Goal: Task Accomplishment & Management: Manage account settings

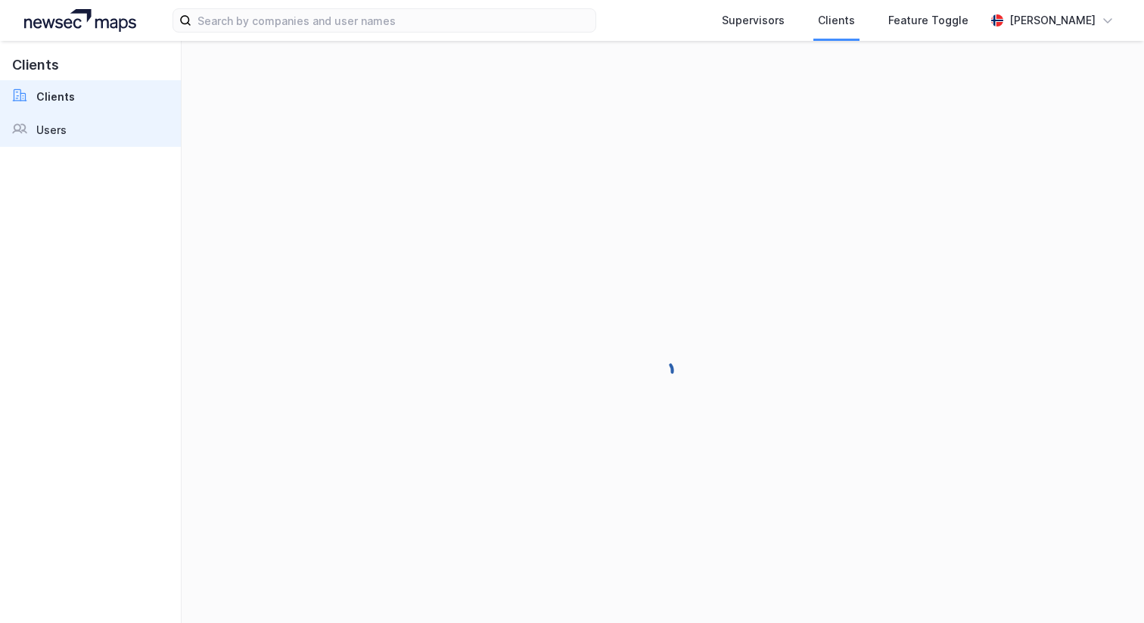
click at [83, 135] on link "Users" at bounding box center [90, 130] width 181 height 33
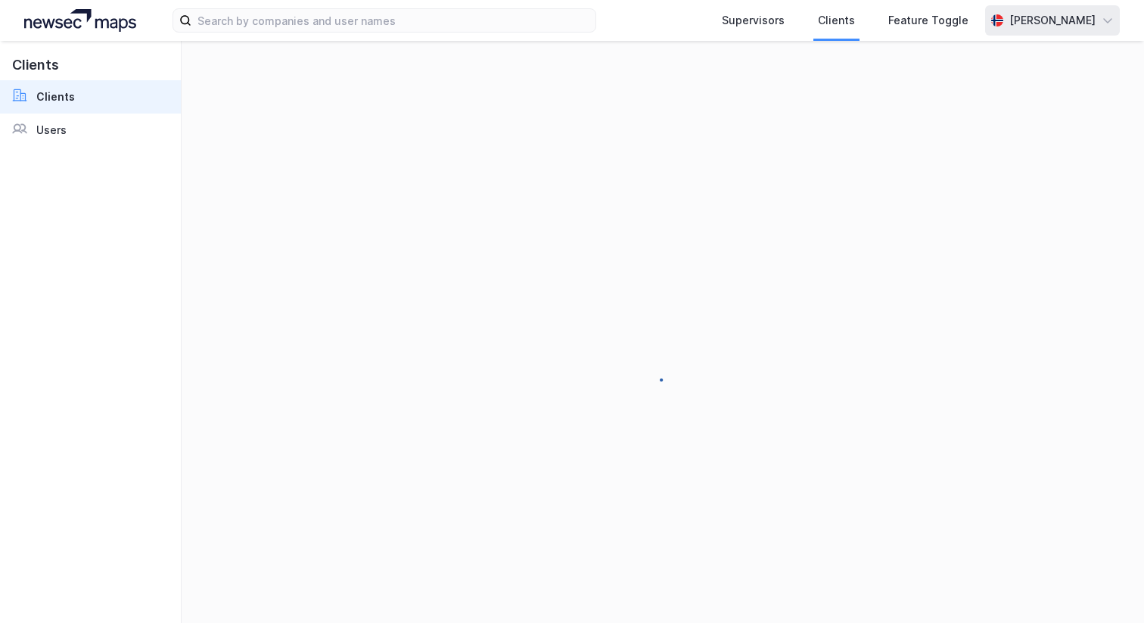
click at [1075, 13] on div "[PERSON_NAME]" at bounding box center [1053, 20] width 86 height 18
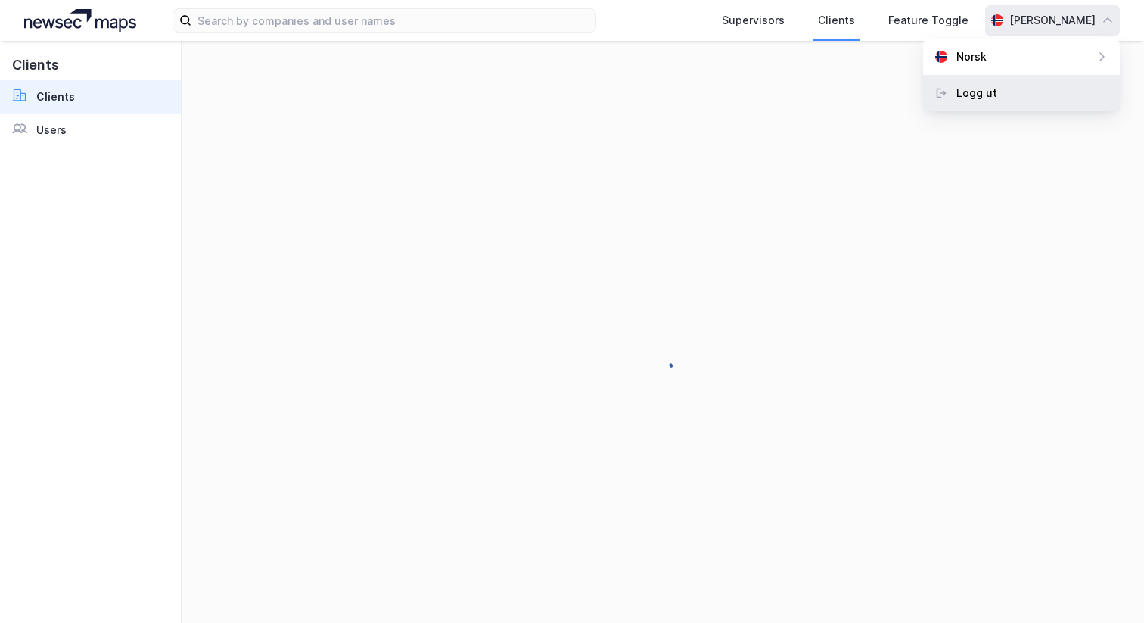
click at [990, 91] on div "Logg ut" at bounding box center [977, 93] width 41 height 18
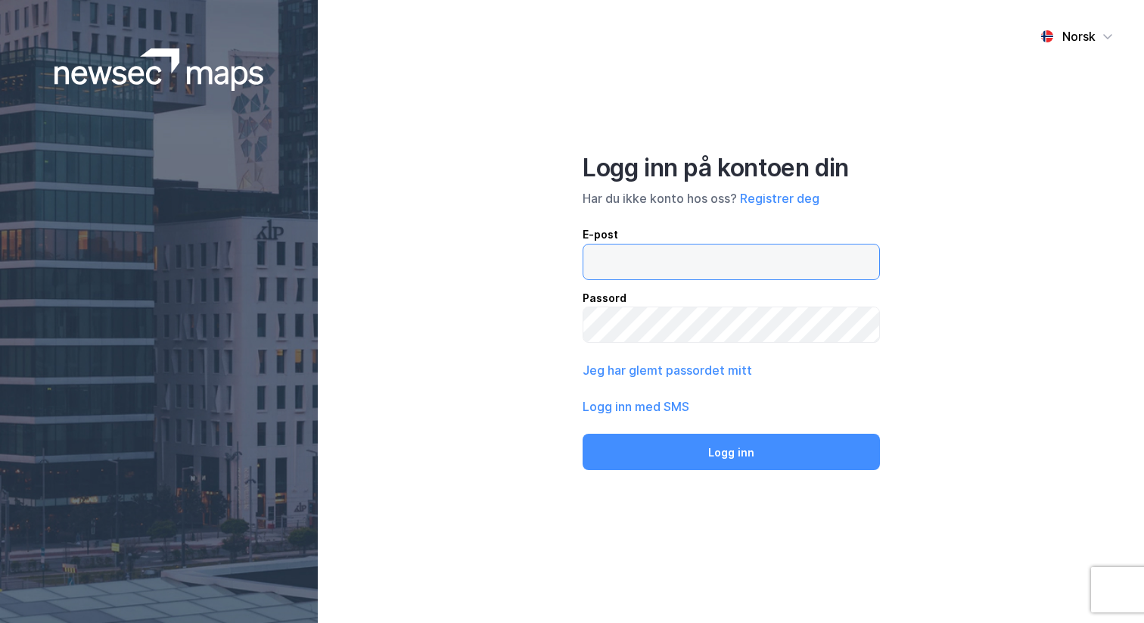
click at [733, 266] on input "email" at bounding box center [731, 261] width 296 height 35
type input "andreas+admin@newsecmaps.com"
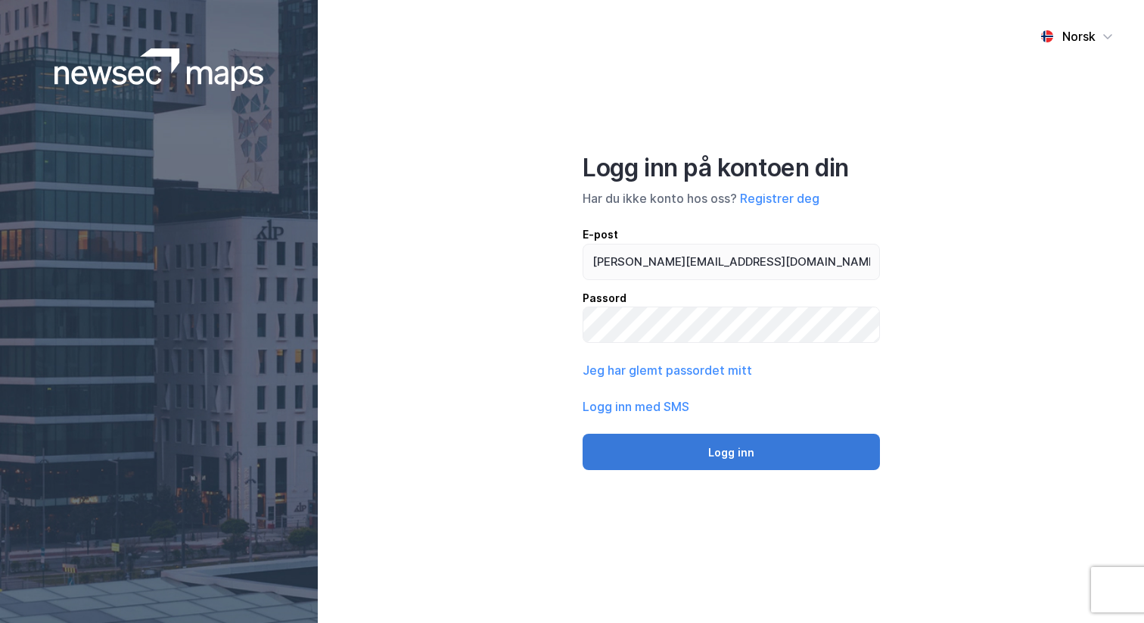
click at [651, 458] on button "Logg inn" at bounding box center [731, 452] width 297 height 36
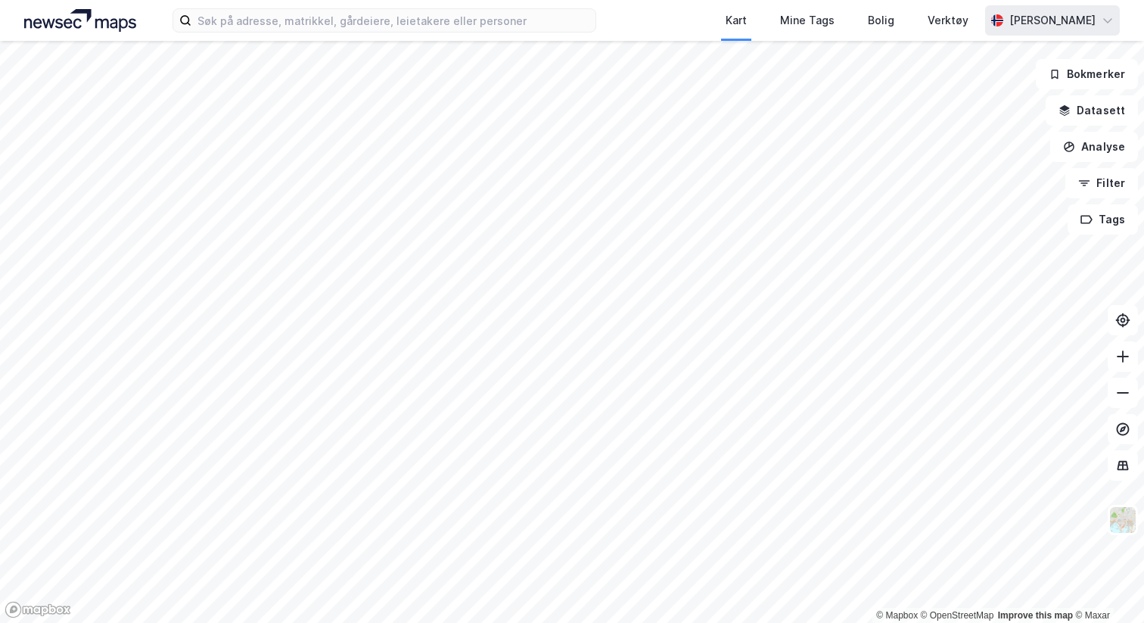
click at [1041, 23] on div "[PERSON_NAME]" at bounding box center [1053, 20] width 86 height 18
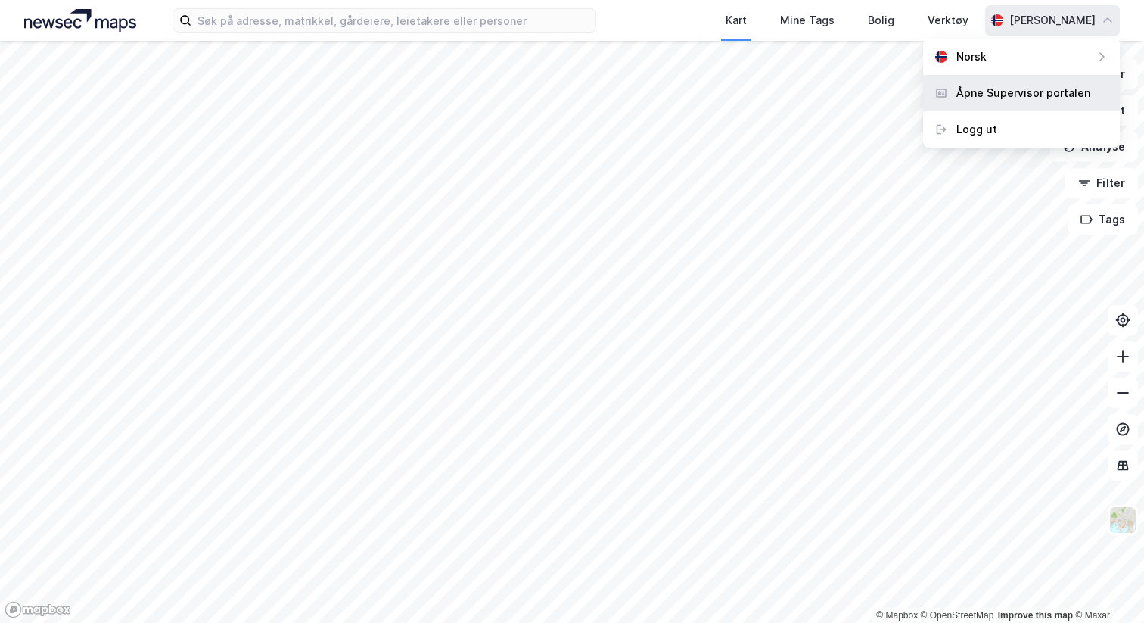
click at [994, 84] on div "Åpne Supervisor portalen" at bounding box center [1024, 93] width 134 height 18
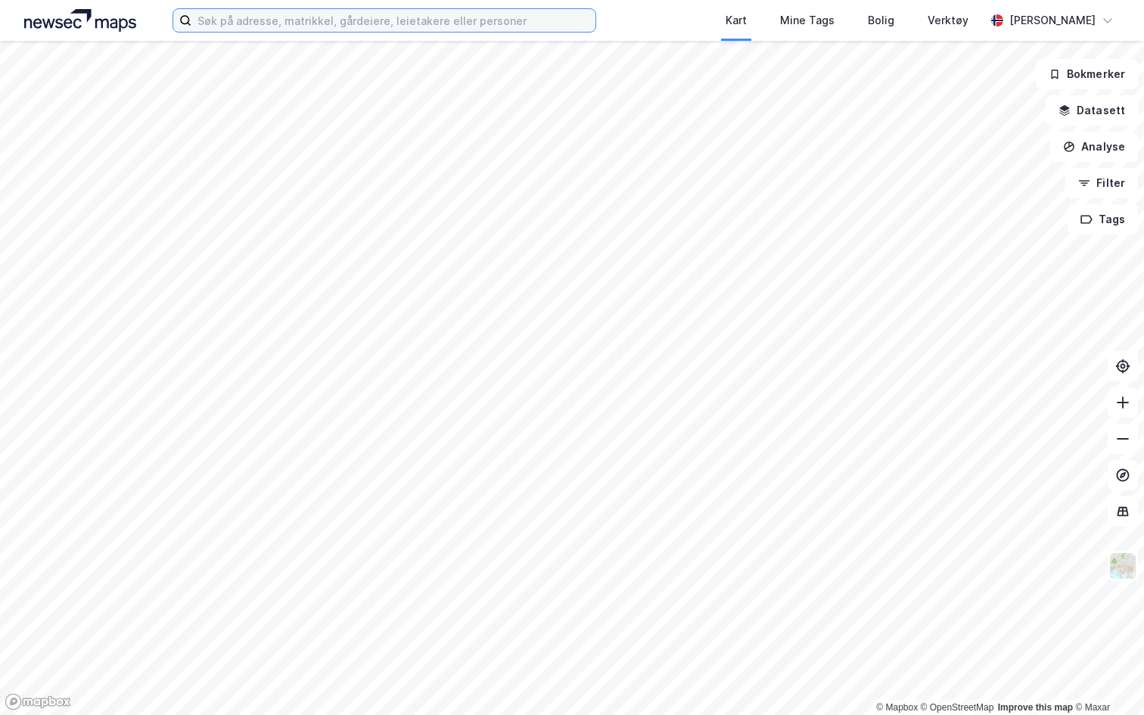
click at [227, 24] on input at bounding box center [393, 20] width 404 height 23
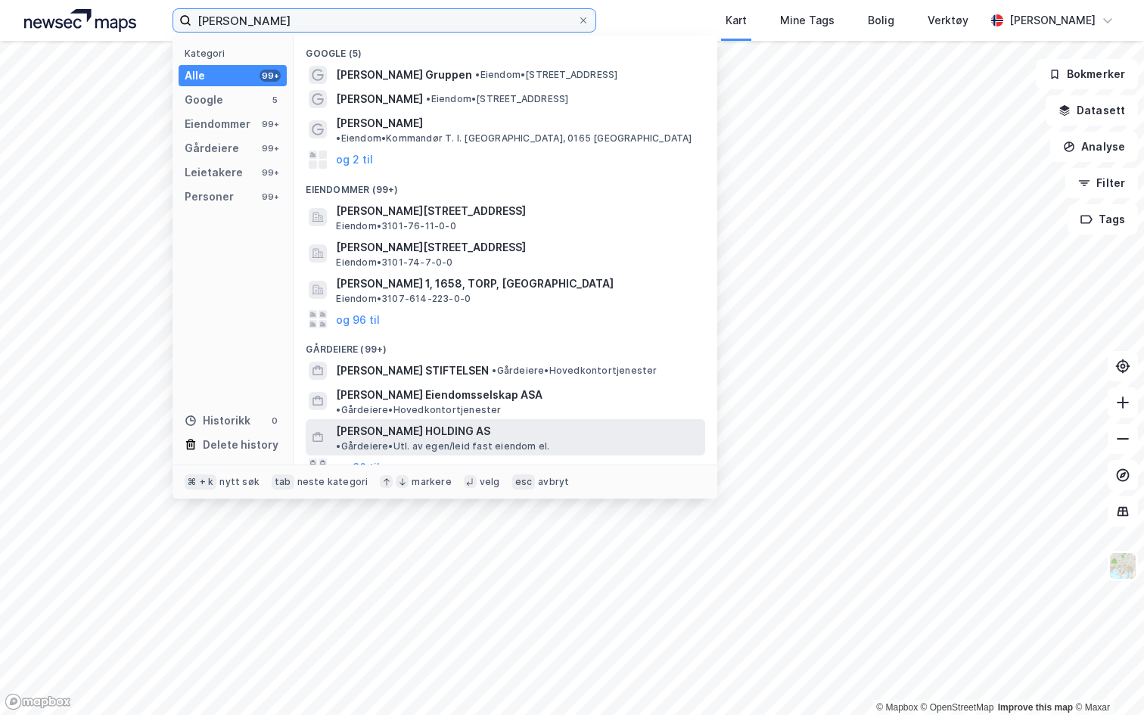
type input "olav thon"
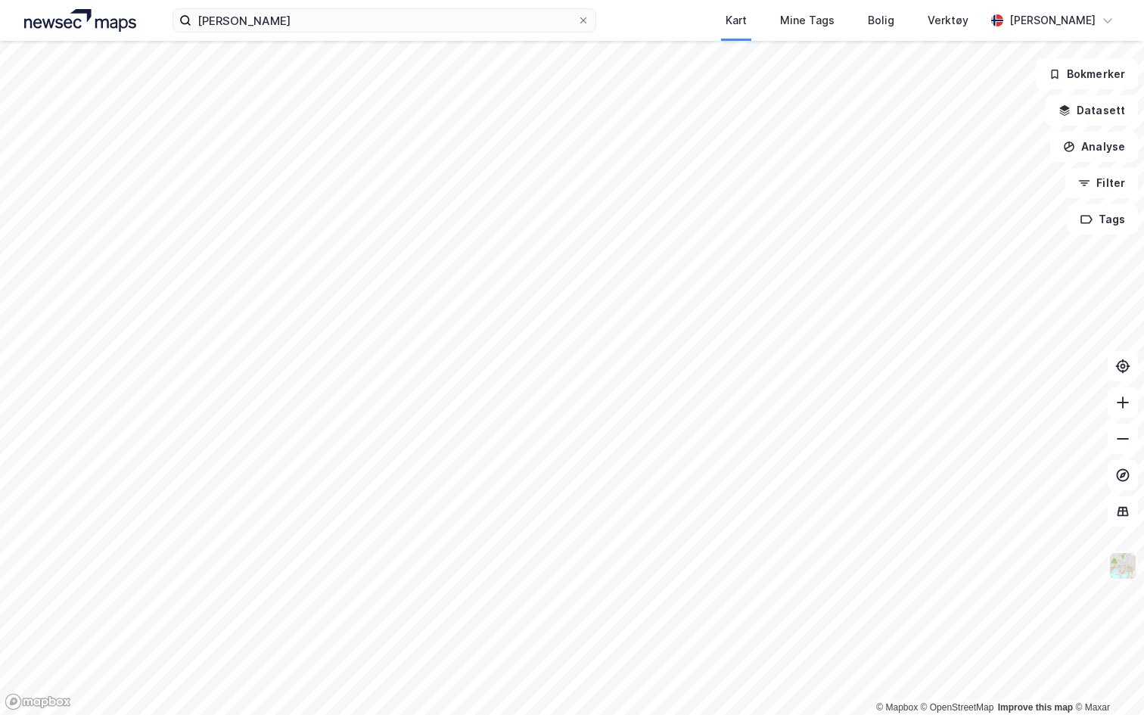
click at [1125, 562] on img at bounding box center [1123, 566] width 29 height 29
click at [1123, 563] on img at bounding box center [1123, 566] width 29 height 29
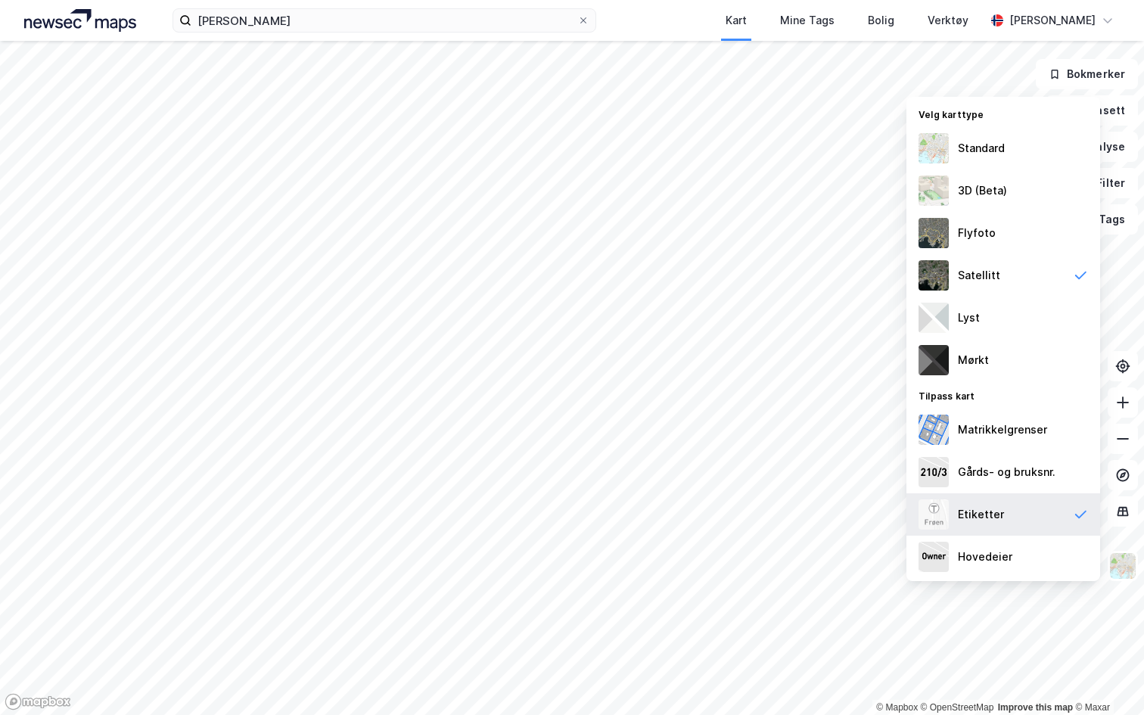
click at [1000, 511] on div "Etiketter" at bounding box center [981, 515] width 46 height 18
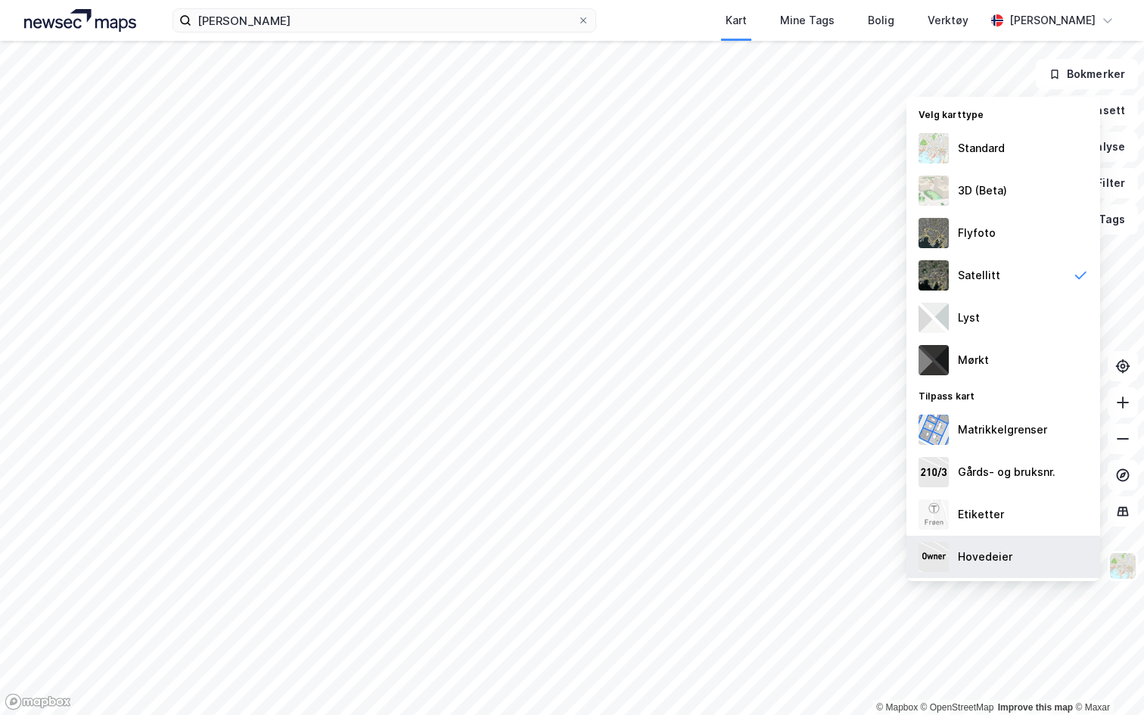
click at [991, 546] on div "Hovedeier" at bounding box center [1004, 557] width 194 height 42
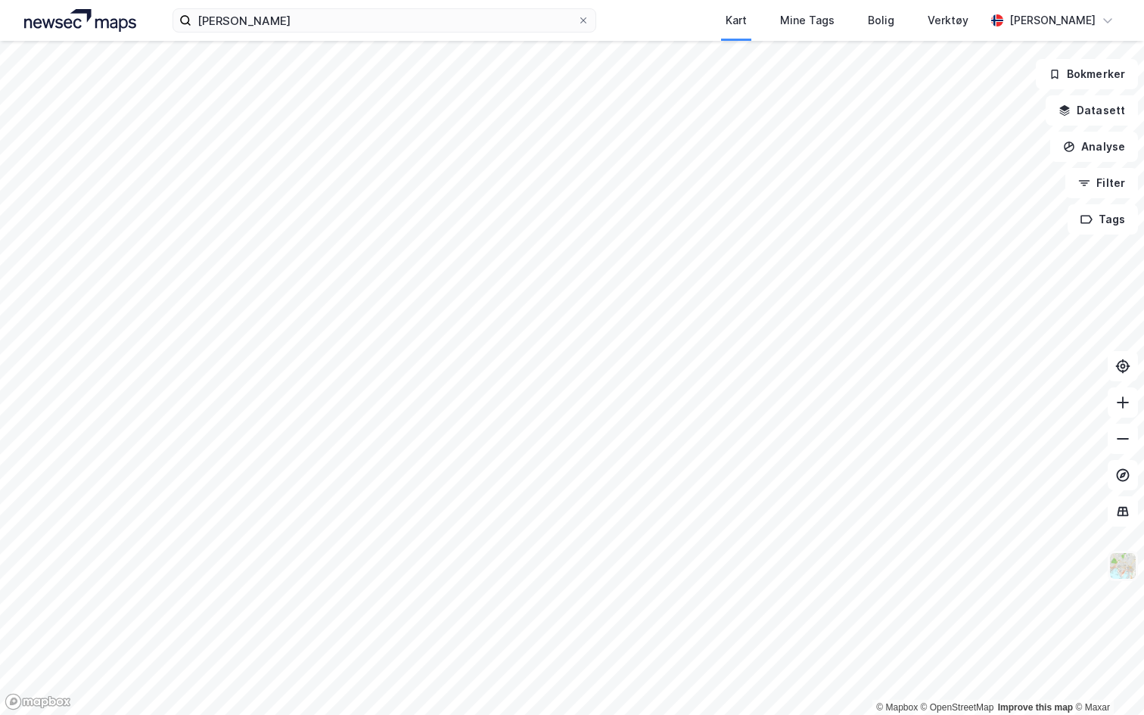
click at [1122, 568] on img at bounding box center [1123, 566] width 29 height 29
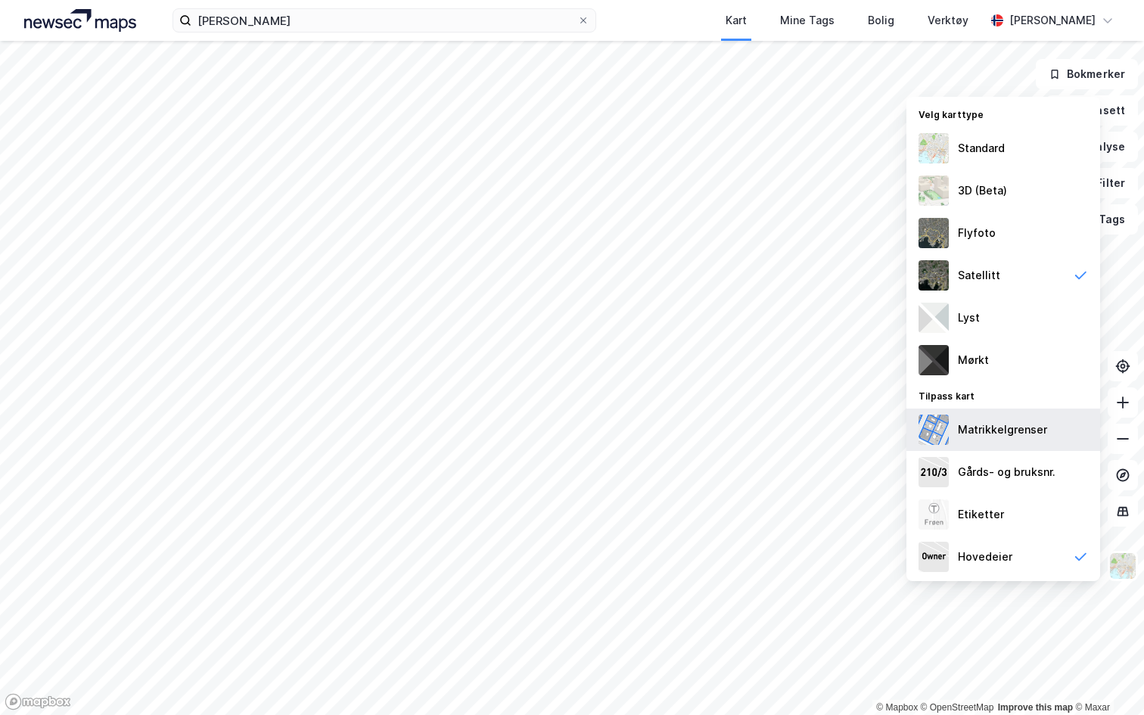
click at [1018, 430] on div "Matrikkelgrenser" at bounding box center [1002, 430] width 89 height 18
click at [973, 436] on div "Matrikkelgrenser" at bounding box center [1002, 430] width 89 height 18
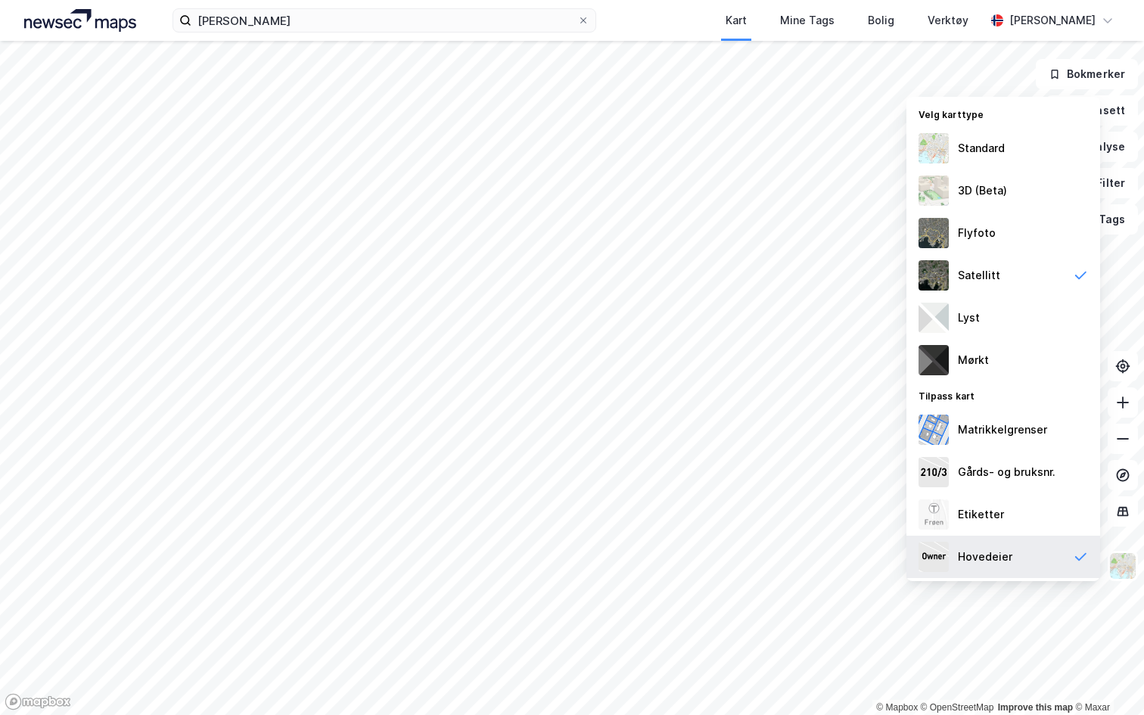
click at [994, 548] on div "Hovedeier" at bounding box center [985, 557] width 54 height 18
click at [1128, 571] on img at bounding box center [1123, 566] width 29 height 29
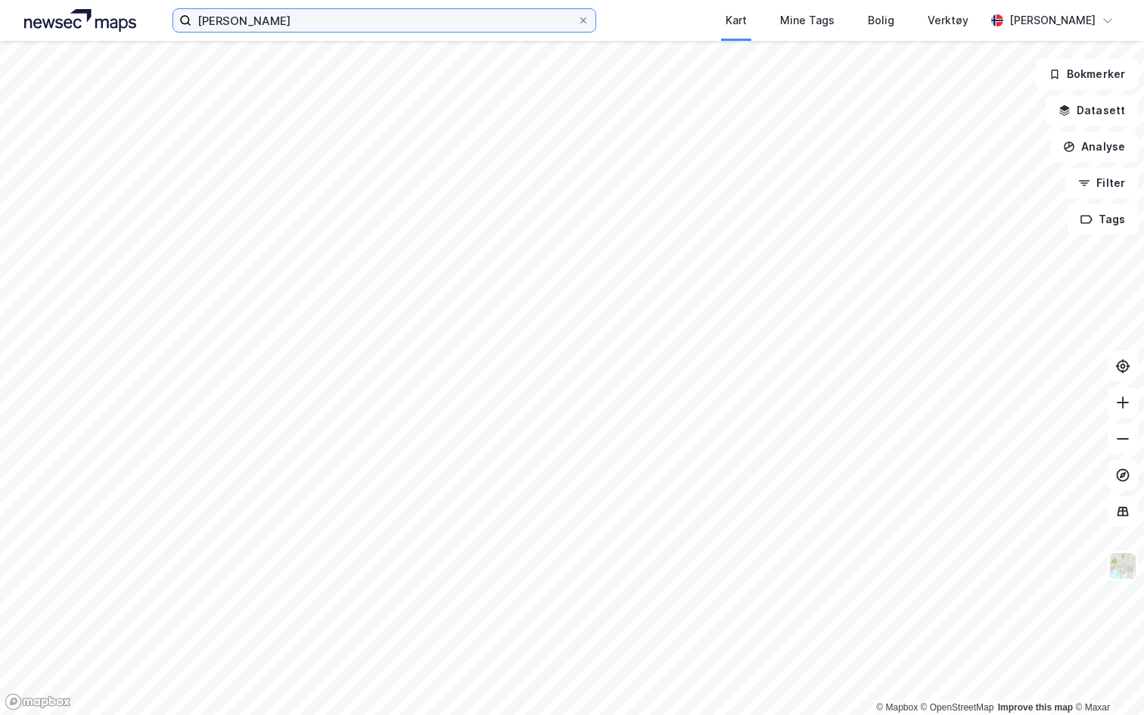
click at [303, 20] on input "olav thon" at bounding box center [384, 20] width 386 height 23
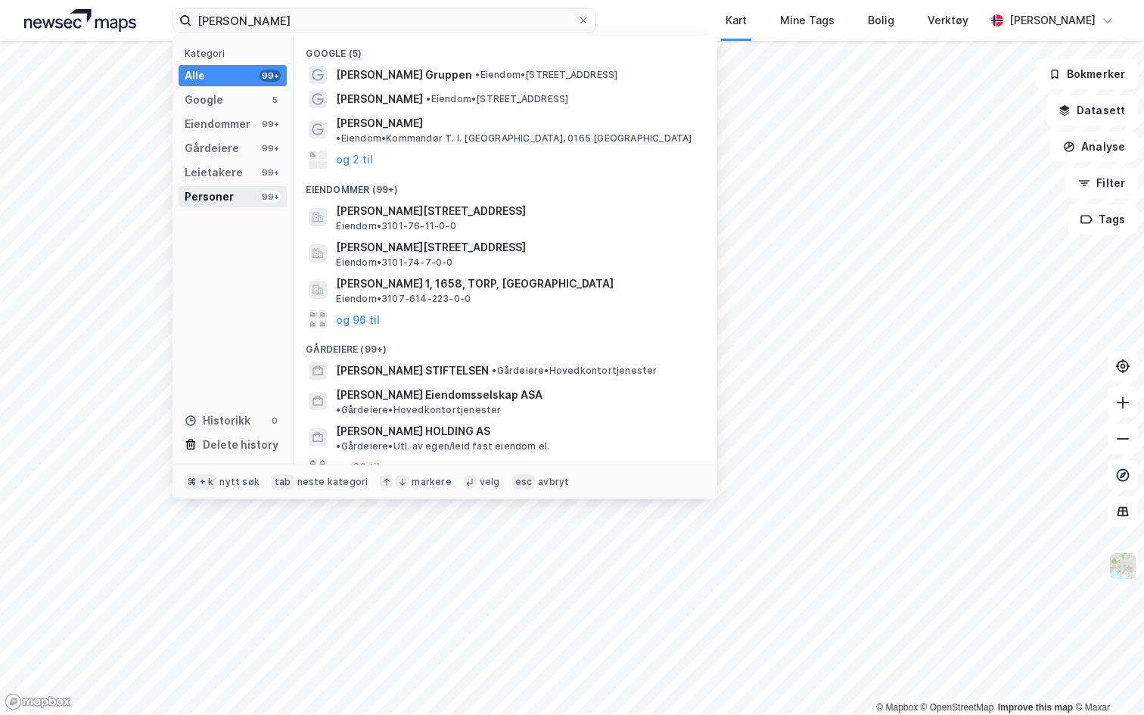
click at [221, 198] on div "Personer" at bounding box center [209, 197] width 49 height 18
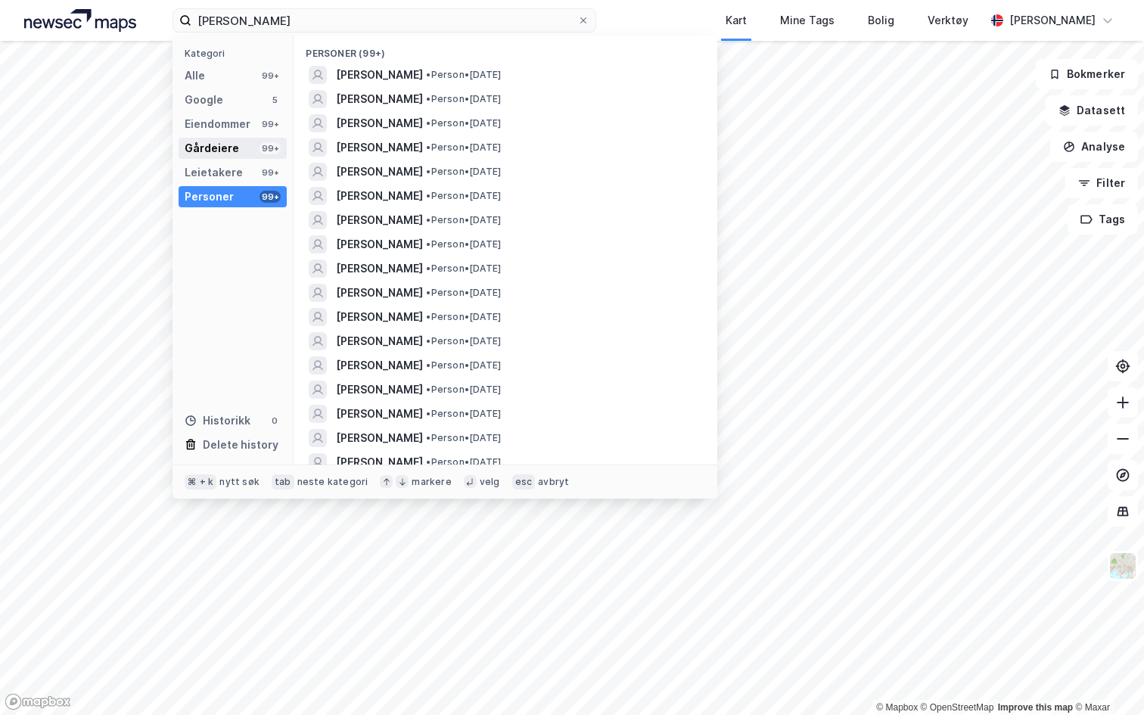
click at [225, 152] on div "Gårdeiere" at bounding box center [212, 148] width 54 height 18
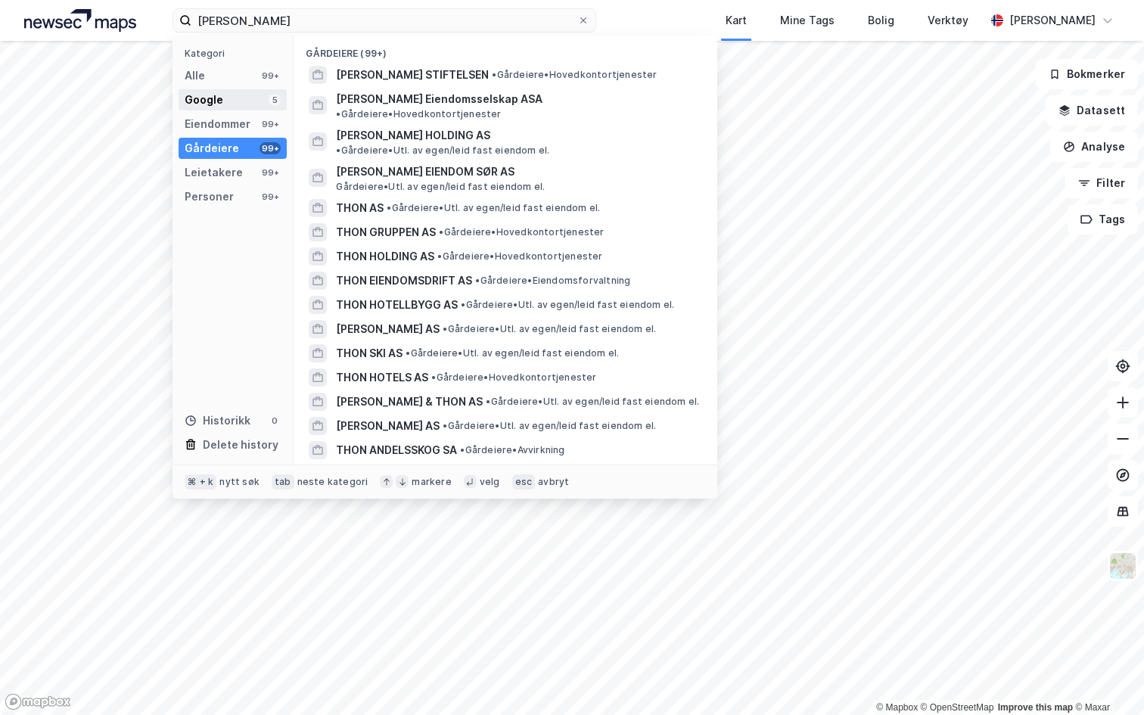
click at [229, 97] on div "Google 5" at bounding box center [233, 99] width 108 height 21
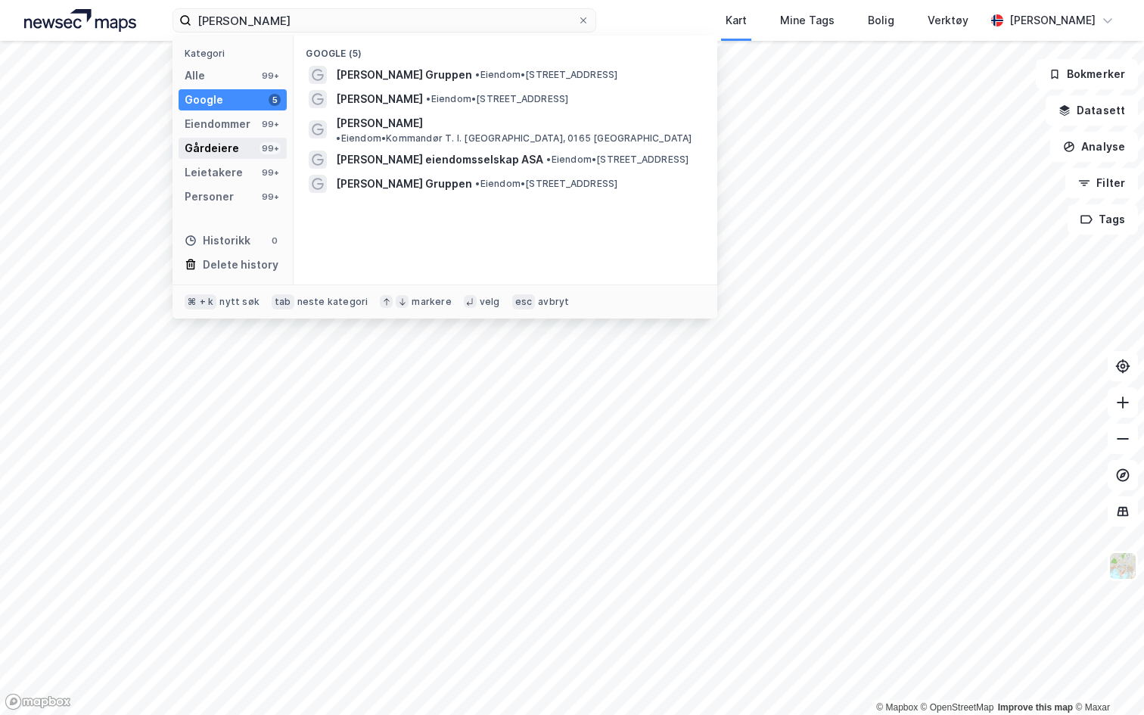
click at [232, 143] on div "Gårdeiere" at bounding box center [212, 148] width 54 height 18
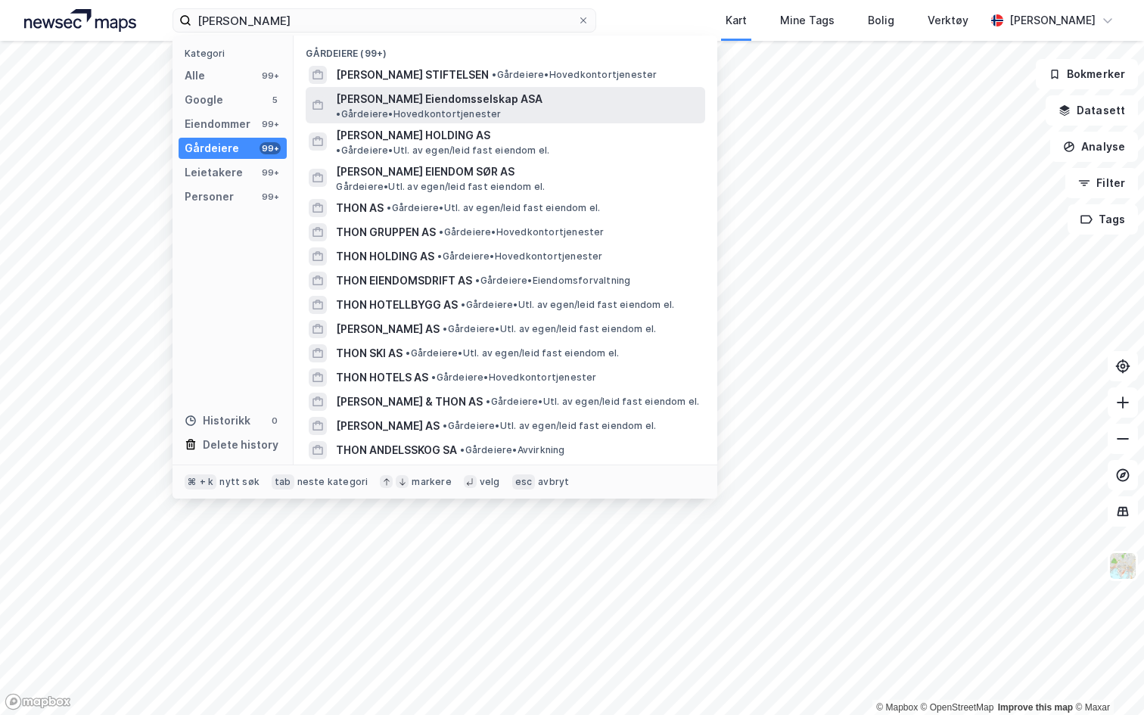
click at [430, 94] on span "Olav Thon Eiendomsselskap ASA" at bounding box center [439, 99] width 207 height 18
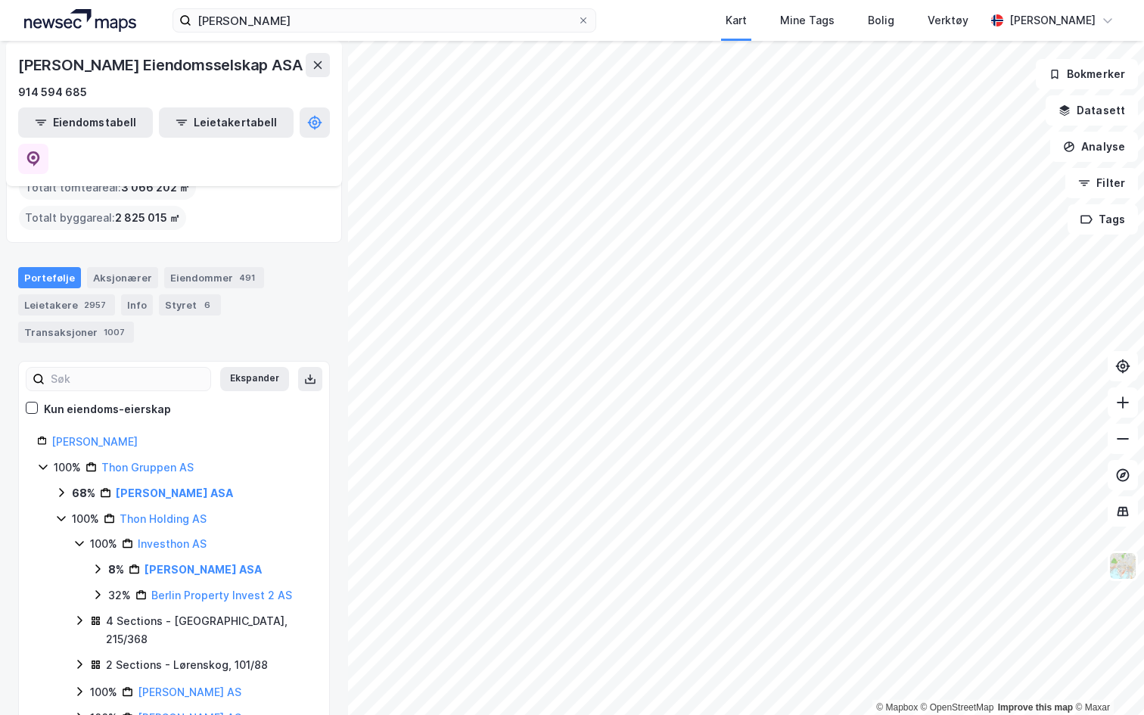
scroll to position [69, 0]
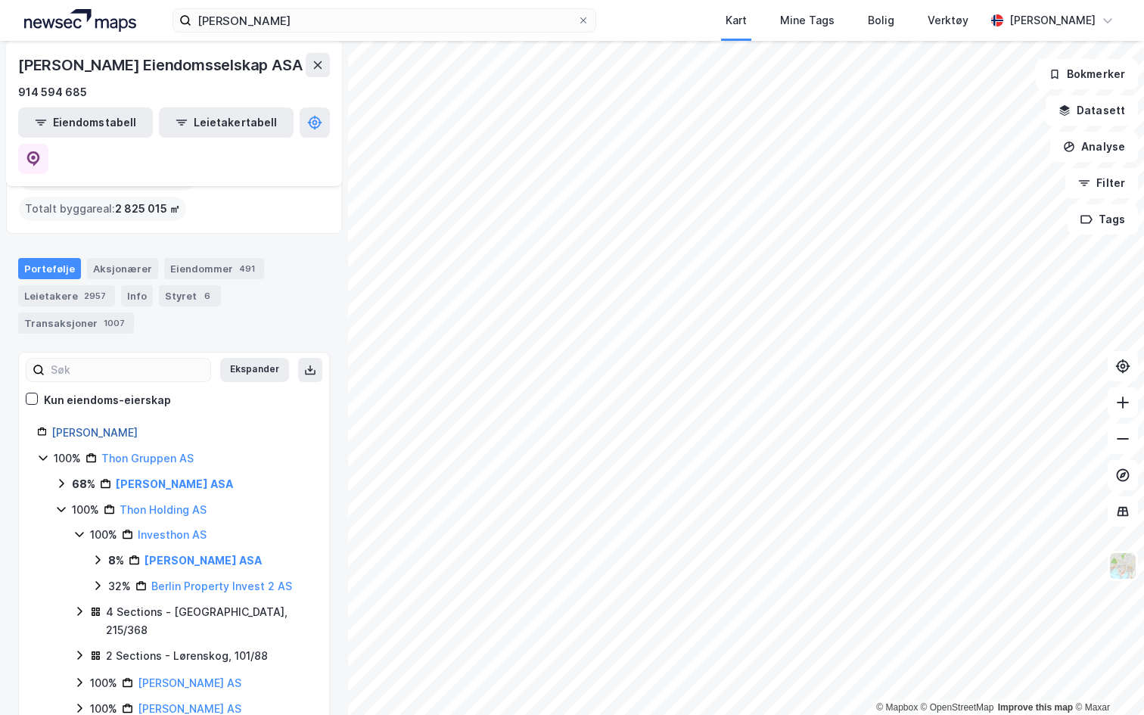
click at [81, 426] on link "Thon Olav Stiftelsen" at bounding box center [94, 432] width 86 height 13
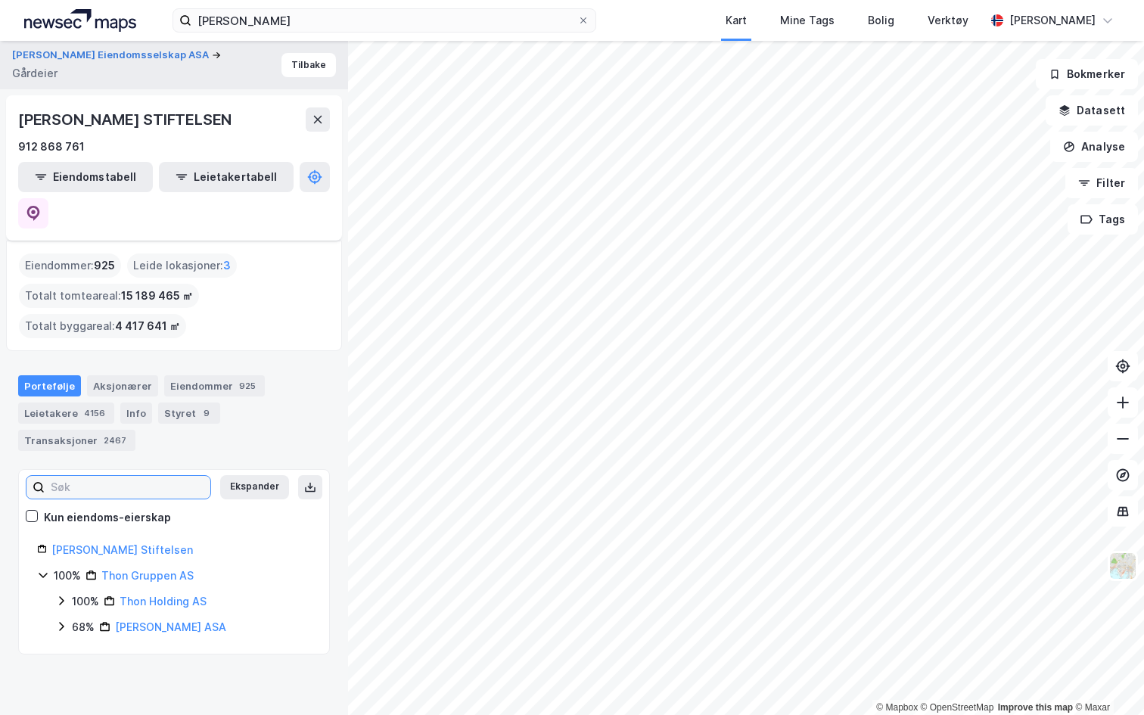
click at [95, 476] on input at bounding box center [128, 487] width 166 height 23
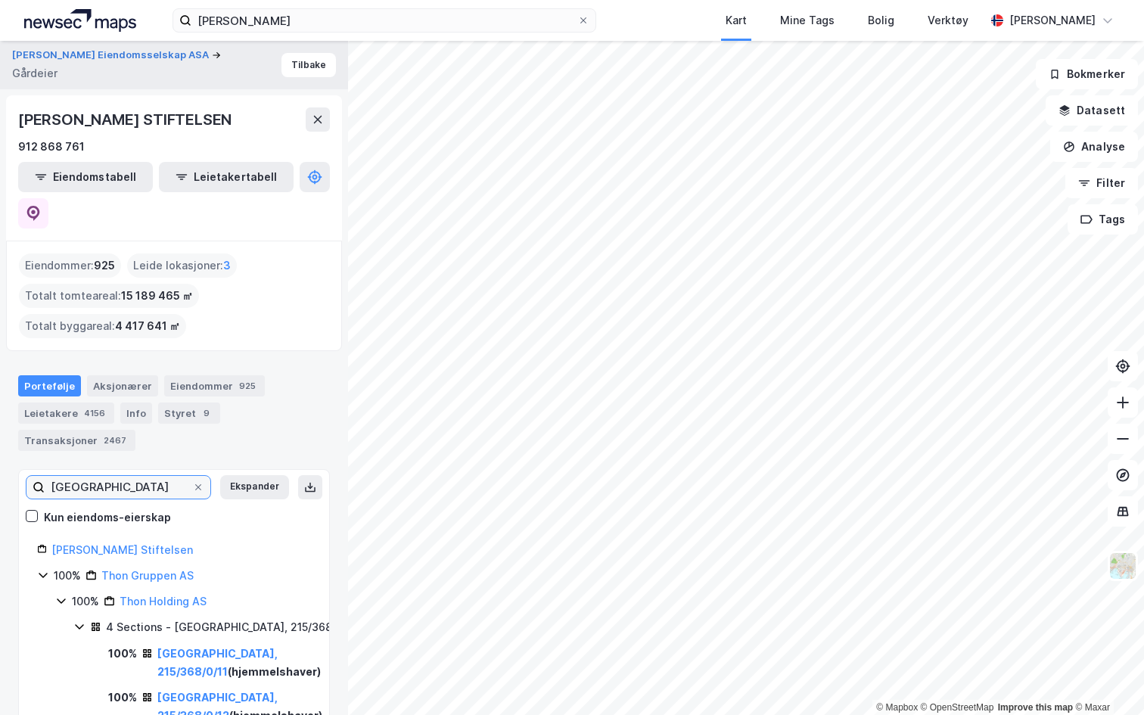
type input "oslo"
click at [99, 357] on div "Portefølje Aksjonærer Eiendommer 925 Leietakere 4156 Info Styret 9 Transaksjone…" at bounding box center [174, 407] width 348 height 100
click at [101, 375] on div "Aksjonærer" at bounding box center [122, 385] width 71 height 21
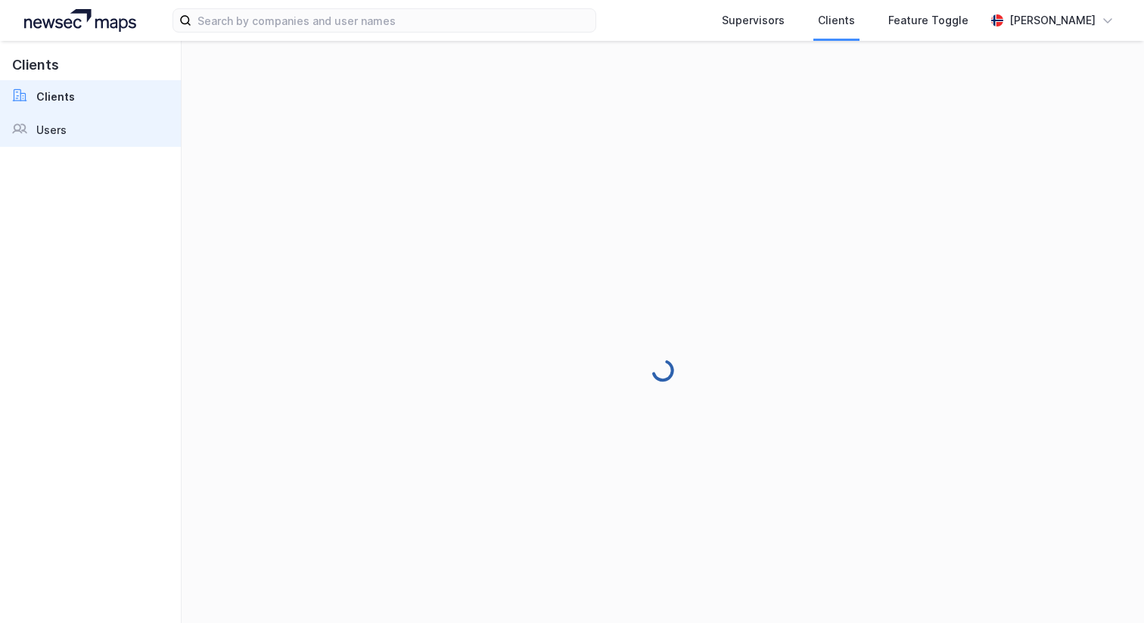
click at [87, 143] on link "Users" at bounding box center [90, 130] width 181 height 33
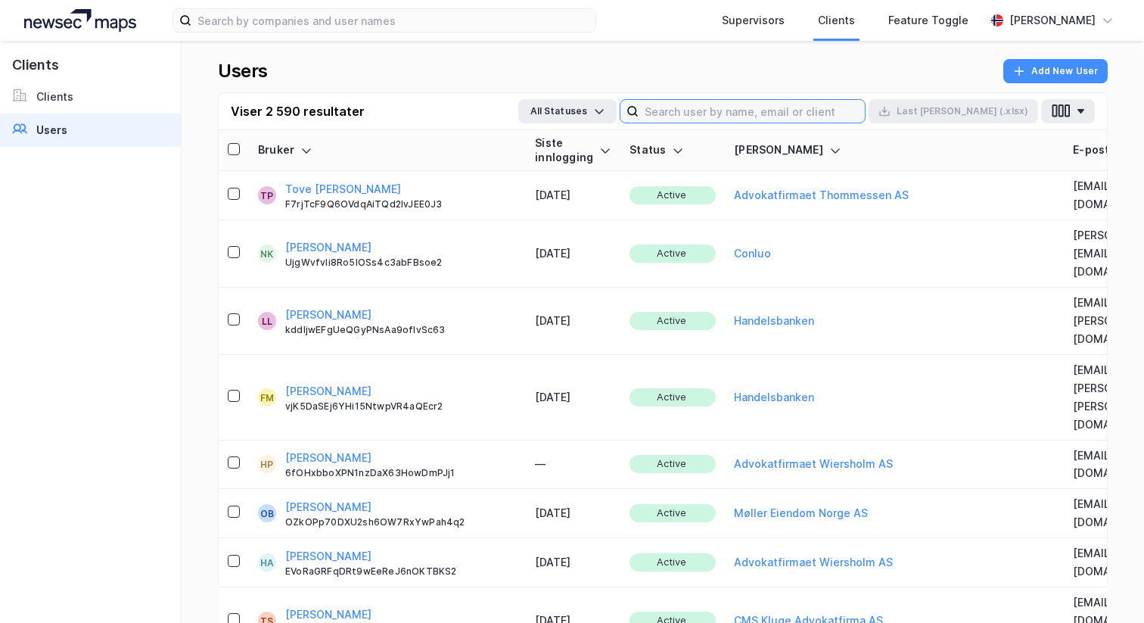
click at [802, 118] on input at bounding box center [752, 111] width 226 height 23
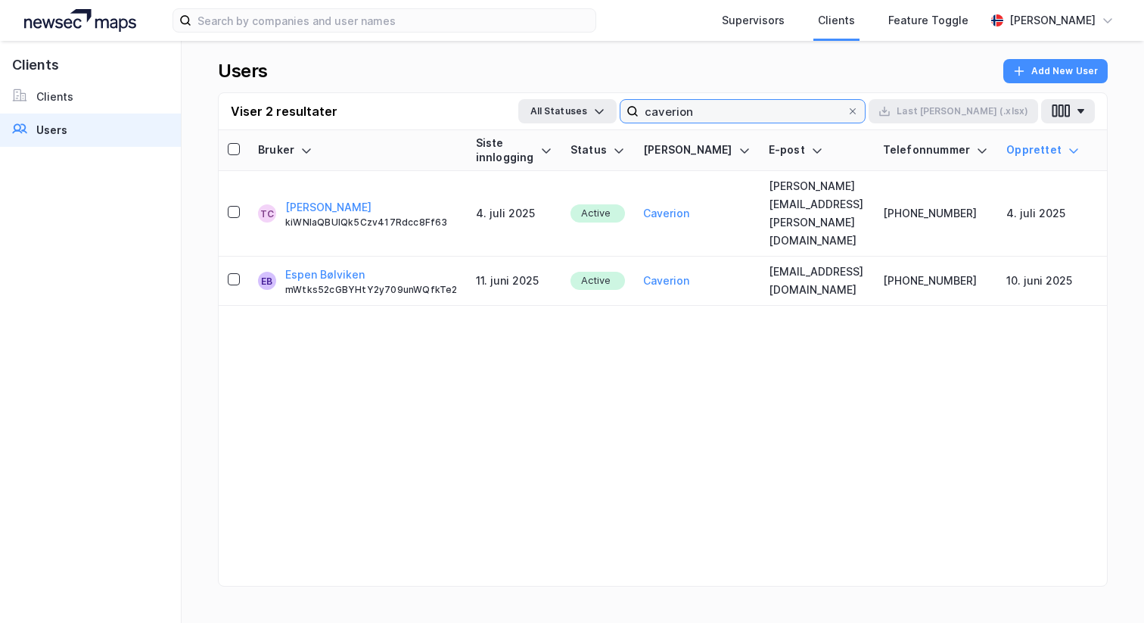
type input "caverion"
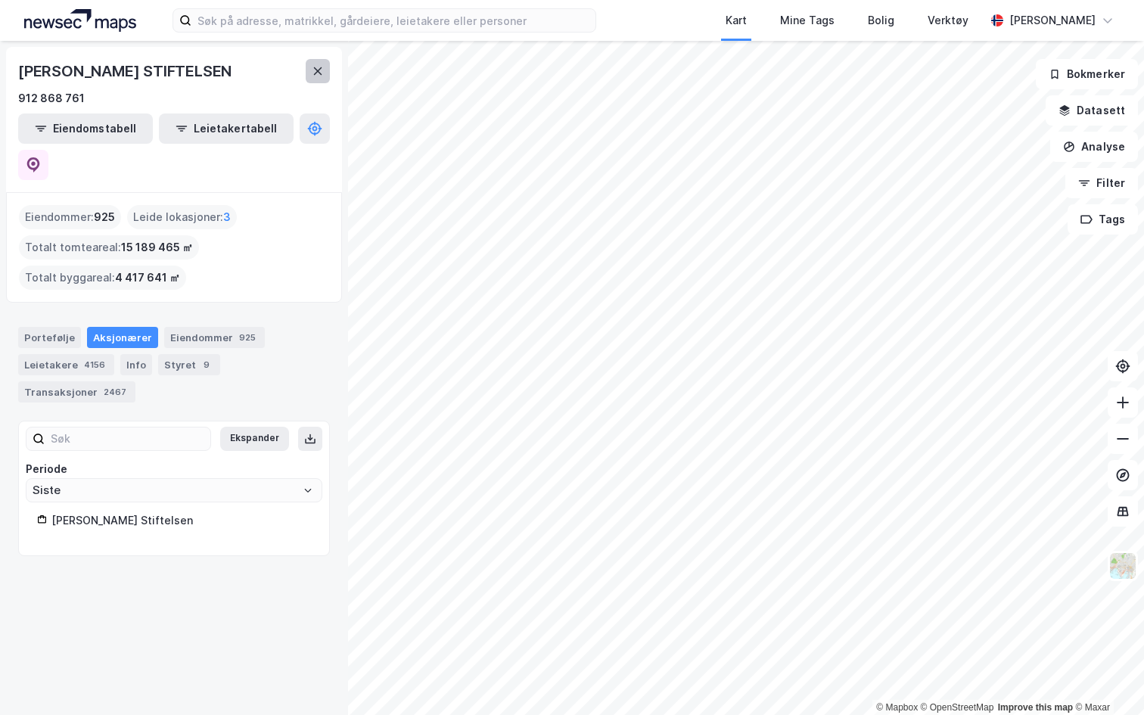
click at [316, 67] on icon at bounding box center [318, 71] width 12 height 12
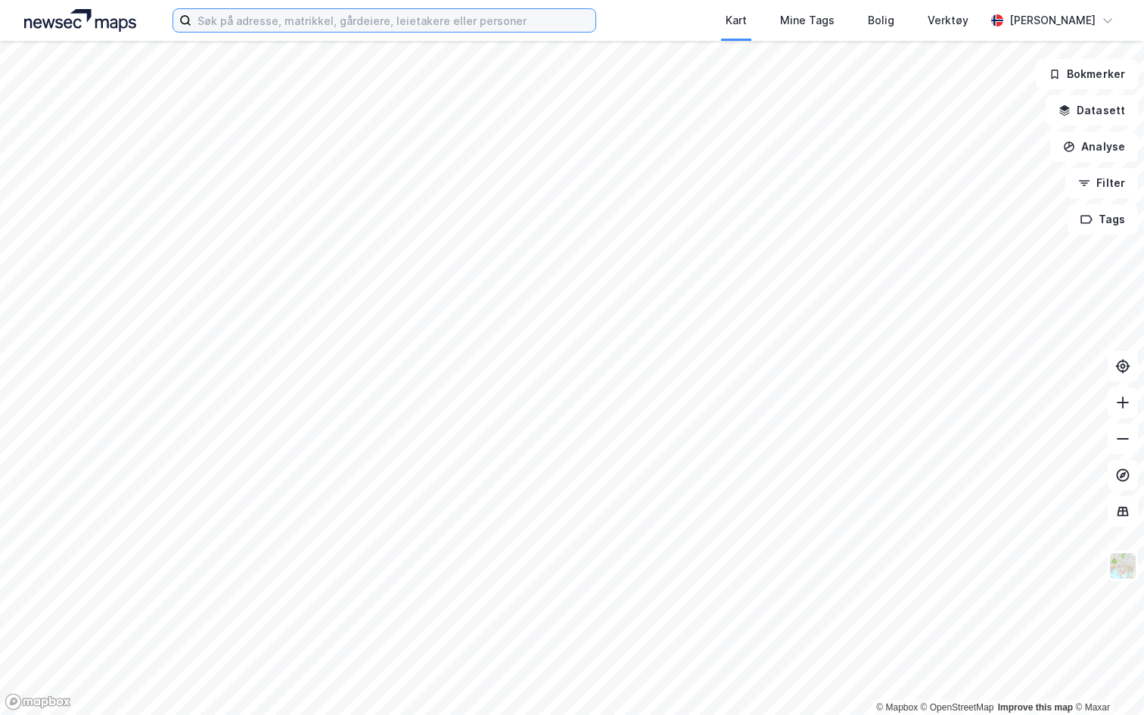
click at [259, 17] on input at bounding box center [393, 20] width 404 height 23
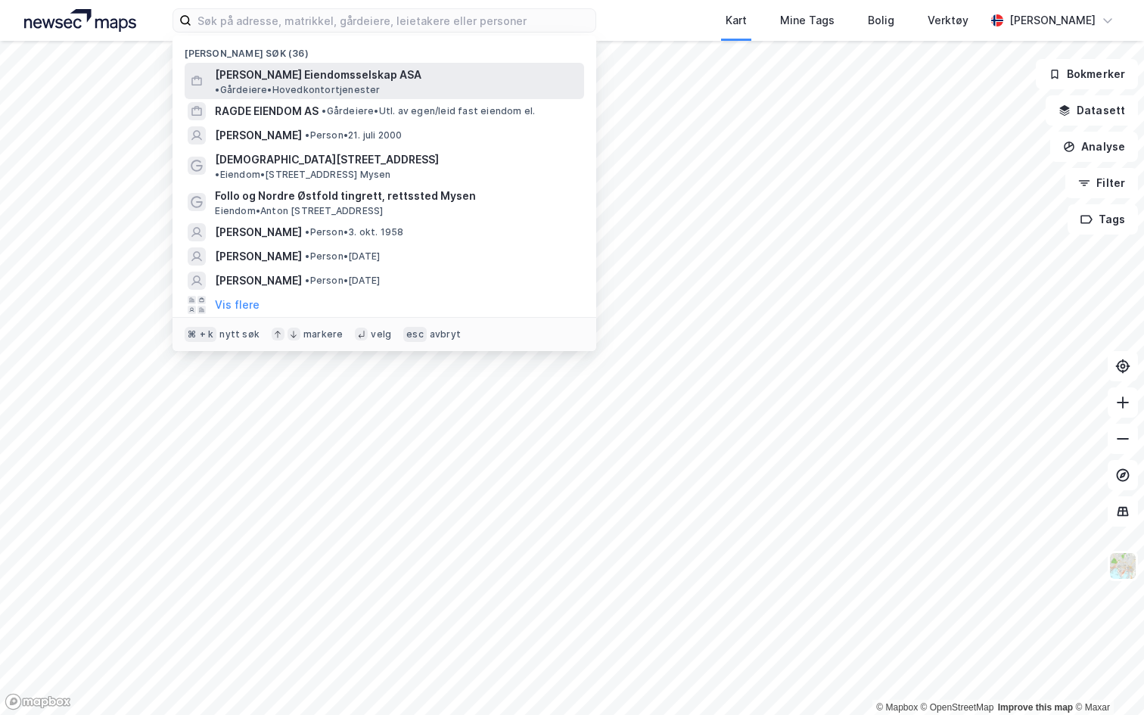
click at [267, 78] on span "Olav Thon Eiendomsselskap ASA" at bounding box center [318, 75] width 207 height 18
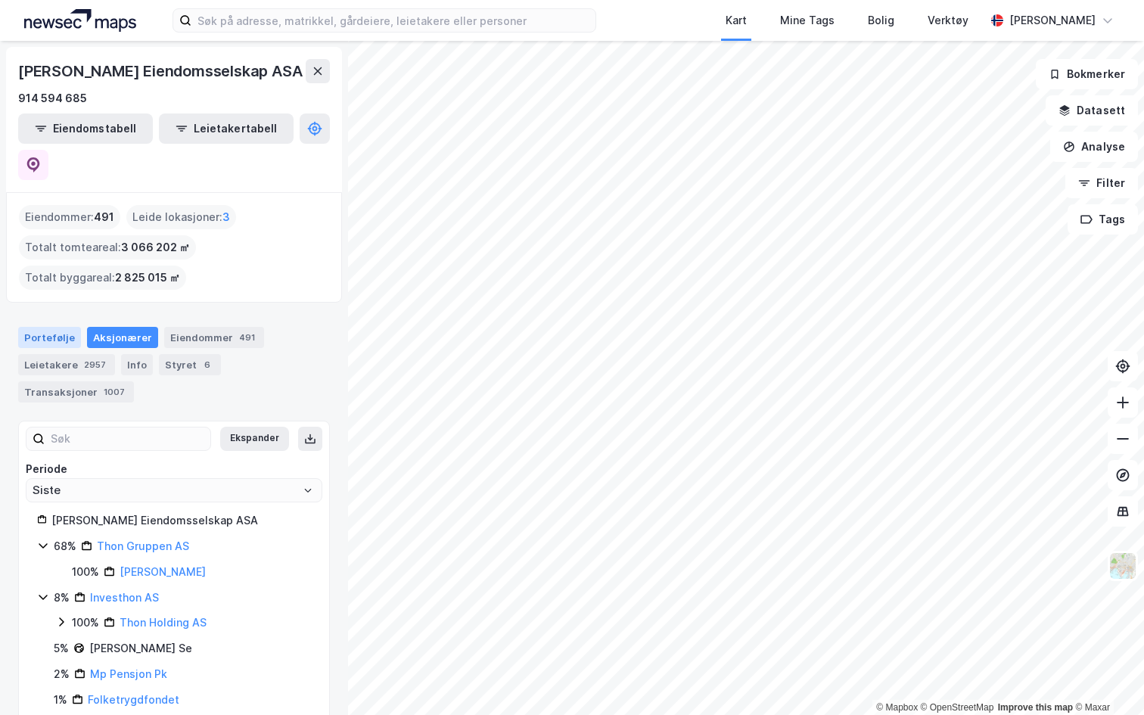
click at [55, 327] on div "Portefølje" at bounding box center [49, 337] width 63 height 21
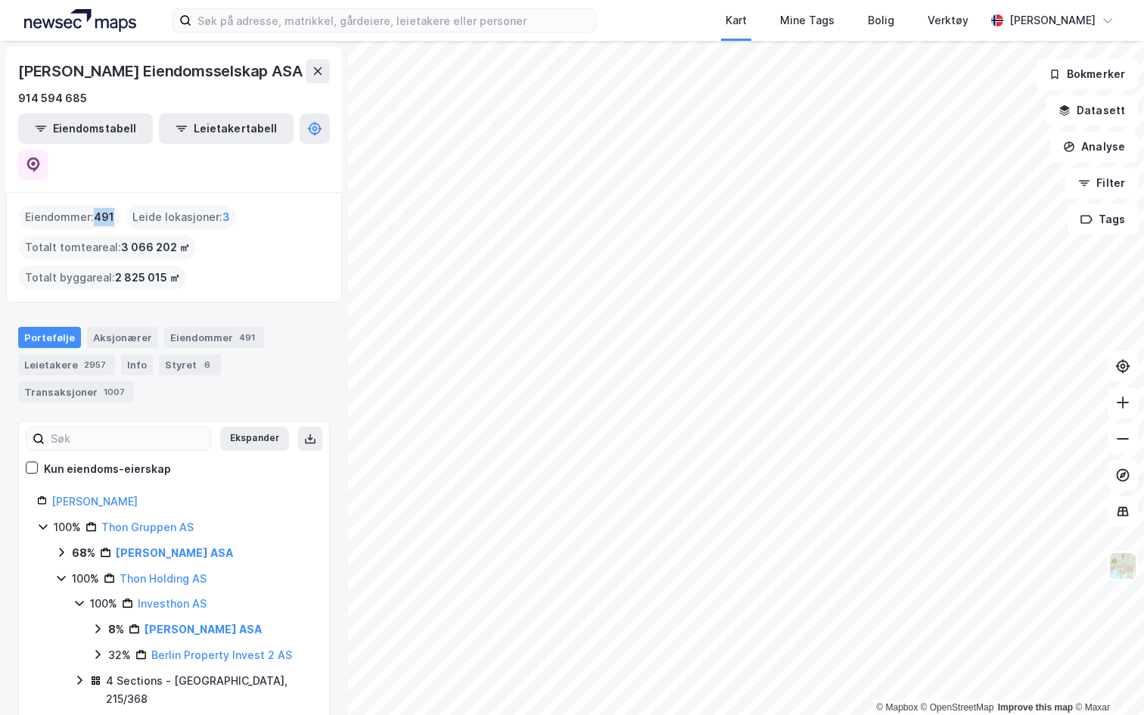
drag, startPoint x: 95, startPoint y: 184, endPoint x: 113, endPoint y: 183, distance: 18.2
click at [113, 205] on div "Eiendommer : 491" at bounding box center [69, 217] width 101 height 24
click at [107, 208] on span "491" at bounding box center [104, 217] width 20 height 18
drag, startPoint x: 99, startPoint y: 179, endPoint x: 113, endPoint y: 180, distance: 13.6
click at [113, 208] on span "491" at bounding box center [104, 217] width 20 height 18
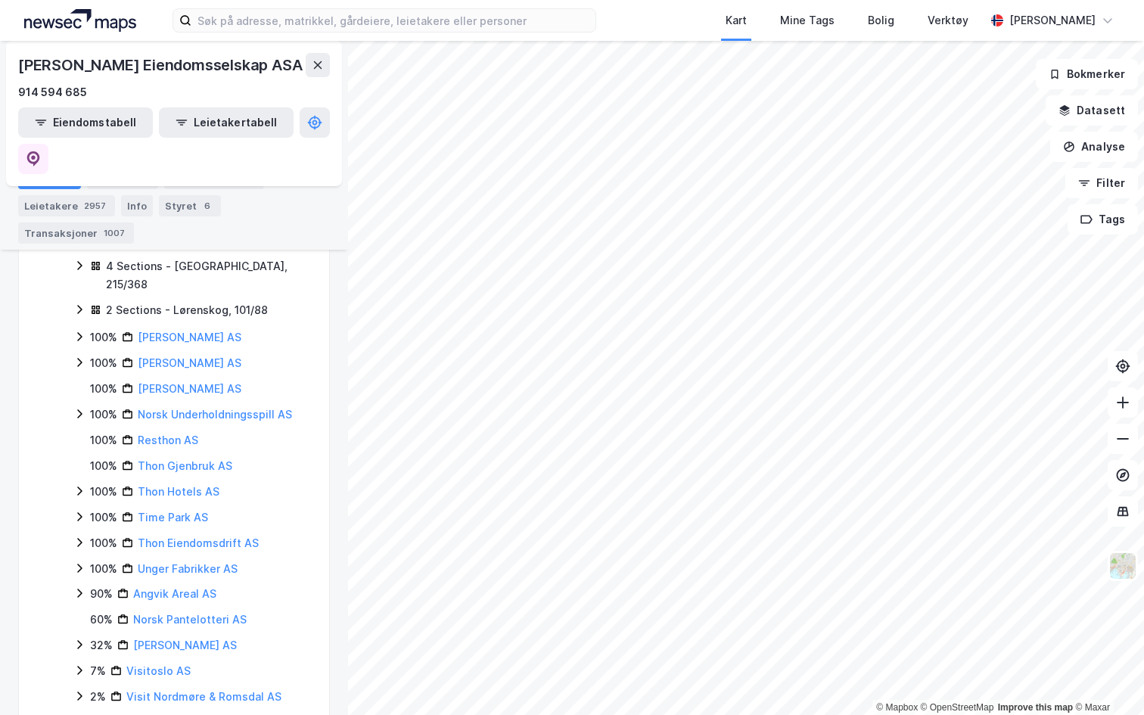
scroll to position [407, 0]
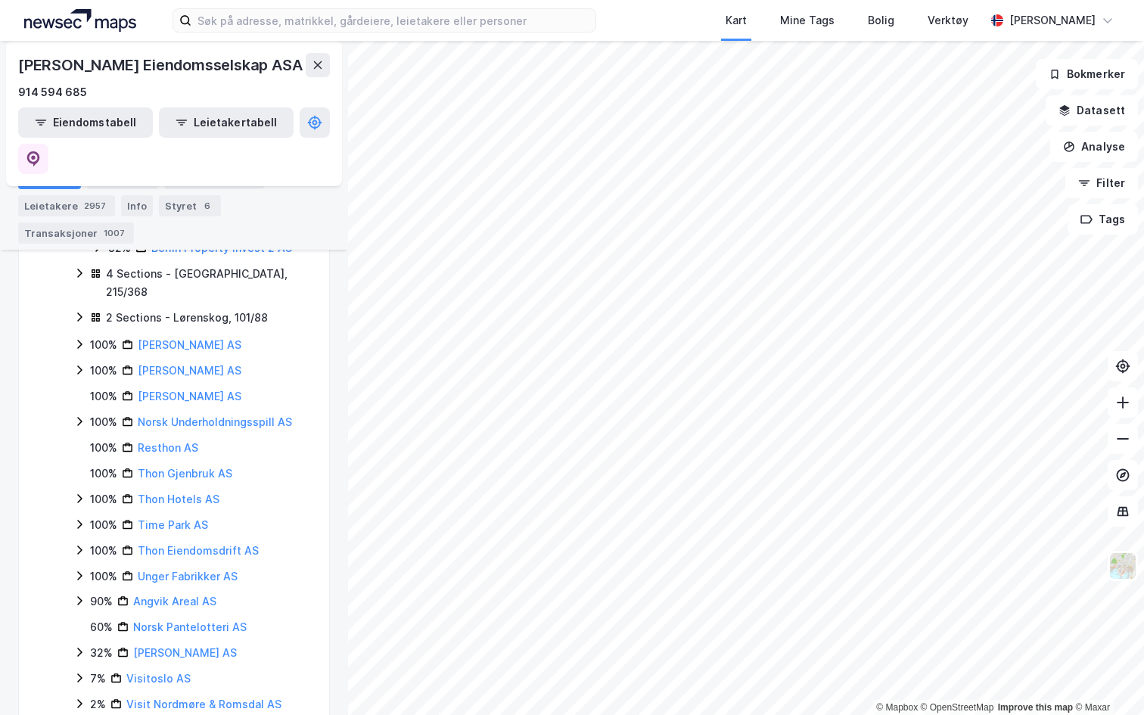
click at [77, 544] on icon at bounding box center [79, 550] width 12 height 12
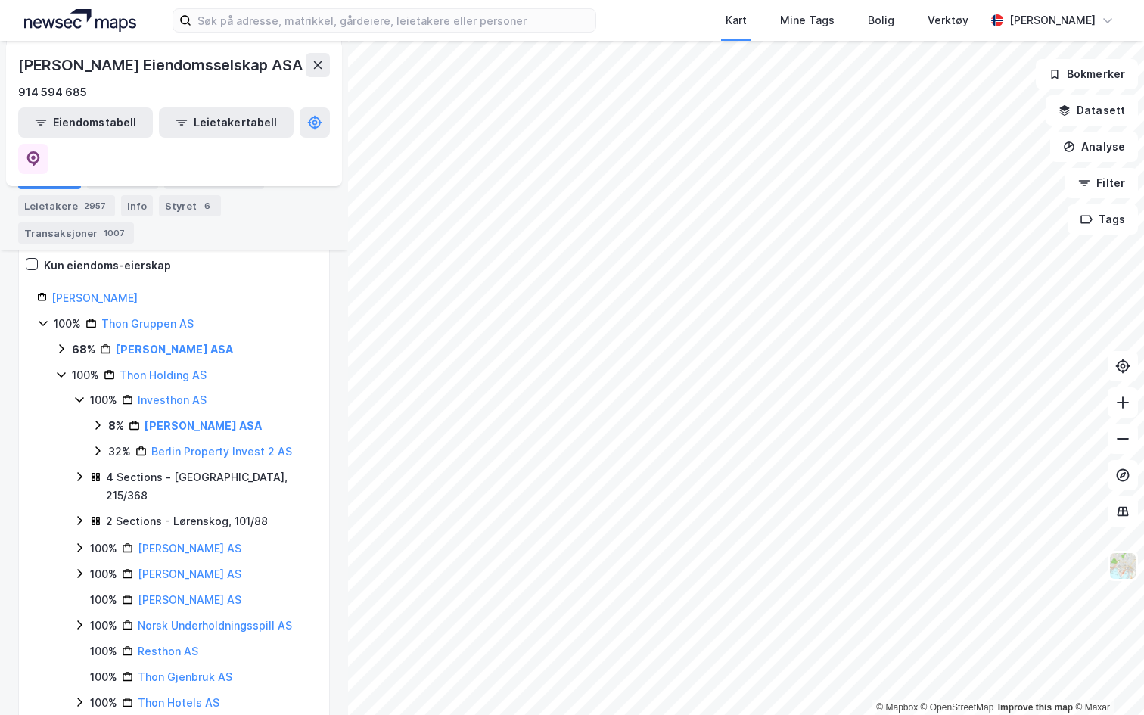
scroll to position [0, 0]
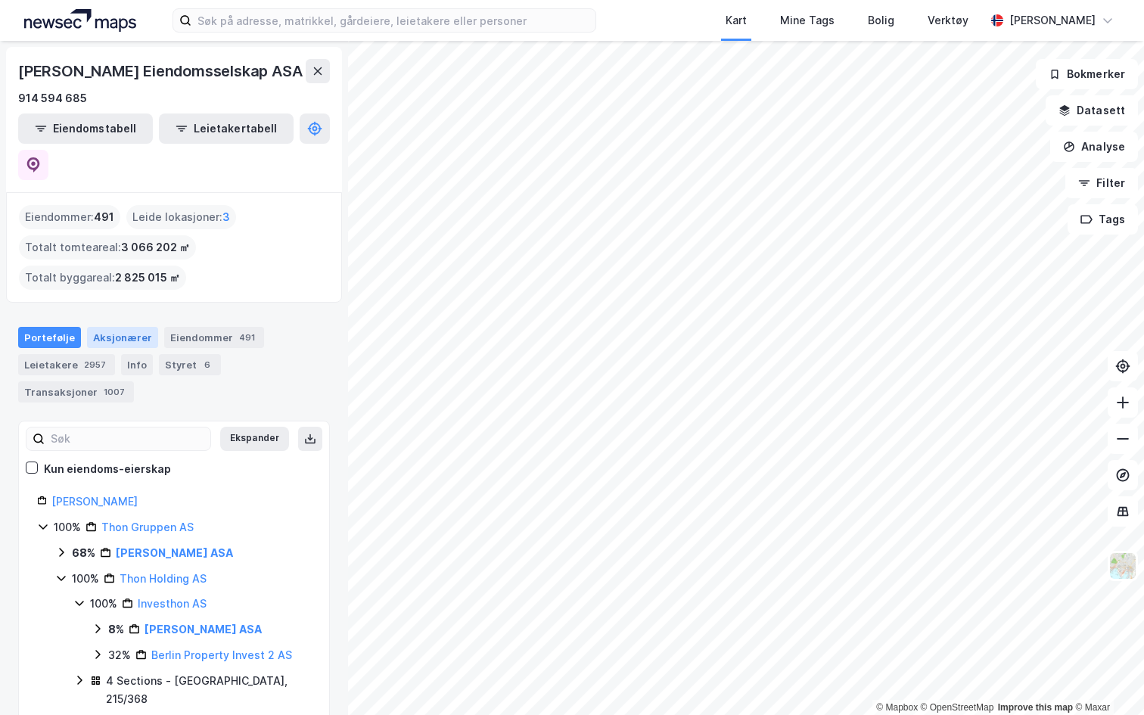
click at [113, 327] on div "Aksjonærer" at bounding box center [122, 337] width 71 height 21
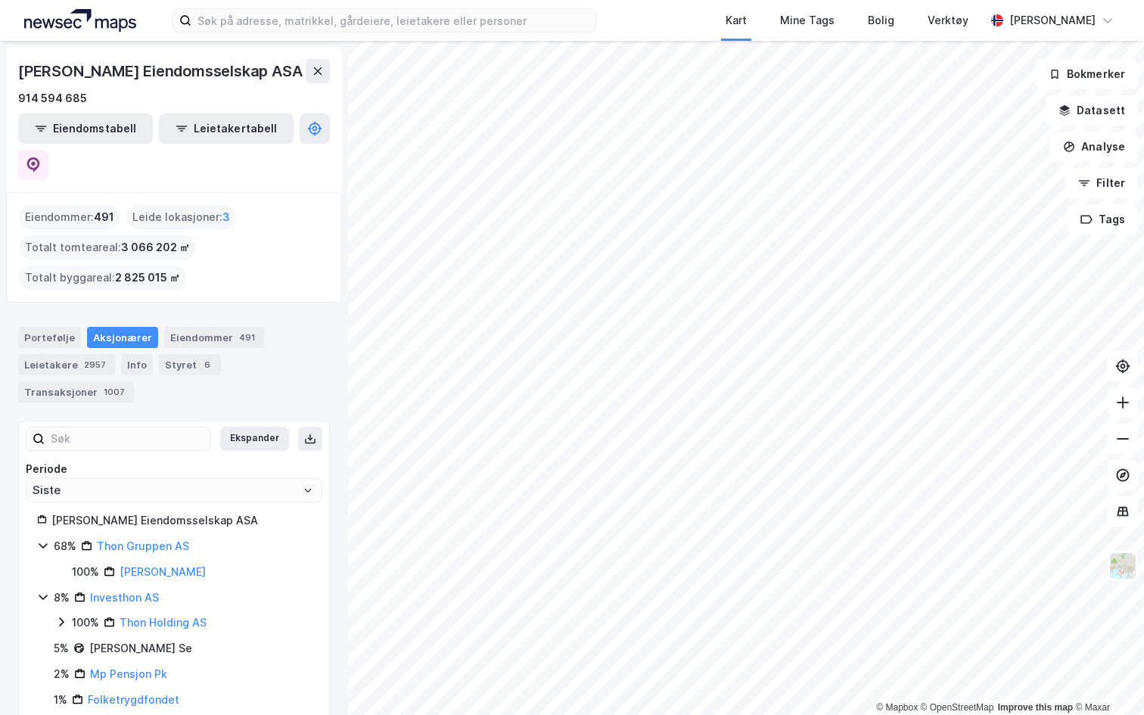
scroll to position [45, 0]
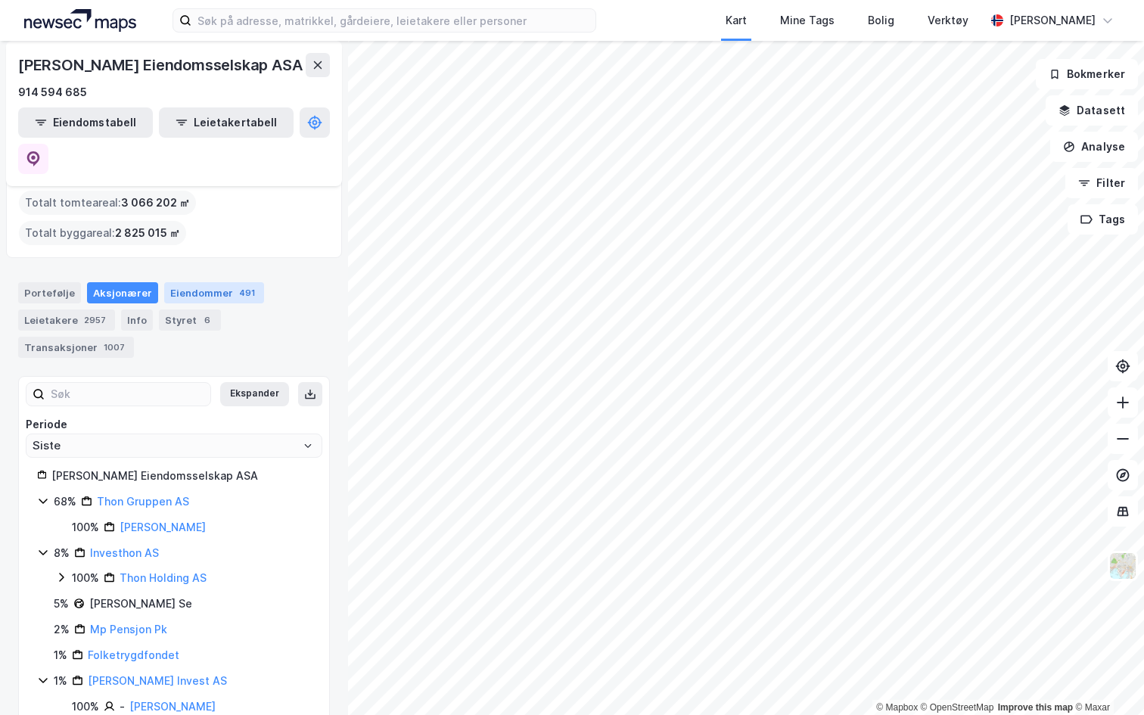
click at [207, 282] on div "Eiendommer 491" at bounding box center [214, 292] width 100 height 21
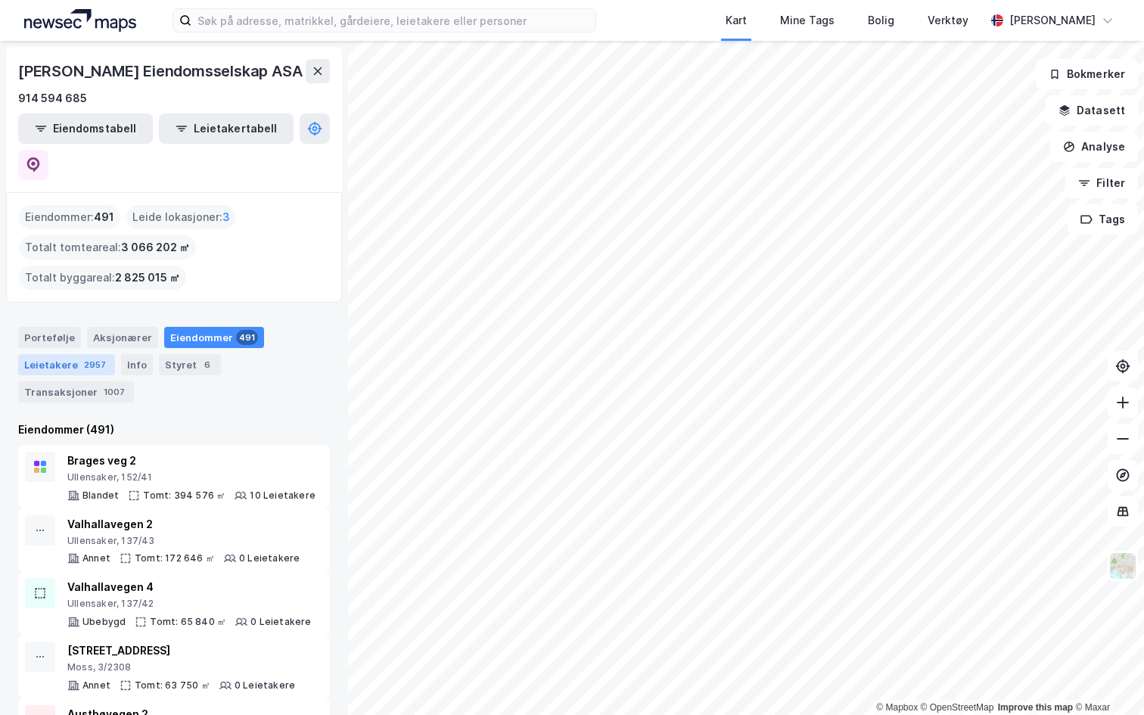
click at [95, 354] on div "Leietakere 2957" at bounding box center [66, 364] width 97 height 21
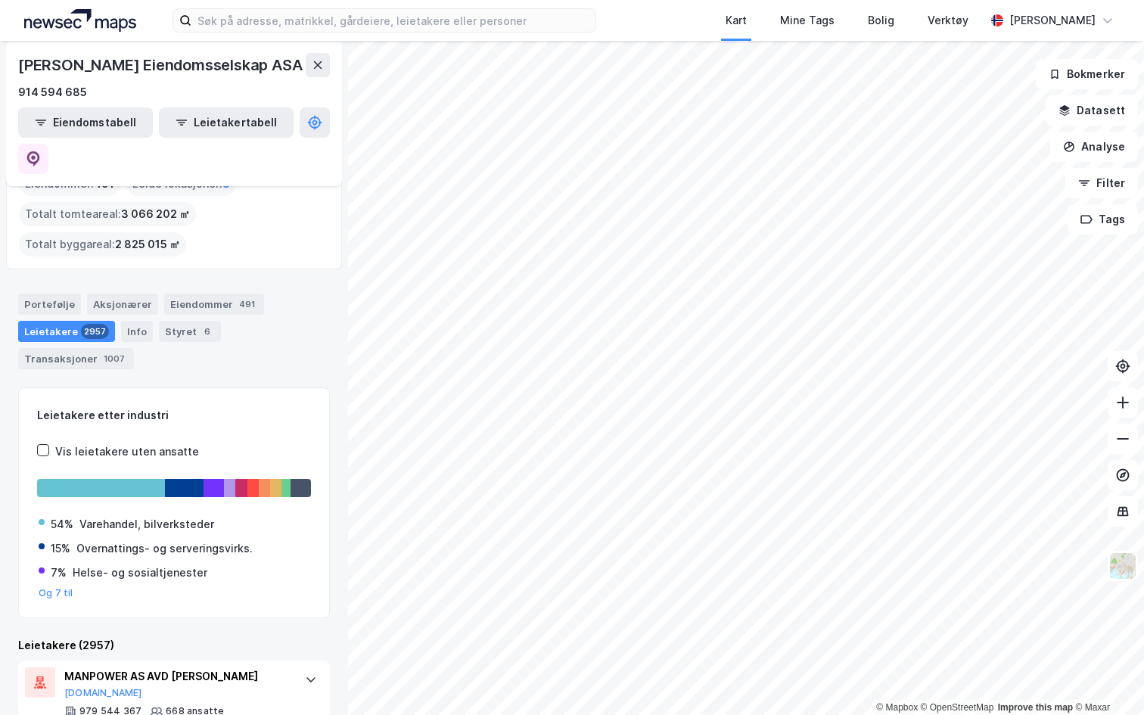
scroll to position [26, 0]
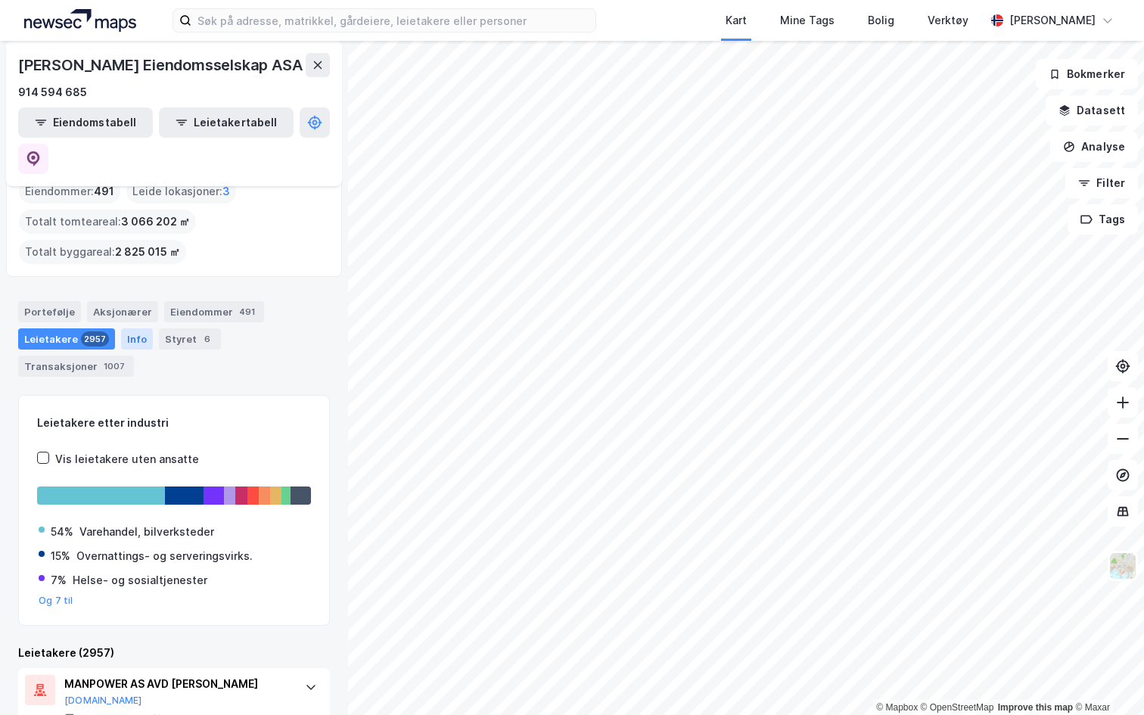
click at [123, 328] on div "Info" at bounding box center [137, 338] width 32 height 21
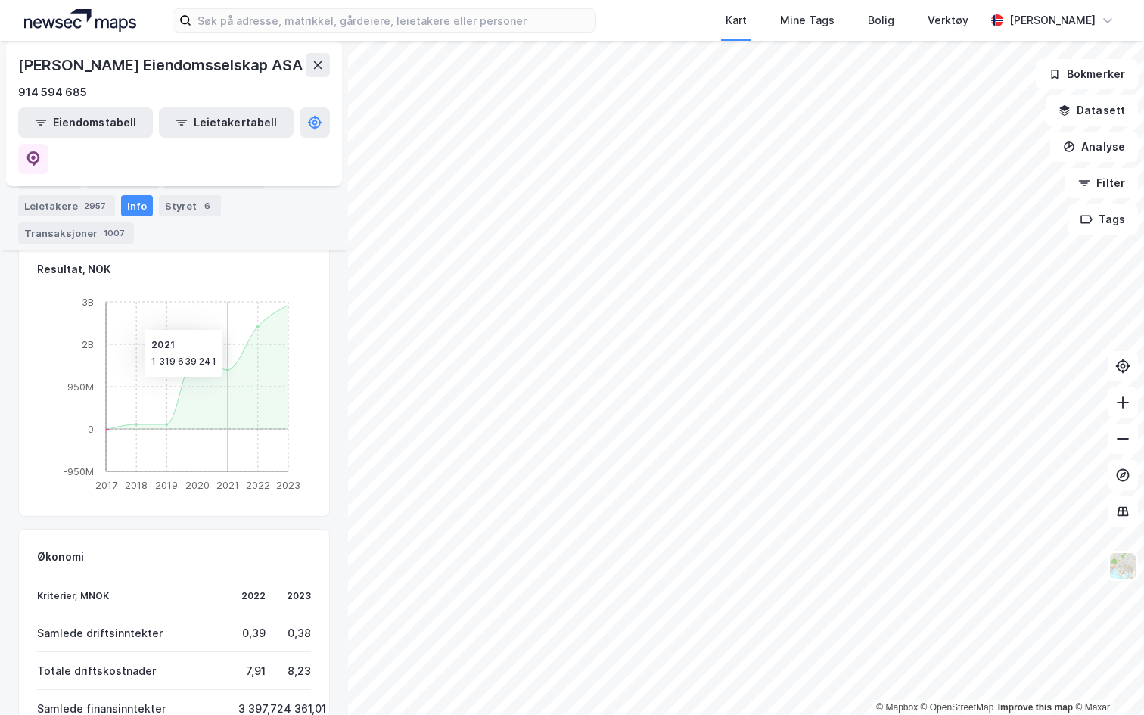
scroll to position [854, 0]
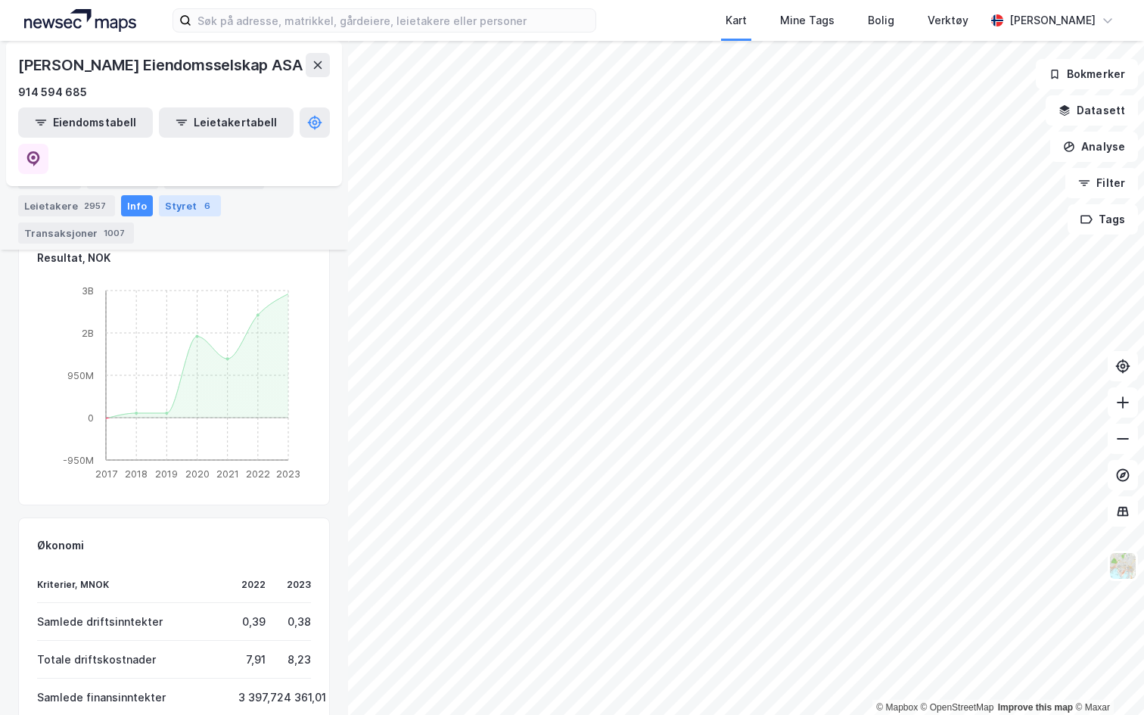
click at [200, 206] on div "6" at bounding box center [207, 205] width 15 height 15
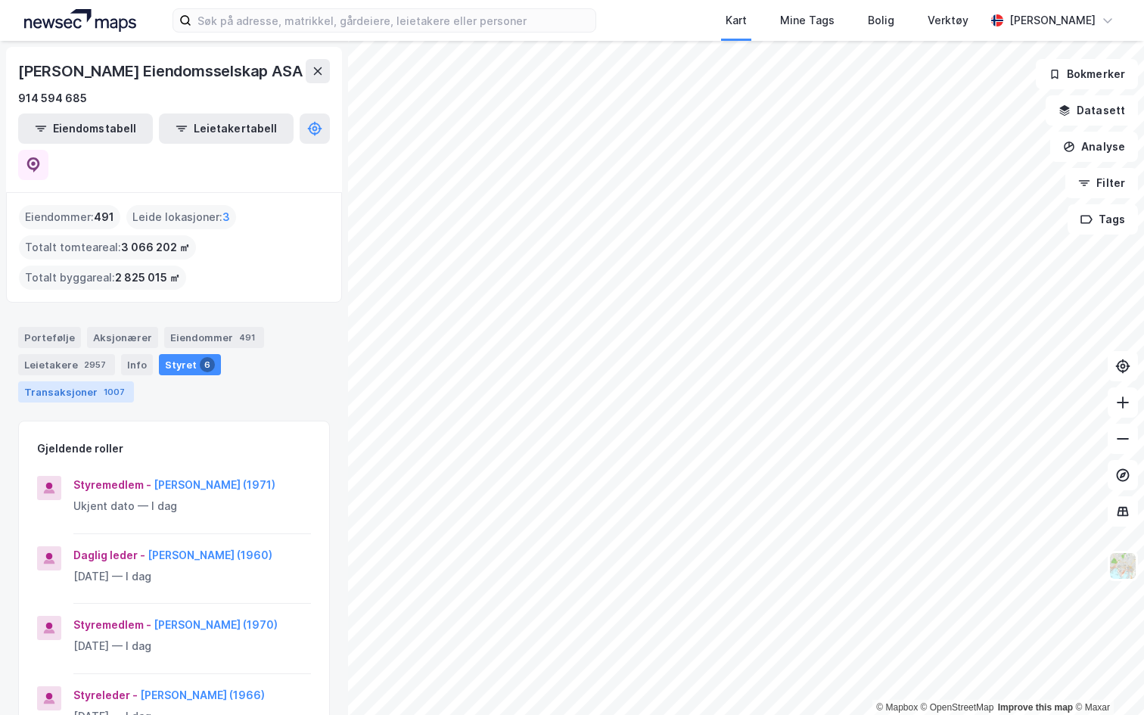
click at [134, 381] on div "Transaksjoner 1007" at bounding box center [76, 391] width 116 height 21
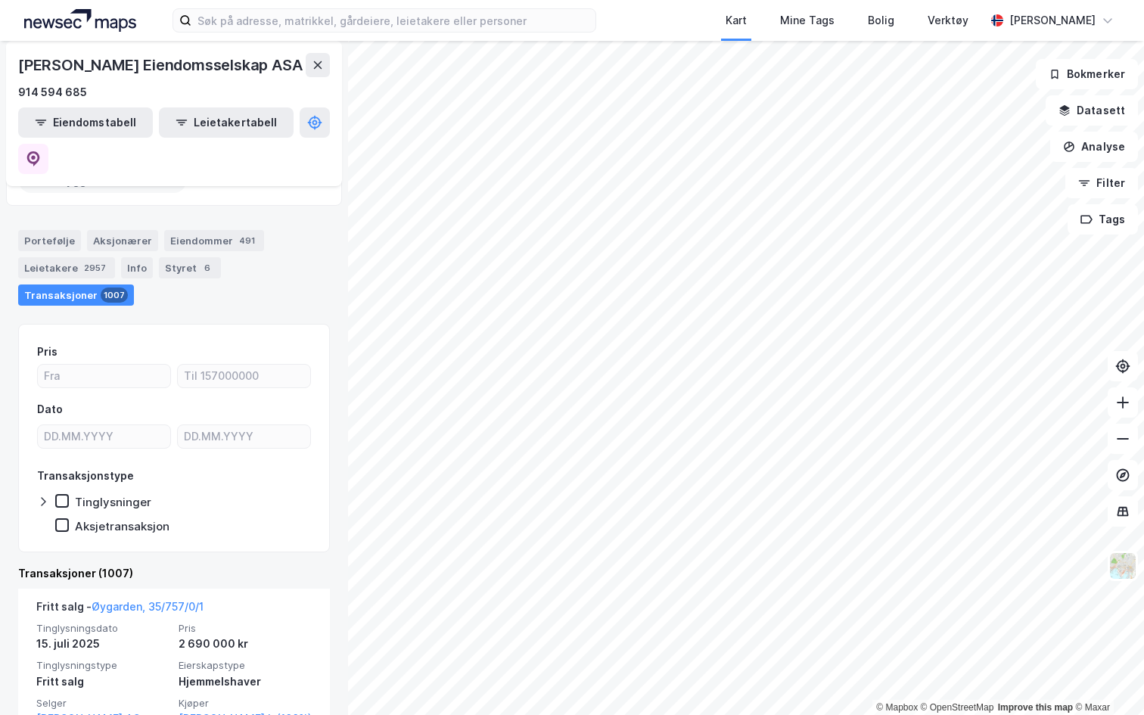
scroll to position [89, 0]
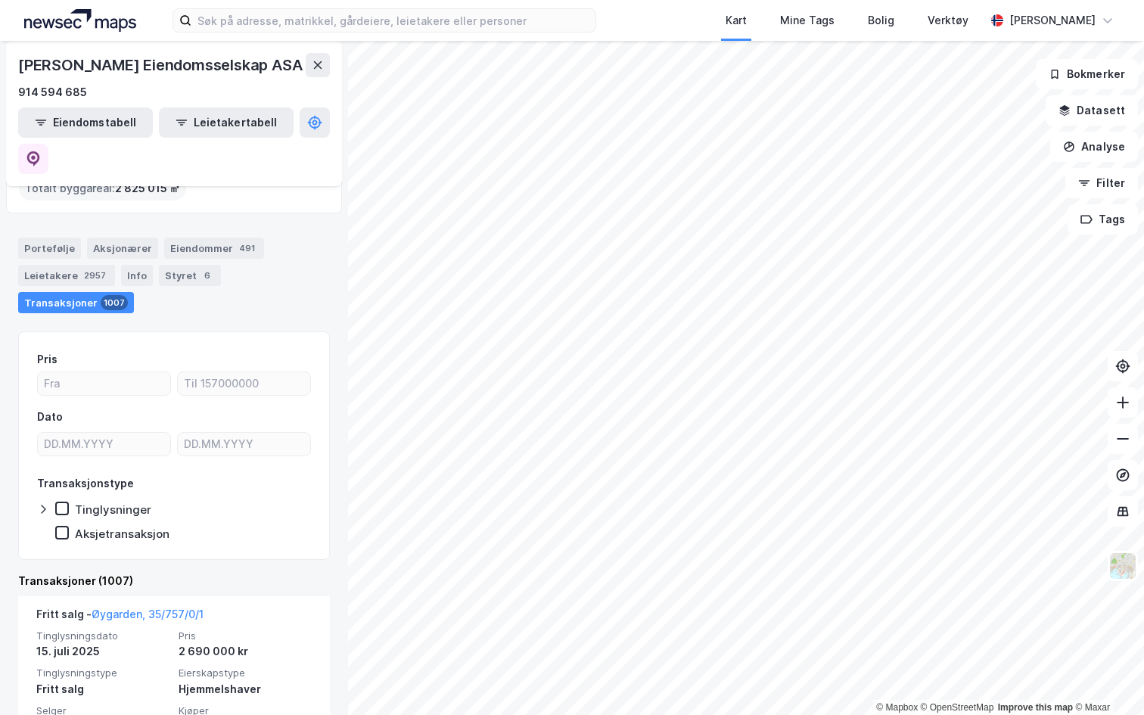
click at [51, 502] on div at bounding box center [46, 509] width 18 height 15
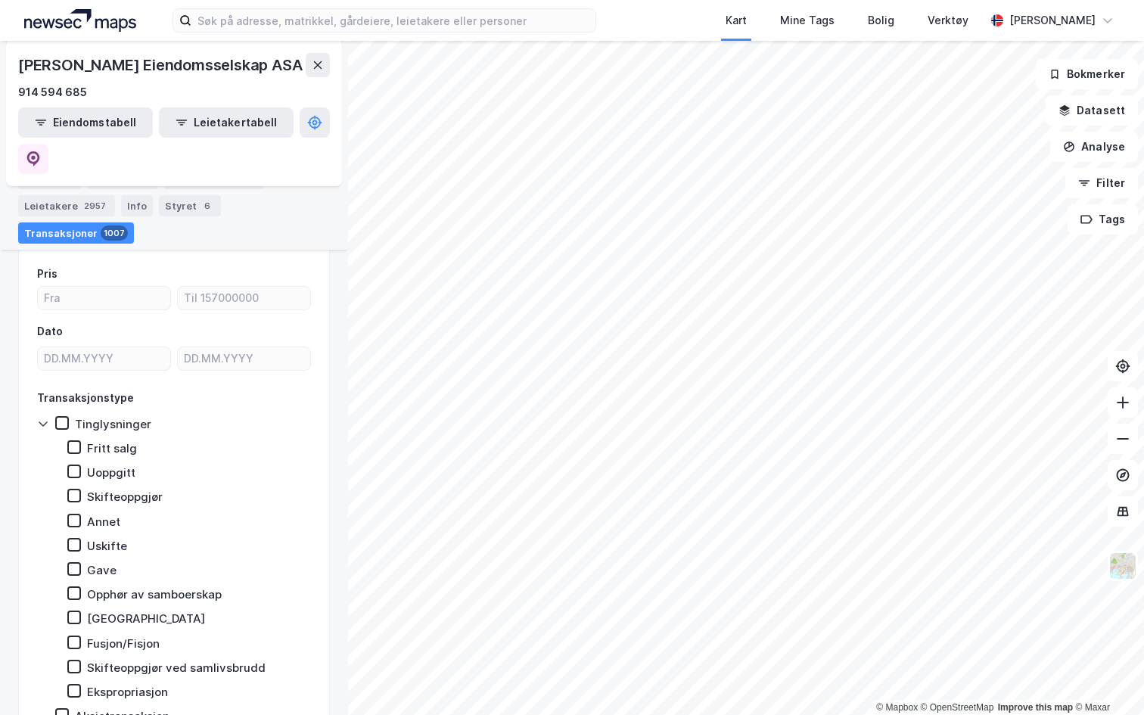
scroll to position [180, 0]
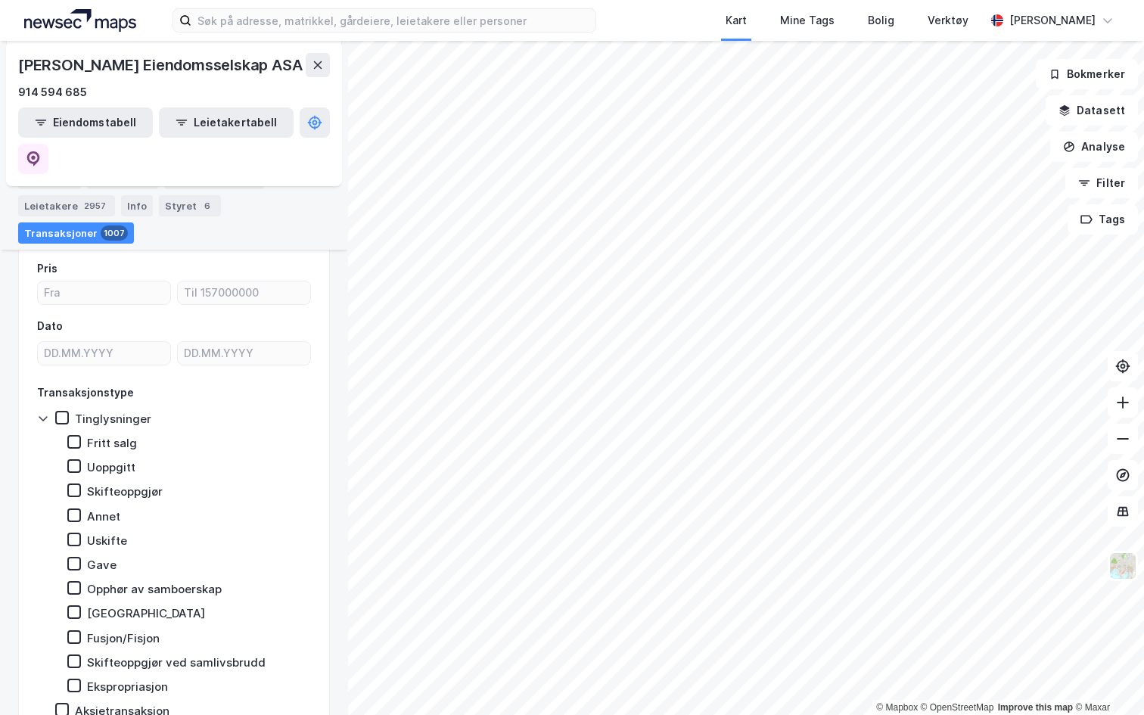
click at [39, 412] on icon at bounding box center [43, 418] width 12 height 12
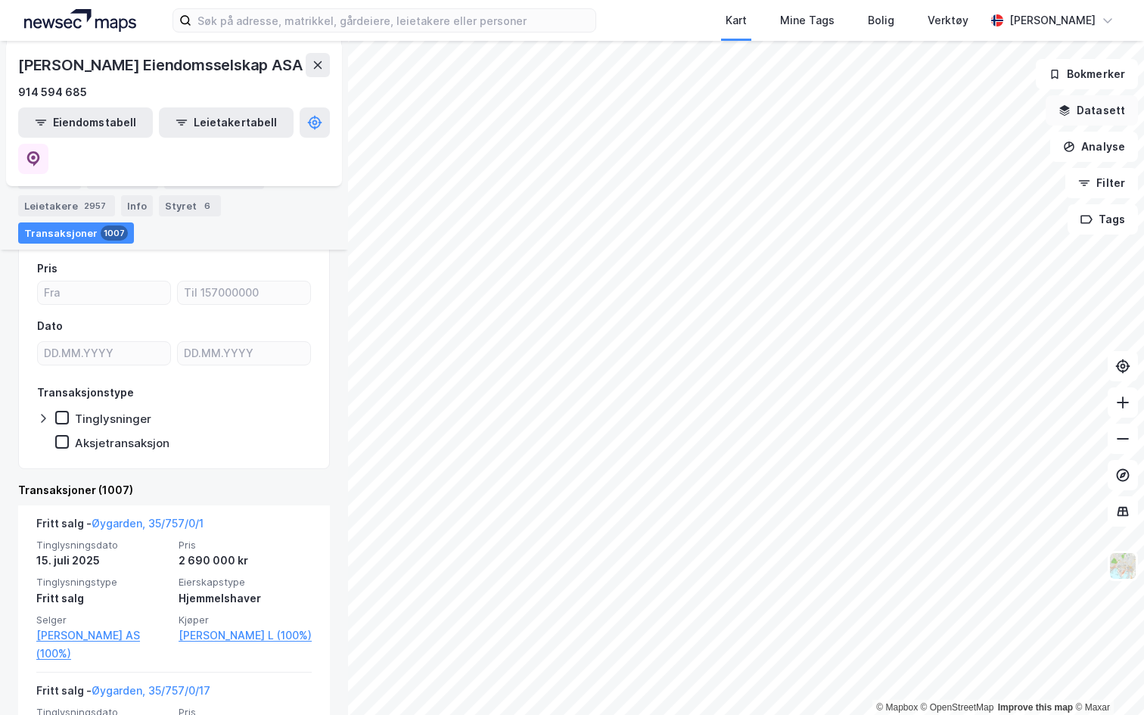
click at [1088, 102] on button "Datasett" at bounding box center [1092, 110] width 92 height 30
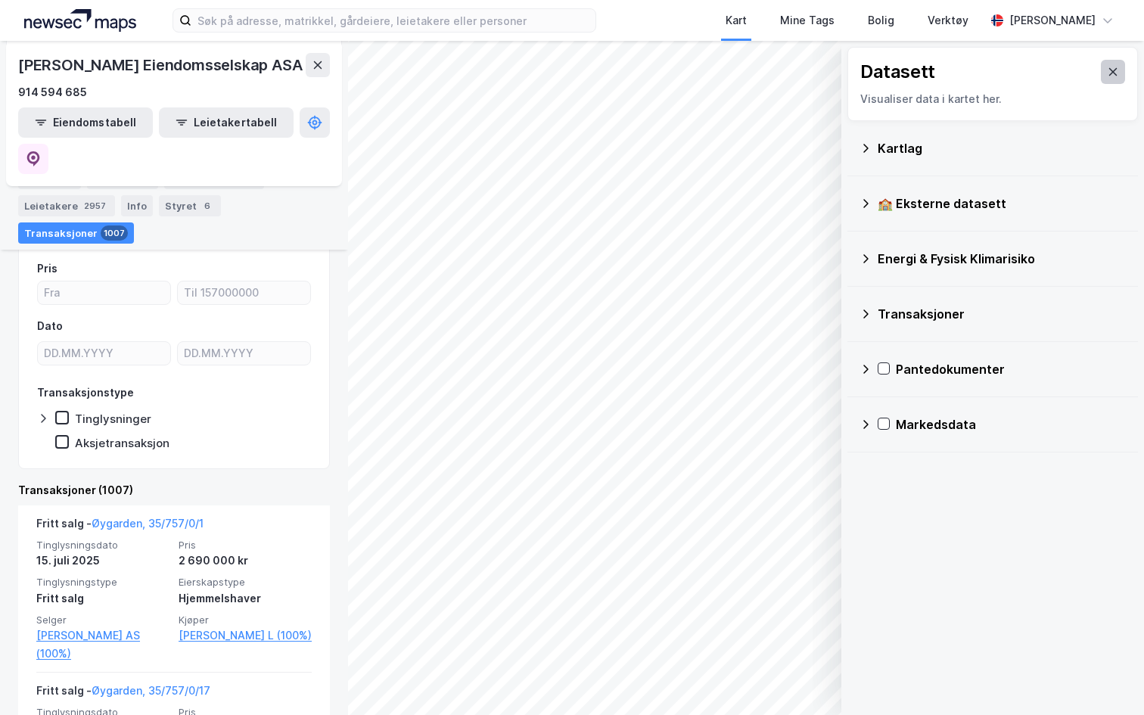
click at [1109, 68] on icon at bounding box center [1113, 72] width 8 height 8
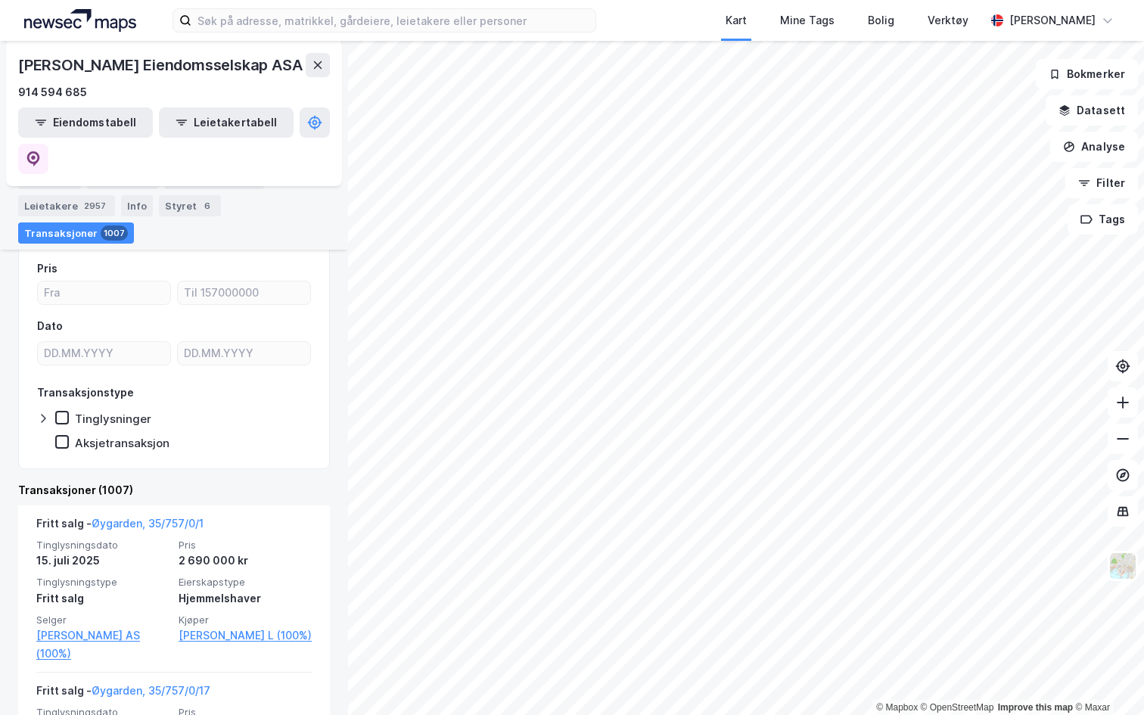
scroll to position [0, 0]
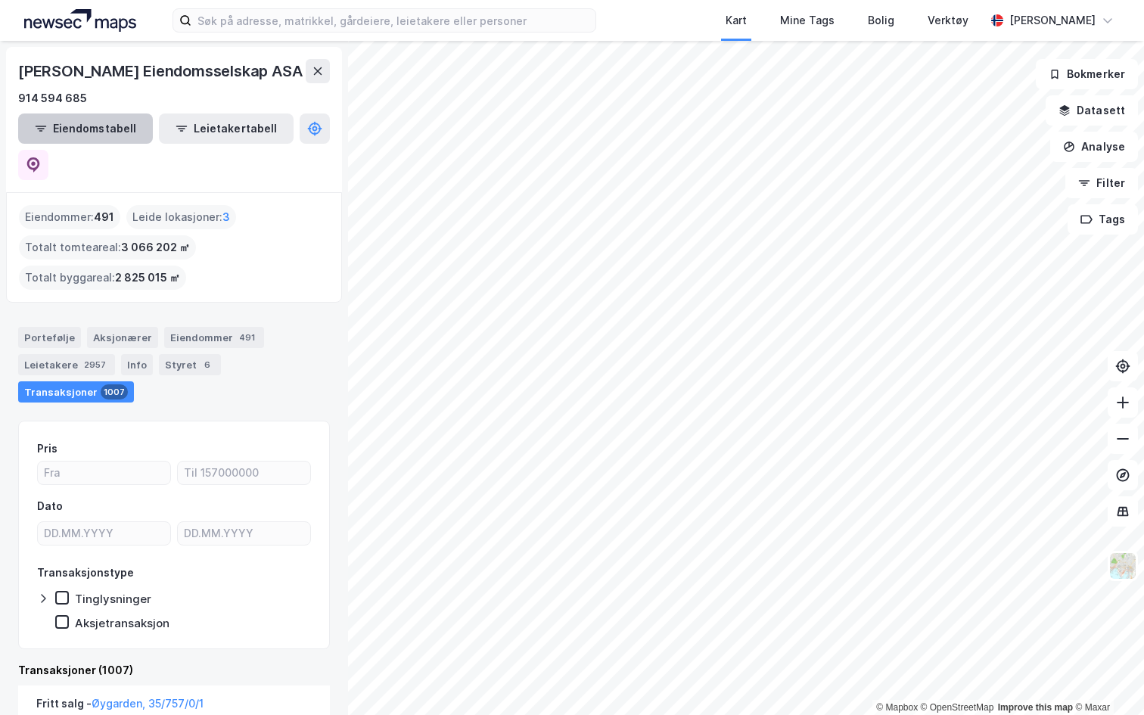
click at [89, 126] on button "Eiendomstabell" at bounding box center [85, 129] width 135 height 30
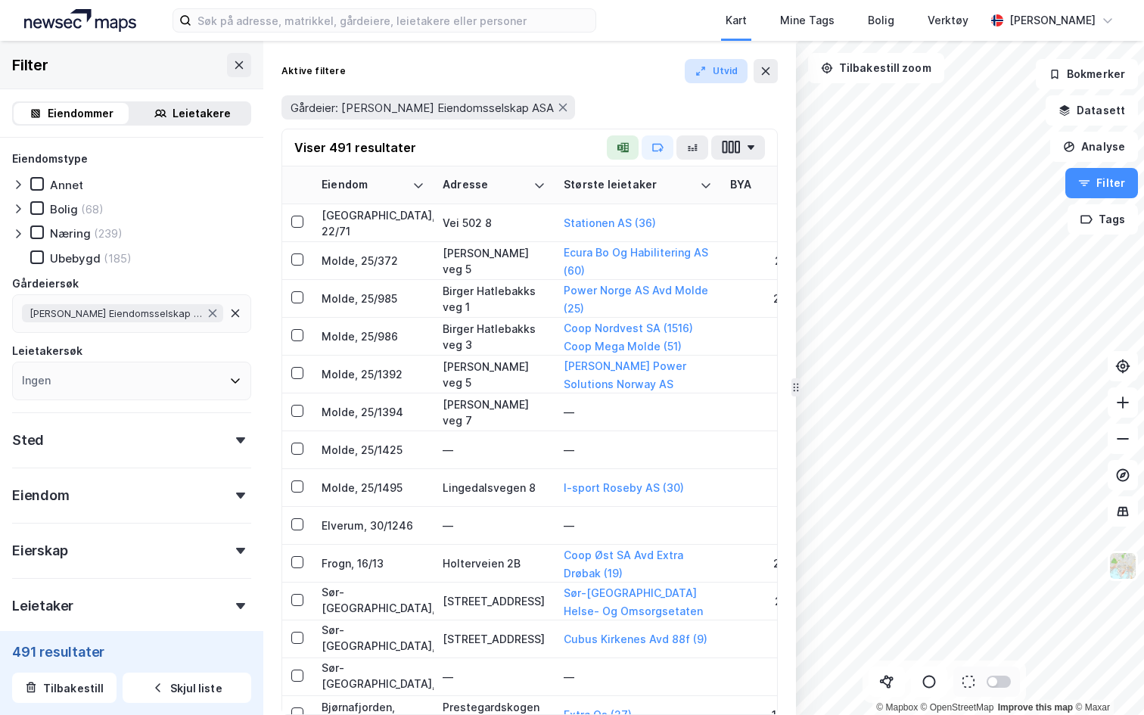
click at [714, 69] on button "Utvid" at bounding box center [717, 71] width 64 height 24
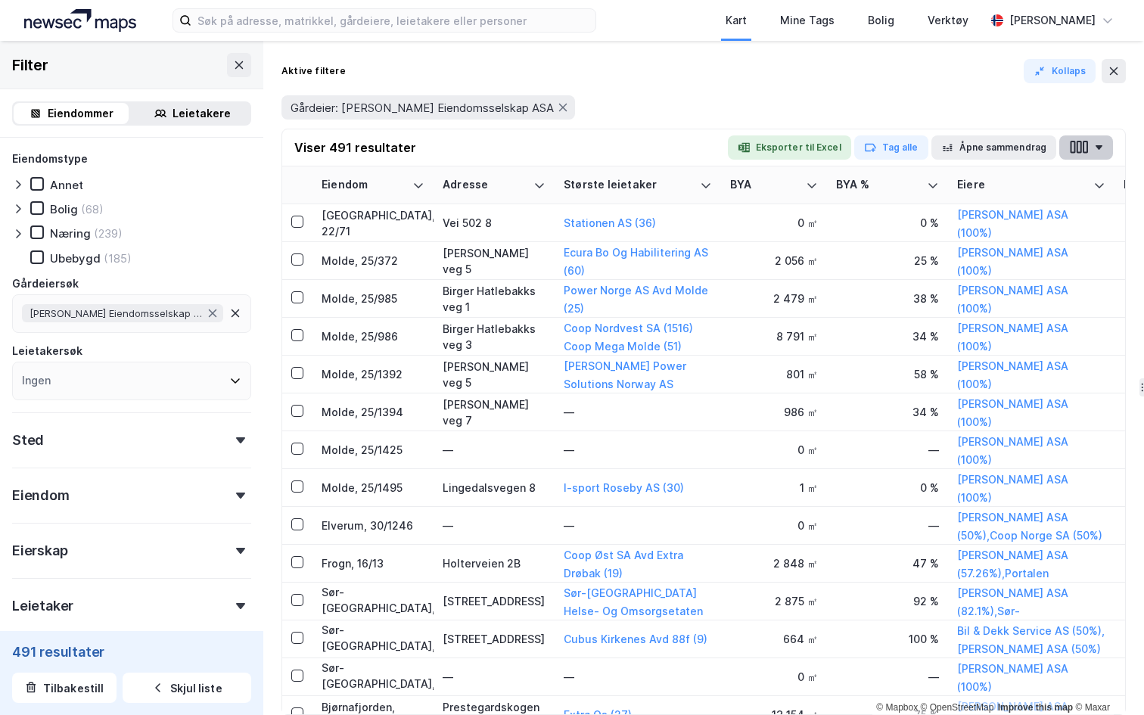
click at [1097, 145] on icon "button" at bounding box center [1099, 147] width 7 height 5
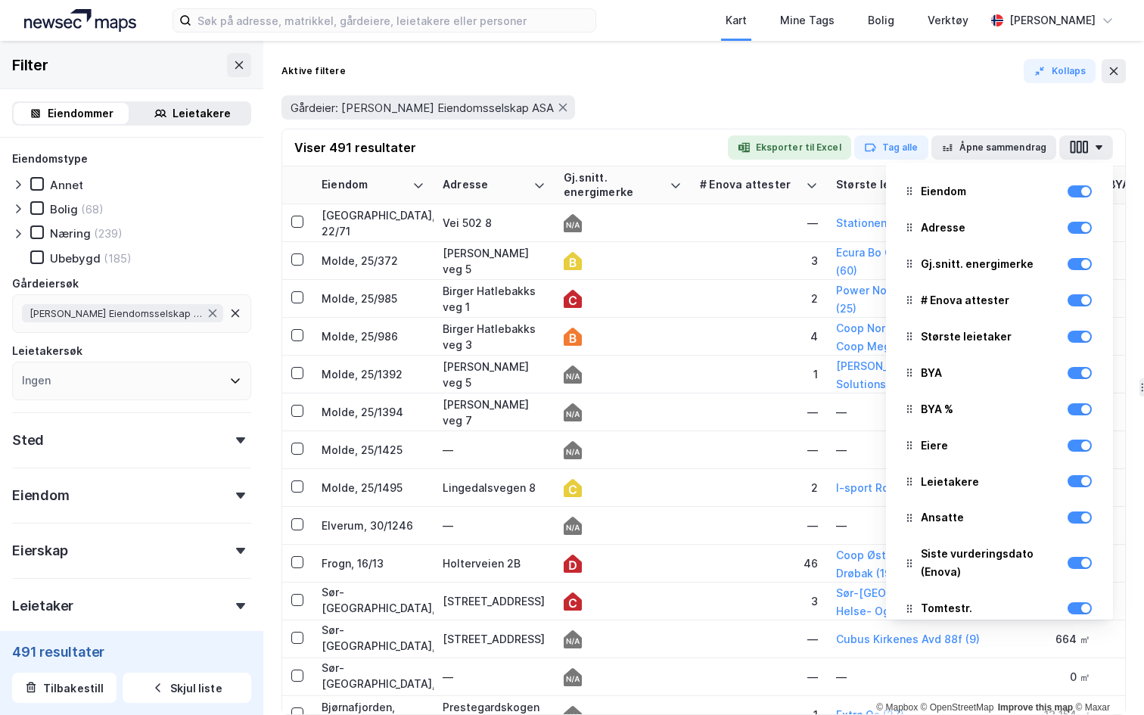
scroll to position [7, 0]
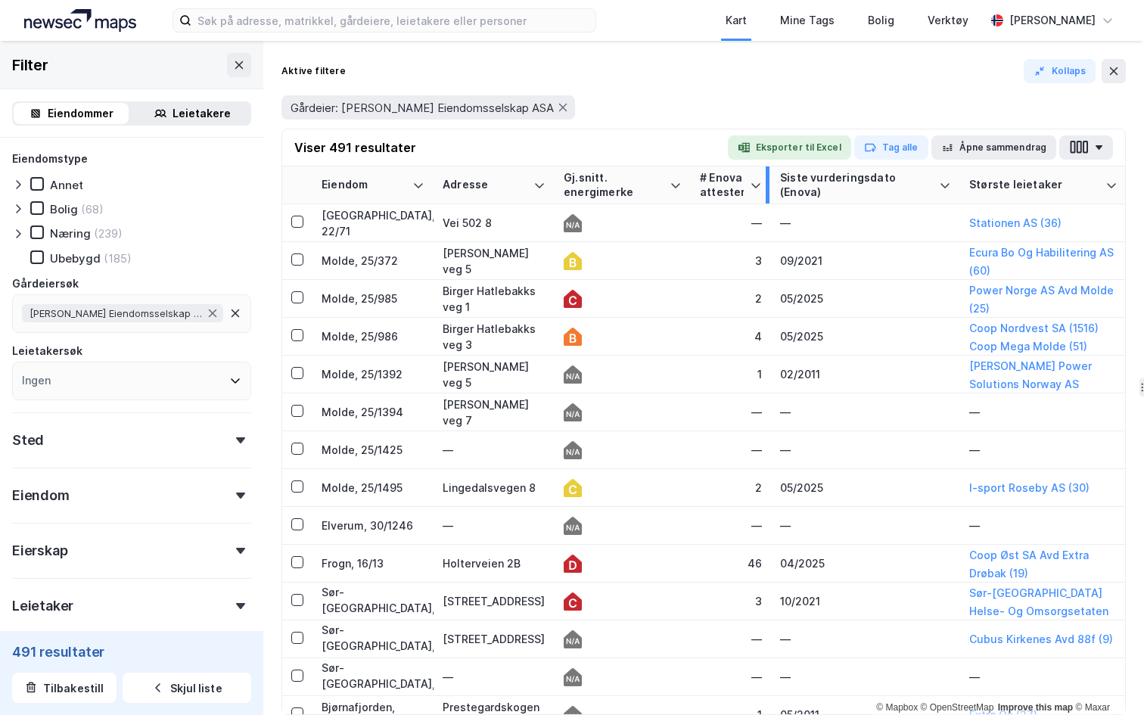
drag, startPoint x: 824, startPoint y: 182, endPoint x: 768, endPoint y: 187, distance: 56.3
click at [768, 187] on div at bounding box center [768, 184] width 4 height 37
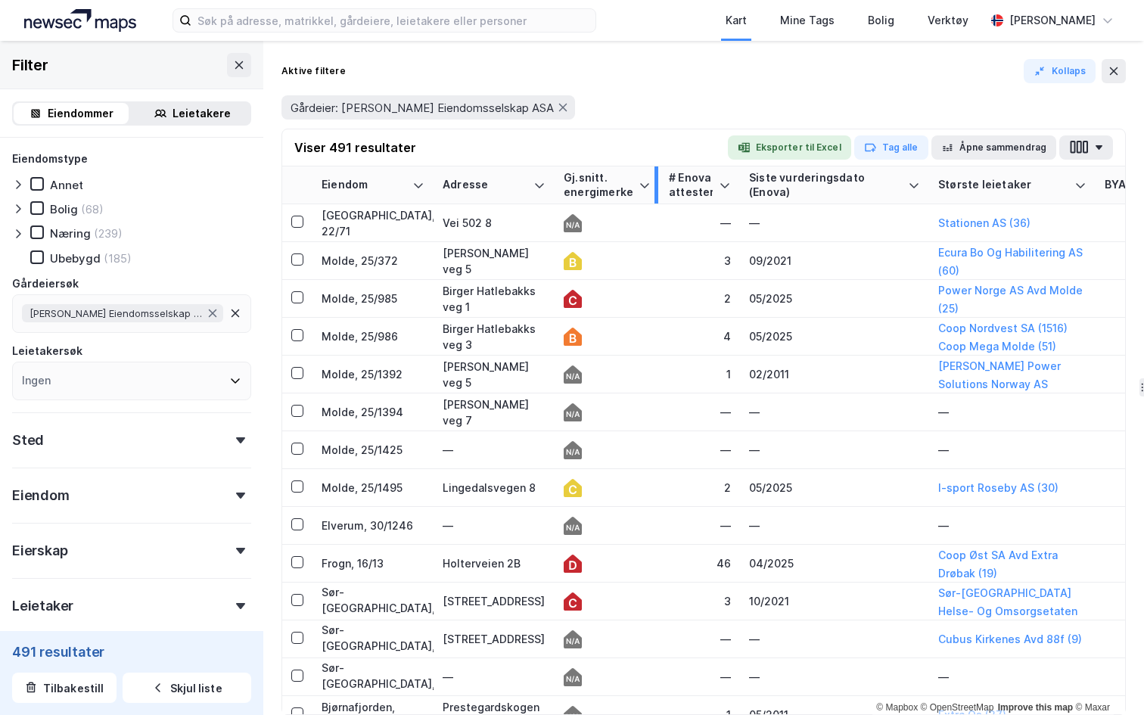
drag, startPoint x: 686, startPoint y: 175, endPoint x: 657, endPoint y: 179, distance: 29.8
click at [657, 179] on div at bounding box center [657, 184] width 4 height 37
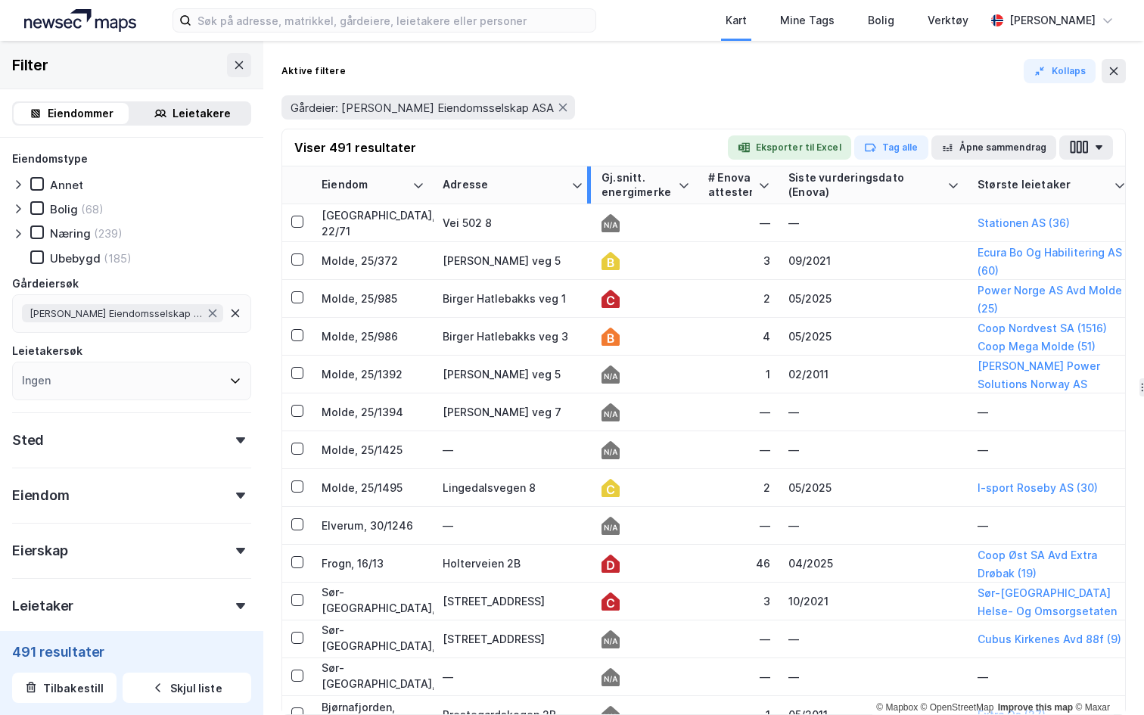
drag, startPoint x: 550, startPoint y: 182, endPoint x: 588, endPoint y: 182, distance: 37.8
click at [588, 182] on div at bounding box center [589, 184] width 4 height 37
click at [1039, 64] on button "Kollaps" at bounding box center [1060, 71] width 72 height 24
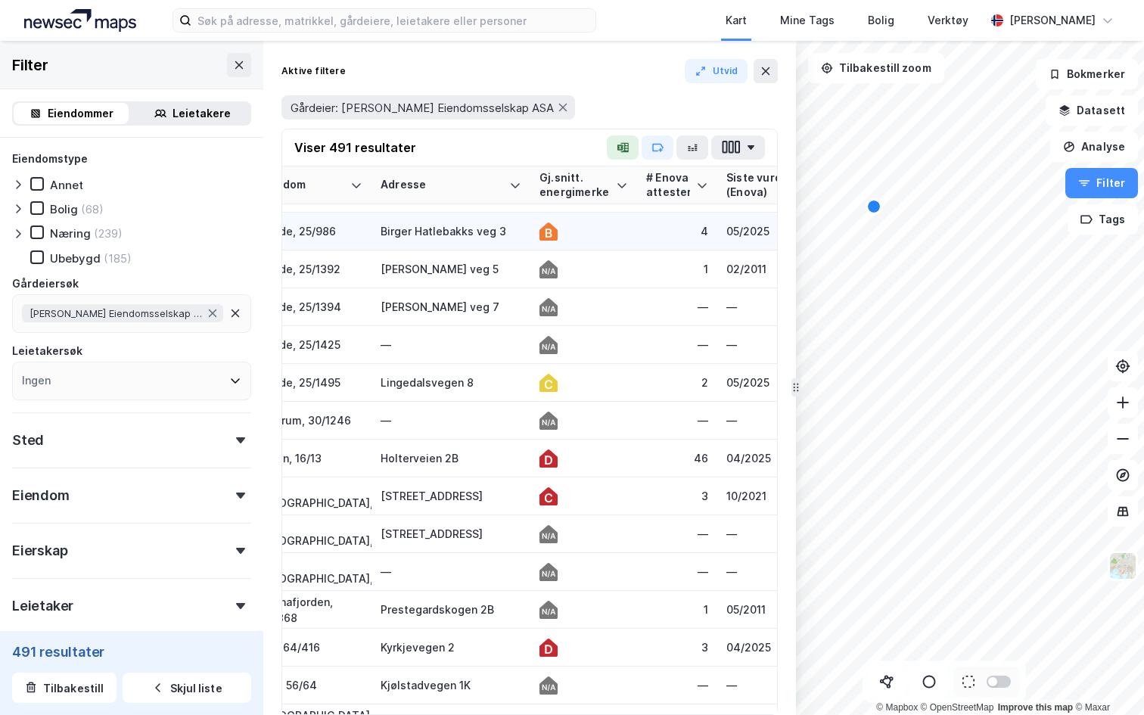
scroll to position [104, 62]
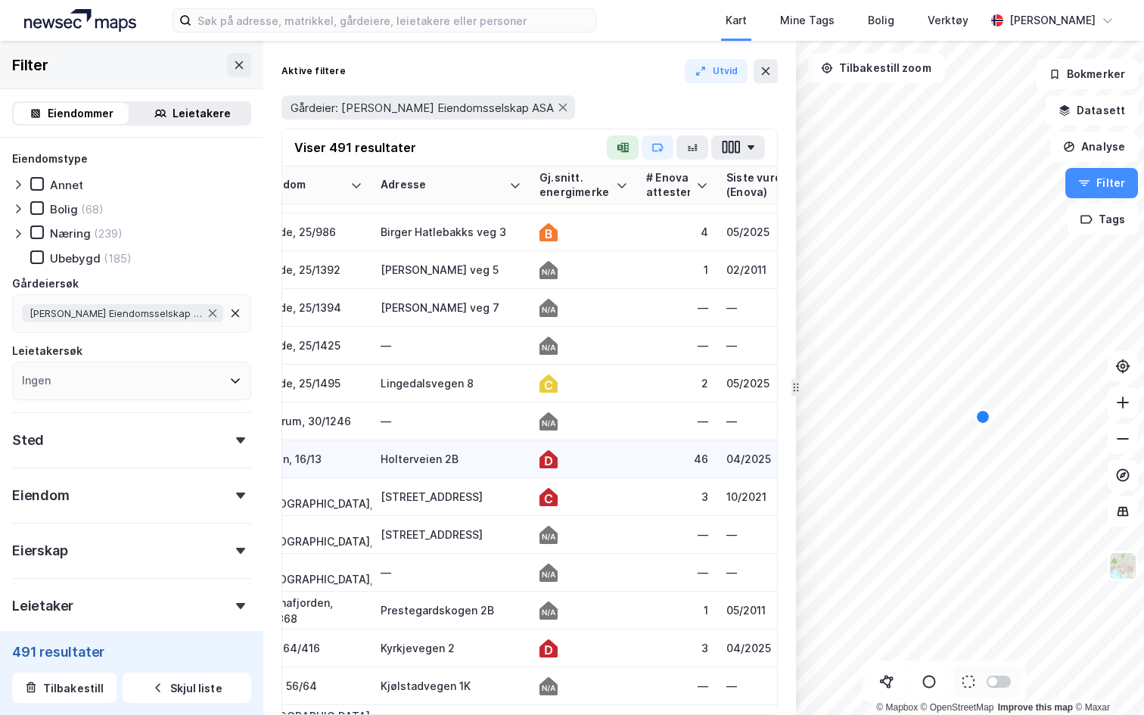
click at [434, 461] on div "Holterveien 2B" at bounding box center [451, 459] width 141 height 16
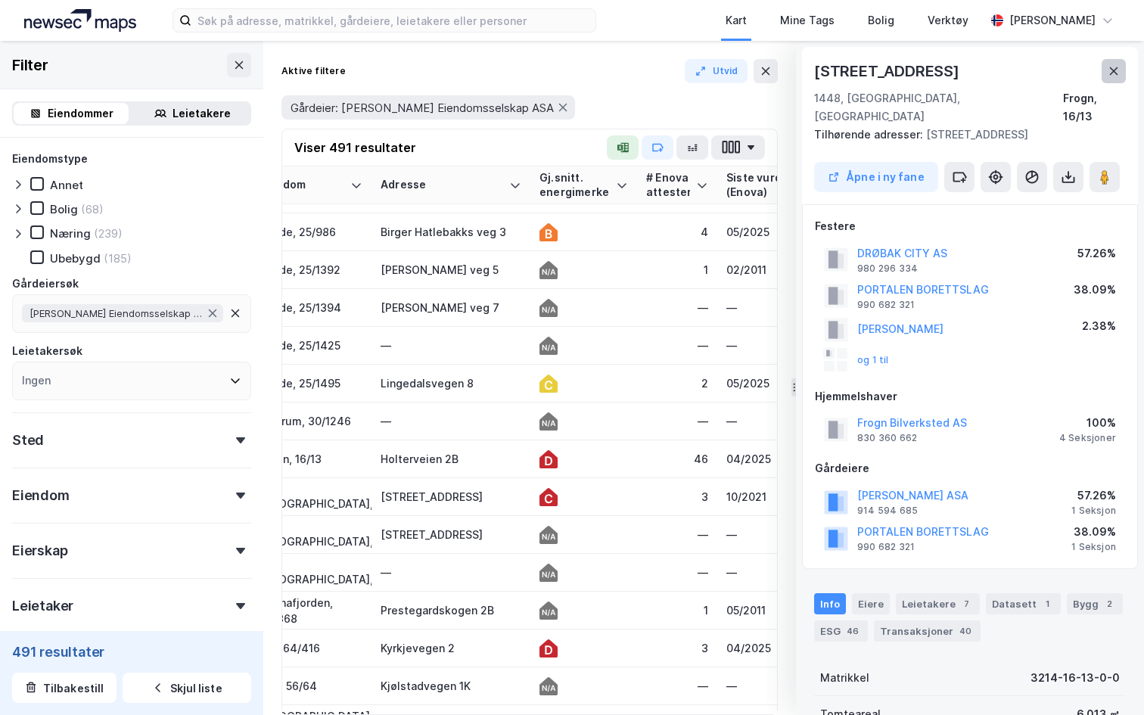
click at [1118, 67] on icon at bounding box center [1114, 71] width 12 height 12
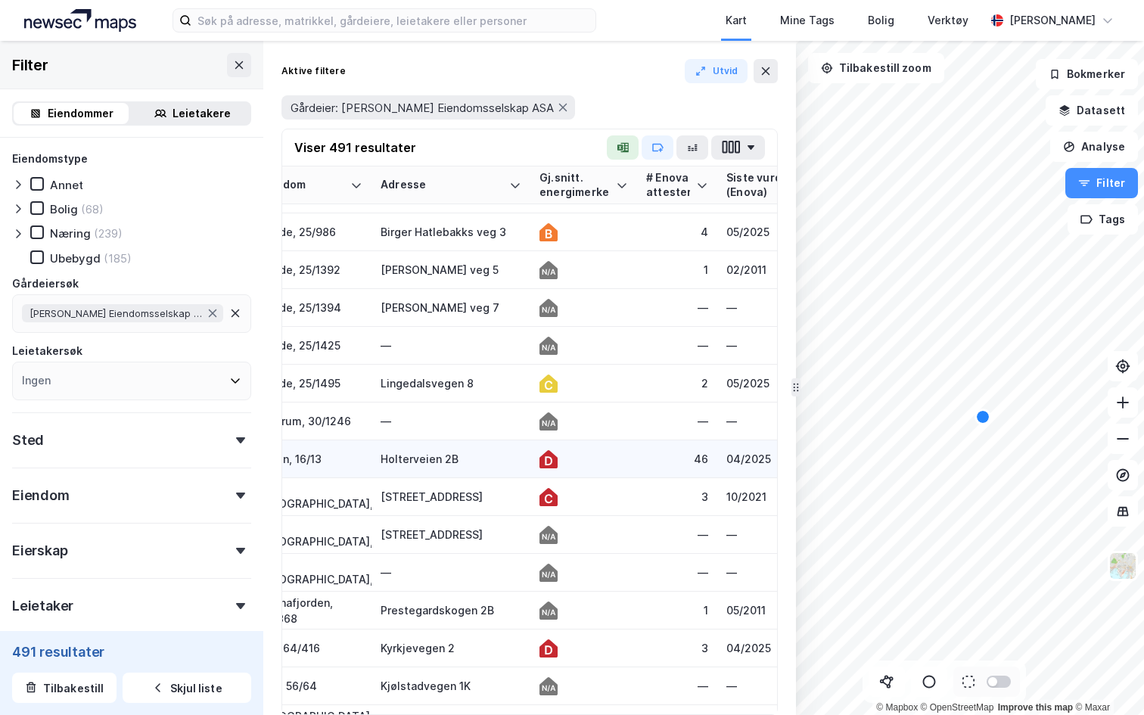
click at [387, 459] on div "Holterveien 2B" at bounding box center [451, 459] width 141 height 16
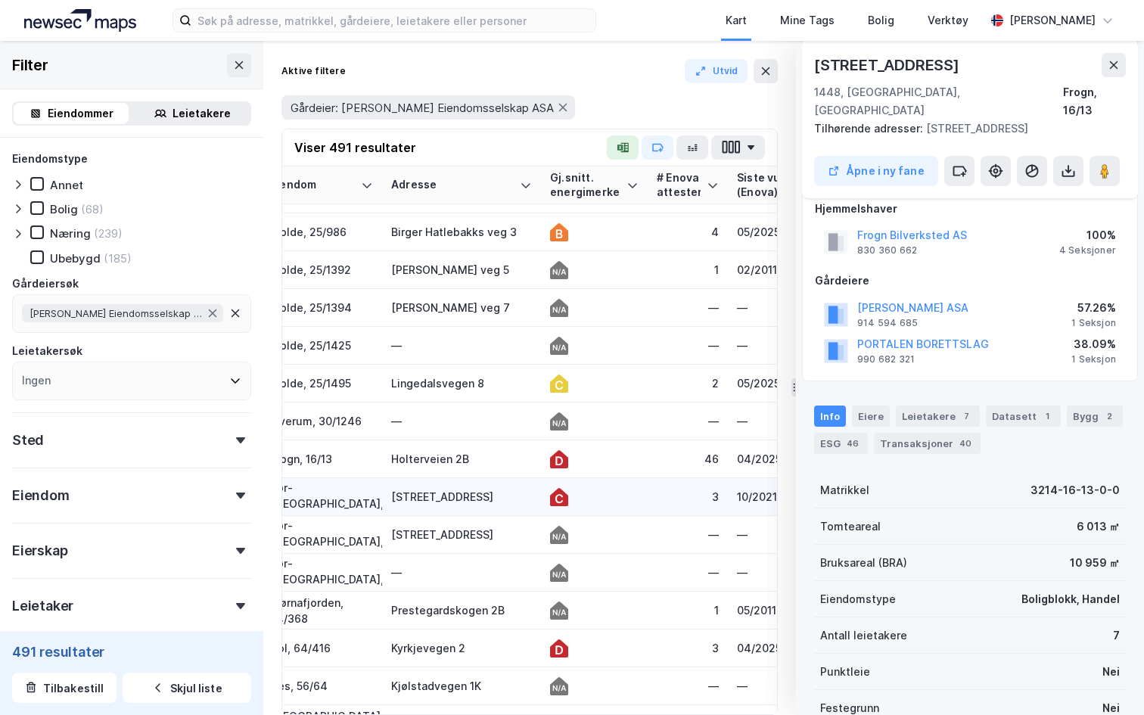
scroll to position [104, 43]
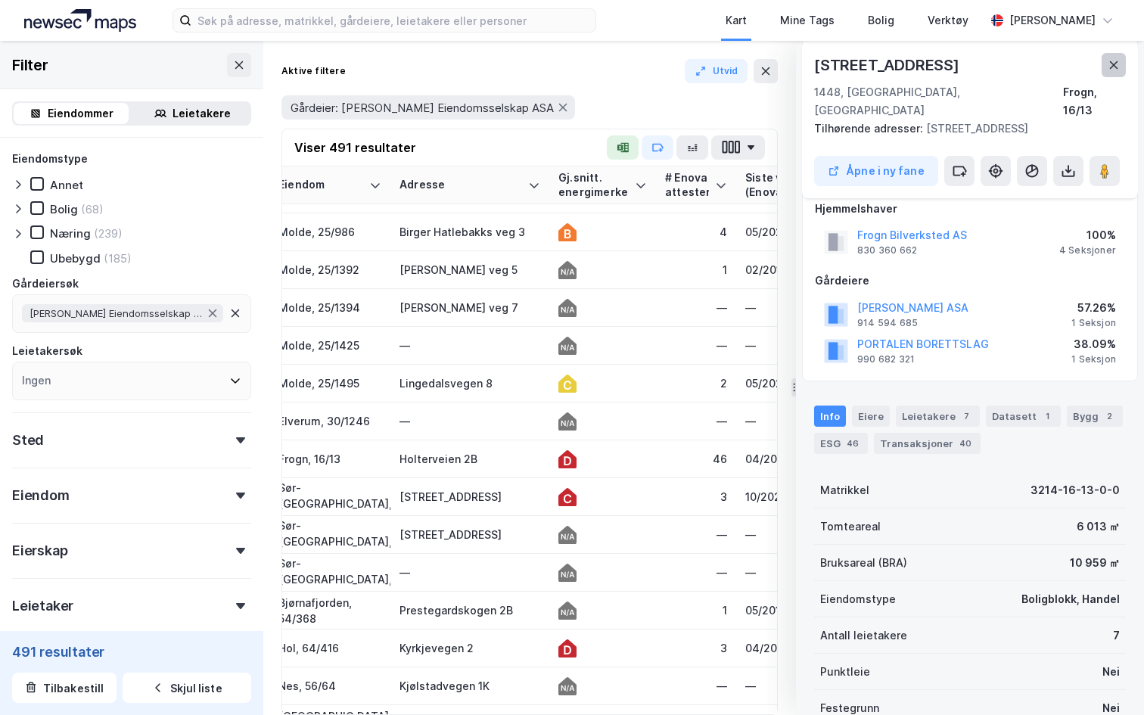
click at [1109, 69] on icon at bounding box center [1114, 65] width 12 height 12
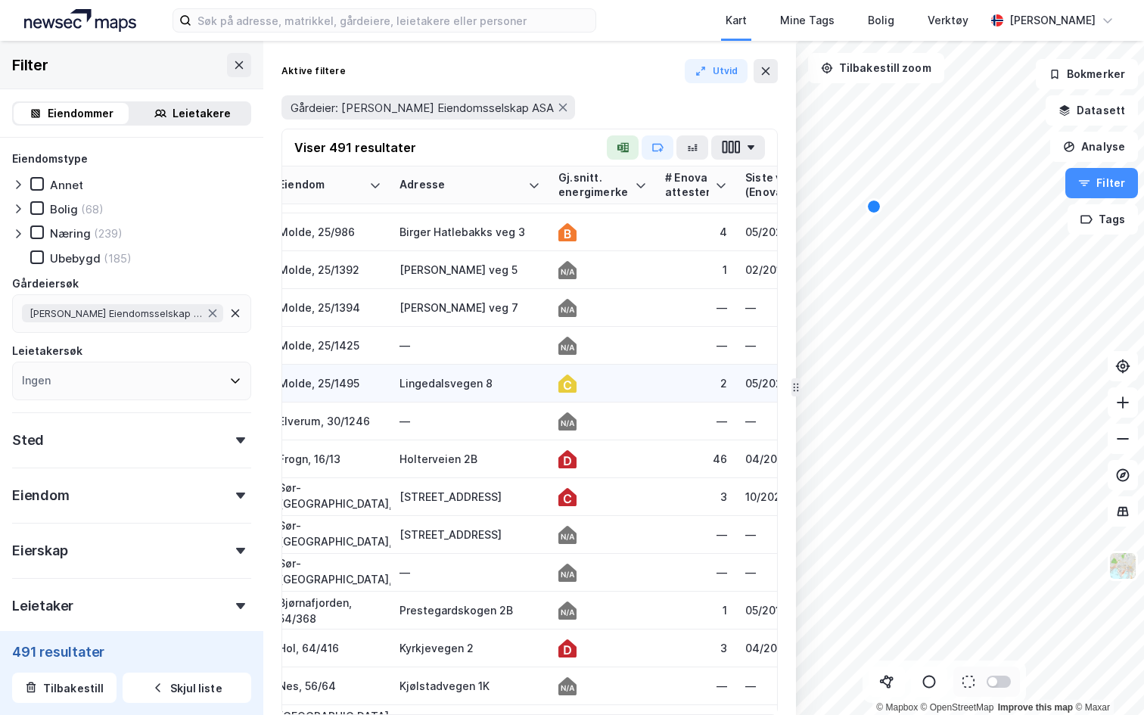
scroll to position [104, 0]
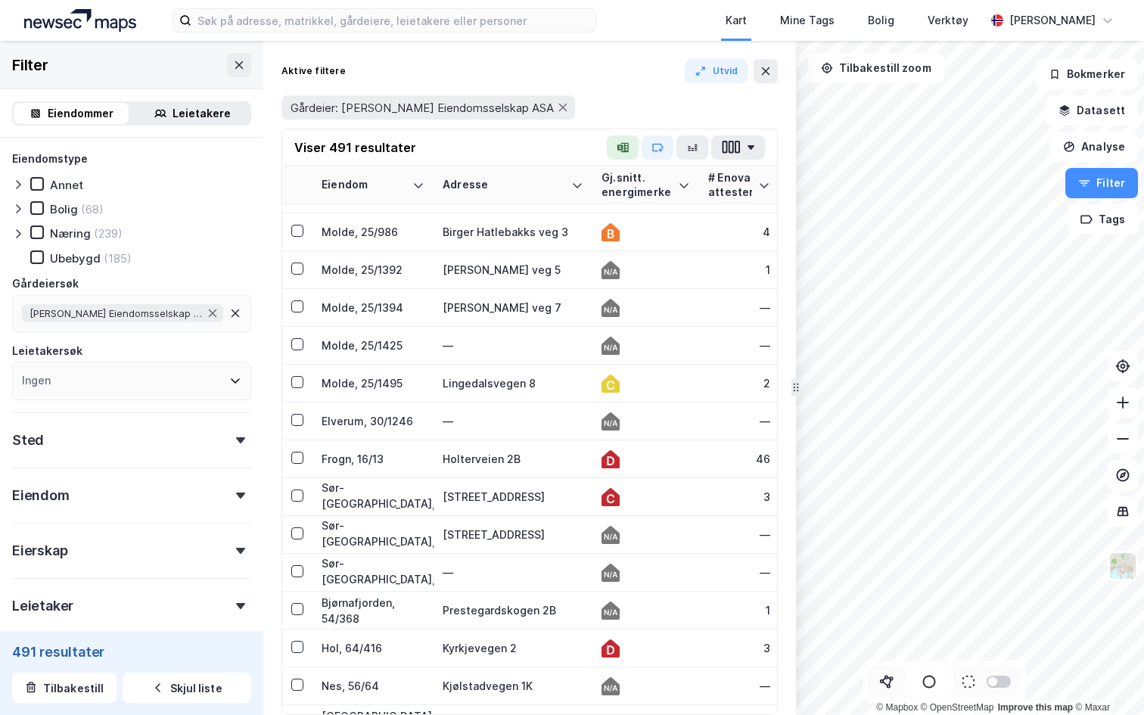
click at [888, 680] on icon at bounding box center [886, 681] width 15 height 15
click at [888, 681] on icon at bounding box center [886, 681] width 15 height 15
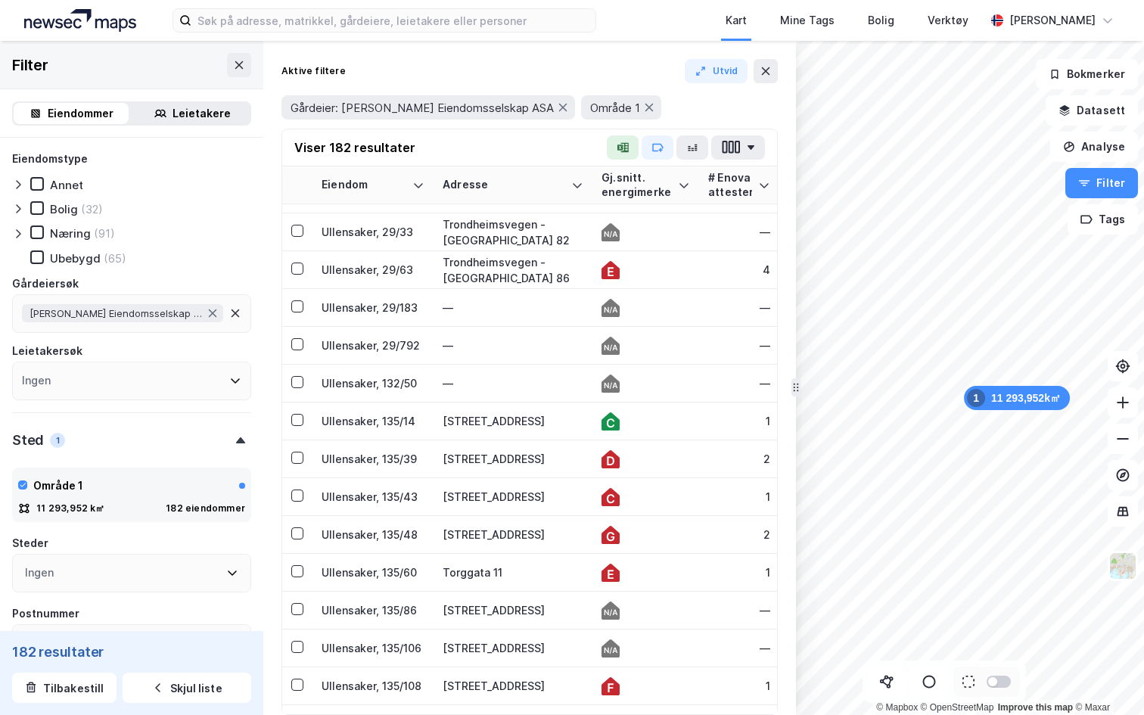
click at [22, 232] on icon at bounding box center [18, 234] width 12 height 12
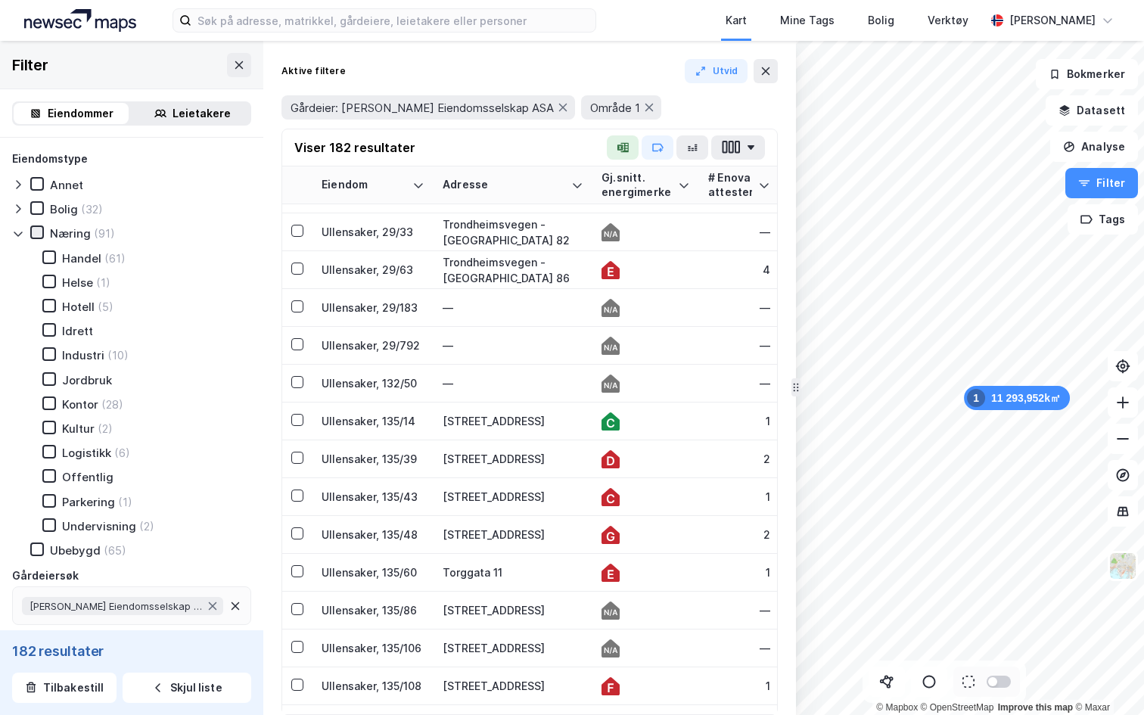
click at [38, 232] on icon at bounding box center [37, 232] width 8 height 5
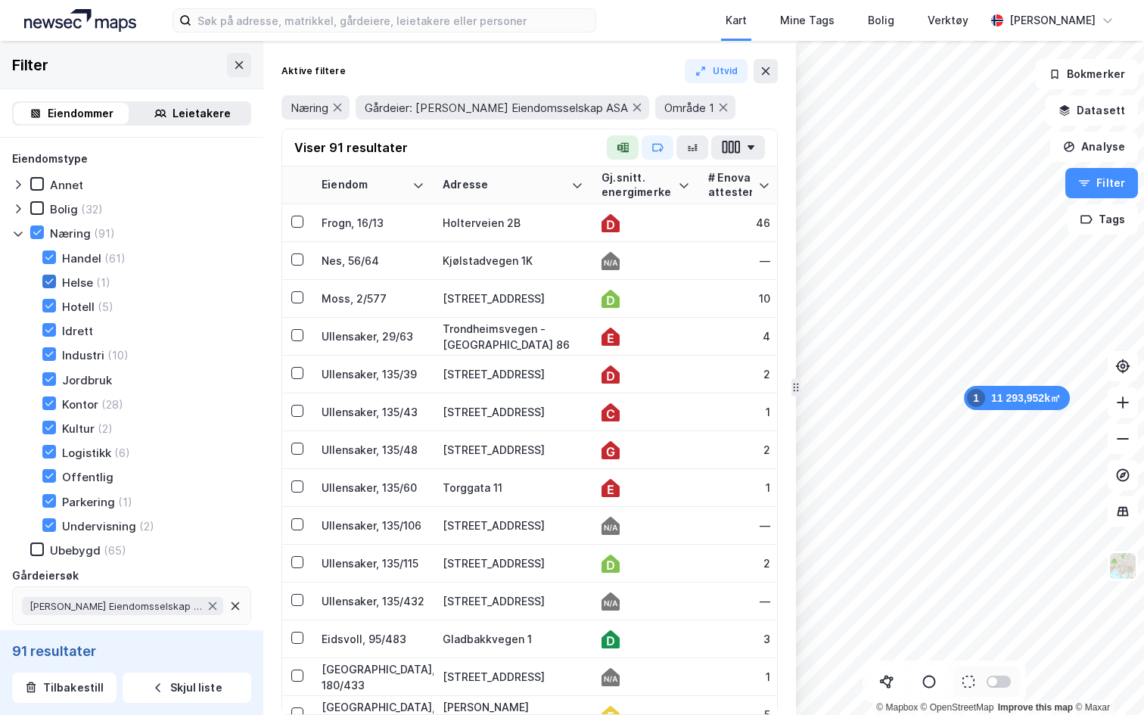
click at [50, 279] on icon at bounding box center [49, 281] width 11 height 11
click at [45, 328] on icon at bounding box center [49, 330] width 11 height 11
click at [45, 380] on icon at bounding box center [49, 379] width 11 height 11
click at [47, 427] on icon at bounding box center [49, 427] width 11 height 11
click at [55, 476] on div at bounding box center [49, 476] width 14 height 14
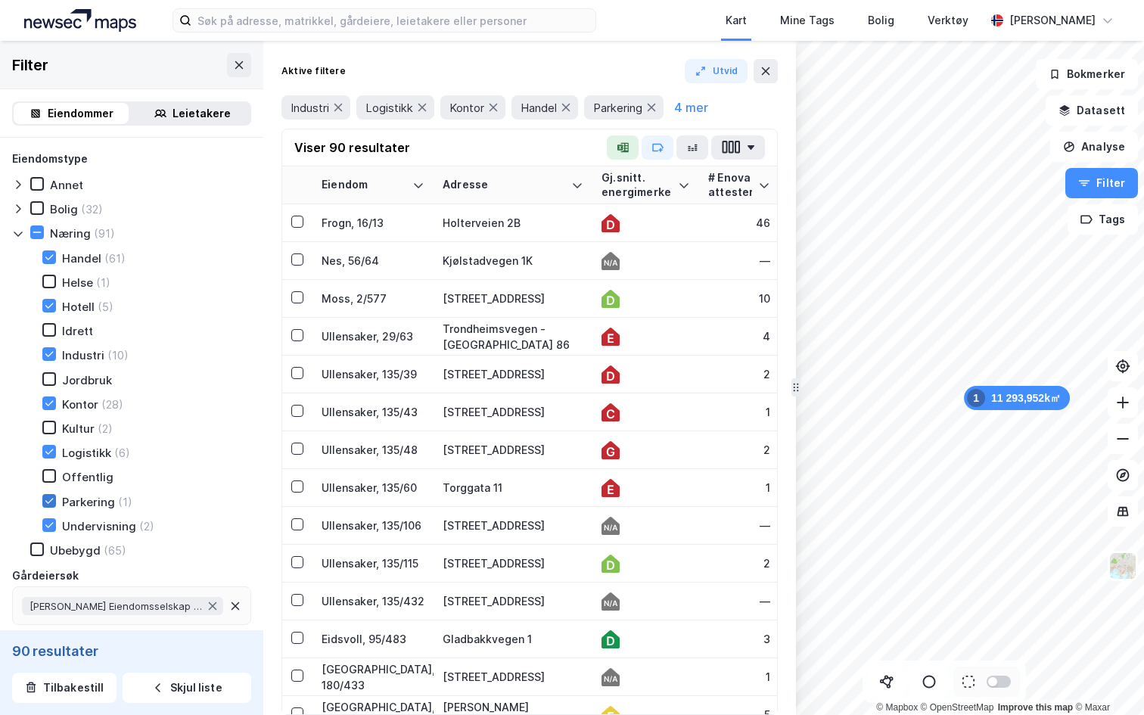
click at [49, 496] on icon at bounding box center [49, 501] width 11 height 11
click at [50, 526] on icon at bounding box center [49, 525] width 11 height 11
click at [884, 678] on icon at bounding box center [886, 681] width 15 height 15
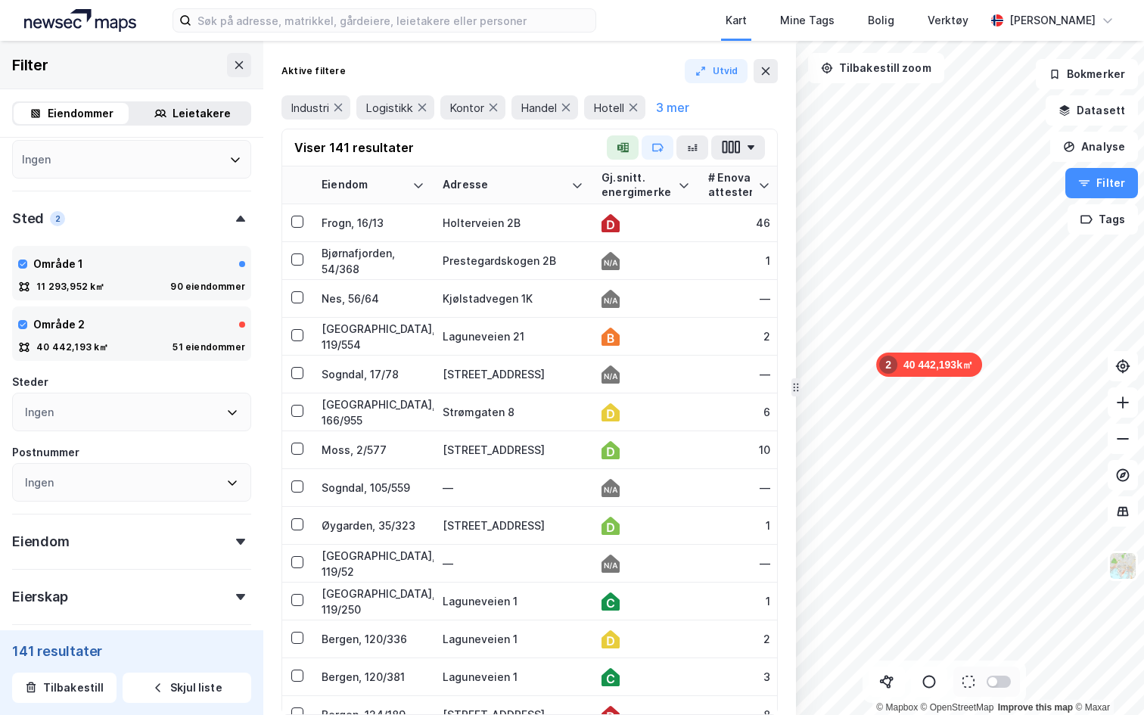
scroll to position [508, 0]
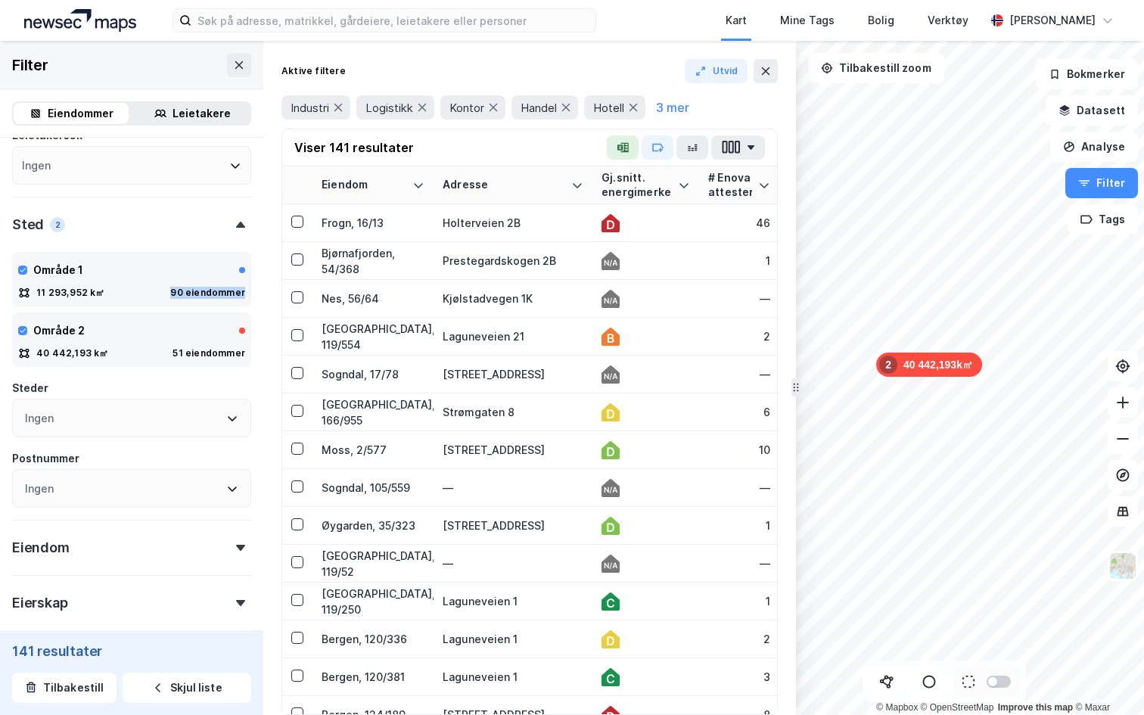
drag, startPoint x: 173, startPoint y: 292, endPoint x: 251, endPoint y: 294, distance: 78.7
click at [251, 294] on div "Eiendomstype Annet Bolig (54) Næring (143) Handel (107) Helse (1) Hotell (5) Id…" at bounding box center [131, 223] width 263 height 1187
click at [233, 338] on button at bounding box center [233, 331] width 24 height 24
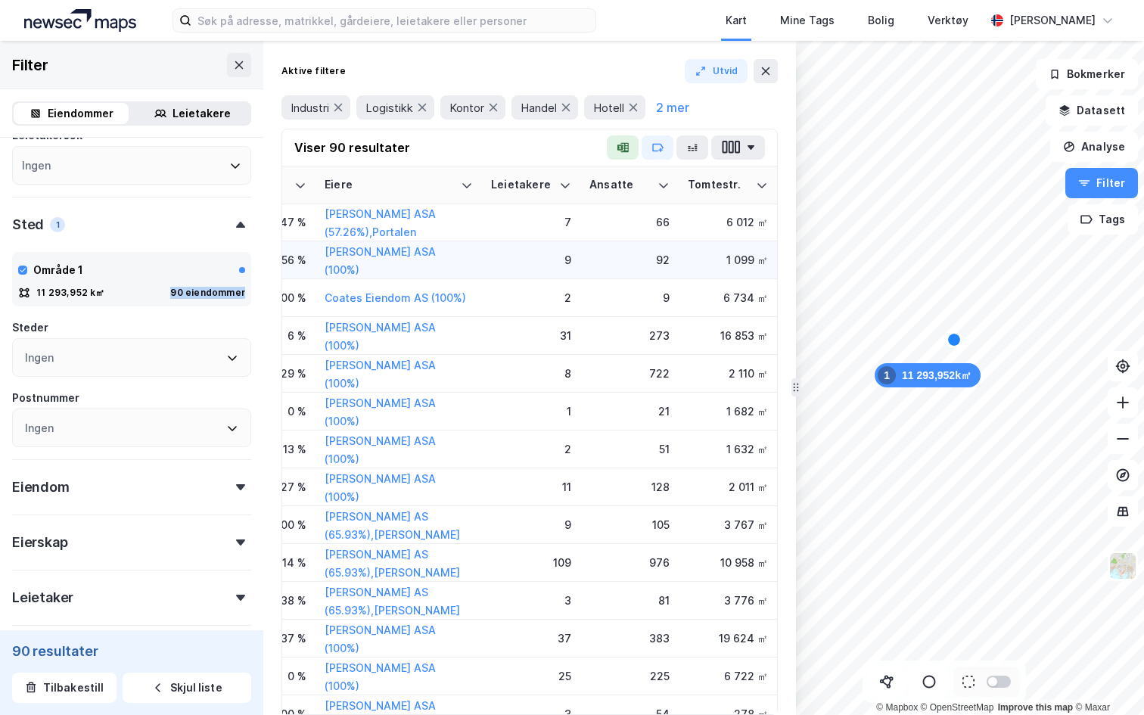
scroll to position [1, 1043]
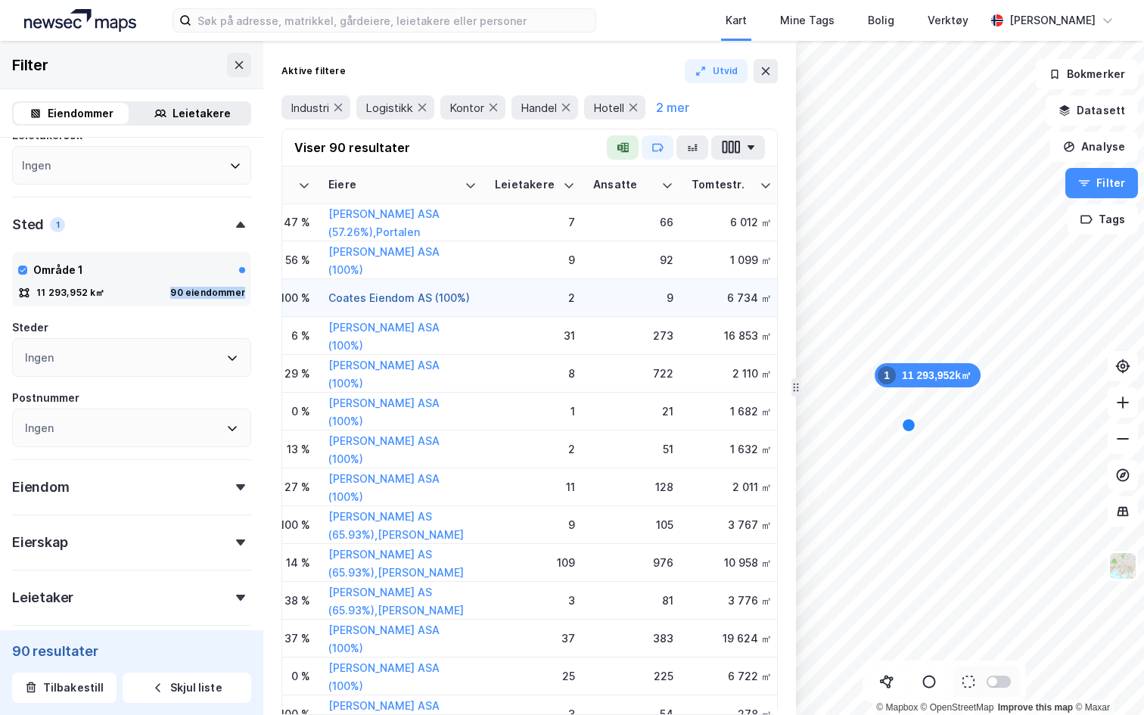
click at [0, 0] on button "Coates Eiendom AS (100%)" at bounding box center [0, 0] width 0 height 0
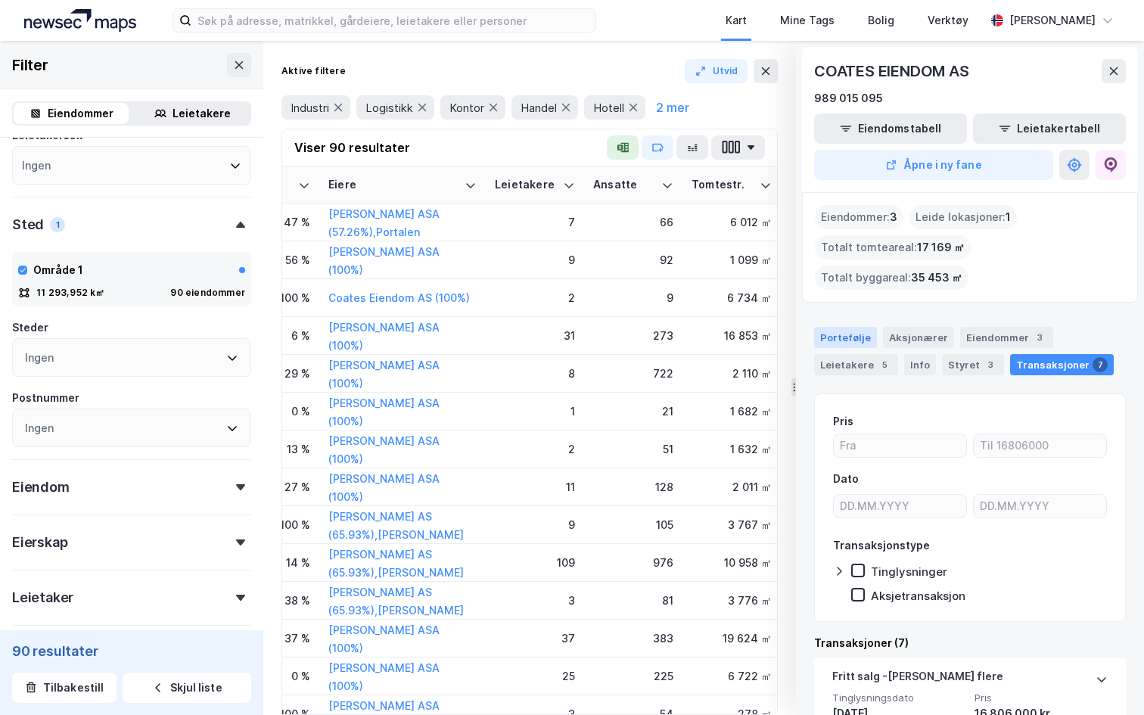
click at [859, 327] on div "Portefølje" at bounding box center [845, 337] width 63 height 21
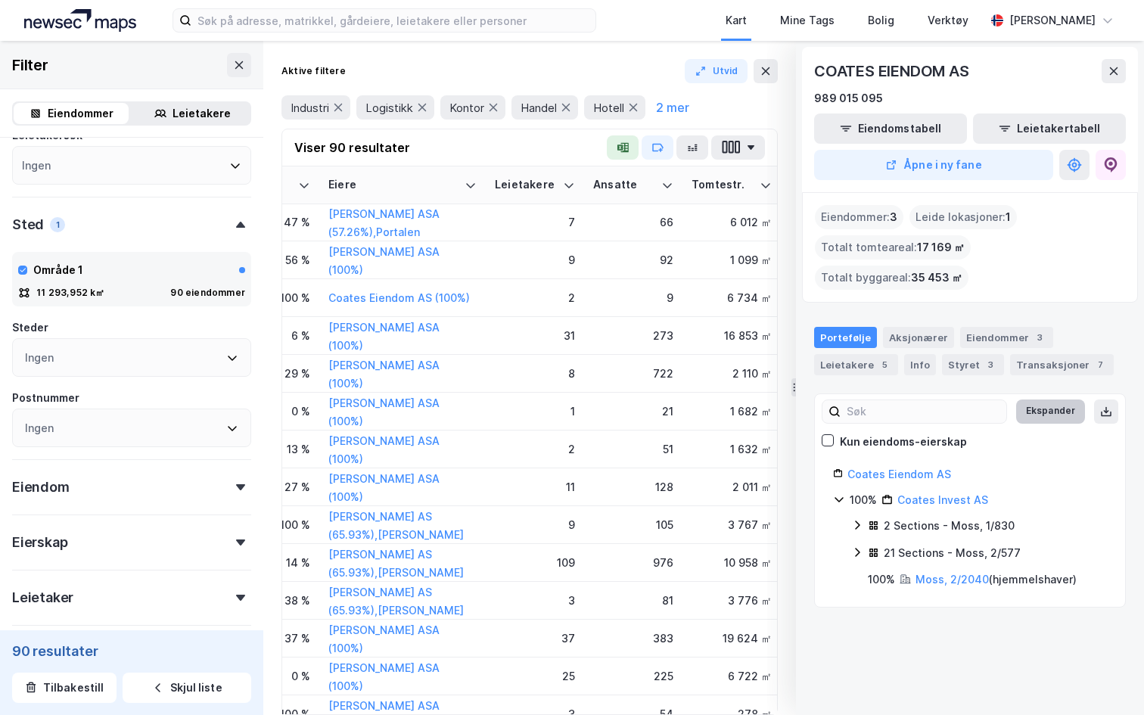
click at [1041, 400] on button "Ekspander" at bounding box center [1050, 412] width 69 height 24
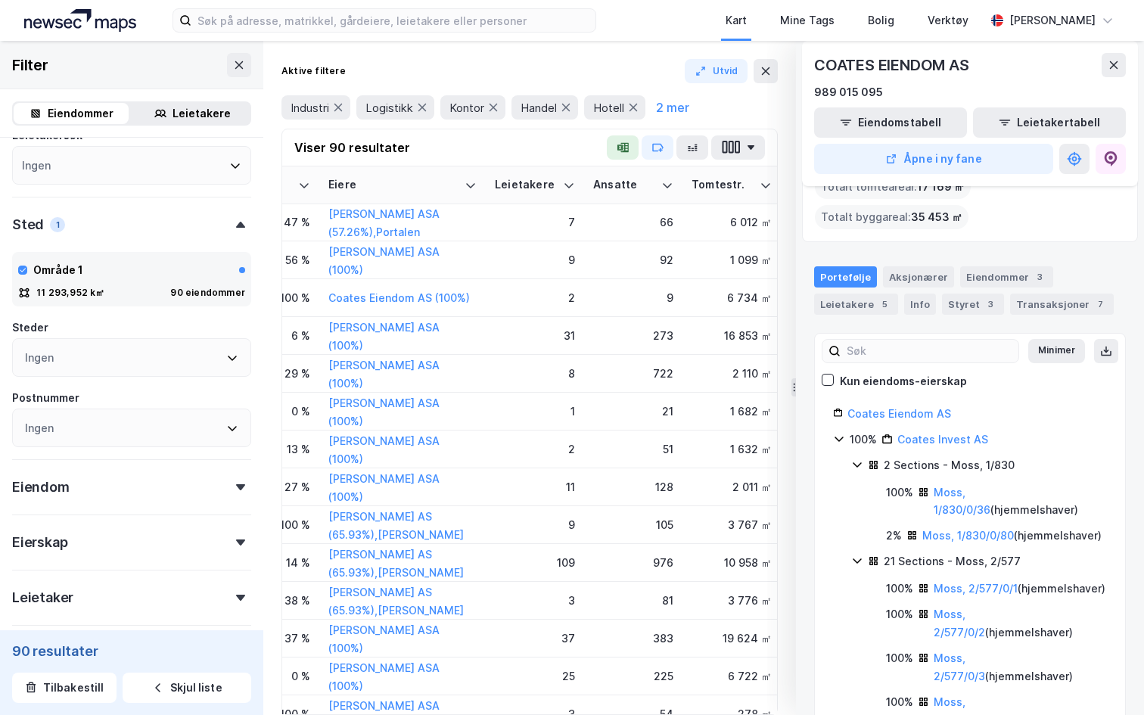
scroll to position [94, 0]
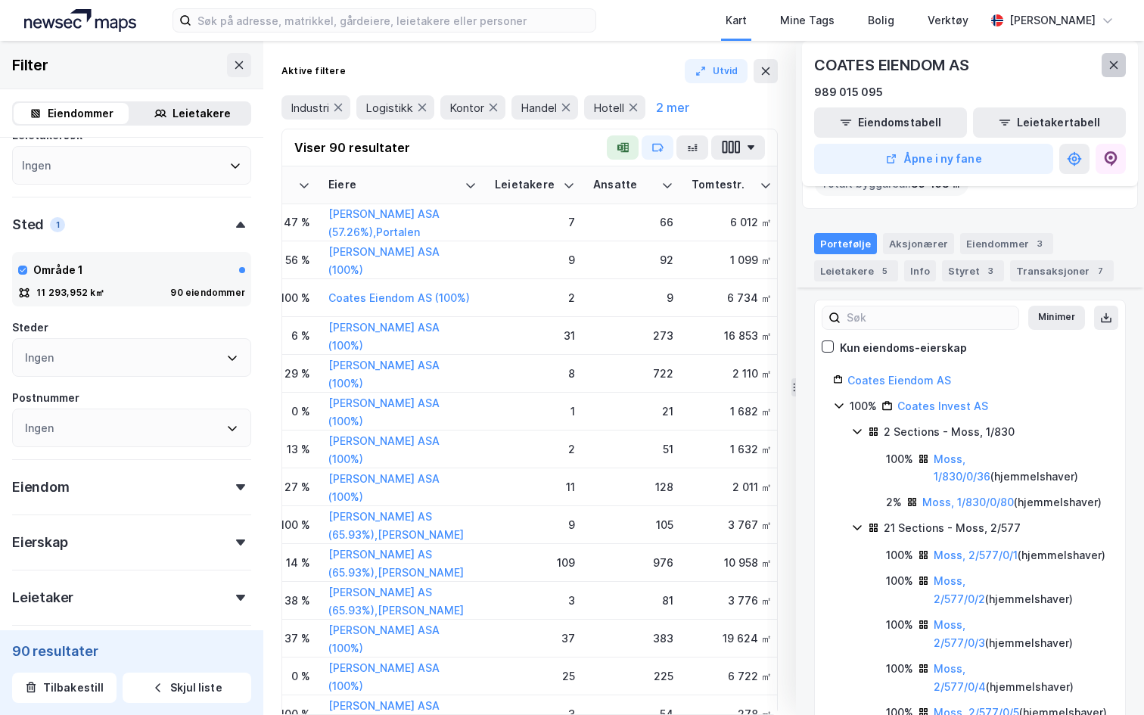
click at [1108, 62] on icon at bounding box center [1114, 65] width 12 height 12
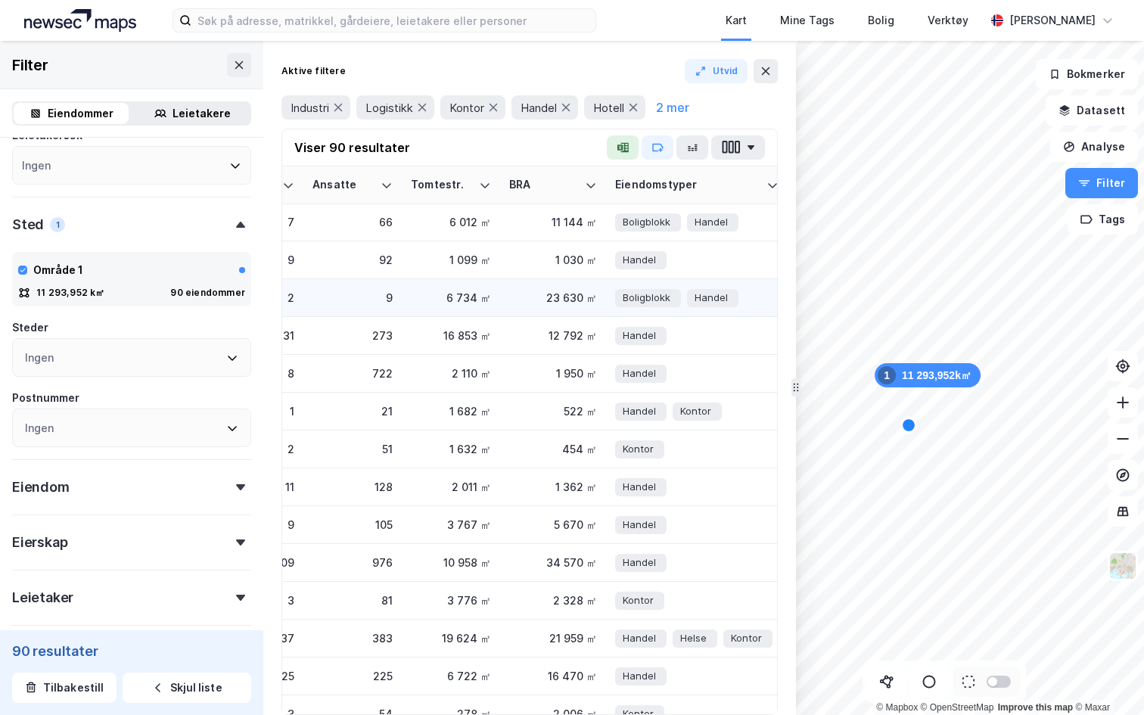
scroll to position [1, 1366]
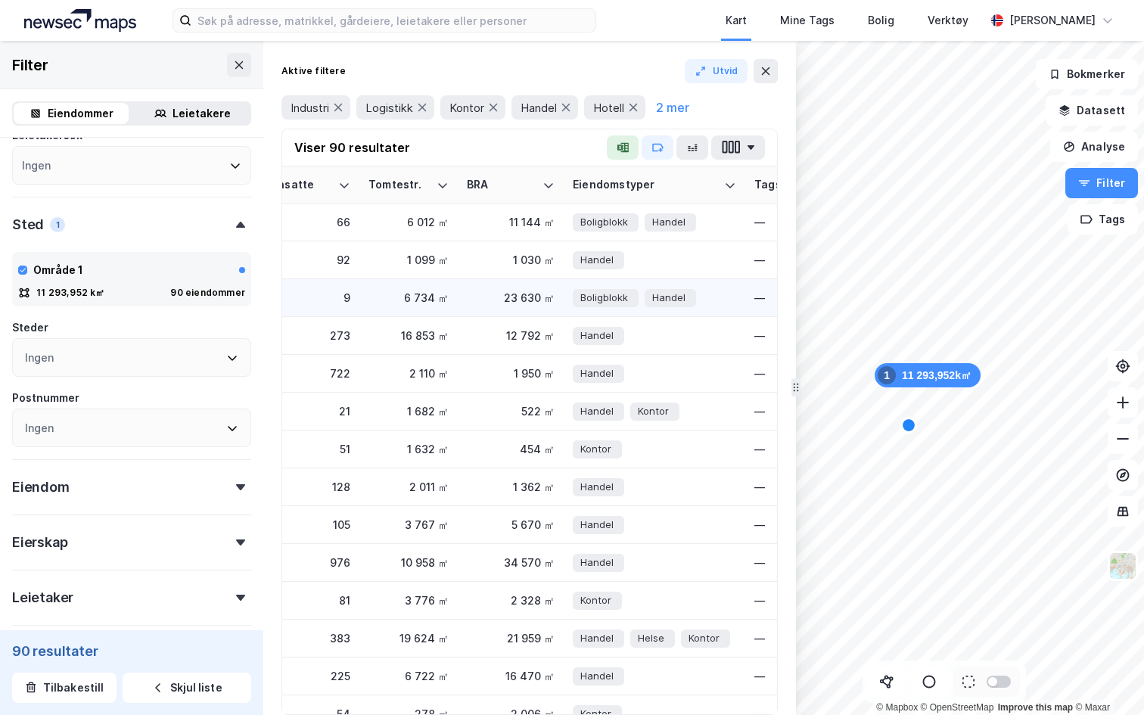
click at [505, 294] on div "23 630 ㎡" at bounding box center [511, 298] width 88 height 16
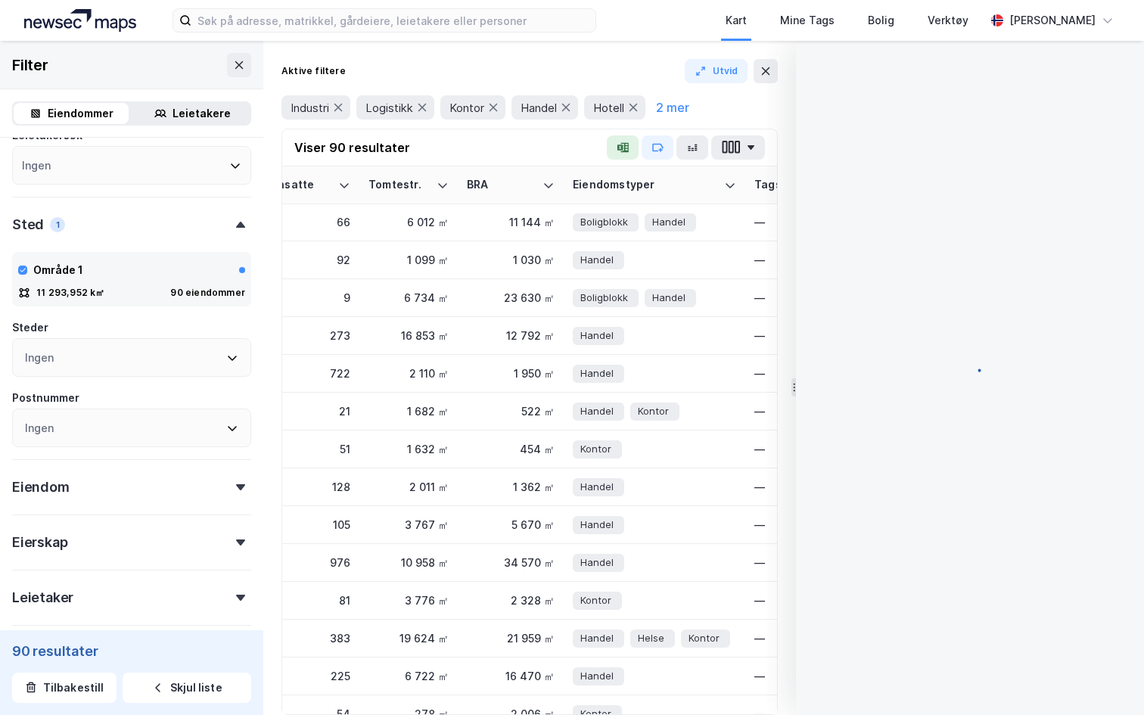
scroll to position [188, 0]
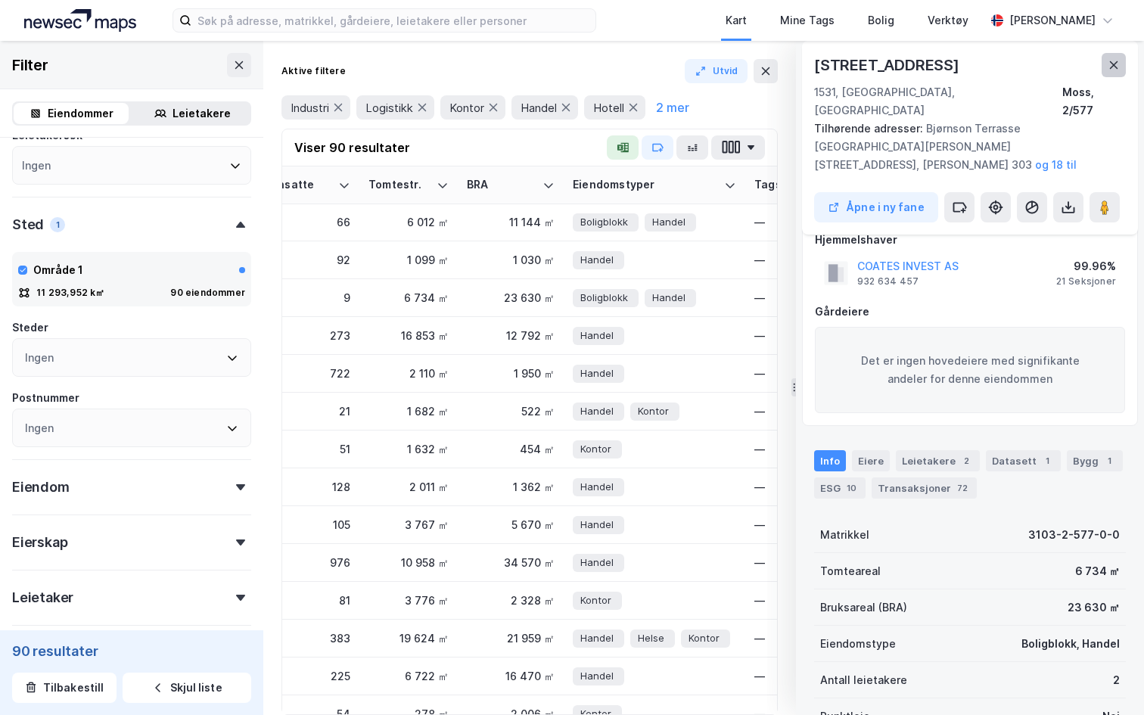
click at [1116, 72] on button at bounding box center [1114, 65] width 24 height 24
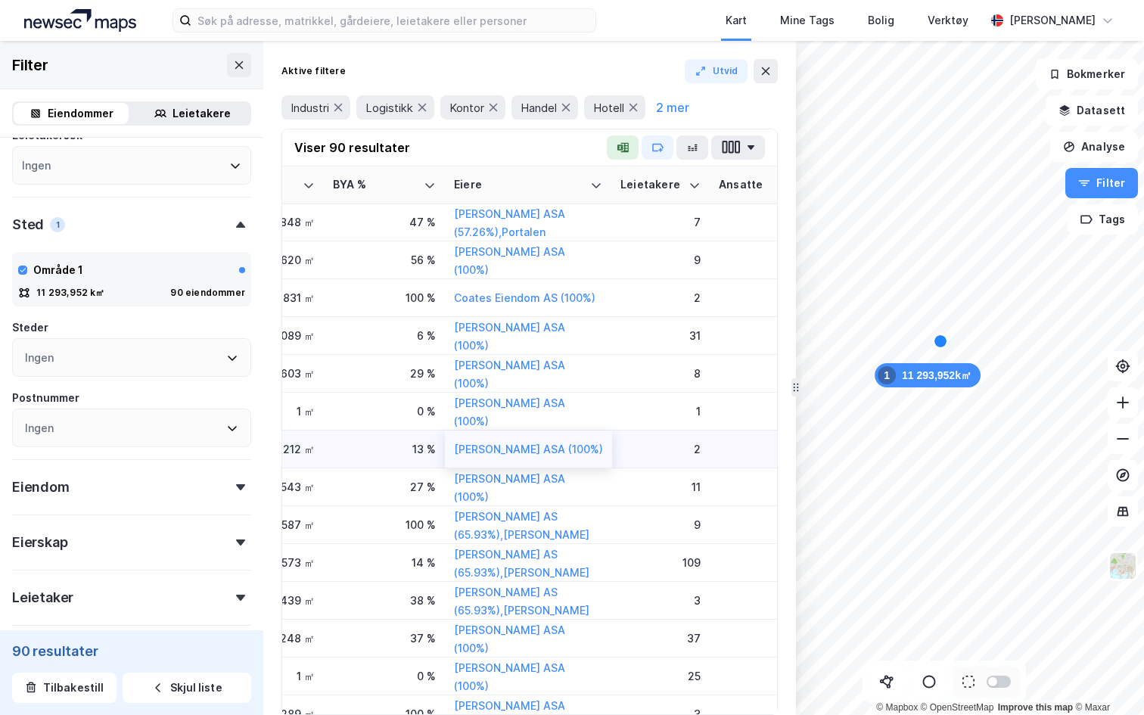
scroll to position [1, 866]
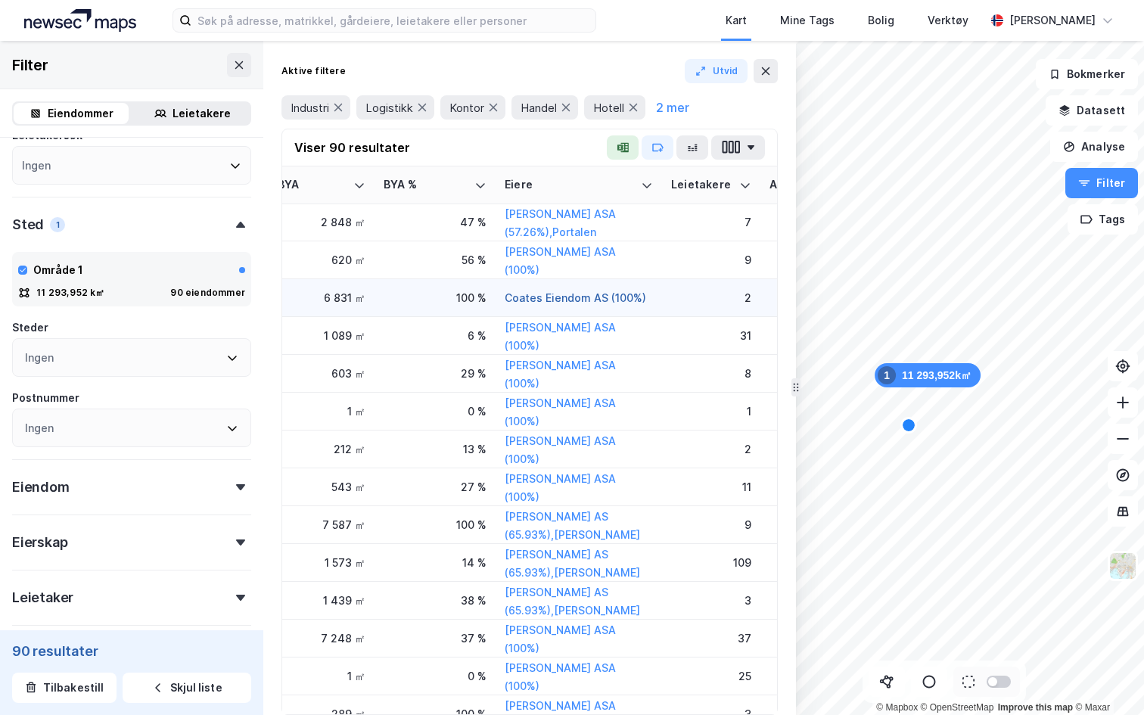
click at [0, 0] on button "Coates Eiendom AS (100%)" at bounding box center [0, 0] width 0 height 0
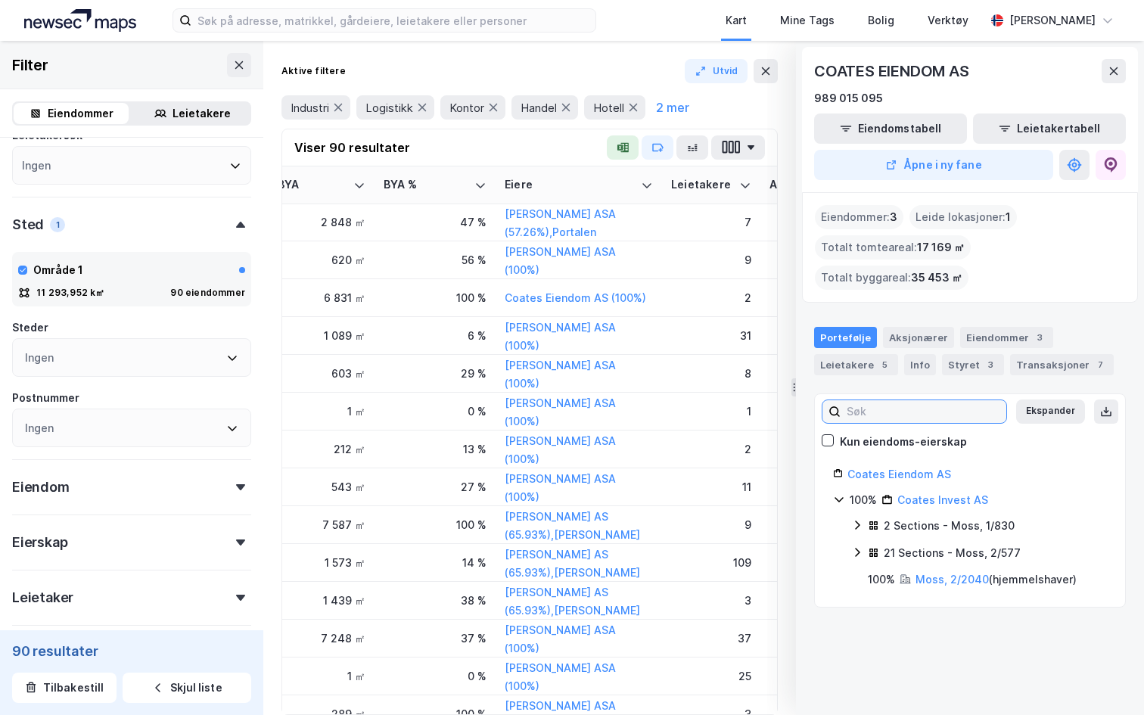
click at [893, 400] on input at bounding box center [924, 411] width 166 height 23
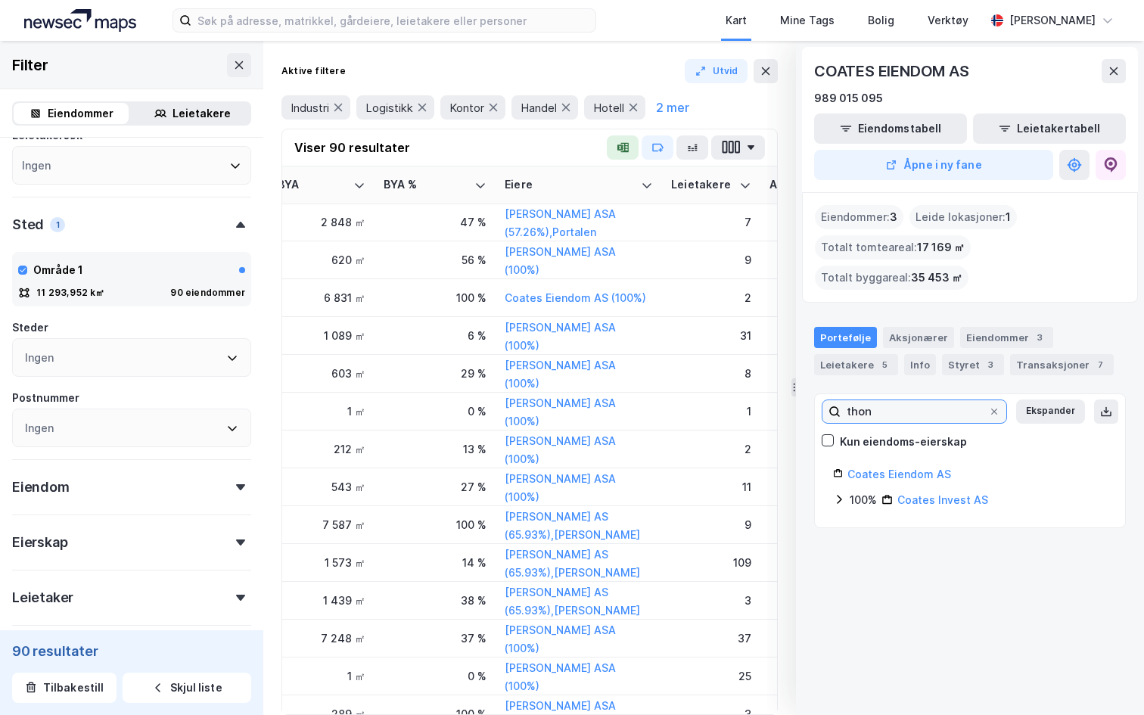
type input "thon"
click at [843, 491] on div "100% Coates Invest AS" at bounding box center [970, 500] width 274 height 18
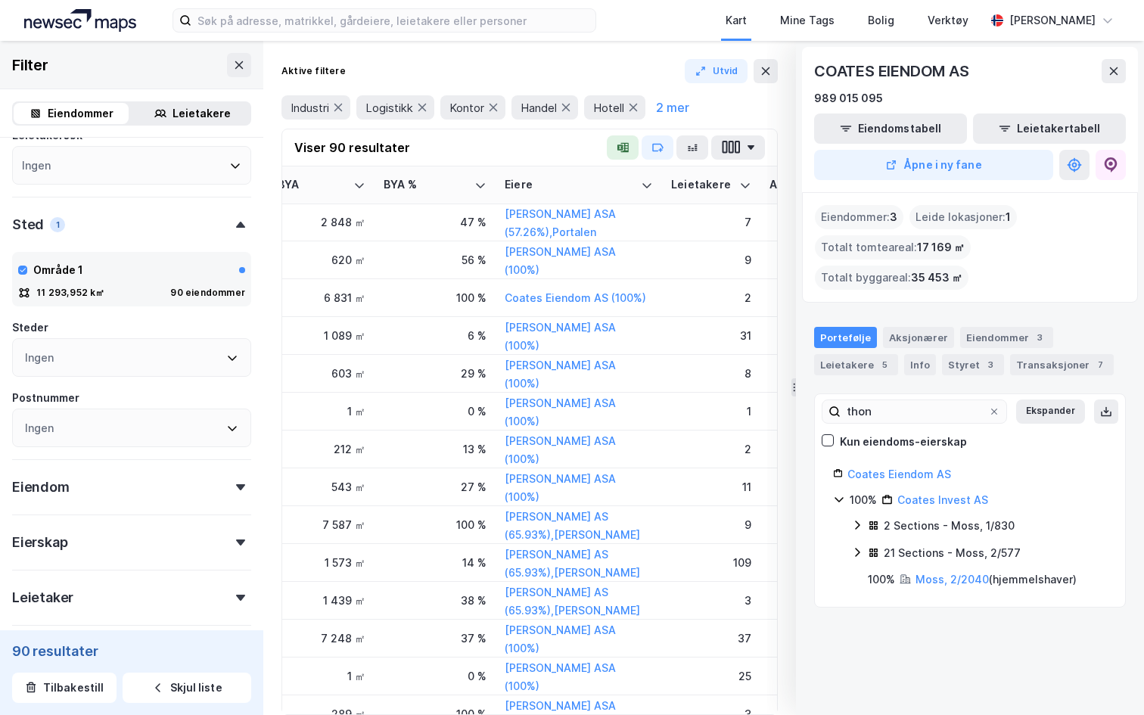
click at [860, 544] on div "21 Sections - Moss, 2/577" at bounding box center [979, 554] width 256 height 20
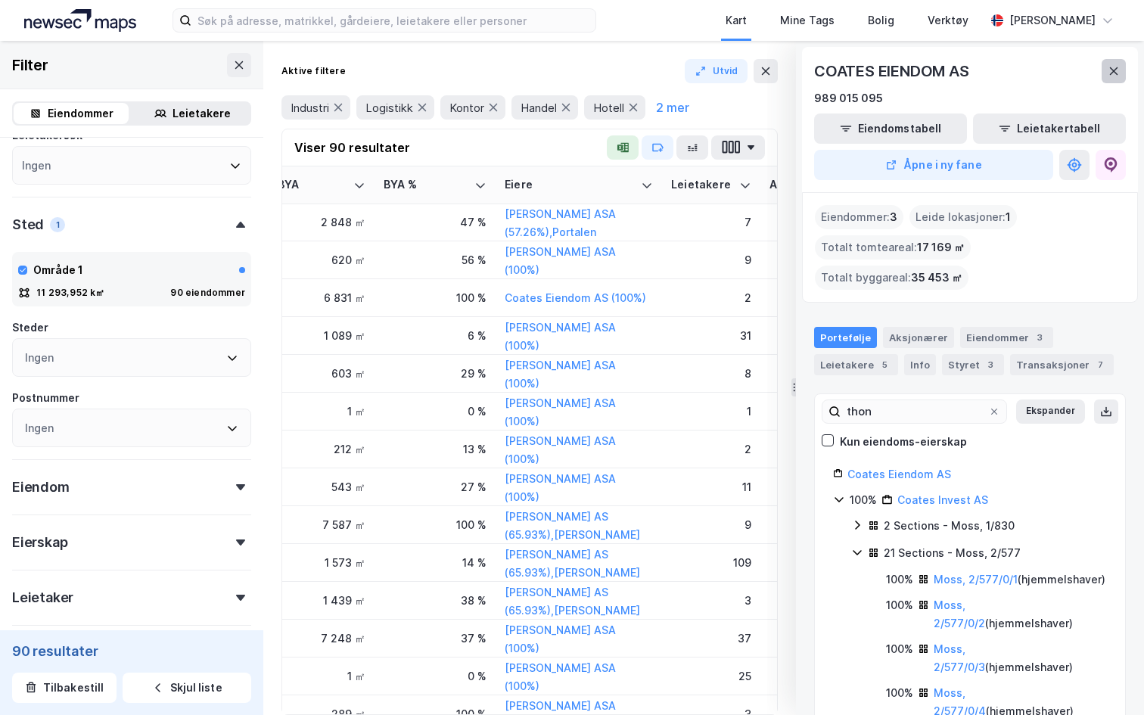
click at [1111, 77] on button at bounding box center [1114, 71] width 24 height 24
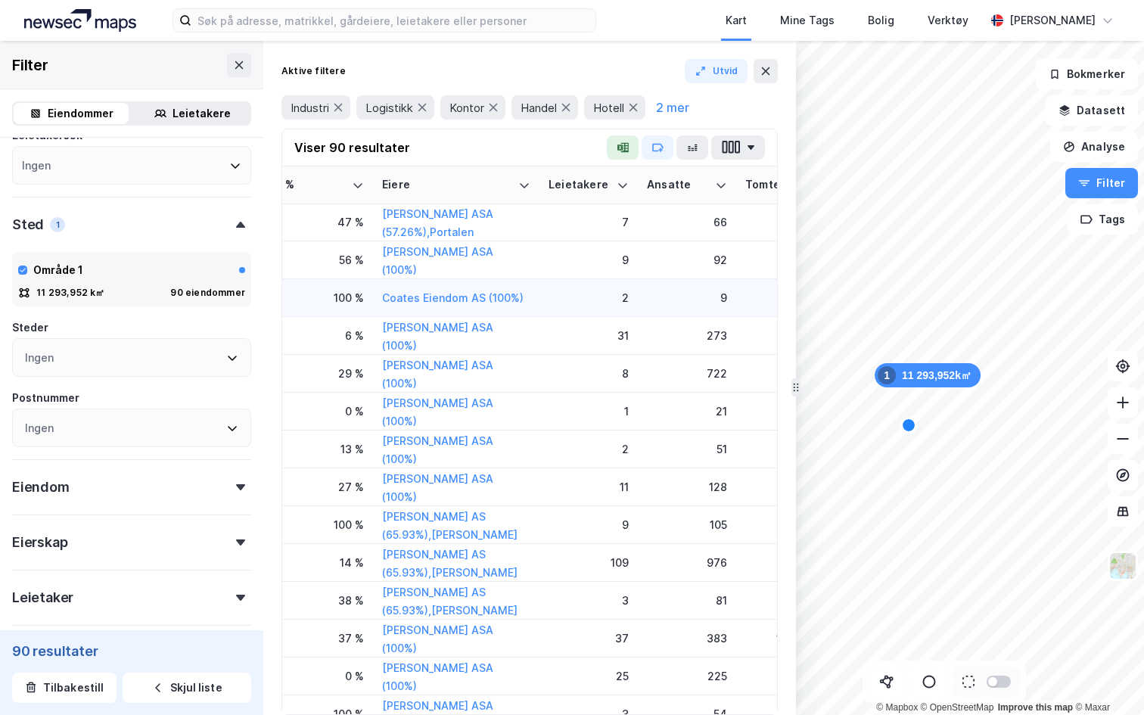
scroll to position [1, 988]
click at [618, 147] on icon "button" at bounding box center [621, 148] width 6 height 6
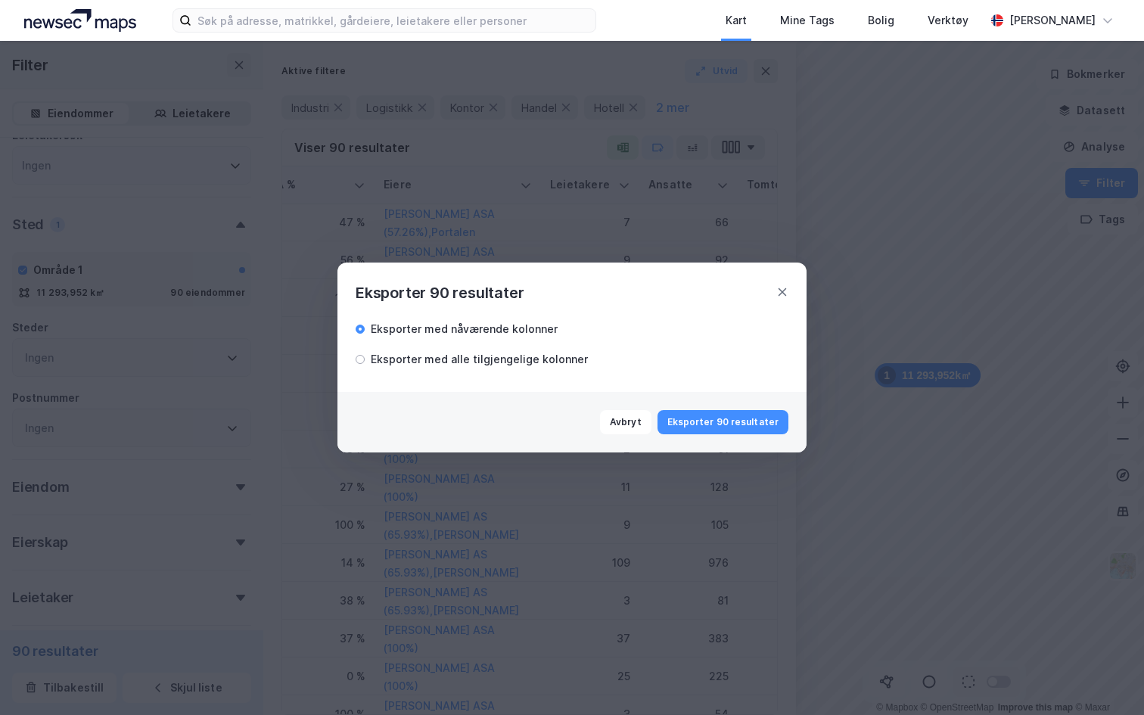
click at [480, 363] on div "Eksporter med alle tilgjengelige kolonner" at bounding box center [479, 359] width 217 height 18
click at [690, 425] on button "Eksporter 90 resultater" at bounding box center [723, 422] width 131 height 24
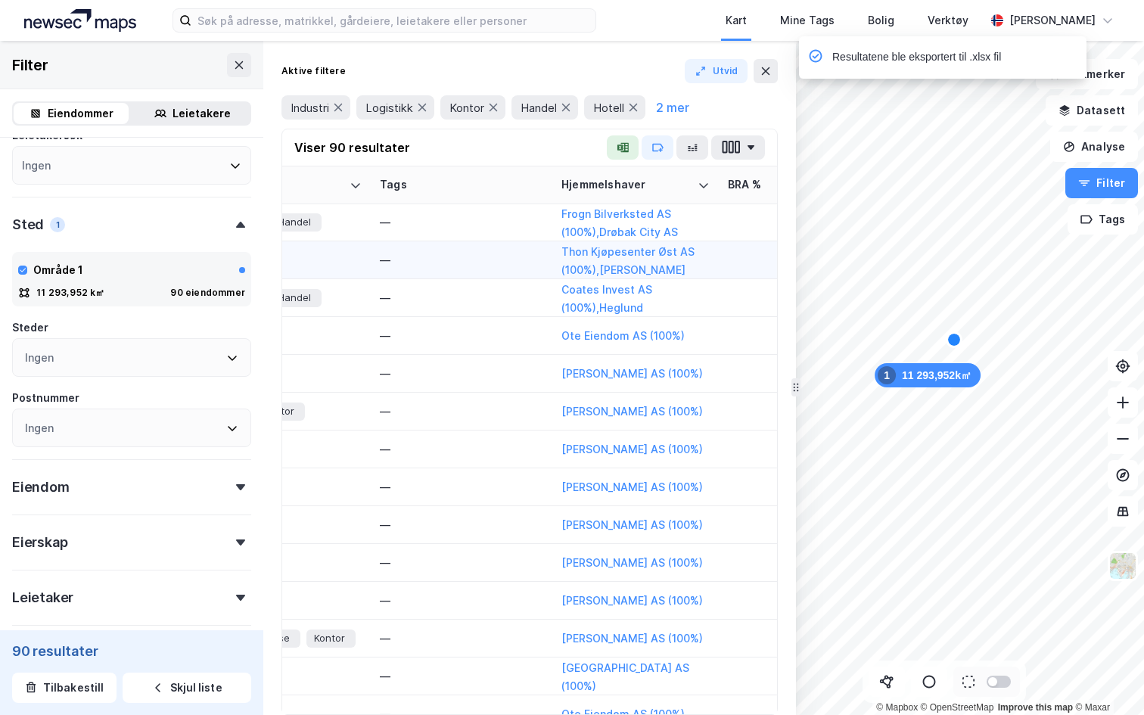
scroll to position [1, 1744]
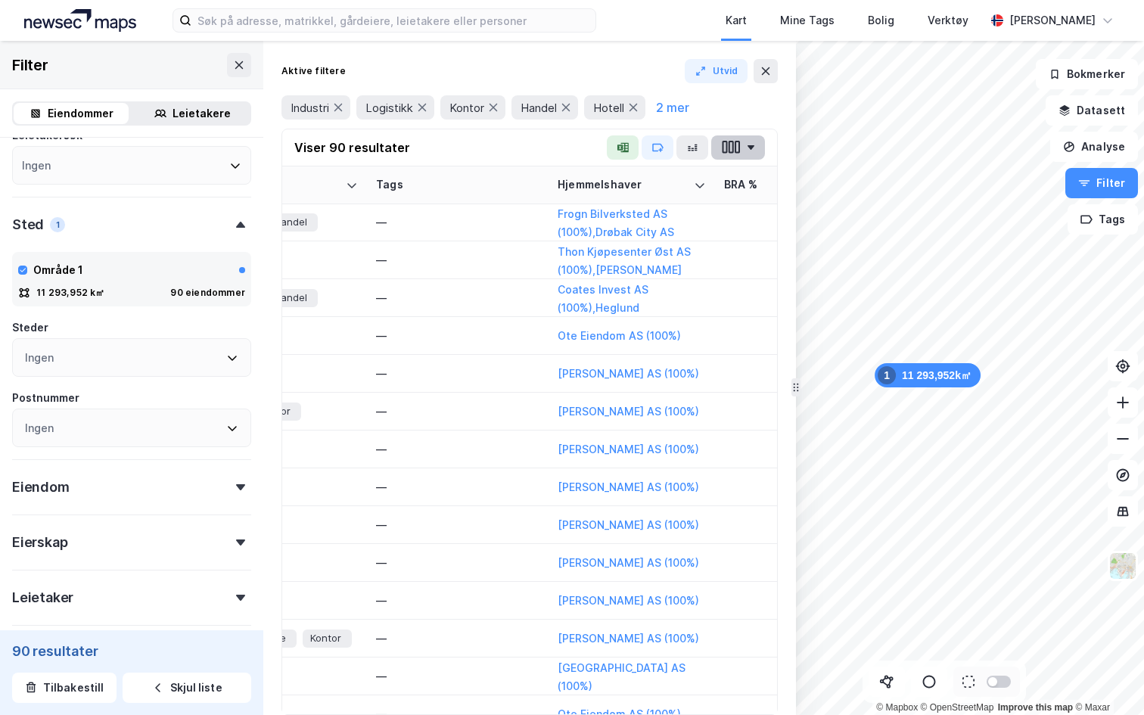
click at [736, 148] on icon "button" at bounding box center [731, 147] width 20 height 16
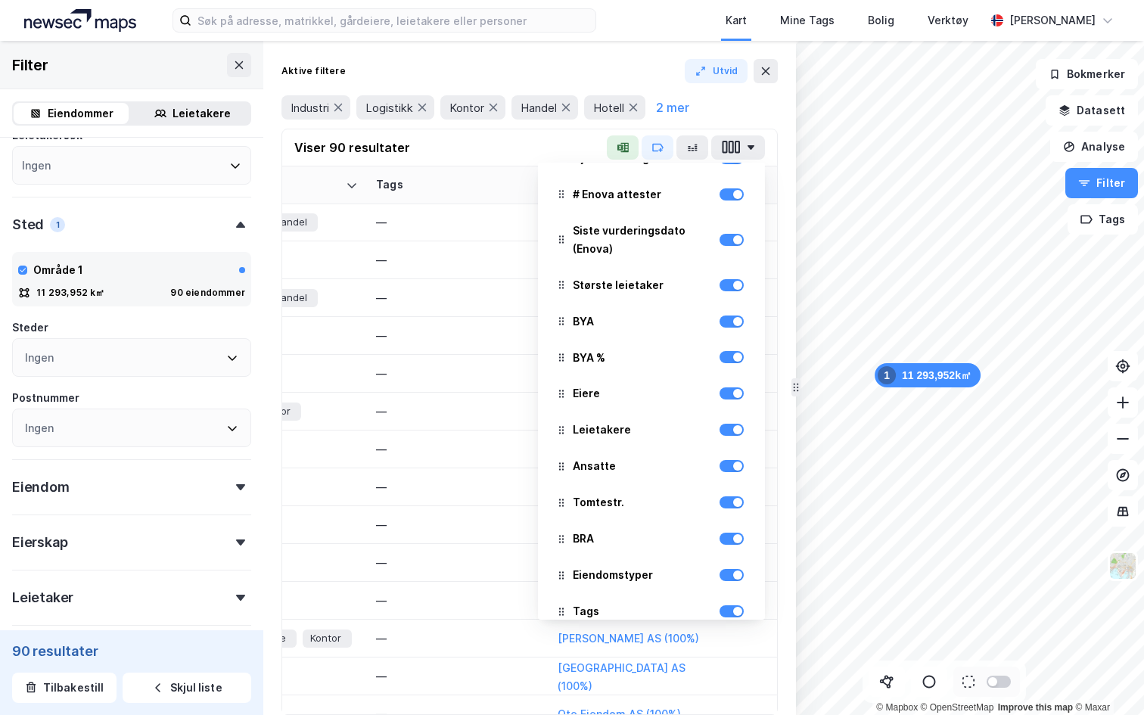
scroll to position [115, 0]
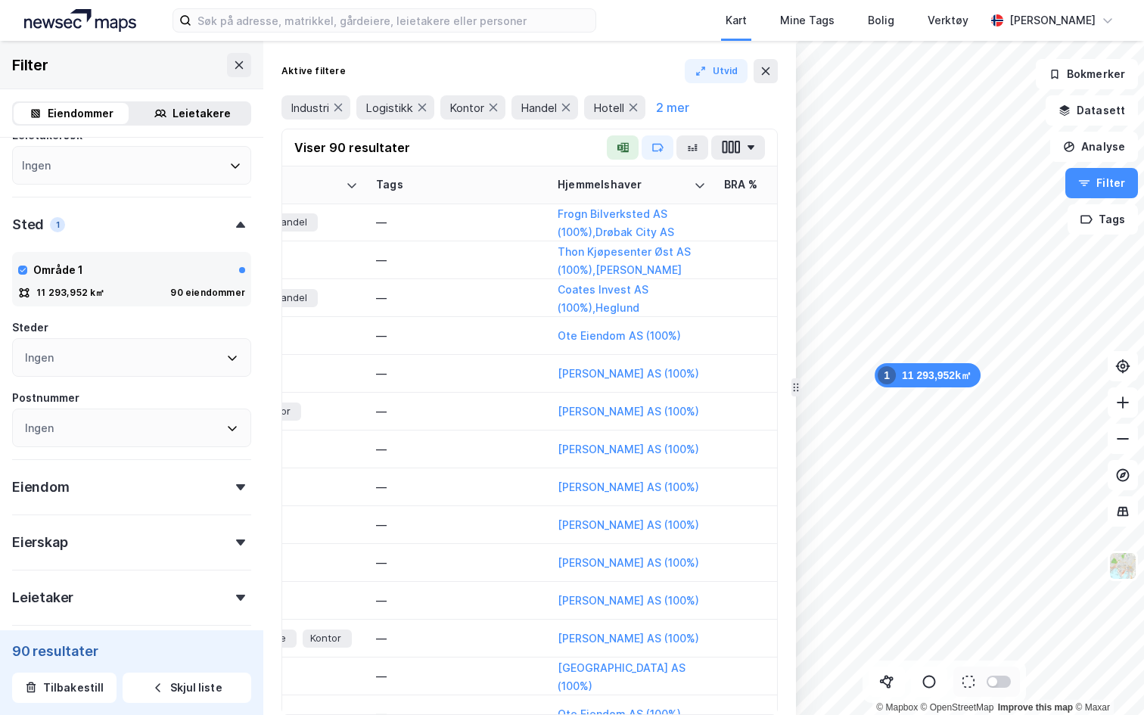
click at [435, 154] on div "Viser 90 resultater" at bounding box center [529, 147] width 495 height 37
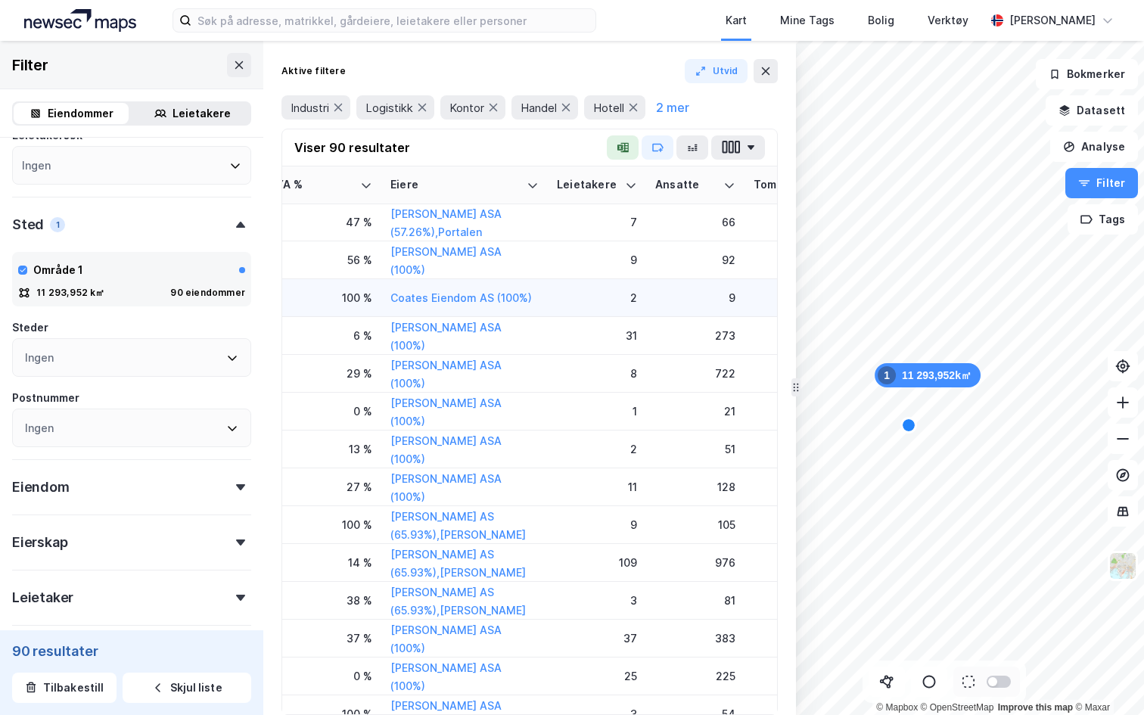
scroll to position [1, 801]
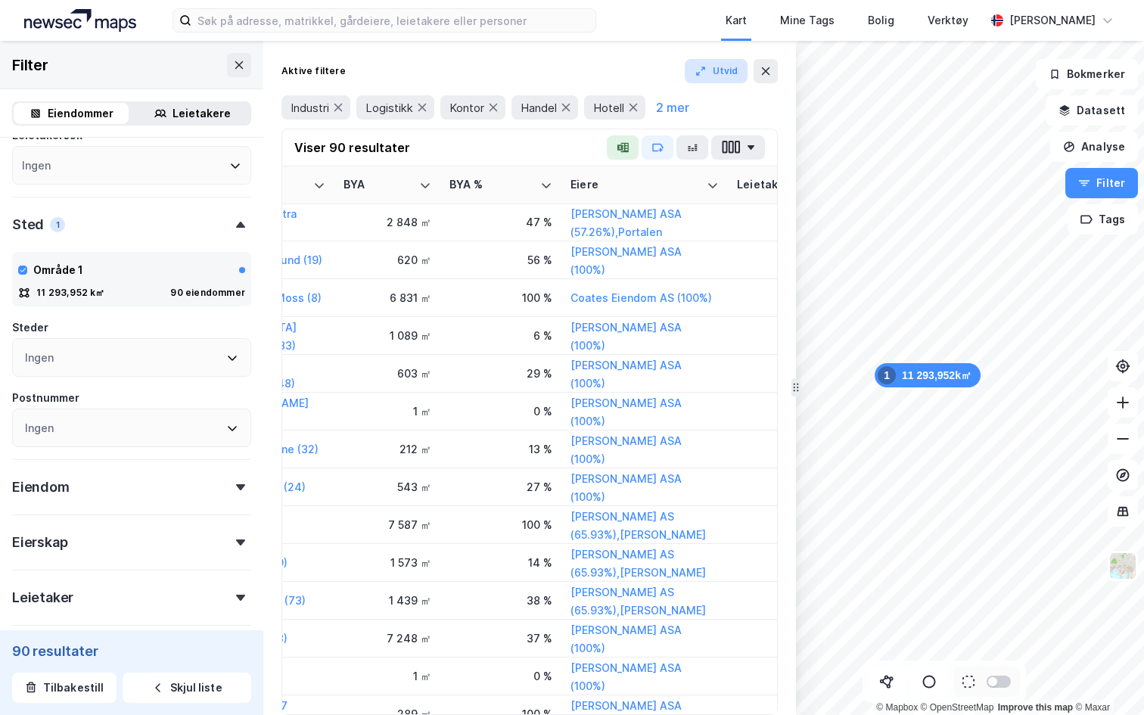
click at [707, 75] on icon "button" at bounding box center [701, 71] width 12 height 12
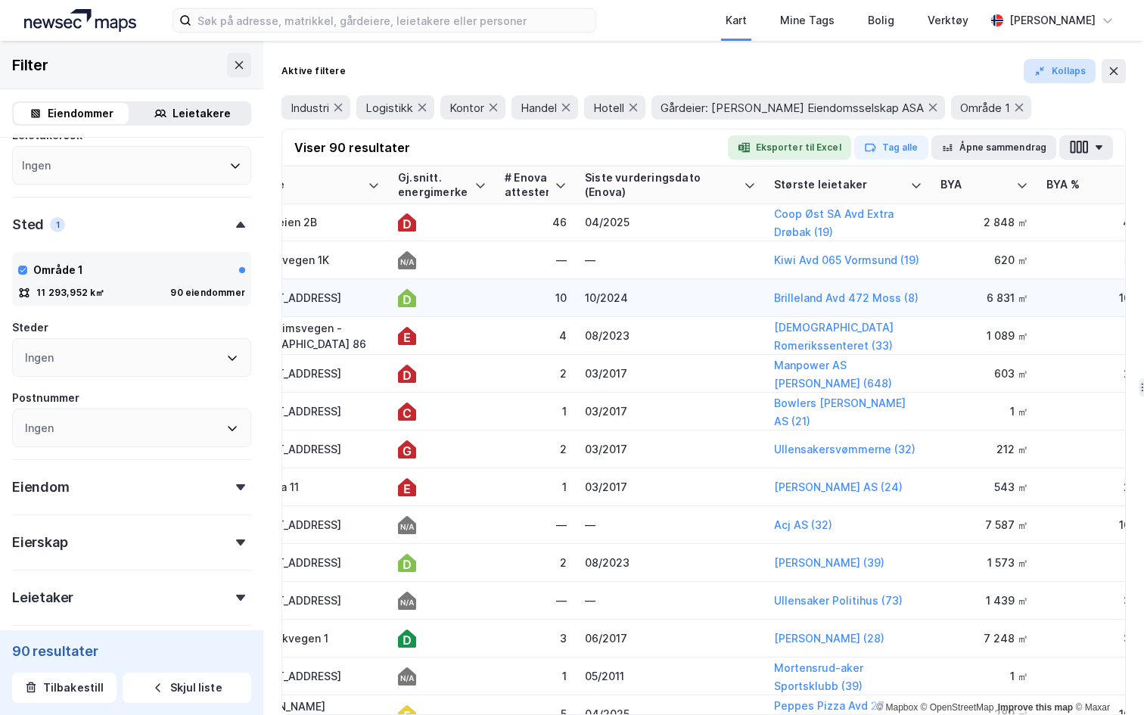
scroll to position [1, 0]
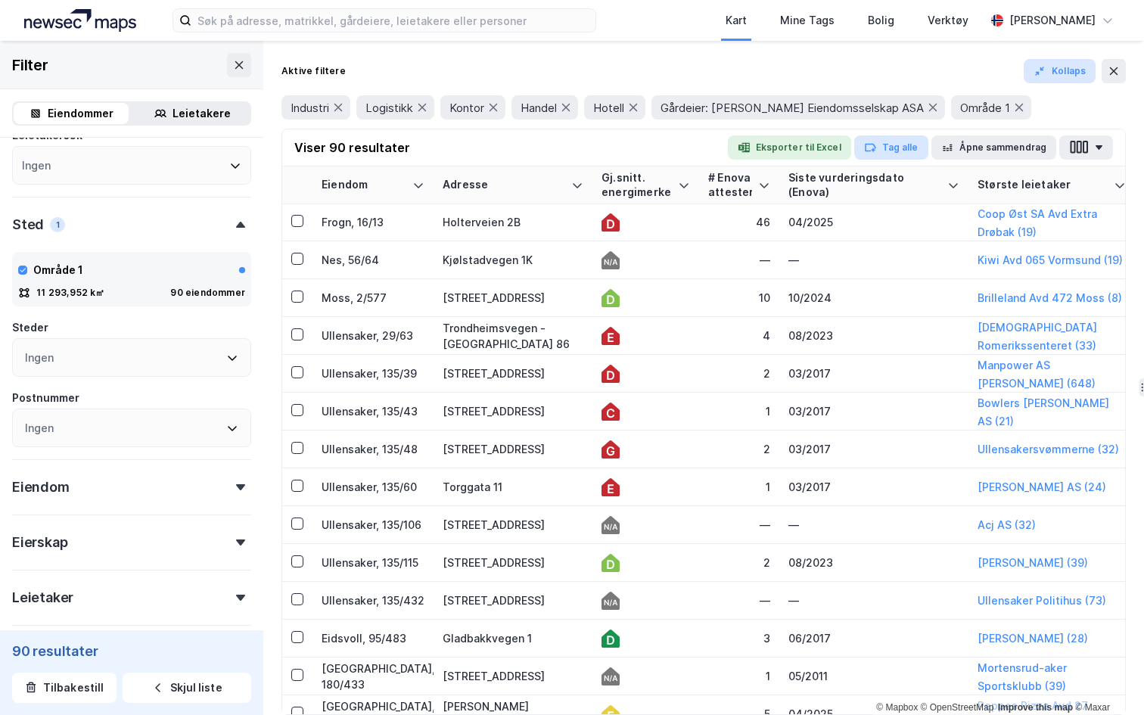
click at [891, 151] on button "Tag alle" at bounding box center [891, 147] width 74 height 24
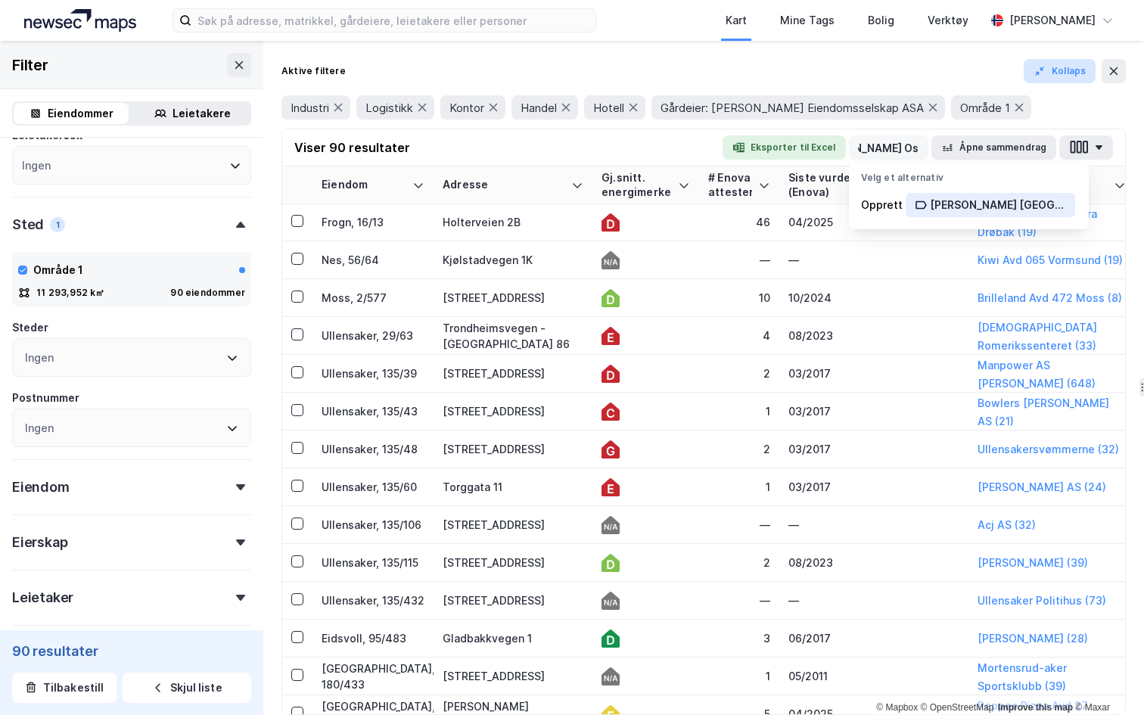
scroll to position [0, 57]
type input "Olav Thon Oslo Næring"
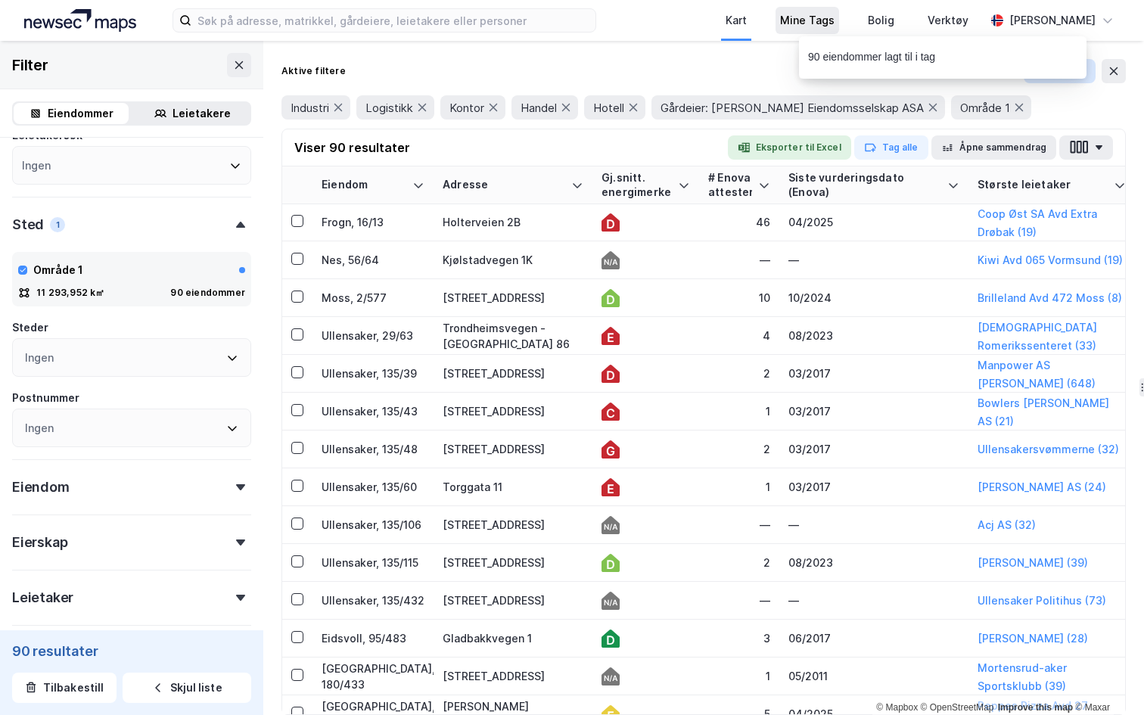
click at [787, 19] on div "Mine Tags" at bounding box center [807, 20] width 54 height 18
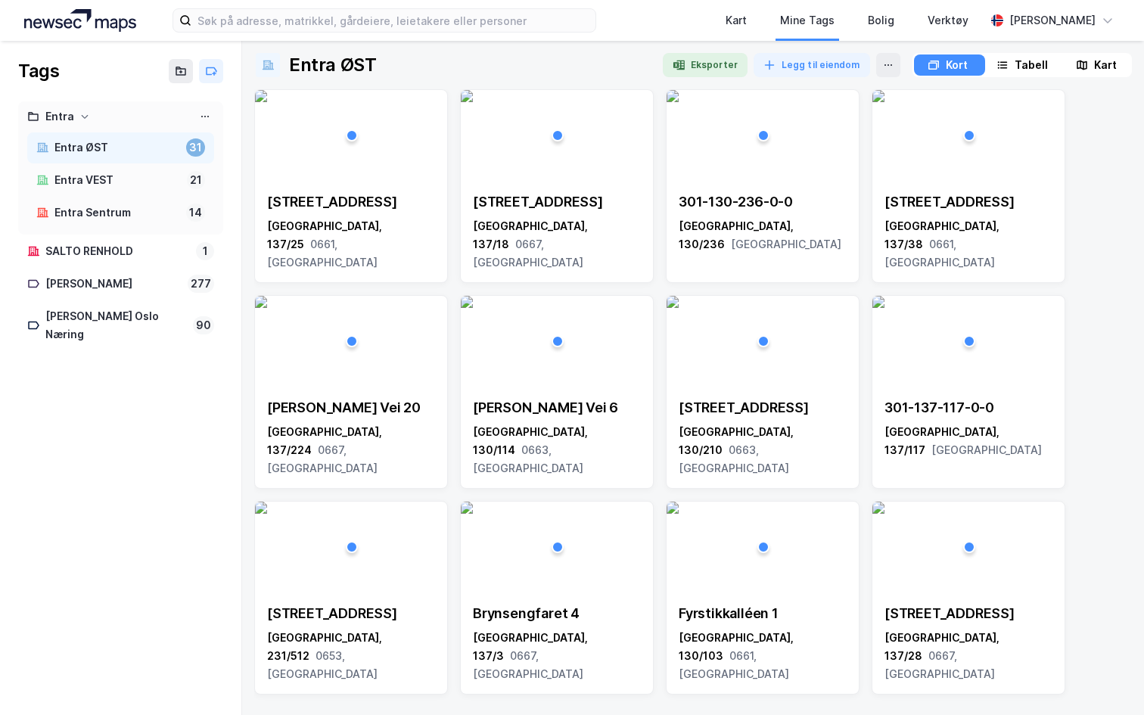
click at [70, 117] on div "Entra" at bounding box center [59, 116] width 29 height 19
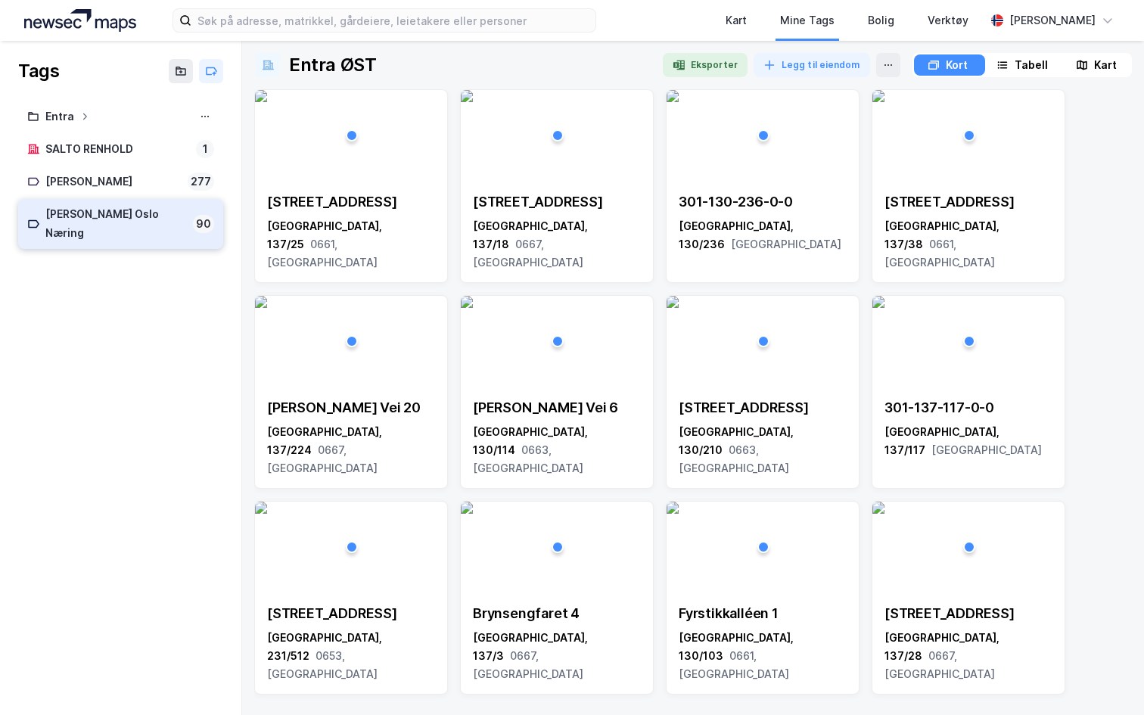
click at [135, 216] on div "Olav Thon Oslo Næring" at bounding box center [116, 224] width 142 height 38
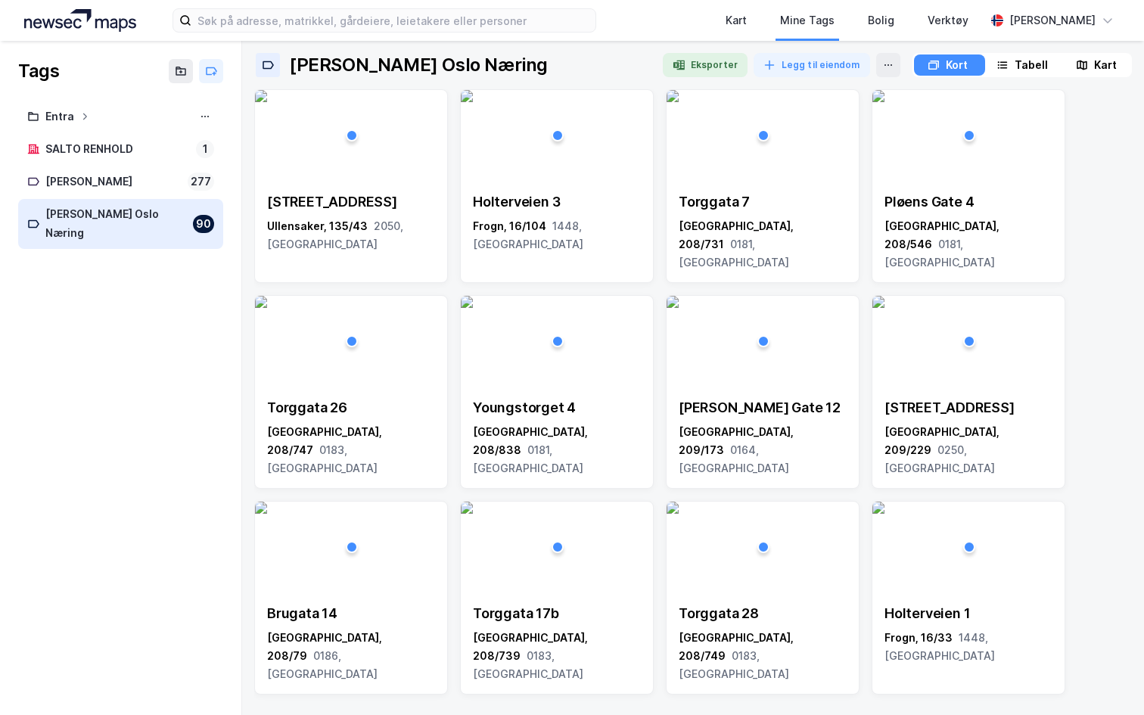
click at [1021, 64] on div "Tabell" at bounding box center [1031, 65] width 33 height 18
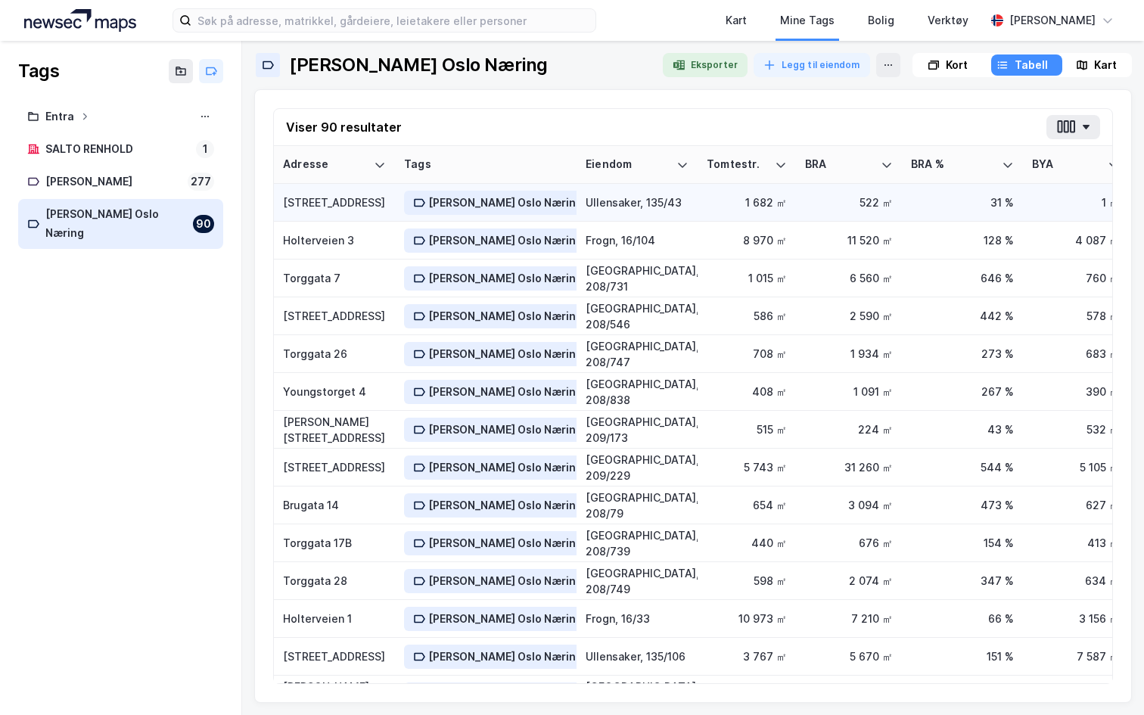
click at [328, 207] on div "Storgata 16" at bounding box center [334, 202] width 103 height 16
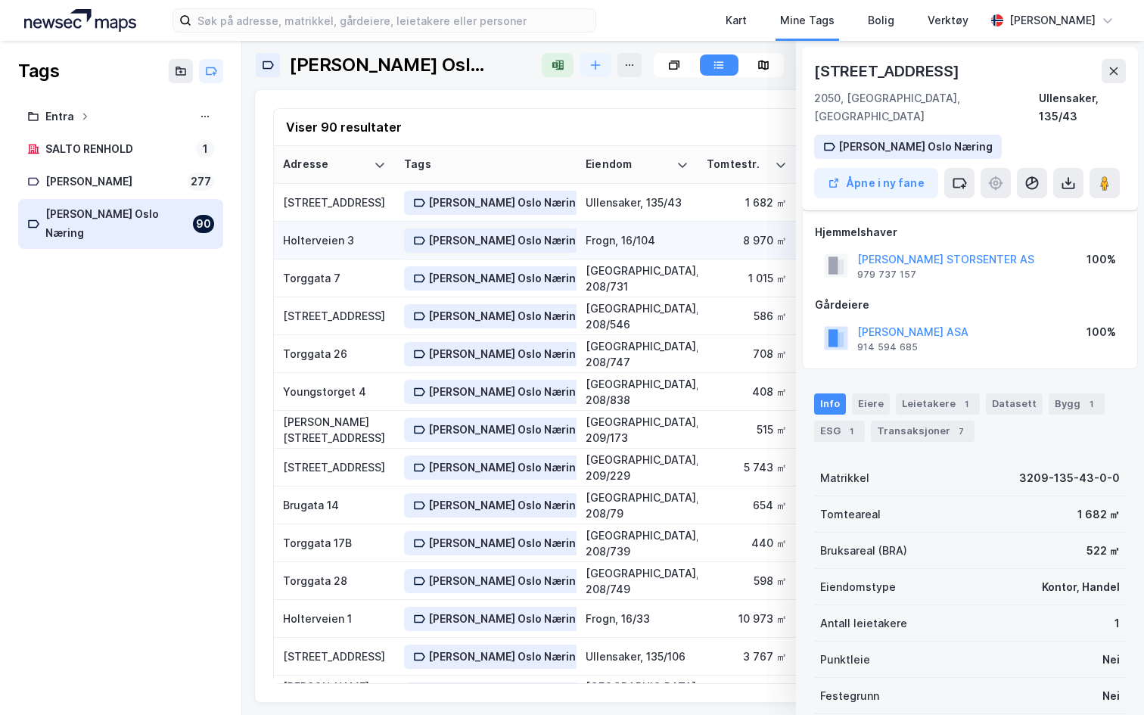
scroll to position [132, 0]
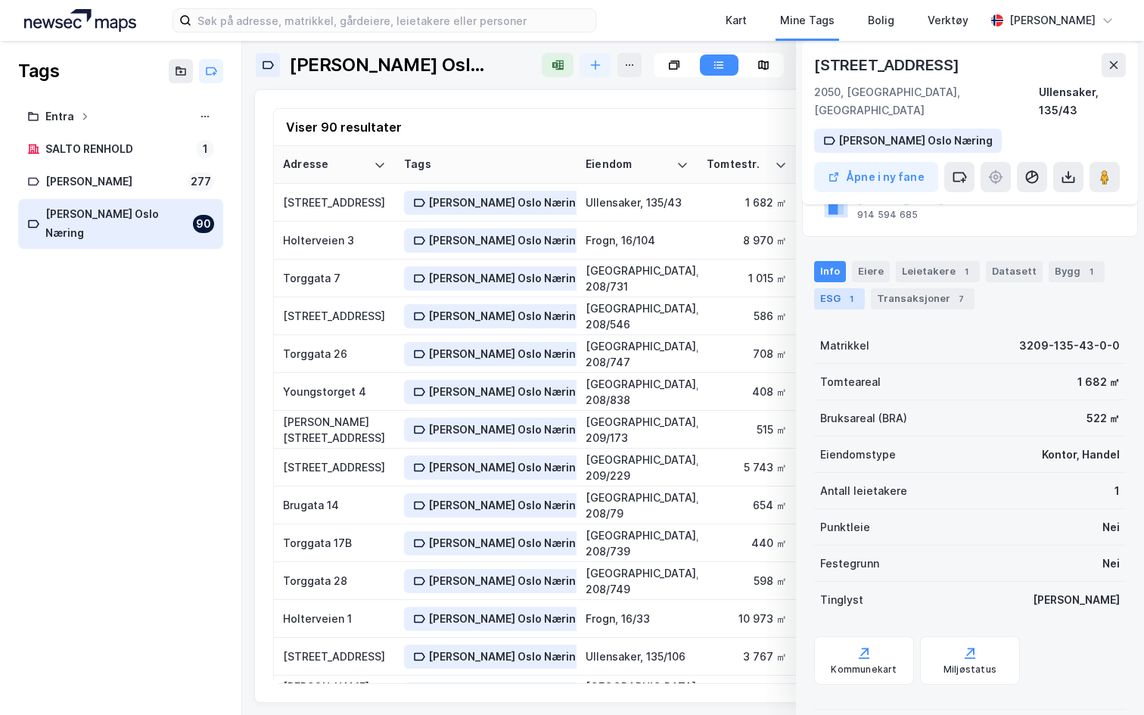
click at [849, 291] on div "1" at bounding box center [851, 298] width 15 height 15
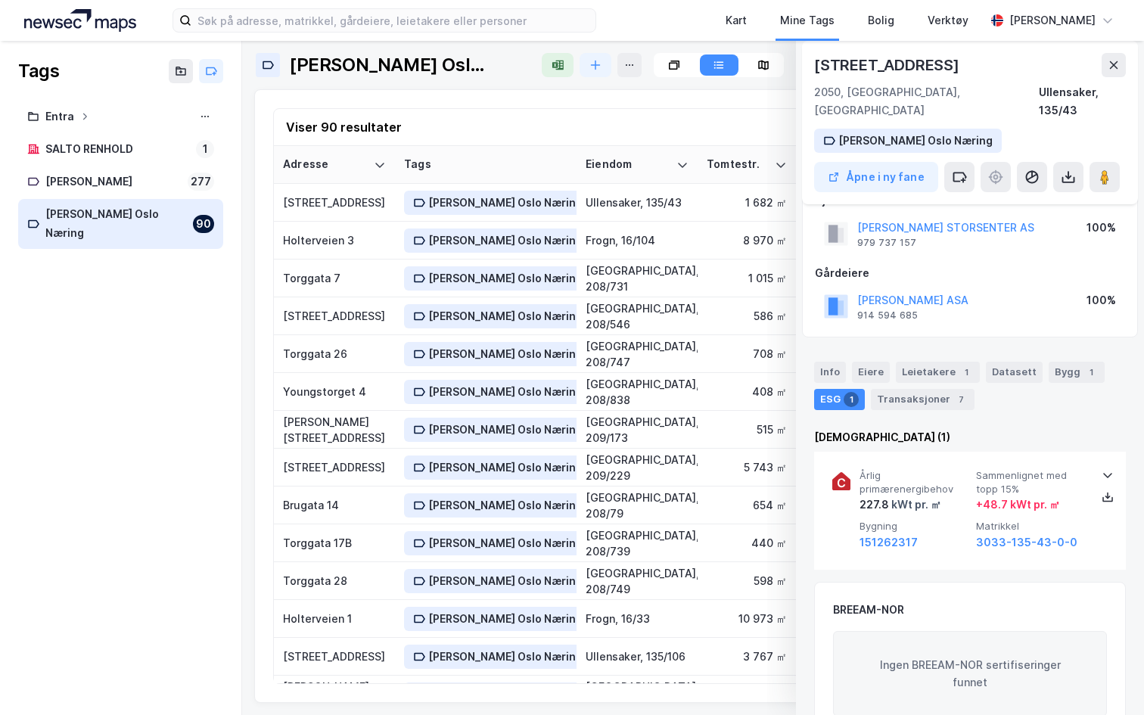
scroll to position [30, 0]
click at [1059, 363] on div "Bygg 1" at bounding box center [1077, 373] width 56 height 21
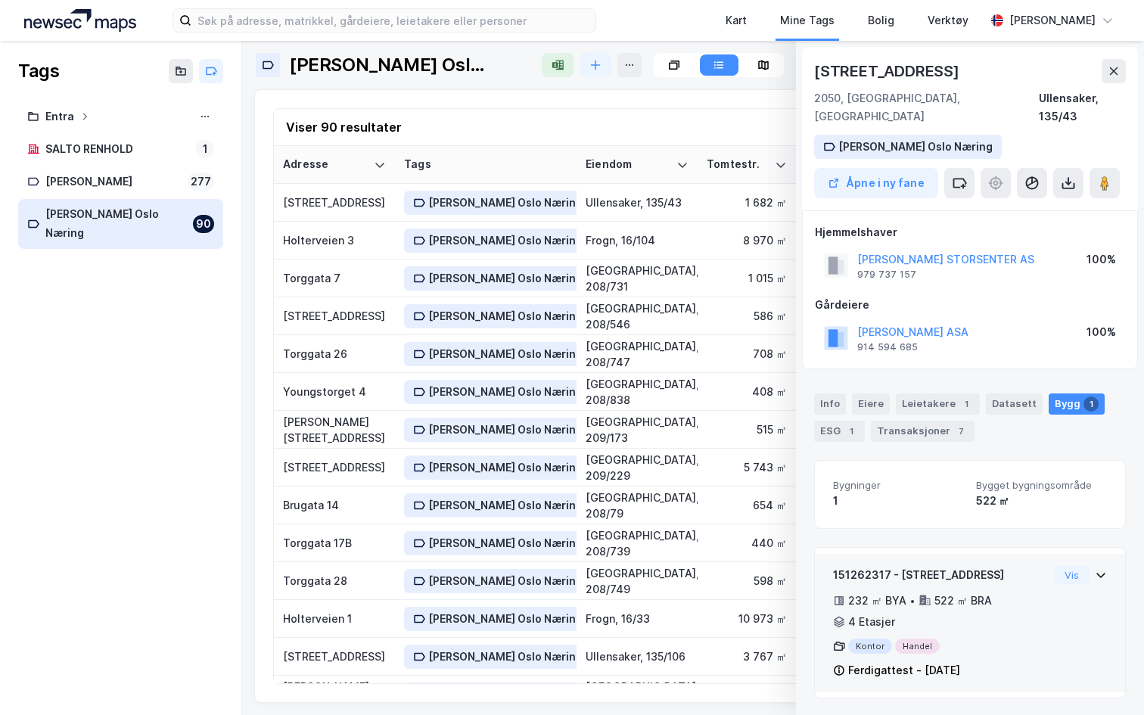
click at [983, 566] on div "151262317 - Storgata 16" at bounding box center [941, 575] width 216 height 18
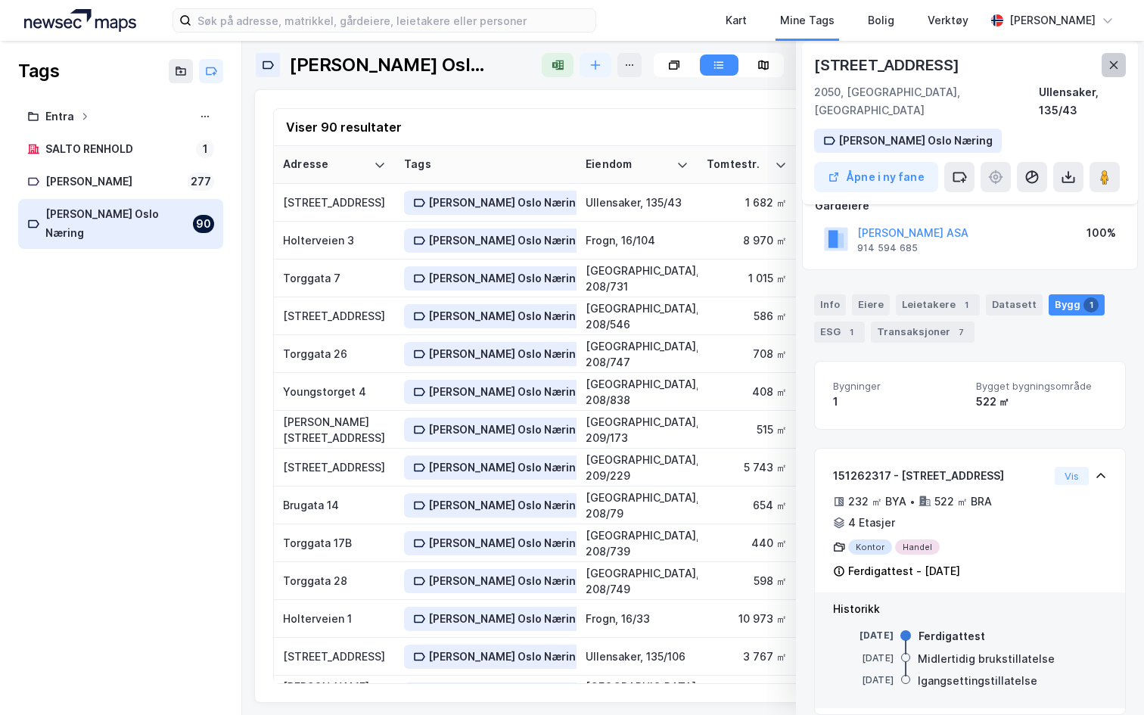
click at [1109, 64] on icon at bounding box center [1114, 65] width 12 height 12
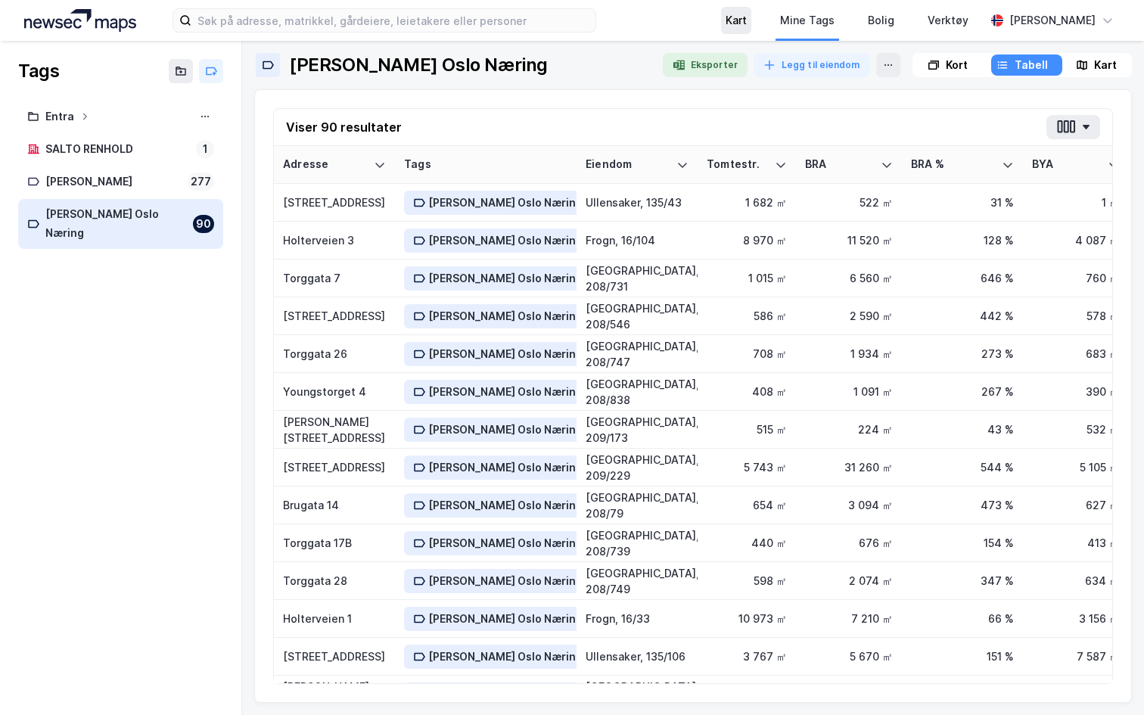
click at [729, 15] on div "Kart" at bounding box center [736, 20] width 21 height 18
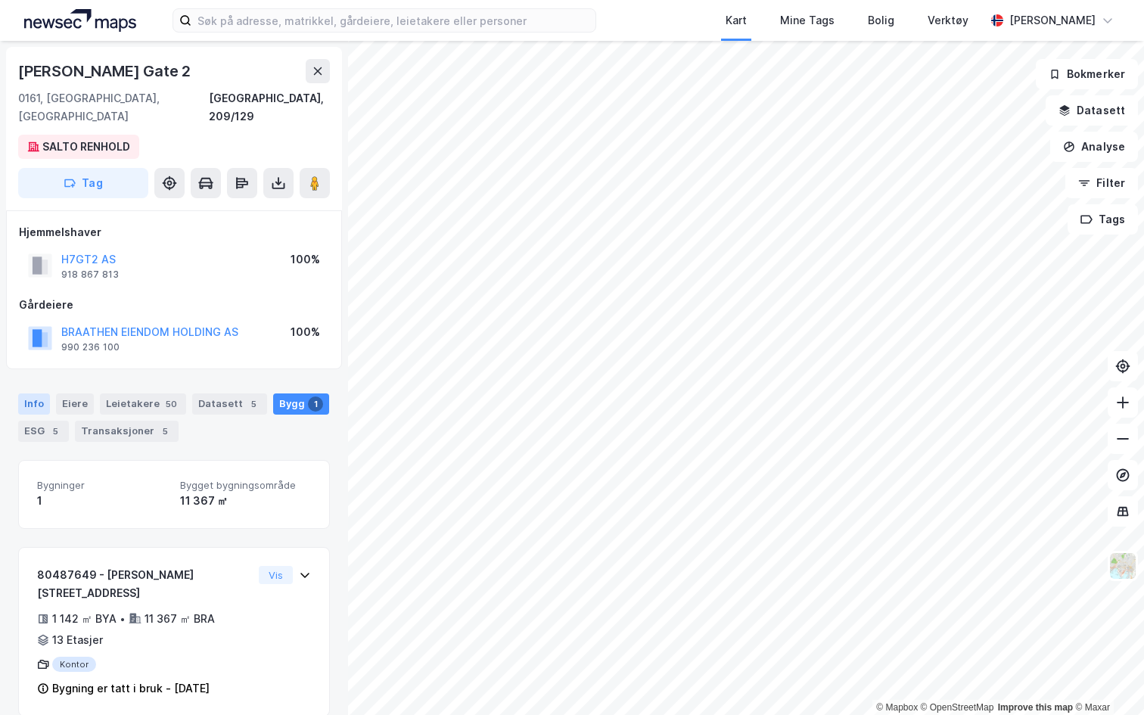
click at [36, 394] on div "Info" at bounding box center [34, 404] width 32 height 21
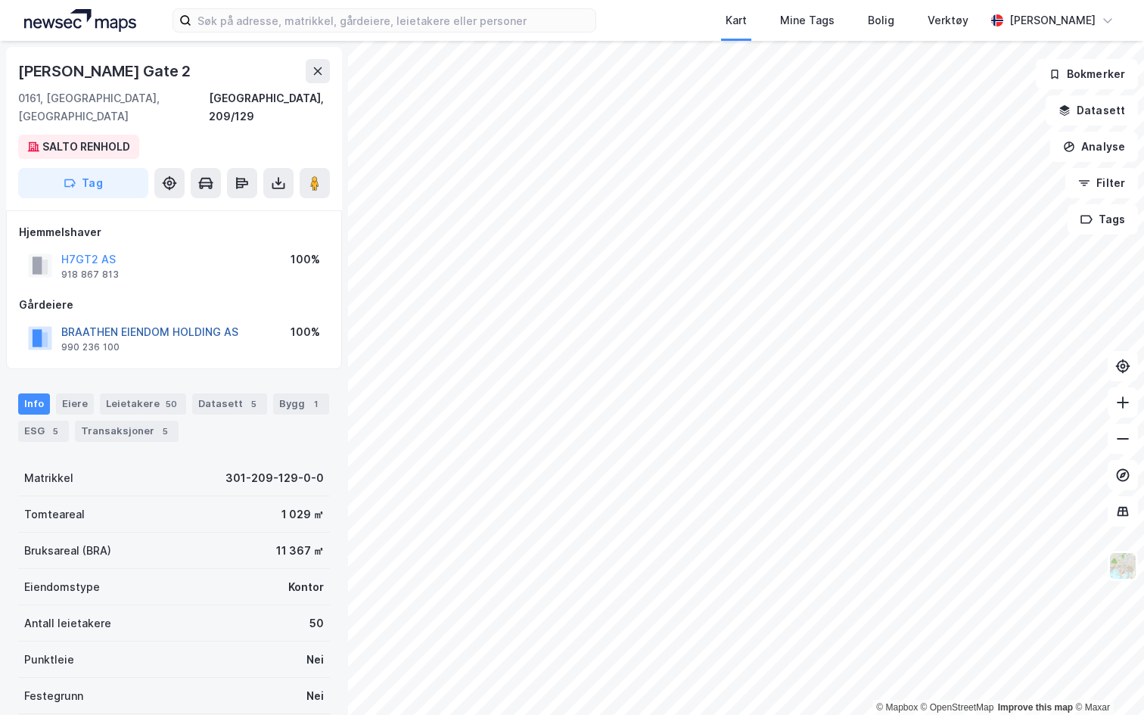
click at [0, 0] on button "BRAATHEN EIENDOM HOLDING AS" at bounding box center [0, 0] width 0 height 0
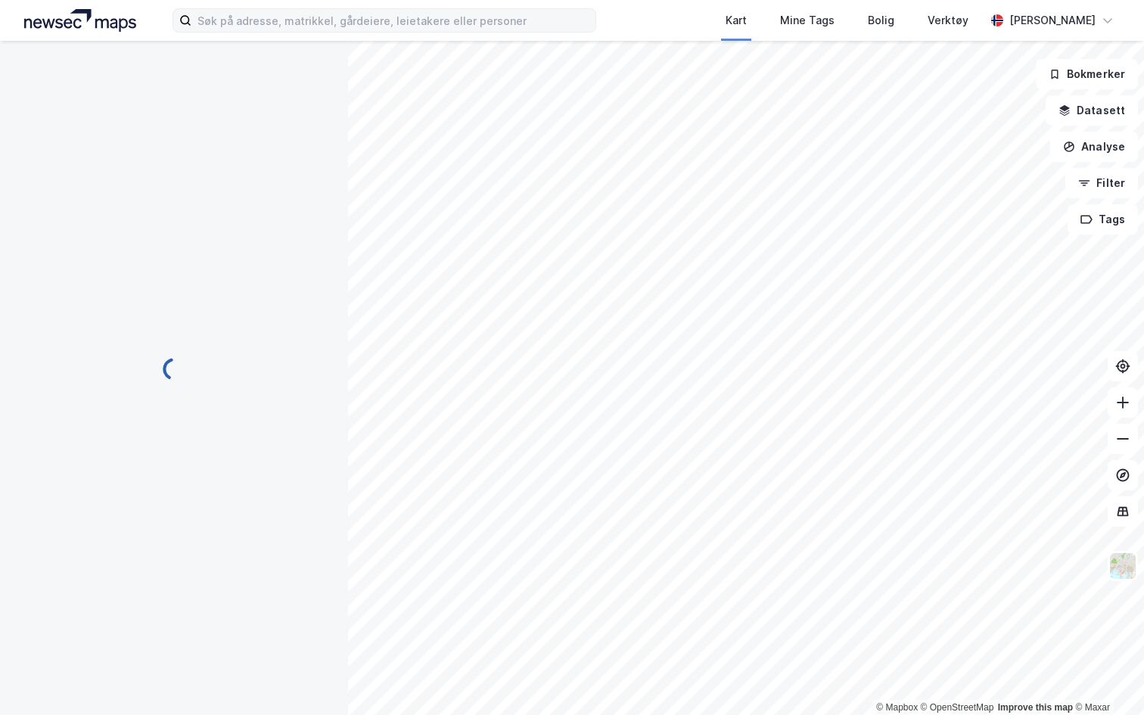
scroll to position [99, 0]
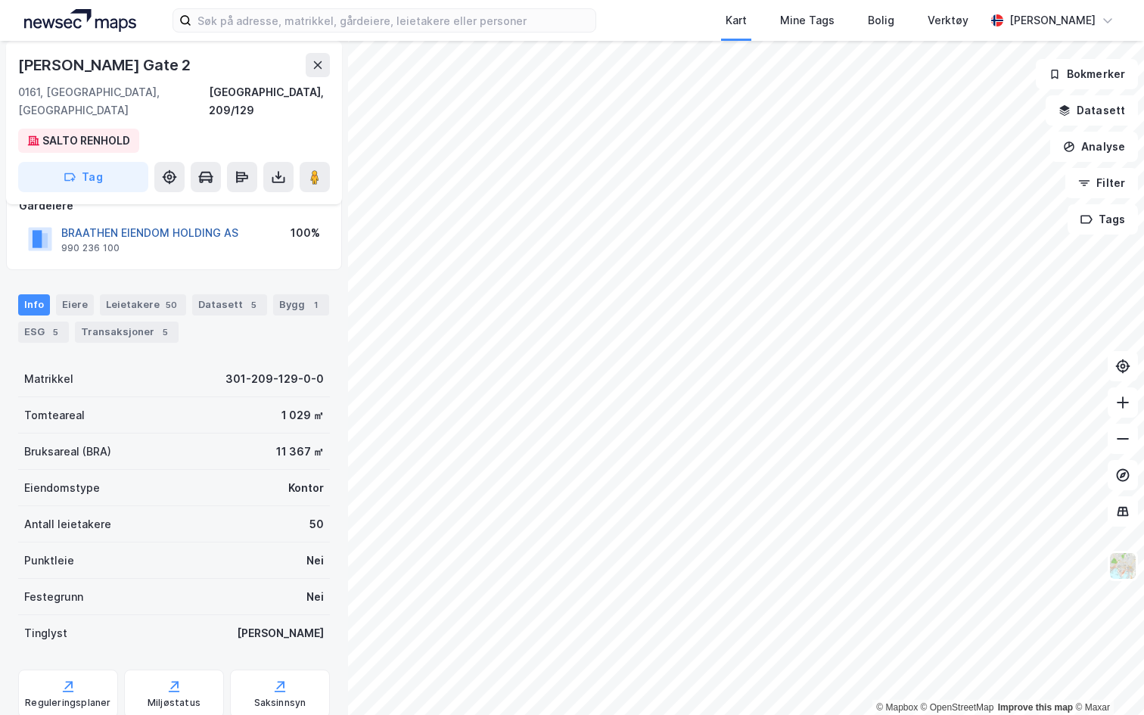
click at [0, 0] on button "BRAATHEN EIENDOM HOLDING AS" at bounding box center [0, 0] width 0 height 0
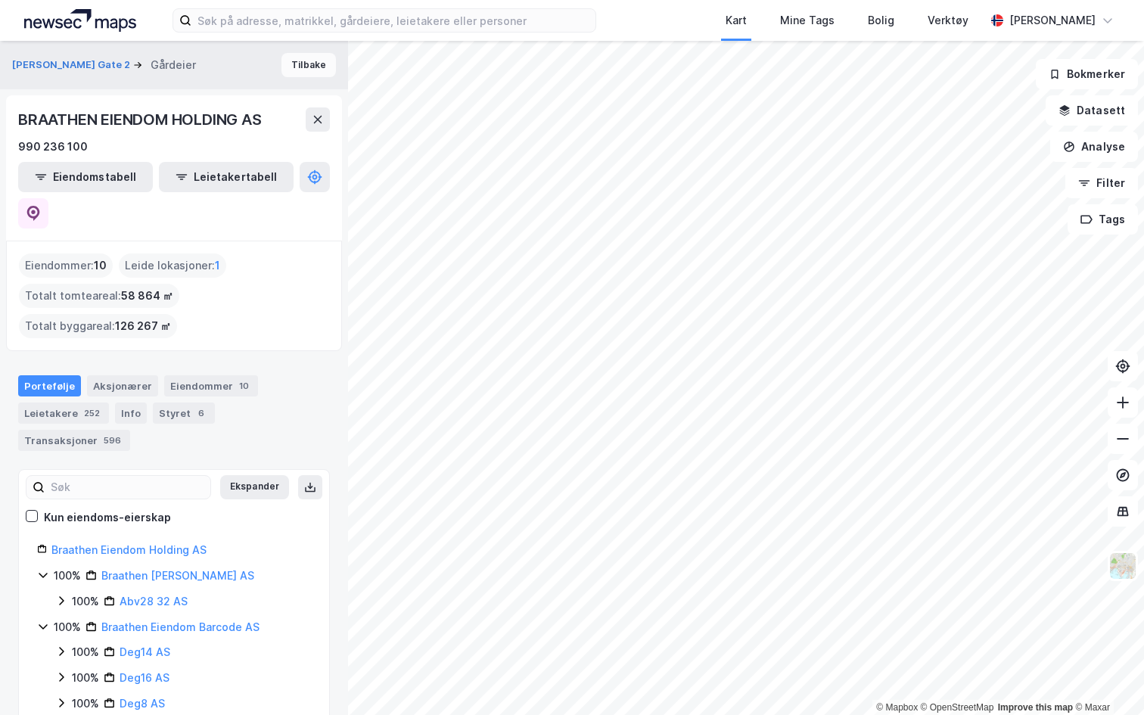
click at [300, 63] on button "Tilbake" at bounding box center [309, 65] width 54 height 24
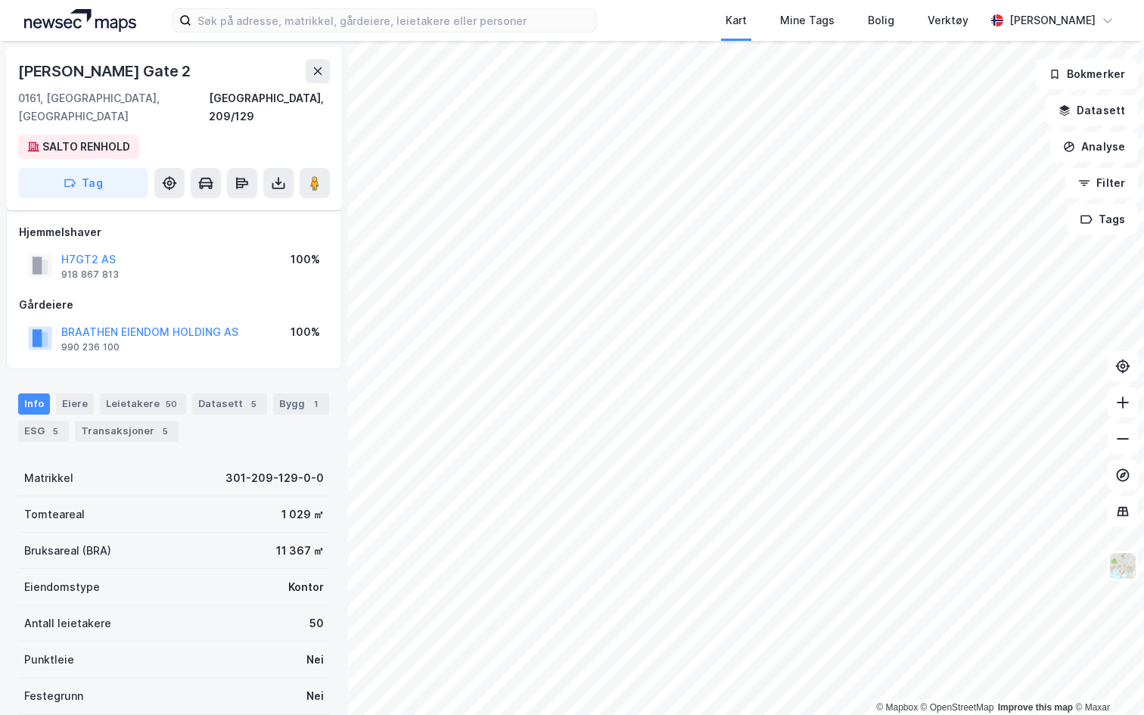
scroll to position [99, 0]
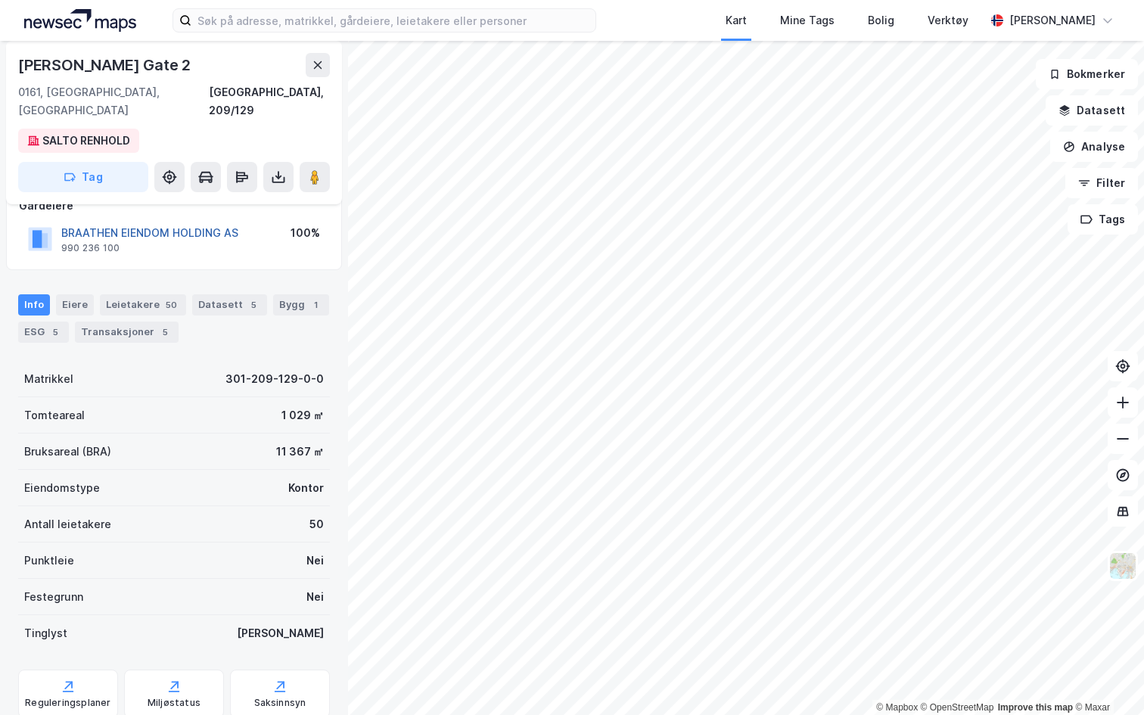
click at [0, 0] on button "BRAATHEN EIENDOM HOLDING AS" at bounding box center [0, 0] width 0 height 0
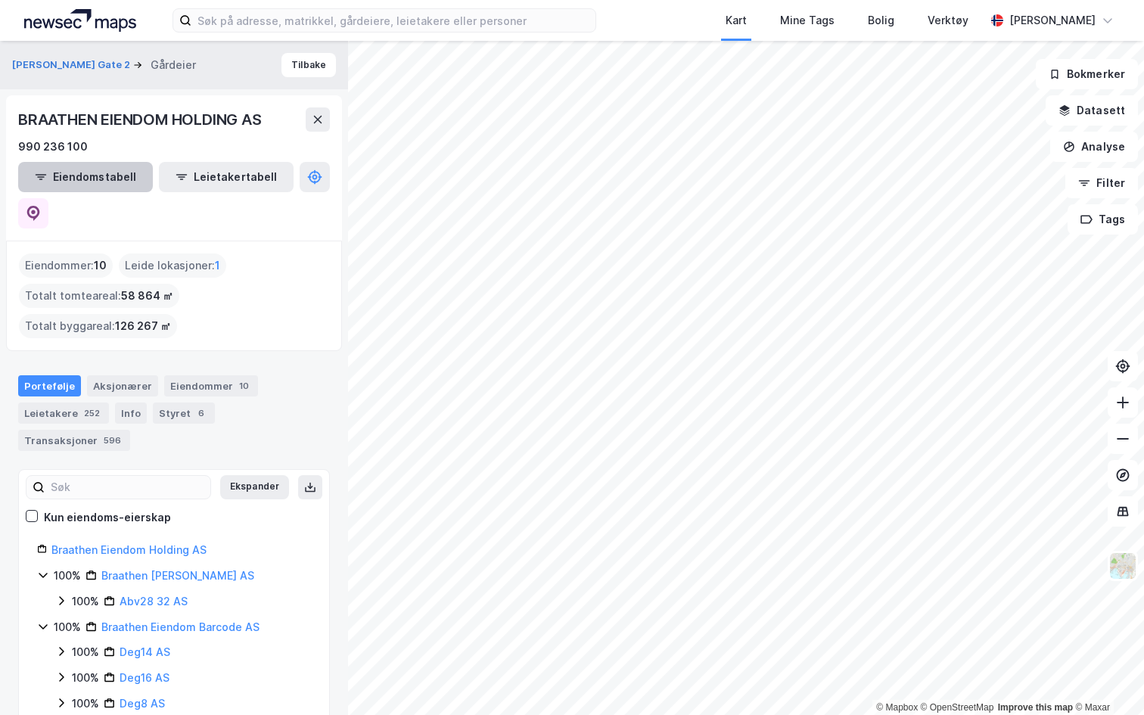
click at [109, 177] on button "Eiendomstabell" at bounding box center [85, 177] width 135 height 30
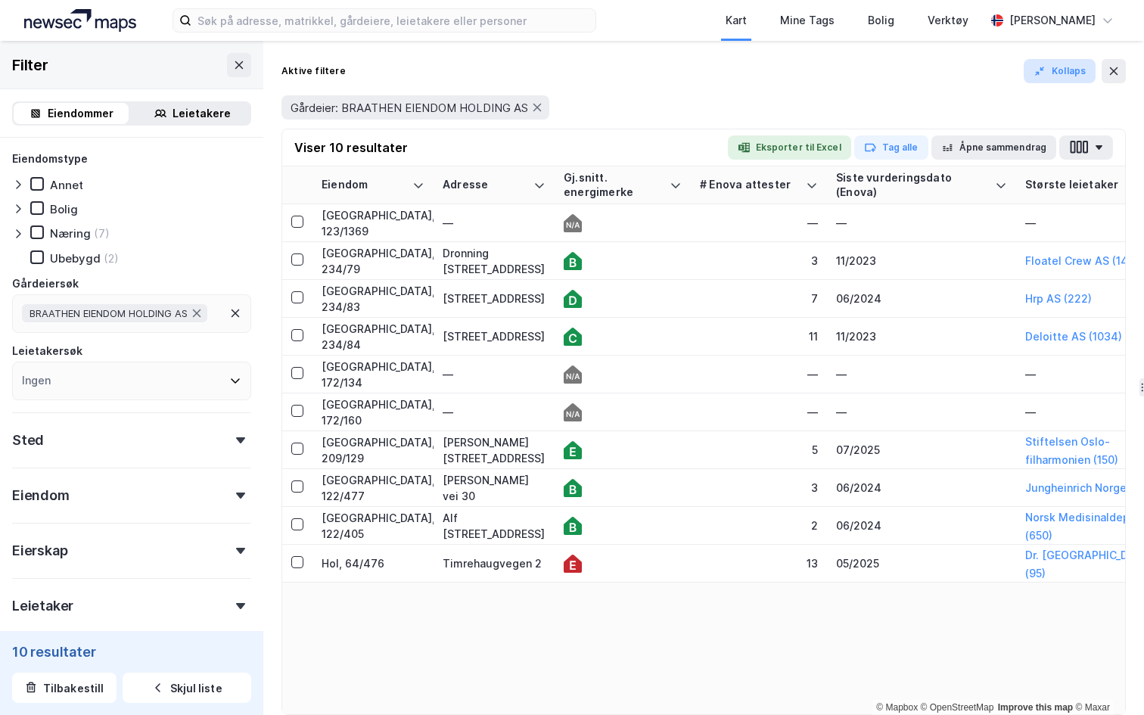
click at [1069, 74] on button "Kollaps" at bounding box center [1060, 71] width 72 height 24
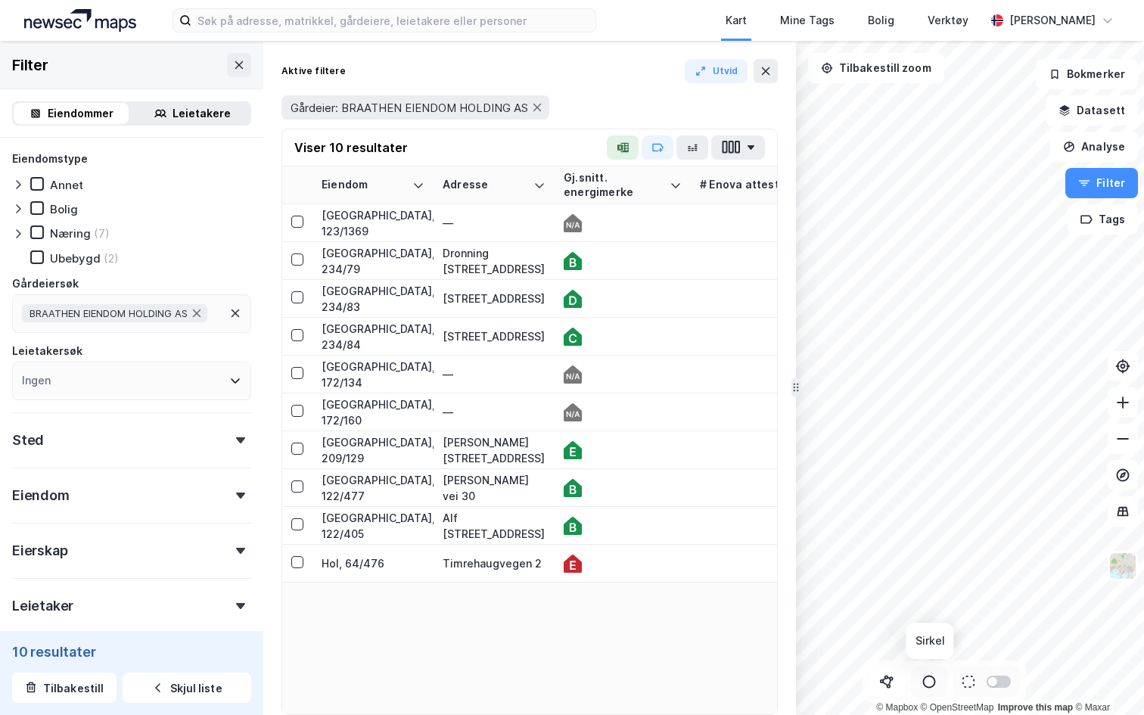
click at [929, 683] on icon at bounding box center [929, 681] width 15 height 15
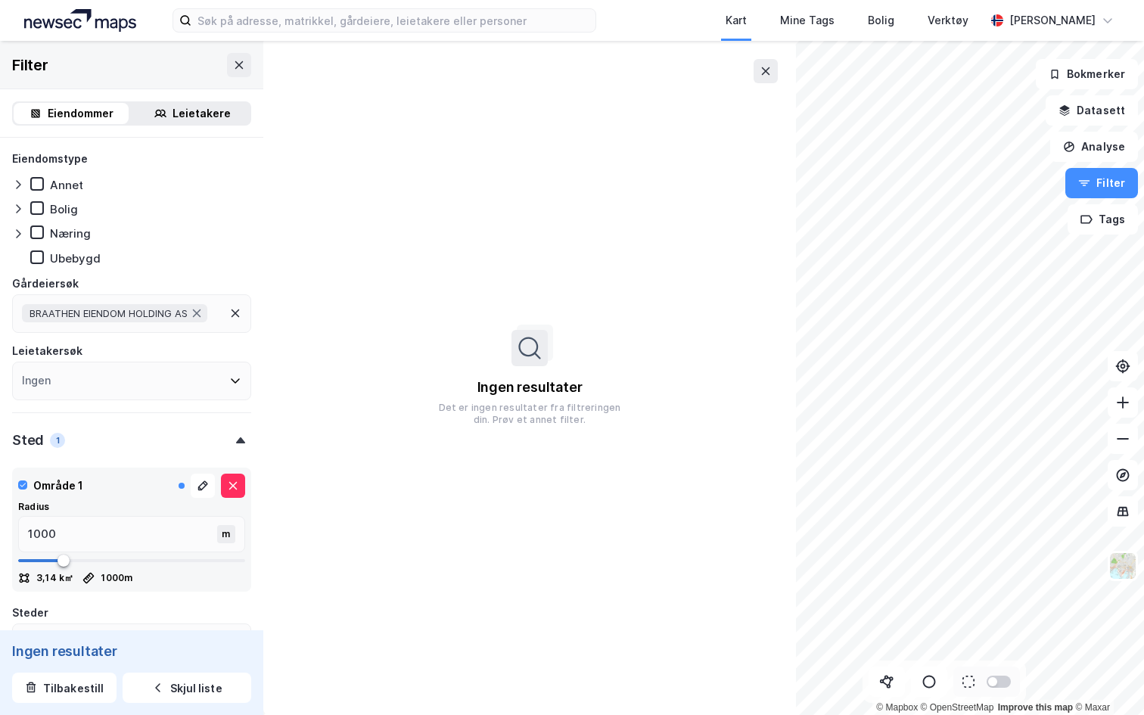
type input "967"
type input "1001"
type input "1017"
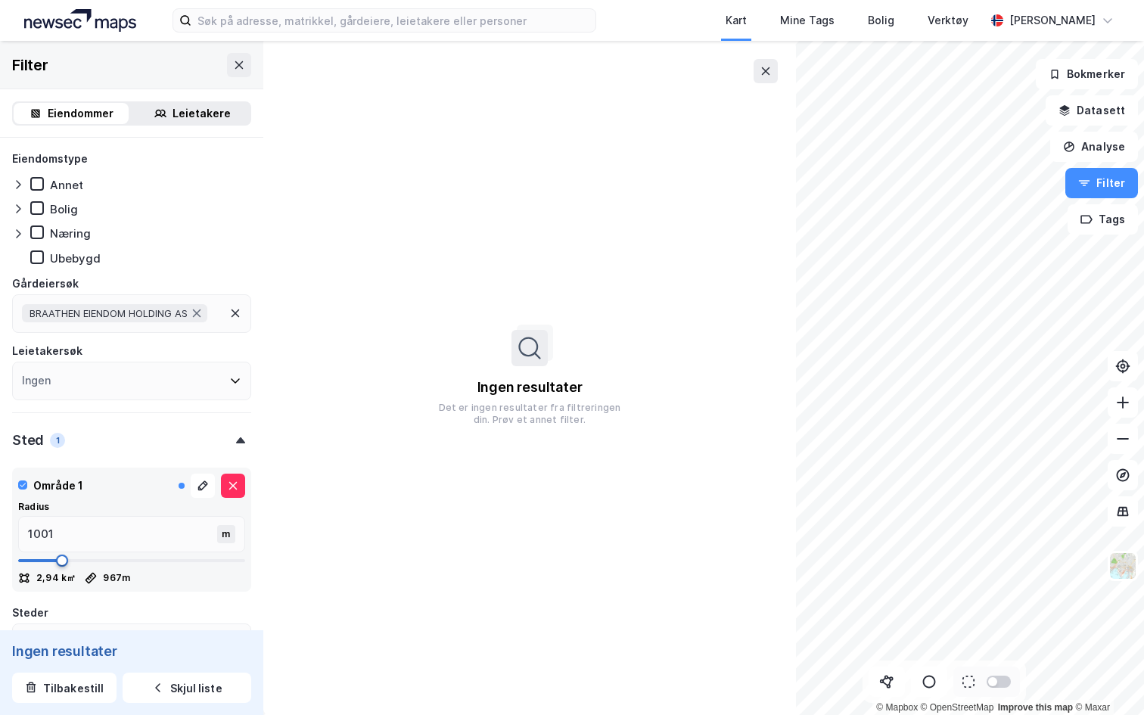
type input "1017"
type input "1034"
type input "1067"
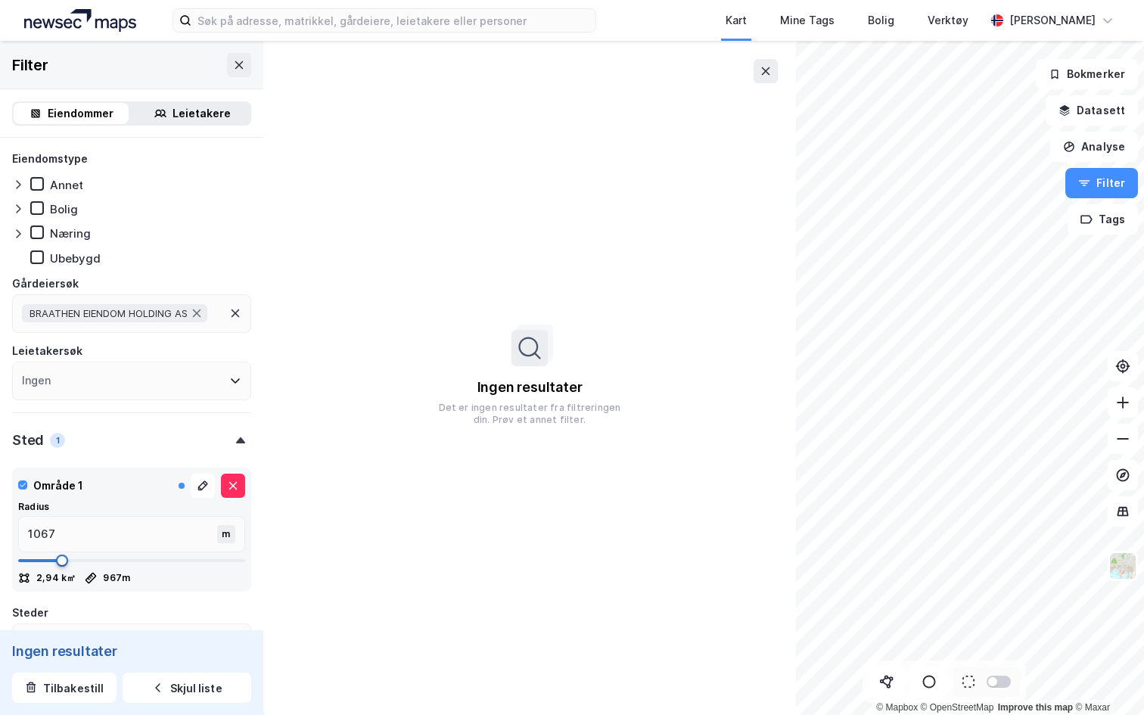
type input "1117"
type input "1167"
type input "1284"
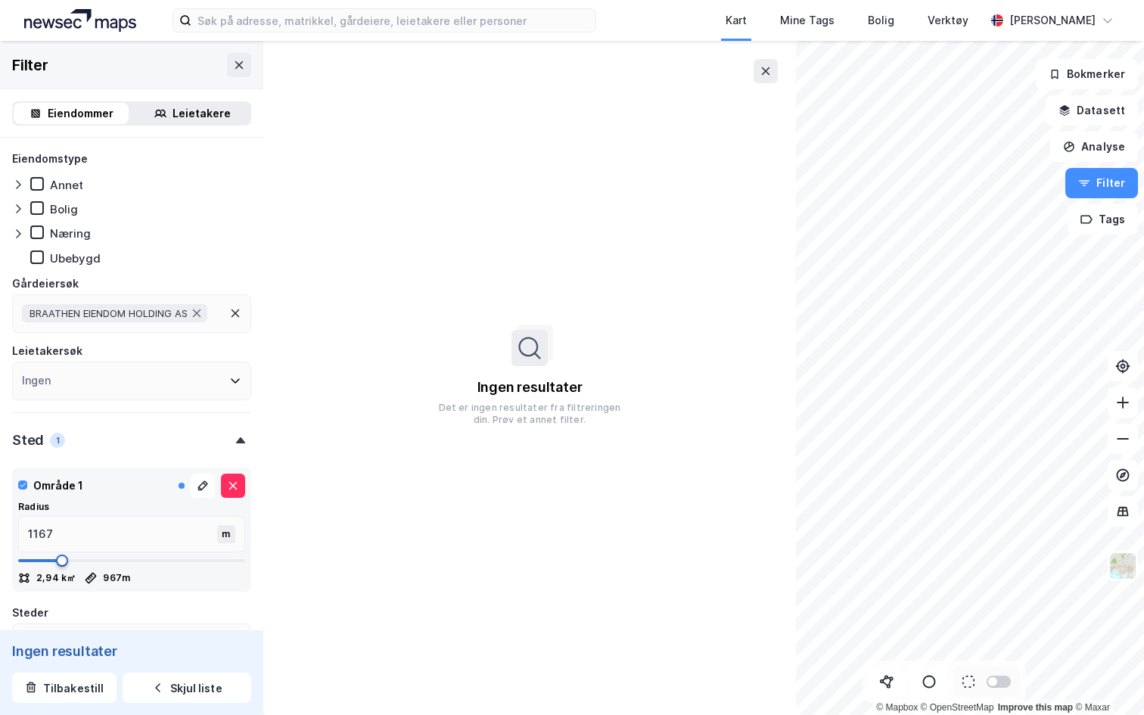
type input "1284"
type input "1334"
type input "1451"
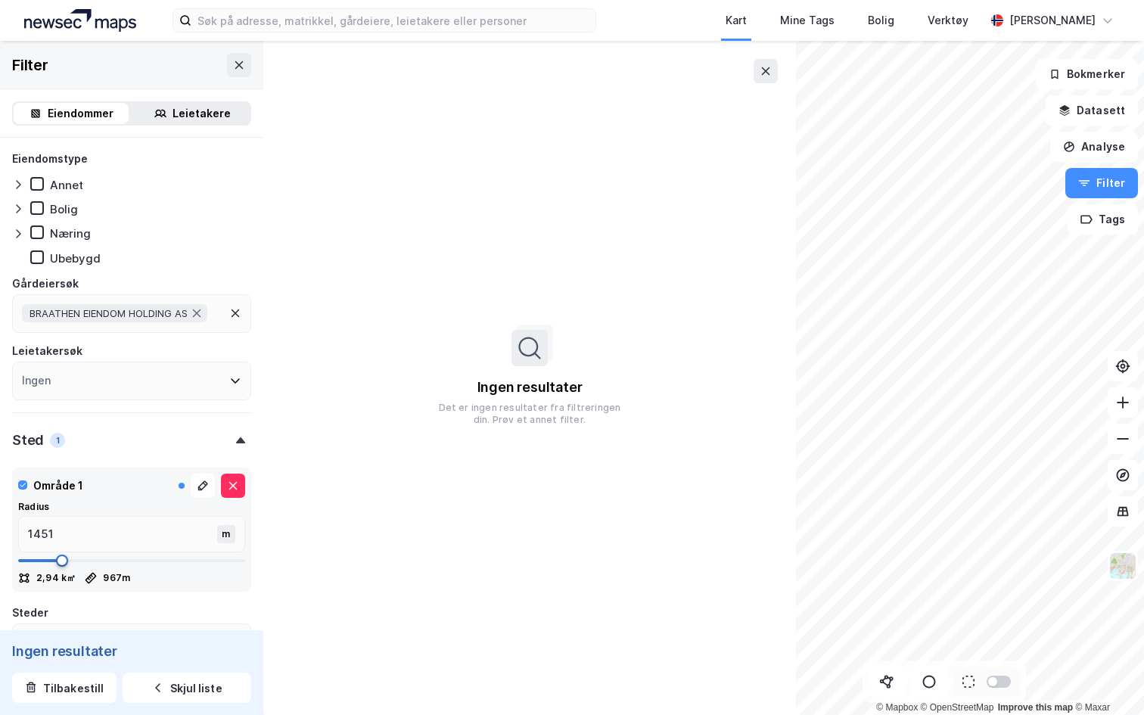
type input "1467"
type input "1501"
type input "1617"
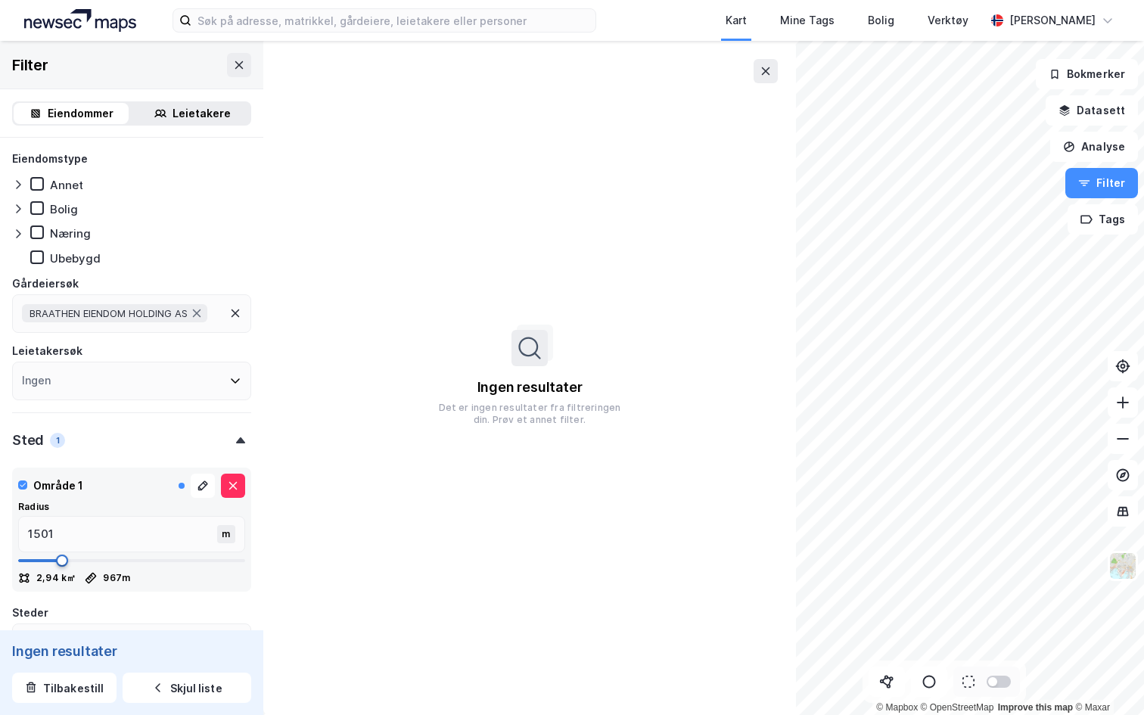
type input "1617"
type input "1667"
type input "1701"
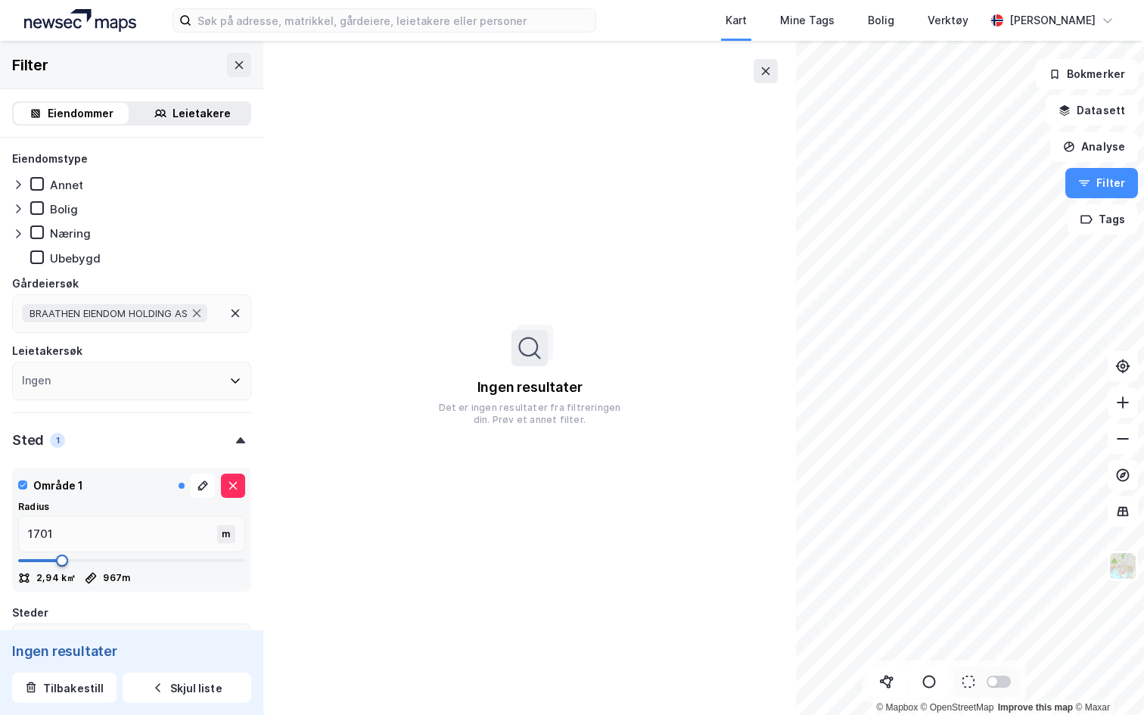
type input "1717"
type input "1767"
type input "1784"
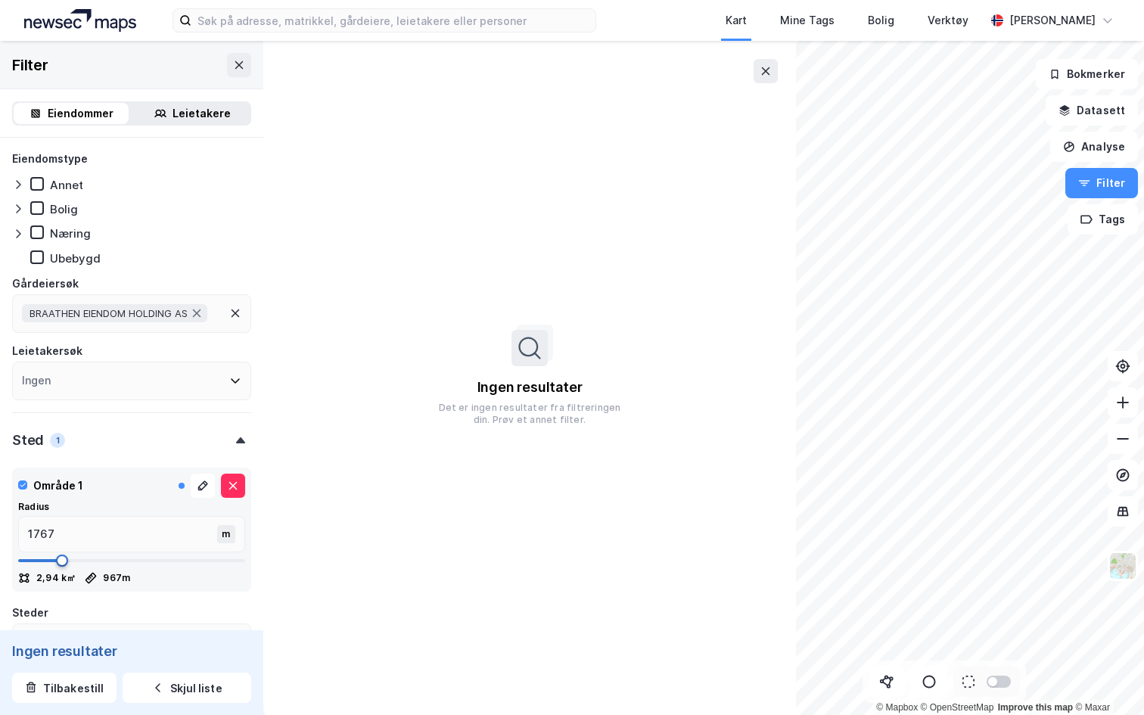
type input "1784"
type input "1817"
type input "1834"
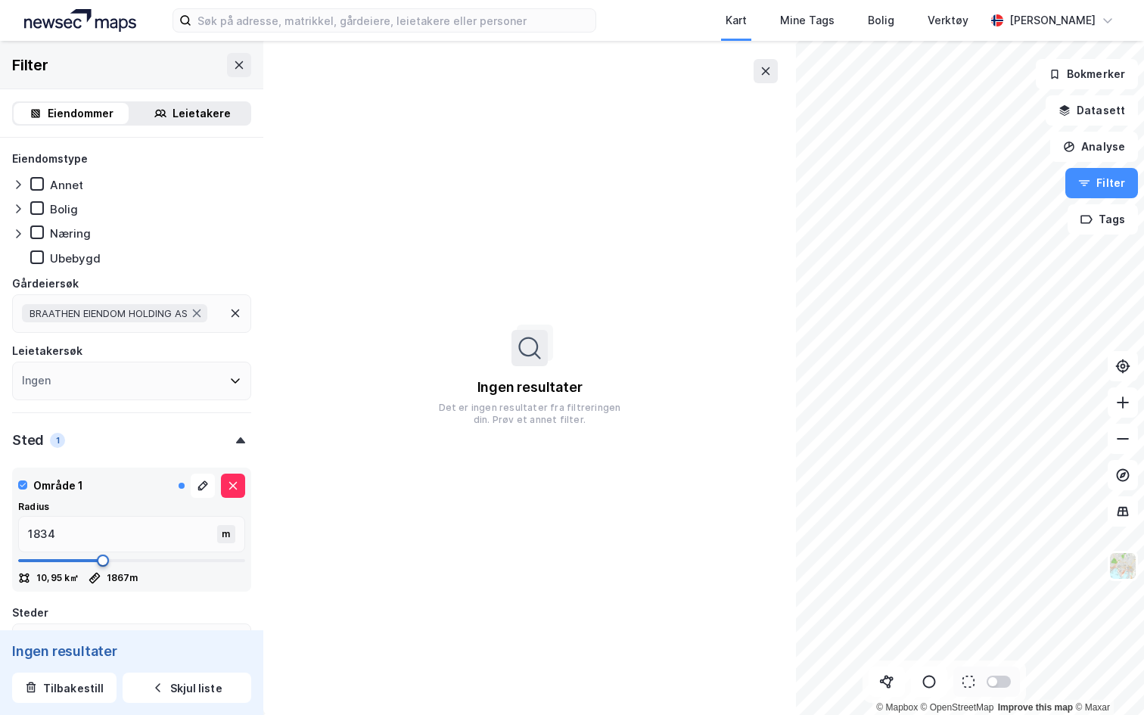
type input "1867"
type input "1884"
type input "1901"
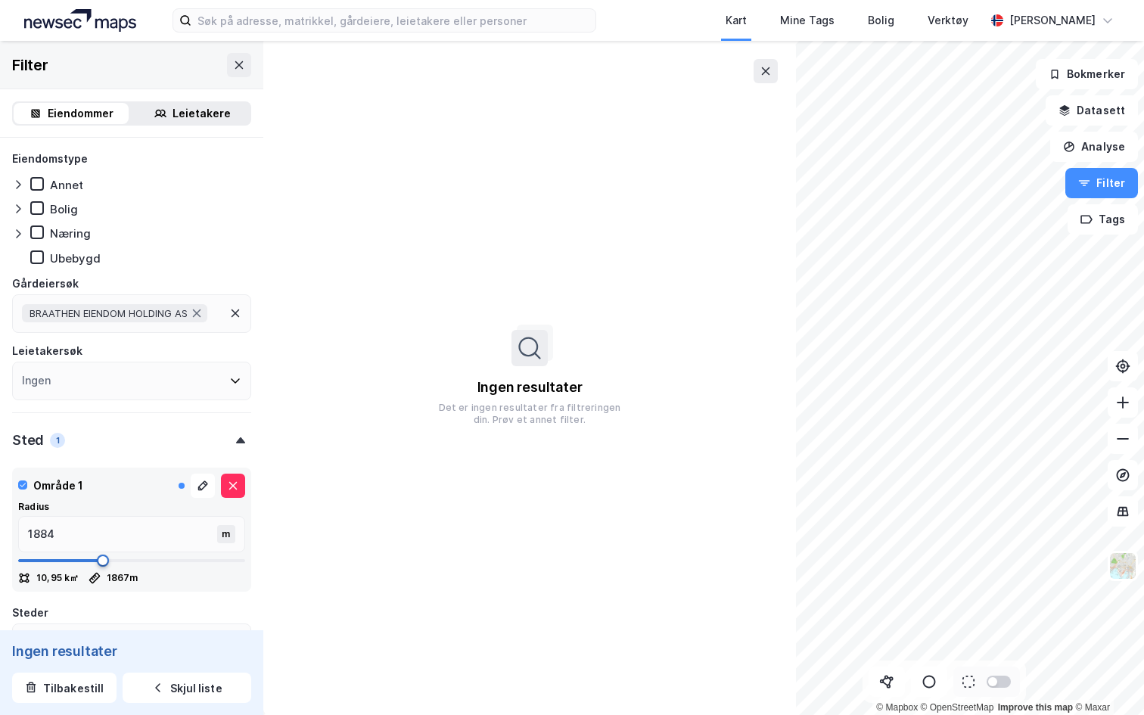
type input "1901"
type input "1917"
type input "1934"
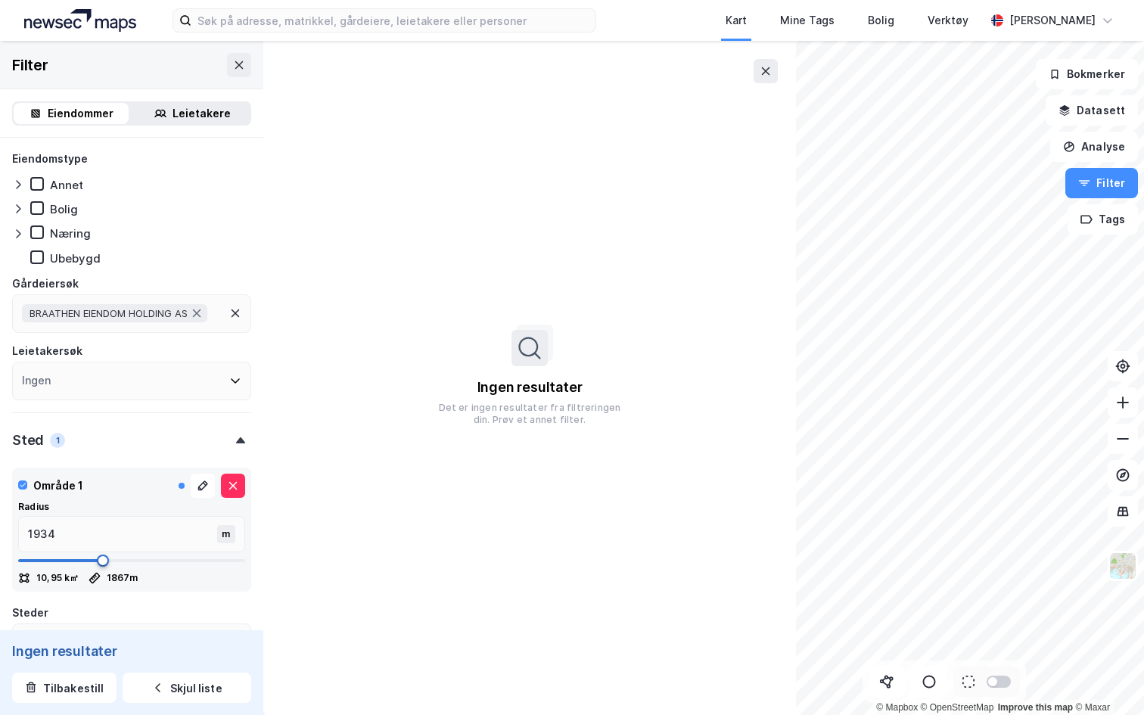
type input "1967"
type input "2034"
type input "2067"
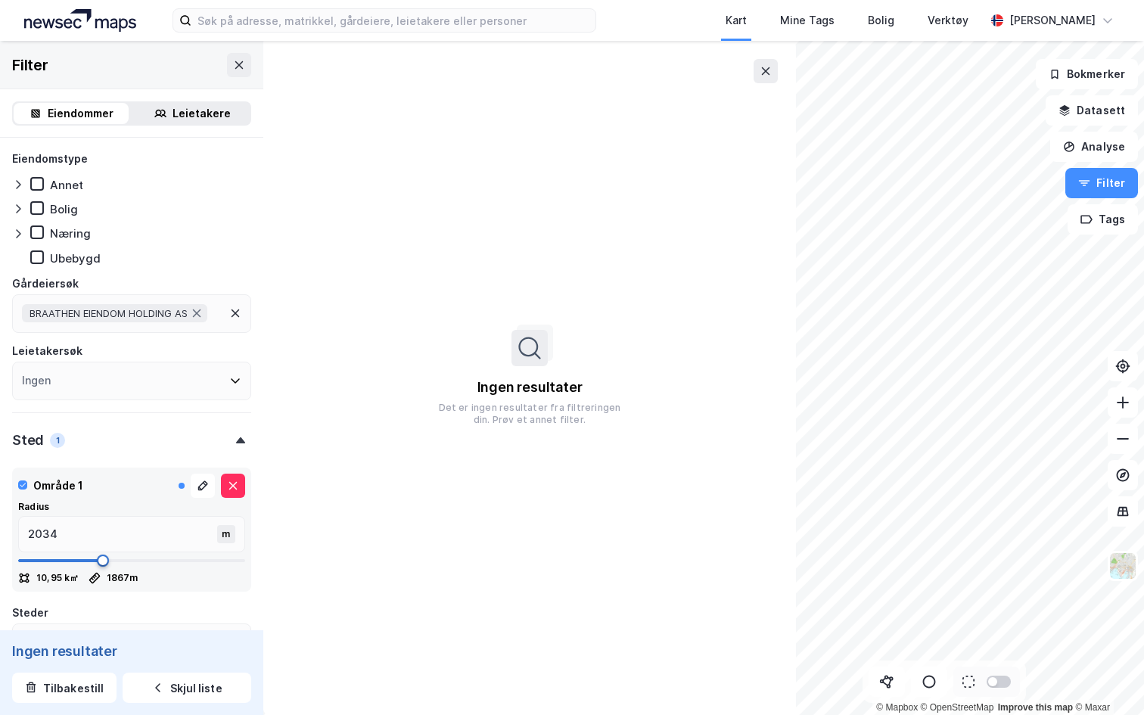
type input "2067"
type input "2134"
type input "2201"
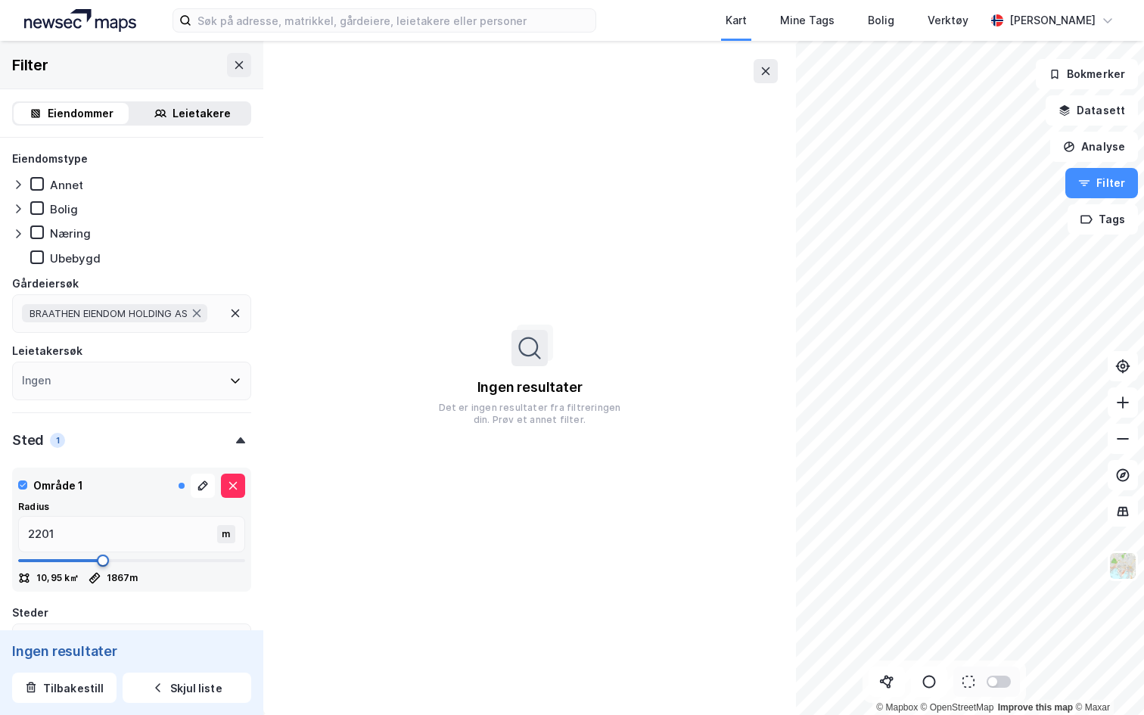
type input "2367"
type input "2467"
type input "2584"
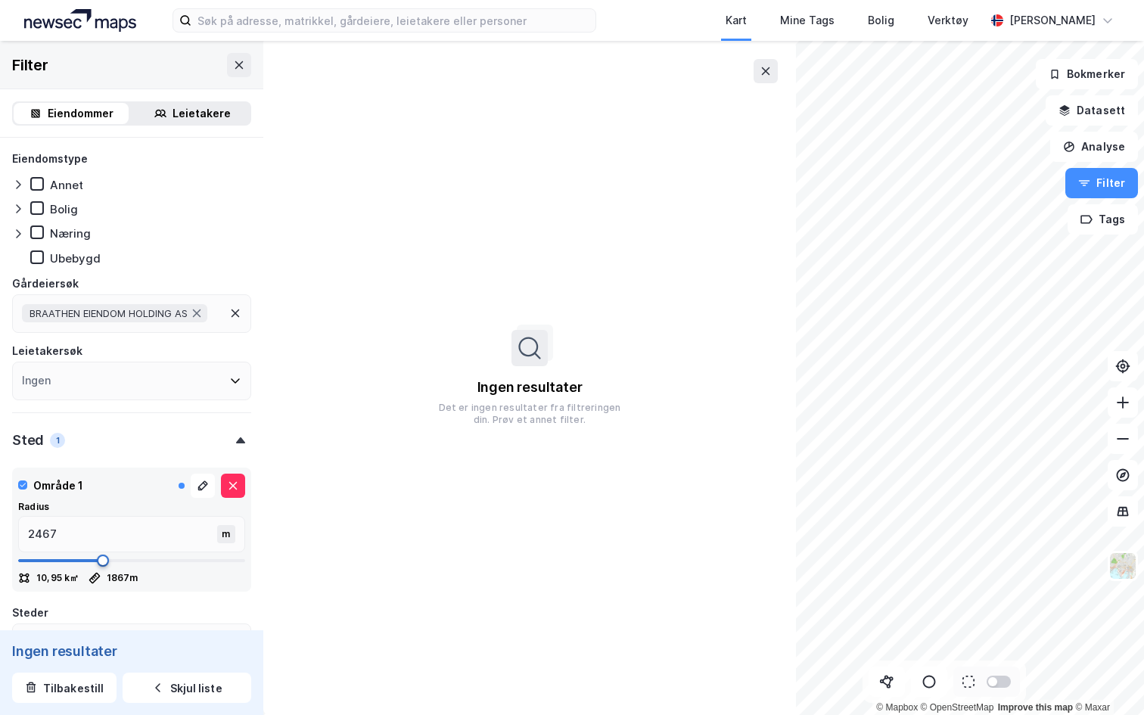
type input "2584"
type input "2700"
type input "2834"
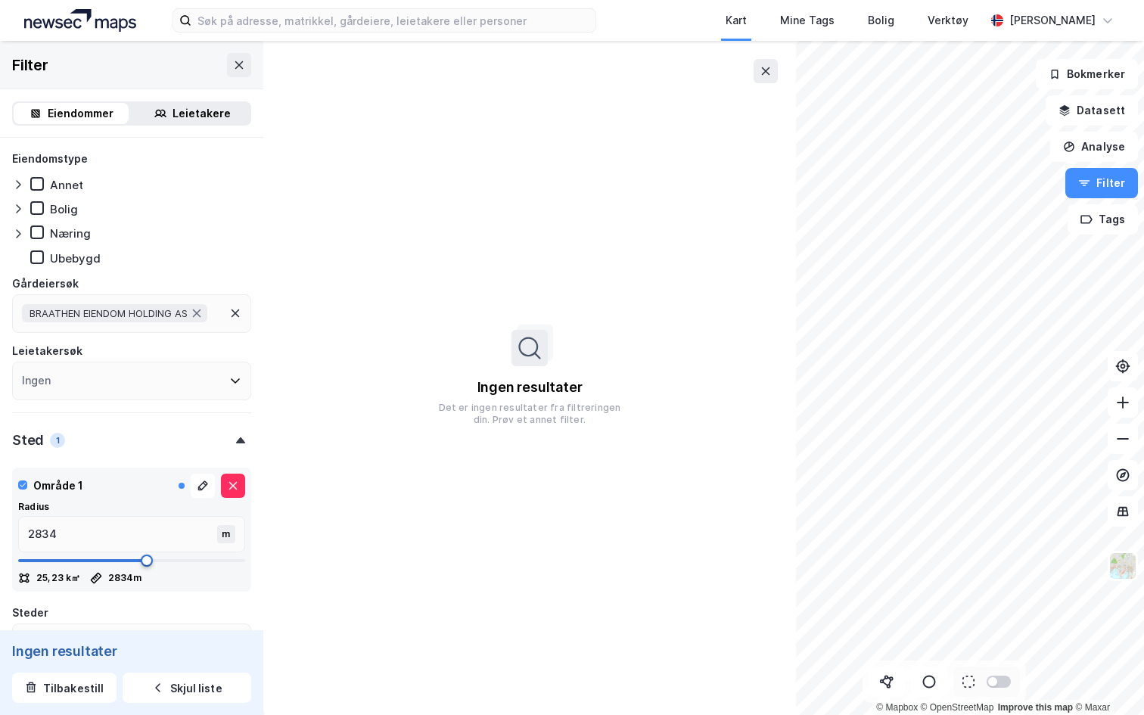
type input "2950"
type input "3084"
type input "3200"
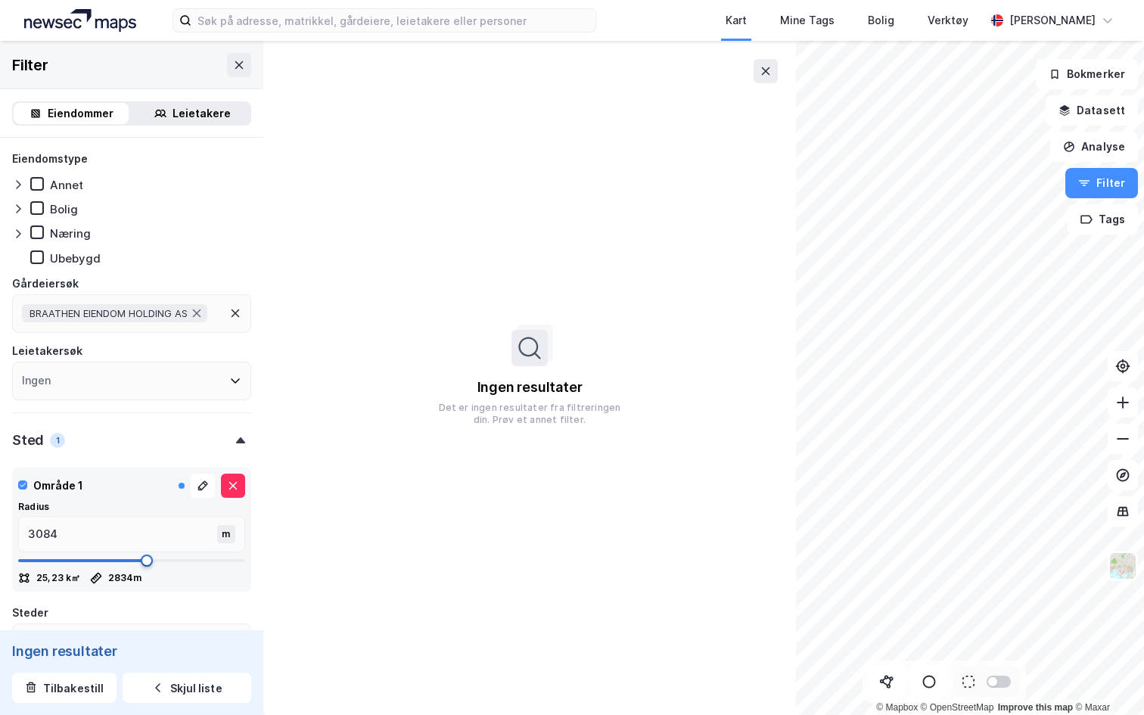
type input "3200"
type input "3317"
type input "3400"
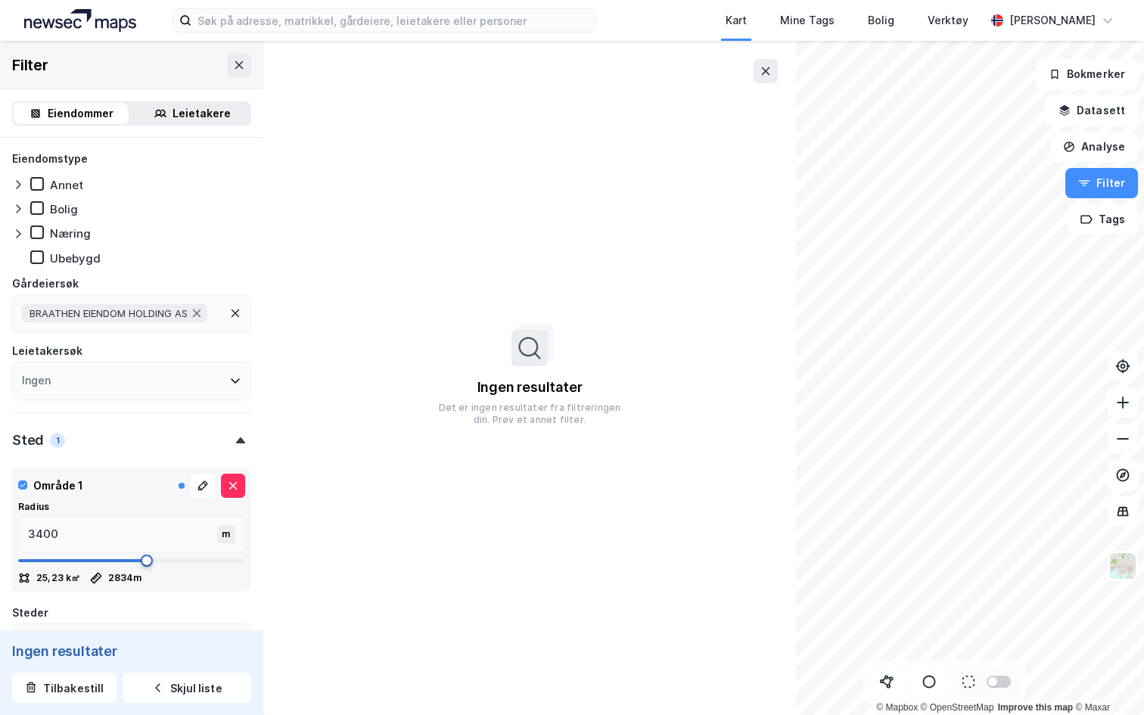
type input "3467"
type input "3500"
type input "3584"
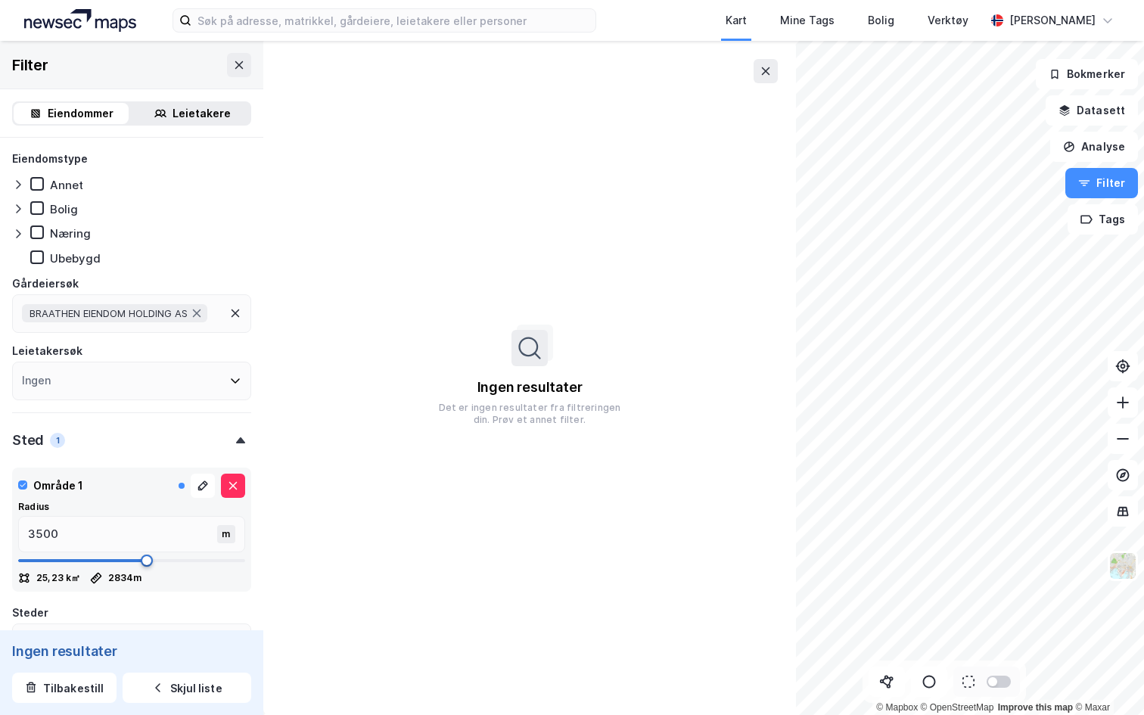
type input "3584"
type input "3634"
type input "3667"
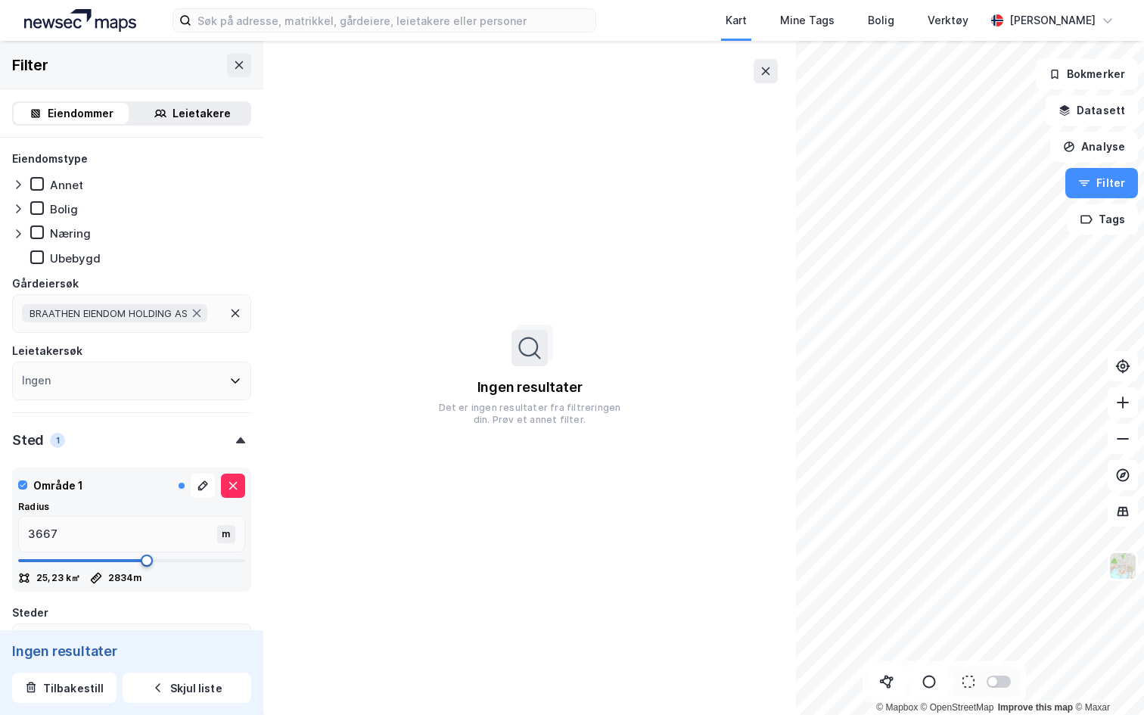
type input "3684"
type input "3717"
type input "3734"
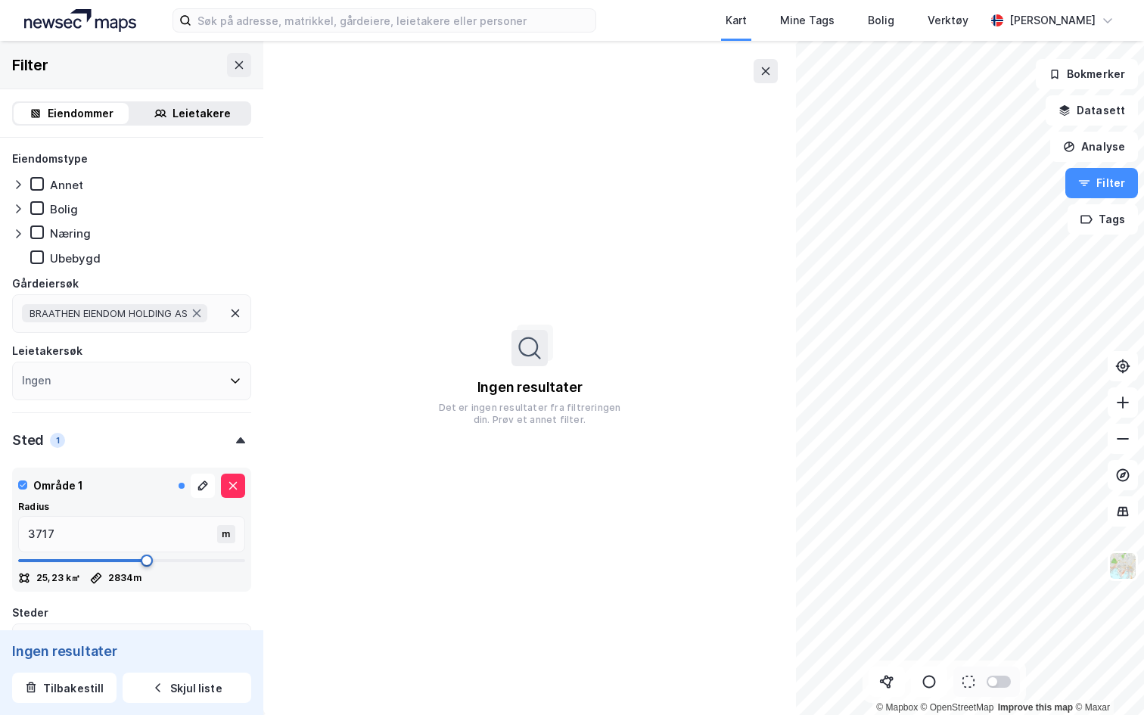
type input "3734"
type input "3767"
type input "3834"
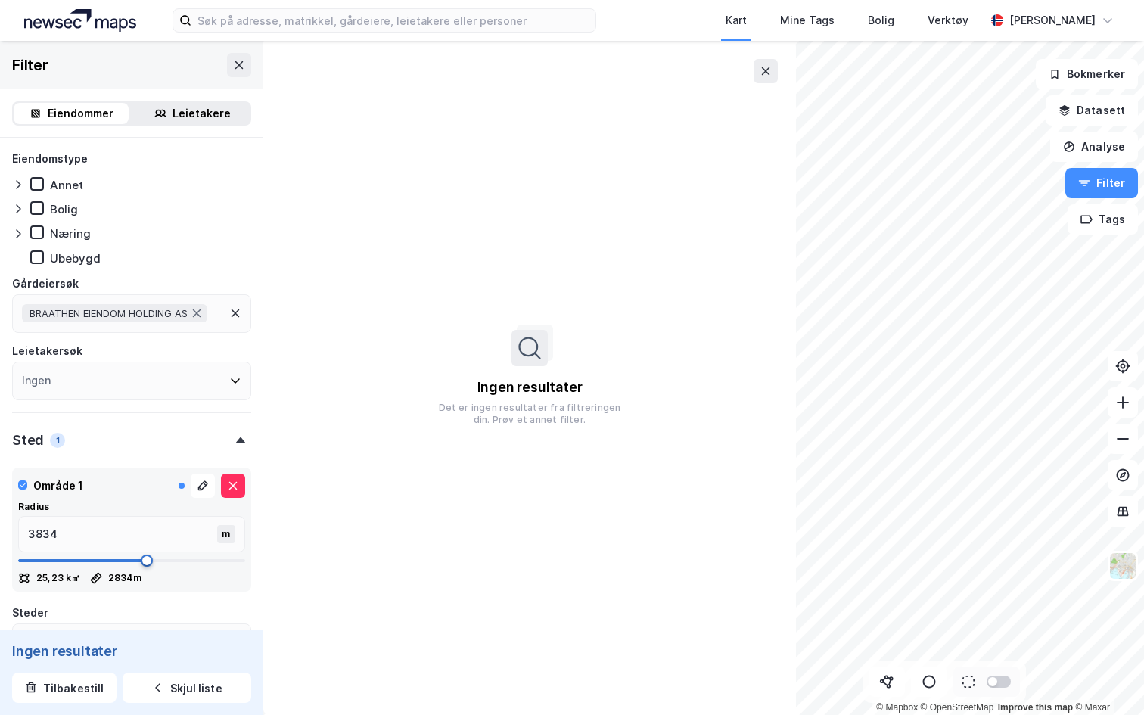
type input "3867"
type input "3917"
type input "3984"
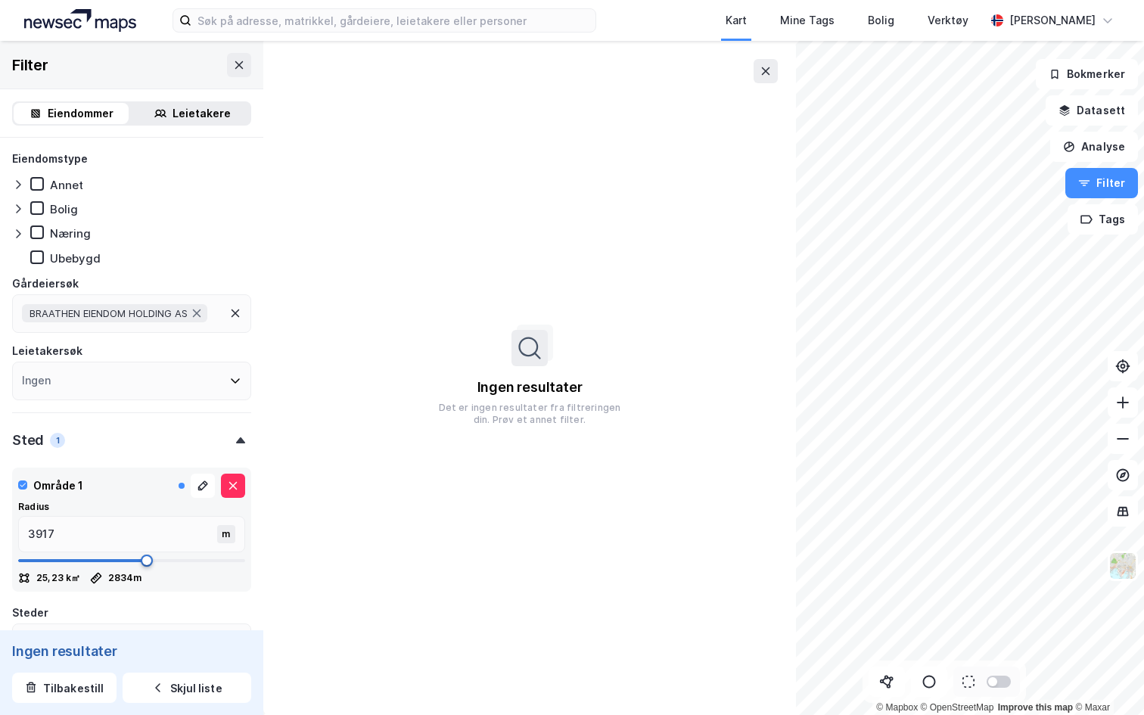
type input "3984"
type input "4050"
type input "4100"
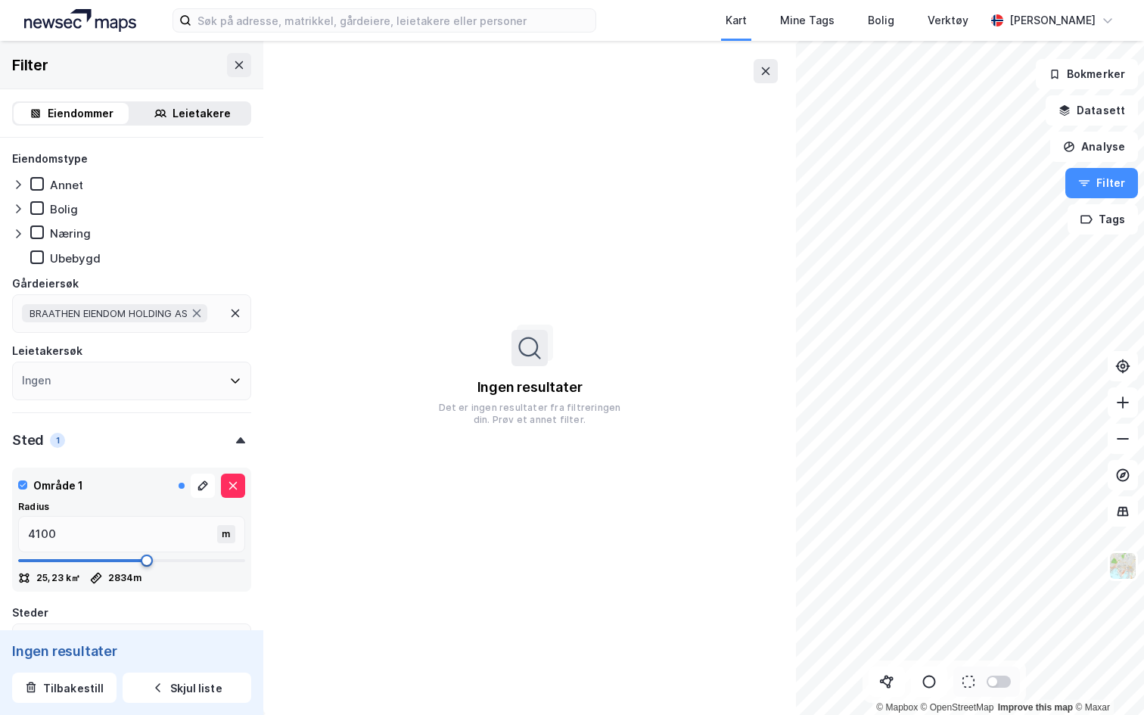
type input "4150"
type input "4217"
type input "4317"
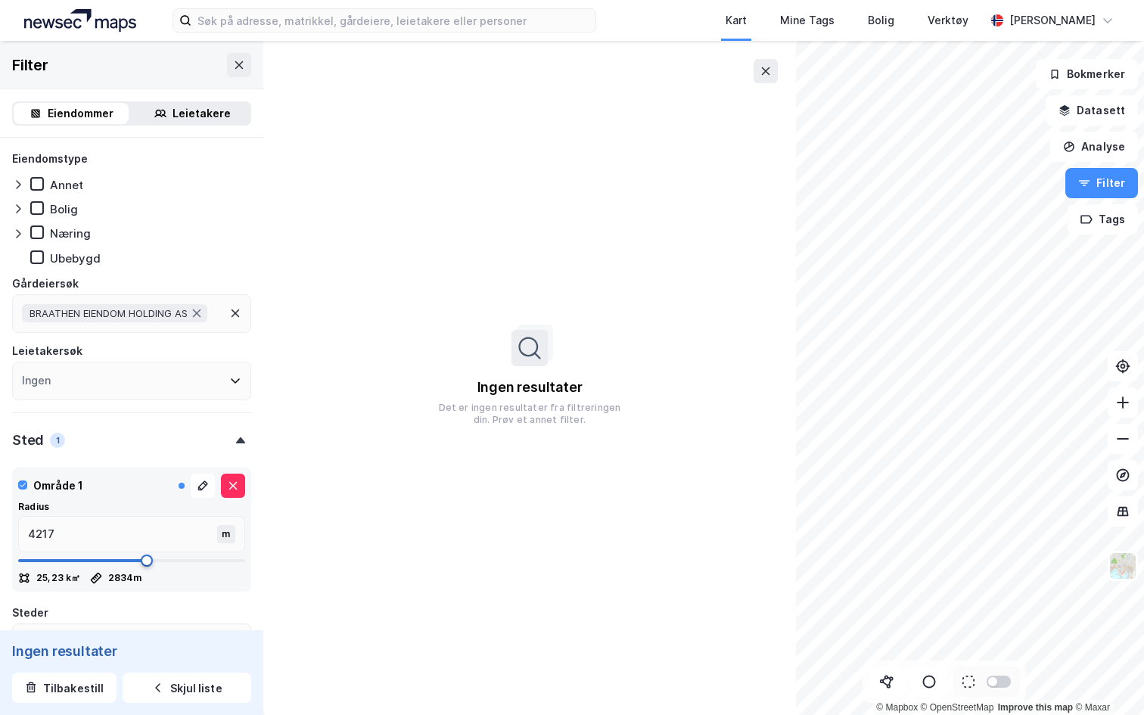
type input "4317"
type input "4383"
type input "4400"
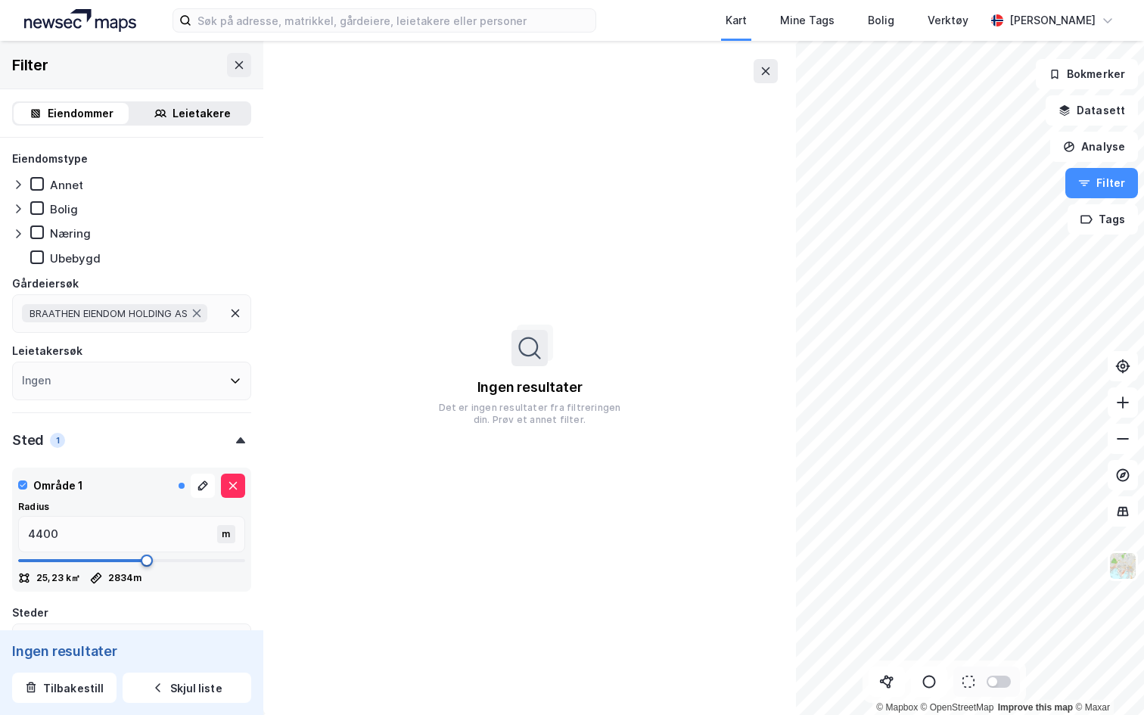
type input "4467"
type input "4500"
type input "4517"
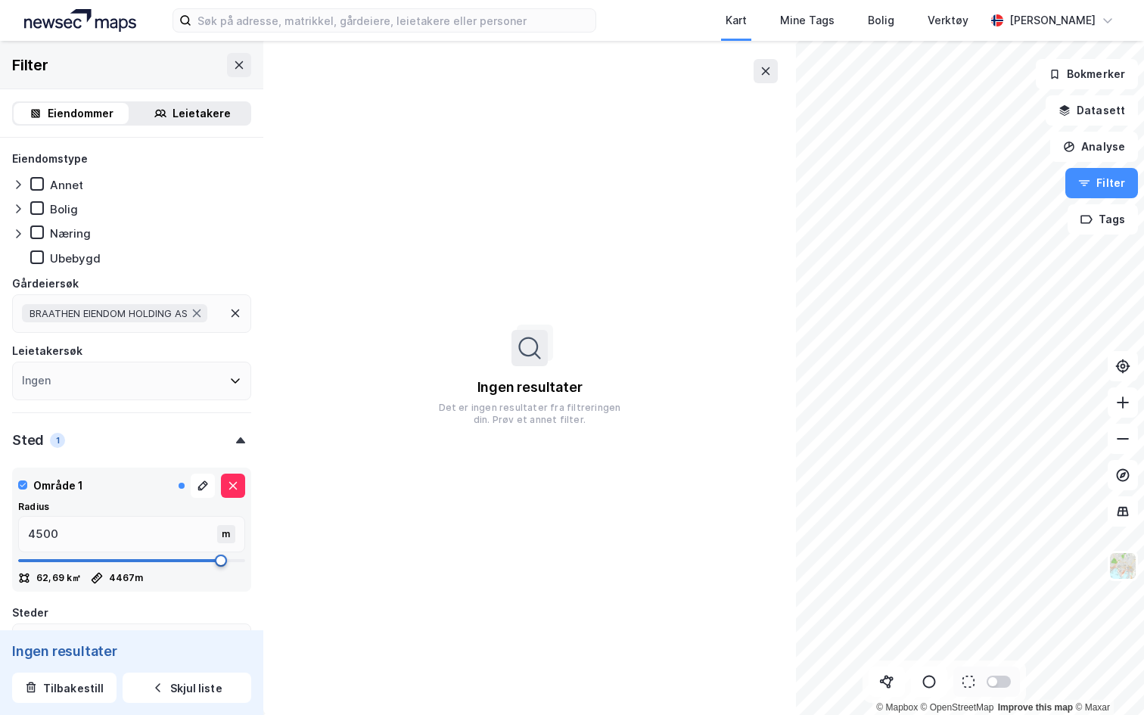
type input "4517"
type input "4550"
type input "4583"
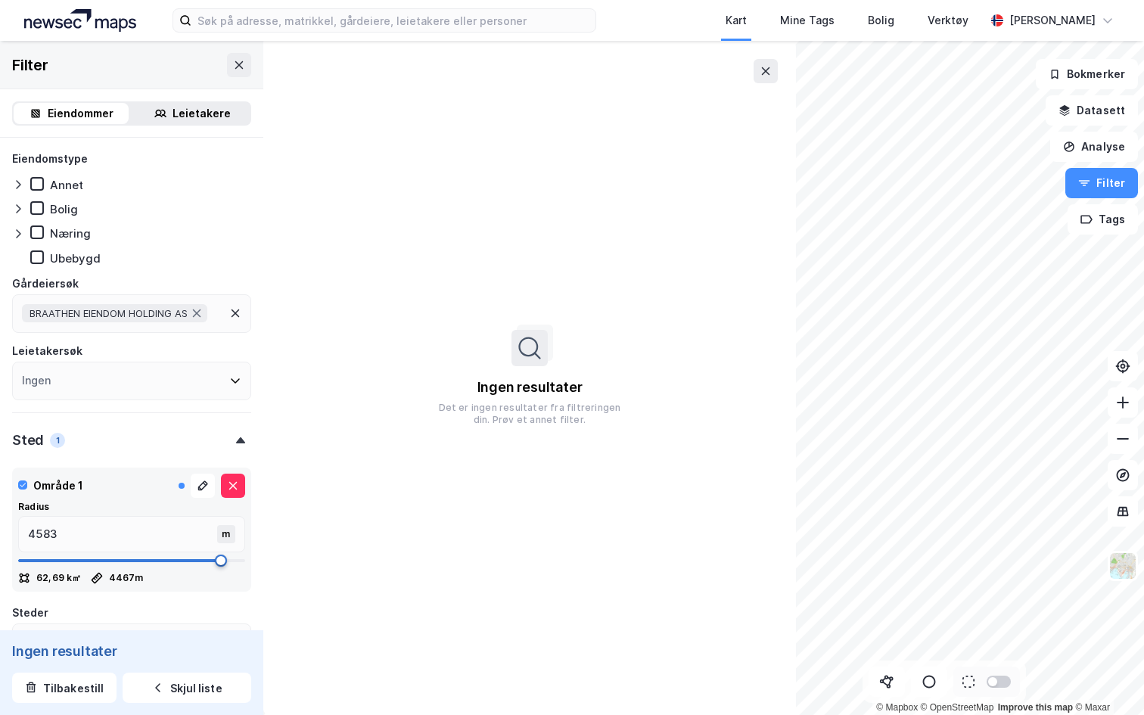
type input "4633"
type input "4717"
type input "4750"
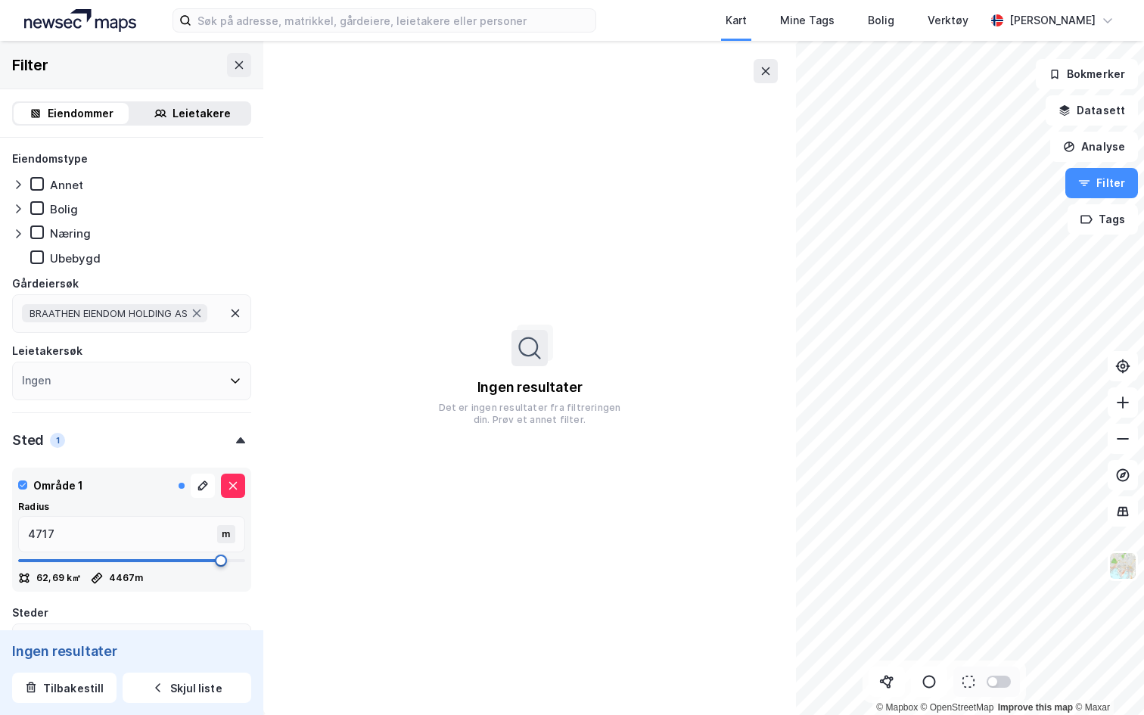
type input "4750"
type input "4833"
type input "4950"
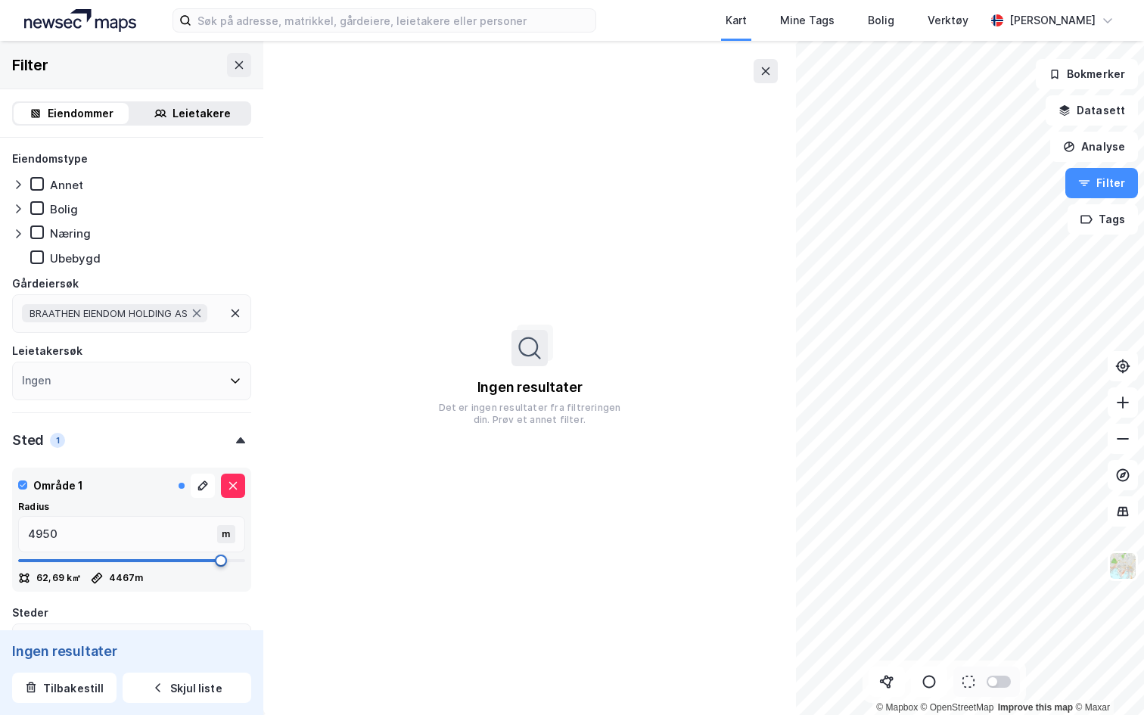
type input "5000"
type input "4933"
type input "4350"
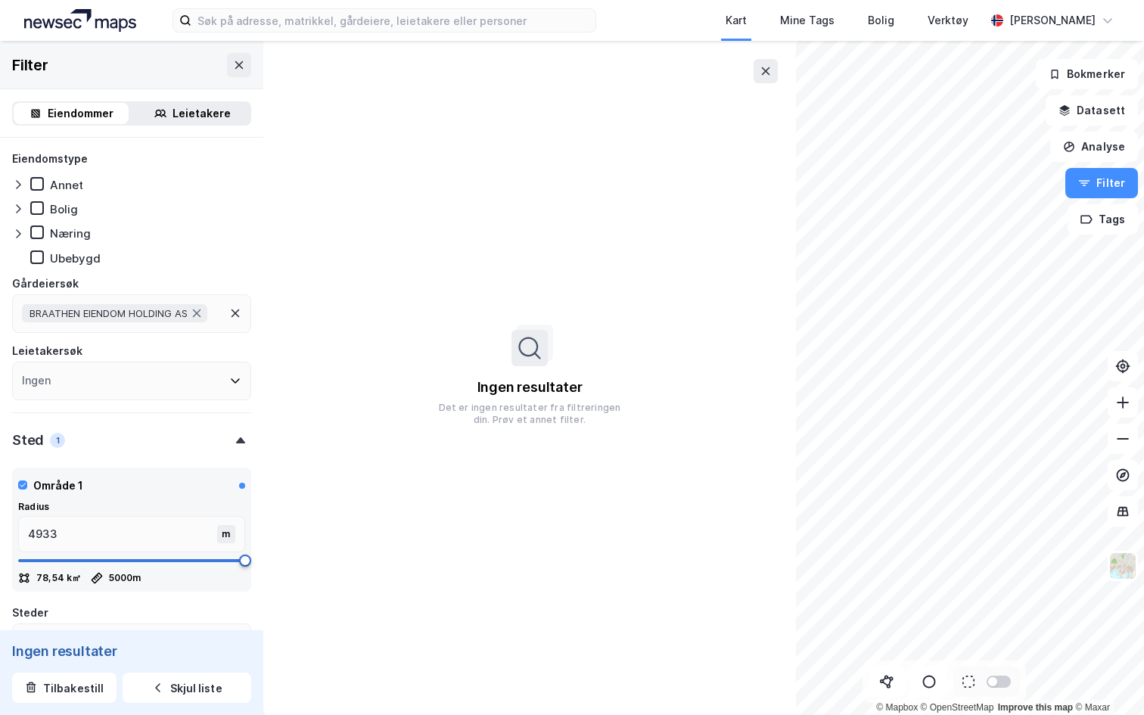
type input "4350"
type input "3934"
type input "3734"
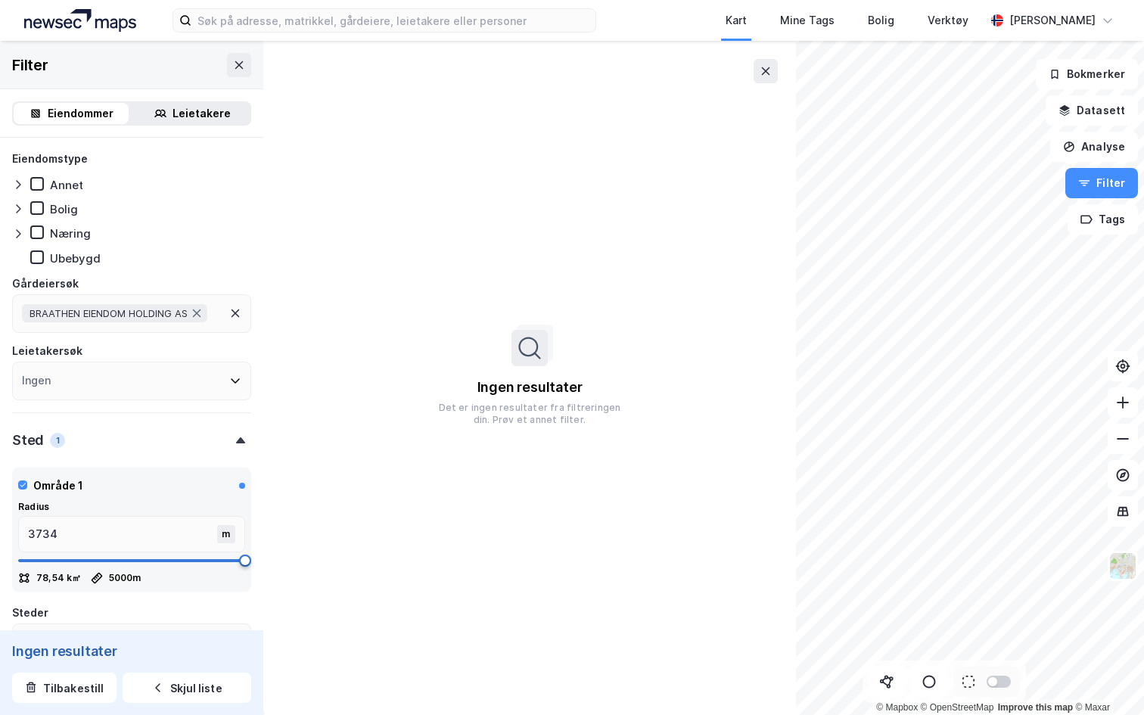
type input "3550"
type input "3334"
type input "3000"
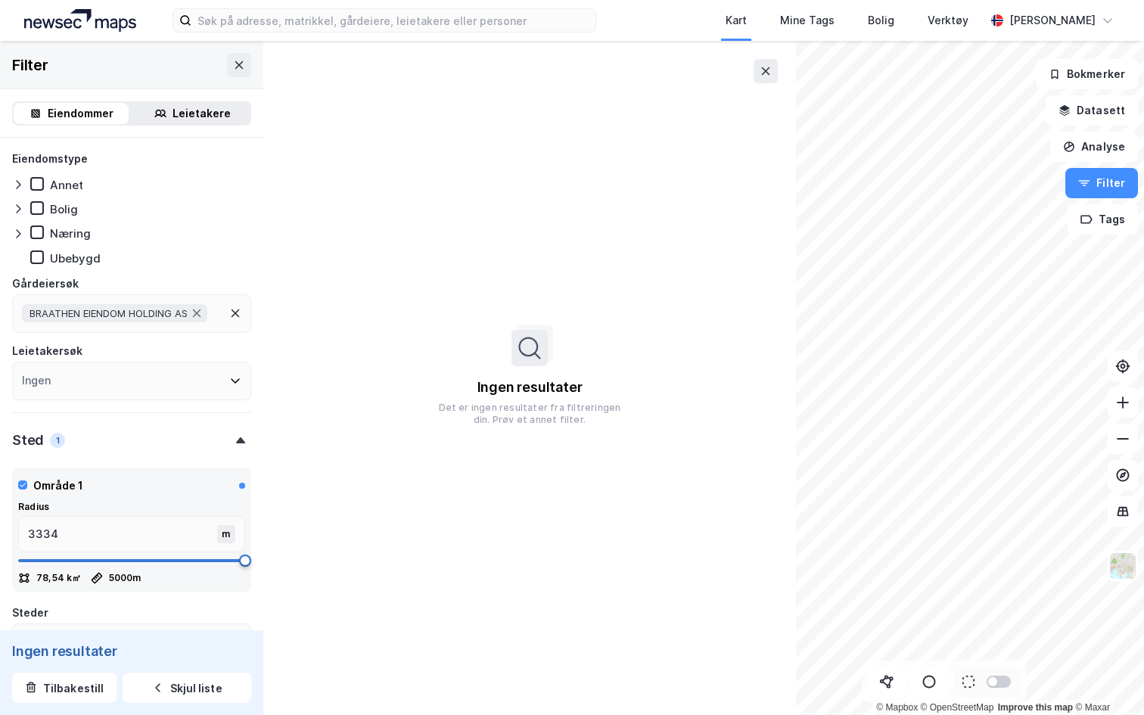
type input "3000"
type input "2600"
type input "2334"
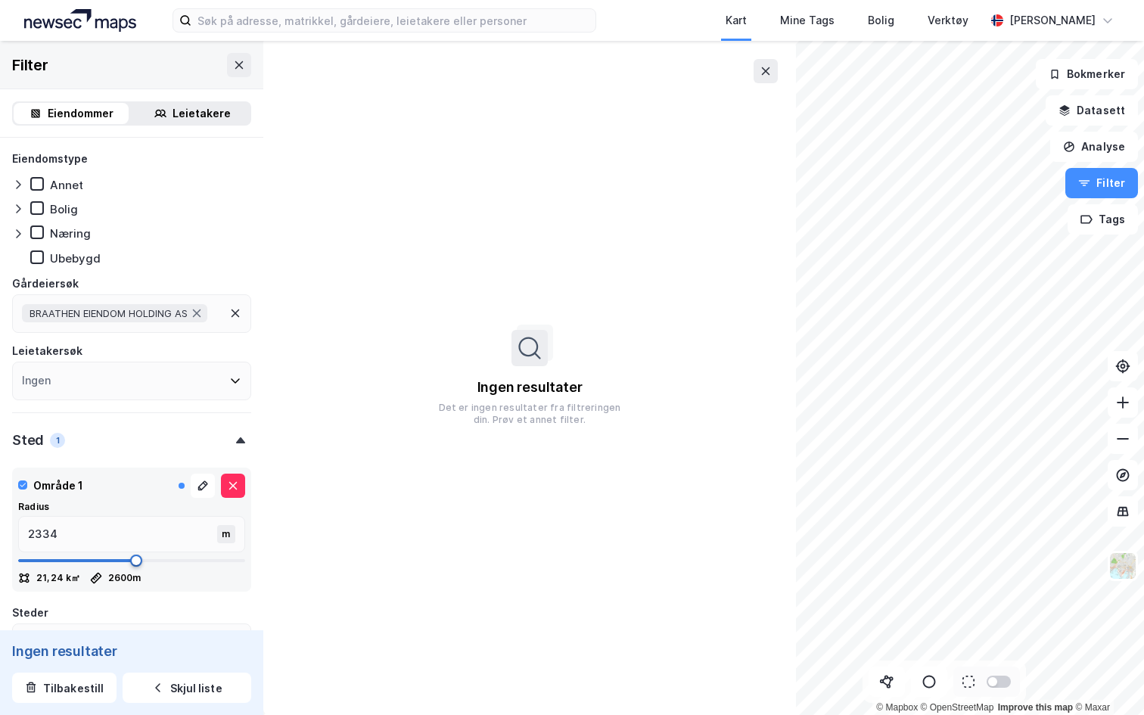
type input "1967"
type input "1601"
type input "1301"
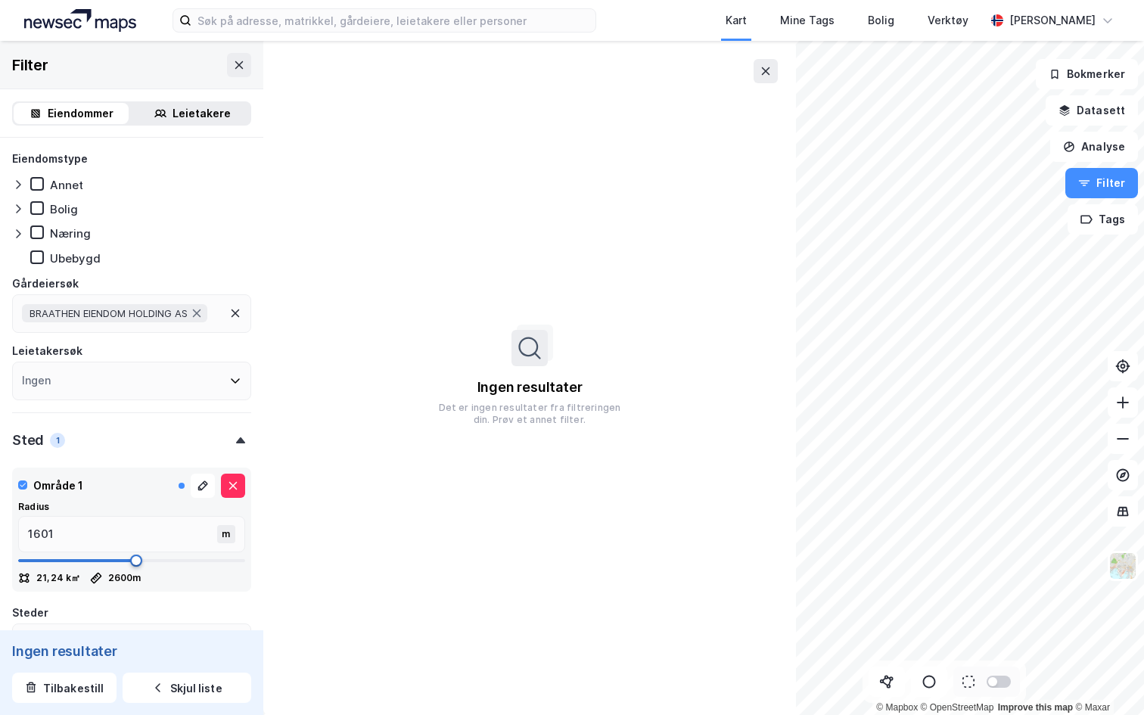
type input "1301"
type input "668"
type input "151"
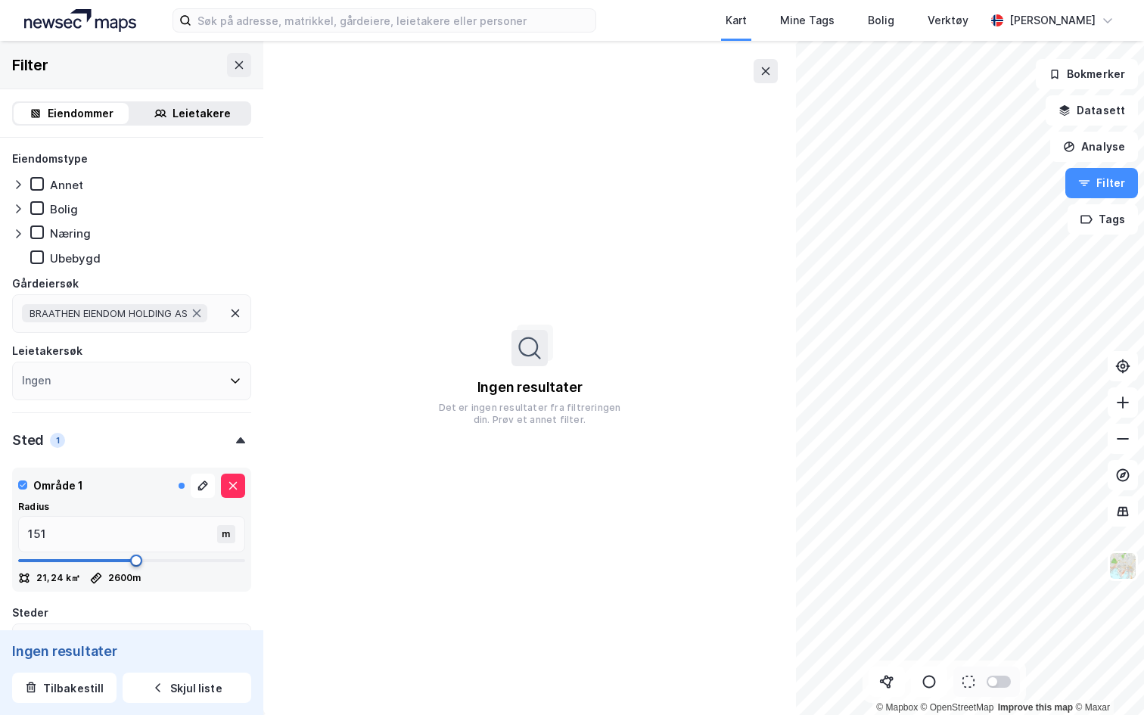
type input "1"
drag, startPoint x: 62, startPoint y: 561, endPoint x: 0, endPoint y: 562, distance: 62.1
click at [0, 562] on div "Eiendomstype Annet Bolig Næring Ubebygd Gårdeiersøk BRAATHEN EIENDOM HOLDING AS…" at bounding box center [131, 589] width 263 height 903
click at [891, 689] on icon at bounding box center [886, 681] width 15 height 15
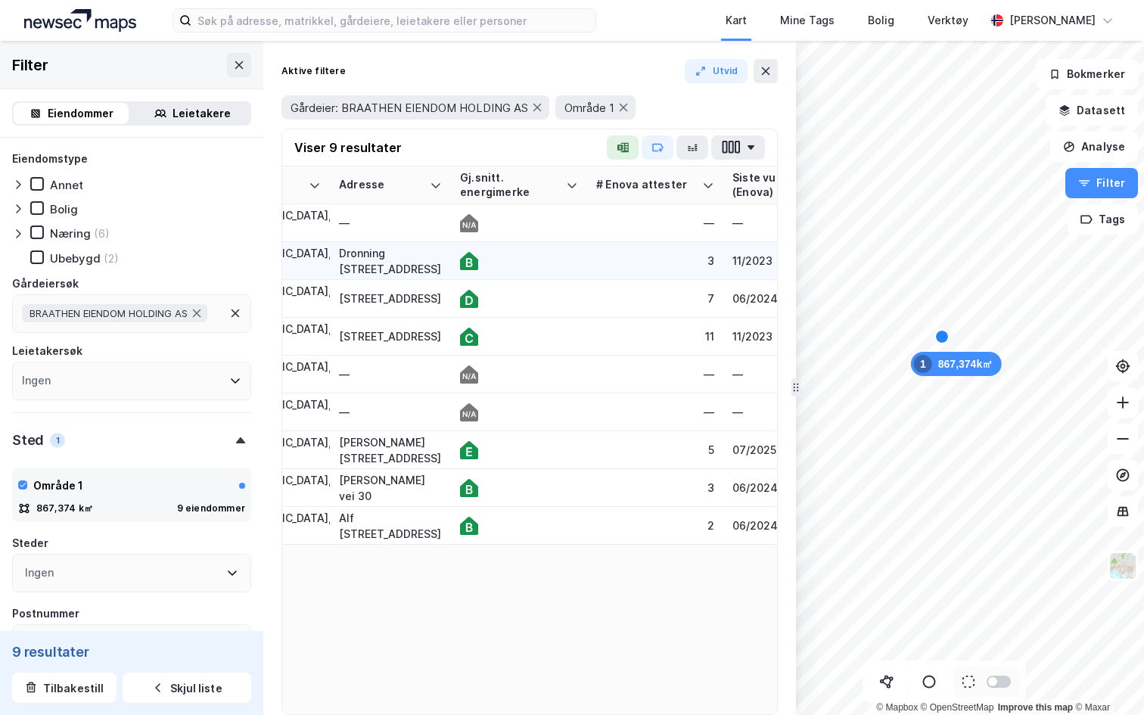
scroll to position [0, 107]
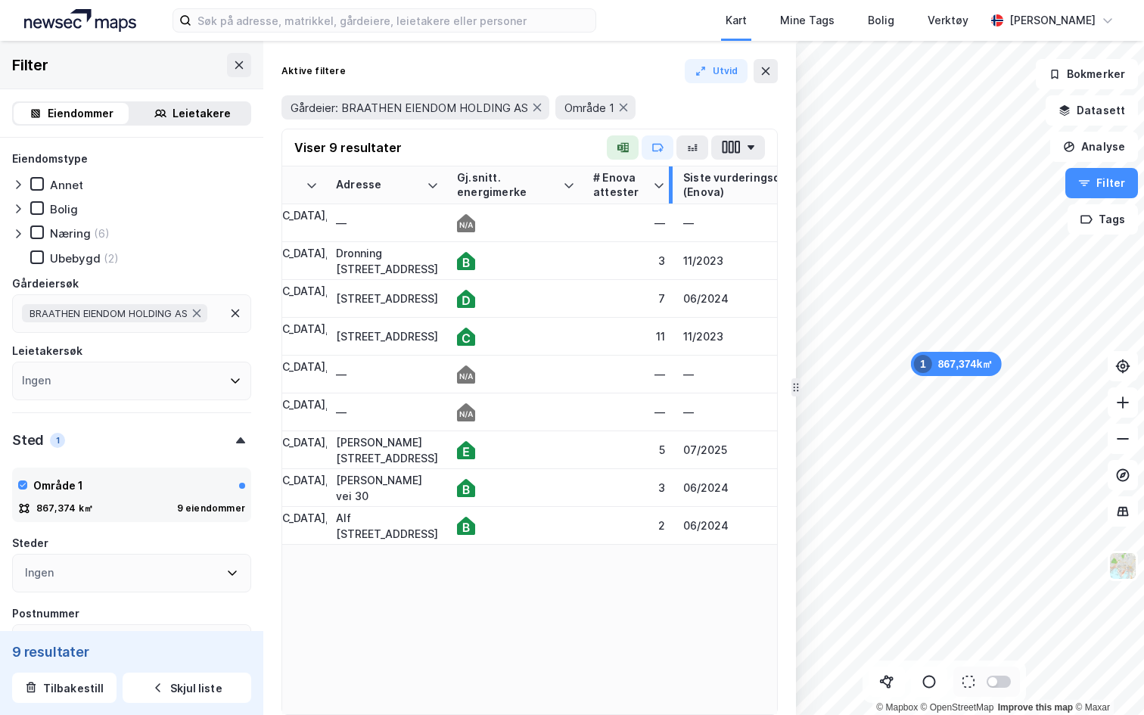
drag, startPoint x: 717, startPoint y: 183, endPoint x: 671, endPoint y: 190, distance: 46.7
click at [671, 190] on div at bounding box center [671, 184] width 4 height 37
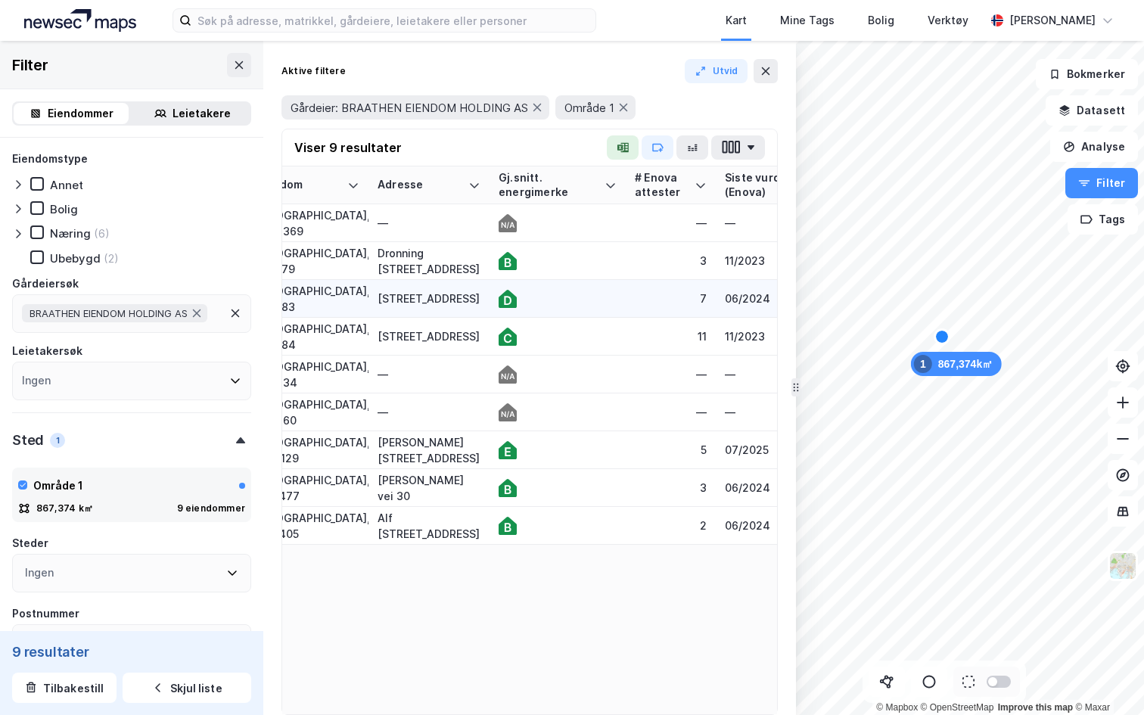
scroll to position [0, 0]
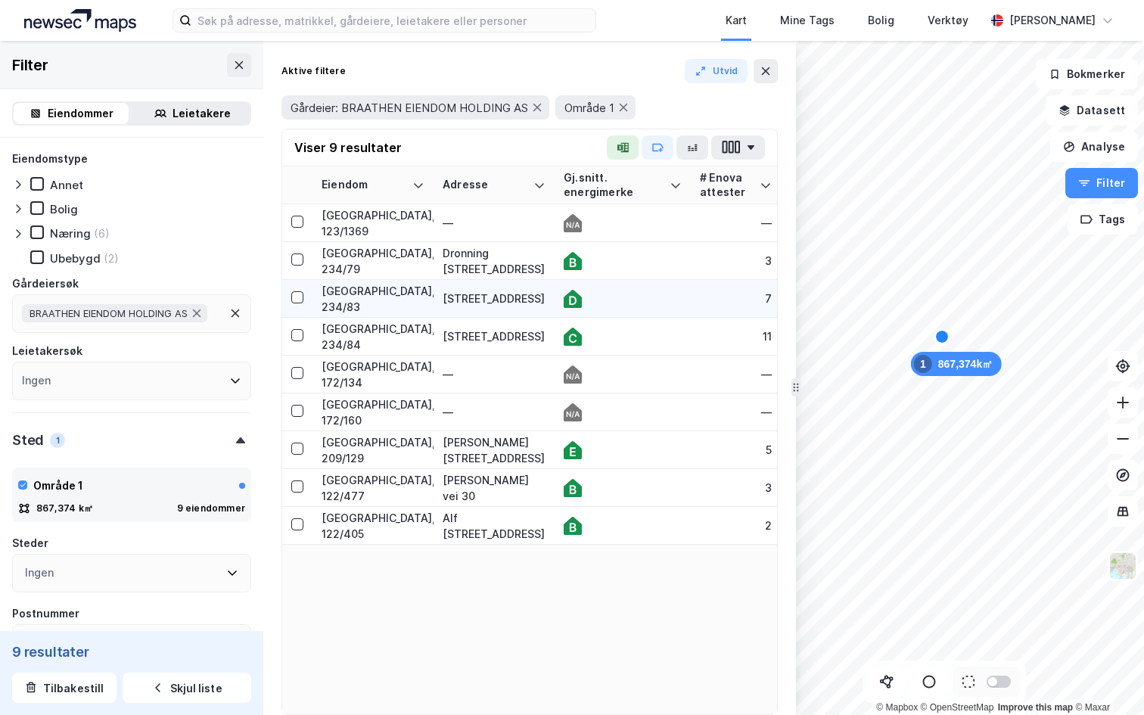
click at [465, 299] on div "Trelastgata 9" at bounding box center [494, 299] width 103 height 16
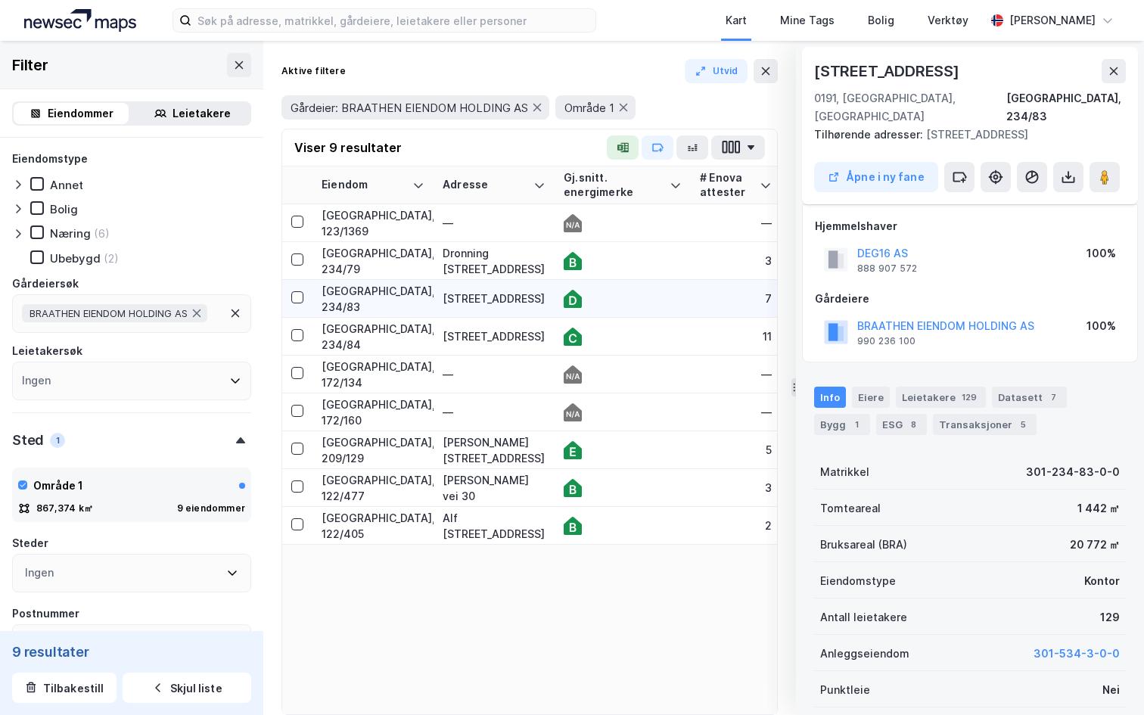
scroll to position [99, 0]
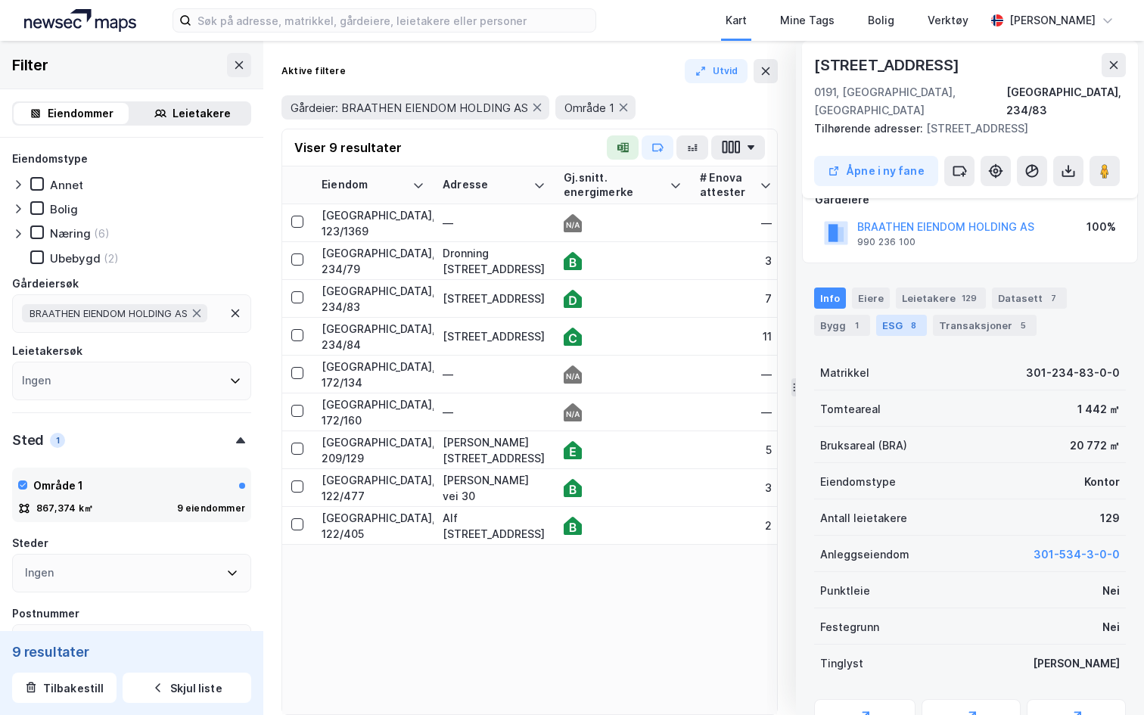
click at [876, 329] on div "ESG 8" at bounding box center [901, 325] width 51 height 21
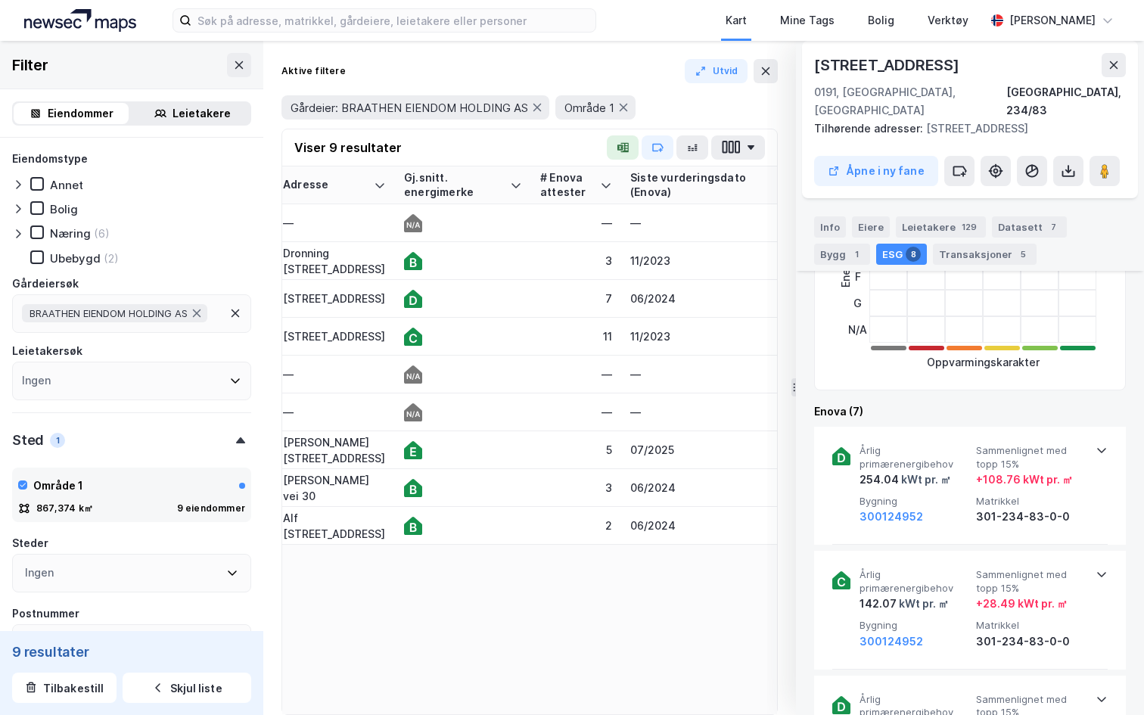
scroll to position [552, 0]
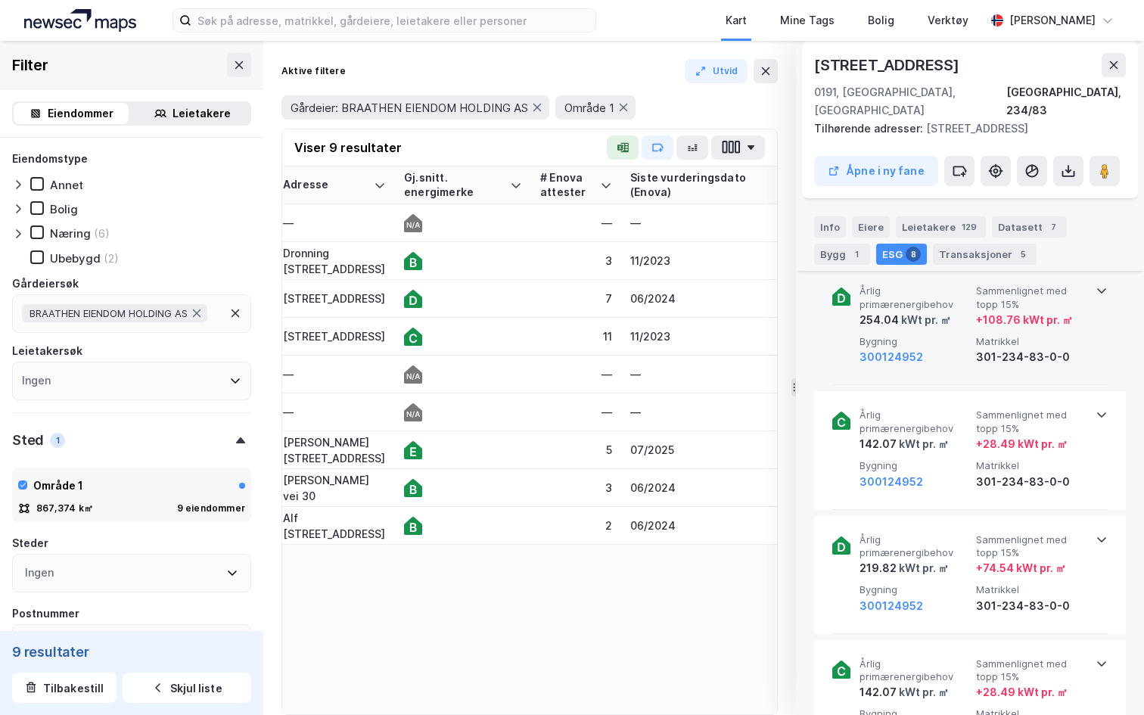
click at [1097, 291] on icon at bounding box center [1102, 291] width 12 height 12
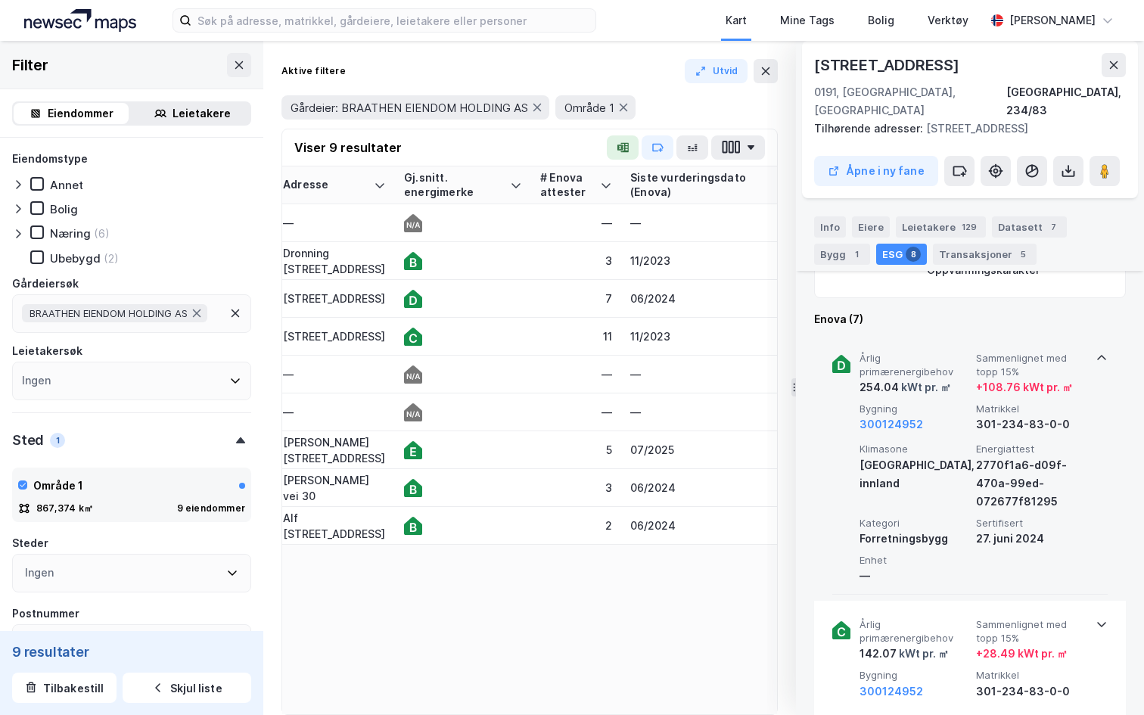
scroll to position [484, 0]
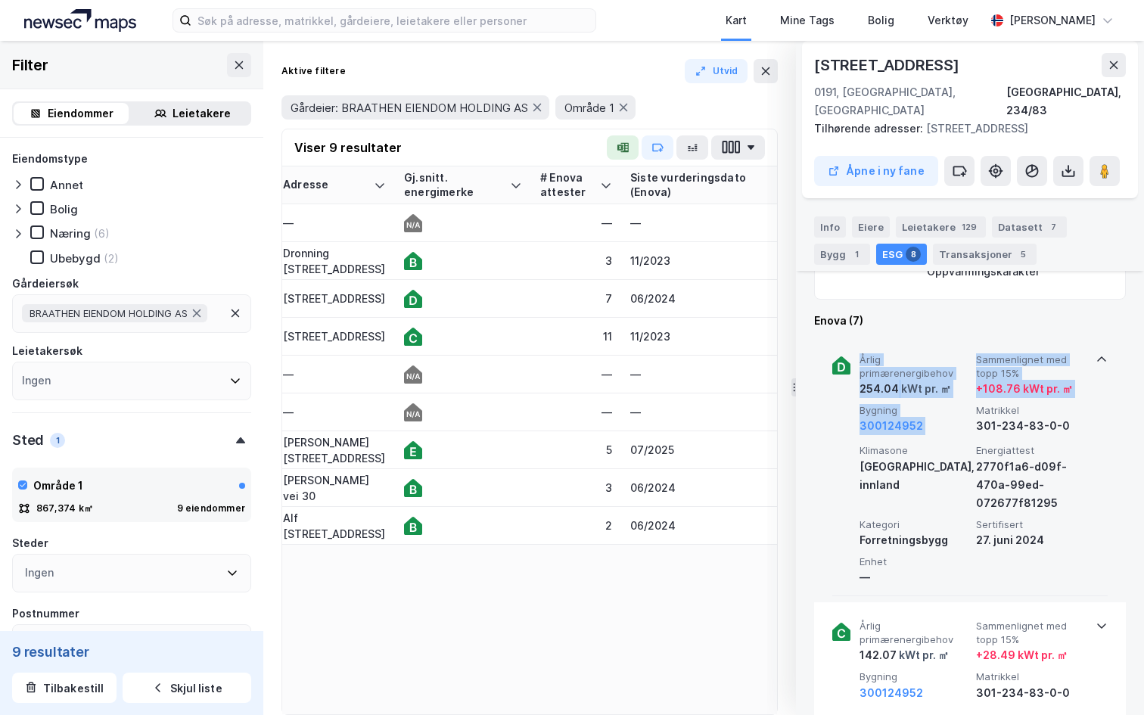
drag, startPoint x: 971, startPoint y: 351, endPoint x: 1062, endPoint y: 403, distance: 104.4
click at [1062, 403] on div "Årlig primærenergibehov 254.04 kWt pr. ㎡ Sammenlignet med topp 15% + 108.76 kWt…" at bounding box center [969, 466] width 275 height 260
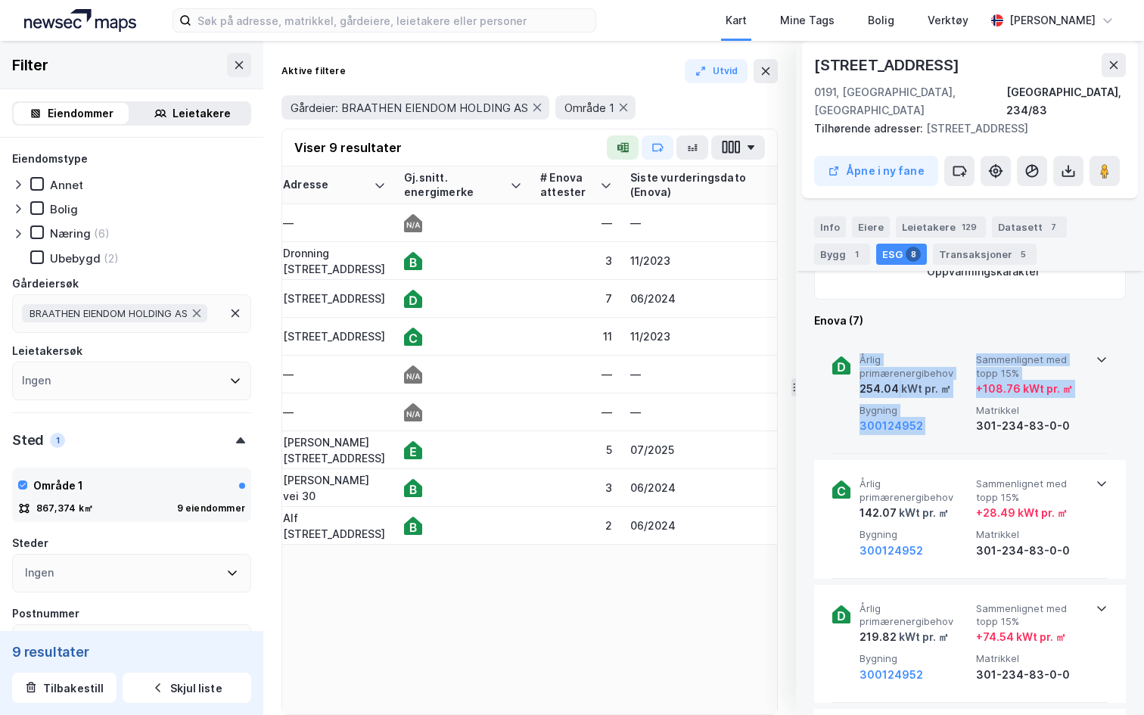
click at [1033, 389] on div "+ 108.76 kWt pr. ㎡" at bounding box center [1024, 389] width 97 height 18
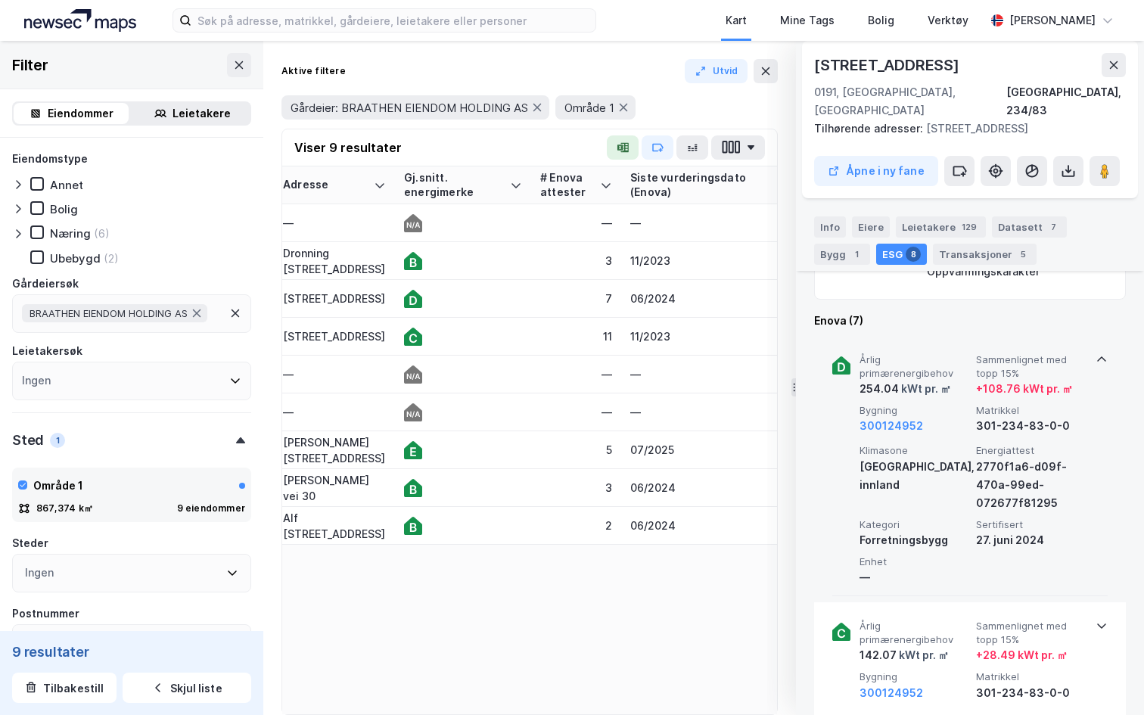
click at [982, 386] on div "+ 108.76 kWt pr. ㎡" at bounding box center [1024, 389] width 97 height 18
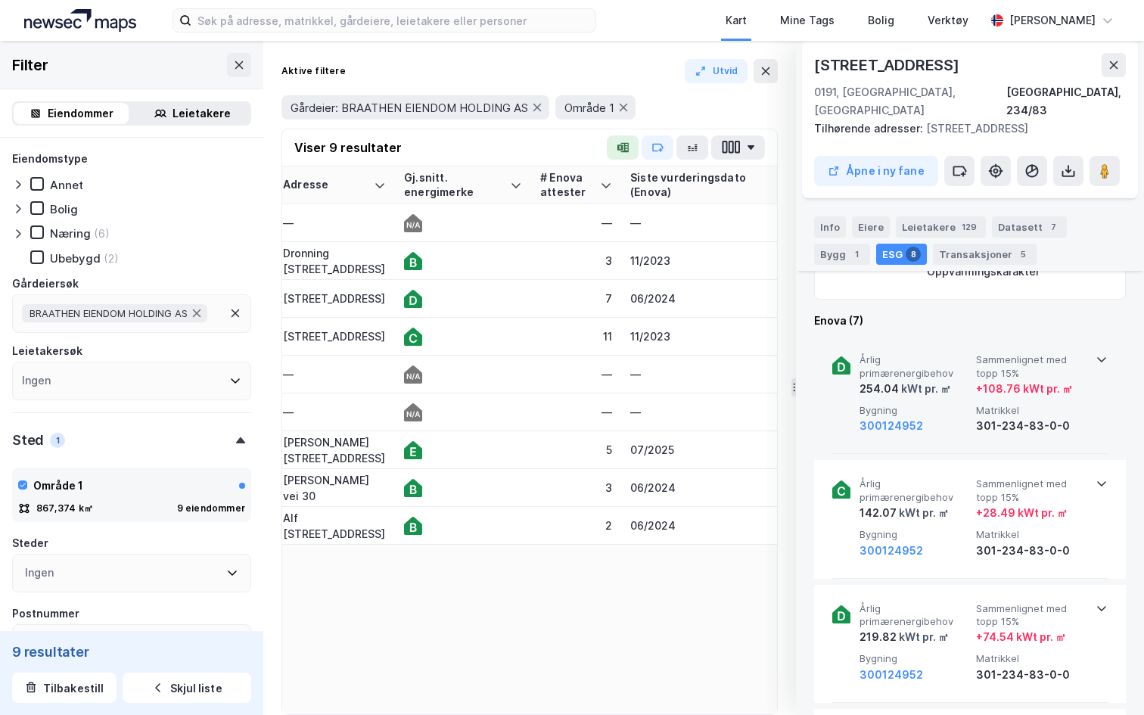
click at [1039, 394] on div "+ 108.76 kWt pr. ㎡" at bounding box center [1024, 389] width 97 height 18
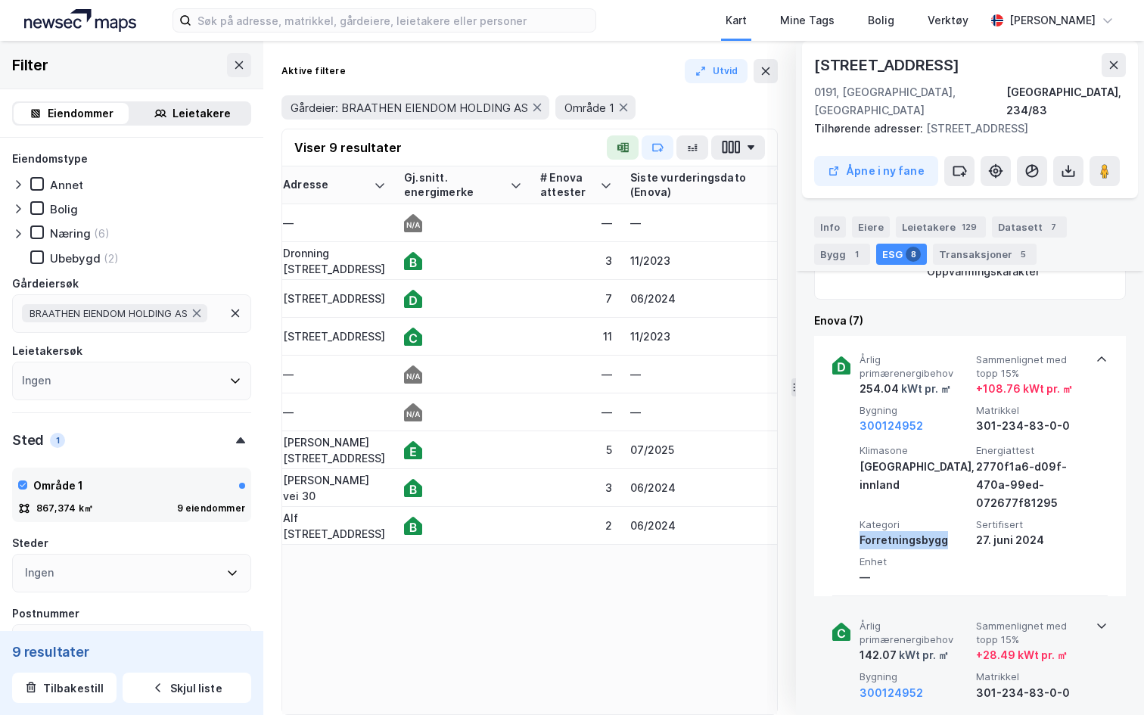
drag, startPoint x: 851, startPoint y: 535, endPoint x: 938, endPoint y: 534, distance: 87.0
click at [949, 538] on div "Årlig primærenergibehov 254.04 kWt pr. ㎡ Sammenlignet med topp 15% + 108.76 kWt…" at bounding box center [969, 466] width 275 height 260
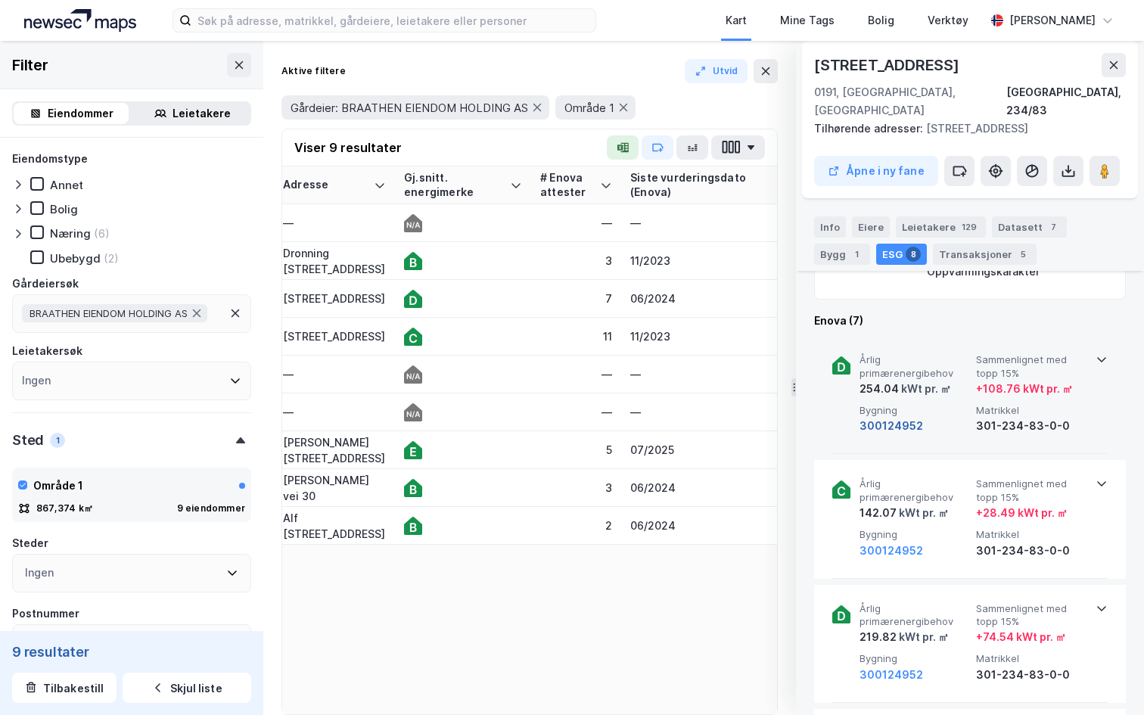
click at [887, 430] on button "300124952" at bounding box center [892, 426] width 64 height 18
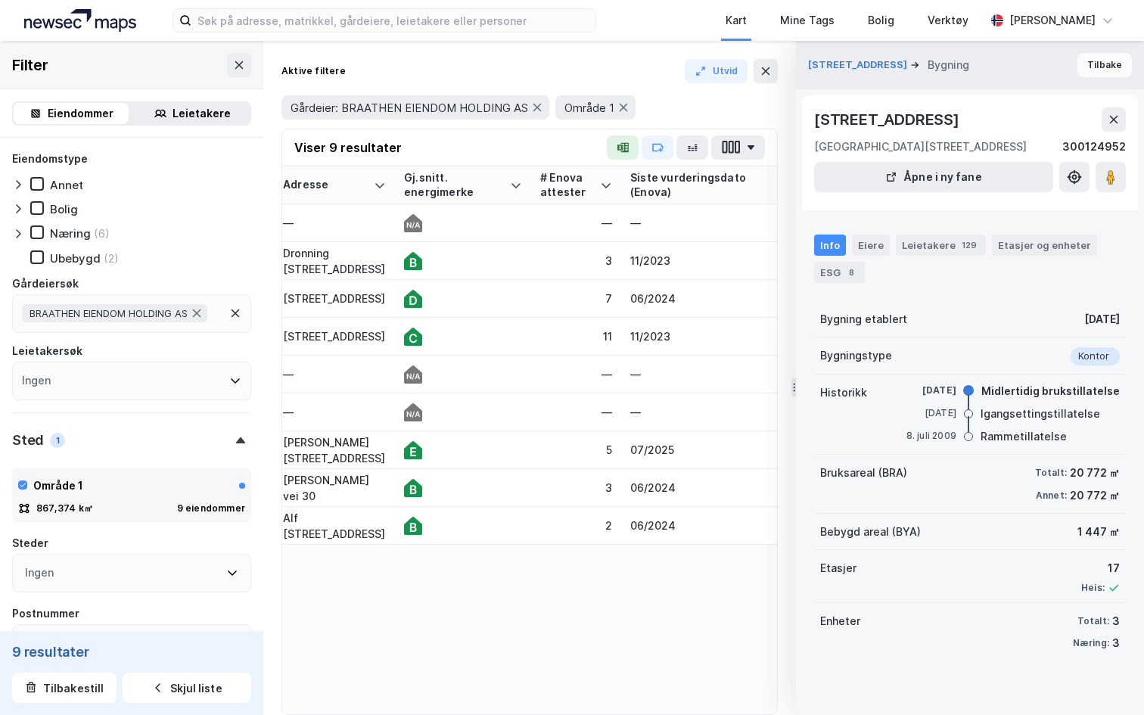
click at [1095, 59] on button "Tilbake" at bounding box center [1105, 65] width 54 height 24
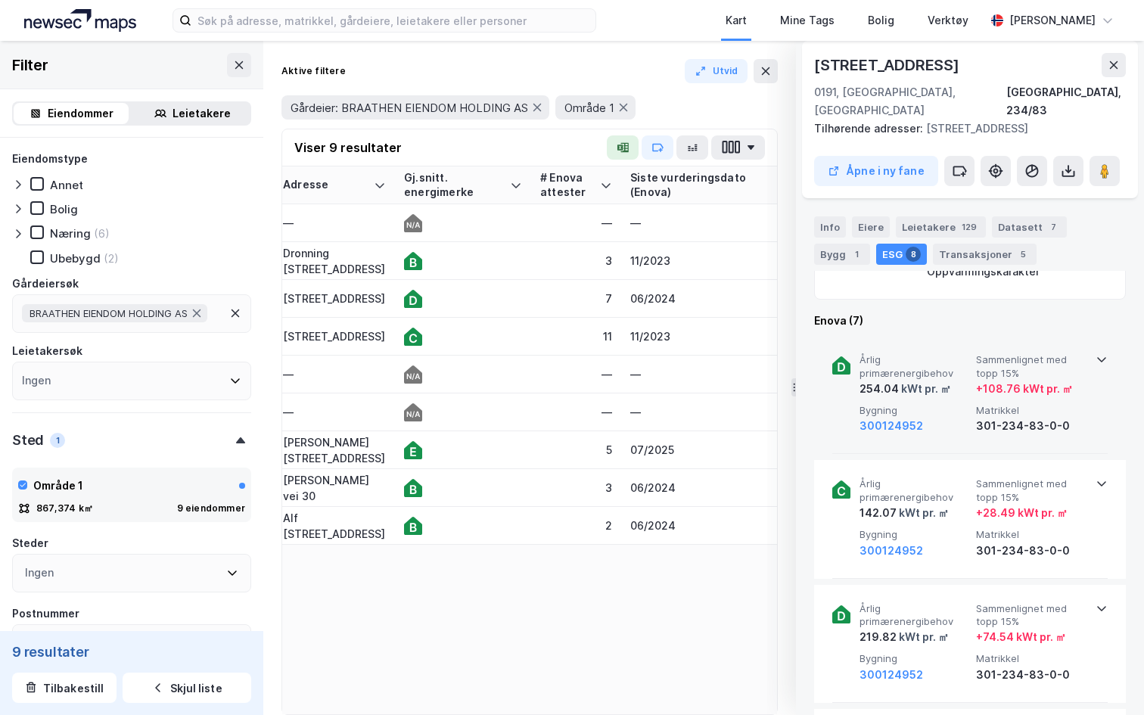
click at [1103, 359] on icon at bounding box center [1102, 359] width 12 height 12
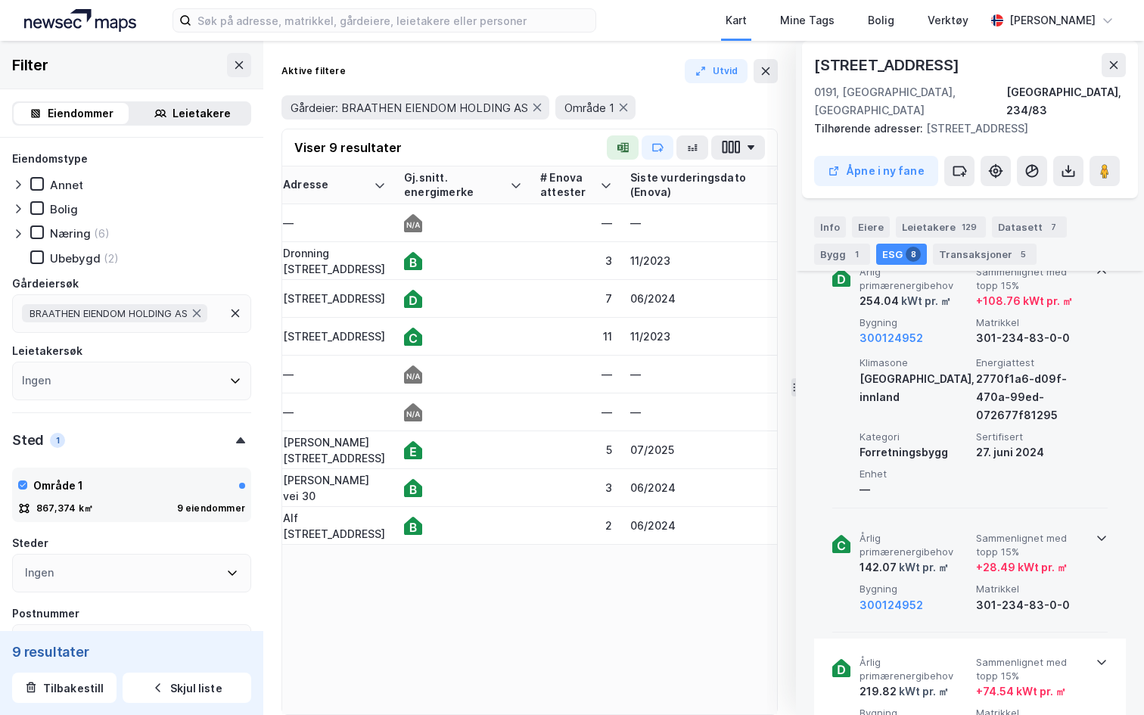
scroll to position [605, 0]
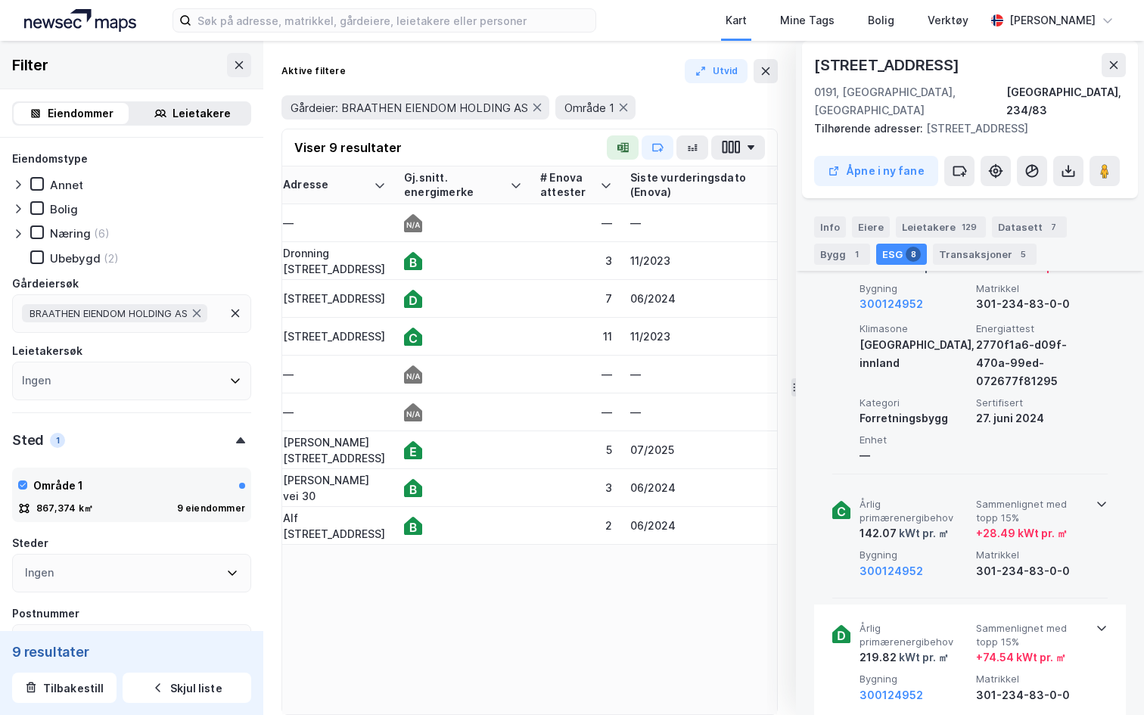
click at [1091, 517] on div "Årlig primærenergibehov 142.07 kWt pr. ㎡ Sammenlignet med topp 15% + 28.49 kWt …" at bounding box center [969, 540] width 275 height 118
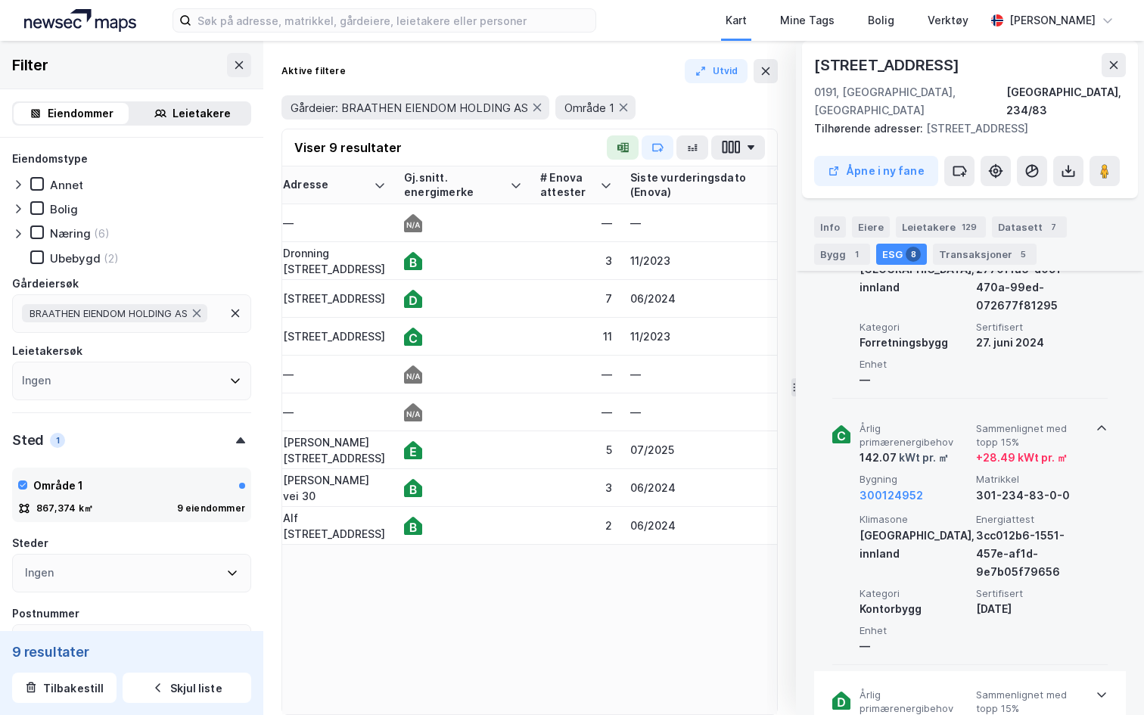
scroll to position [690, 0]
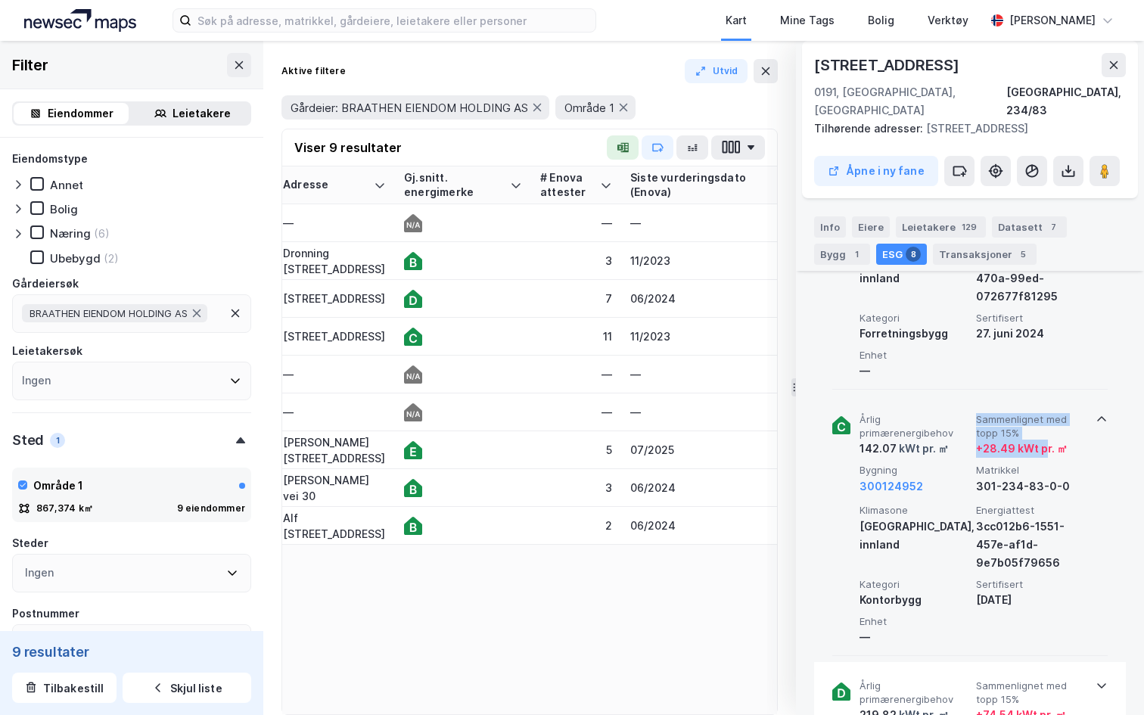
drag, startPoint x: 970, startPoint y: 444, endPoint x: 1046, endPoint y: 453, distance: 76.2
click at [1046, 453] on div "Årlig primærenergibehov 142.07 kWt pr. ㎡ Sammenlignet med topp 15% + 28.49 kWt …" at bounding box center [973, 454] width 227 height 82
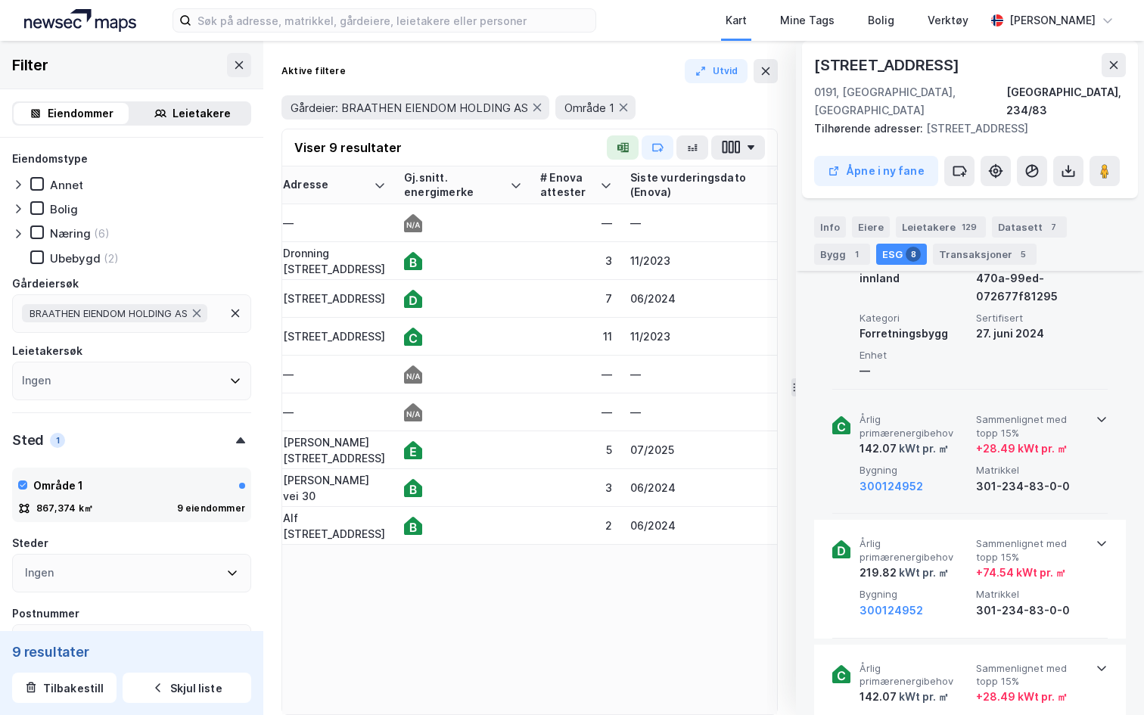
click at [991, 447] on div "+ 28.49 kWt pr. ㎡" at bounding box center [1022, 449] width 92 height 18
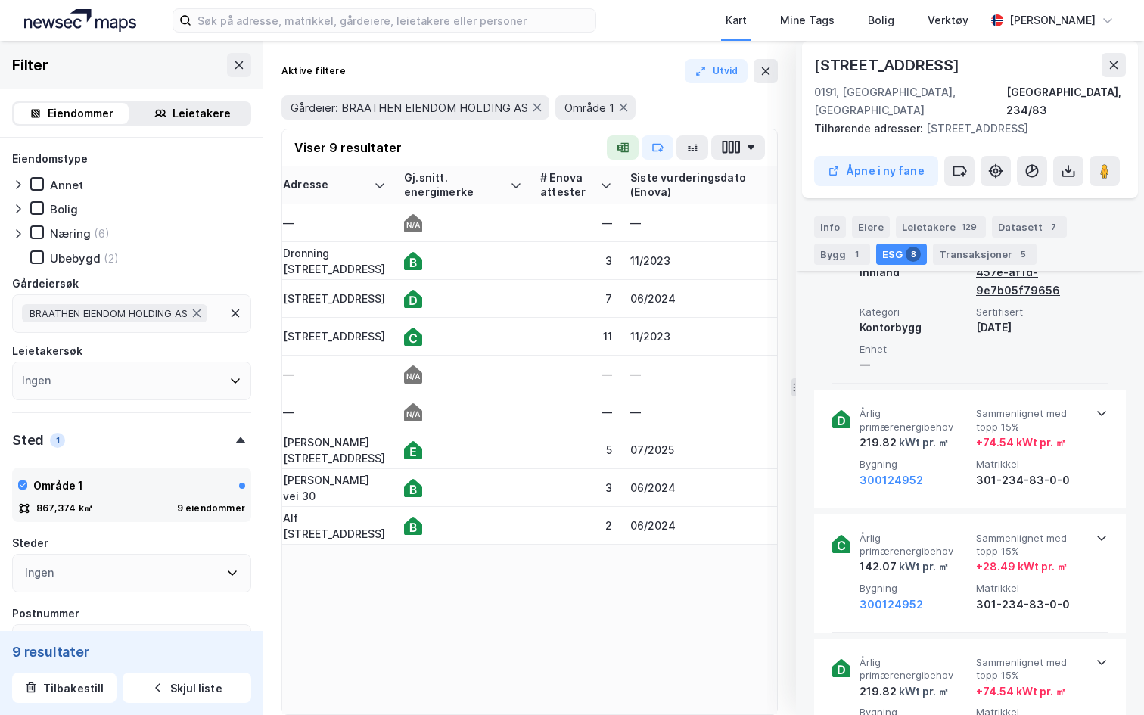
scroll to position [989, 0]
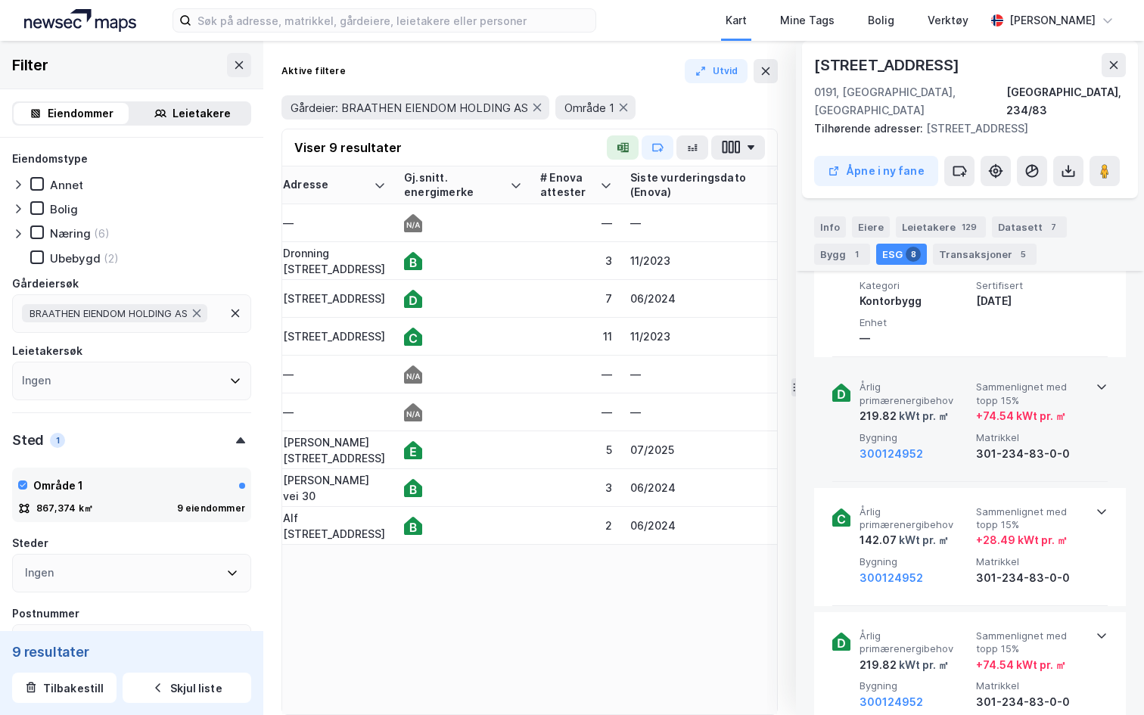
click at [1076, 386] on span "Sammenlignet med topp 15%" at bounding box center [1031, 394] width 110 height 26
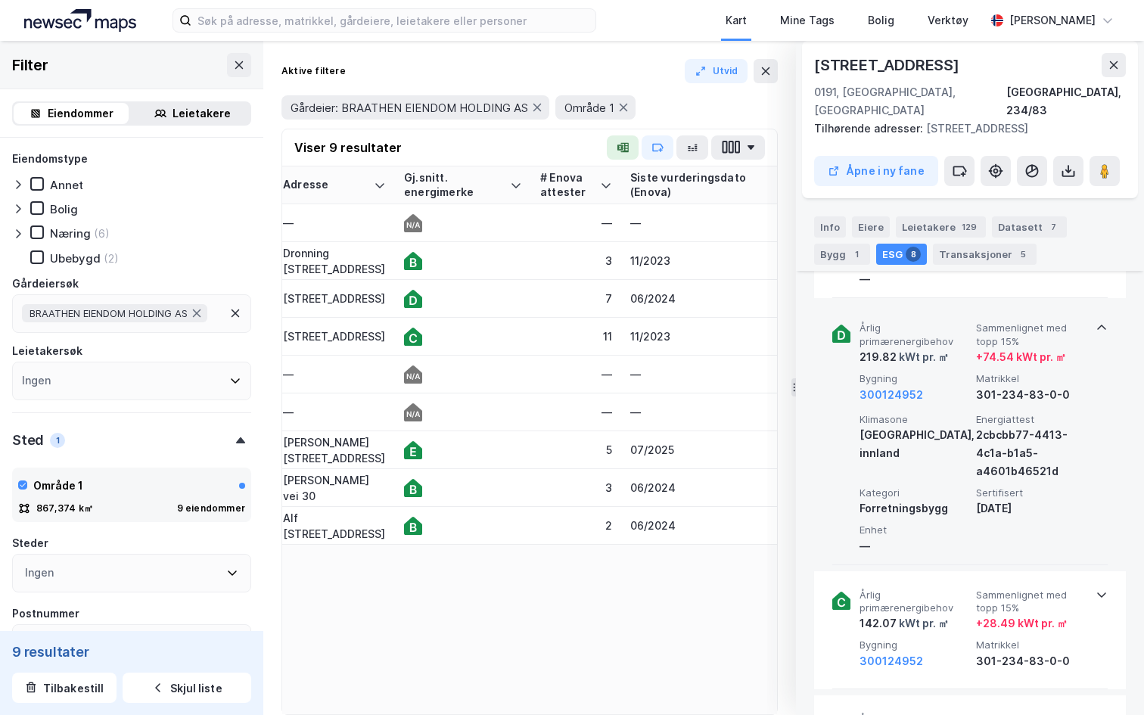
scroll to position [1078, 0]
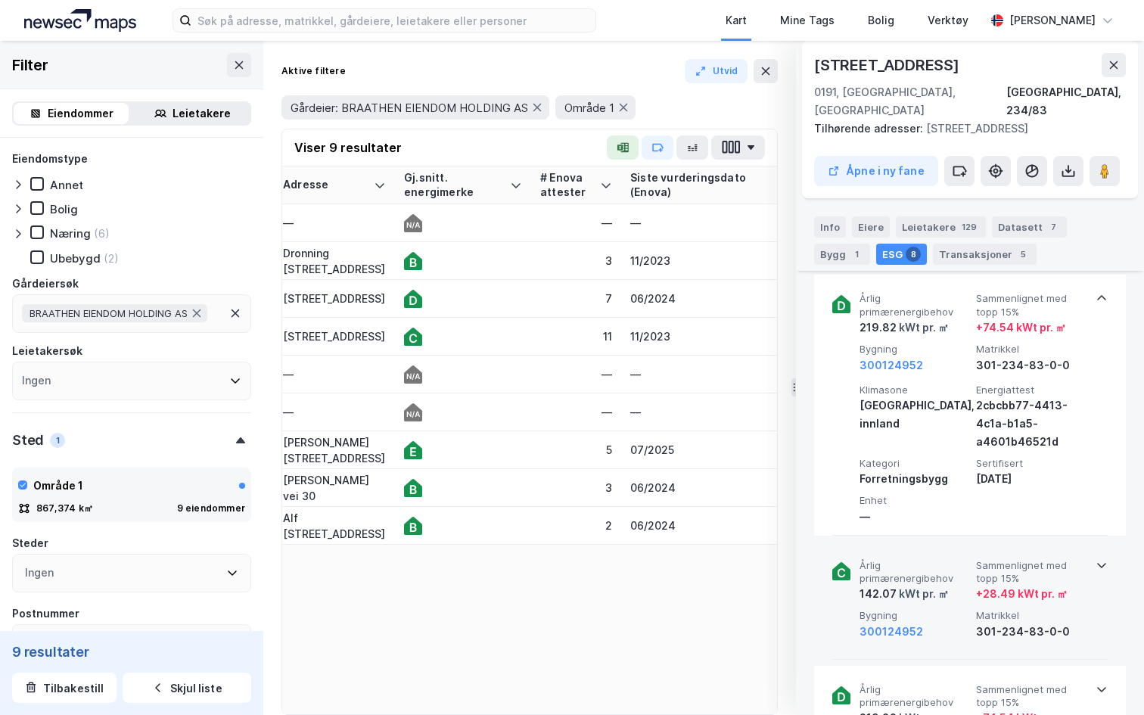
click at [1081, 580] on span "Sammenlignet med topp 15%" at bounding box center [1031, 572] width 110 height 26
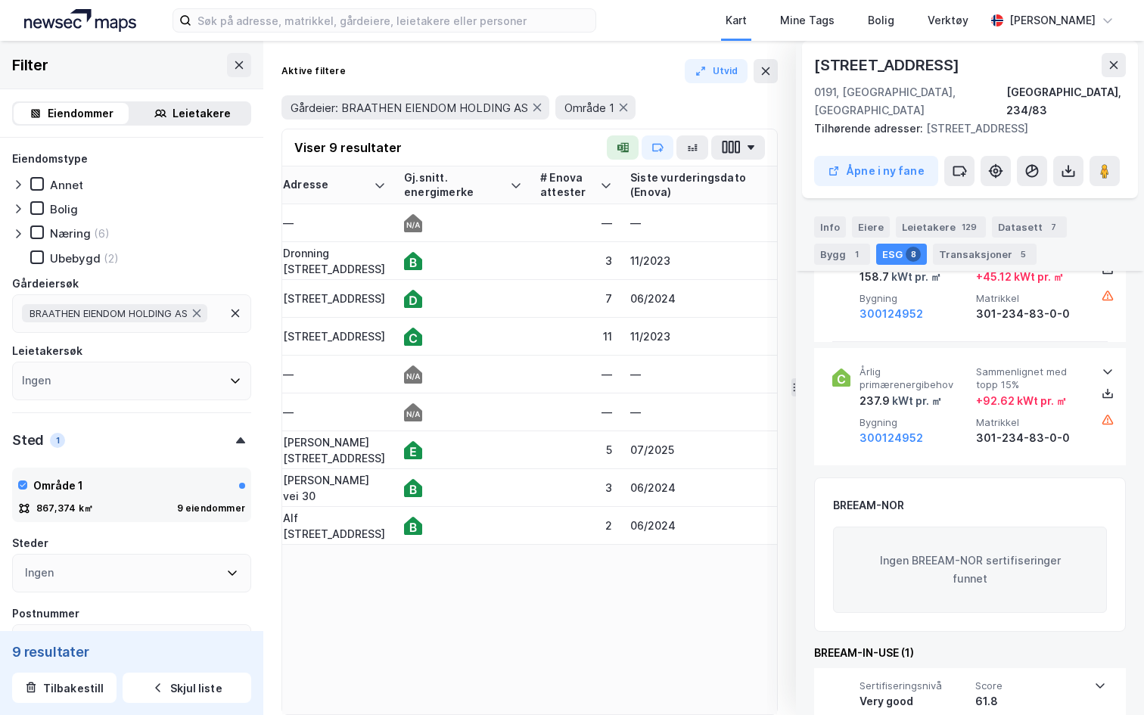
scroll to position [1818, 0]
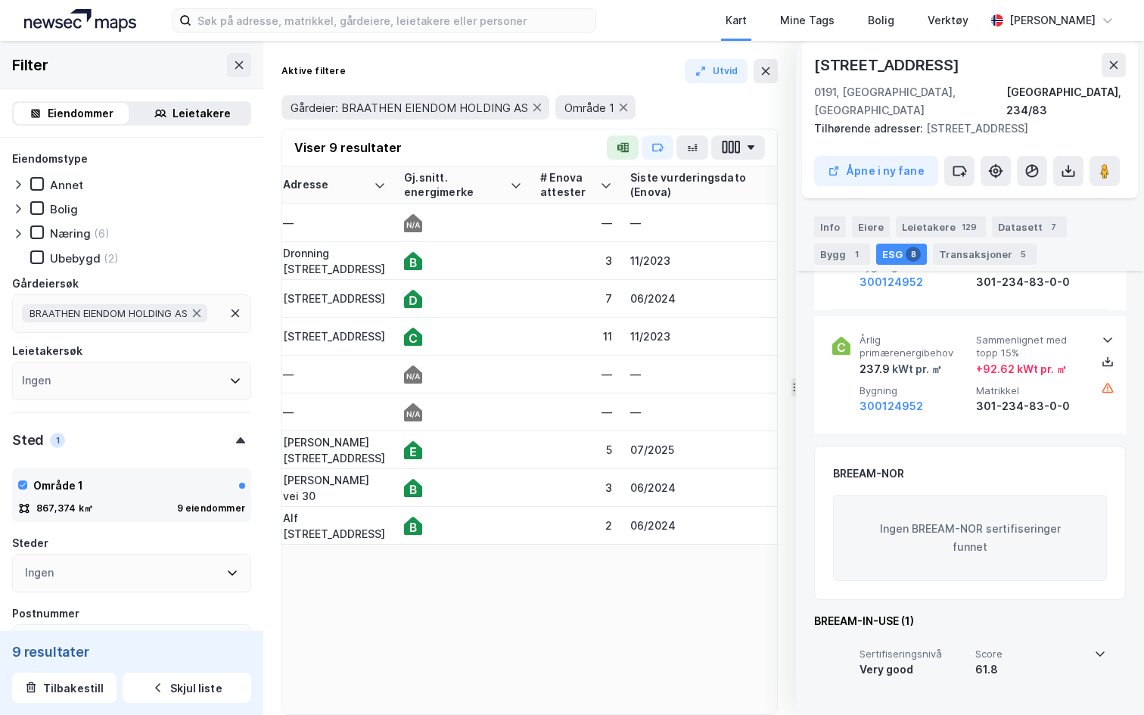
click at [904, 665] on div "Very good" at bounding box center [915, 670] width 110 height 18
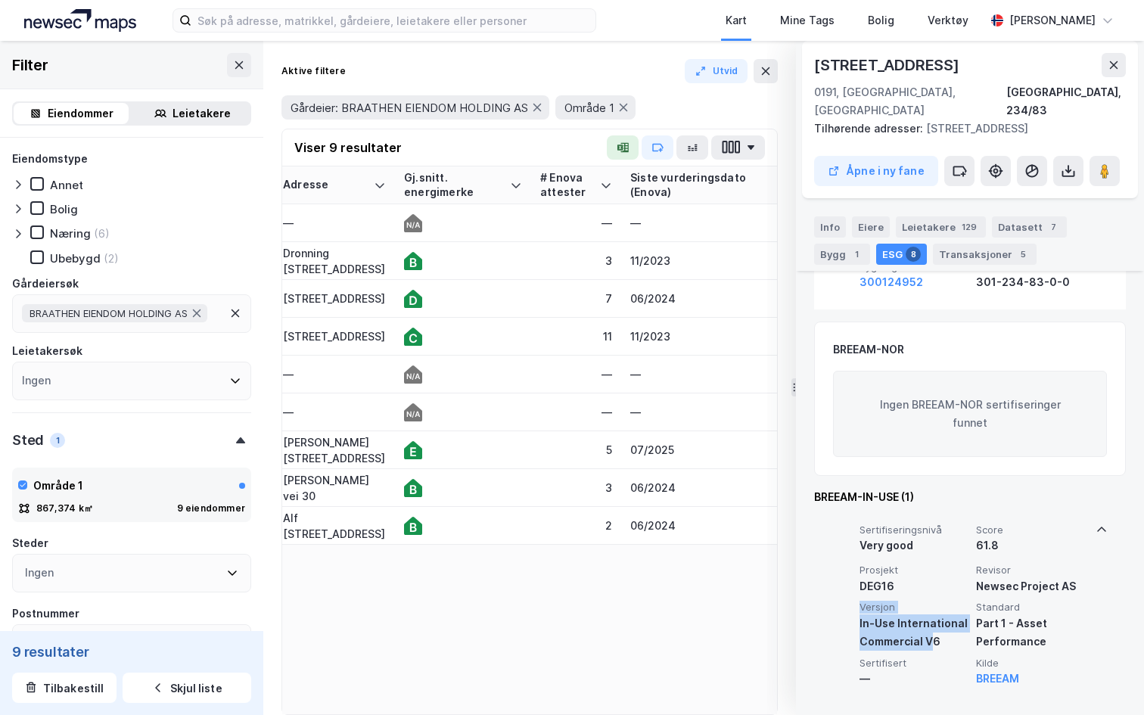
drag, startPoint x: 856, startPoint y: 605, endPoint x: 933, endPoint y: 642, distance: 85.3
click at [933, 642] on div "Sertifiseringsnivå Very good Score 61.8 Prosjekt DEG16 Revisor Newsec Project A…" at bounding box center [969, 604] width 275 height 185
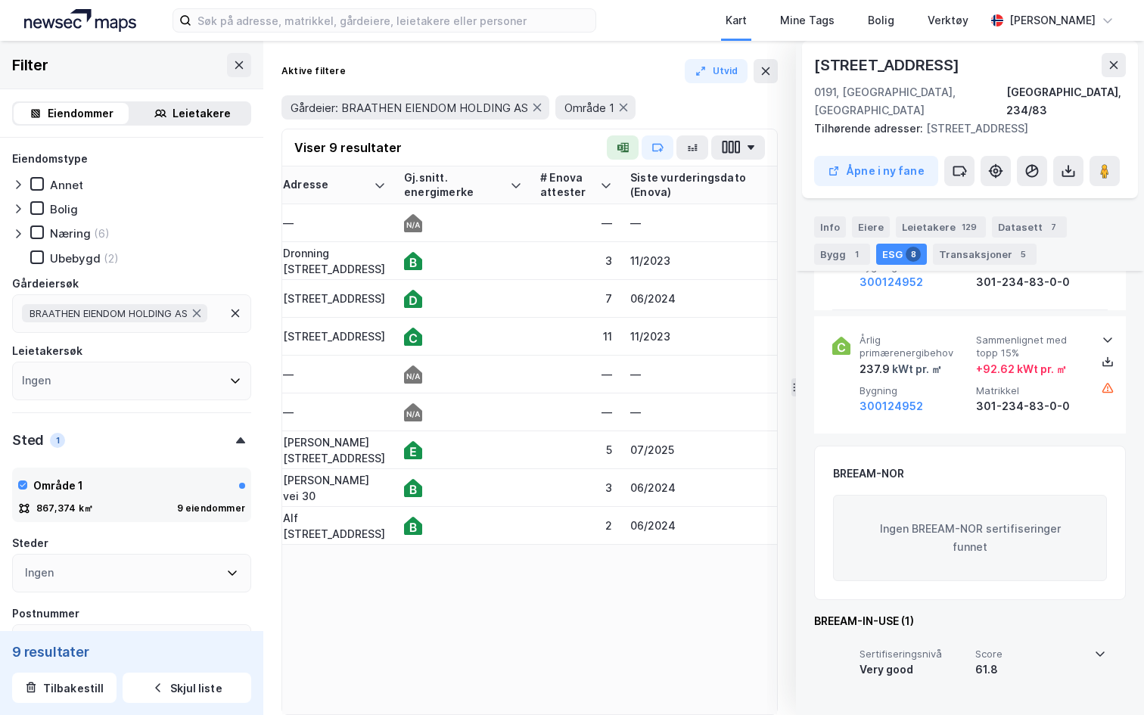
scroll to position [1818, 0]
click at [960, 658] on span "Sertifiseringsnivå" at bounding box center [915, 654] width 110 height 13
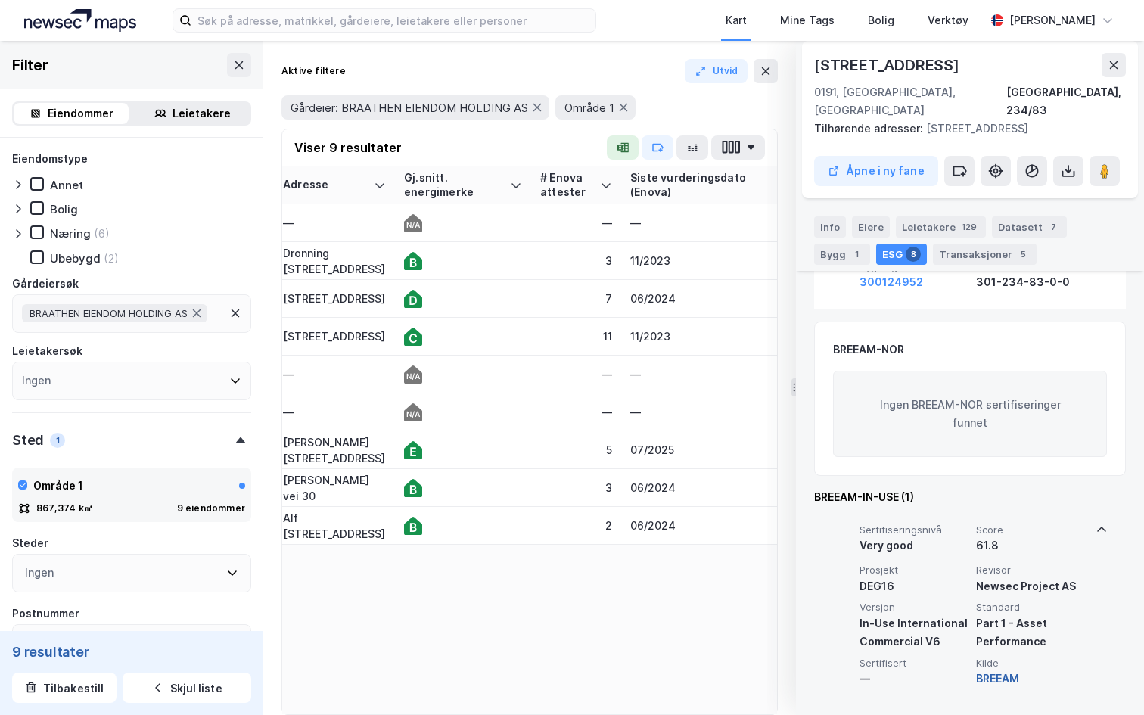
click at [995, 677] on button "BREEAM" at bounding box center [997, 679] width 43 height 18
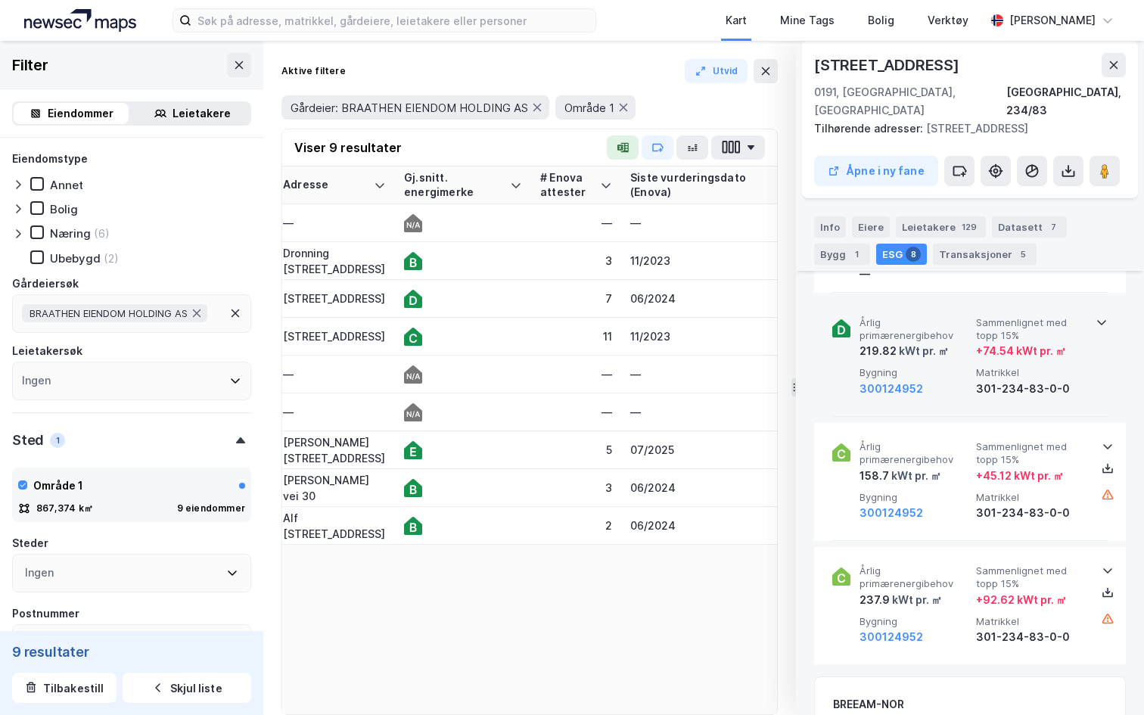
scroll to position [1522, 0]
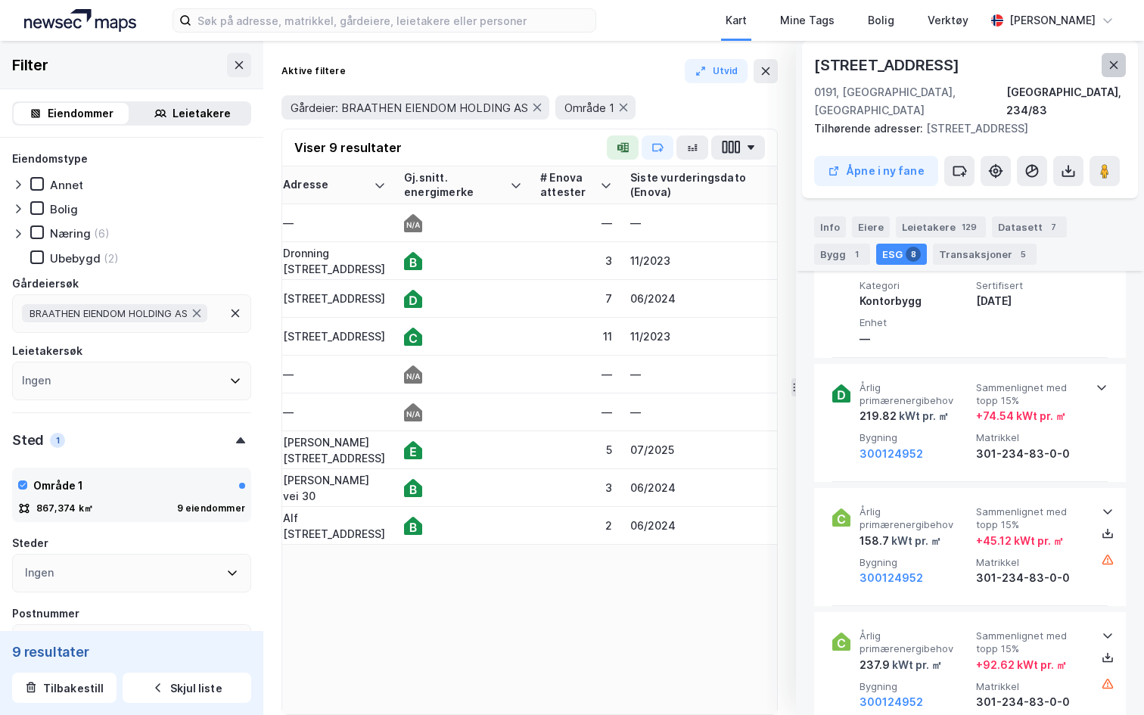
click at [1114, 69] on icon at bounding box center [1114, 65] width 12 height 12
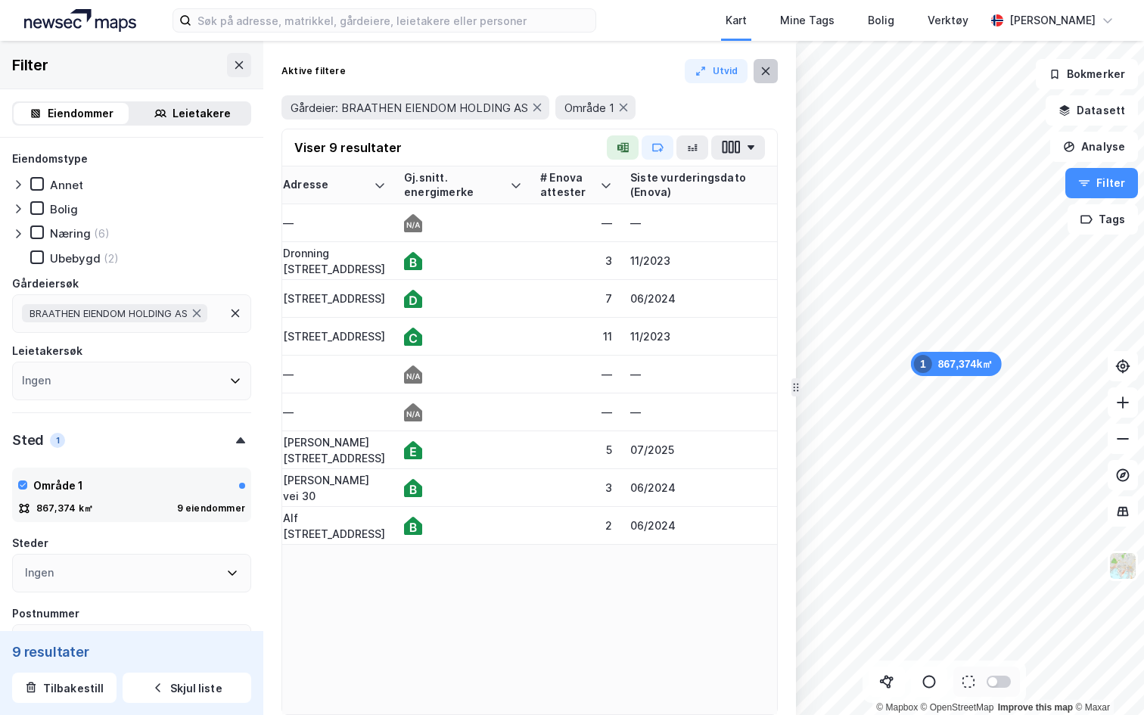
click at [767, 74] on icon at bounding box center [766, 71] width 12 height 12
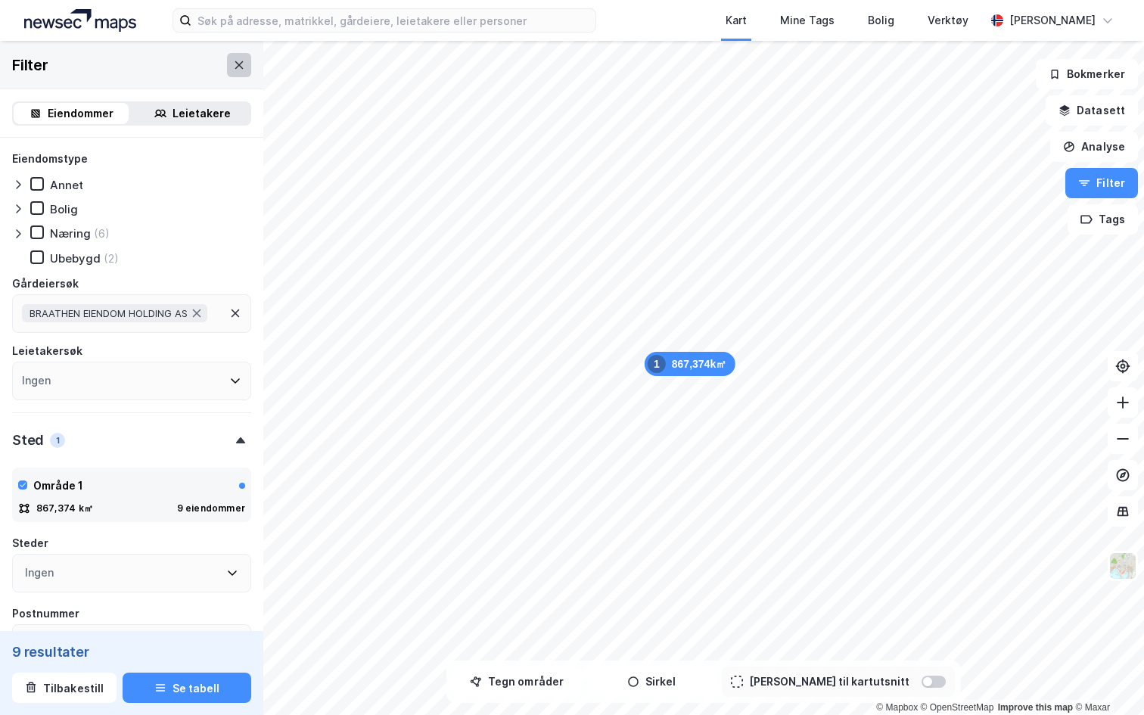
click at [241, 64] on icon at bounding box center [239, 65] width 12 height 12
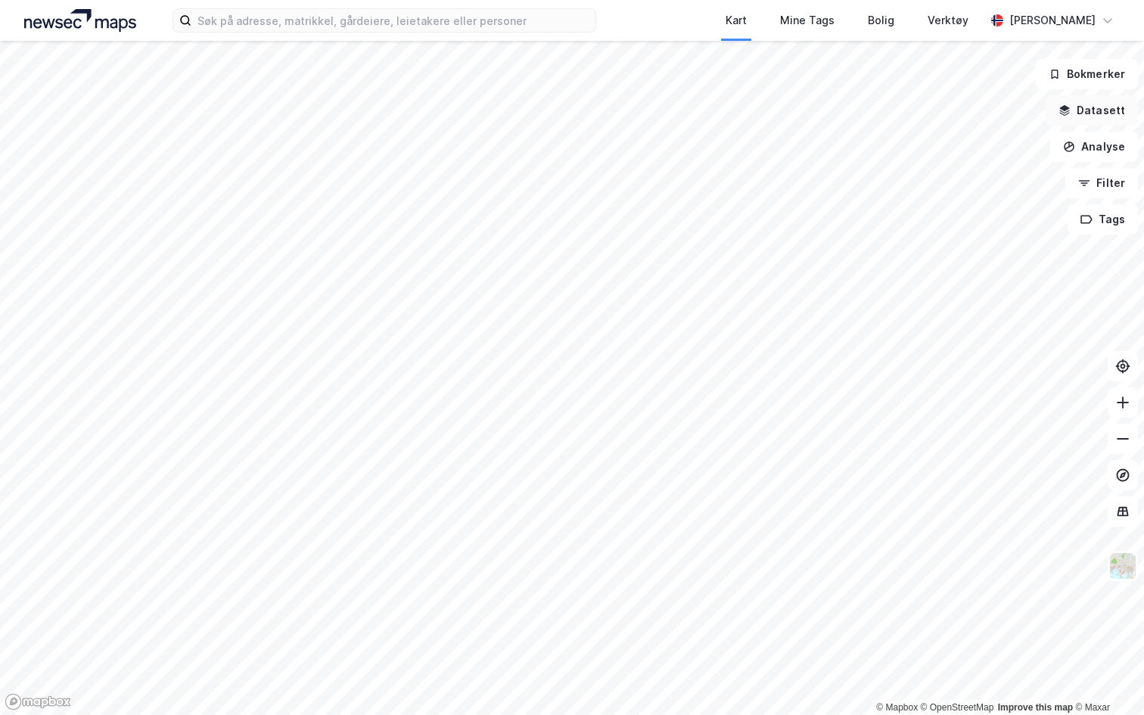
click at [1097, 116] on button "Datasett" at bounding box center [1092, 110] width 92 height 30
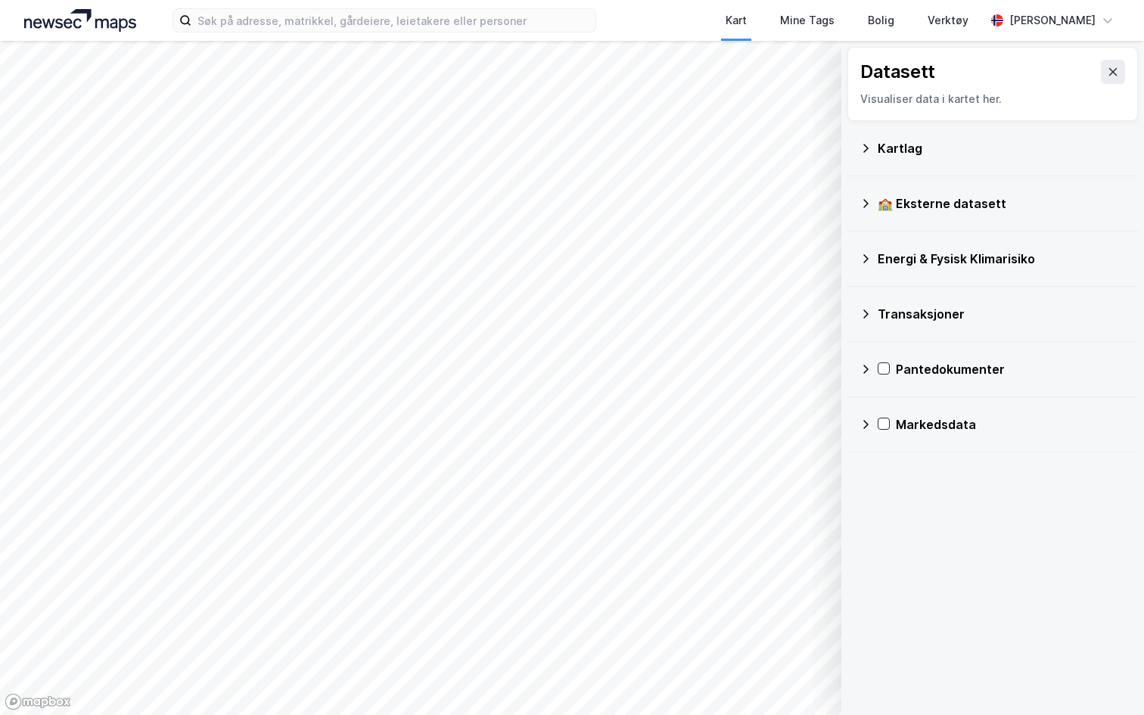
click at [870, 260] on icon at bounding box center [866, 259] width 12 height 12
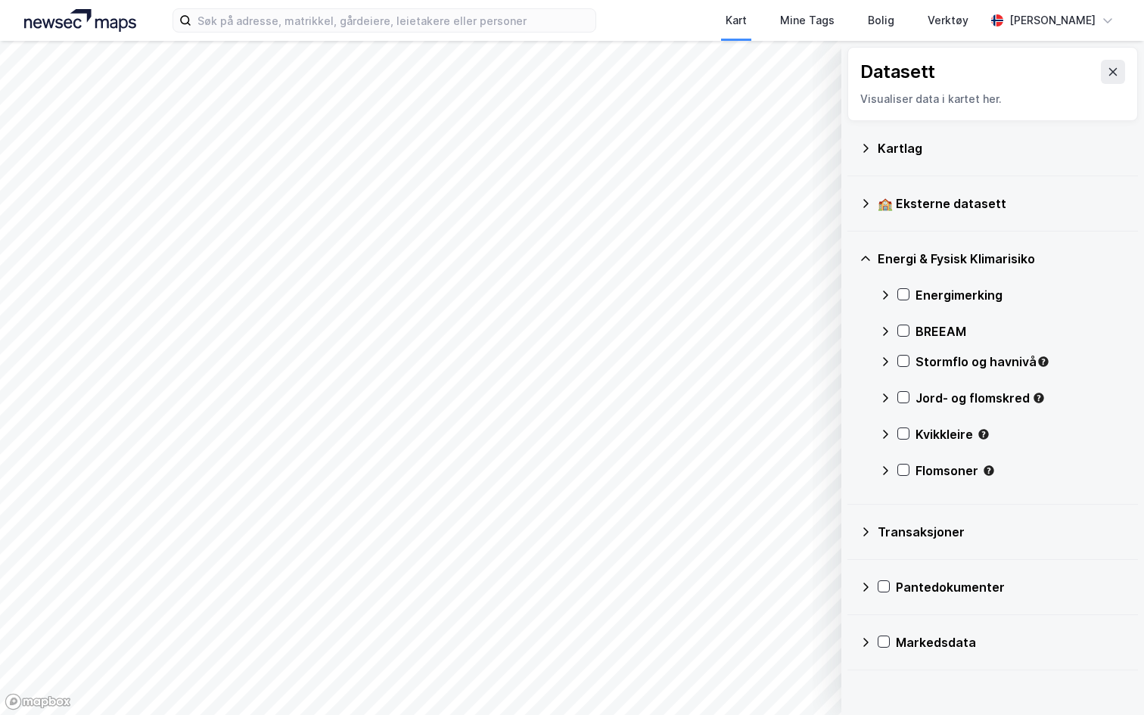
click at [890, 299] on icon at bounding box center [885, 295] width 12 height 12
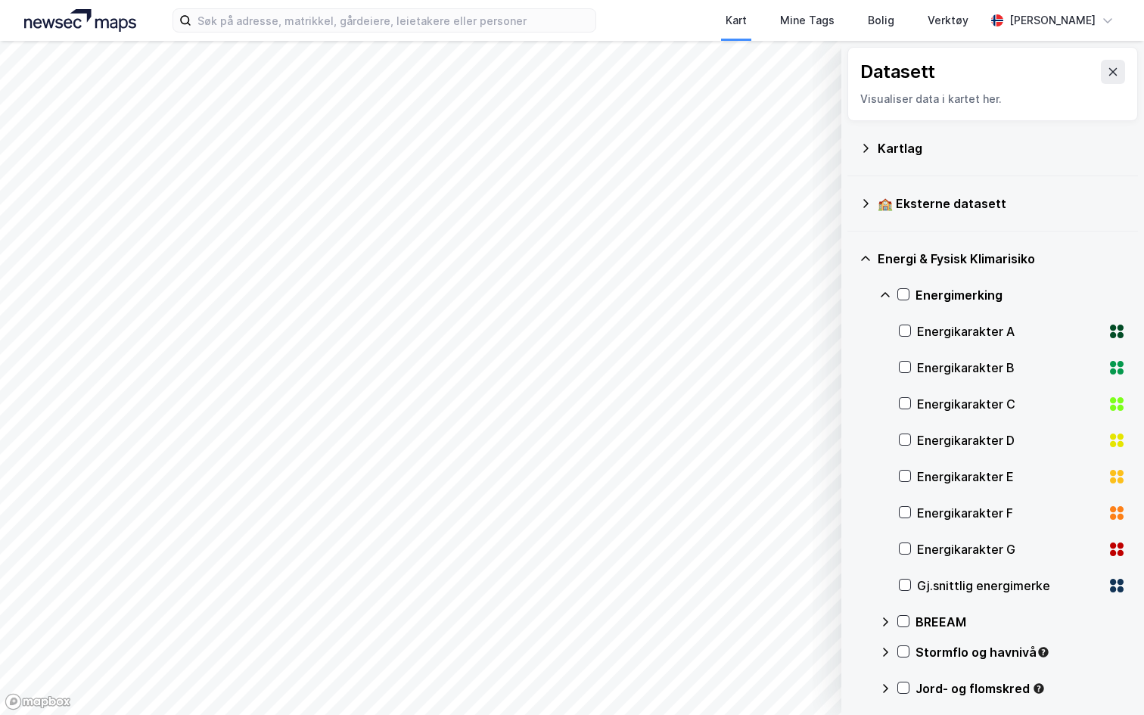
click at [889, 296] on icon at bounding box center [885, 295] width 12 height 12
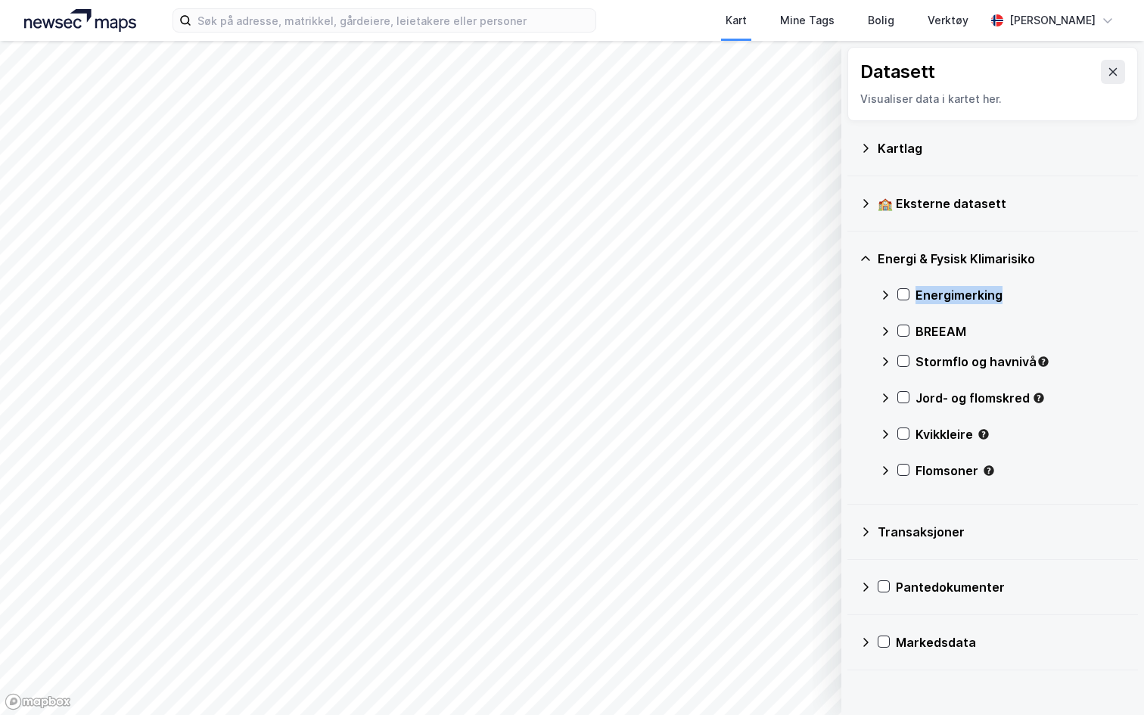
click at [889, 296] on icon at bounding box center [885, 295] width 12 height 12
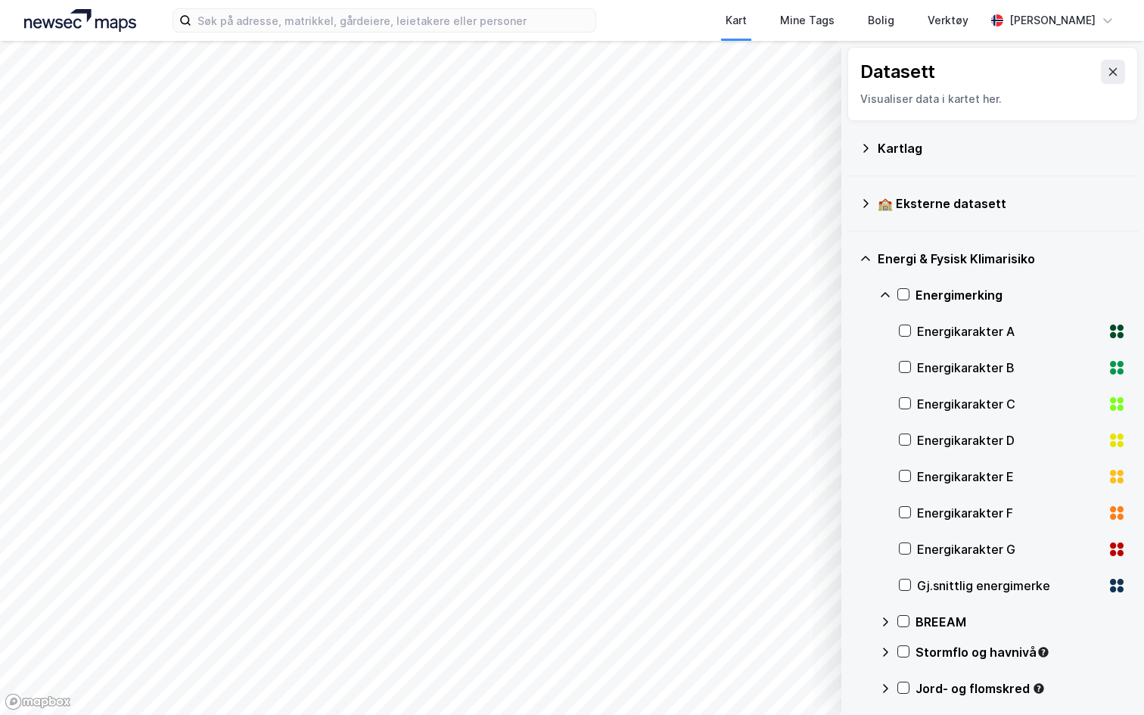
click at [1008, 585] on div "Gj.snittlig energimerke" at bounding box center [1009, 586] width 185 height 18
click at [1017, 583] on div "Gj.snittlig energimerke" at bounding box center [1009, 586] width 185 height 18
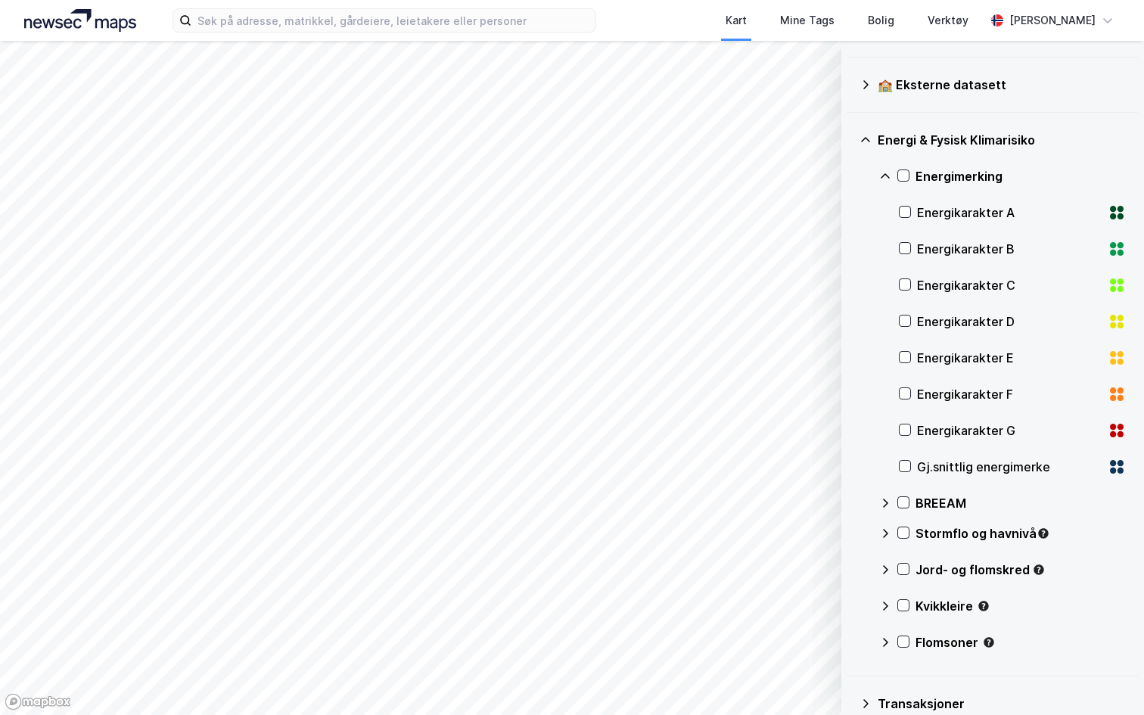
scroll to position [121, 0]
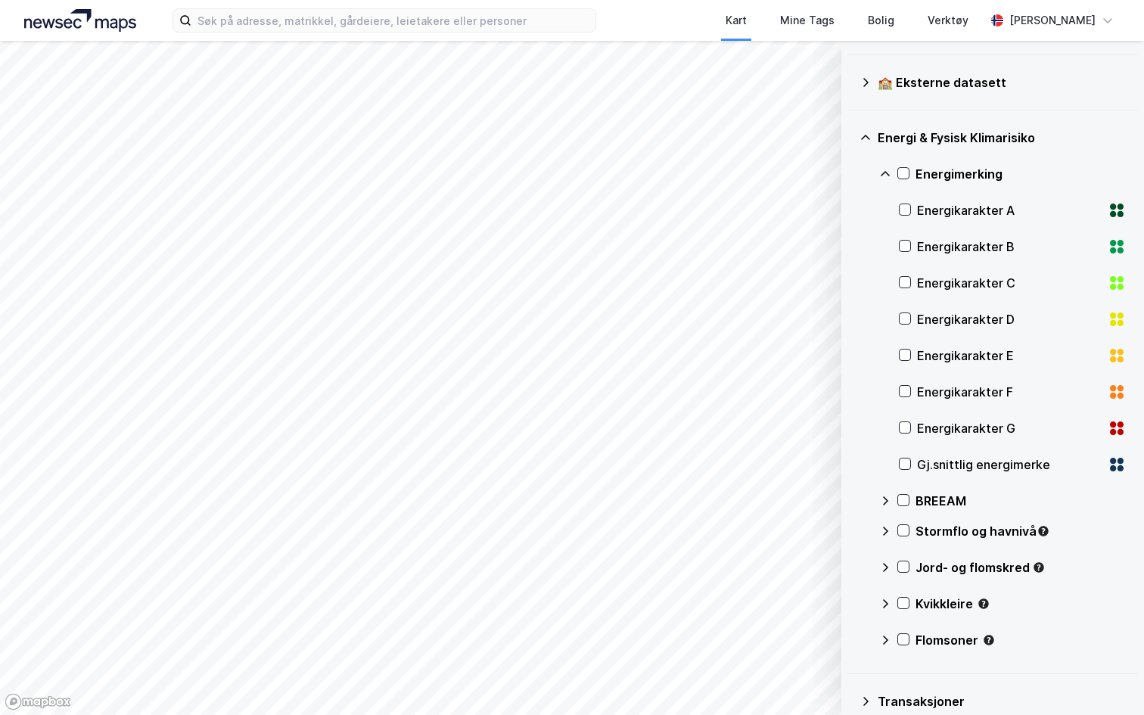
click at [882, 499] on icon at bounding box center [885, 501] width 12 height 12
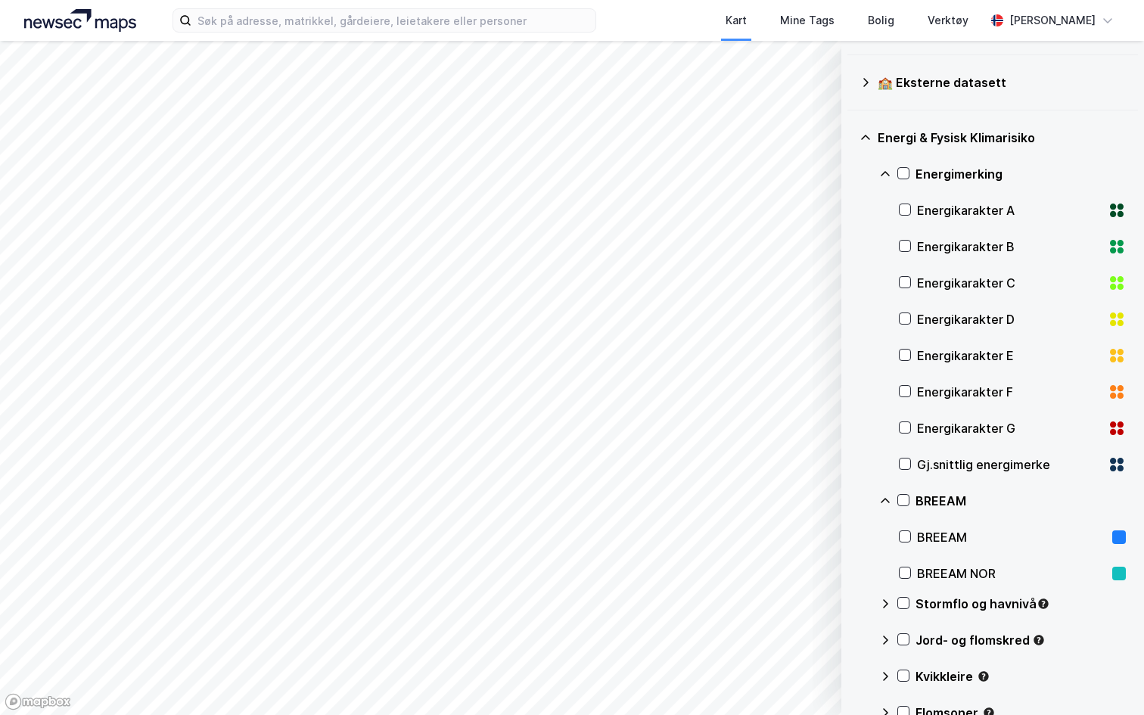
click at [966, 535] on div "BREEAM" at bounding box center [1011, 537] width 189 height 18
click at [965, 574] on div "BREEAM NOR" at bounding box center [1011, 574] width 189 height 18
click at [1009, 562] on div "BREEAM NOR" at bounding box center [1012, 573] width 227 height 36
click at [940, 526] on div "BREEAM" at bounding box center [1012, 537] width 227 height 36
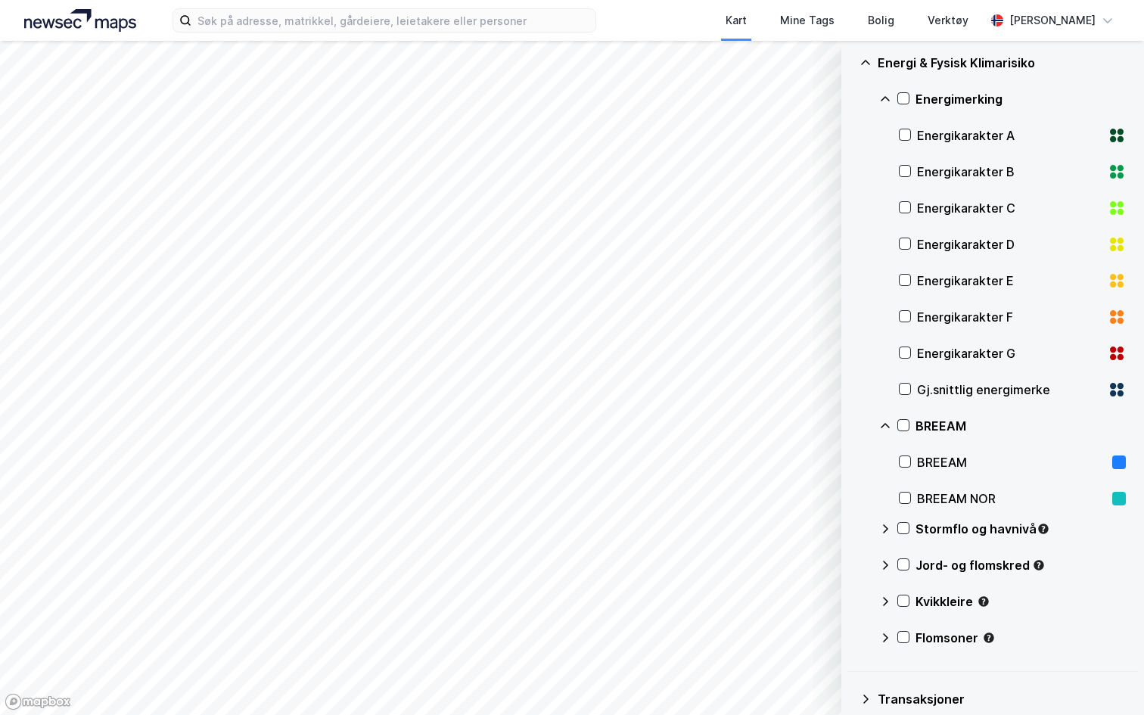
scroll to position [210, 0]
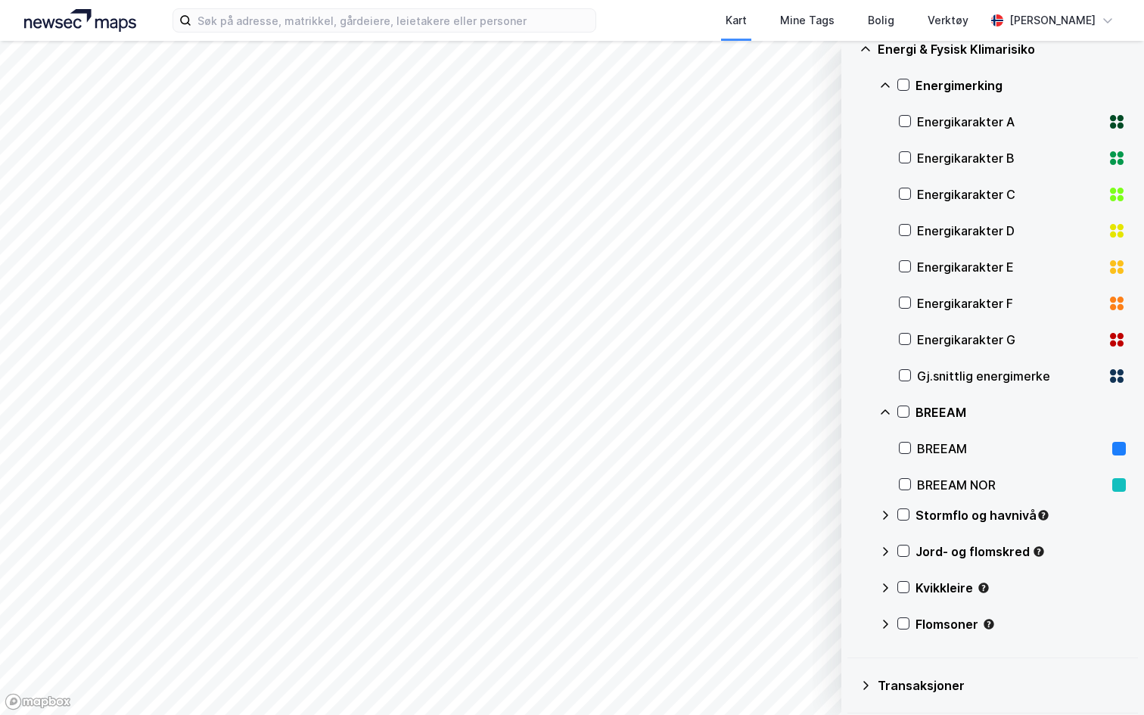
click at [882, 403] on div "BREEAM" at bounding box center [1002, 412] width 247 height 36
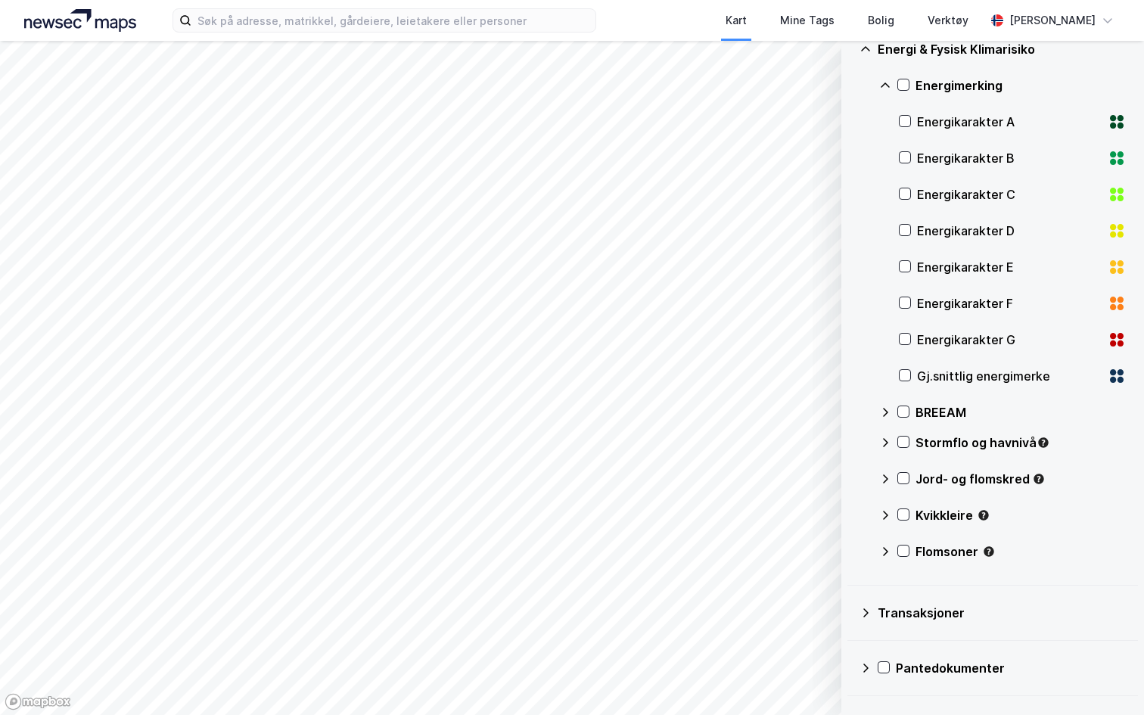
scroll to position [0, 0]
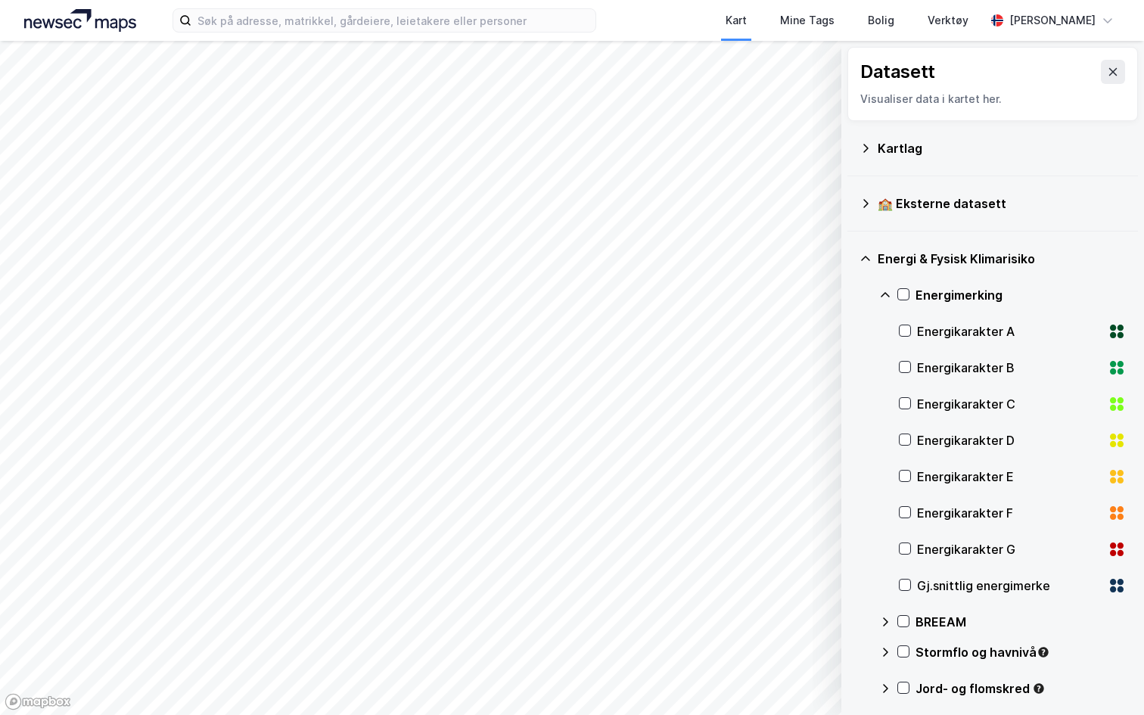
click at [1123, 58] on div "Datasett Visualiser data i kartet her." at bounding box center [993, 84] width 291 height 74
click at [1120, 63] on button at bounding box center [1113, 72] width 24 height 24
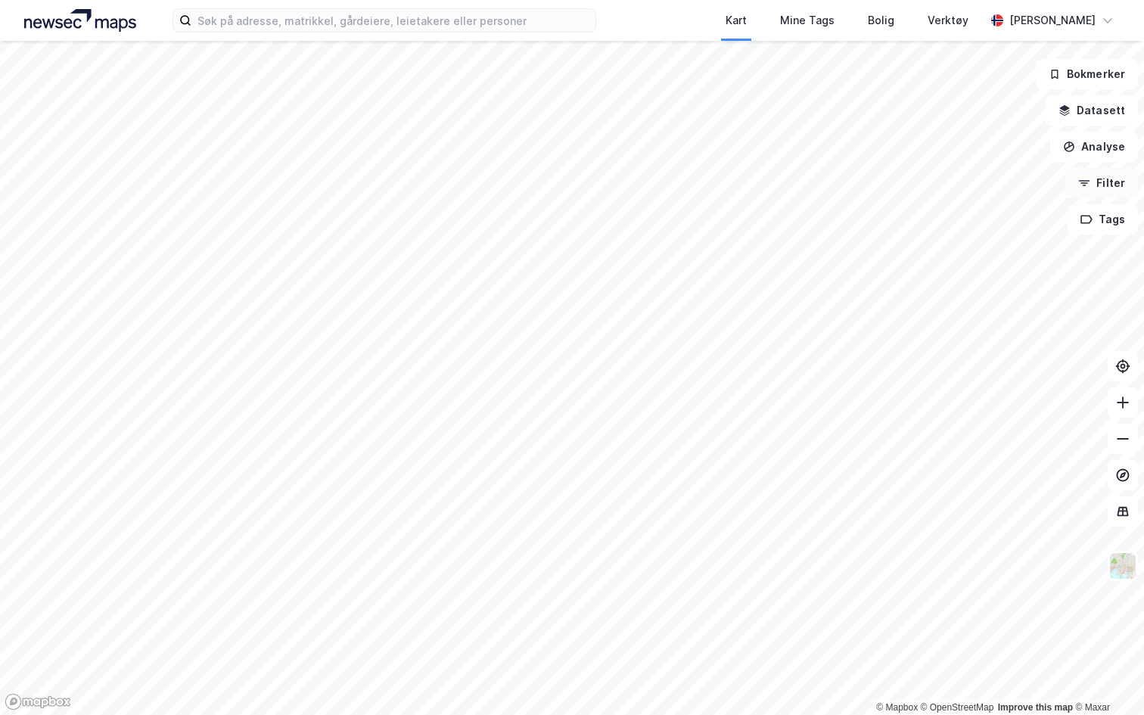
click at [1108, 179] on button "Filter" at bounding box center [1102, 183] width 73 height 30
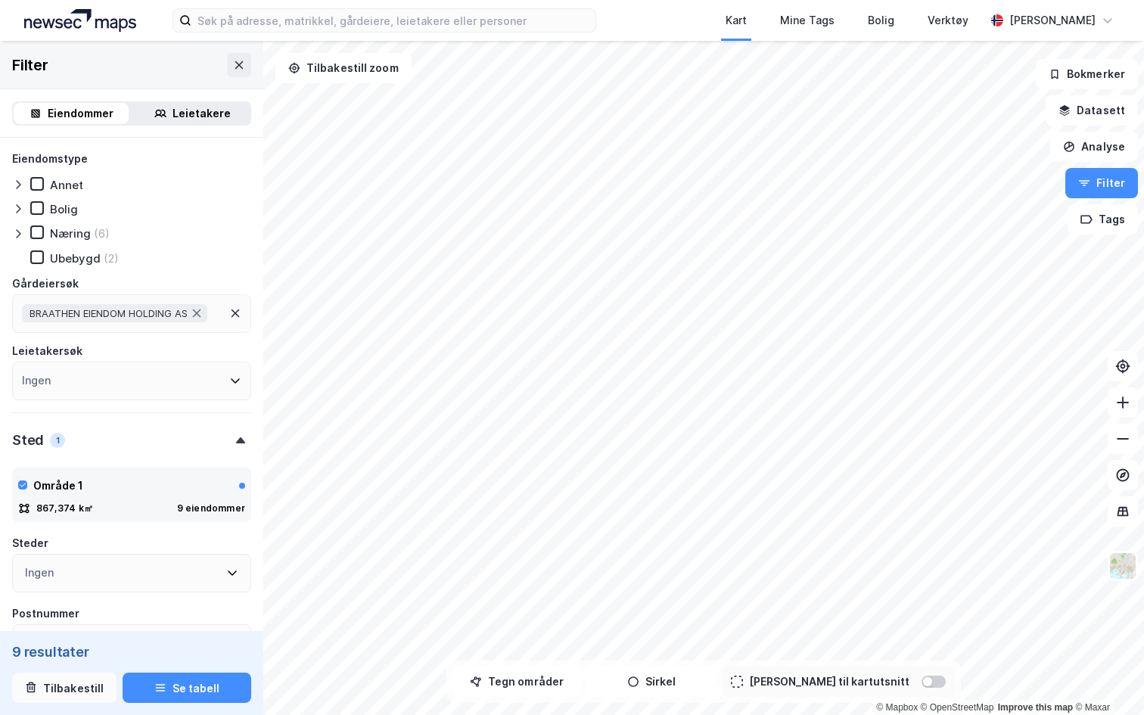
click at [62, 684] on button "Tilbakestill" at bounding box center [64, 688] width 104 height 30
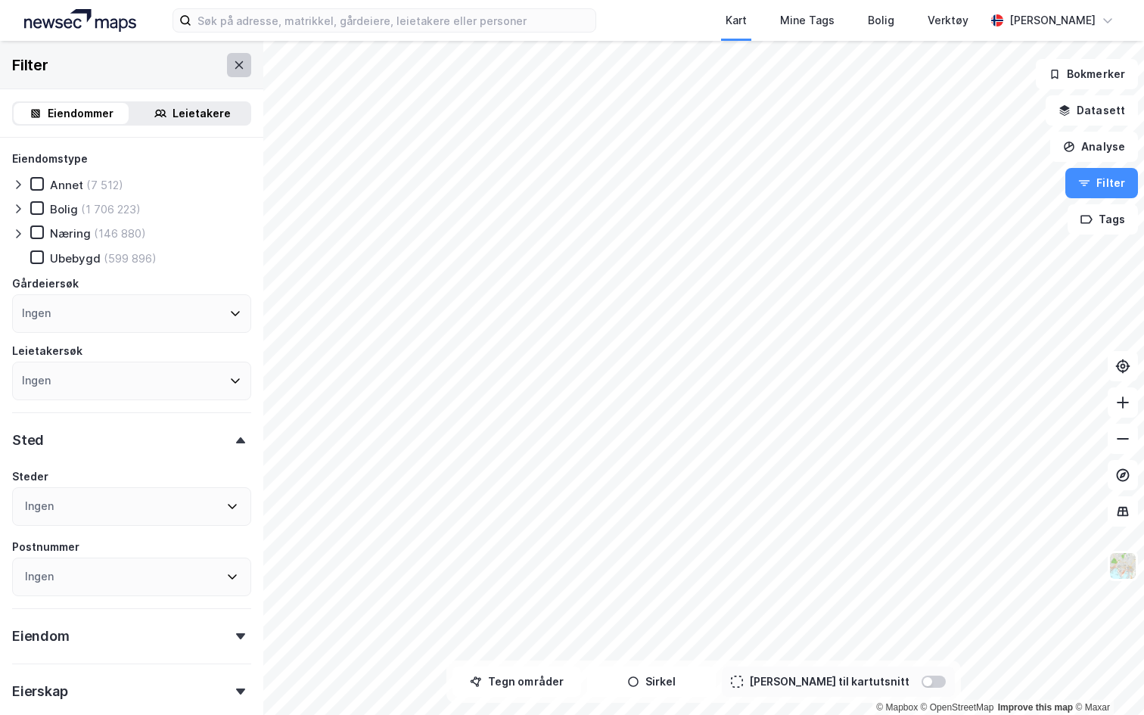
click at [237, 59] on icon at bounding box center [239, 65] width 12 height 12
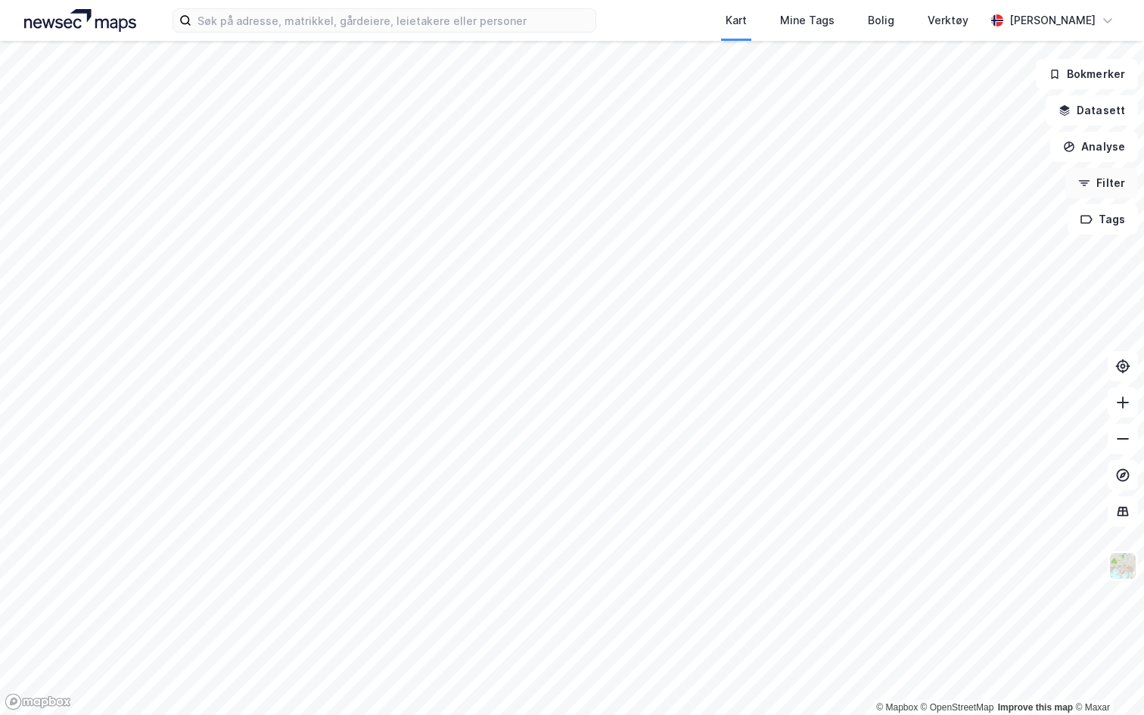
click at [1104, 185] on button "Filter" at bounding box center [1102, 183] width 73 height 30
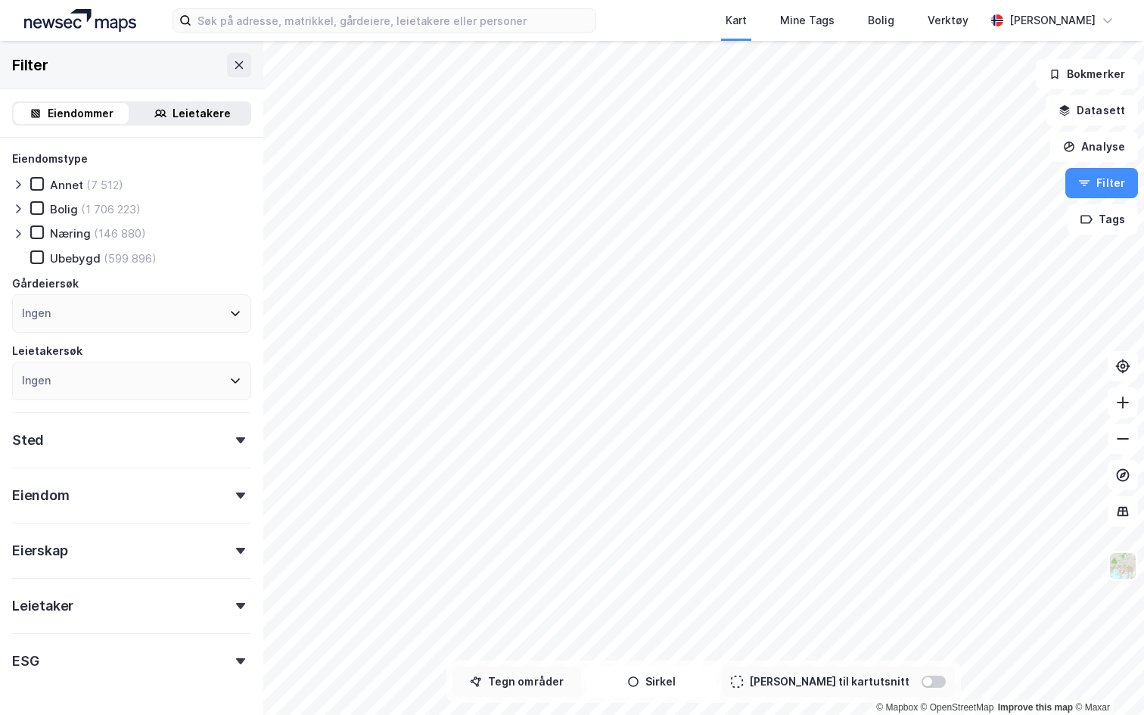
click at [553, 681] on button "Tegn områder" at bounding box center [517, 682] width 129 height 30
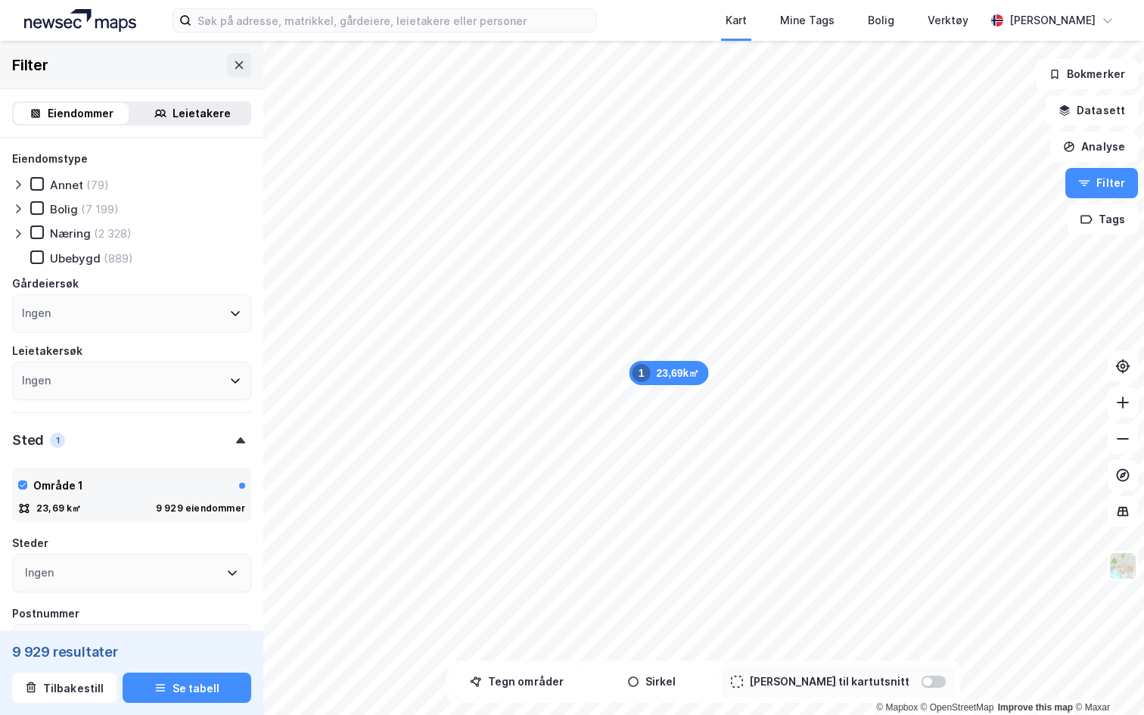
click at [22, 232] on icon at bounding box center [18, 234] width 12 height 12
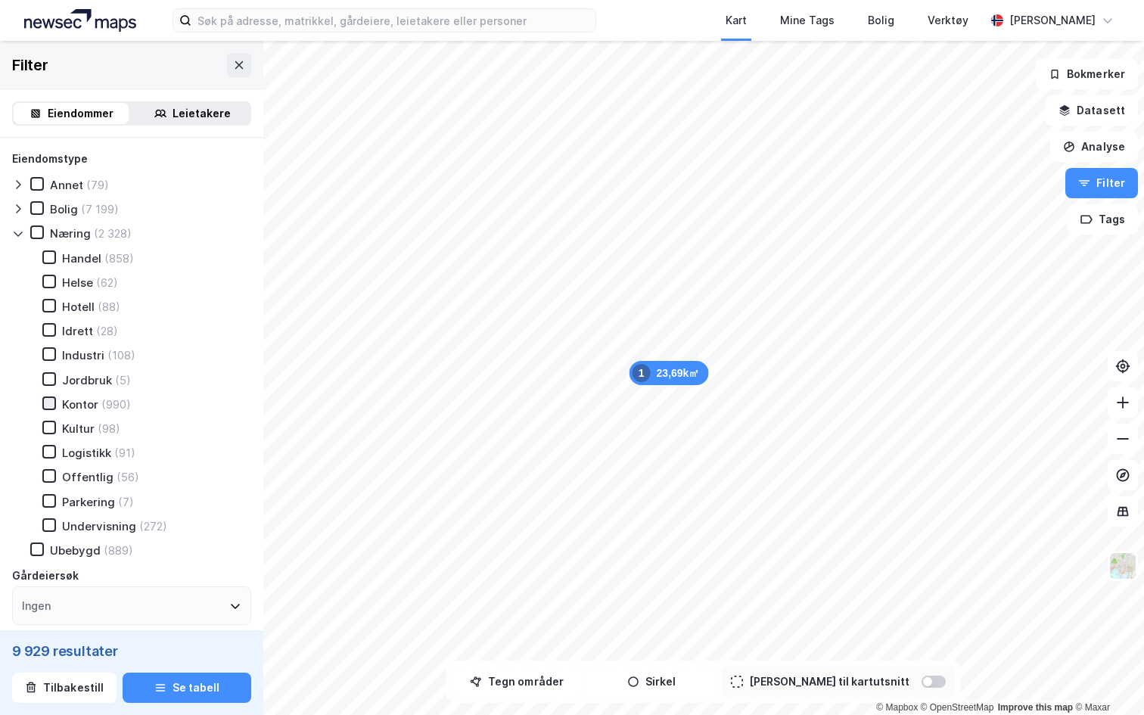
click at [52, 399] on icon at bounding box center [49, 403] width 11 height 11
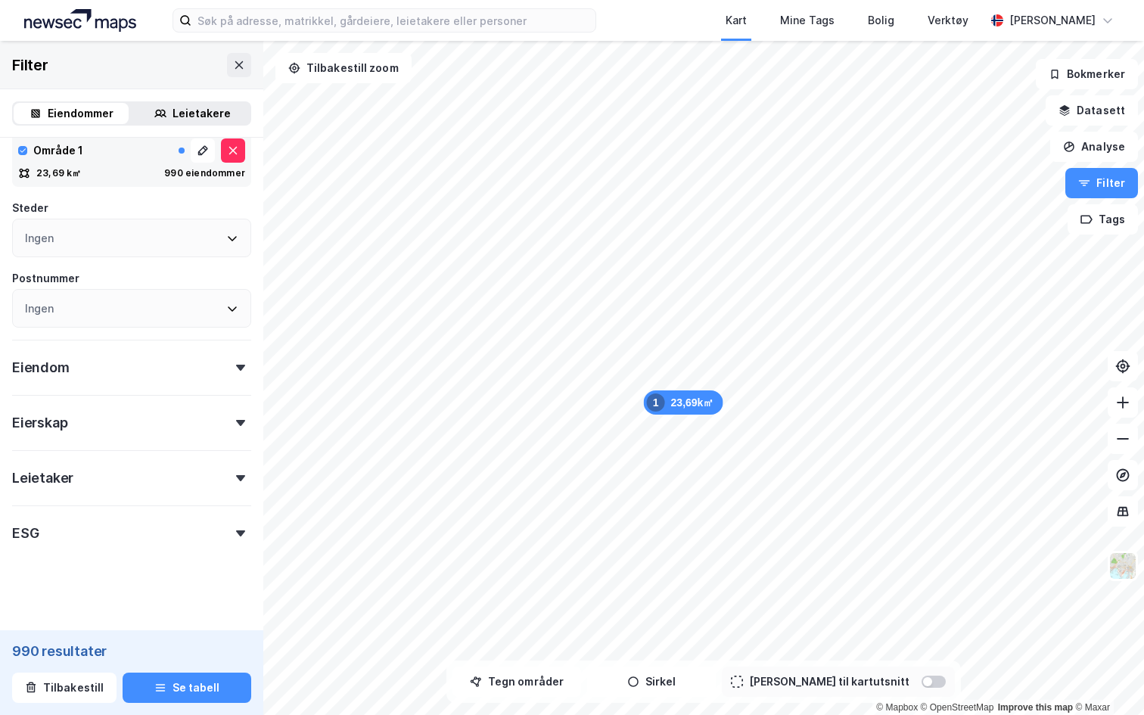
scroll to position [630, 0]
click at [179, 372] on div "Eiendom" at bounding box center [131, 359] width 239 height 43
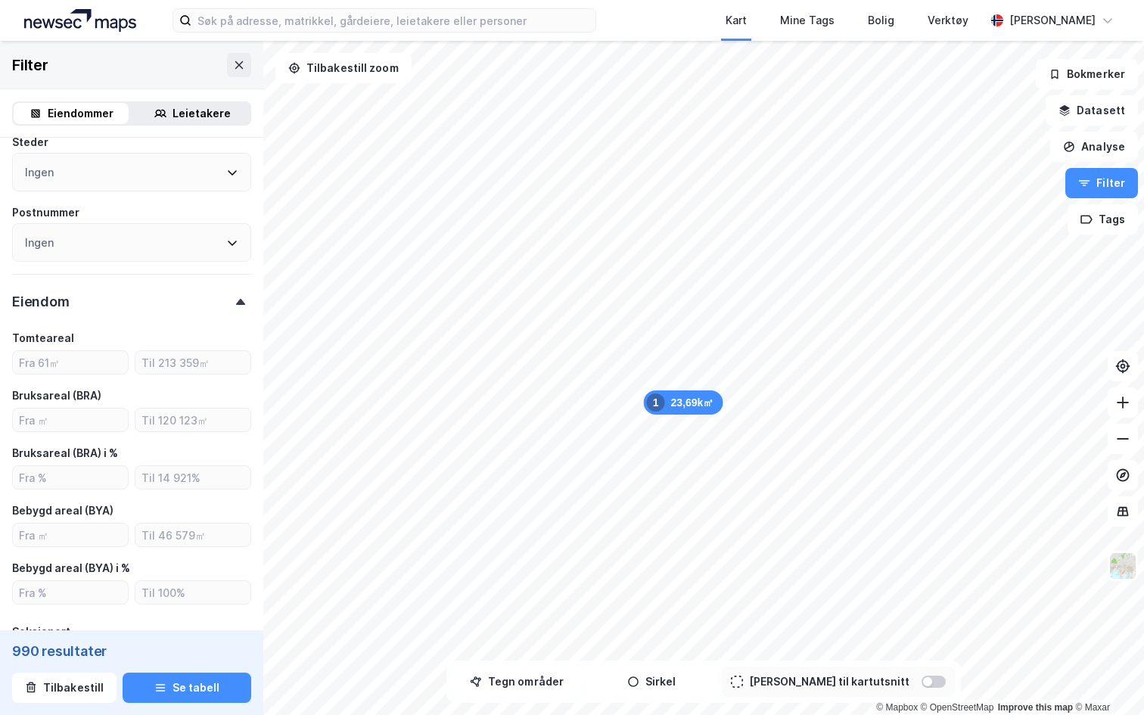
scroll to position [708, 0]
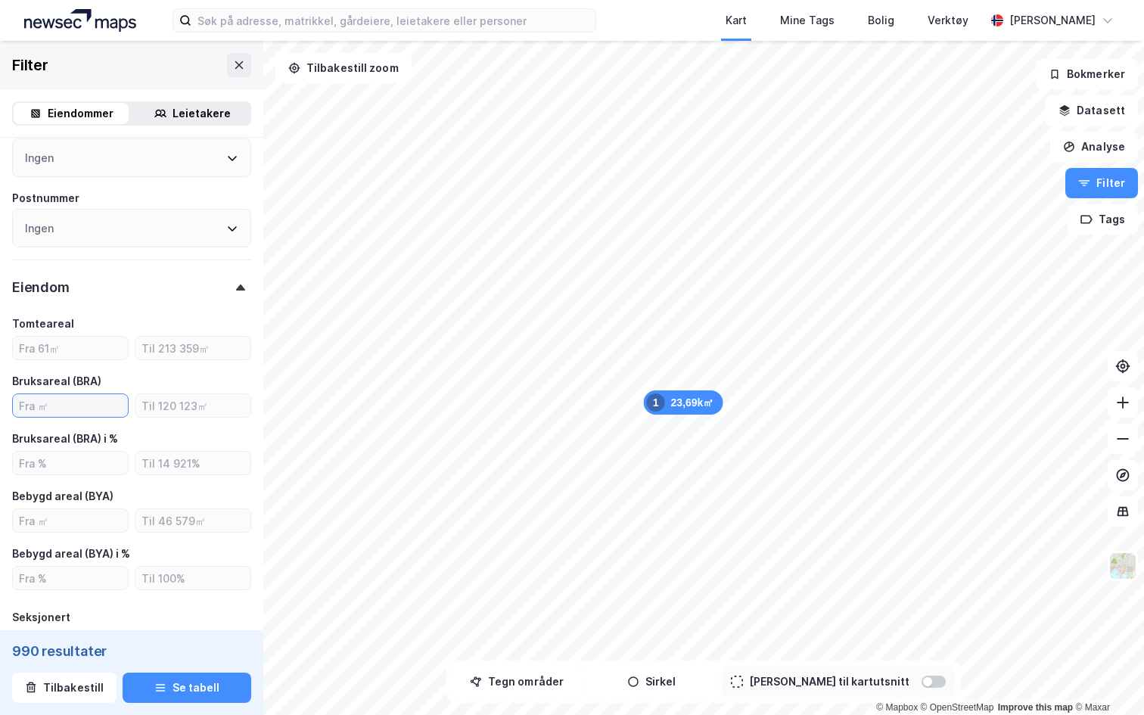
click at [93, 406] on input "number" at bounding box center [70, 405] width 115 height 23
type input "1000"
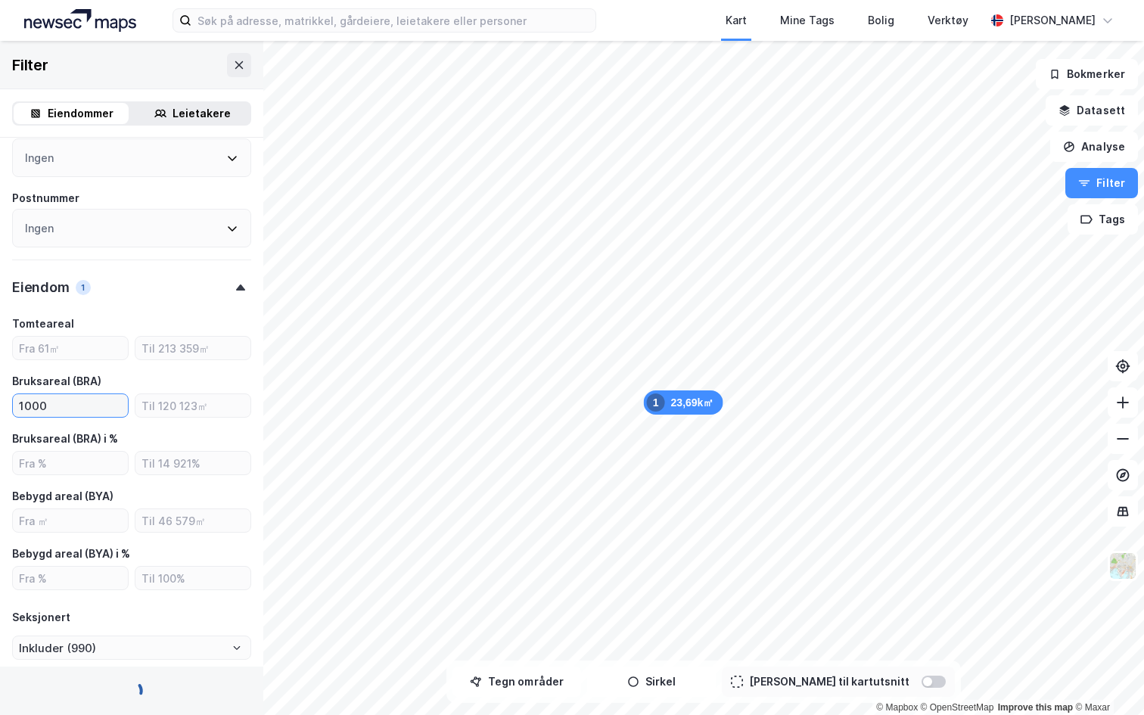
type input "Inkluder (834)"
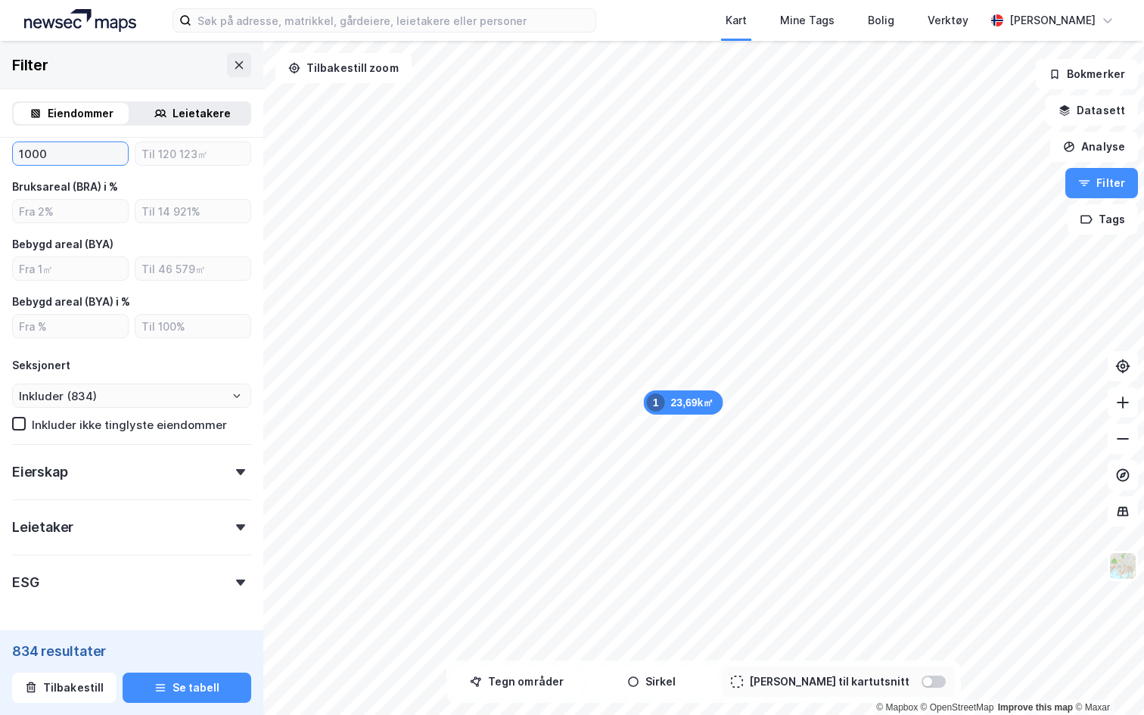
type input "1000"
click at [116, 480] on div "Eierskap" at bounding box center [131, 465] width 239 height 43
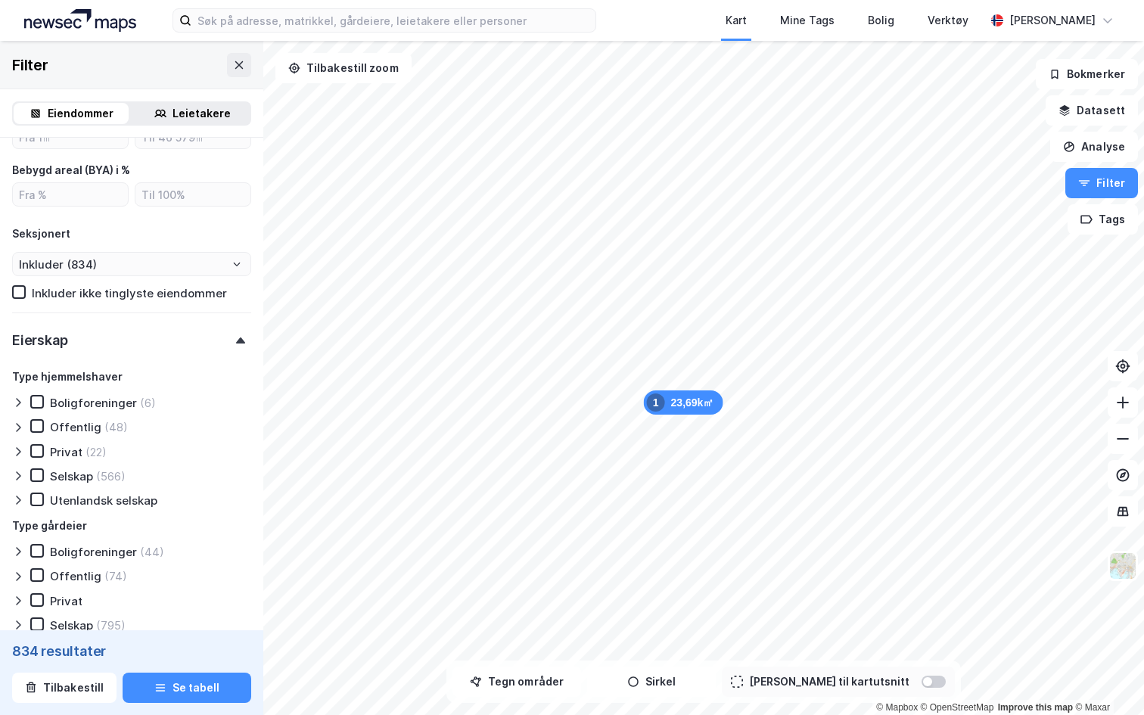
scroll to position [1092, 0]
click at [35, 478] on icon at bounding box center [37, 474] width 11 height 11
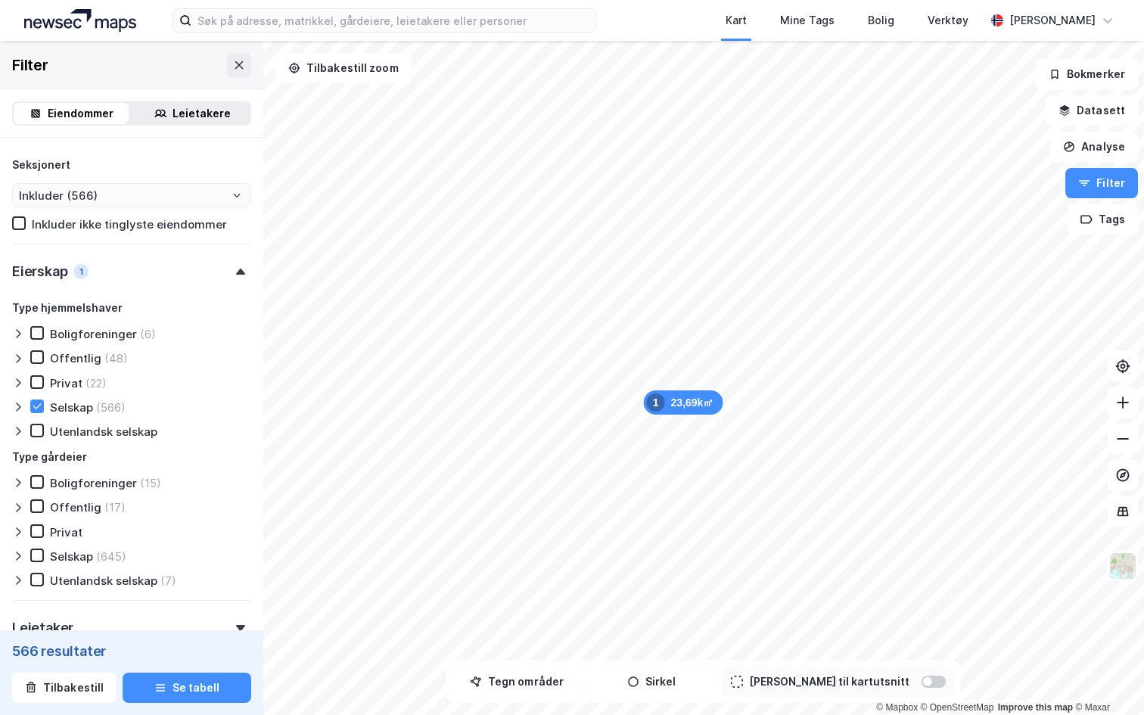
scroll to position [1186, 0]
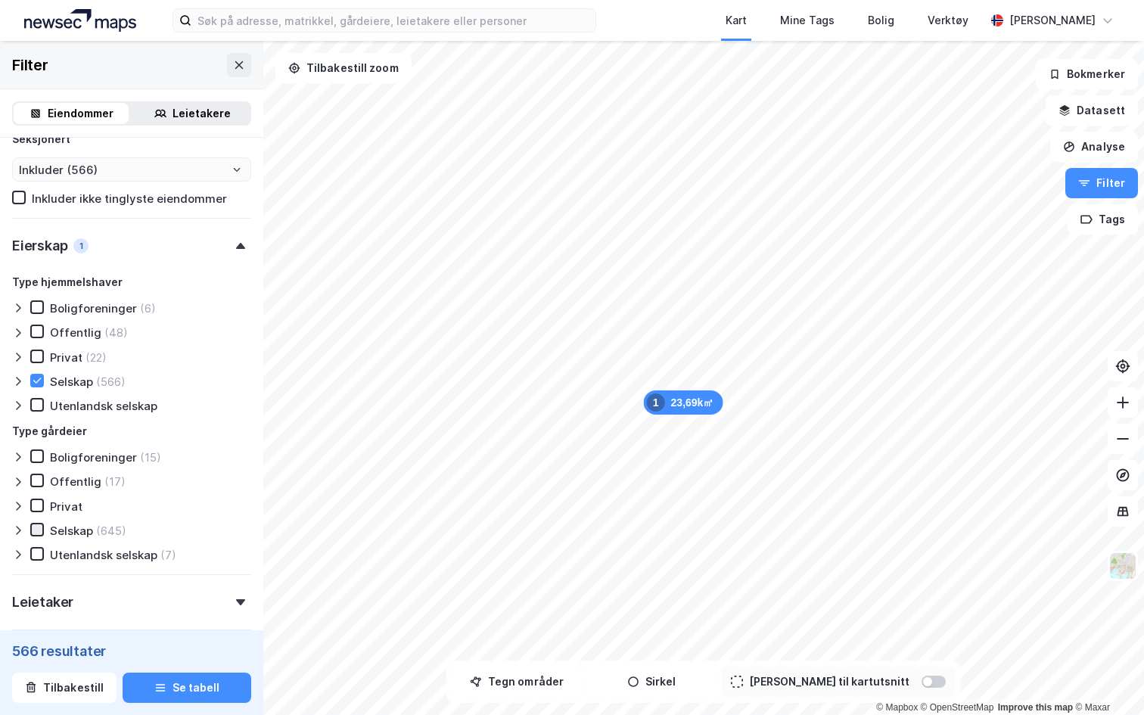
click at [32, 532] on icon at bounding box center [37, 529] width 11 height 11
drag, startPoint x: 42, startPoint y: 433, endPoint x: 89, endPoint y: 433, distance: 46.9
click at [89, 433] on div "Type gårdeier" at bounding box center [131, 431] width 239 height 18
click at [99, 433] on div "Type gårdeier" at bounding box center [131, 431] width 239 height 18
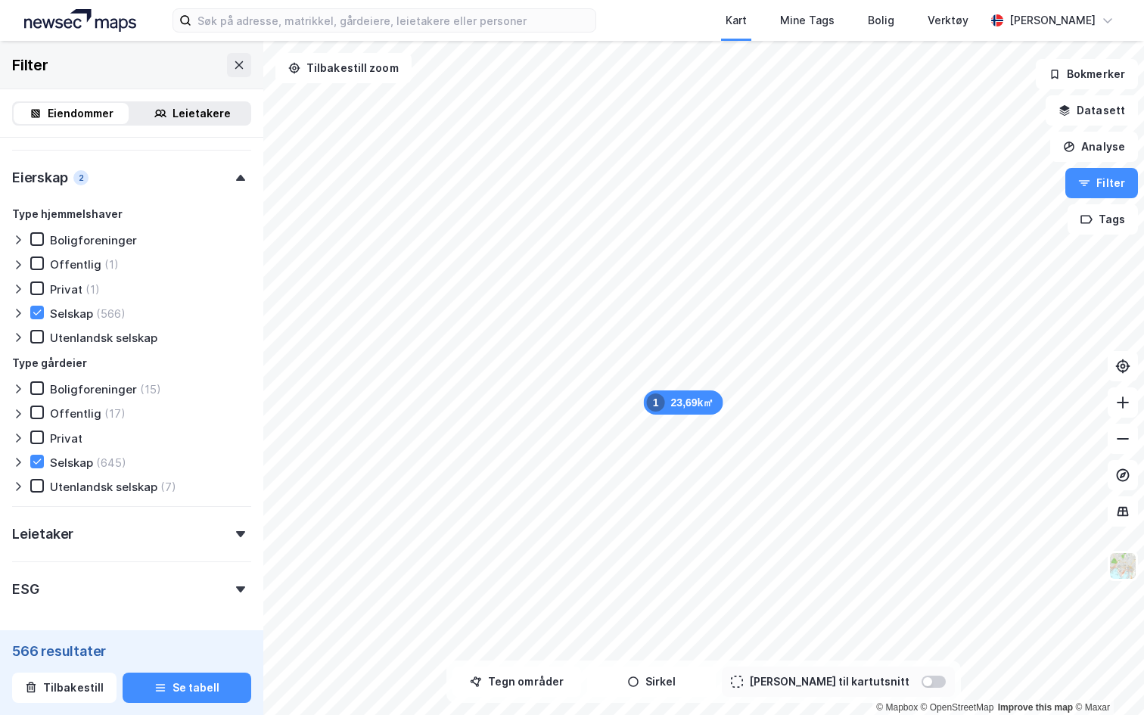
scroll to position [1258, 0]
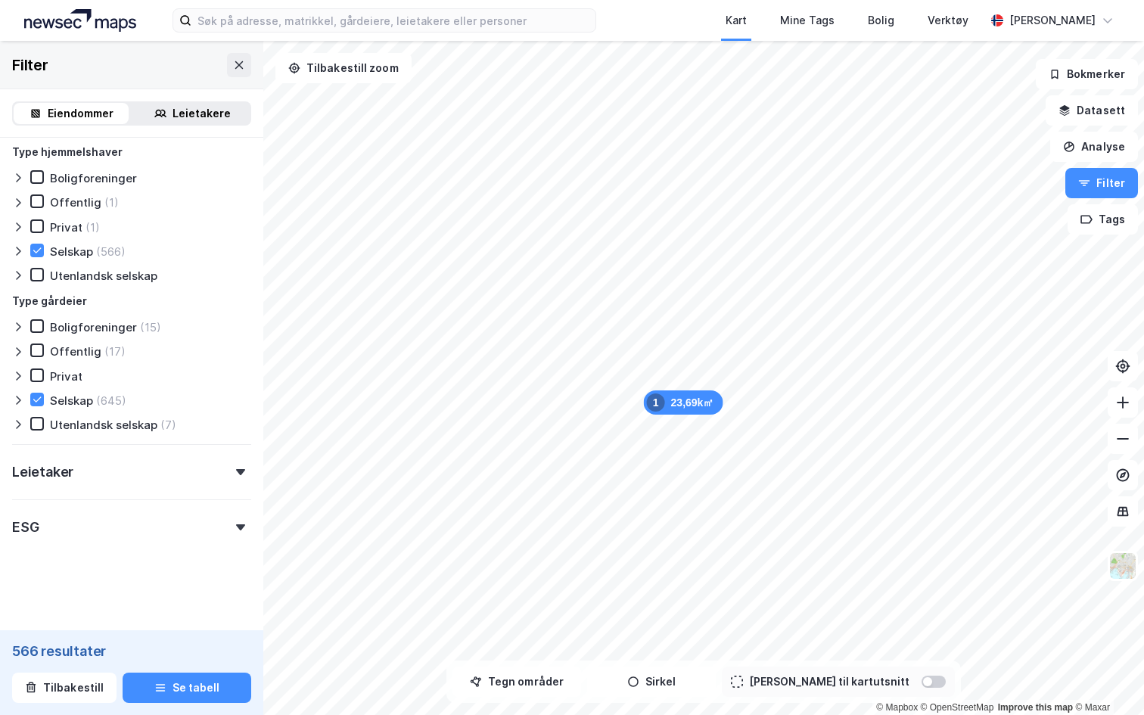
click at [92, 530] on div "ESG" at bounding box center [131, 520] width 239 height 43
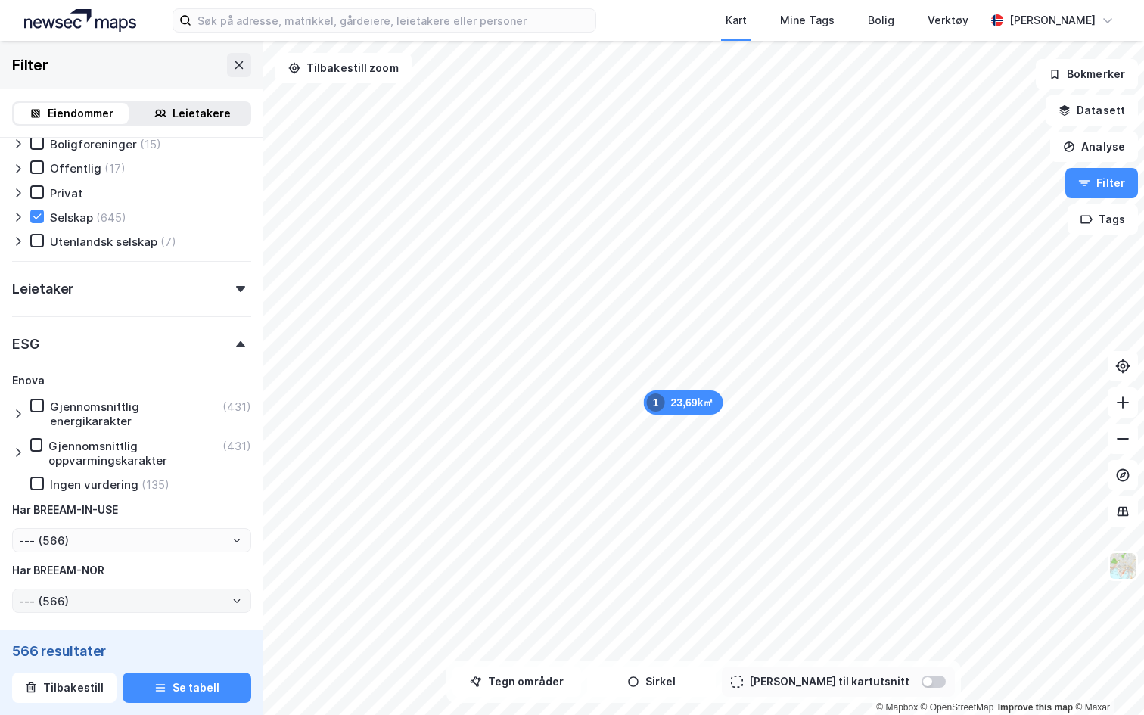
scroll to position [1512, 0]
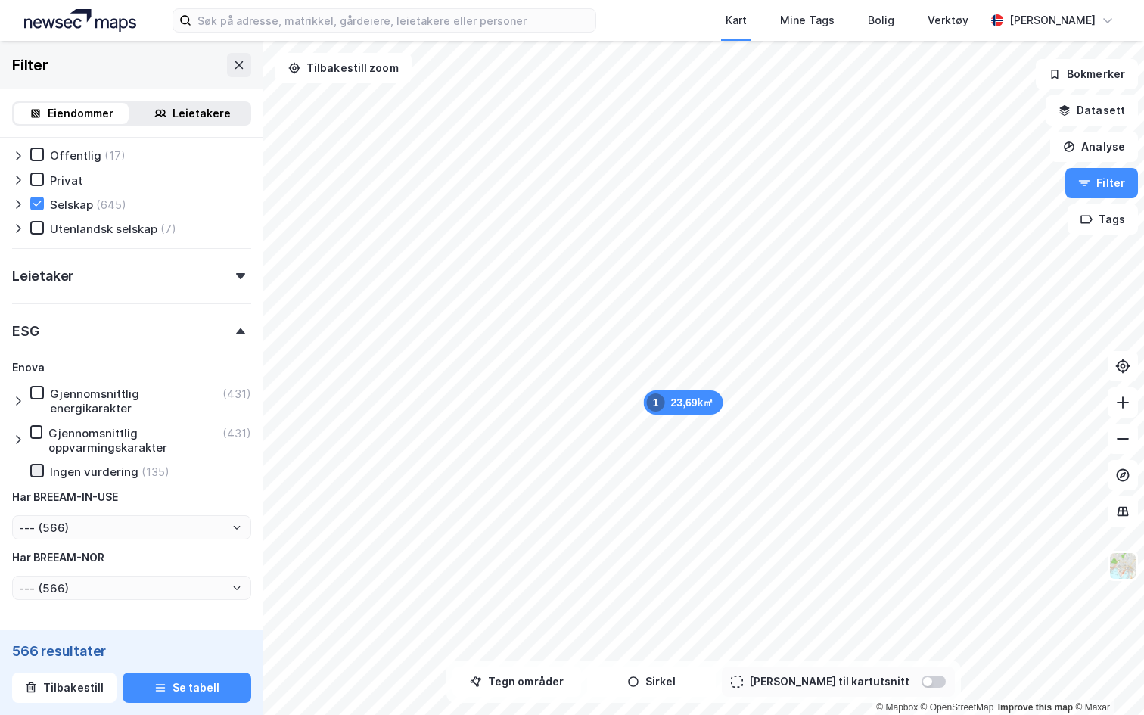
click at [33, 464] on div at bounding box center [37, 471] width 14 height 14
type input "Inkluder (135)"
type input "--- (135)"
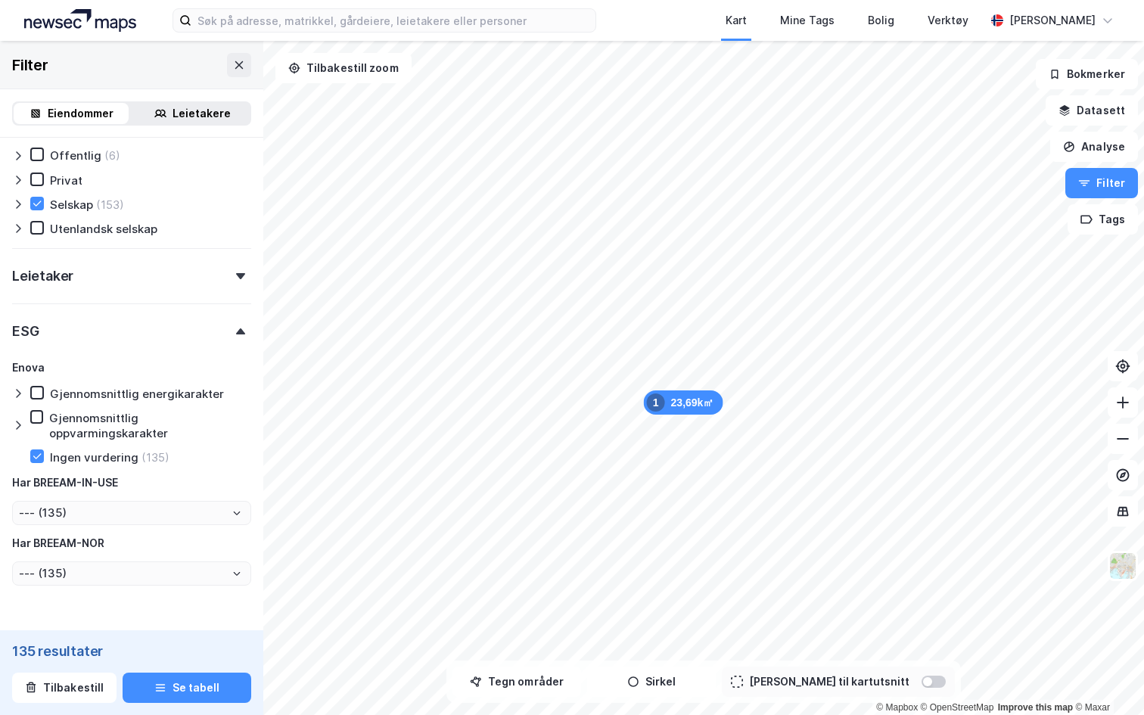
click at [38, 446] on div "Enova Gjennomsnittlig energikarakter Gjennomsnittlig oppvarmingskarakter Ingen …" at bounding box center [131, 472] width 239 height 227
click at [34, 454] on icon at bounding box center [37, 456] width 11 height 11
type input "Inkluder (566)"
type input "--- (566)"
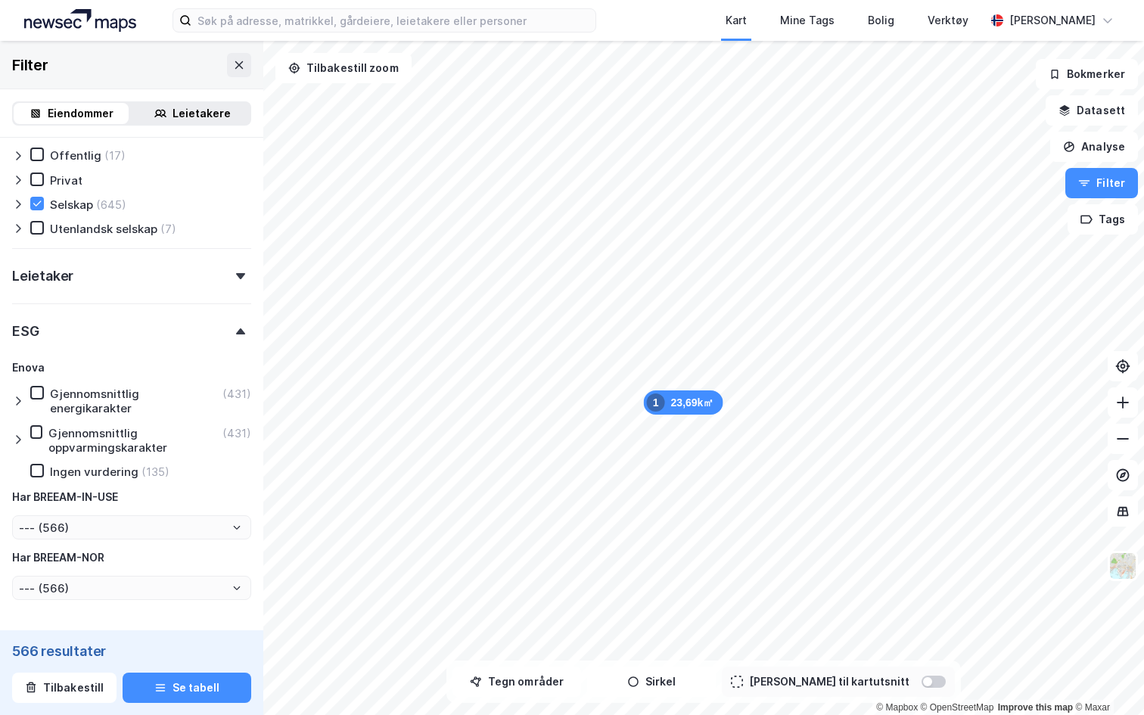
click at [14, 395] on icon at bounding box center [18, 401] width 12 height 12
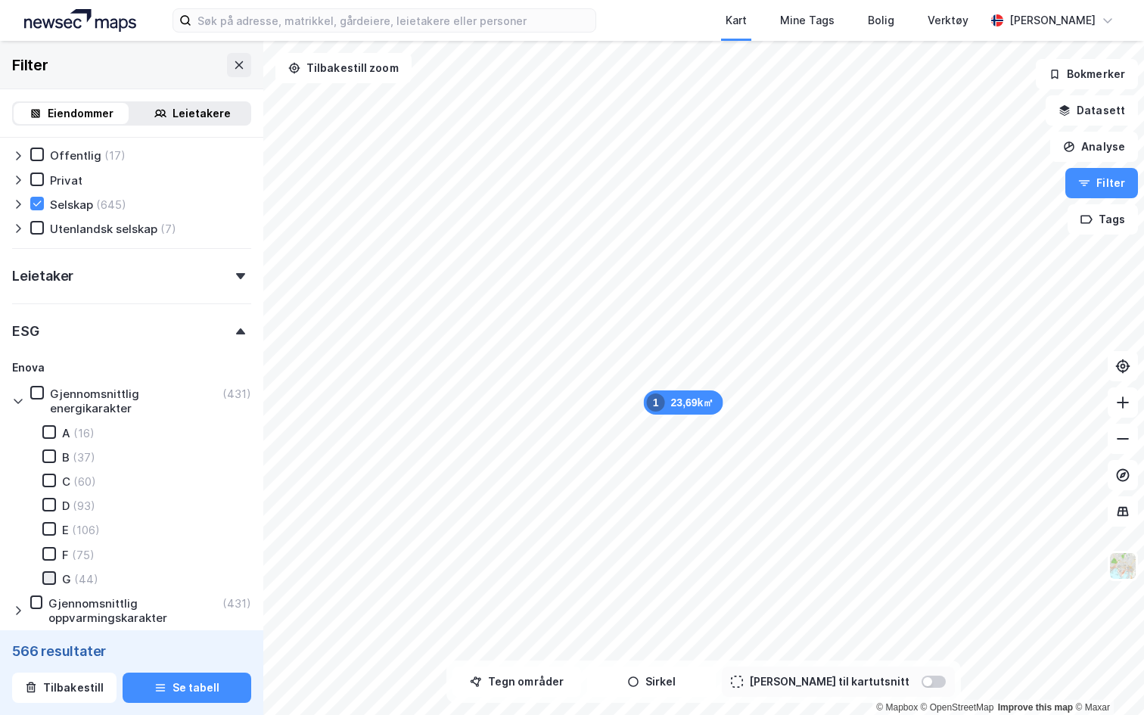
click at [48, 573] on icon at bounding box center [49, 578] width 11 height 11
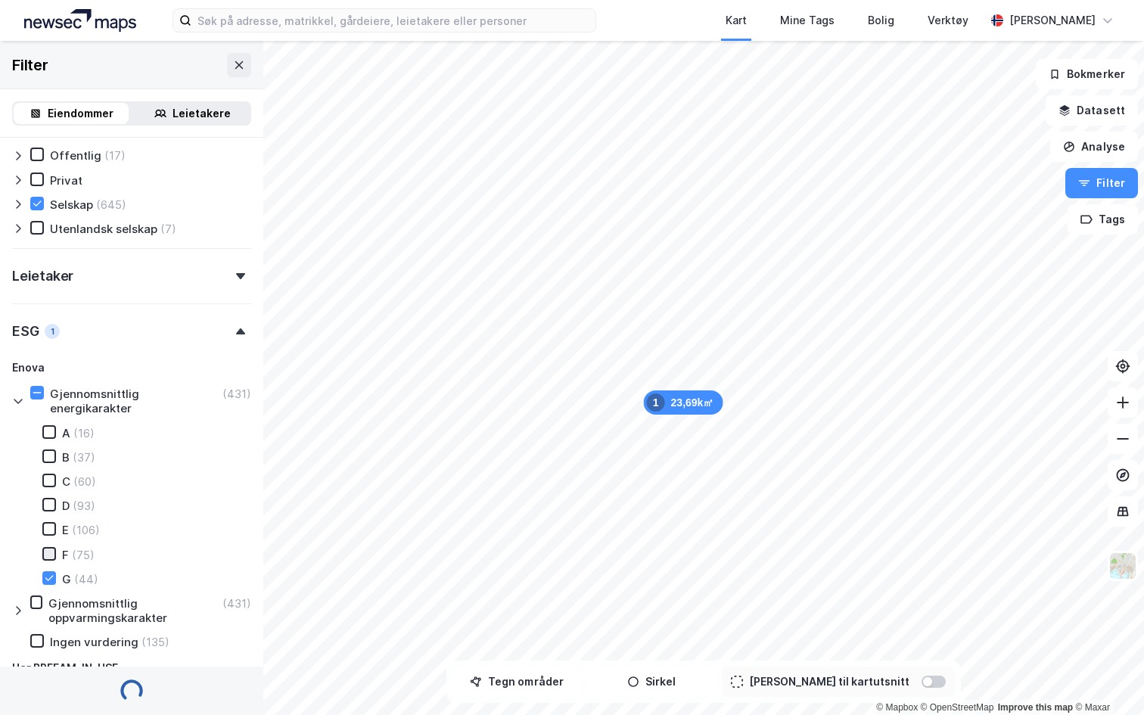
click at [47, 549] on icon at bounding box center [49, 554] width 11 height 11
type input "Inkluder (44)"
type input "--- (44)"
click at [42, 506] on div "A (16) B (37) C (60) D (93) E (106) F (75) G (44)" at bounding box center [137, 505] width 227 height 161
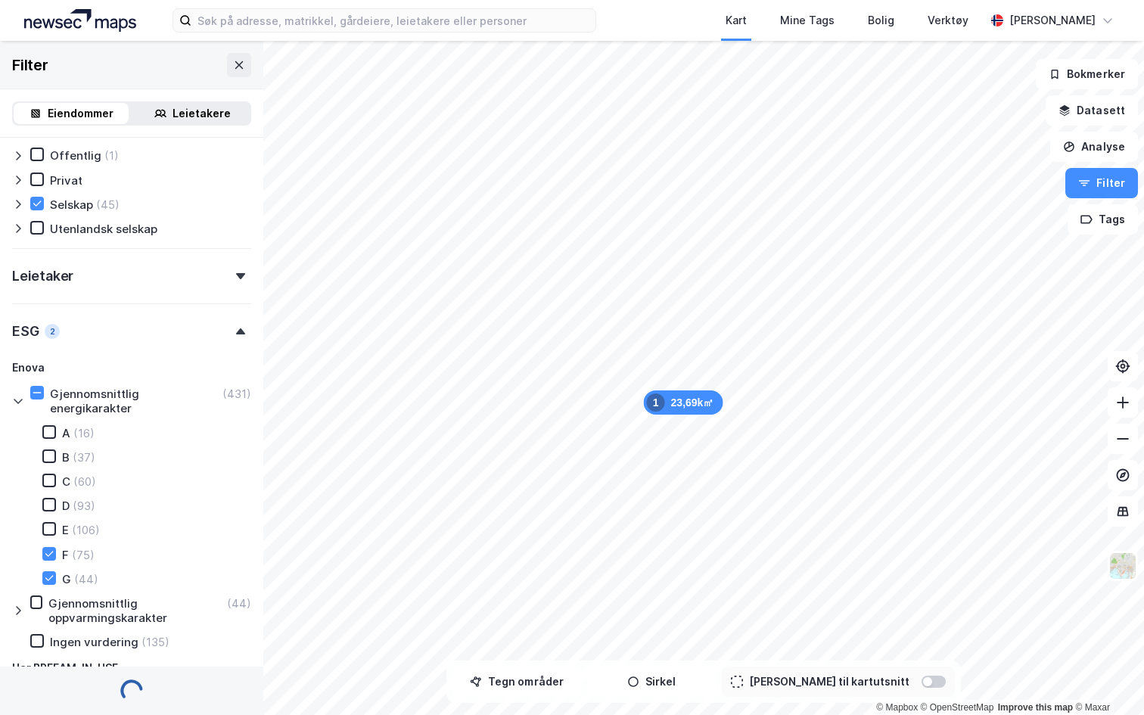
type input "Inkluder (119)"
type input "--- (119)"
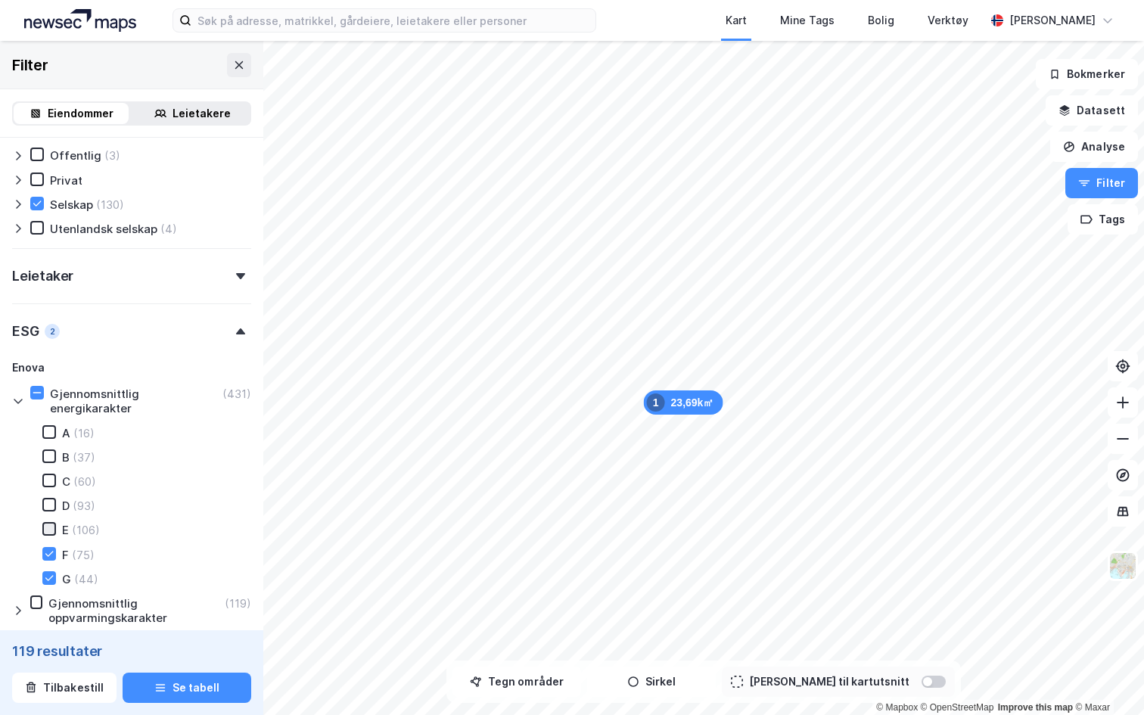
click at [47, 524] on icon at bounding box center [49, 529] width 11 height 11
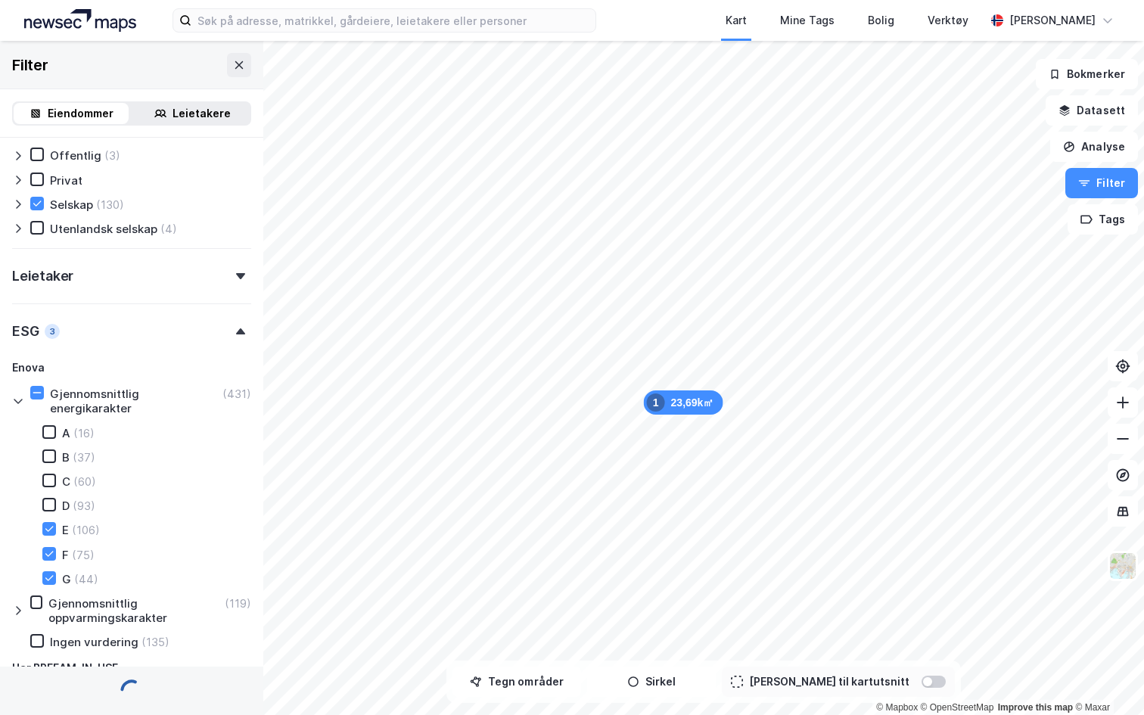
type input "Inkluder (225)"
type input "--- (225)"
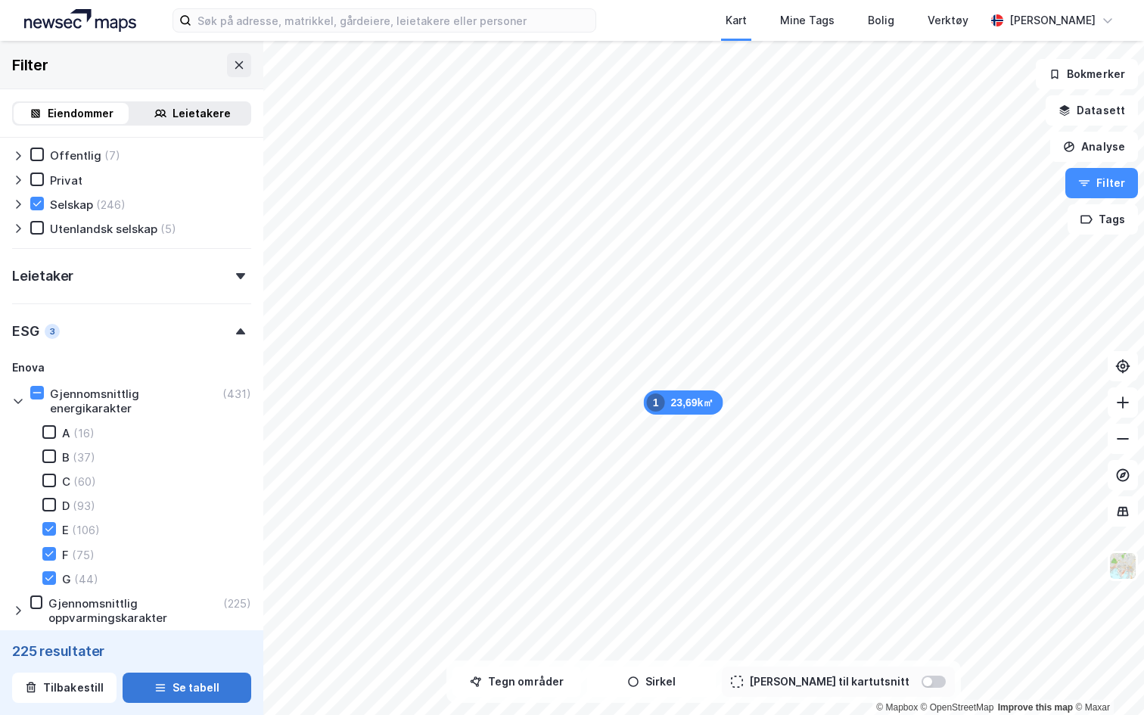
click at [198, 683] on button "Se tabell" at bounding box center [187, 688] width 129 height 30
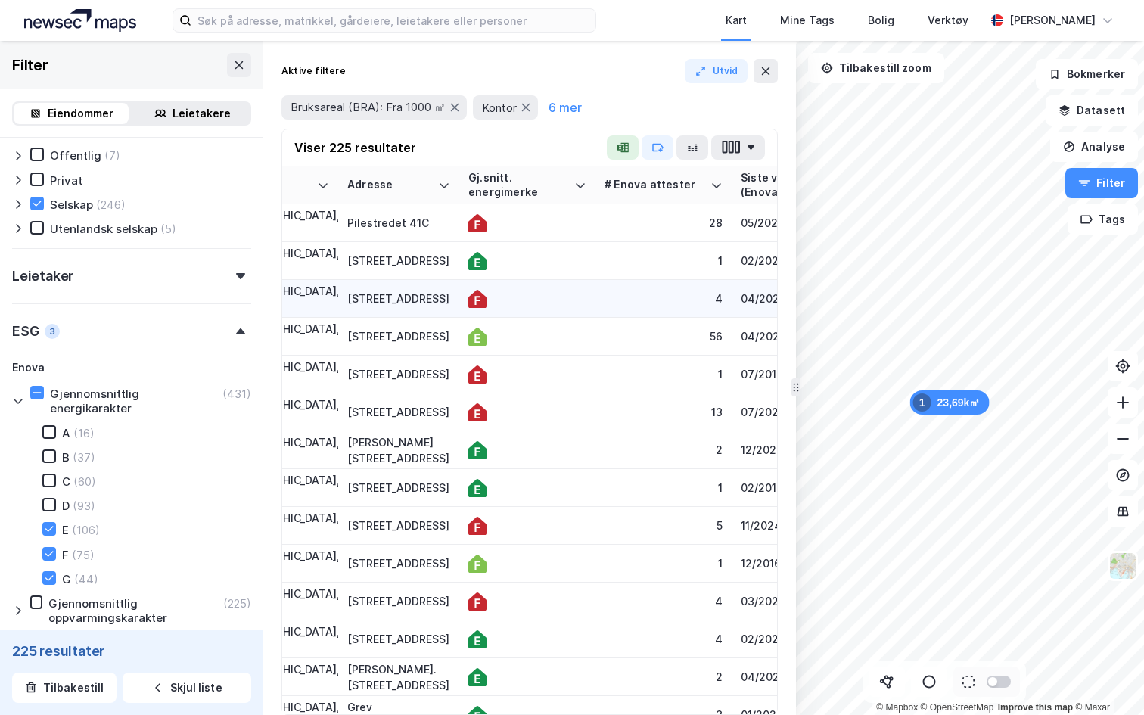
scroll to position [0, 100]
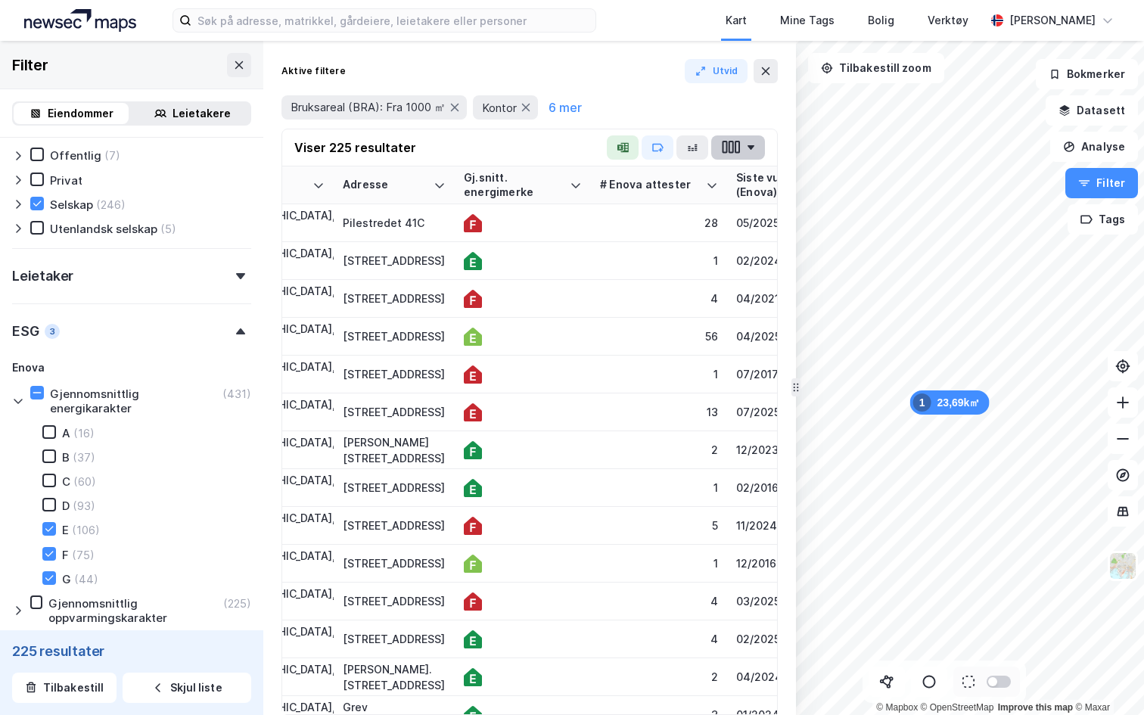
click at [740, 137] on button "button" at bounding box center [738, 147] width 54 height 24
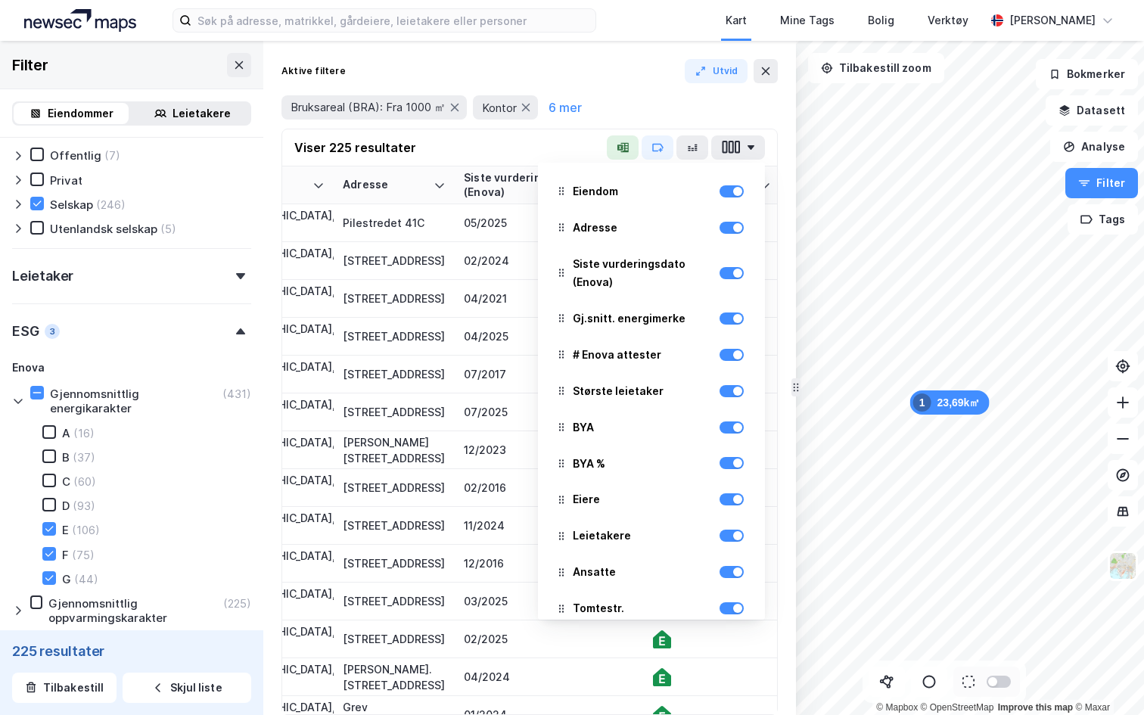
click at [579, 89] on div "Bruksareal (BRA): Fra 1000 ㎡ Kontor 6 mer" at bounding box center [530, 107] width 496 height 42
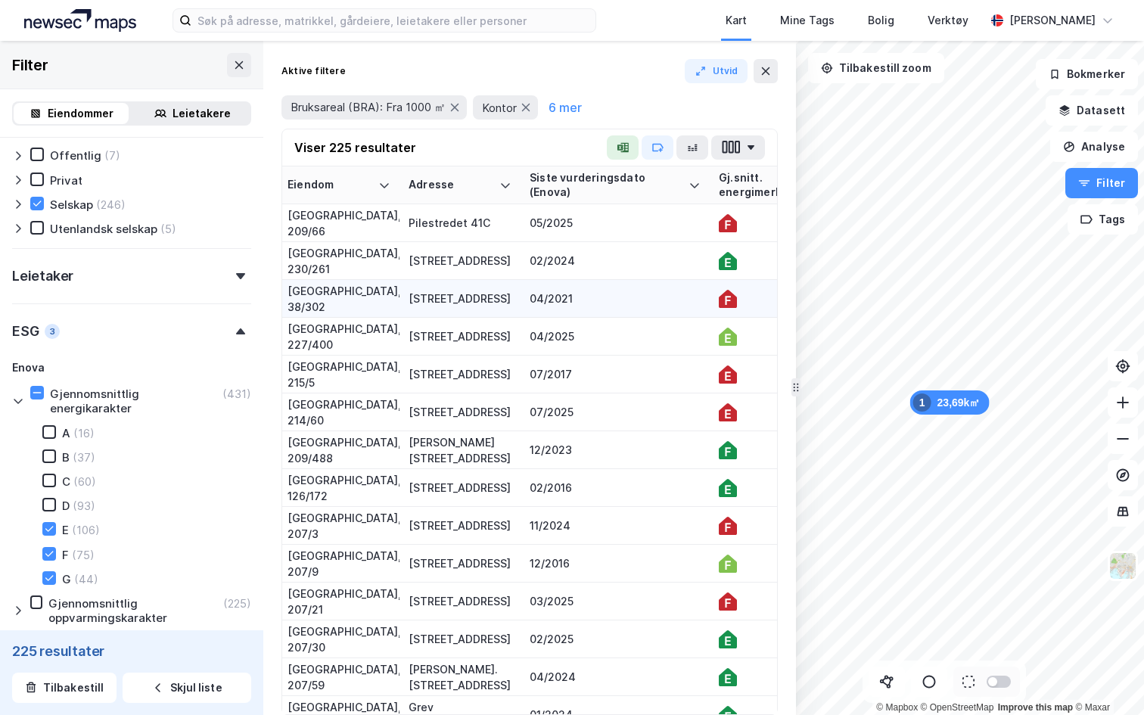
scroll to position [0, 16]
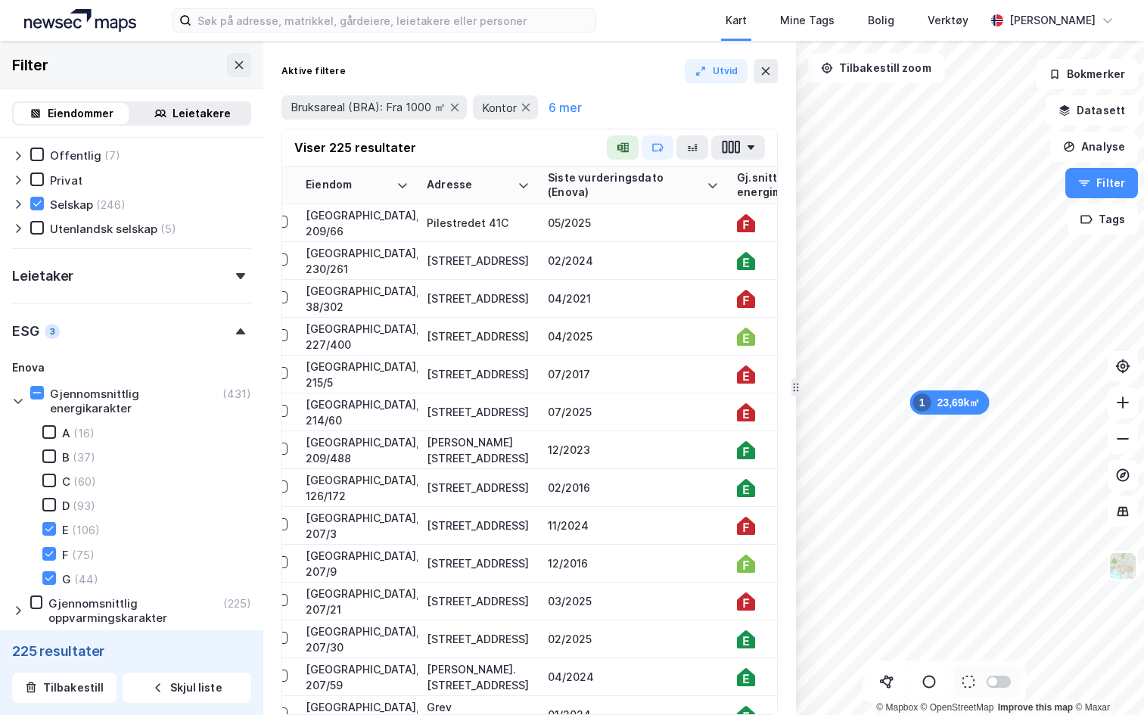
click at [742, 133] on div "Viser 225 resultater" at bounding box center [529, 147] width 495 height 37
click at [739, 154] on icon "button" at bounding box center [731, 147] width 20 height 16
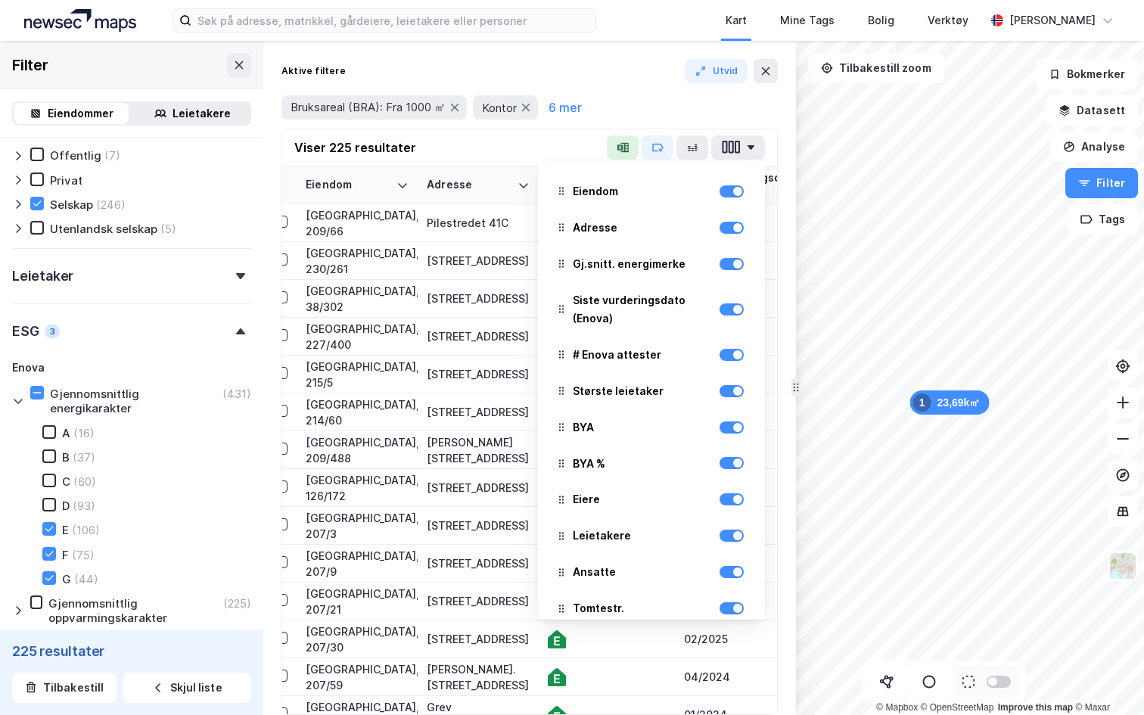
click at [685, 89] on div "Bruksareal (BRA): Fra 1000 ㎡ Kontor 6 mer" at bounding box center [530, 107] width 496 height 42
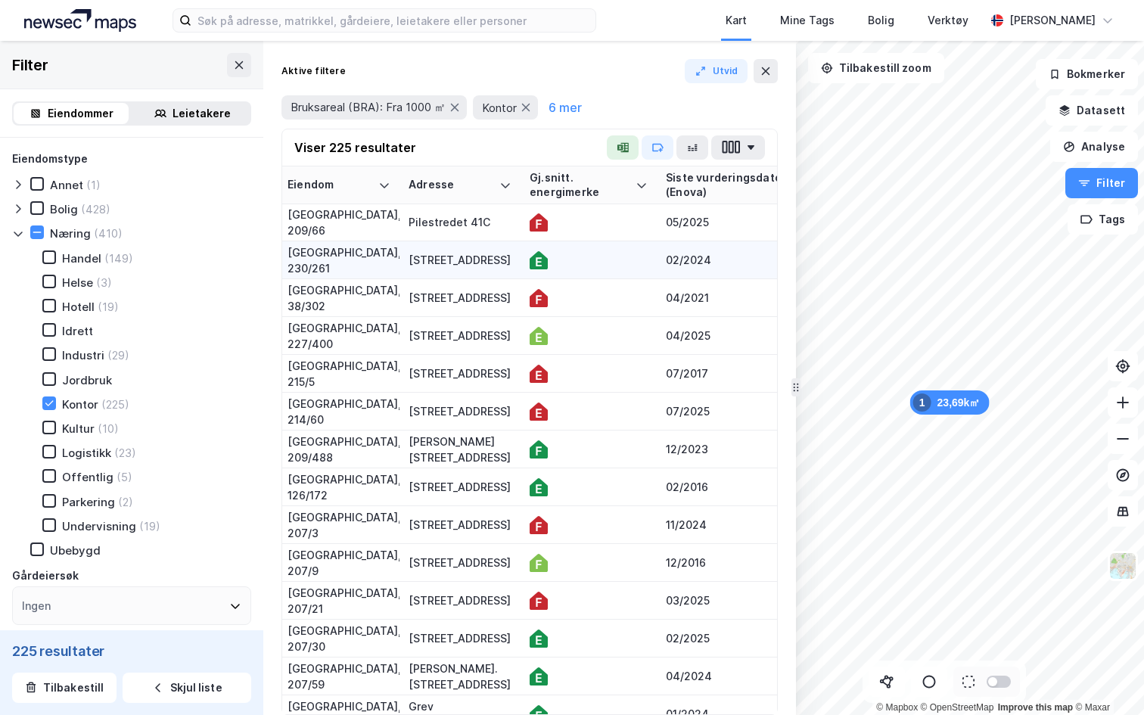
scroll to position [1, 0]
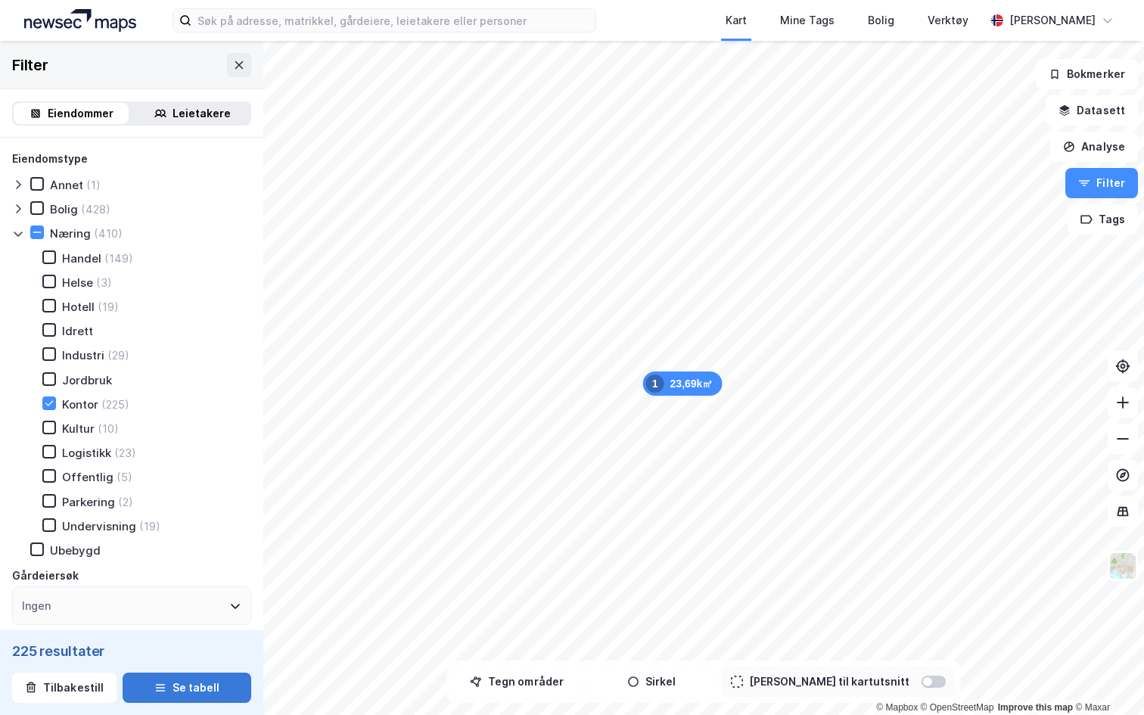
click at [204, 689] on button "Se tabell" at bounding box center [187, 688] width 129 height 30
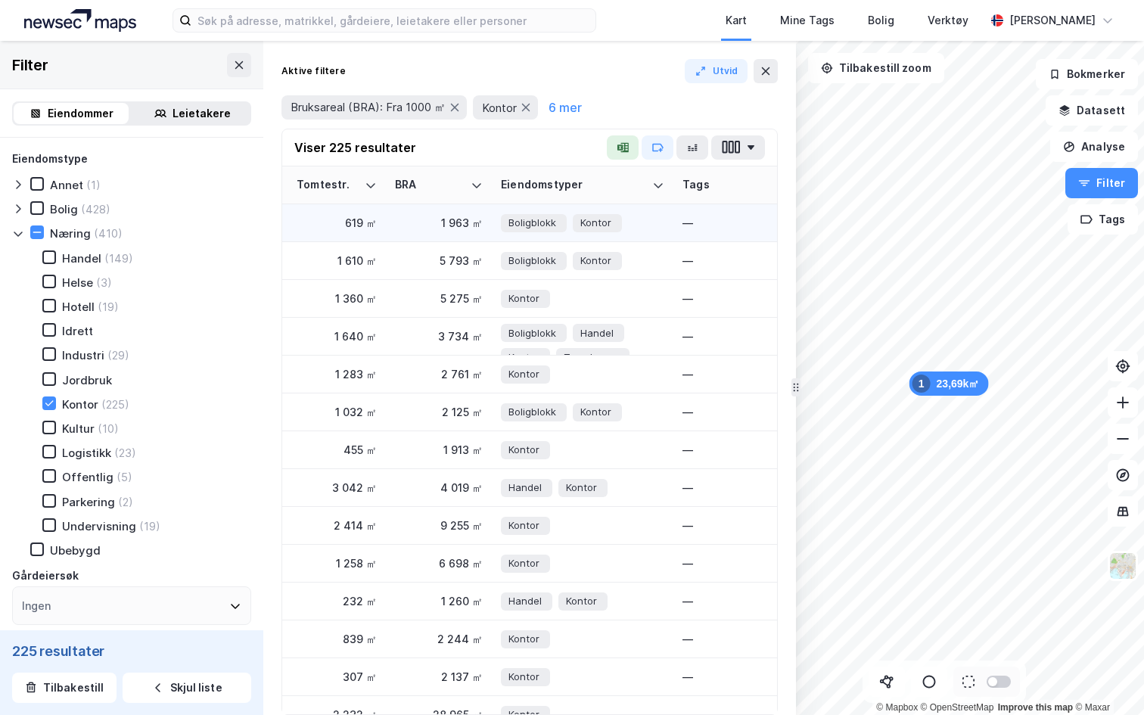
scroll to position [0, 1487]
click at [375, 228] on div "619 ㎡" at bounding box center [335, 223] width 80 height 16
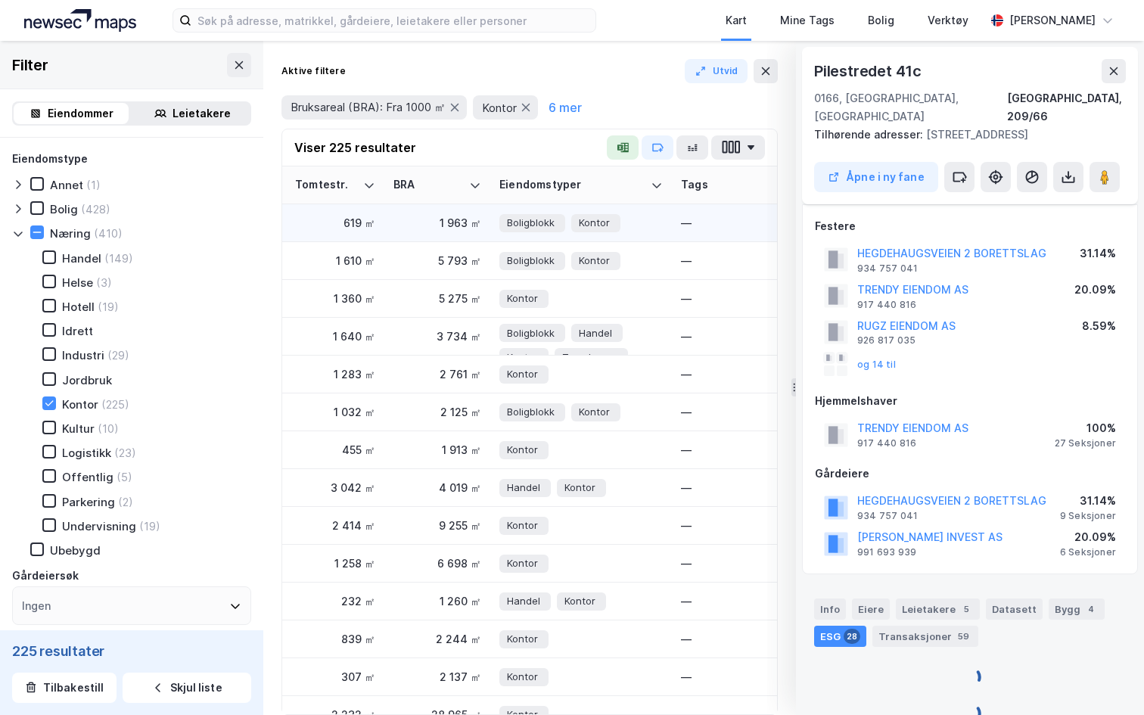
scroll to position [47, 0]
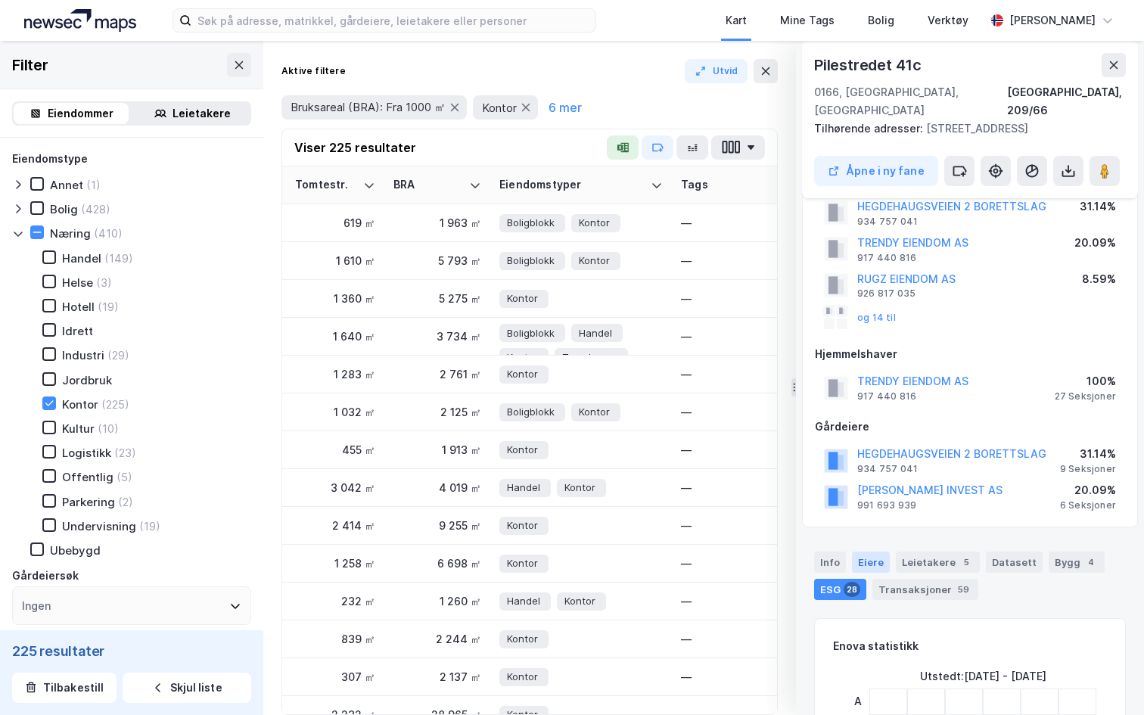
click at [869, 552] on div "Eiere" at bounding box center [871, 562] width 38 height 21
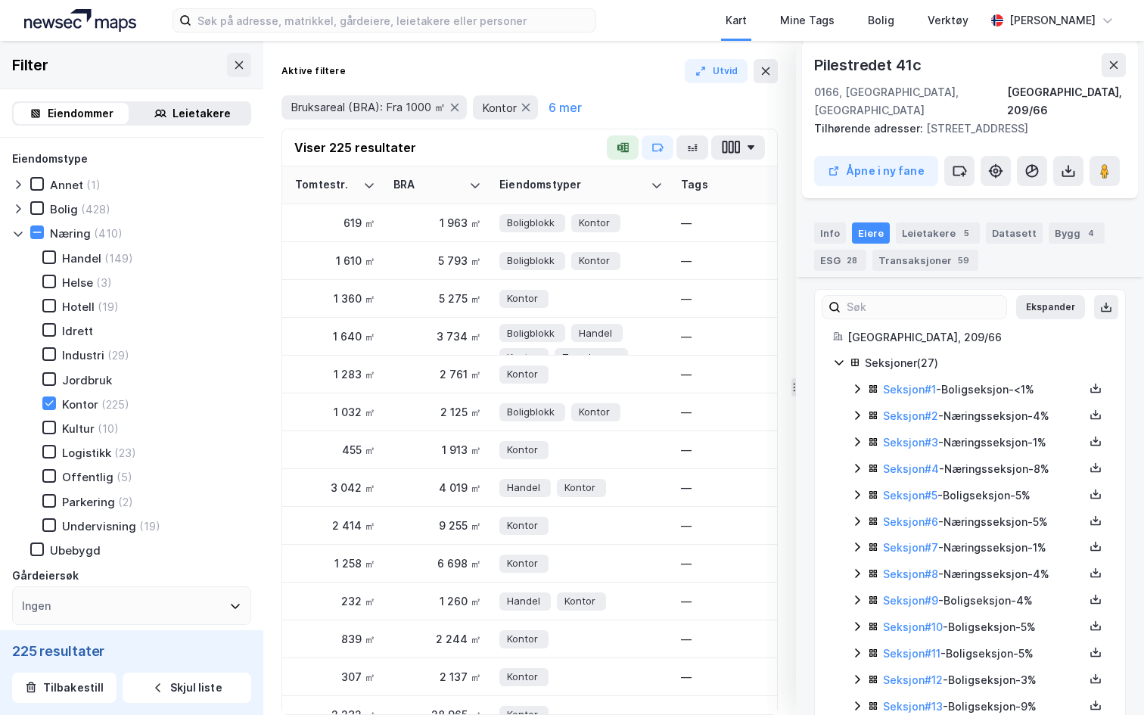
scroll to position [369, 0]
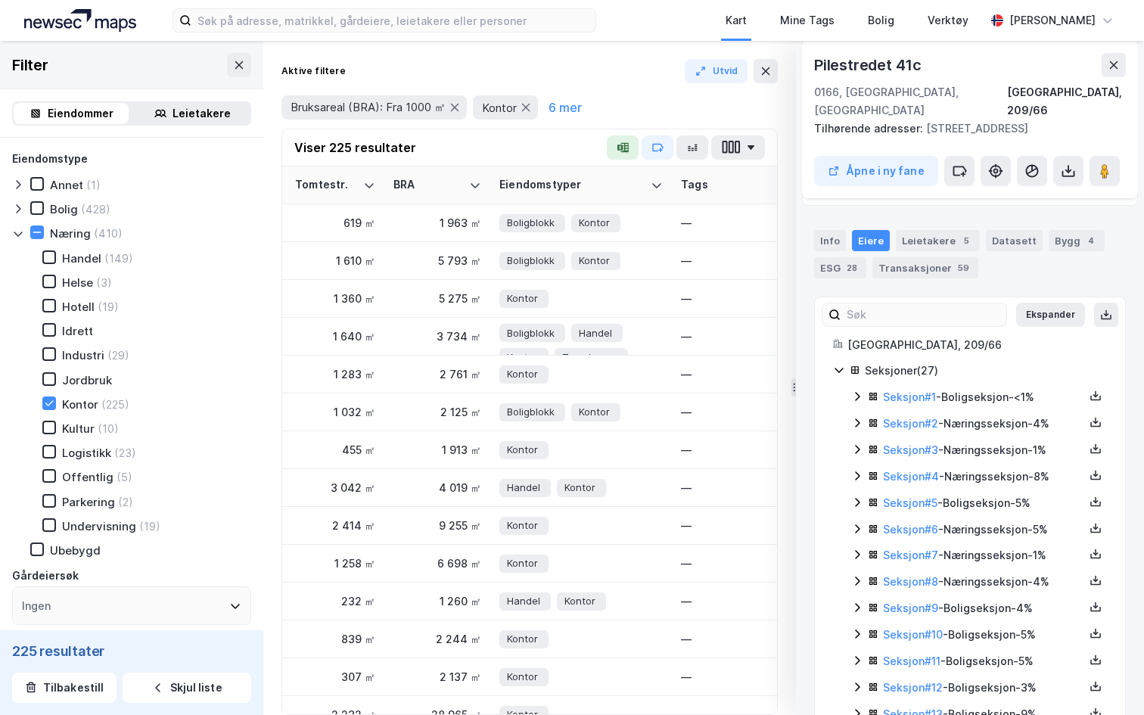
click at [855, 417] on icon at bounding box center [857, 423] width 12 height 12
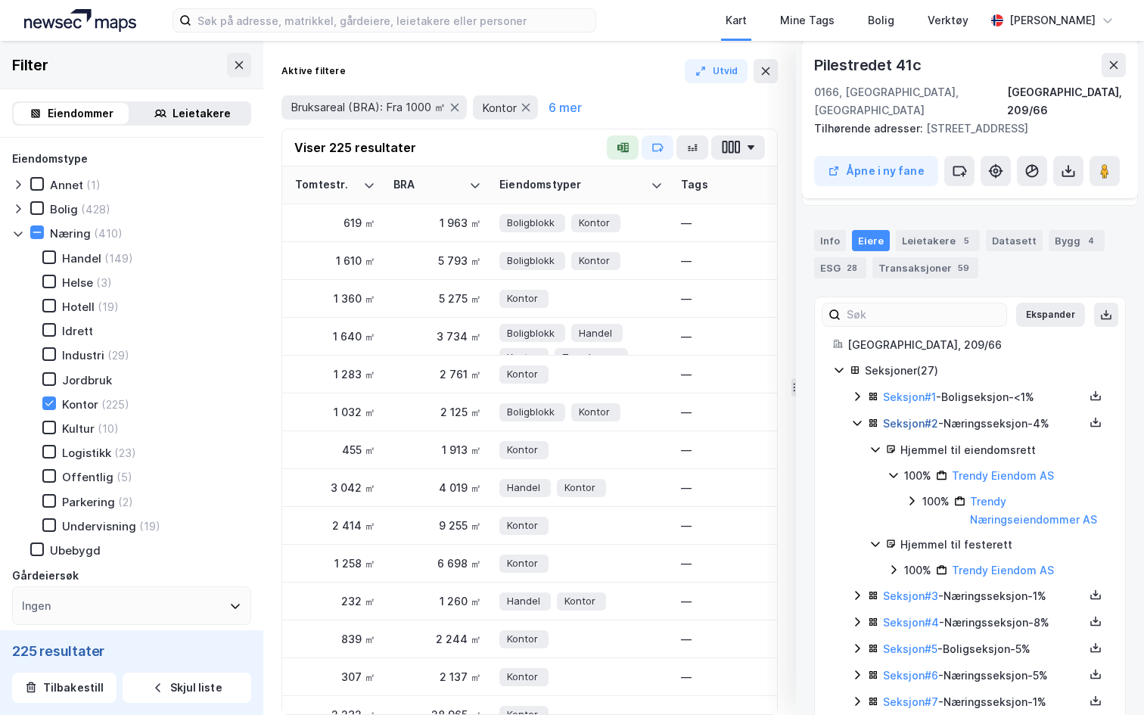
click at [909, 417] on link "Seksjon # 2" at bounding box center [910, 423] width 55 height 13
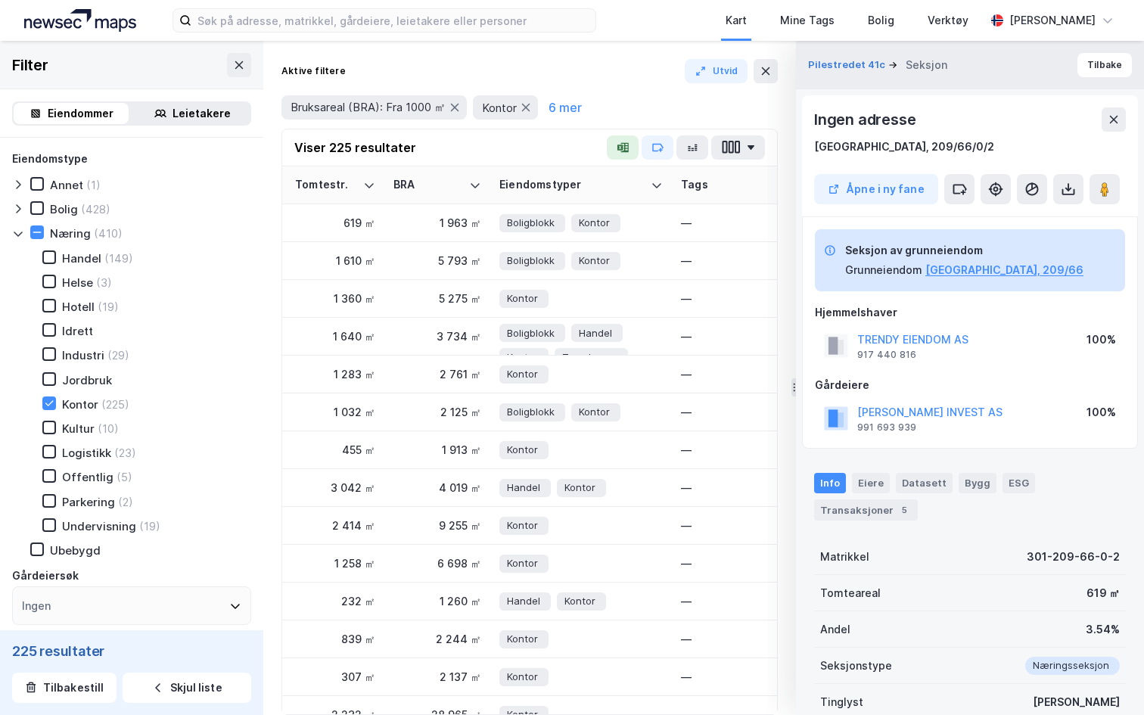
scroll to position [120, 0]
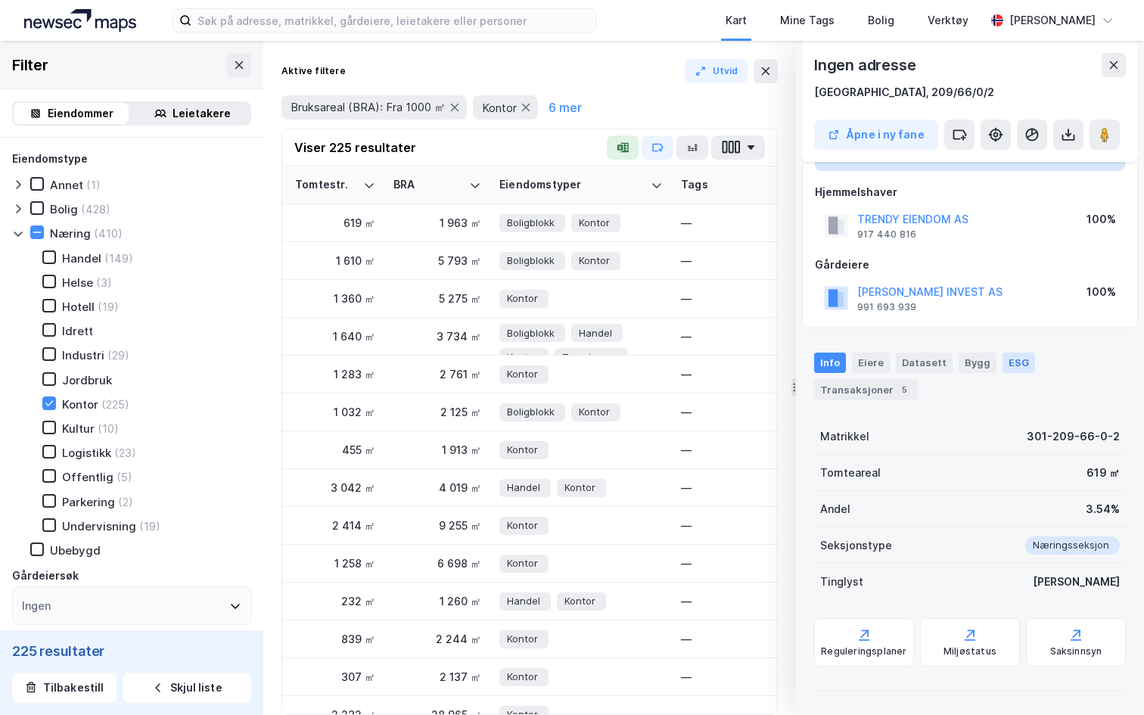
click at [1015, 365] on div "ESG" at bounding box center [1019, 363] width 33 height 20
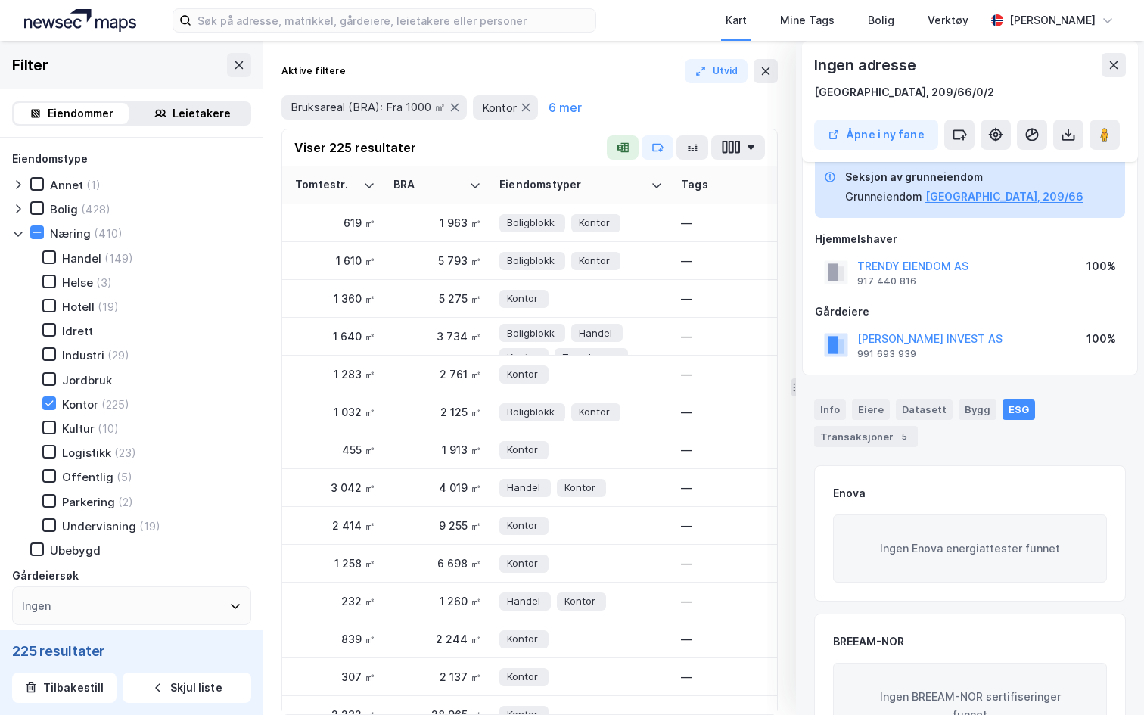
scroll to position [3, 0]
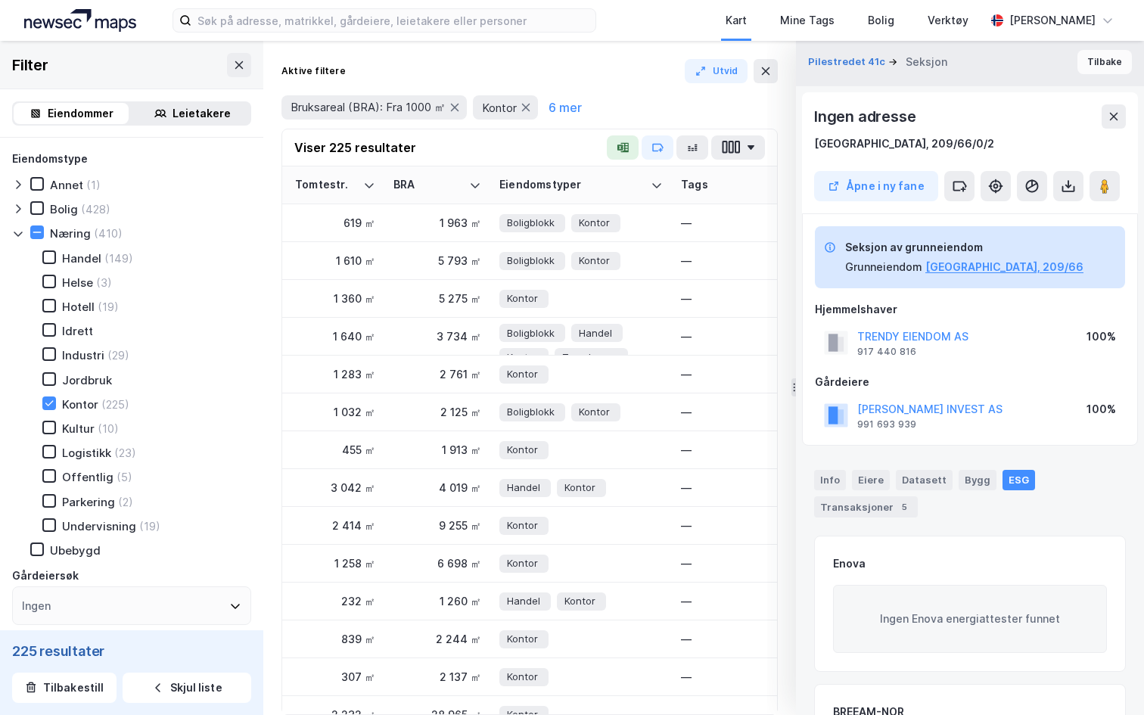
click at [1084, 65] on button "Tilbake" at bounding box center [1105, 62] width 54 height 24
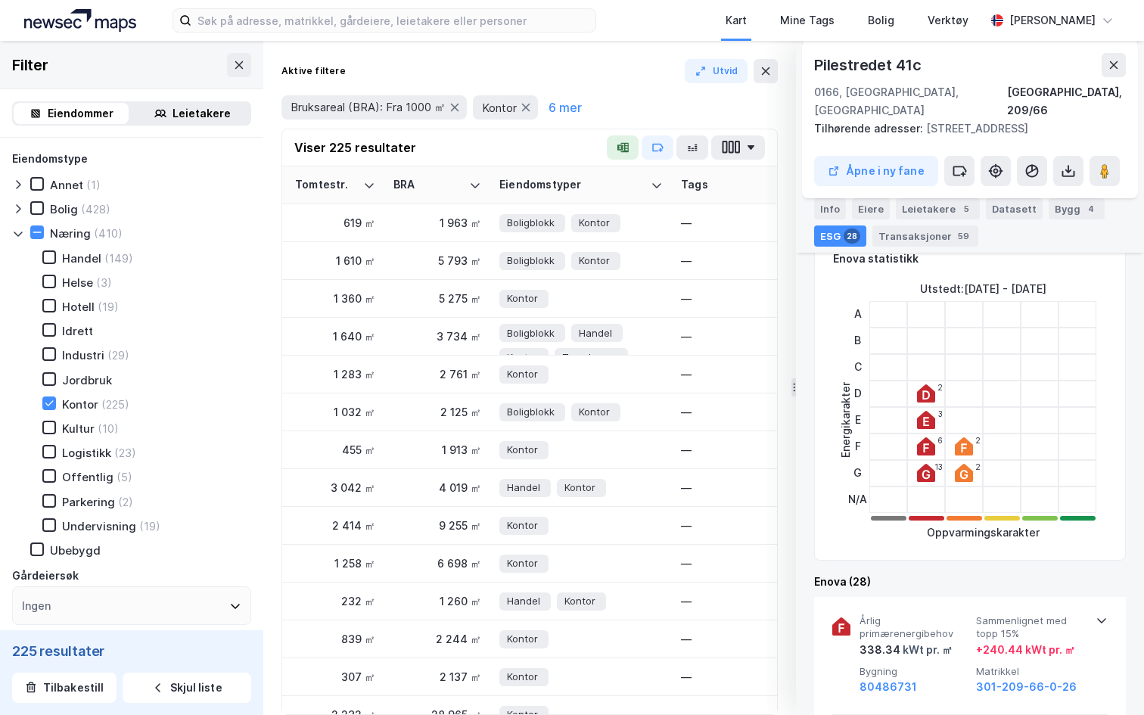
scroll to position [437, 0]
click at [1112, 80] on div "Pilestredet 41c 0166, Oslo, Oslo Oslo, 209/66" at bounding box center [970, 86] width 312 height 67
click at [1111, 71] on button at bounding box center [1114, 65] width 24 height 24
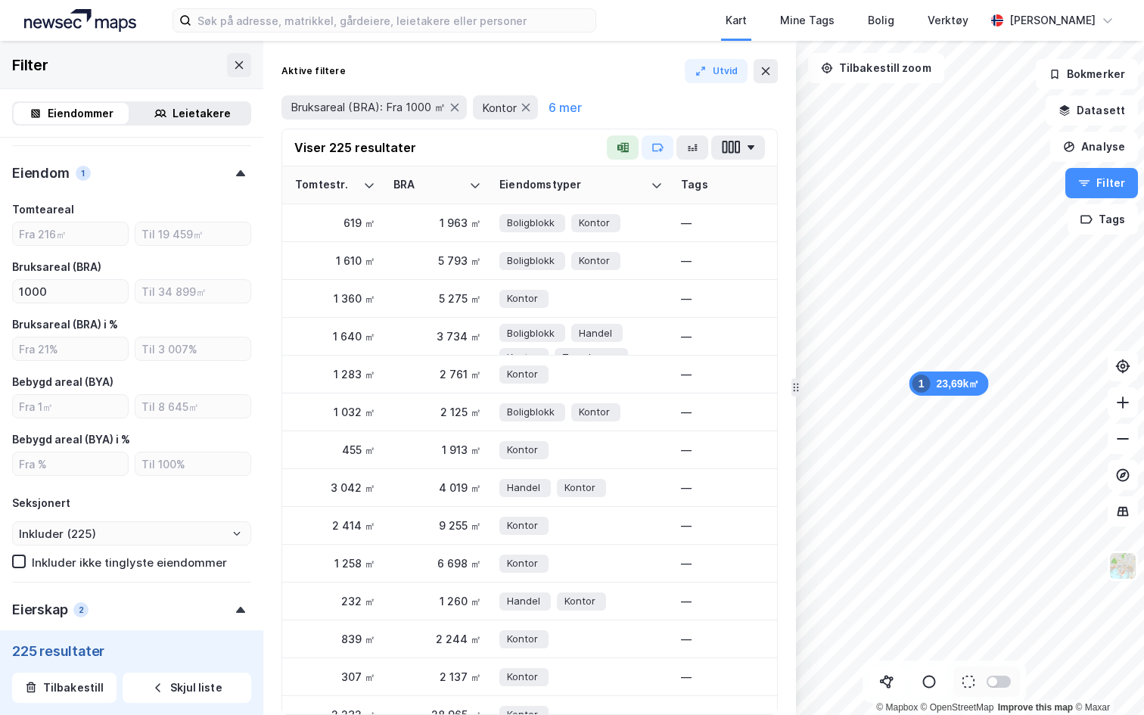
scroll to position [829, 0]
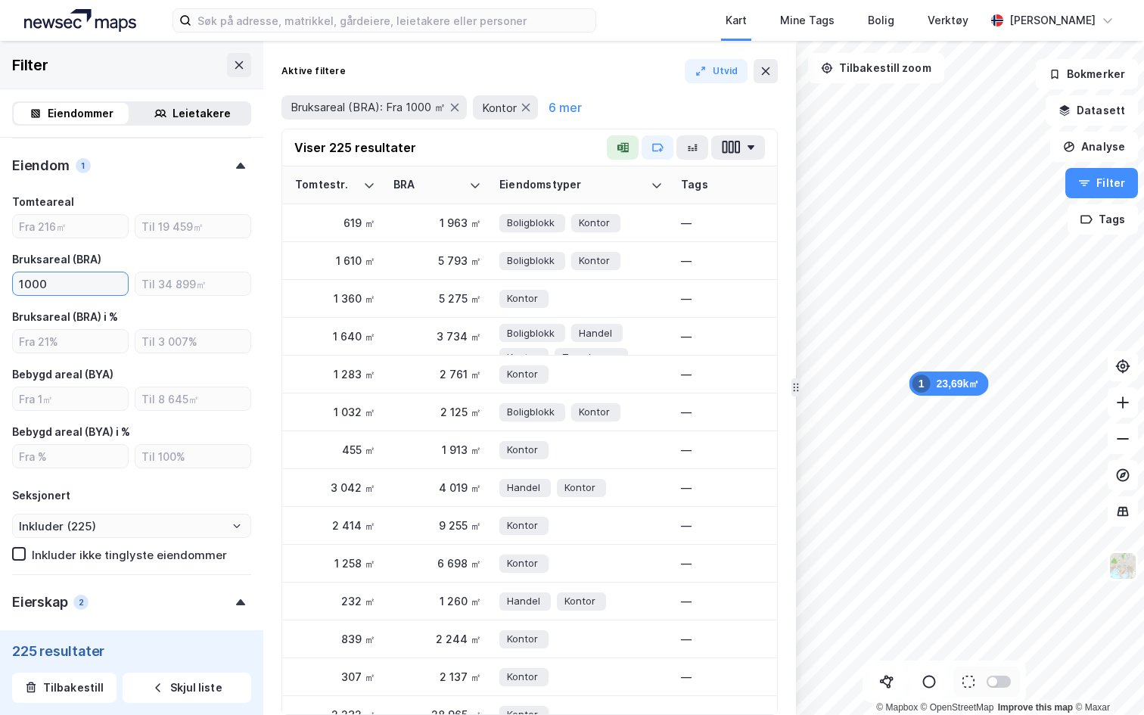
click at [56, 291] on input "1000" at bounding box center [70, 283] width 115 height 23
type input "3000"
type input "Inkluder (137)"
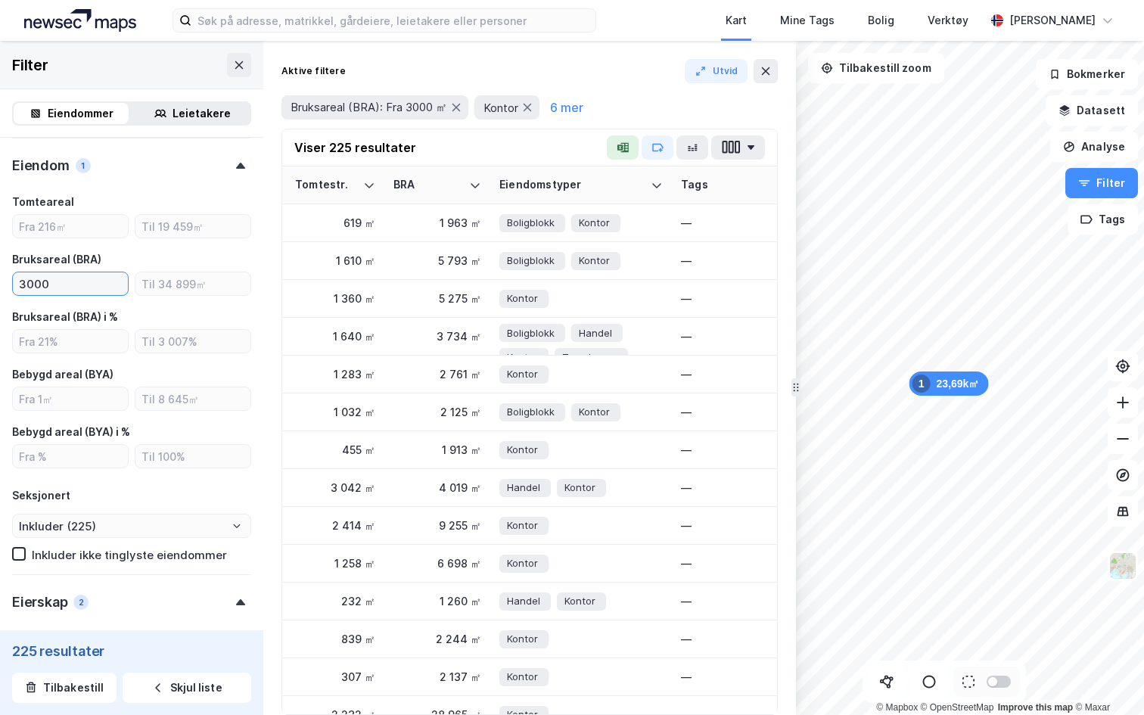
type input "--- (137)"
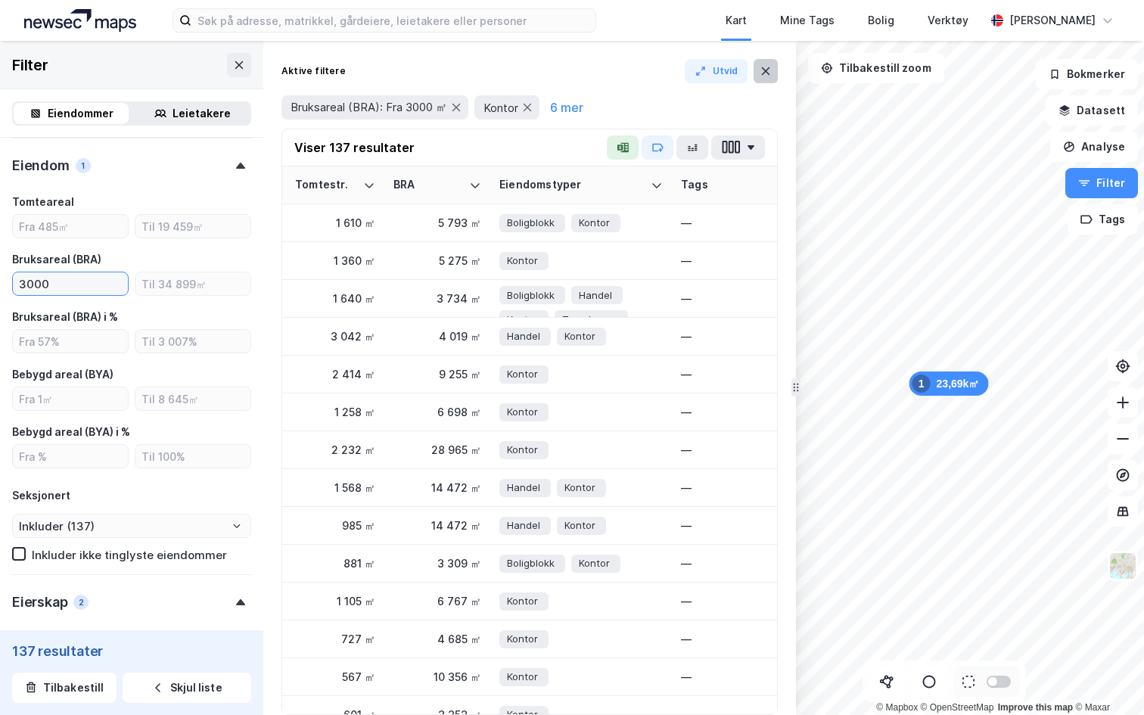
type input "3000"
click at [770, 75] on icon at bounding box center [766, 71] width 12 height 12
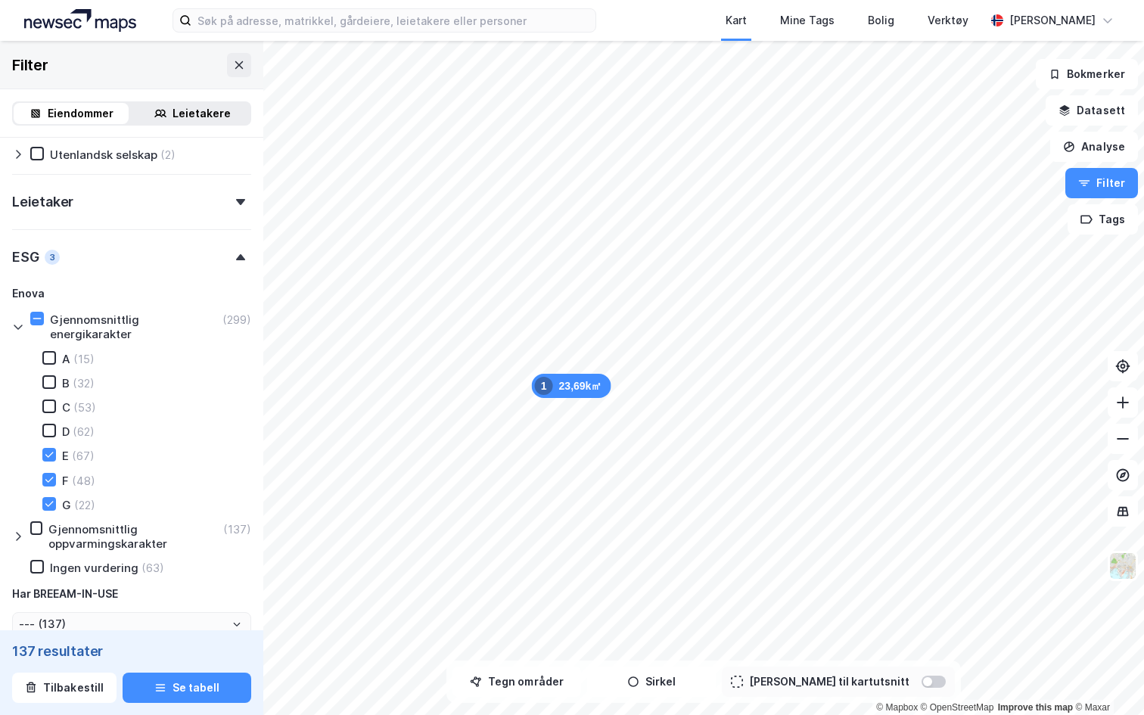
scroll to position [1599, 0]
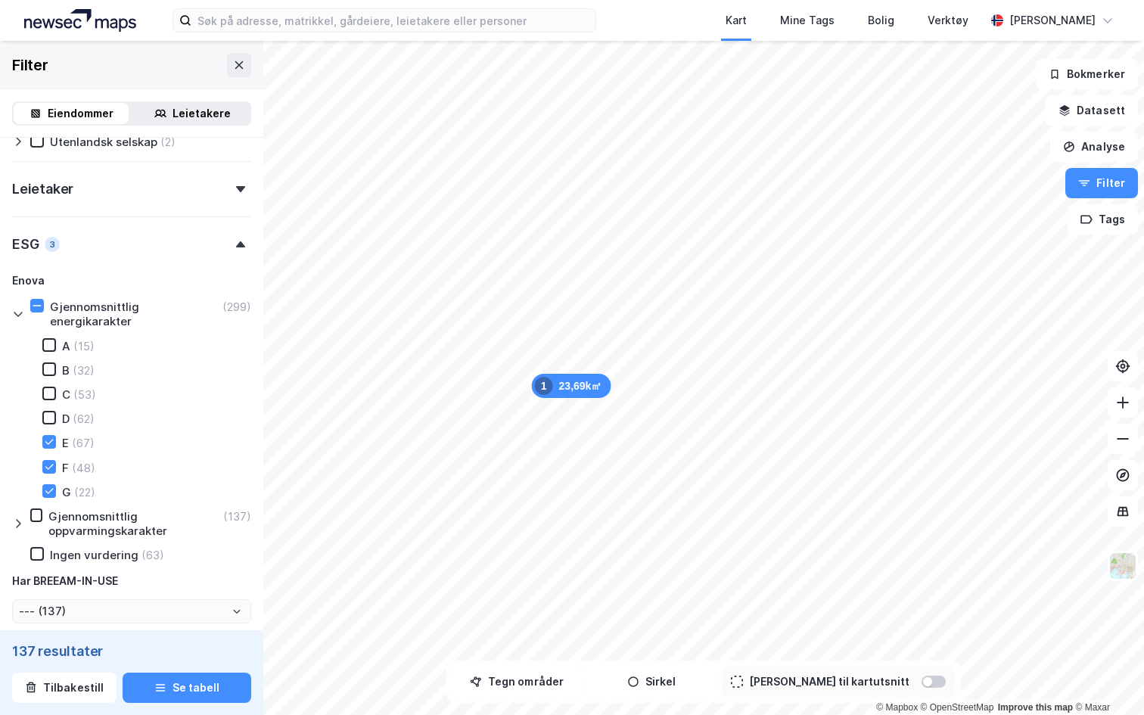
click at [12, 518] on icon at bounding box center [18, 524] width 12 height 12
click at [13, 518] on icon at bounding box center [18, 524] width 12 height 12
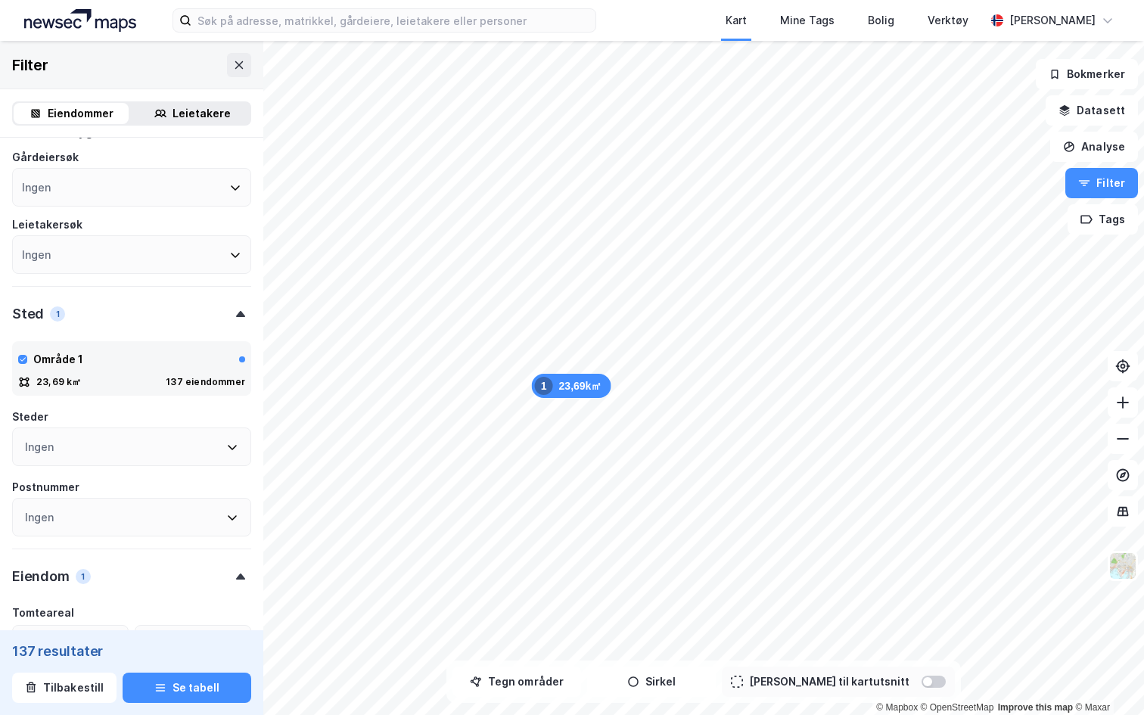
scroll to position [393, 0]
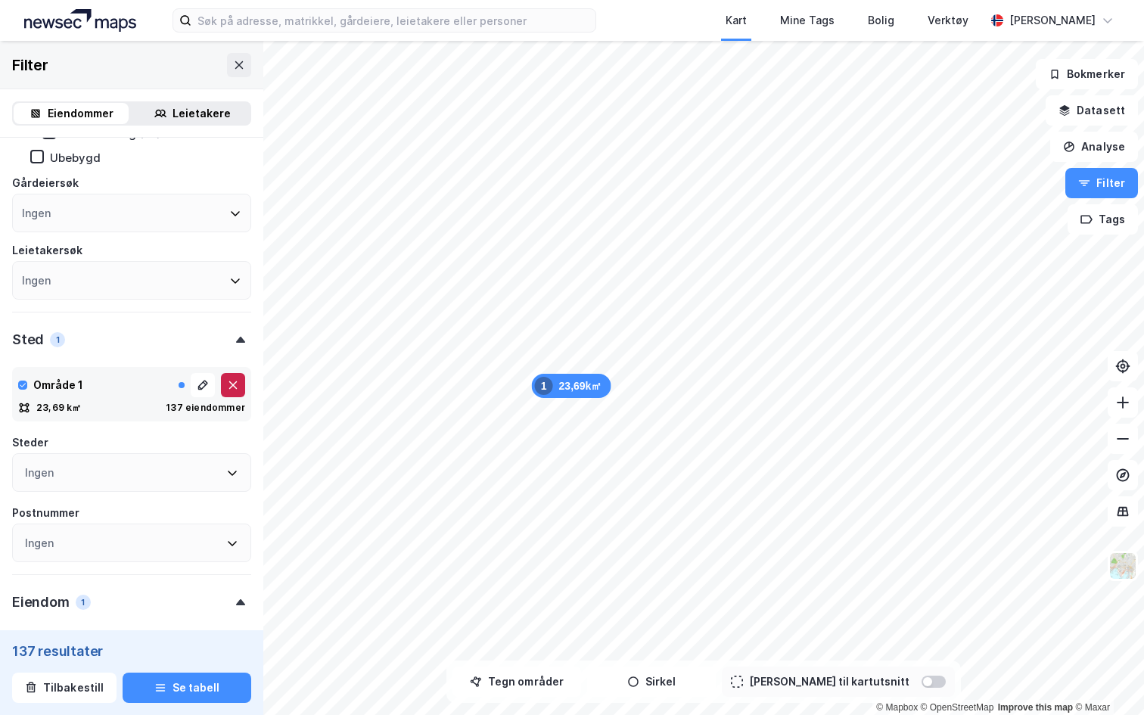
click at [234, 394] on button at bounding box center [233, 385] width 24 height 24
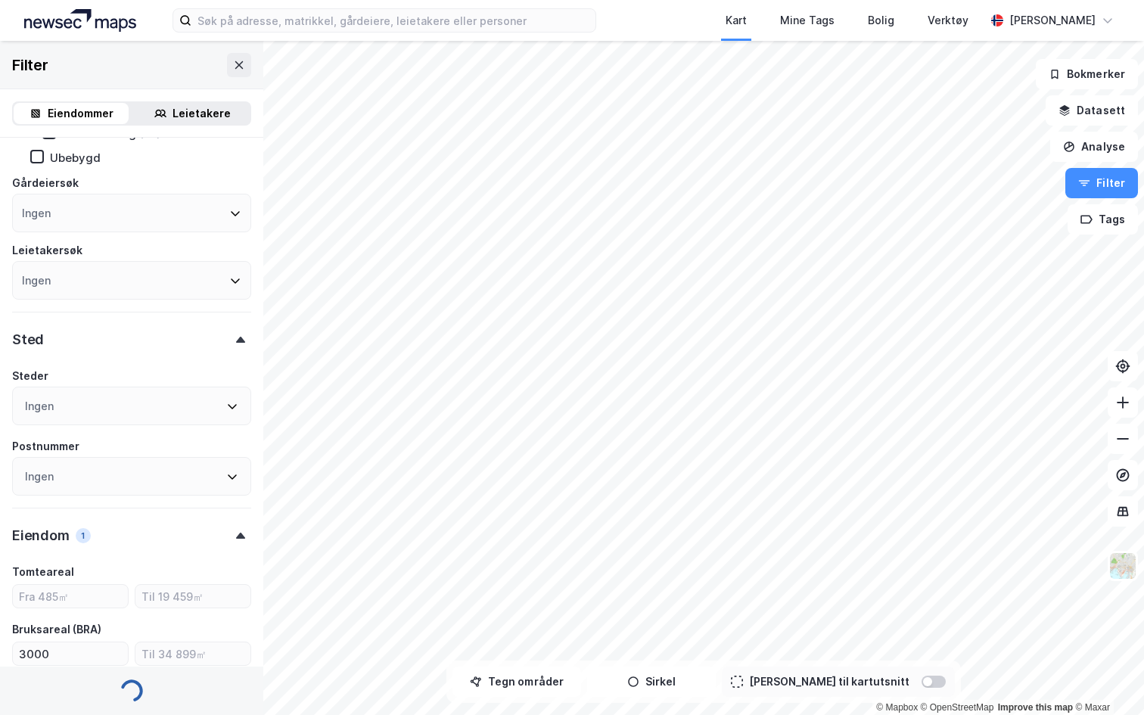
type input "Inkluder (571)"
type input "--- (571)"
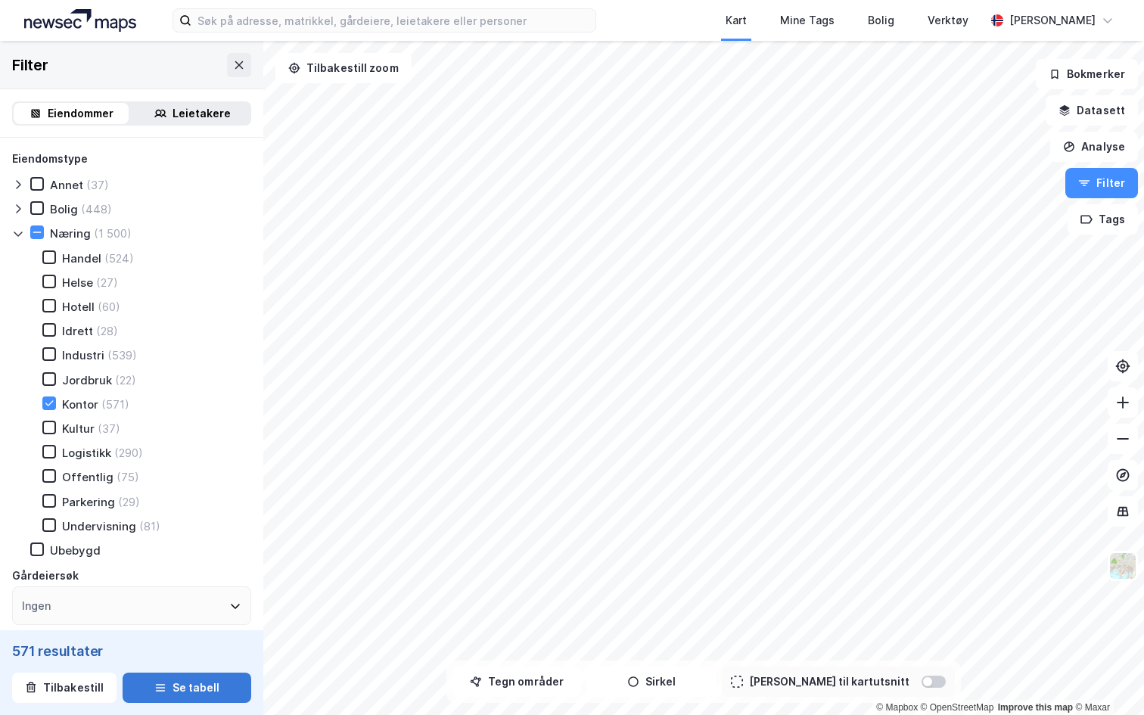
click at [175, 688] on button "Se tabell" at bounding box center [187, 688] width 129 height 30
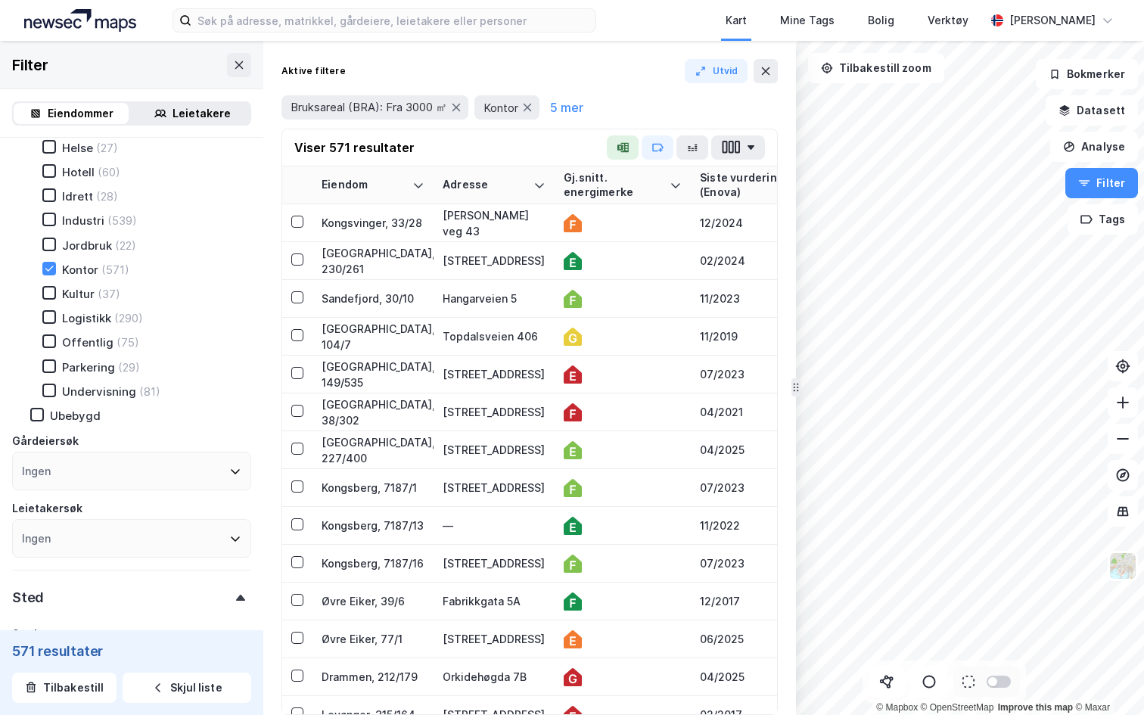
scroll to position [126, 0]
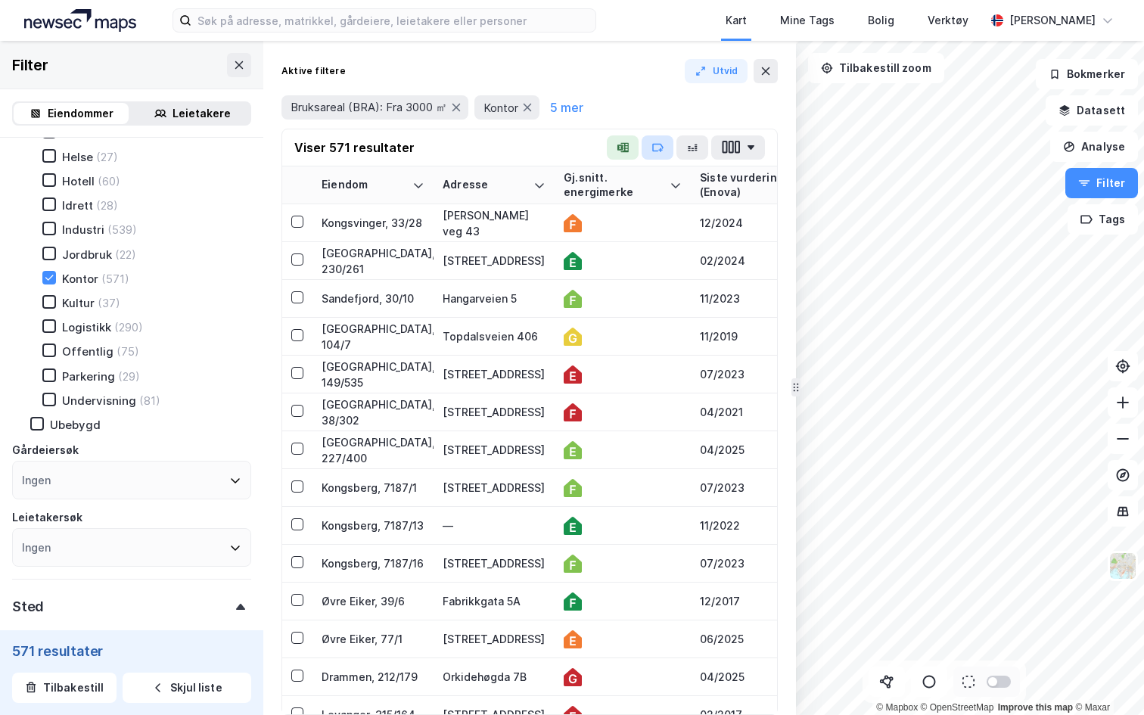
click at [663, 151] on icon "button" at bounding box center [658, 148] width 12 height 12
click at [786, 32] on div "Mine Tags" at bounding box center [808, 20] width 64 height 27
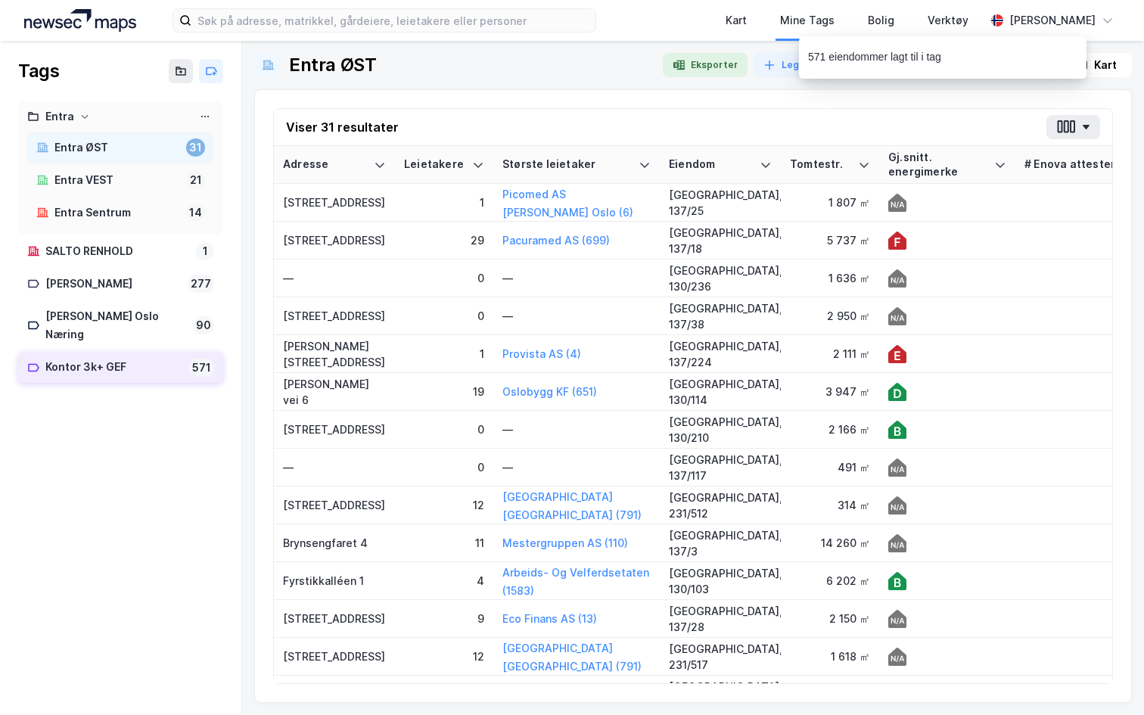
click at [119, 358] on div "Kontor 3k+ GEF" at bounding box center [114, 367] width 138 height 19
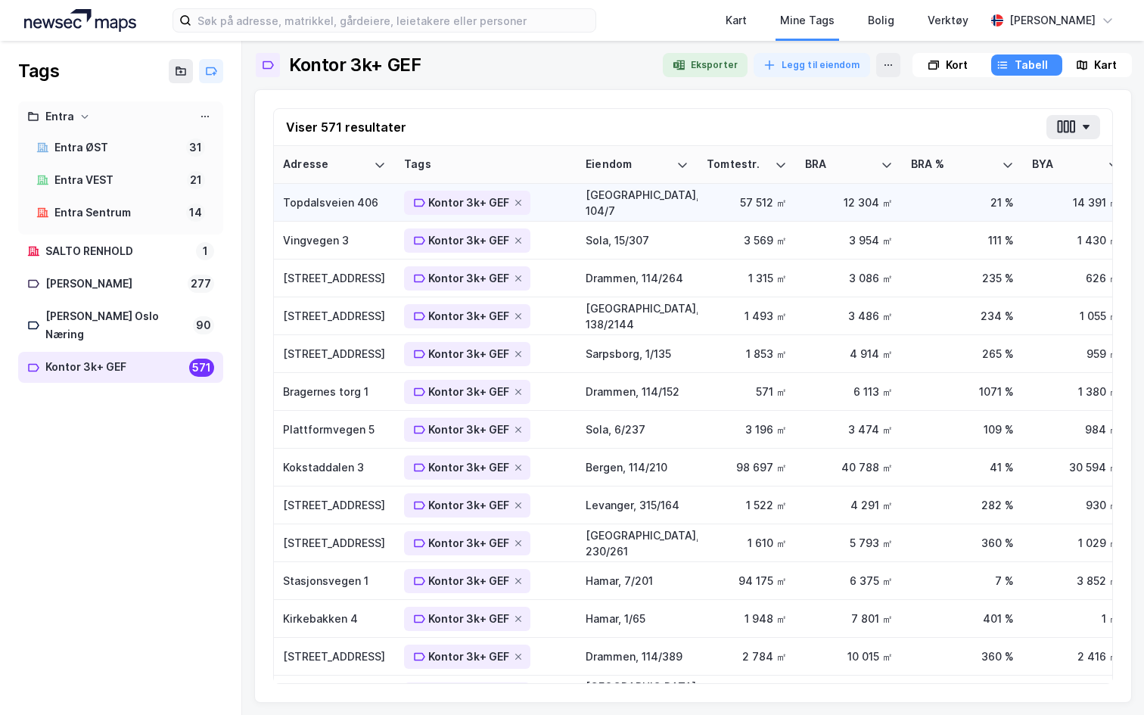
click at [341, 197] on div "Topdalsveien 406" at bounding box center [334, 202] width 103 height 16
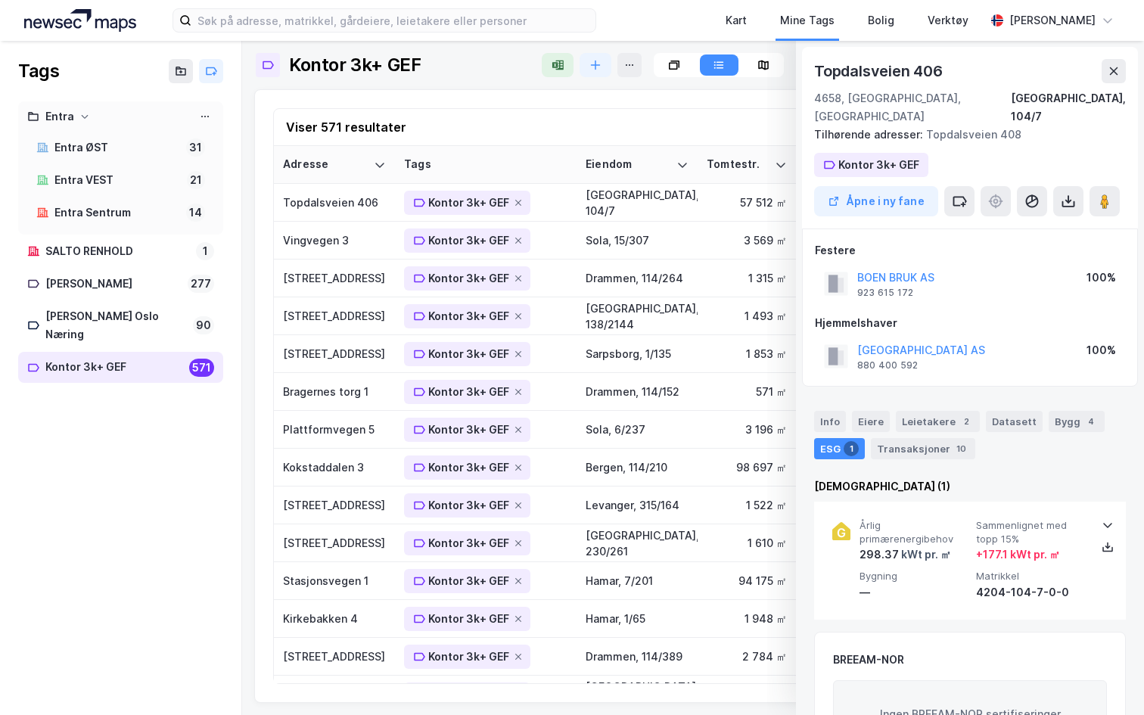
scroll to position [2, 0]
click at [836, 409] on div "Info" at bounding box center [830, 419] width 32 height 21
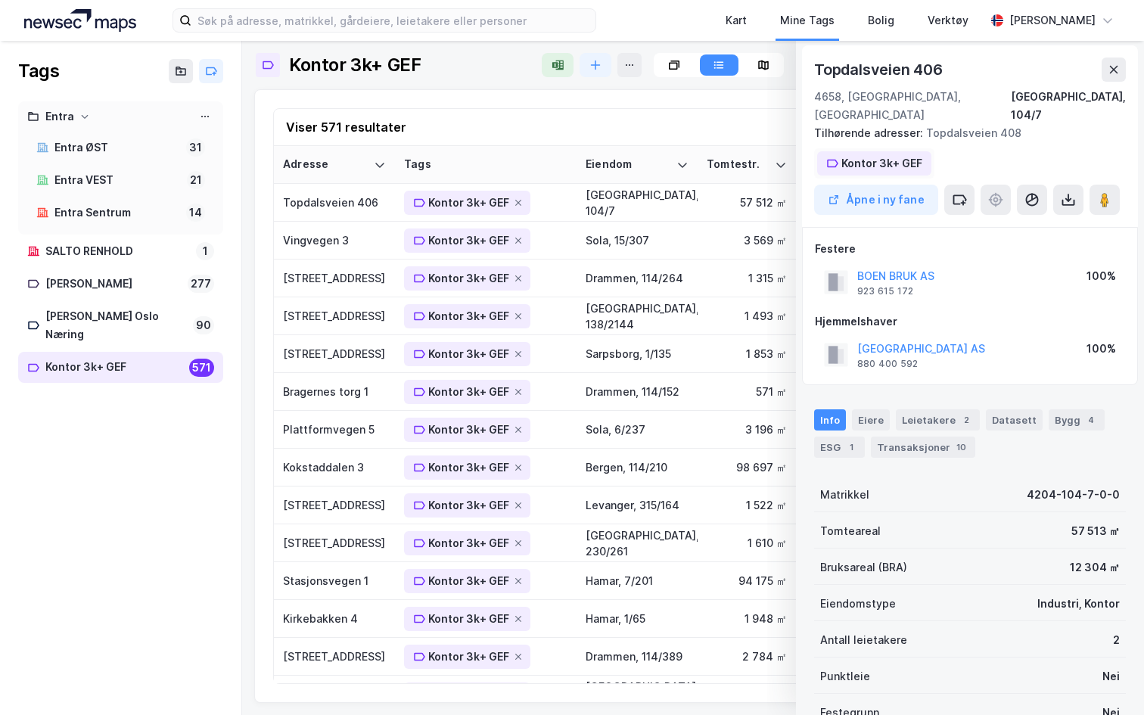
click at [881, 154] on div "Kontor 3k+ GEF" at bounding box center [882, 163] width 81 height 18
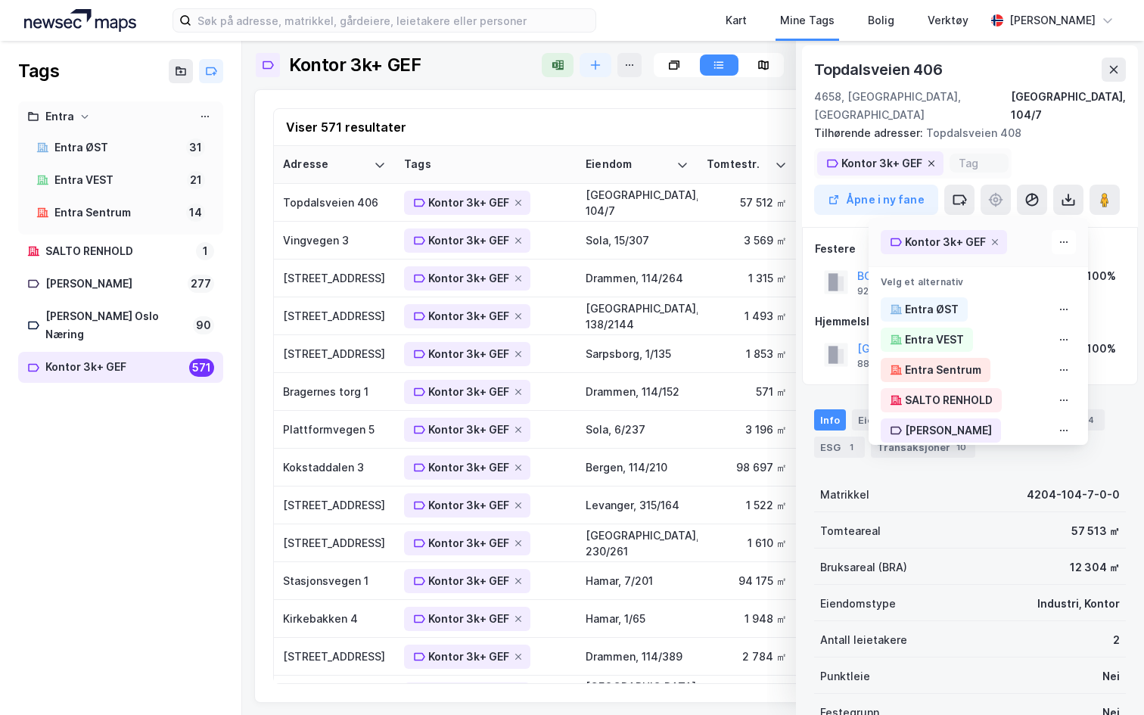
click at [932, 159] on icon at bounding box center [931, 163] width 9 height 9
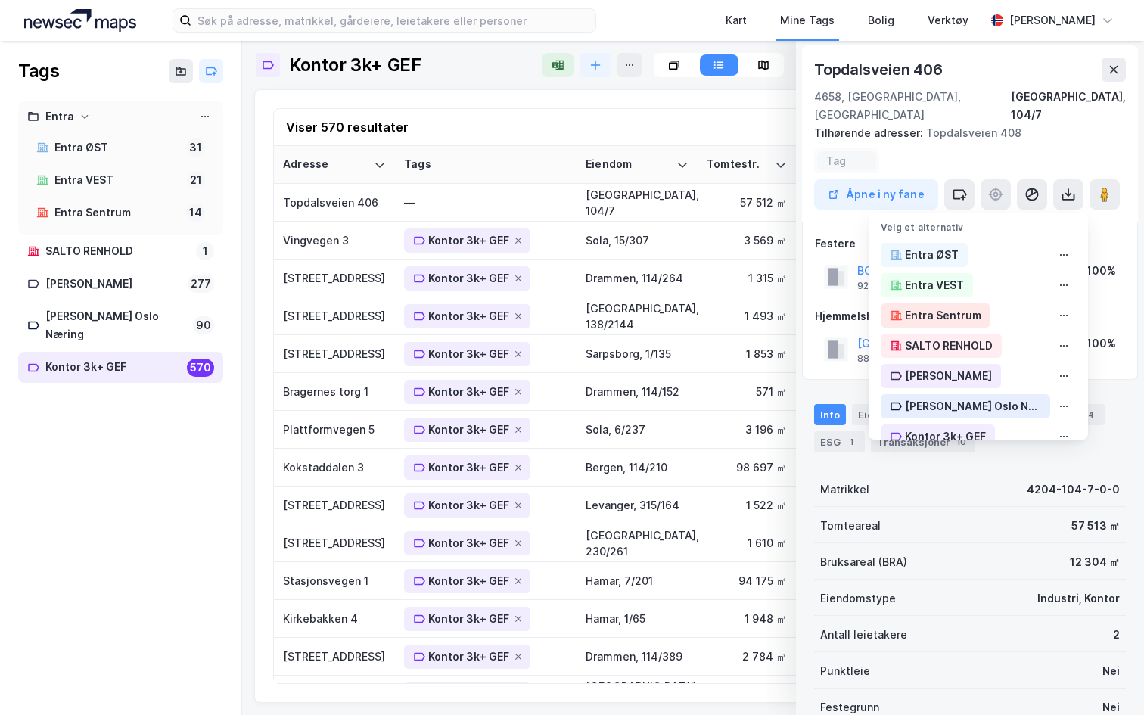
scroll to position [0, 0]
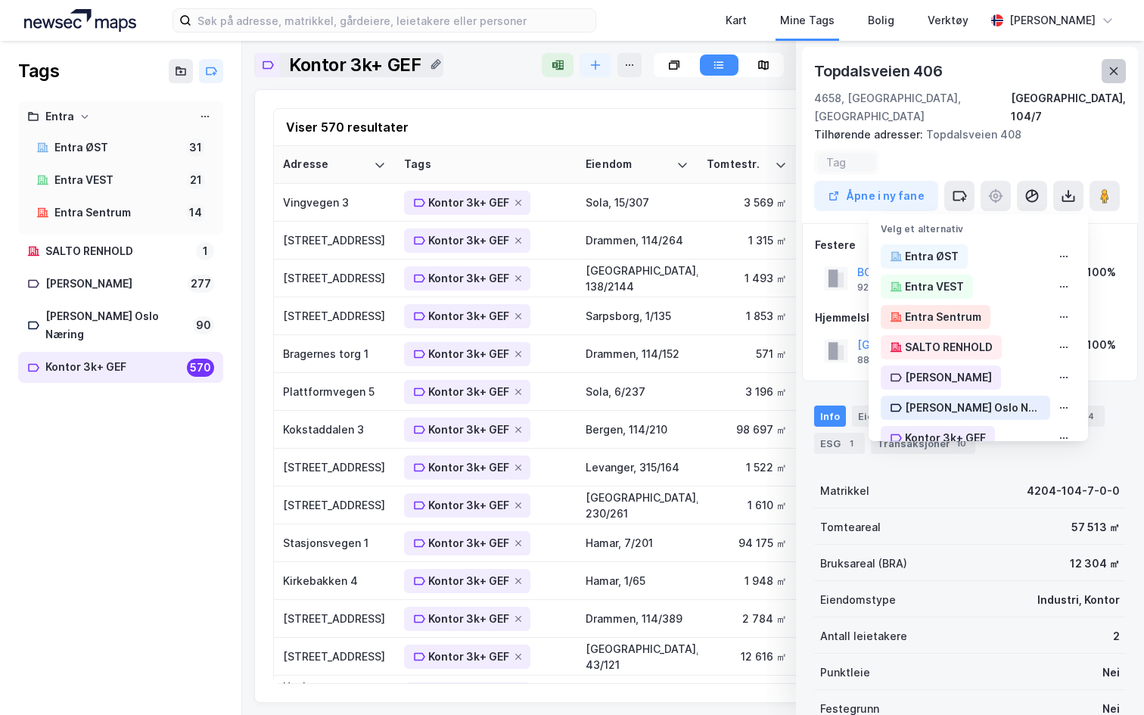
click at [1118, 66] on icon at bounding box center [1114, 71] width 12 height 12
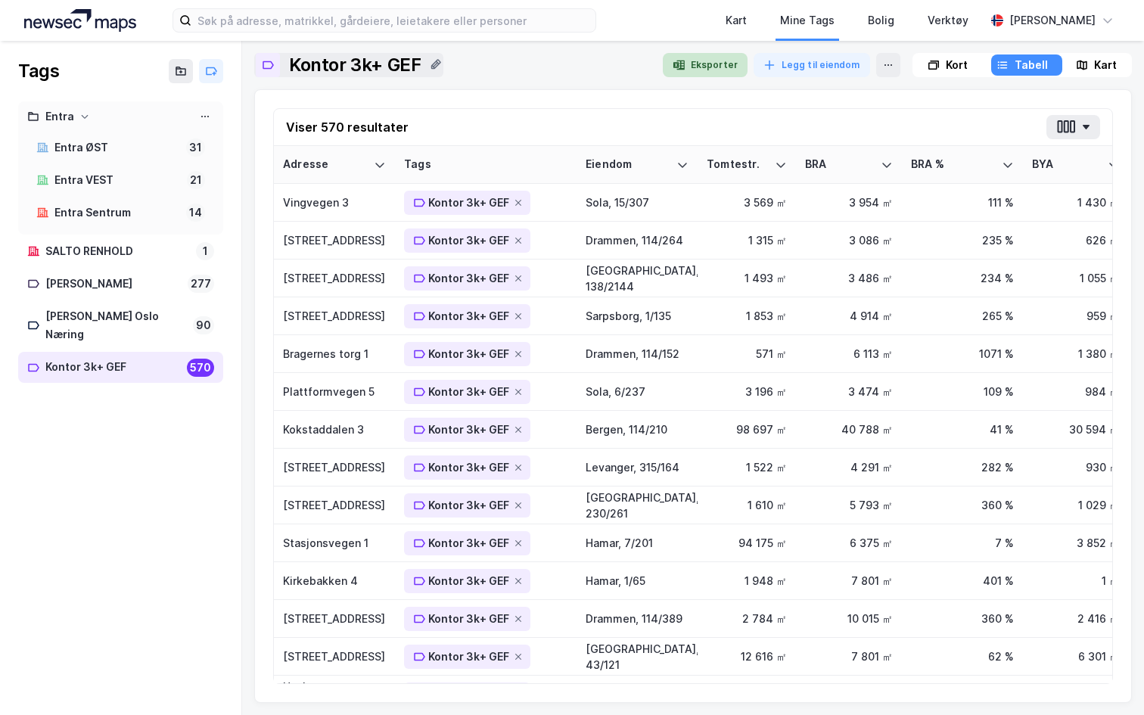
click at [699, 68] on button "Eksporter" at bounding box center [705, 65] width 85 height 24
click at [729, 23] on div "Kart" at bounding box center [736, 20] width 21 height 18
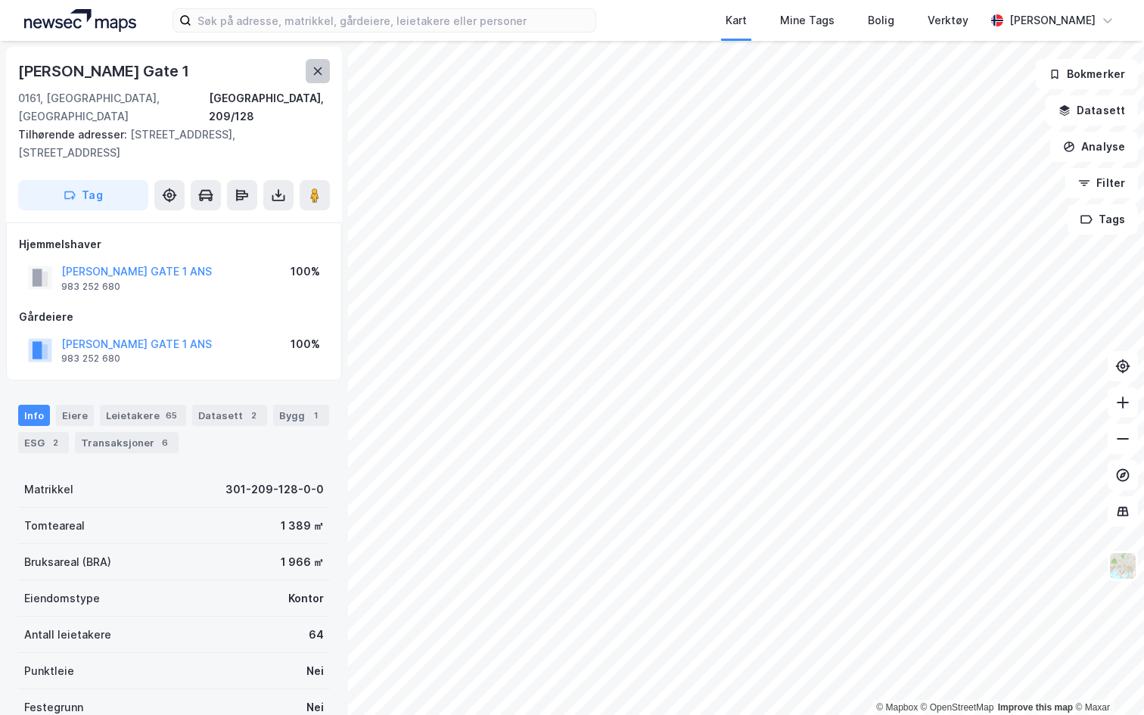
click at [321, 74] on icon at bounding box center [318, 71] width 8 height 8
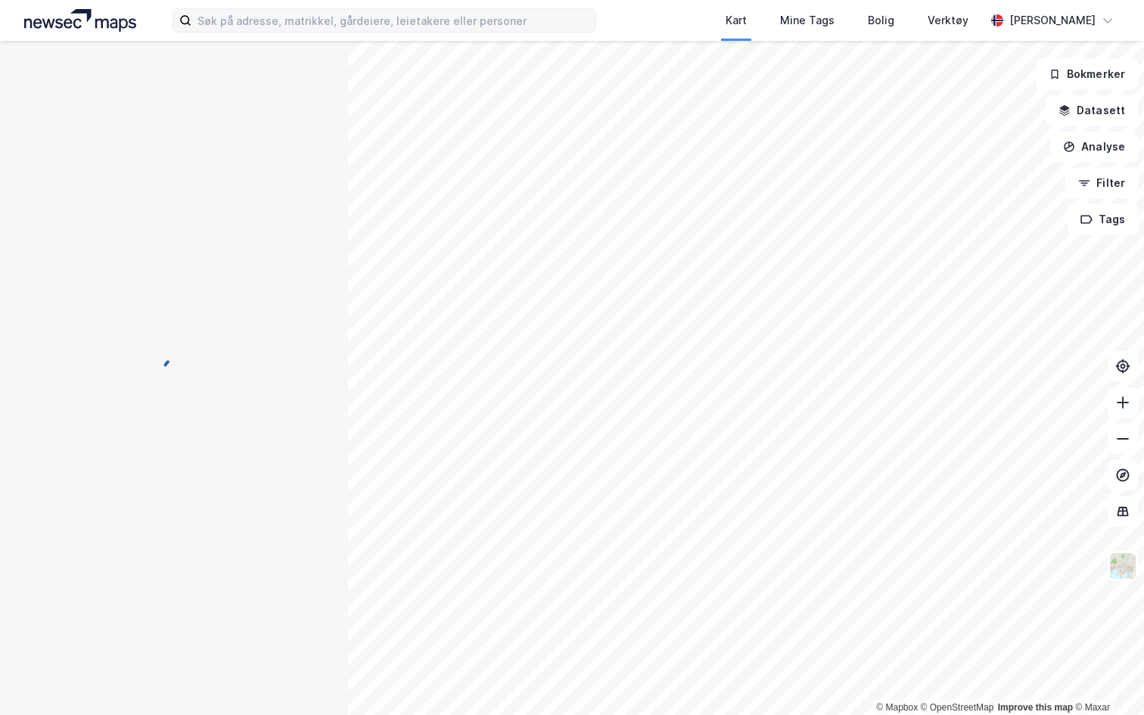
scroll to position [2, 0]
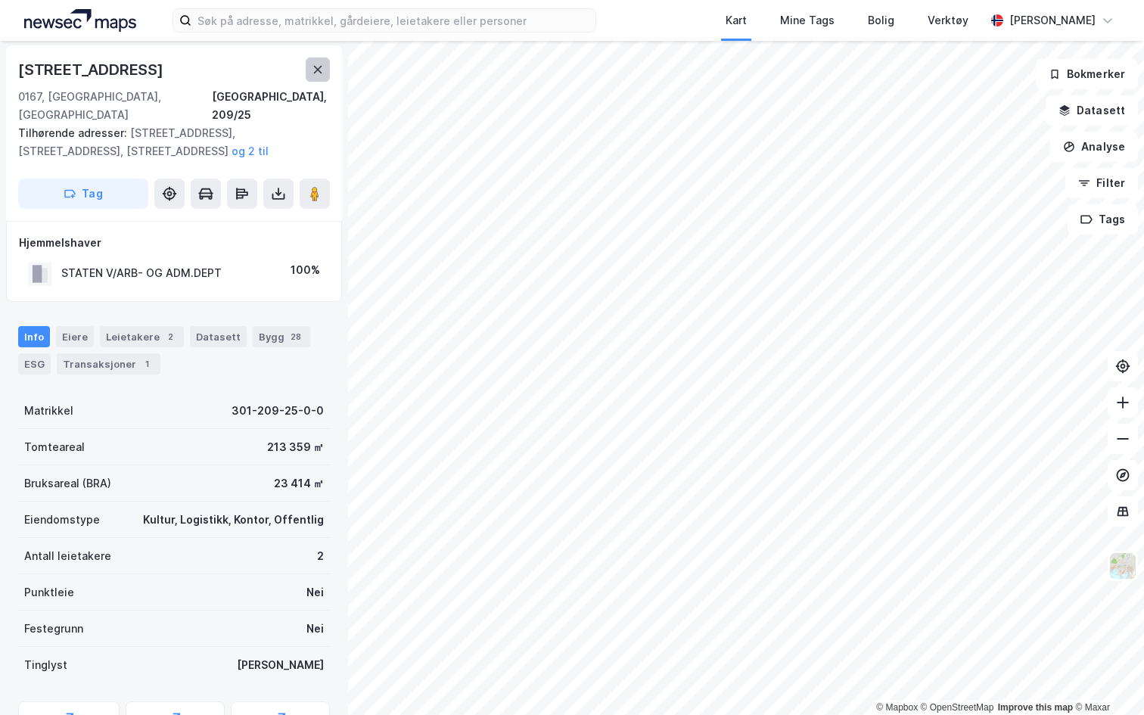
click at [317, 68] on icon at bounding box center [318, 70] width 12 height 12
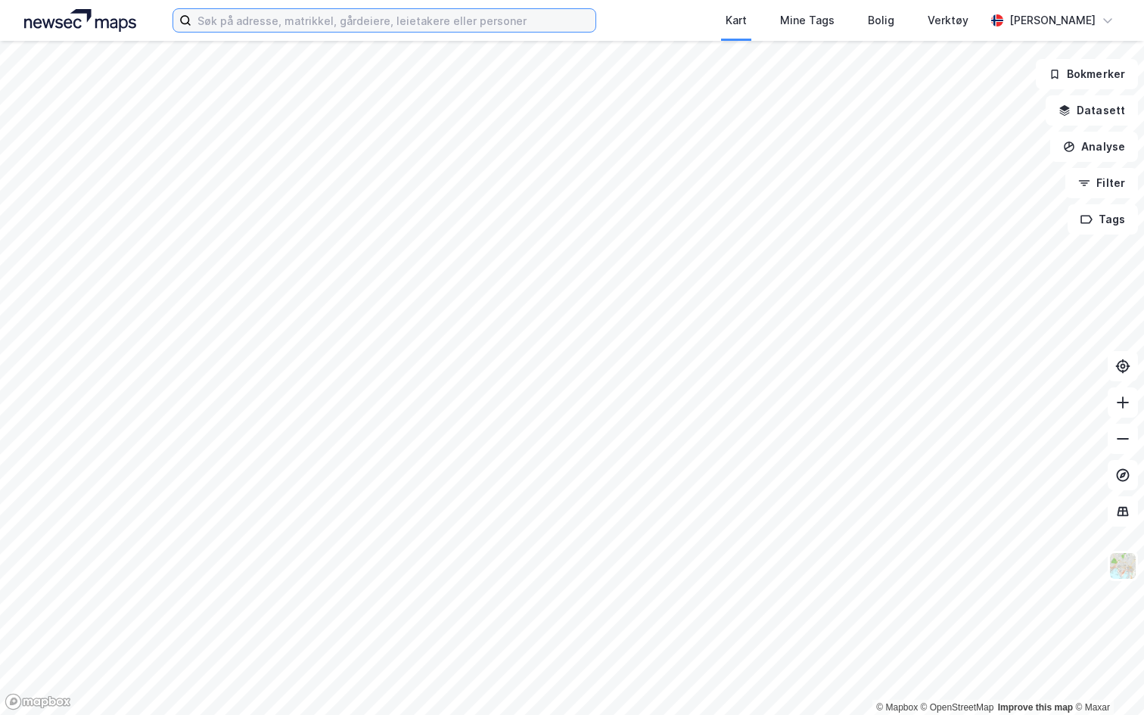
click at [247, 20] on input at bounding box center [393, 20] width 404 height 23
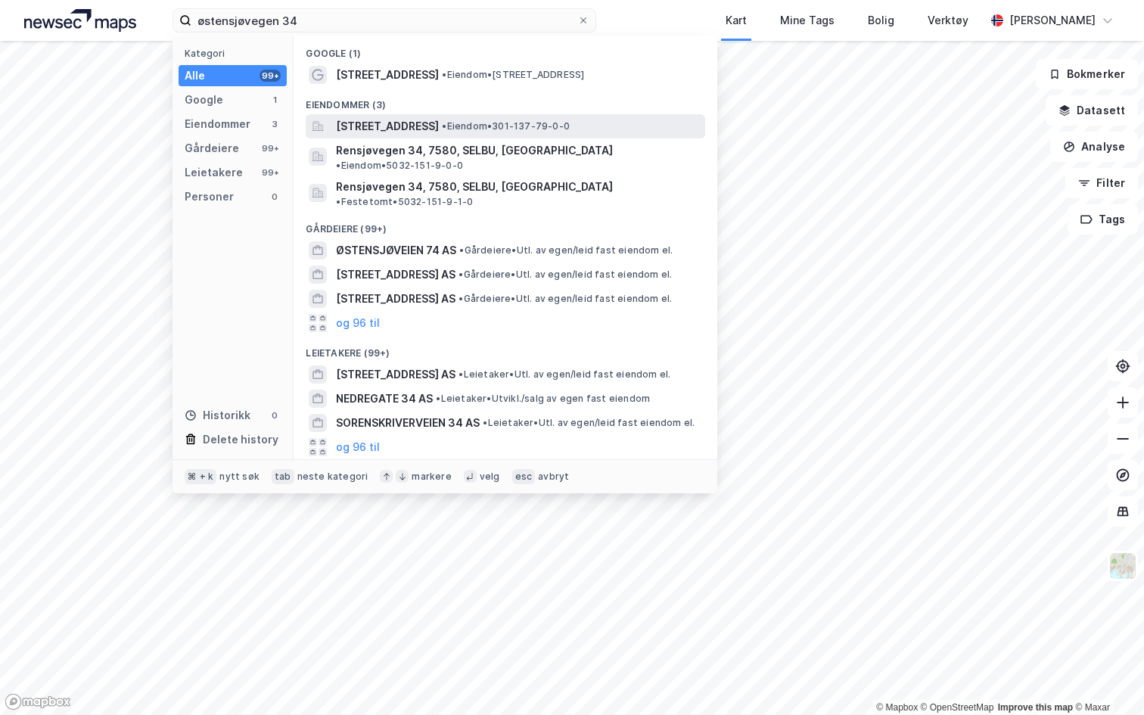
click at [439, 126] on span "Østensjøveien 34, 0667, OSLO, OSLO" at bounding box center [387, 126] width 103 height 18
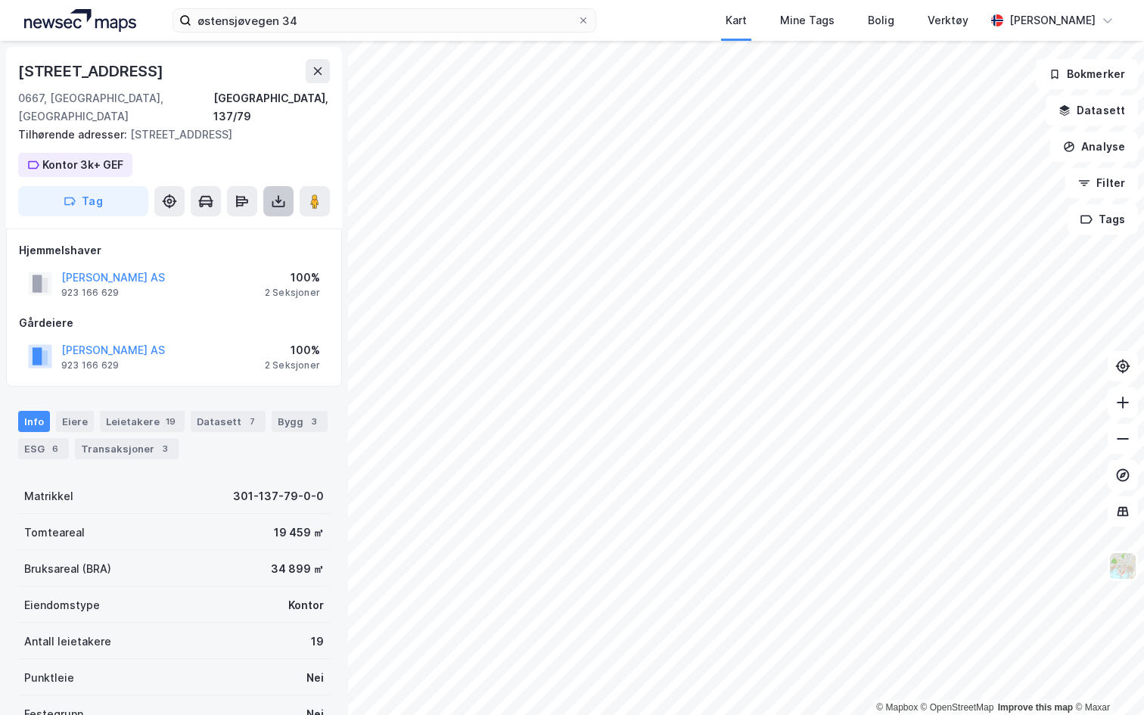
click at [279, 194] on icon at bounding box center [278, 201] width 15 height 15
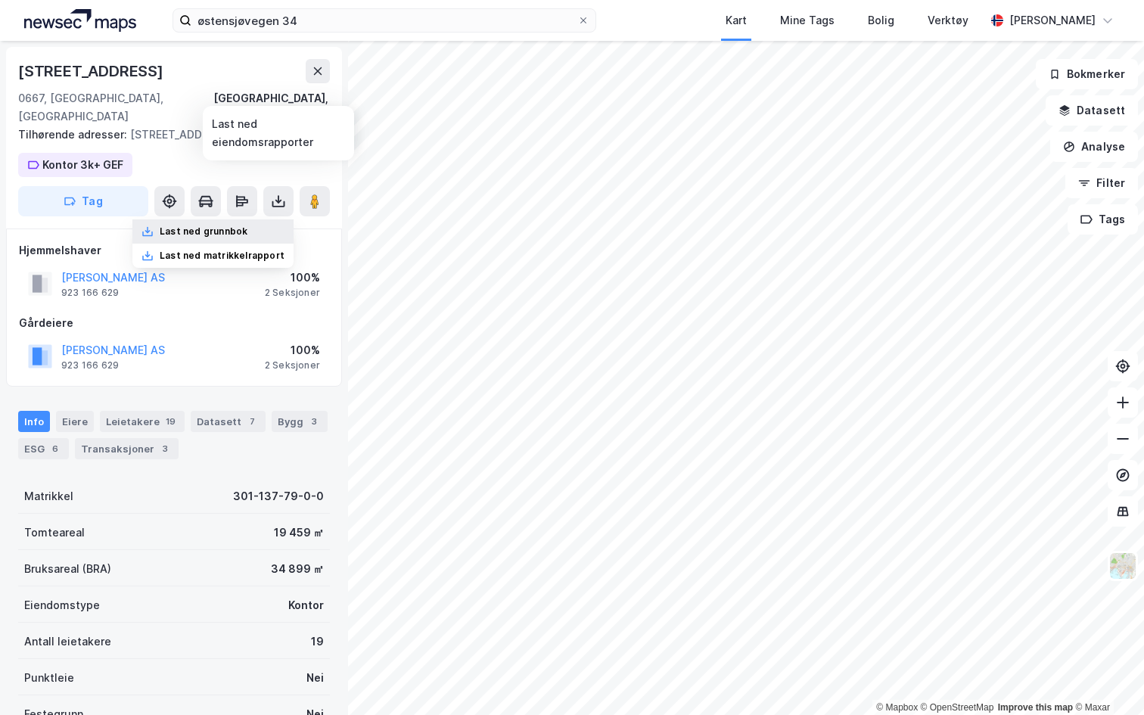
click at [218, 219] on div "Last ned grunnbok" at bounding box center [212, 231] width 161 height 24
click at [216, 250] on div "Last ned matrikkelrapport" at bounding box center [222, 256] width 125 height 12
click at [244, 149] on div "Østensjøveien 34 0667, Oslo, Oslo Oslo, 137/79 Tilhørende adresser: Østensjøvei…" at bounding box center [174, 138] width 336 height 182
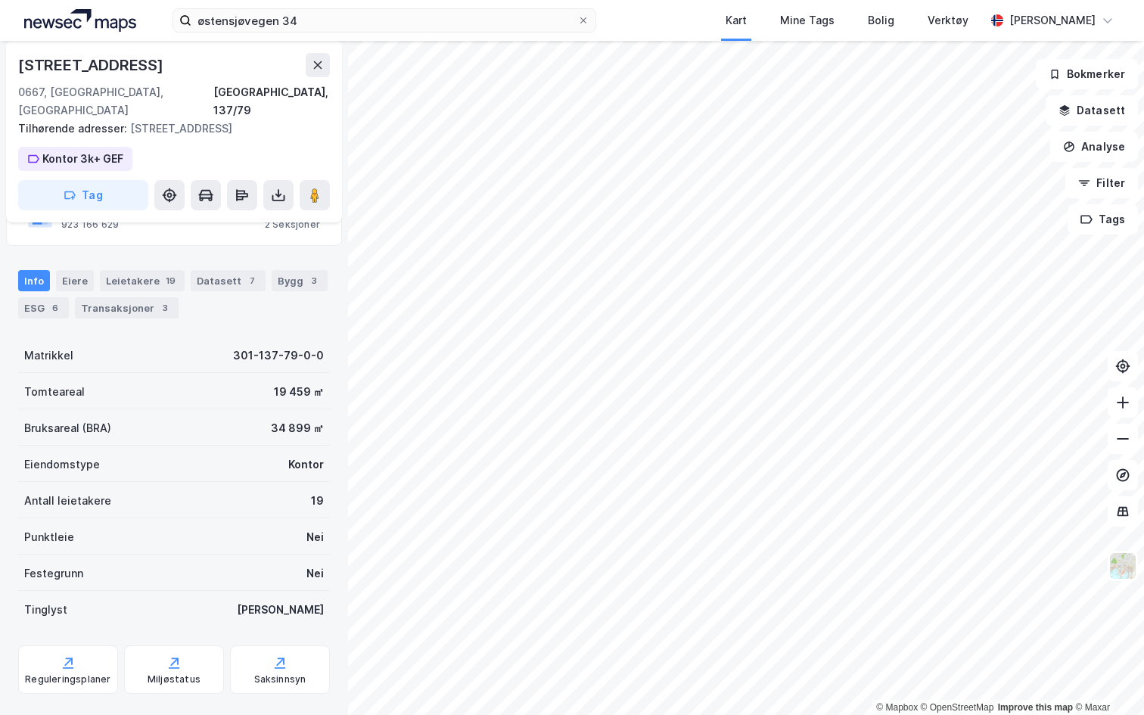
scroll to position [145, 0]
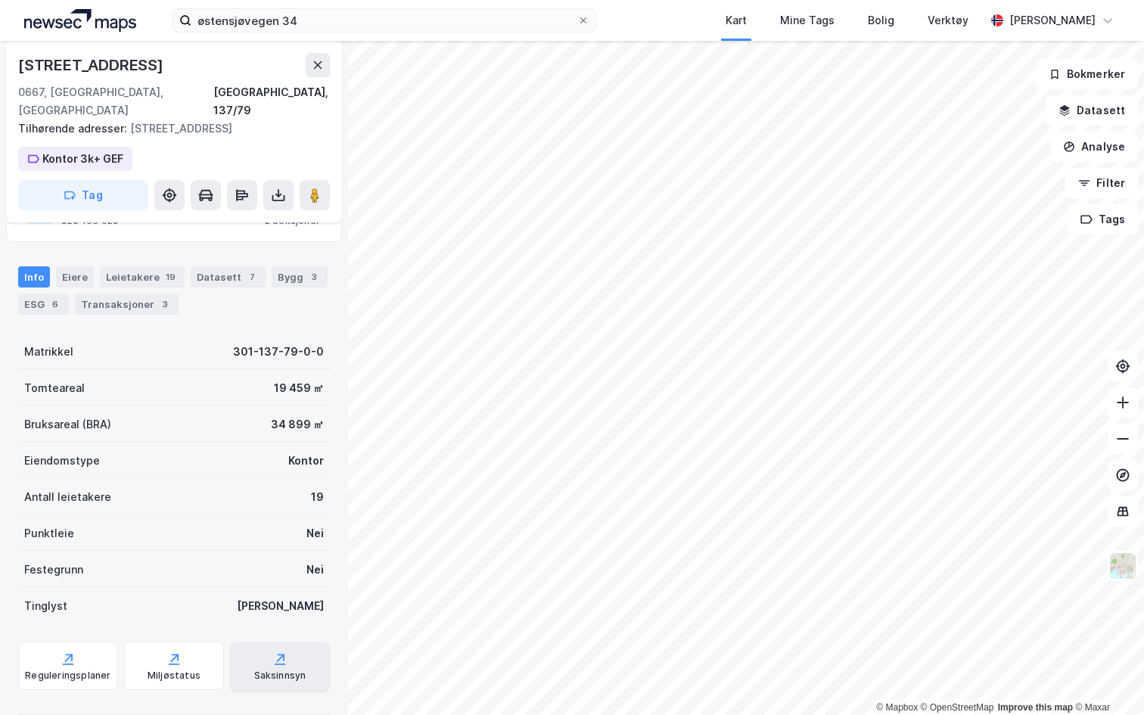
click at [278, 670] on div "Saksinnsyn" at bounding box center [280, 676] width 52 height 12
click at [285, 266] on div "Bygg 3" at bounding box center [300, 276] width 56 height 21
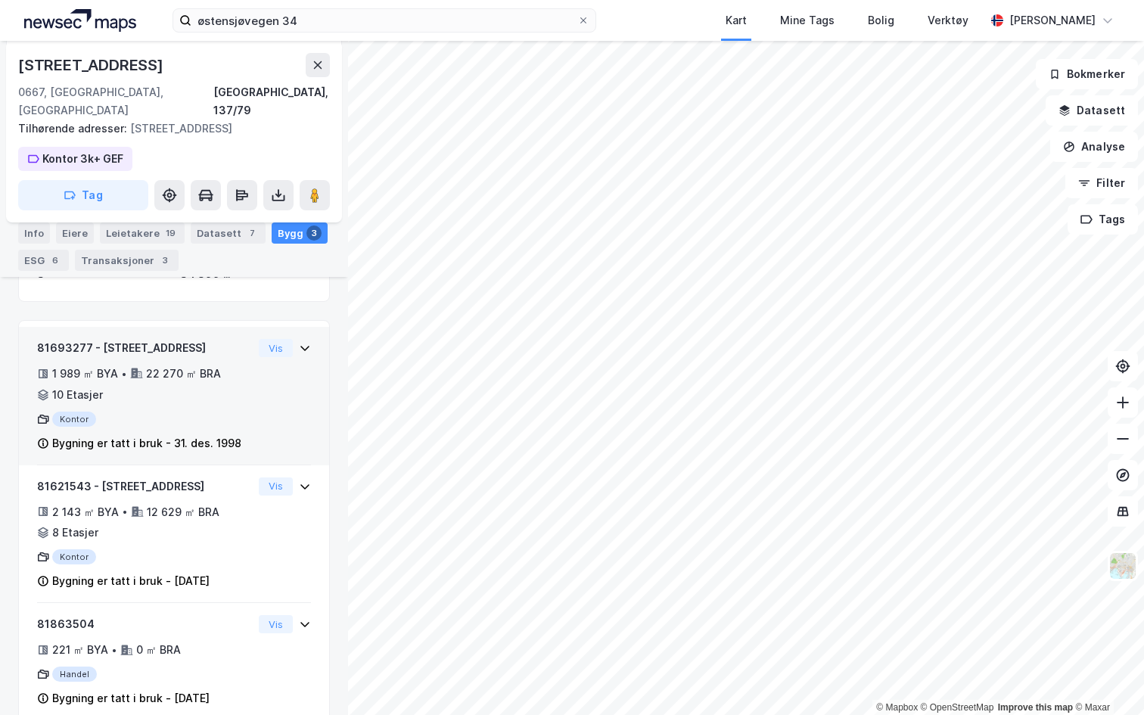
scroll to position [257, 0]
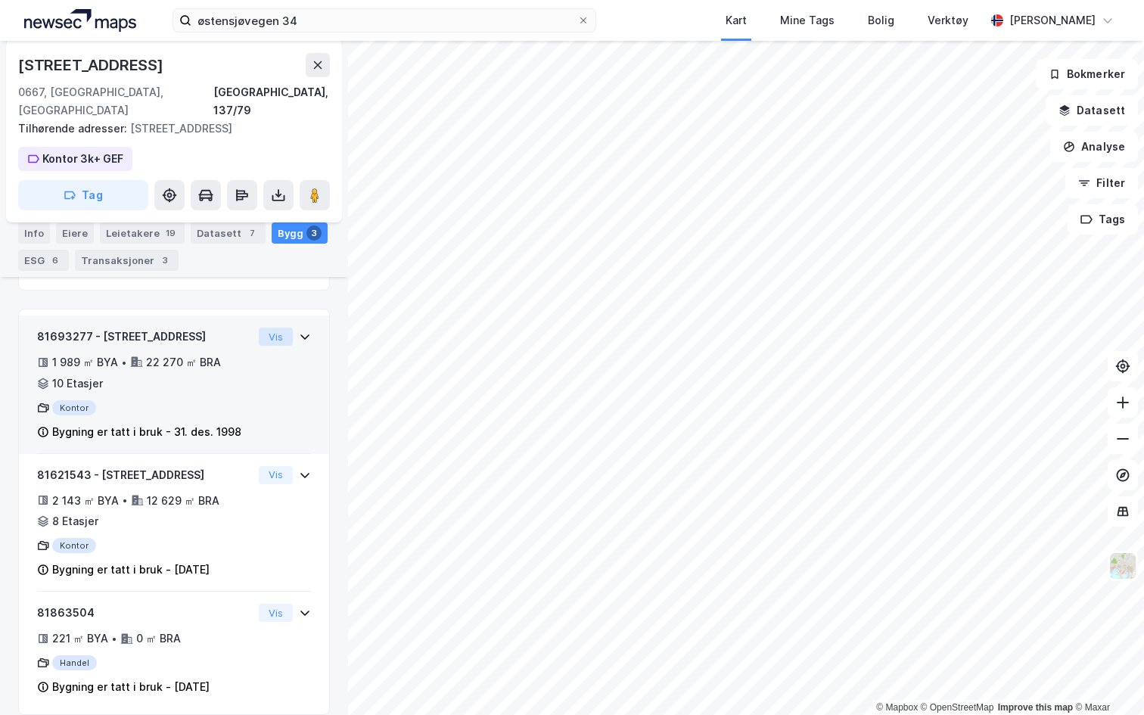
click at [274, 328] on button "Vis" at bounding box center [276, 337] width 34 height 18
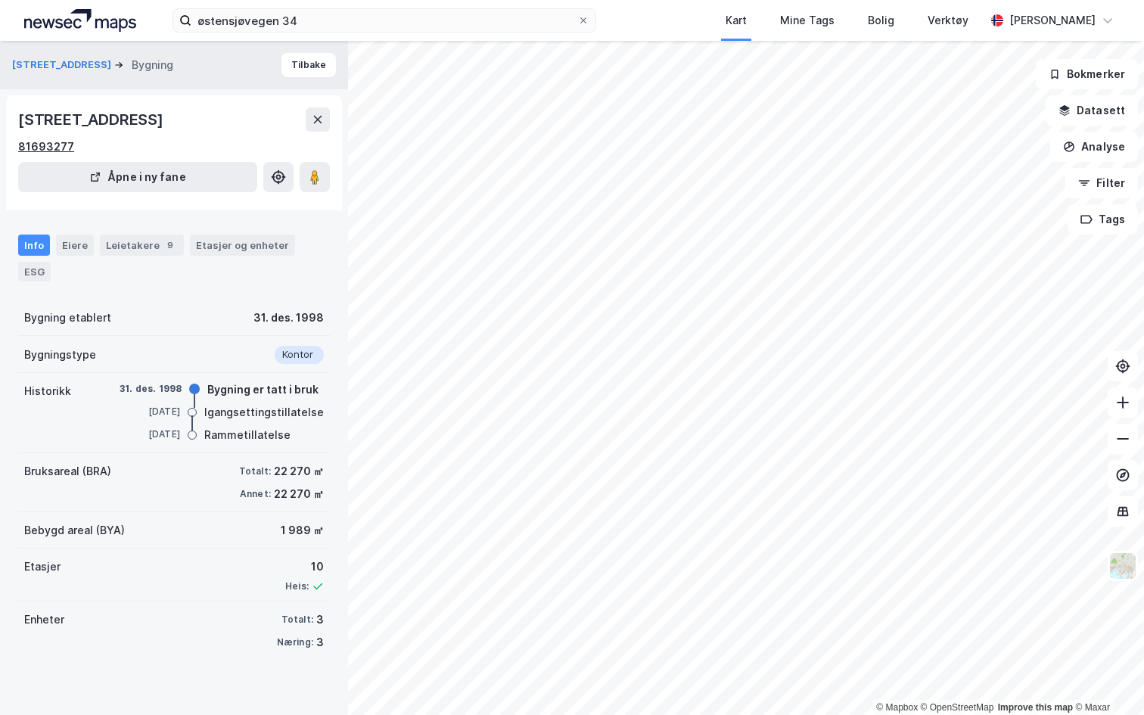
click at [48, 145] on div "81693277" at bounding box center [46, 147] width 56 height 18
drag, startPoint x: 210, startPoint y: 365, endPoint x: 299, endPoint y: 421, distance: 104.8
click at [299, 421] on div "Historikk 31. des. 1998 Bygning er tatt i bruk 12. sep. 1997 Igangsettingstilla…" at bounding box center [174, 413] width 312 height 80
click at [281, 426] on div "Rammetillatelse" at bounding box center [247, 435] width 86 height 18
click at [241, 250] on div "Etasjer og enheter" at bounding box center [242, 245] width 93 height 14
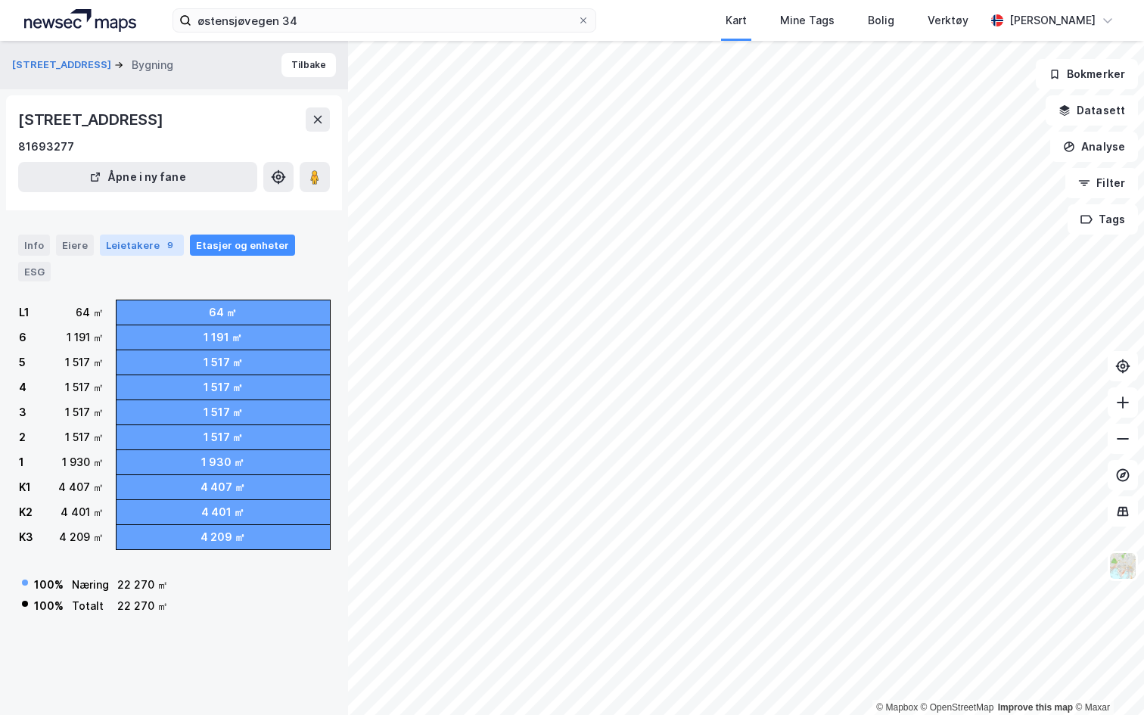
click at [141, 238] on div "Leietakere 9" at bounding box center [142, 245] width 84 height 21
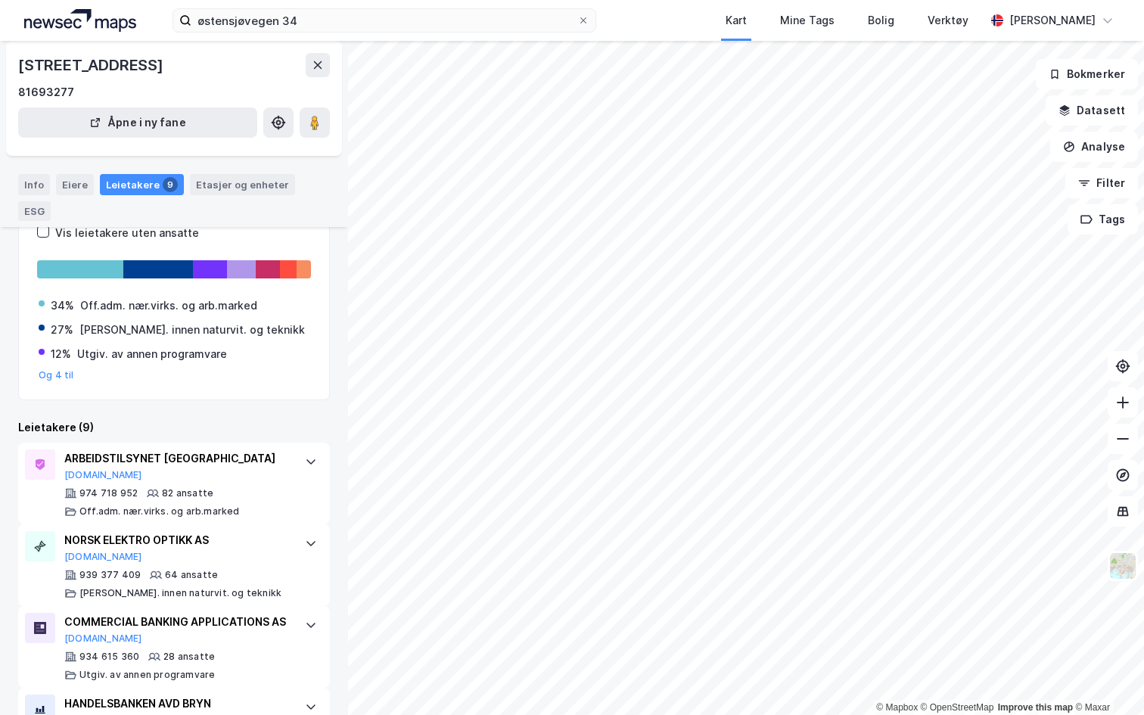
scroll to position [140, 0]
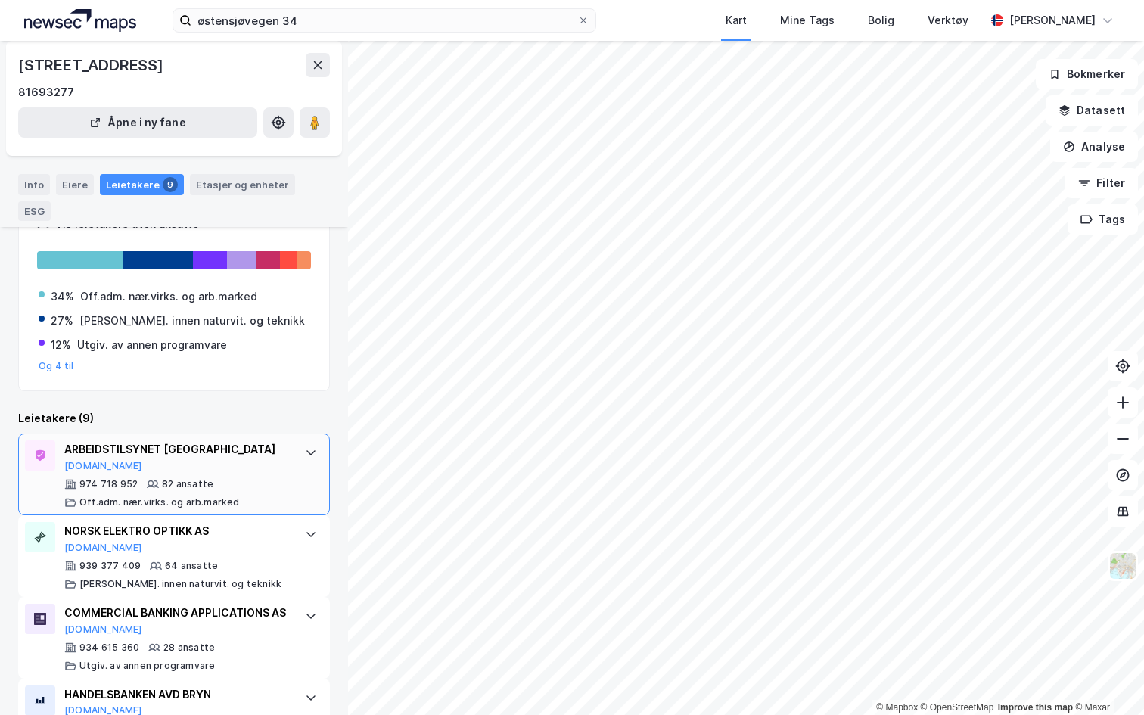
click at [293, 434] on div "ARBEIDSTILSYNET OSLO Brreg.no 974 718 952 82 ansatte Off.adm. nær.virks. og arb…" at bounding box center [174, 475] width 312 height 82
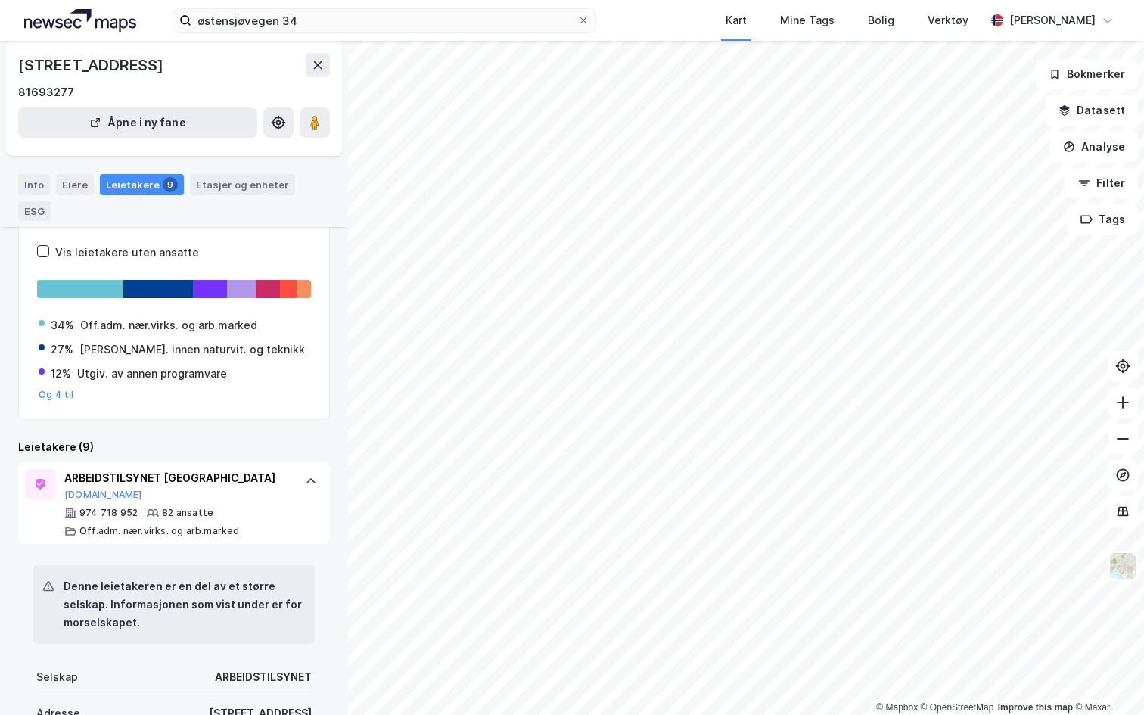
scroll to position [0, 0]
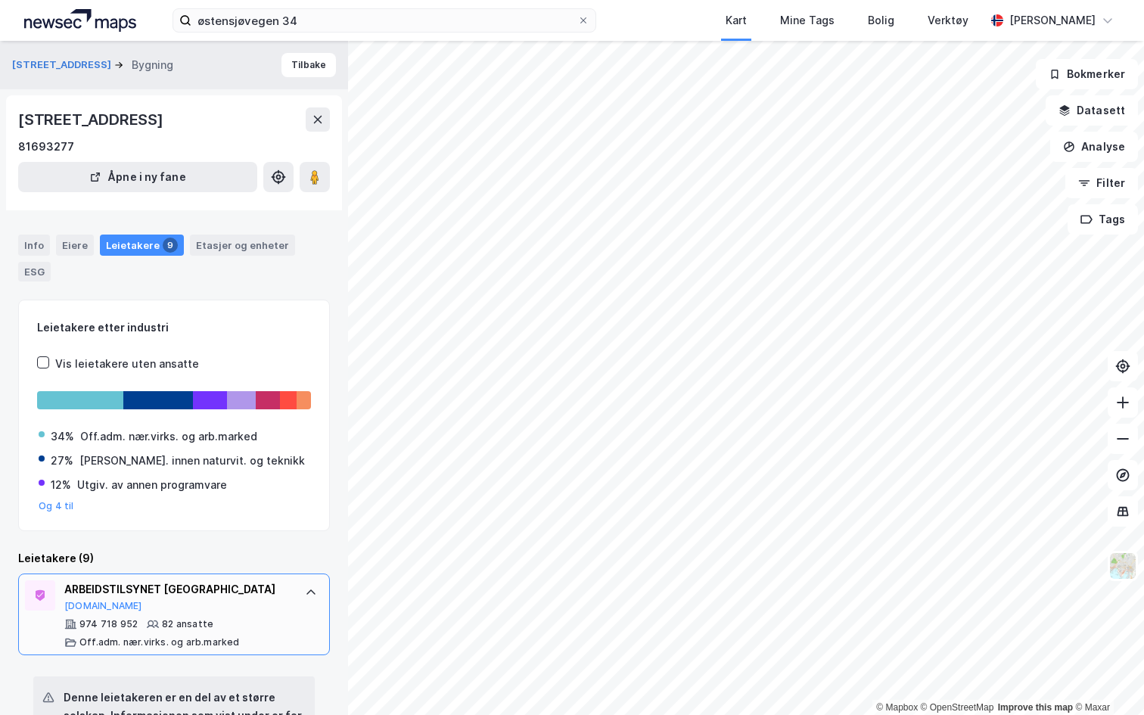
click at [307, 586] on icon at bounding box center [311, 592] width 12 height 12
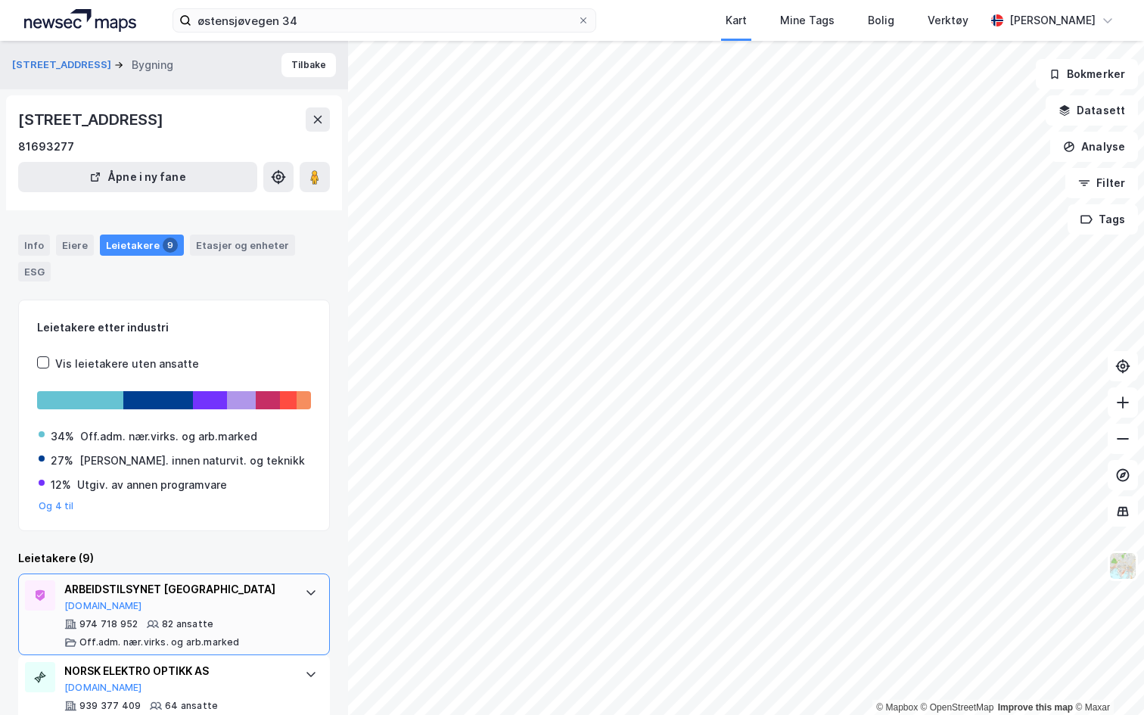
scroll to position [49, 0]
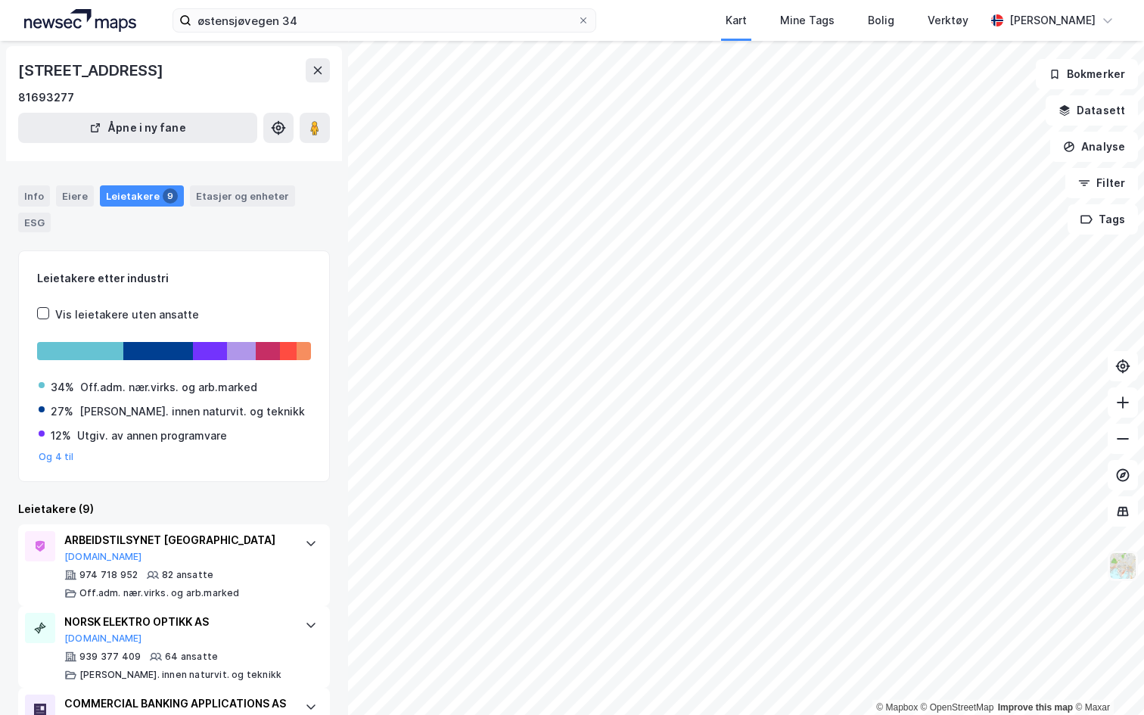
click at [1117, 569] on img at bounding box center [1123, 566] width 29 height 29
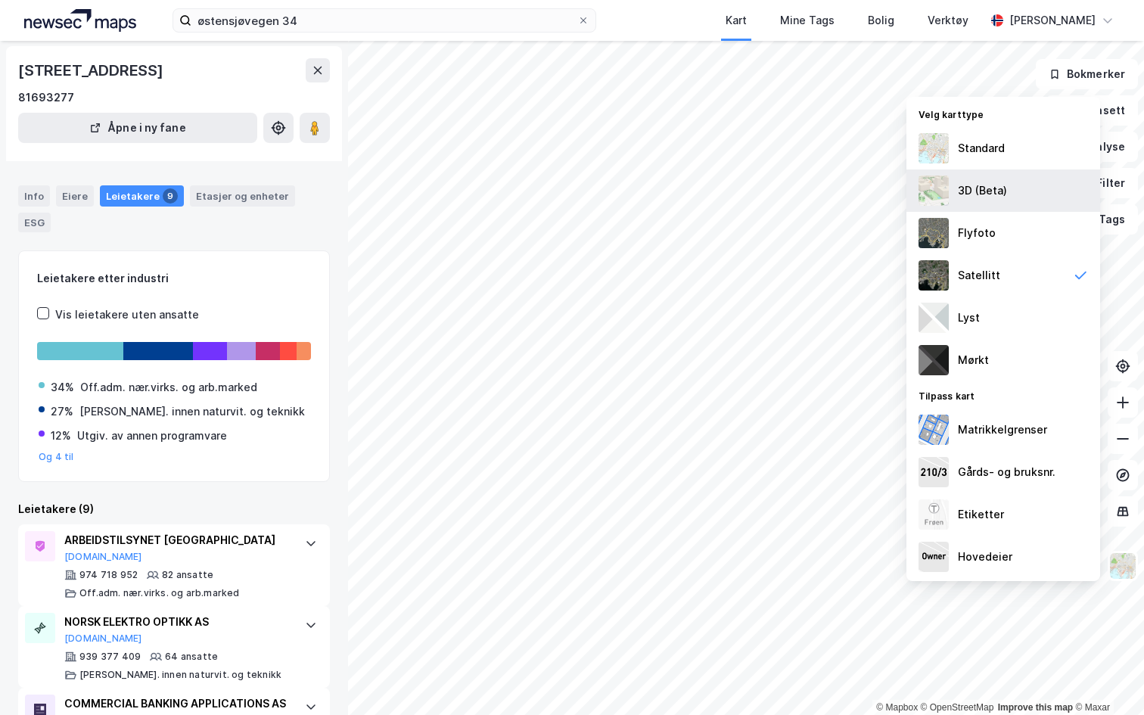
click at [983, 183] on div "3D (Beta)" at bounding box center [982, 191] width 49 height 18
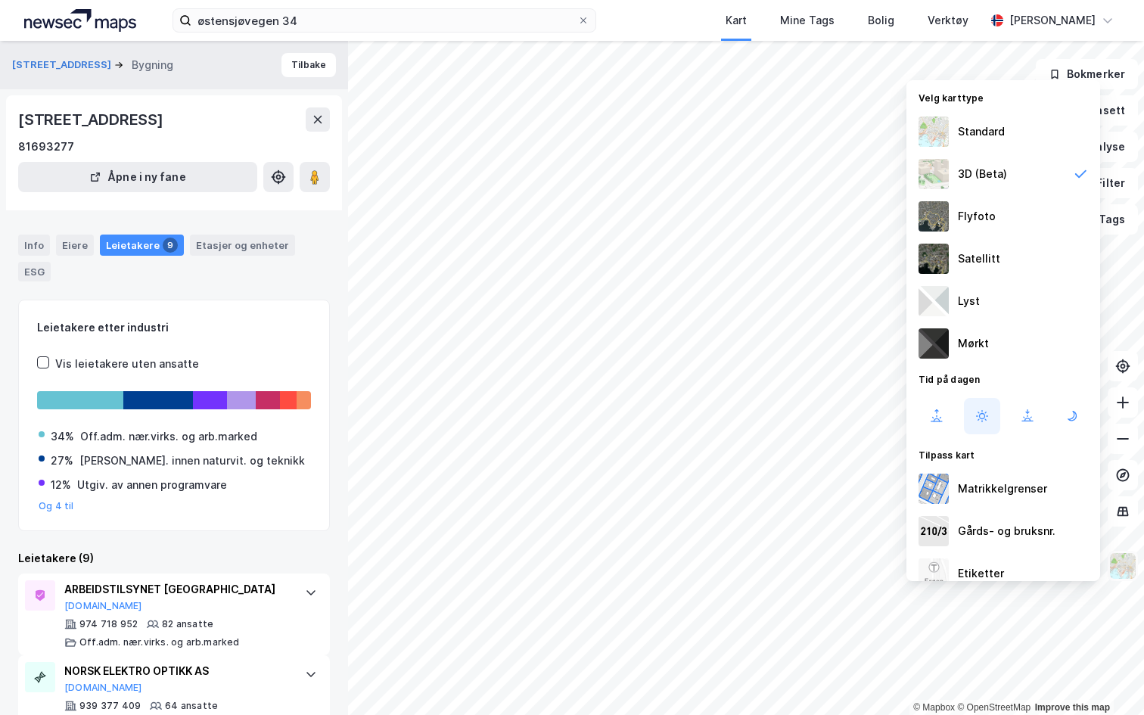
click at [1123, 570] on img at bounding box center [1123, 566] width 29 height 29
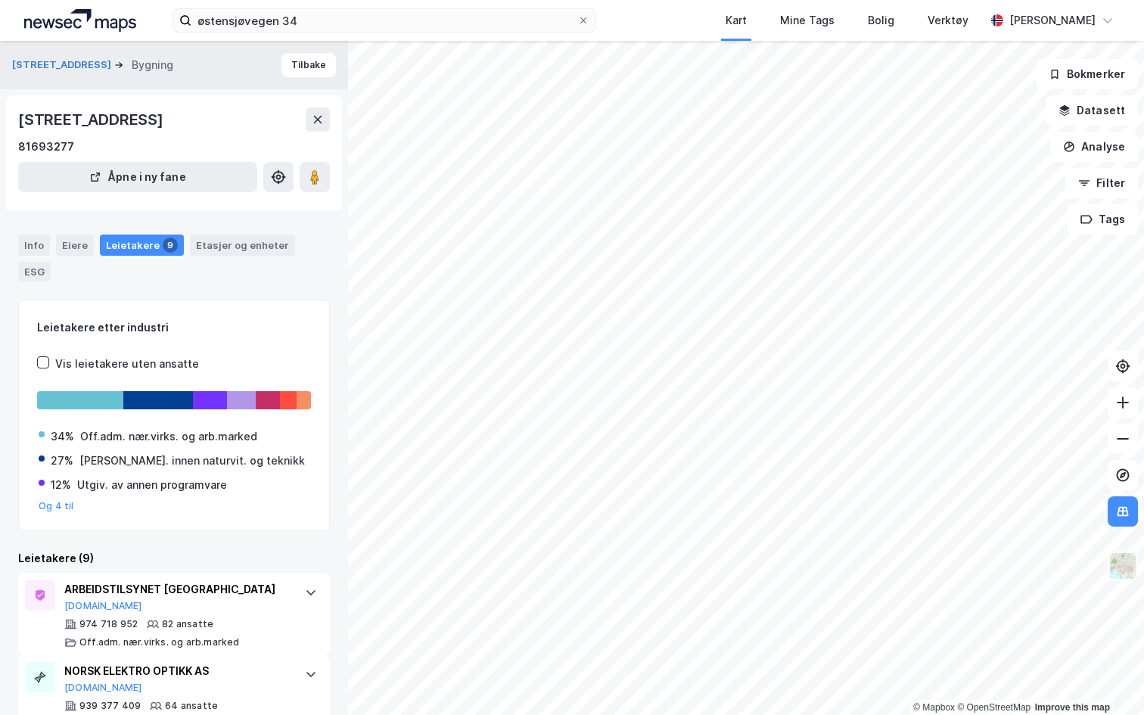
click at [1128, 564] on img at bounding box center [1123, 566] width 29 height 29
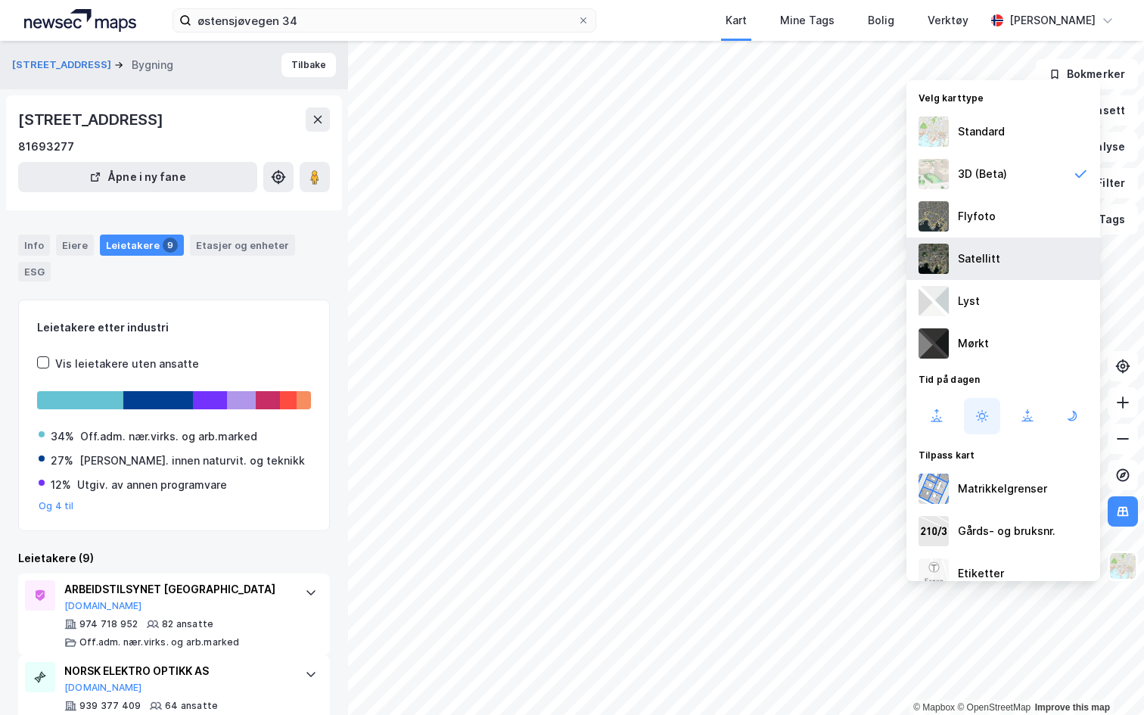
click at [1008, 263] on div "Satellitt" at bounding box center [1004, 259] width 194 height 42
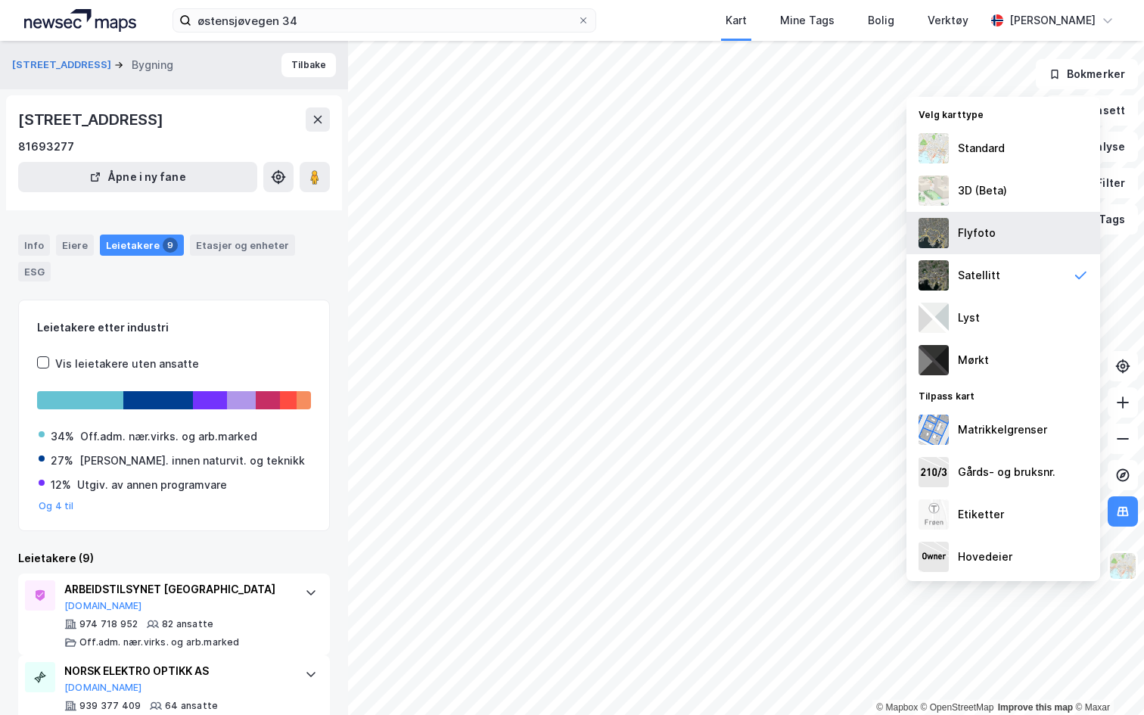
click at [989, 241] on div "Flyfoto" at bounding box center [977, 233] width 38 height 18
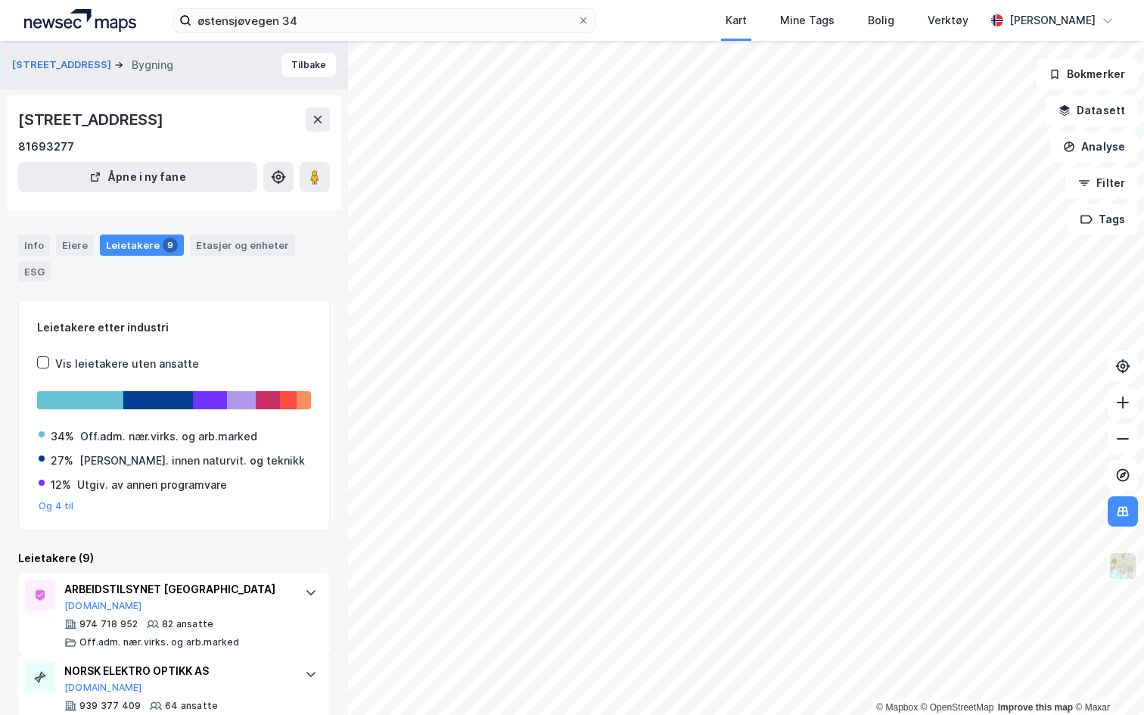
click at [1119, 562] on img at bounding box center [1123, 566] width 29 height 29
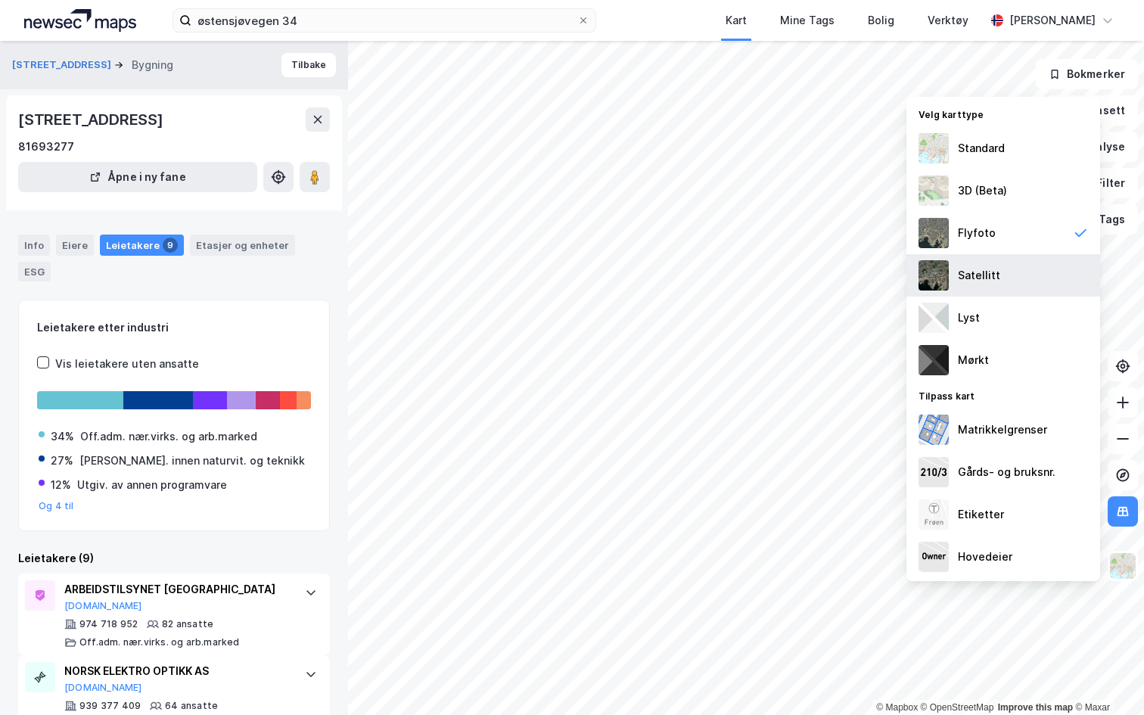
click at [1019, 277] on div "Satellitt" at bounding box center [1004, 275] width 194 height 42
click at [1122, 566] on img at bounding box center [1123, 566] width 29 height 29
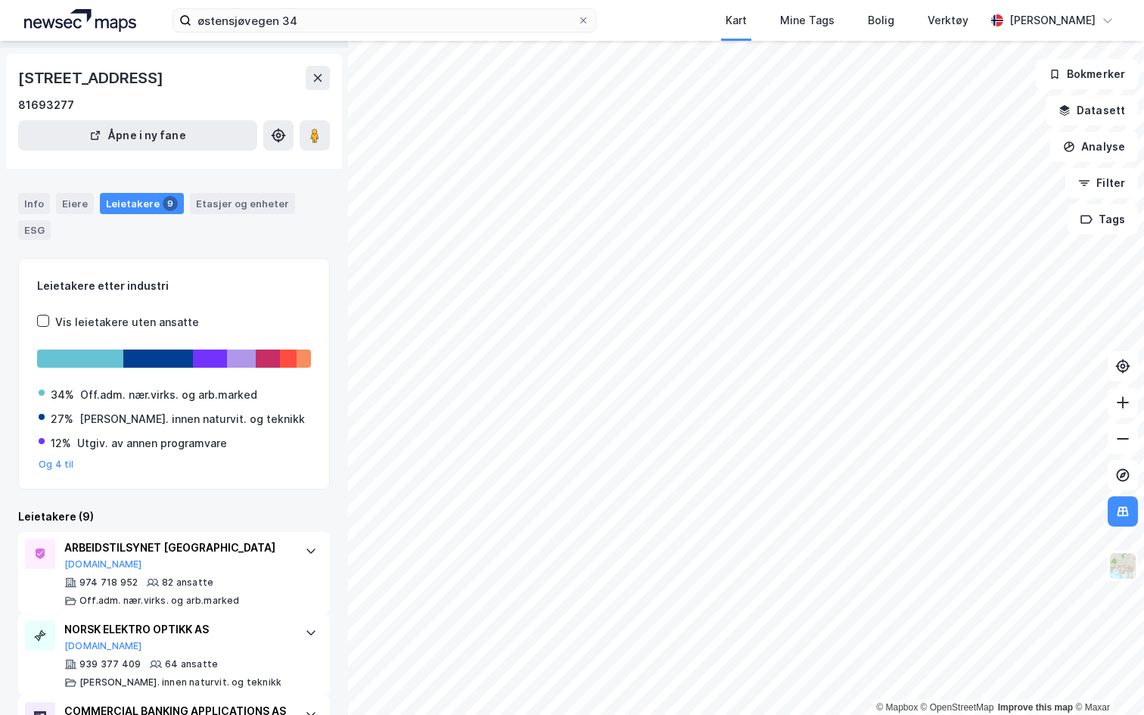
scroll to position [0, 0]
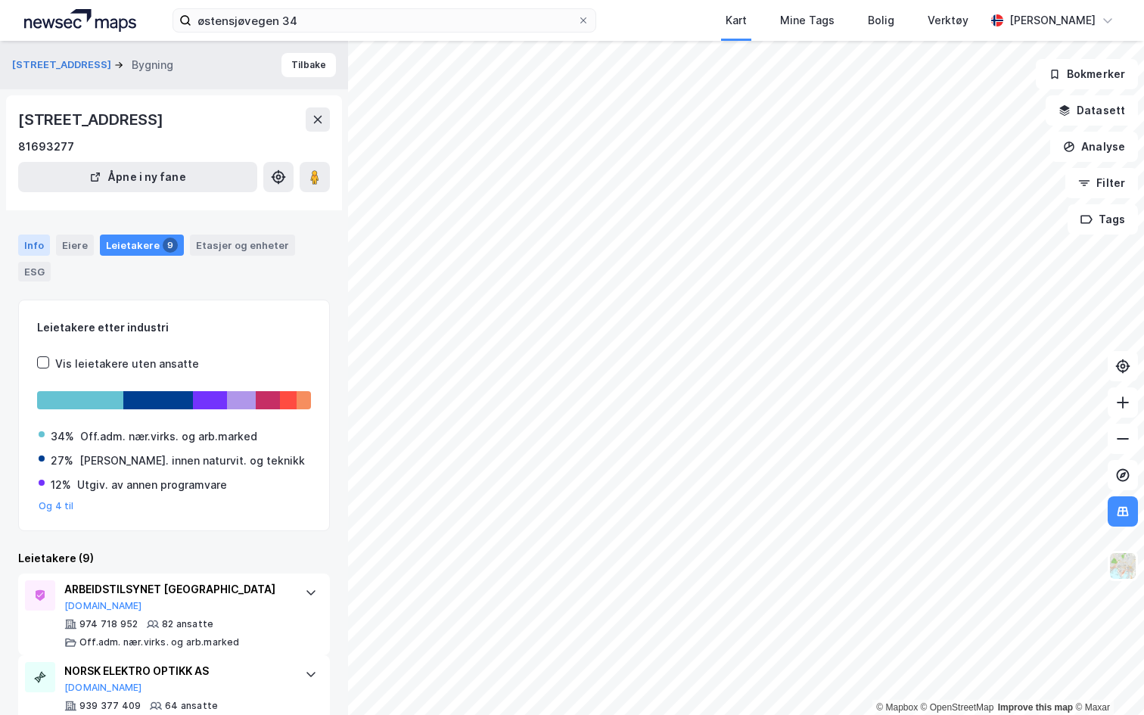
click at [37, 248] on div "Info" at bounding box center [34, 245] width 32 height 21
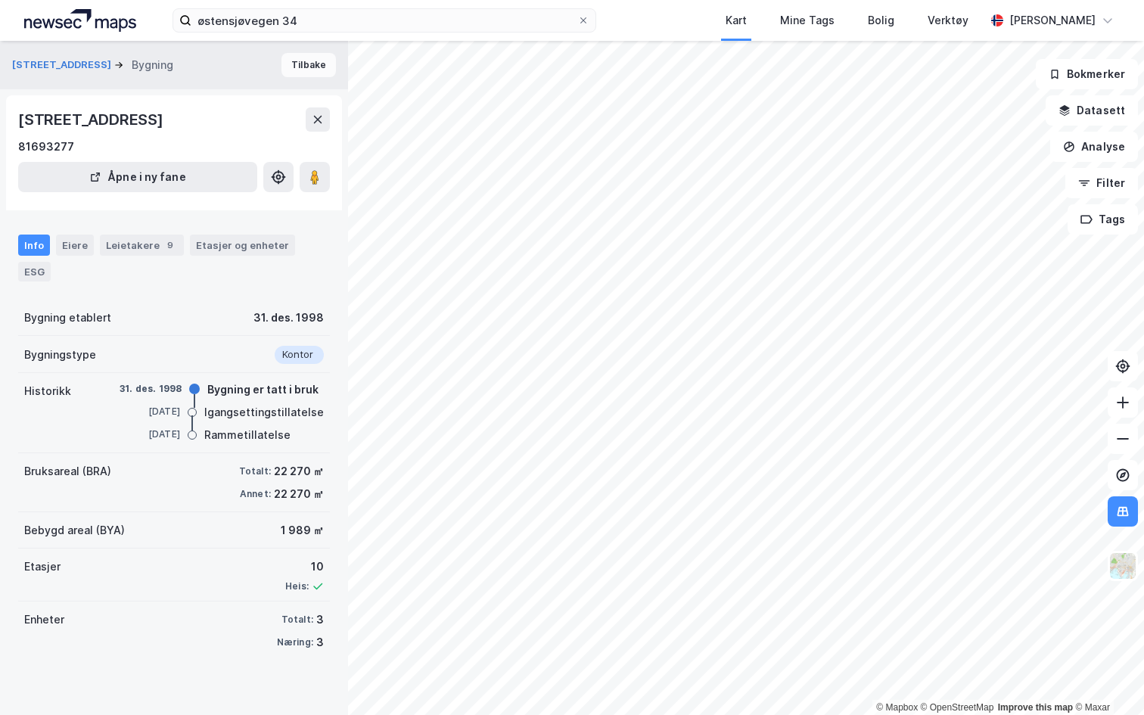
click at [303, 64] on button "Tilbake" at bounding box center [309, 65] width 54 height 24
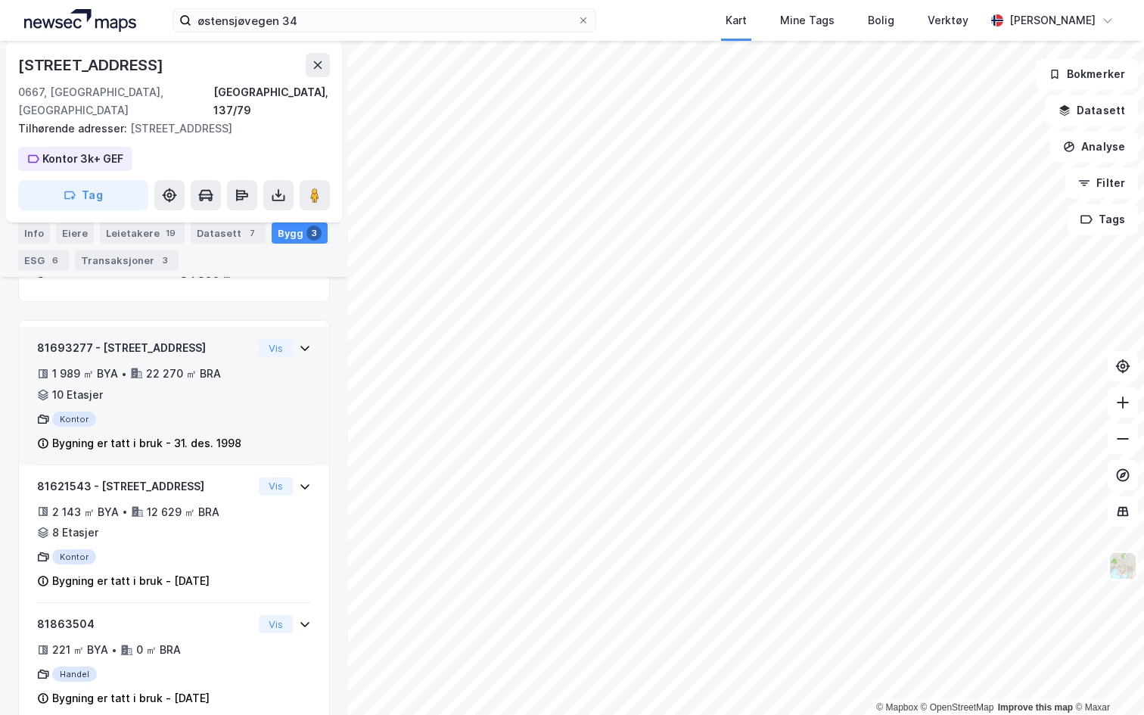
scroll to position [257, 0]
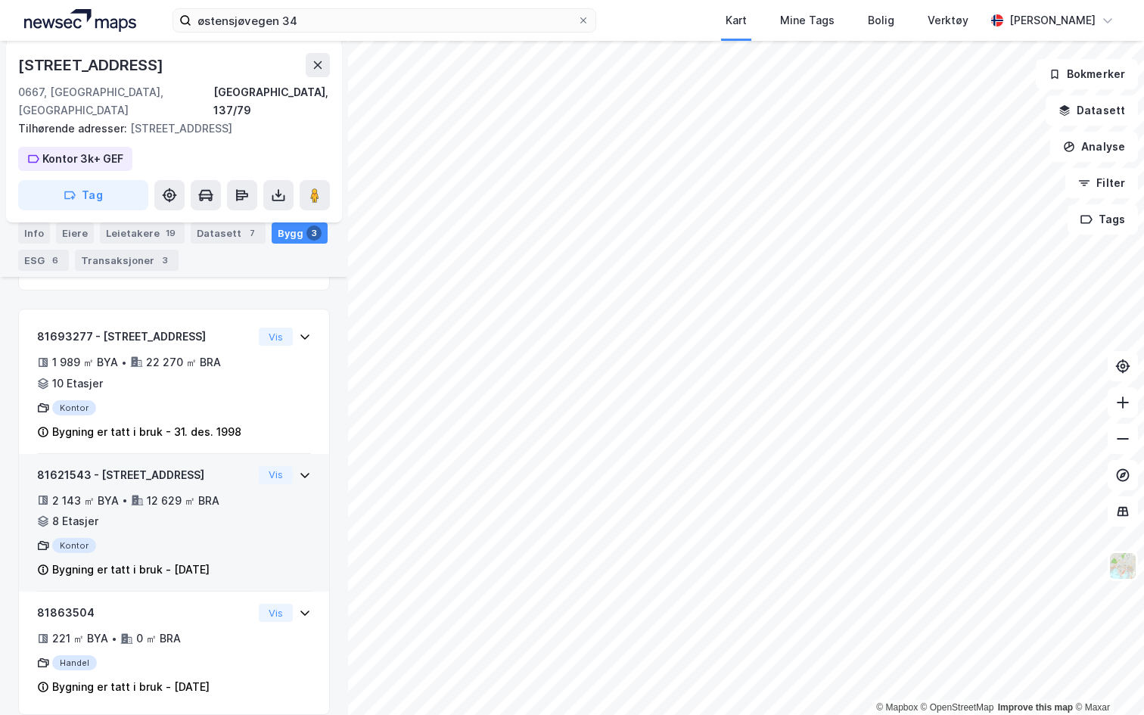
click at [306, 469] on icon at bounding box center [305, 475] width 12 height 12
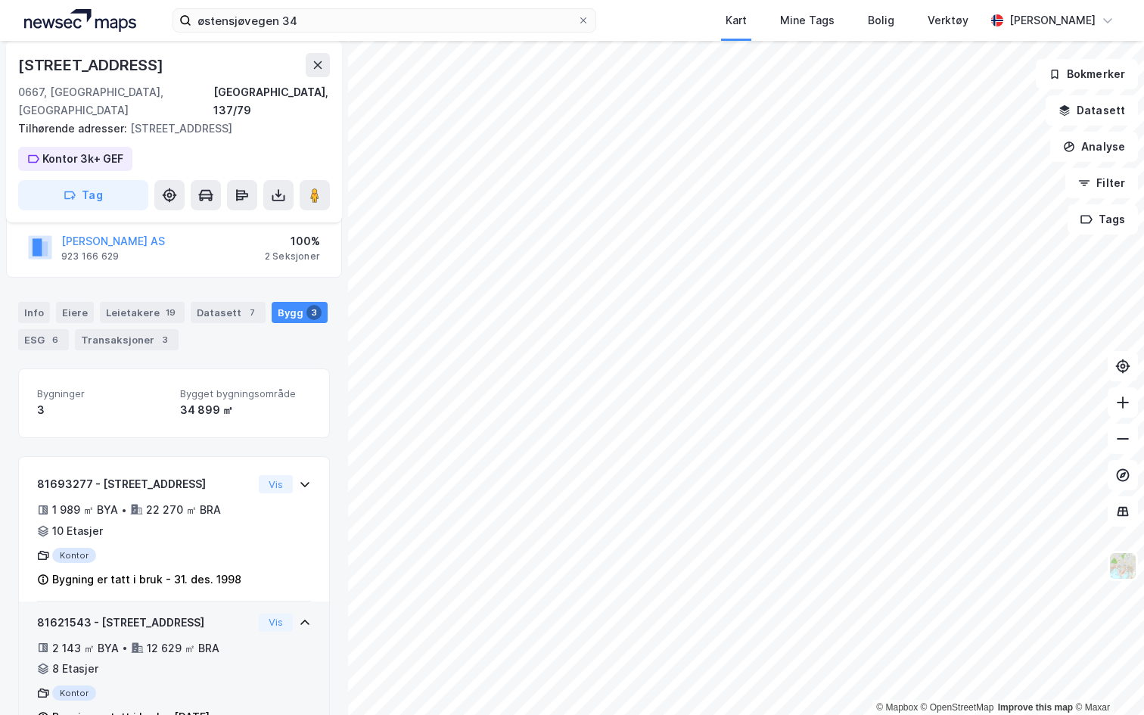
scroll to position [87, 0]
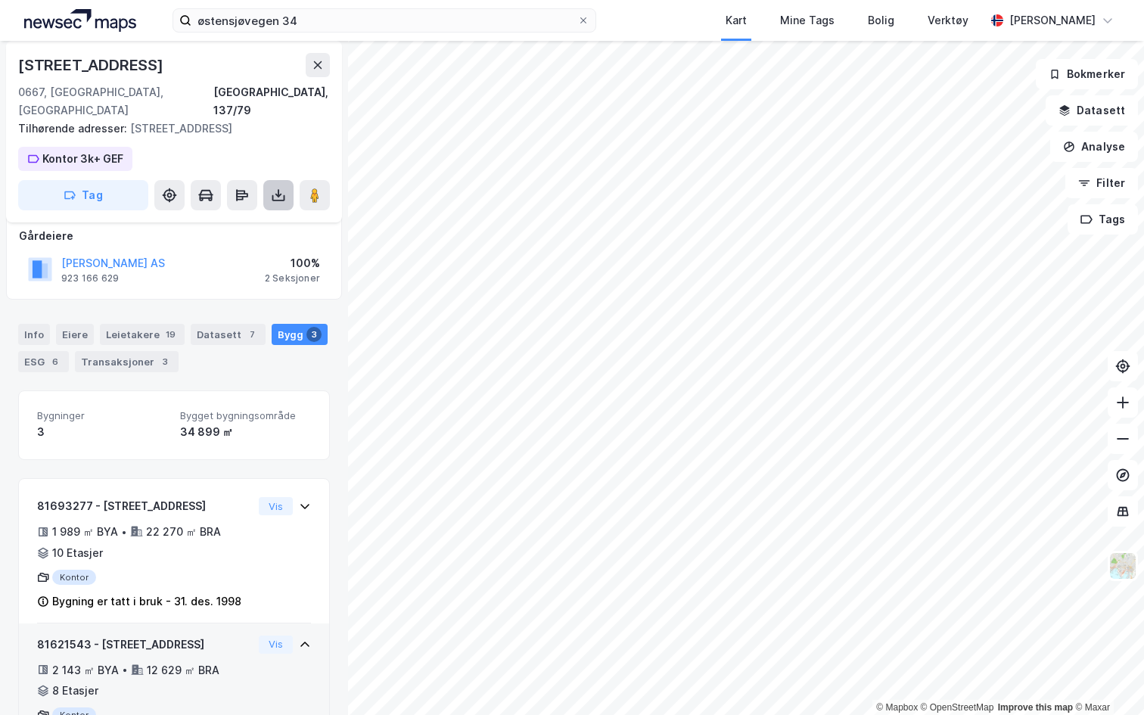
click at [272, 188] on icon at bounding box center [278, 195] width 15 height 15
click at [228, 65] on div "Østensjøveien 34" at bounding box center [174, 65] width 312 height 24
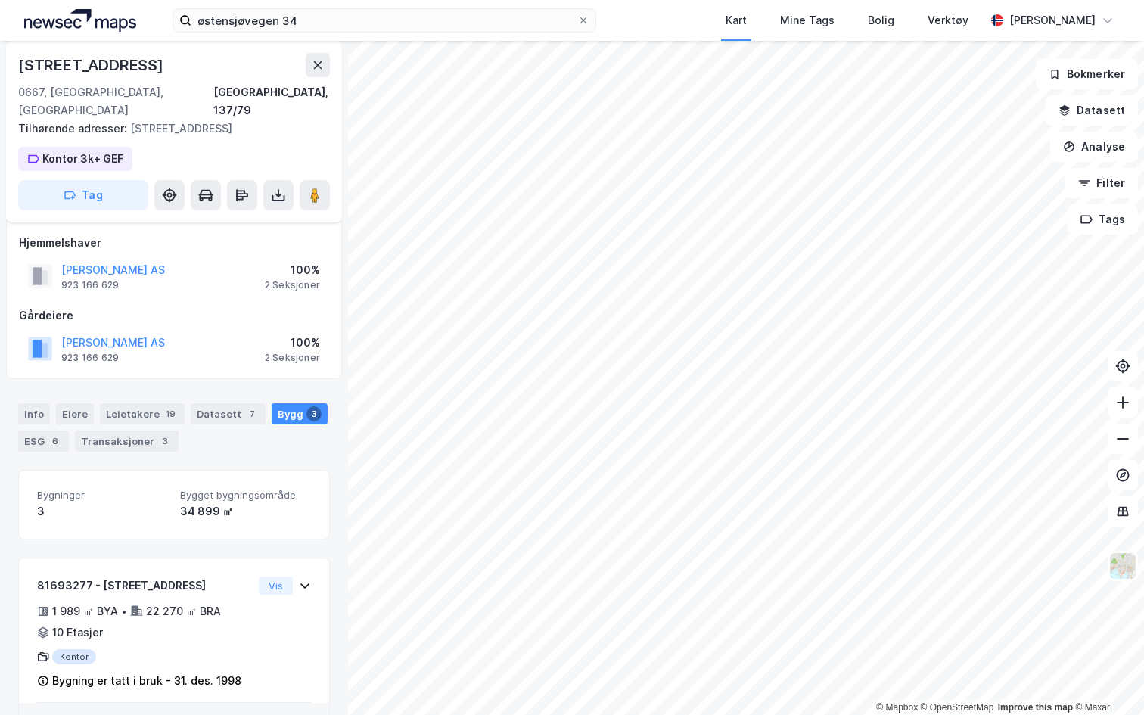
scroll to position [0, 0]
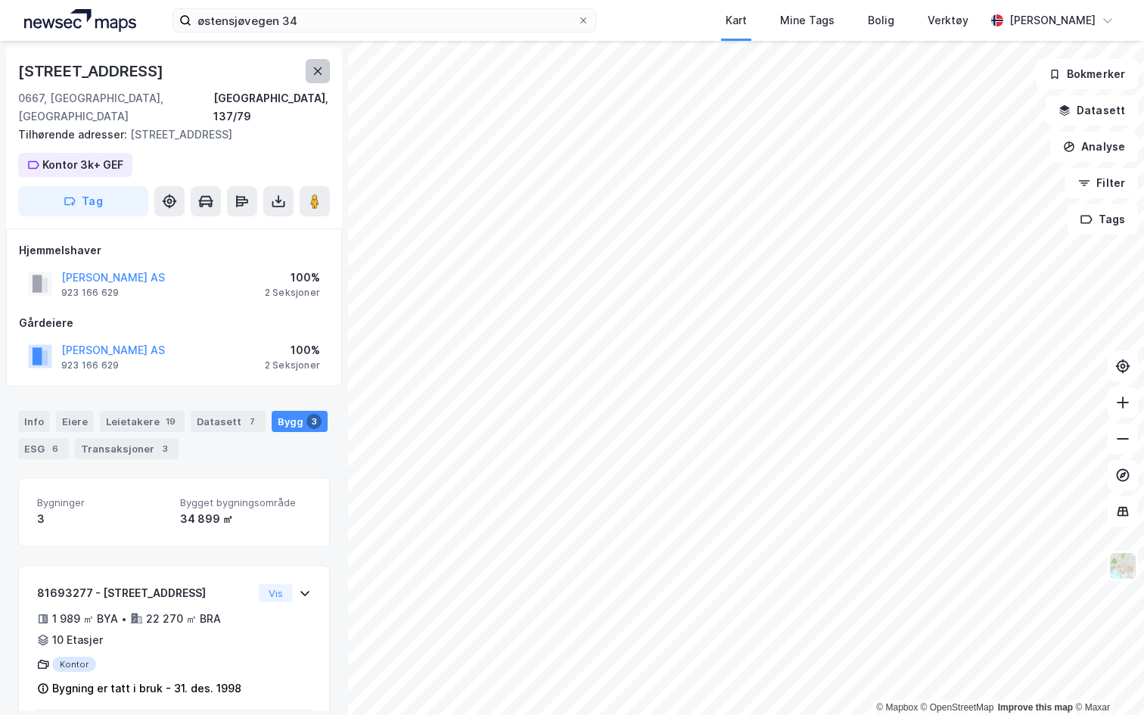
click at [310, 75] on button at bounding box center [318, 71] width 24 height 24
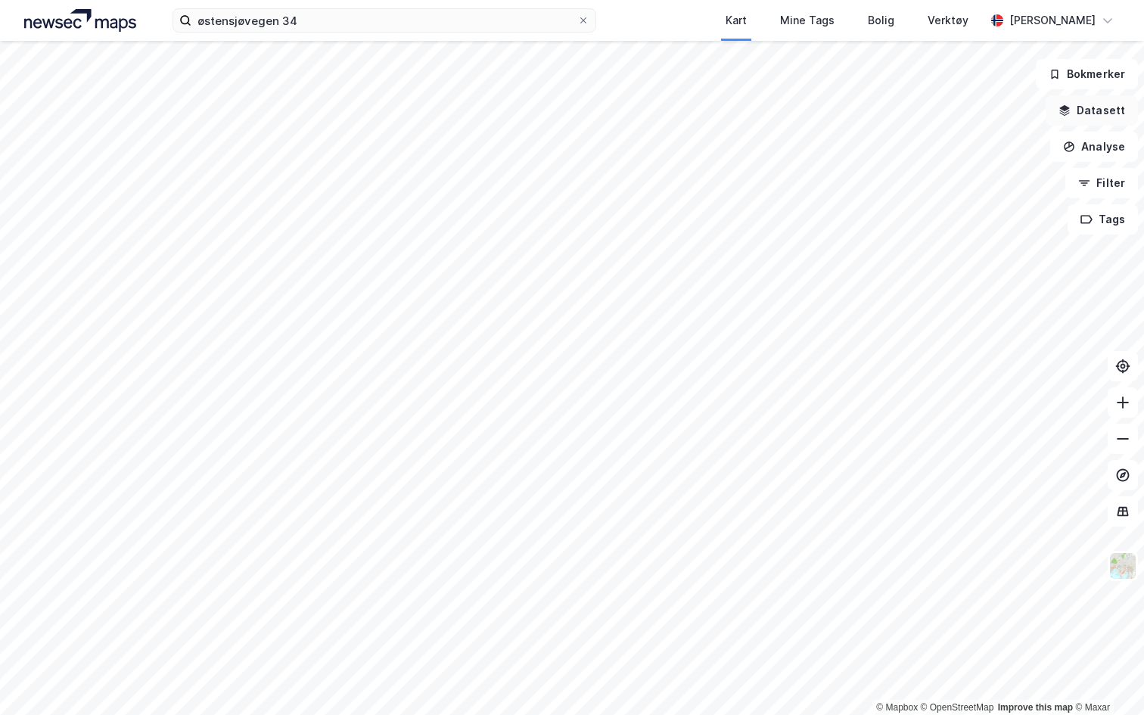
click at [1097, 113] on button "Datasett" at bounding box center [1092, 110] width 92 height 30
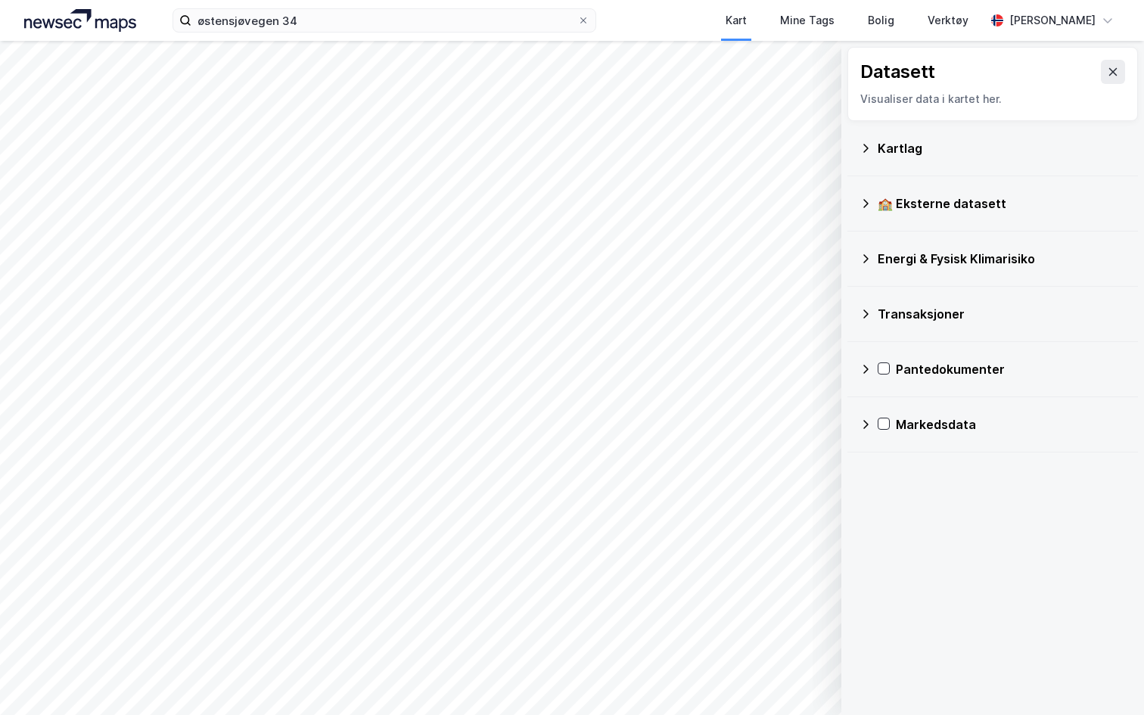
click at [885, 312] on div "Transaksjoner" at bounding box center [1002, 314] width 248 height 18
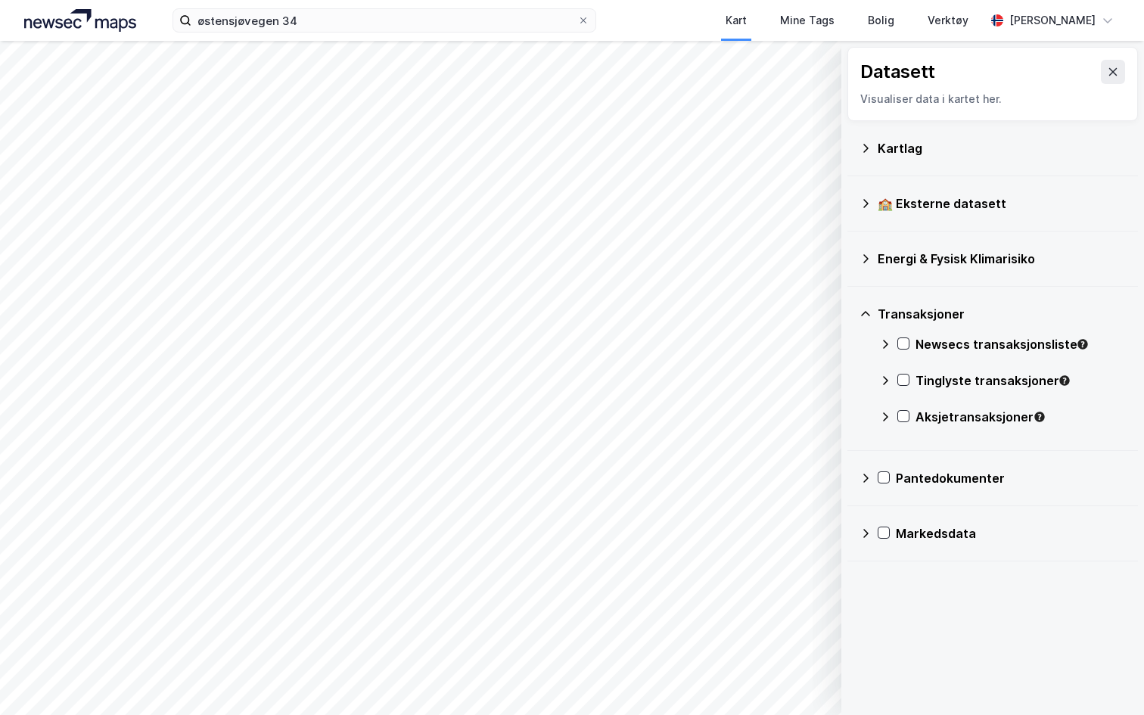
click at [868, 527] on icon at bounding box center [866, 533] width 12 height 12
click at [869, 530] on icon at bounding box center [866, 533] width 12 height 12
click at [871, 202] on icon at bounding box center [866, 204] width 12 height 12
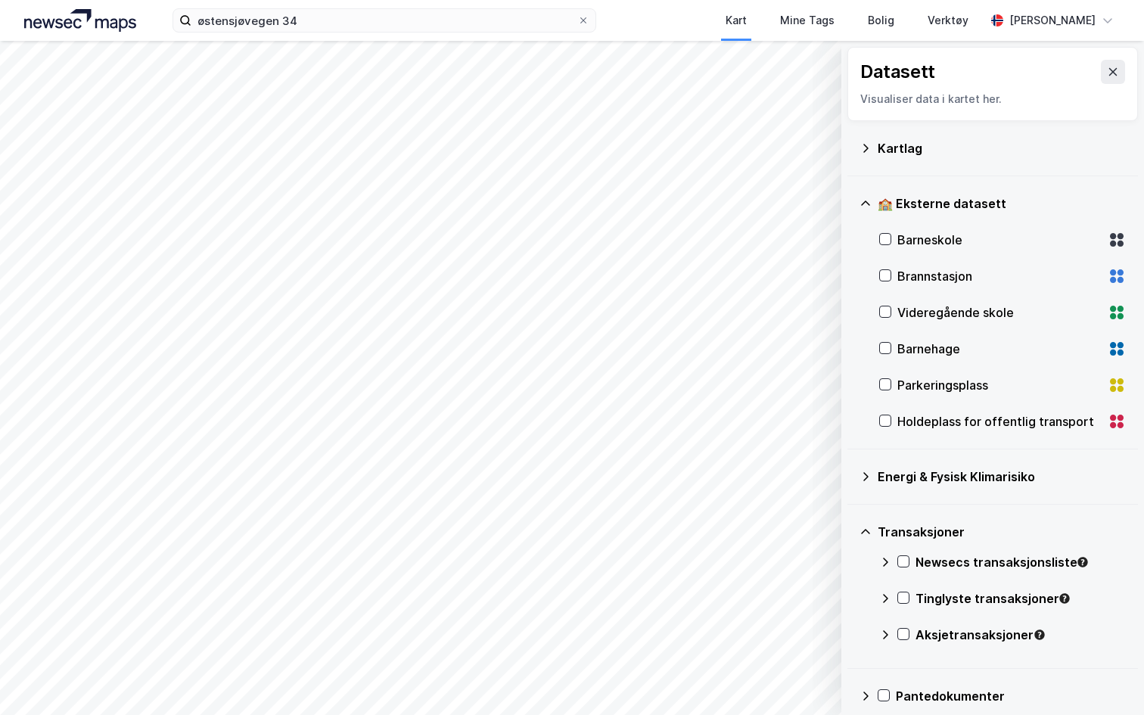
click at [870, 198] on icon at bounding box center [866, 204] width 12 height 12
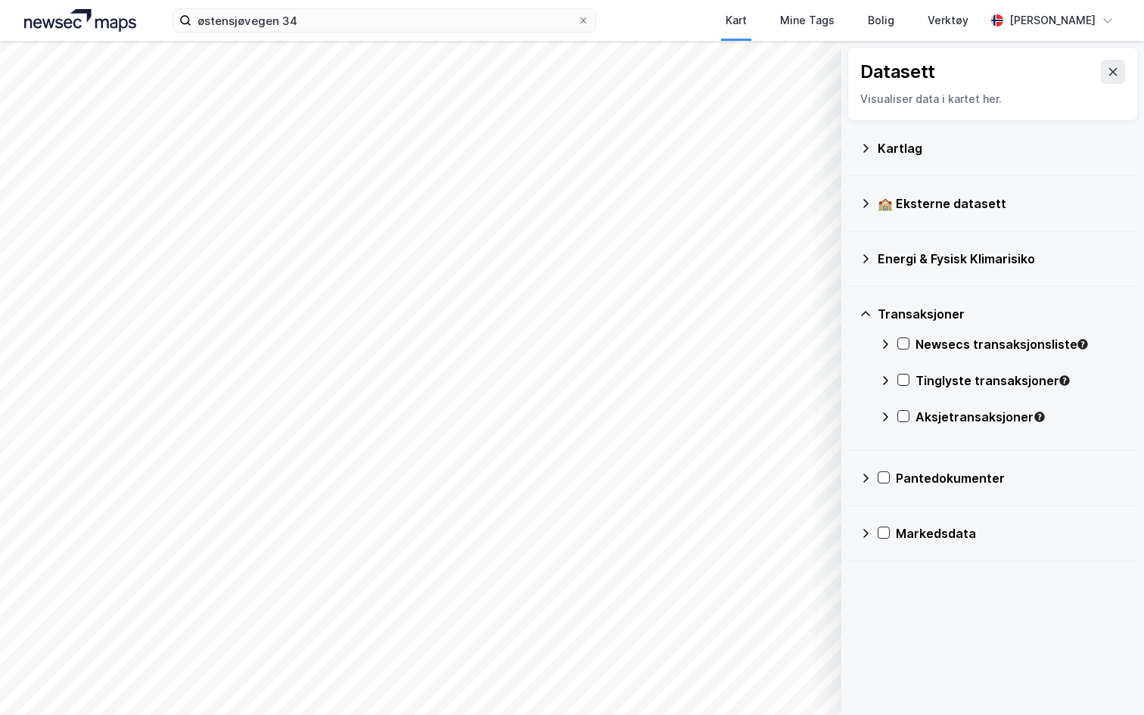
click at [879, 258] on div "Energi & Fysisk Klimarisiko" at bounding box center [1002, 259] width 248 height 18
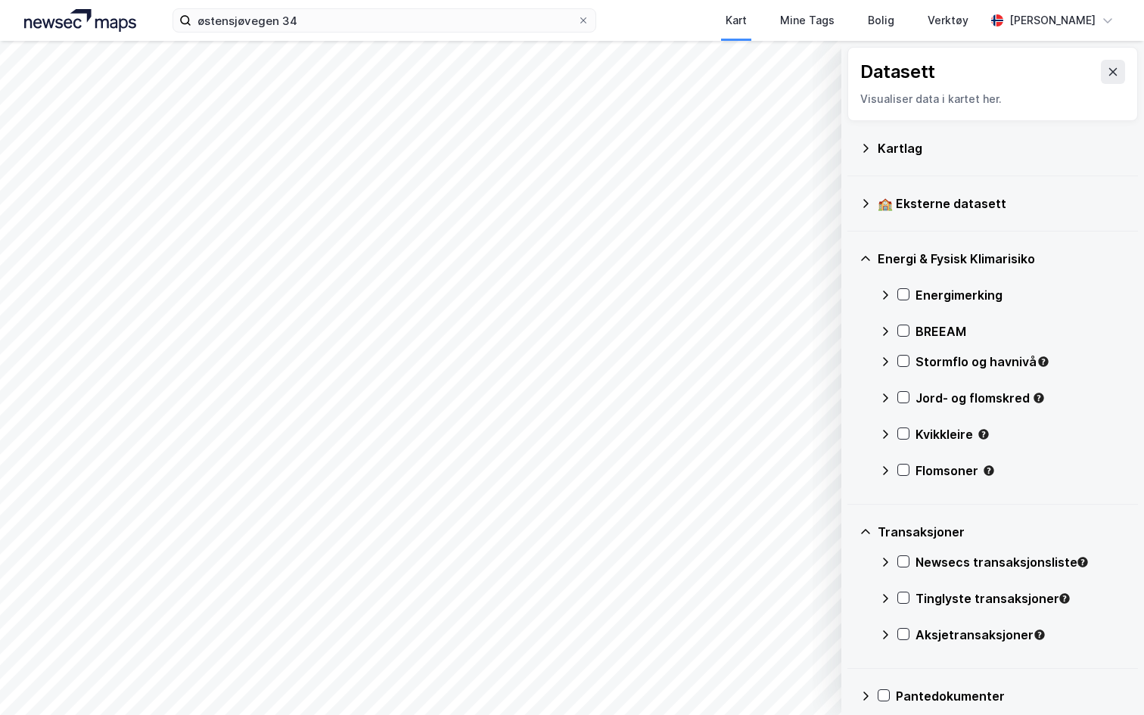
click at [873, 265] on div "Energi & Fysisk Klimarisiko" at bounding box center [993, 259] width 266 height 36
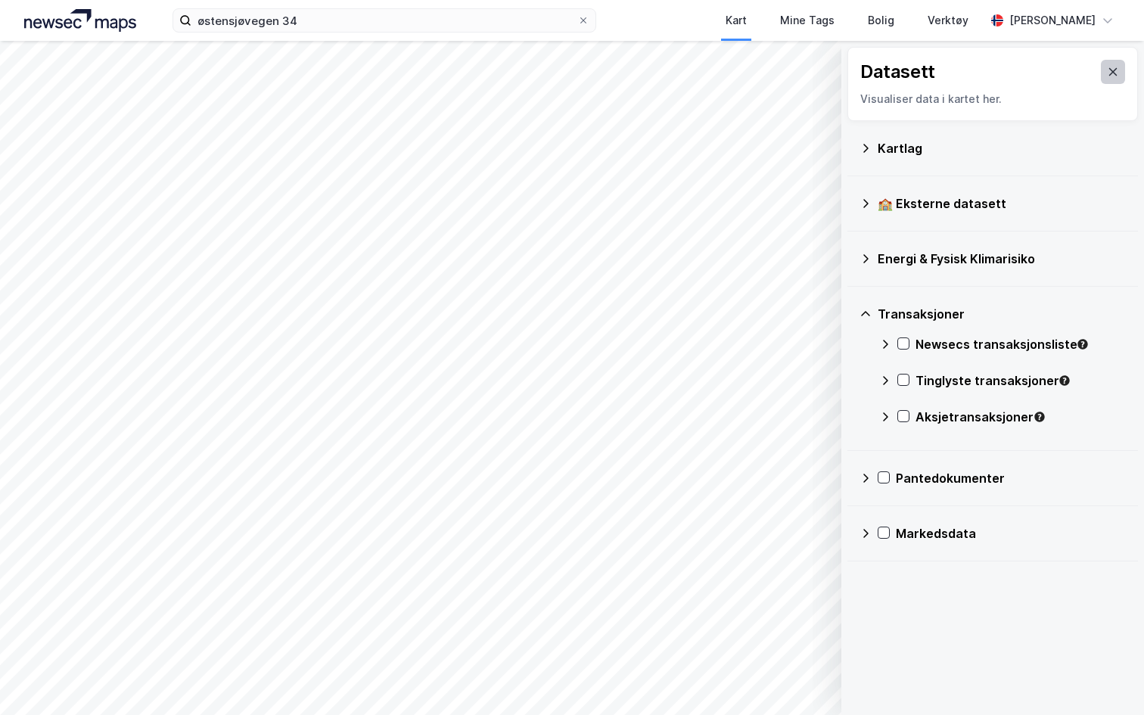
click at [1118, 72] on icon at bounding box center [1113, 72] width 12 height 12
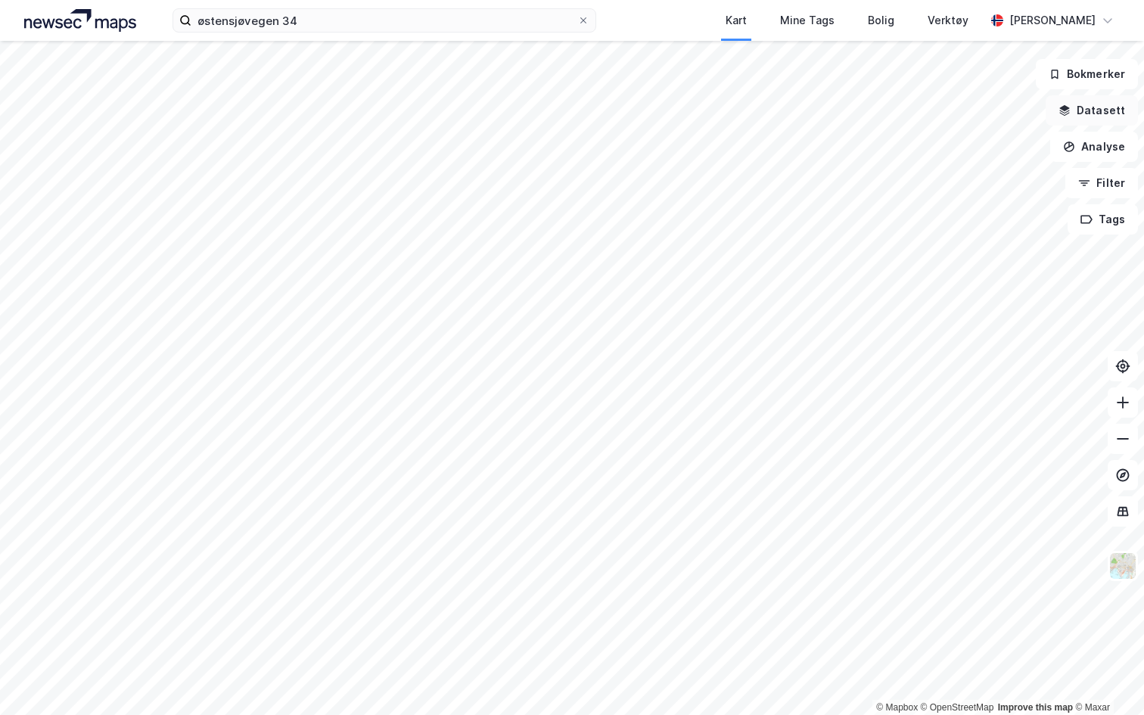
click at [1119, 109] on button "Datasett" at bounding box center [1092, 110] width 92 height 30
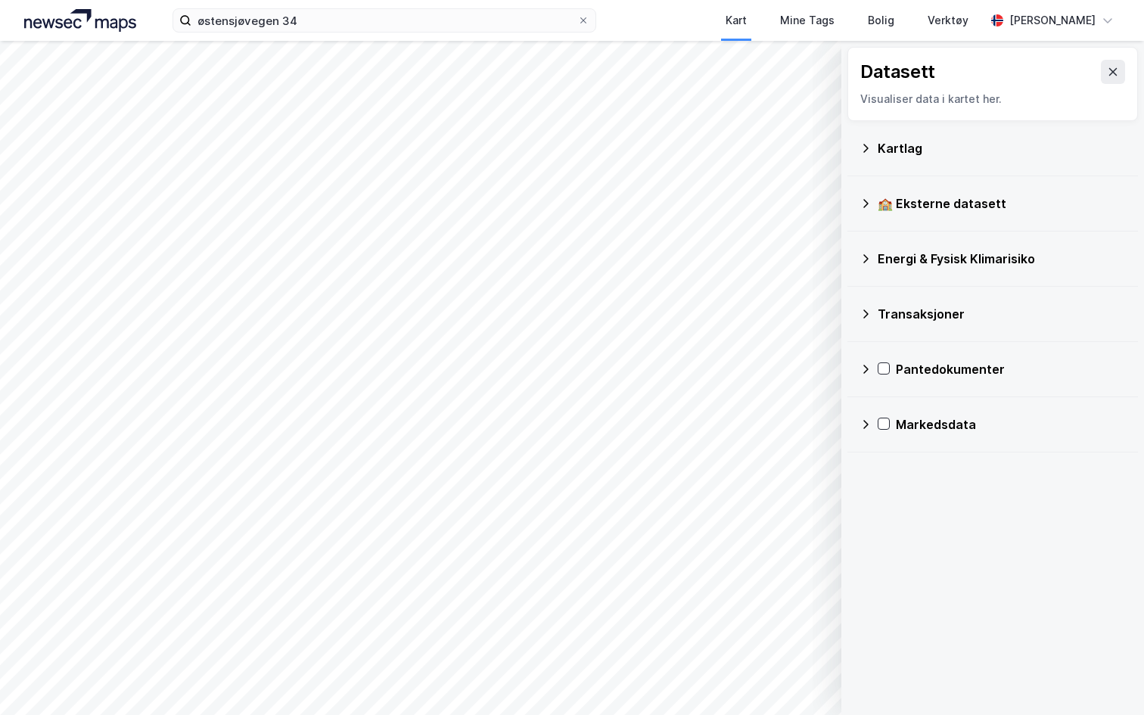
click at [863, 423] on icon at bounding box center [866, 424] width 12 height 12
click at [886, 462] on icon at bounding box center [885, 460] width 5 height 9
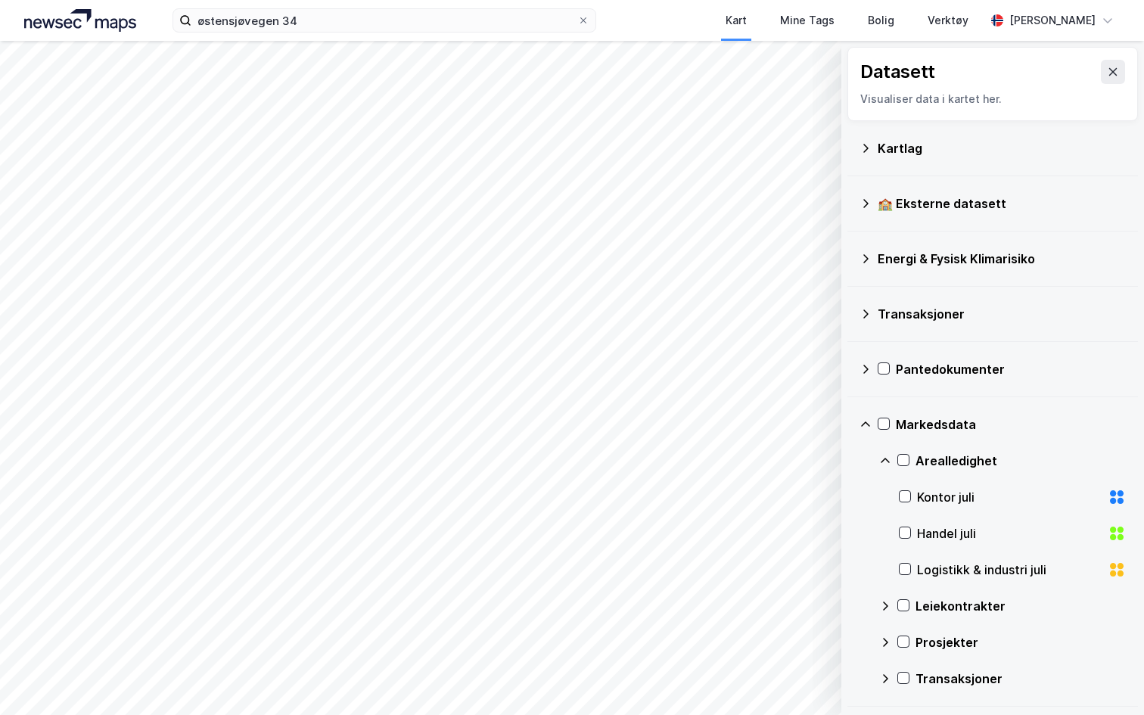
click at [977, 493] on div "Kontor juli" at bounding box center [1009, 497] width 185 height 18
click at [885, 637] on icon at bounding box center [885, 642] width 12 height 12
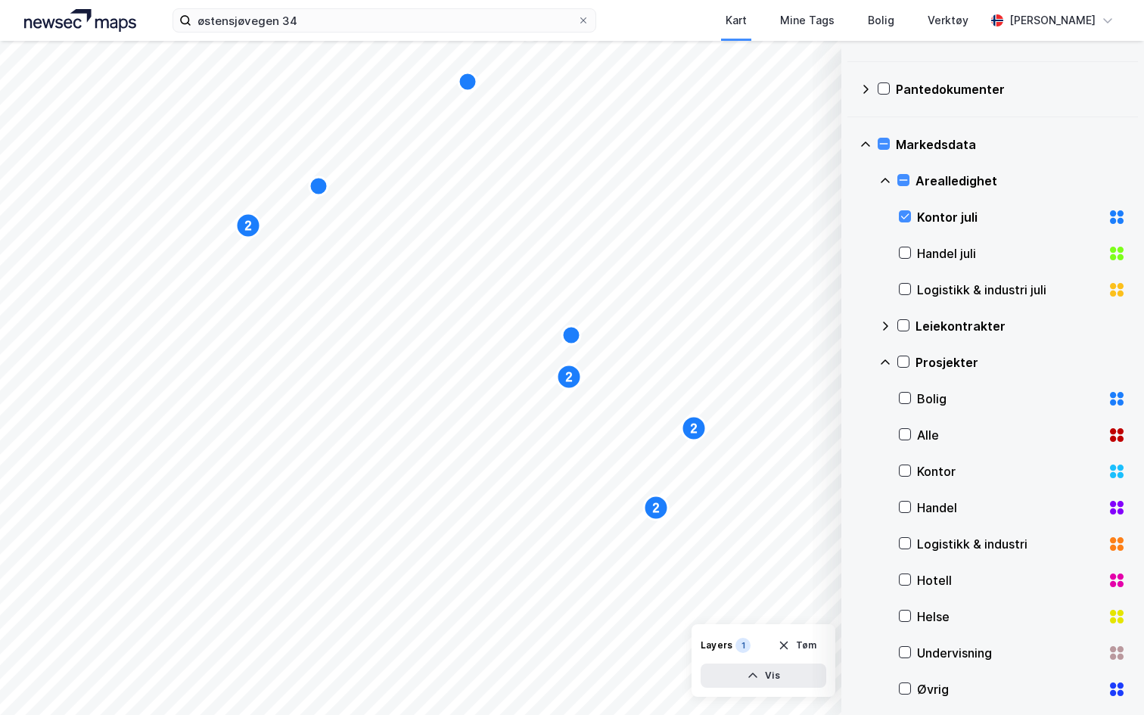
scroll to position [286, 0]
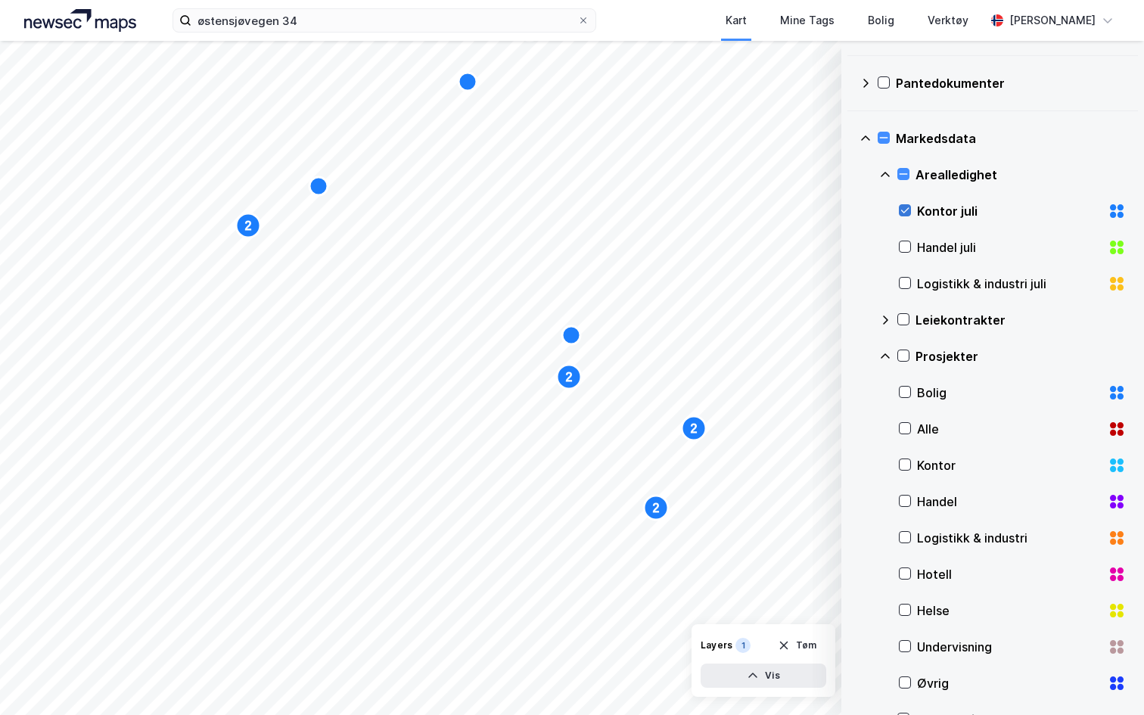
click at [907, 212] on icon at bounding box center [905, 210] width 11 height 11
click at [903, 463] on icon at bounding box center [905, 464] width 11 height 11
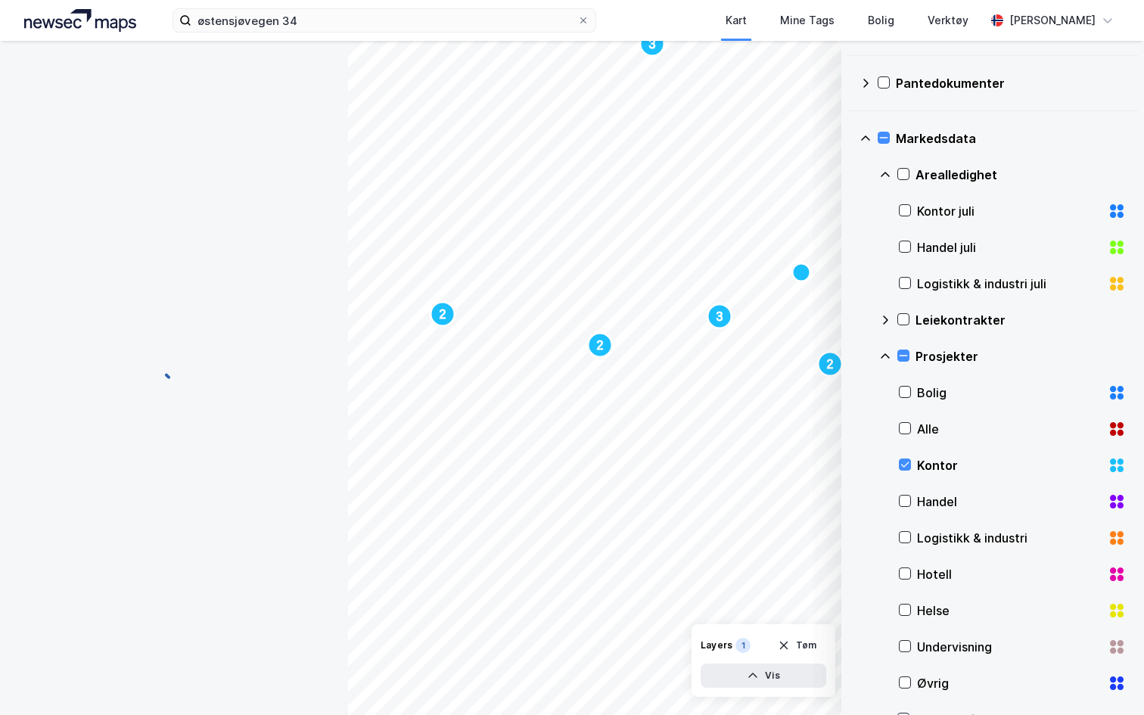
scroll to position [3, 0]
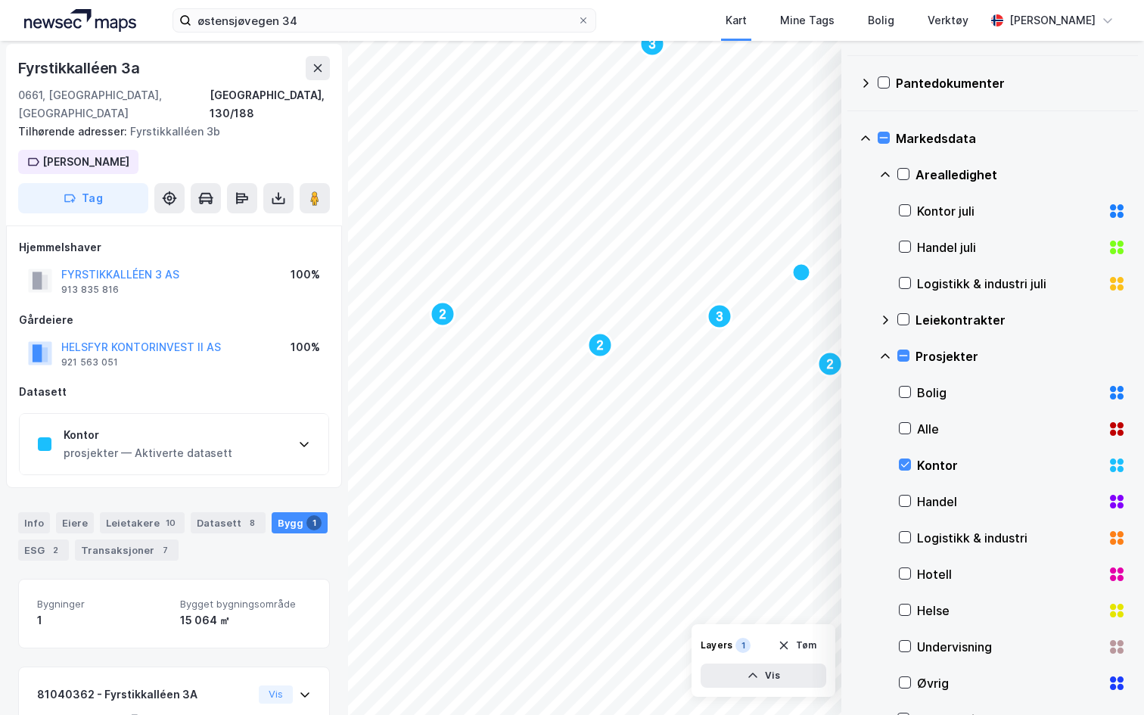
click at [145, 446] on div "Kontor prosjekter — Aktiverte datasett" at bounding box center [174, 444] width 309 height 61
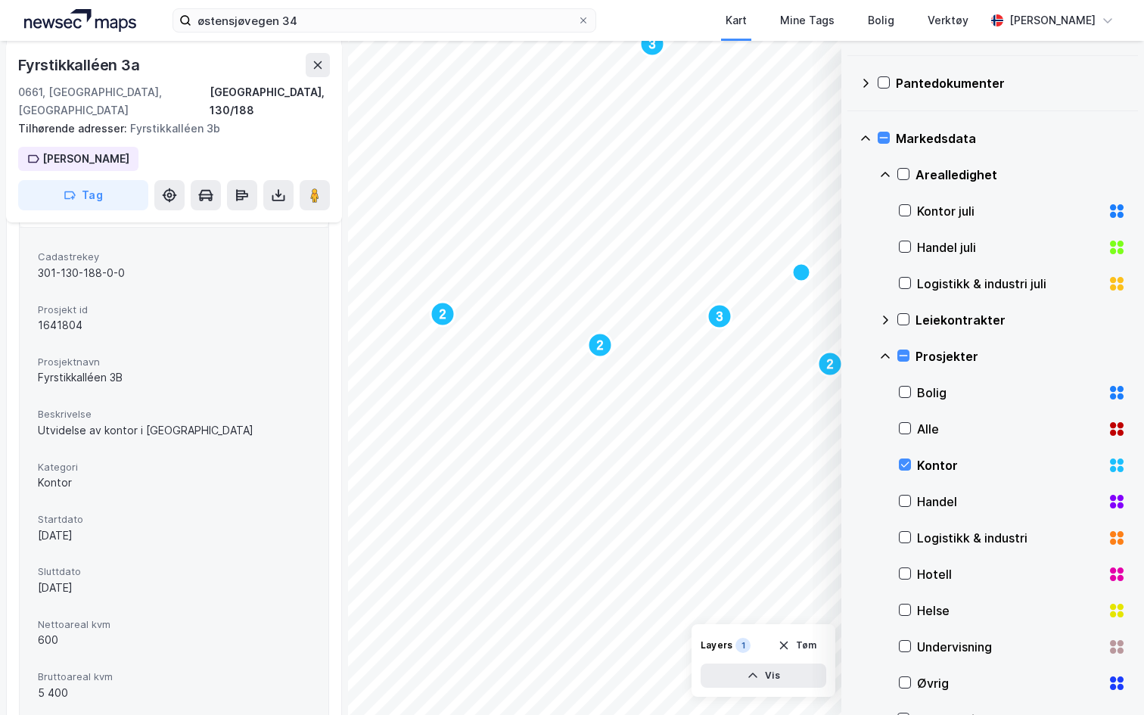
scroll to position [244, 0]
click at [60, 322] on div "1641804" at bounding box center [174, 331] width 272 height 18
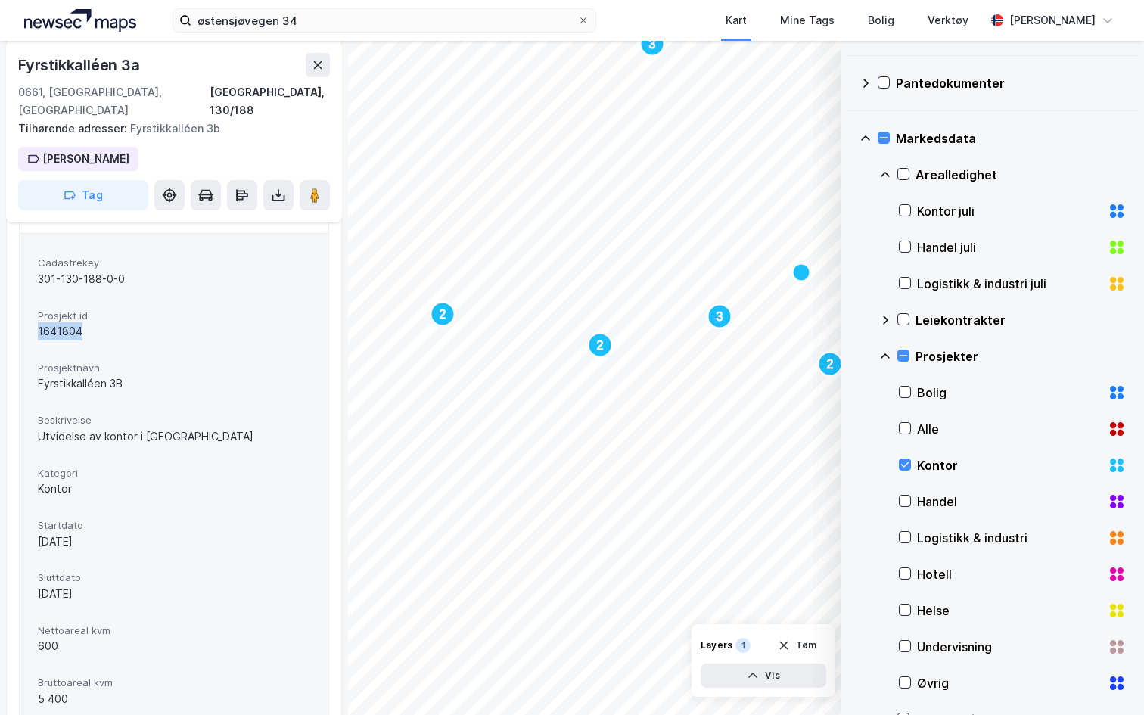
click at [60, 322] on div "1641804" at bounding box center [174, 331] width 272 height 18
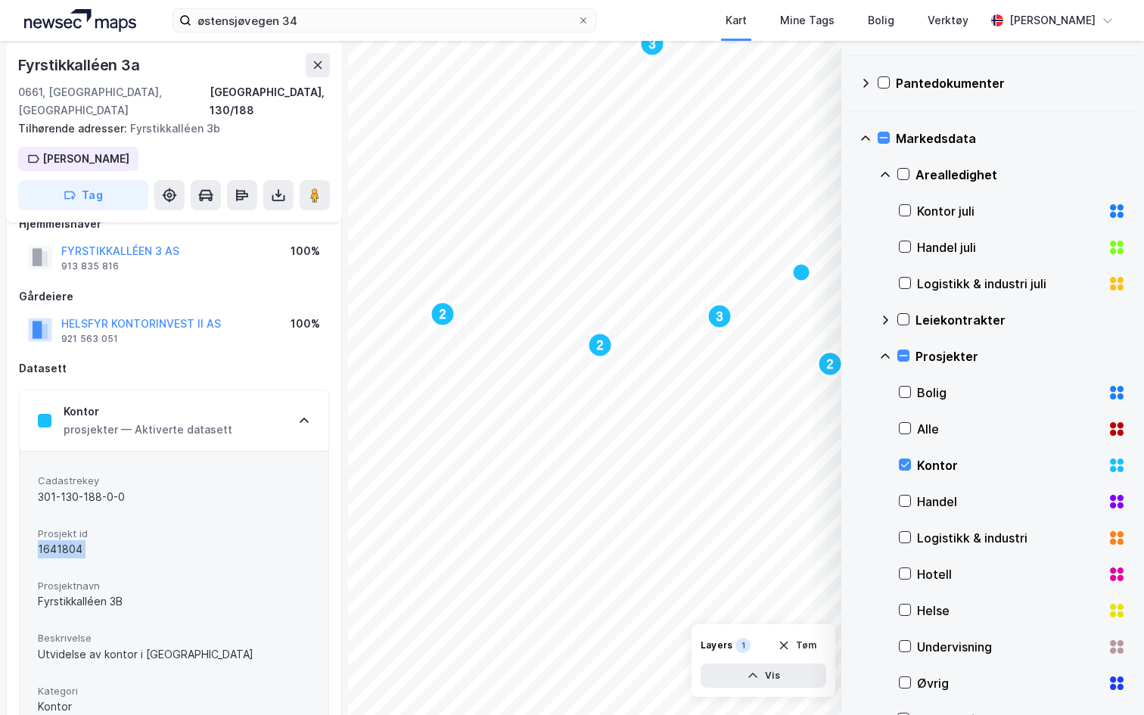
scroll to position [26, 0]
click at [300, 419] on icon at bounding box center [304, 421] width 9 height 5
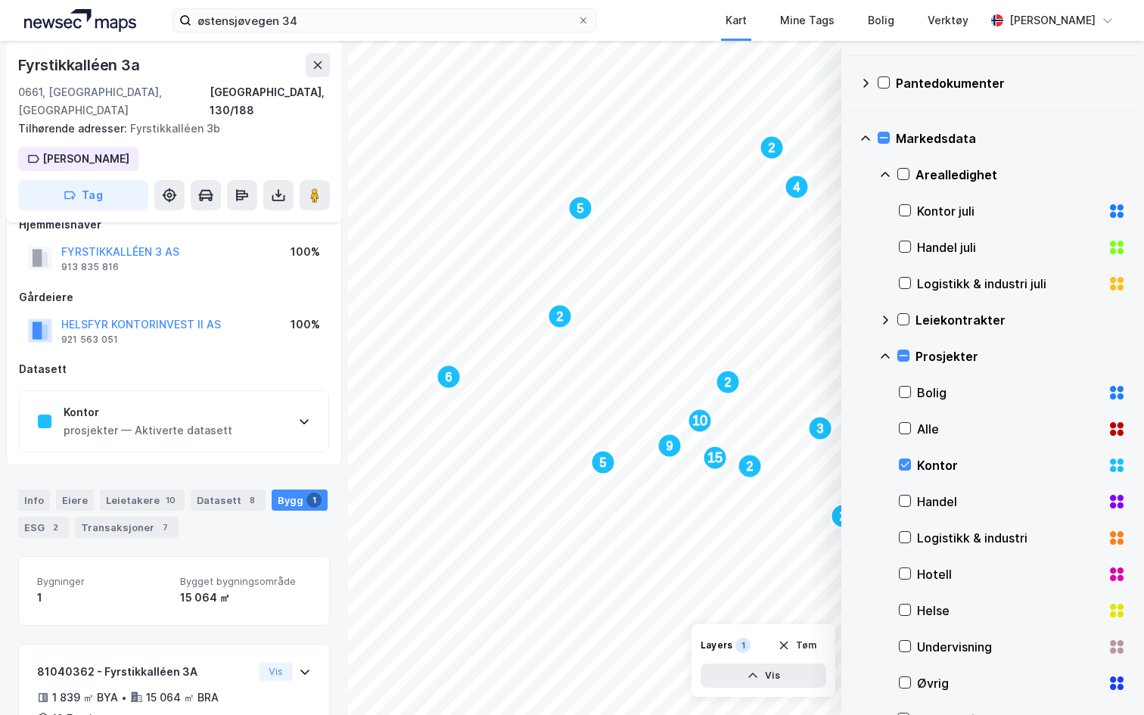
click at [924, 470] on div "Kontor" at bounding box center [1009, 465] width 185 height 18
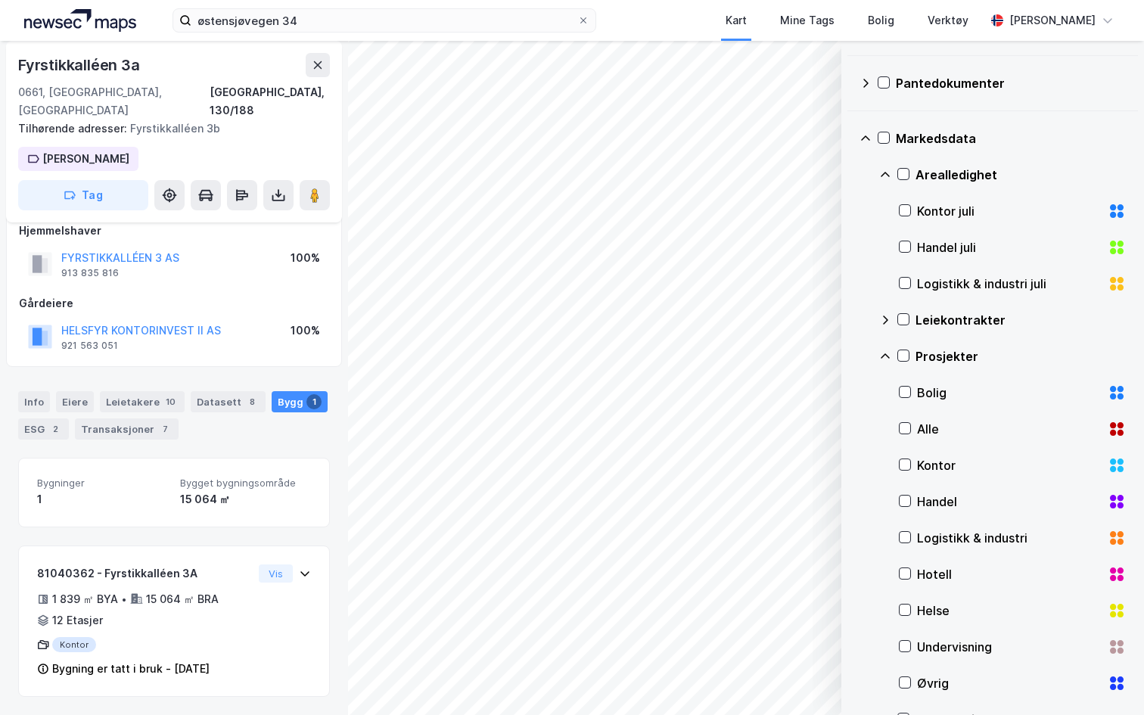
scroll to position [0, 0]
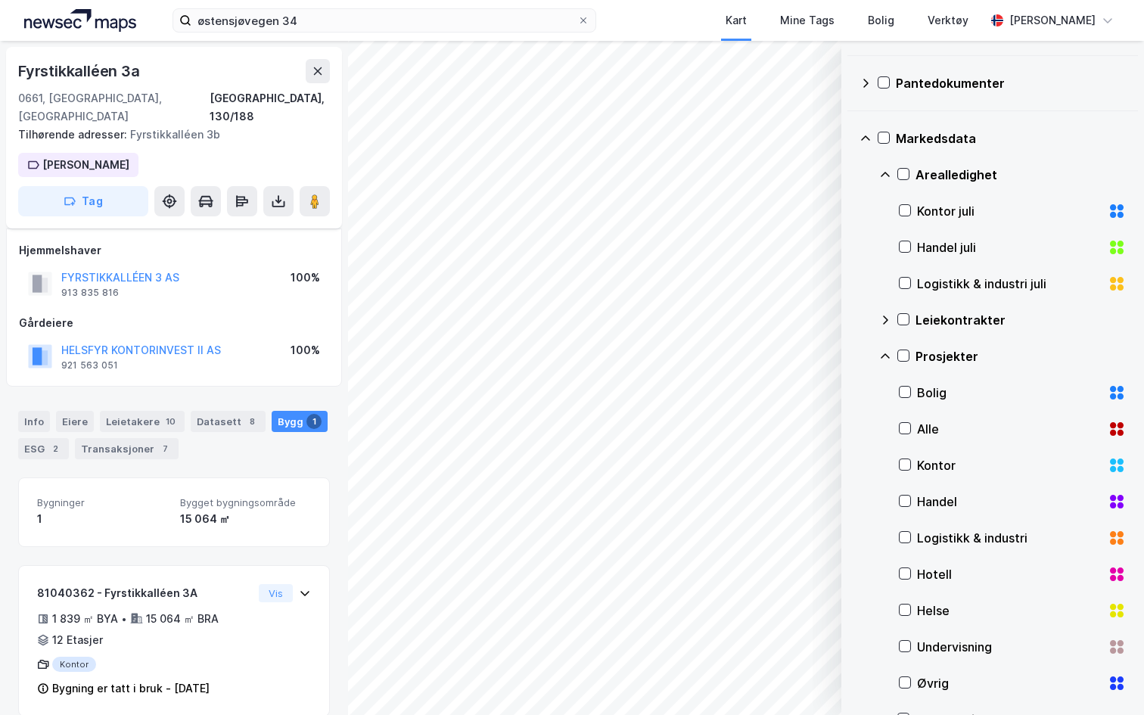
click at [888, 350] on div "Prosjekter" at bounding box center [1002, 356] width 247 height 36
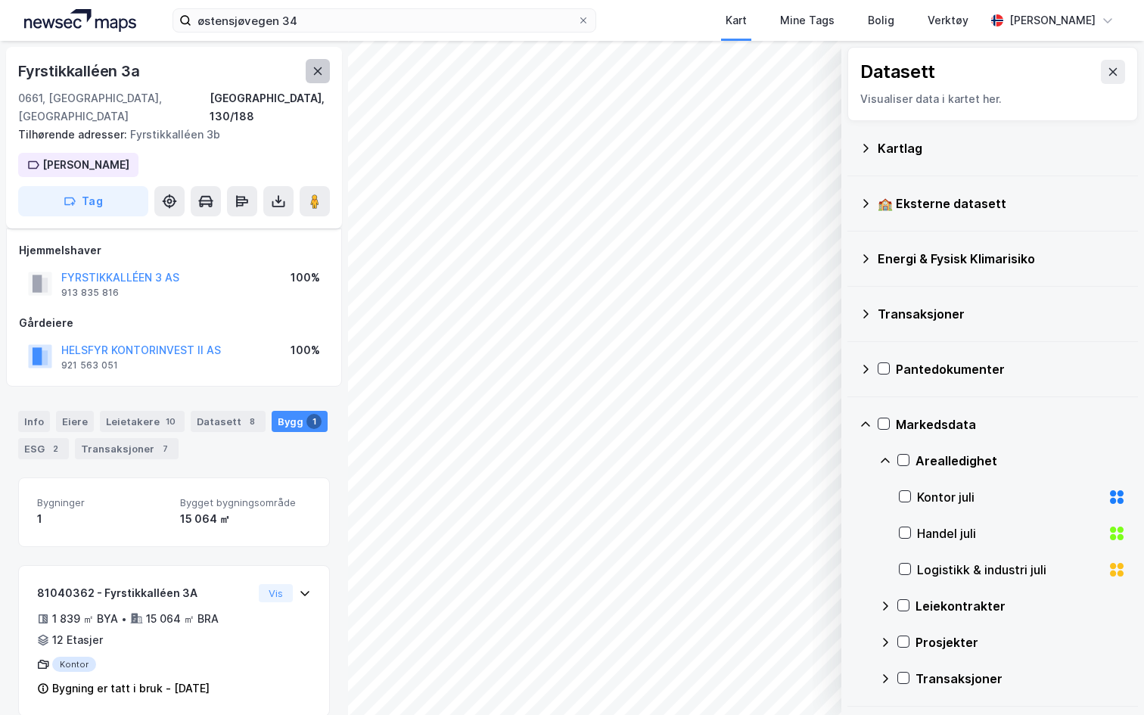
click at [318, 64] on button at bounding box center [318, 71] width 24 height 24
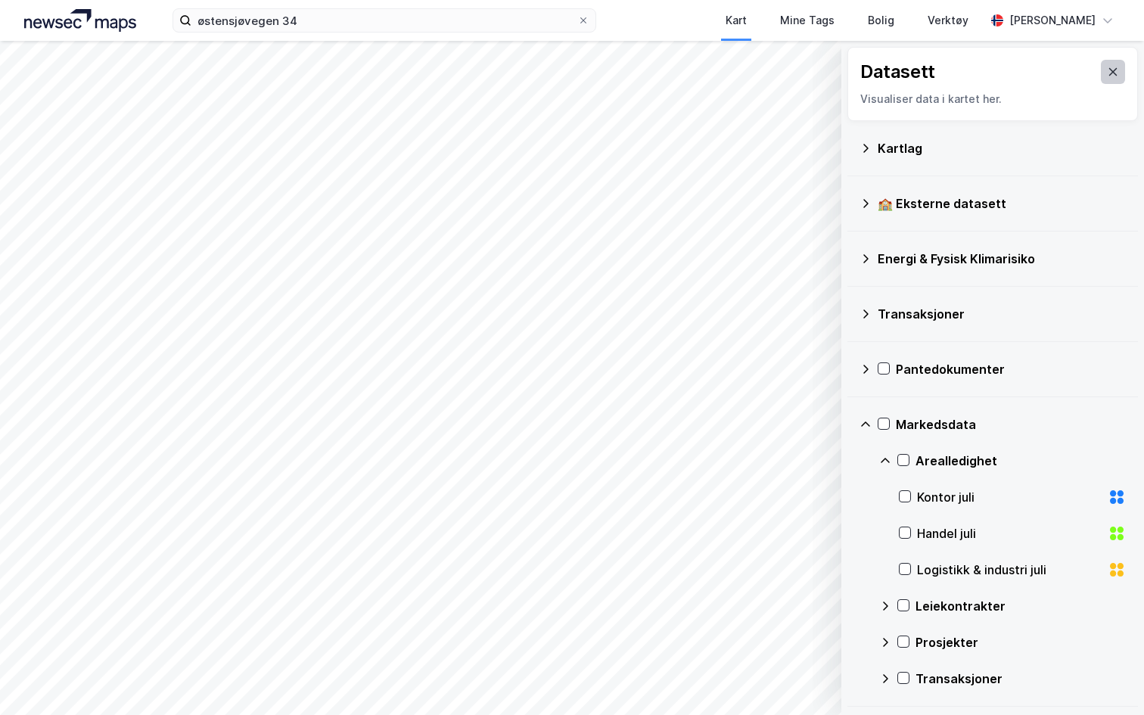
click at [1109, 71] on icon at bounding box center [1113, 72] width 12 height 12
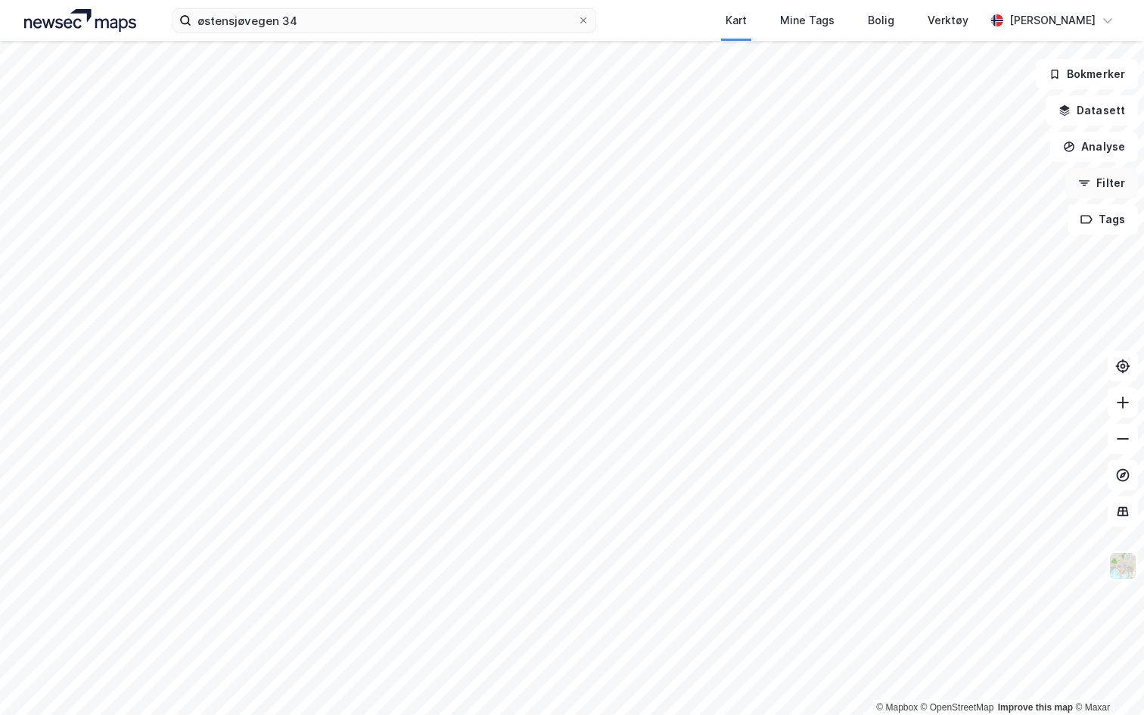
click at [1109, 180] on button "Filter" at bounding box center [1102, 183] width 73 height 30
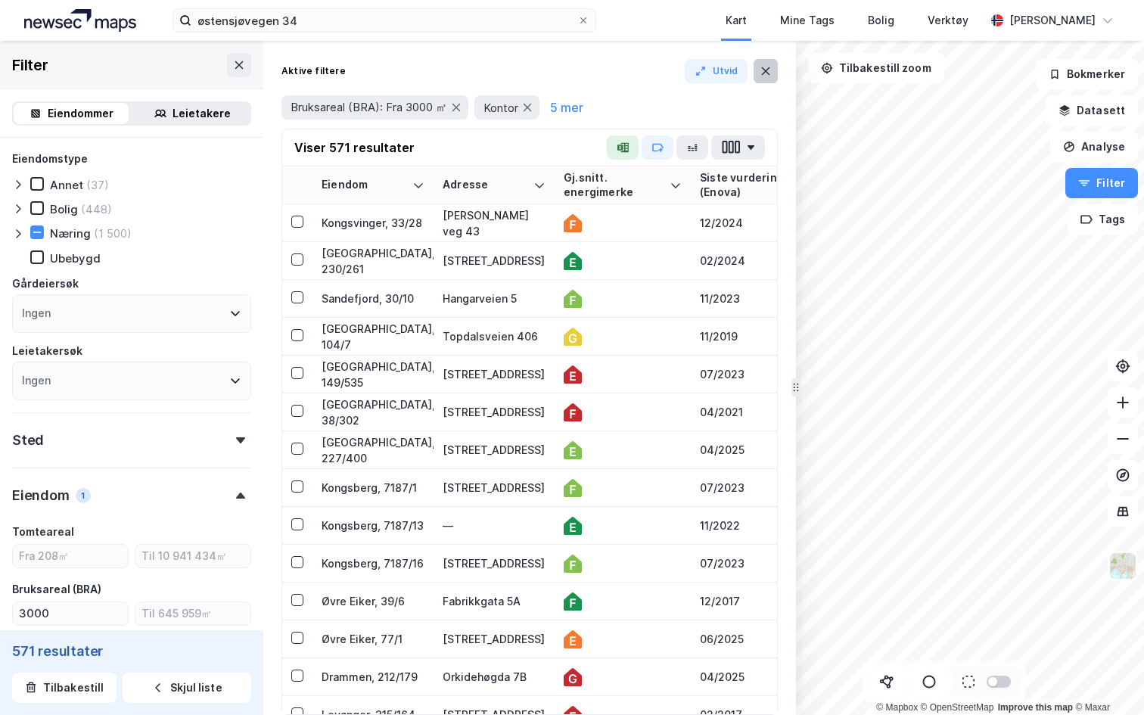
click at [767, 74] on icon at bounding box center [766, 71] width 12 height 12
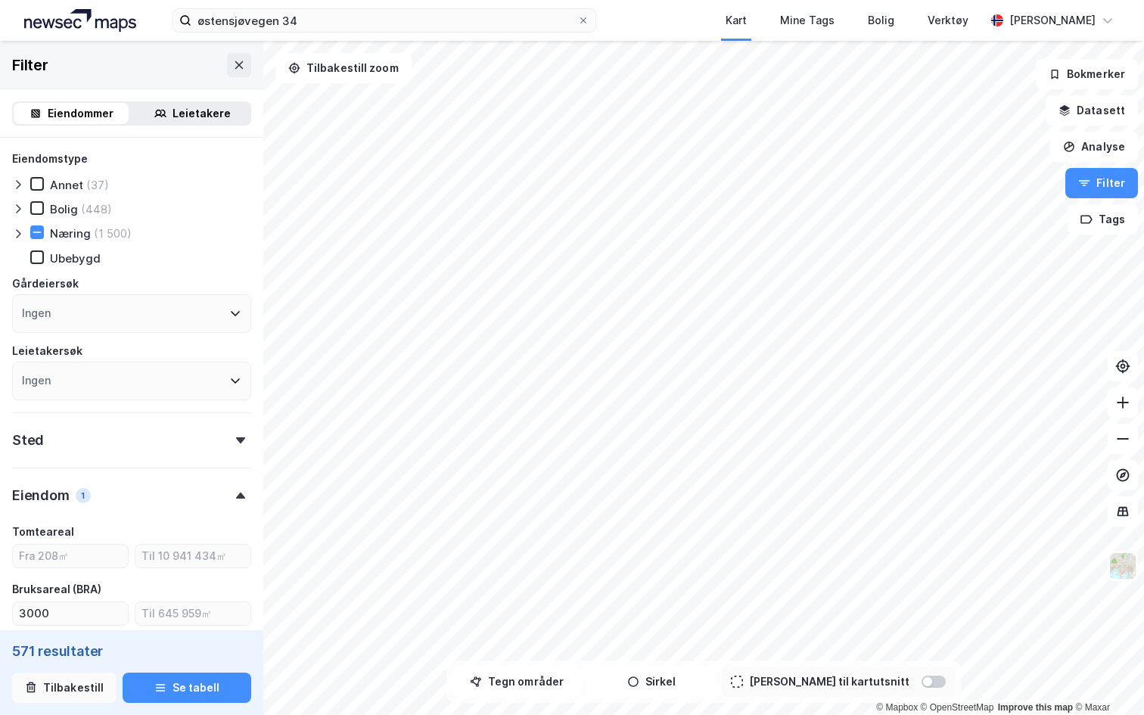
click at [48, 689] on button "Tilbakestill" at bounding box center [64, 688] width 104 height 30
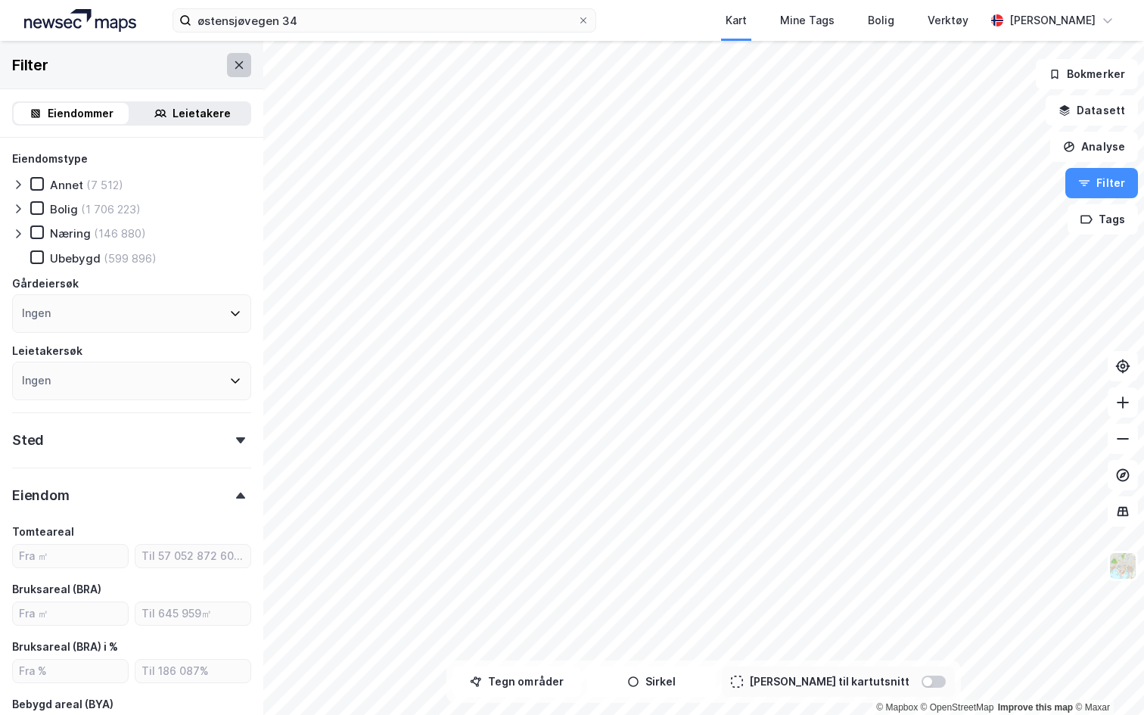
click at [235, 61] on icon at bounding box center [239, 65] width 8 height 8
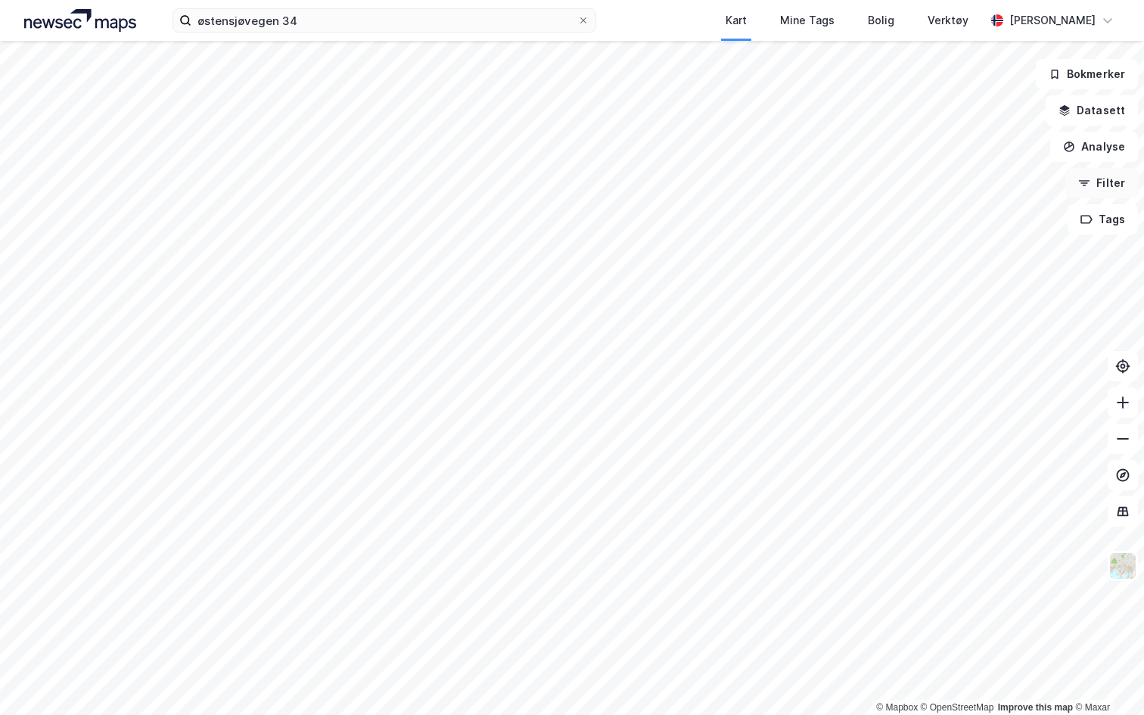
click at [1115, 182] on button "Filter" at bounding box center [1102, 183] width 73 height 30
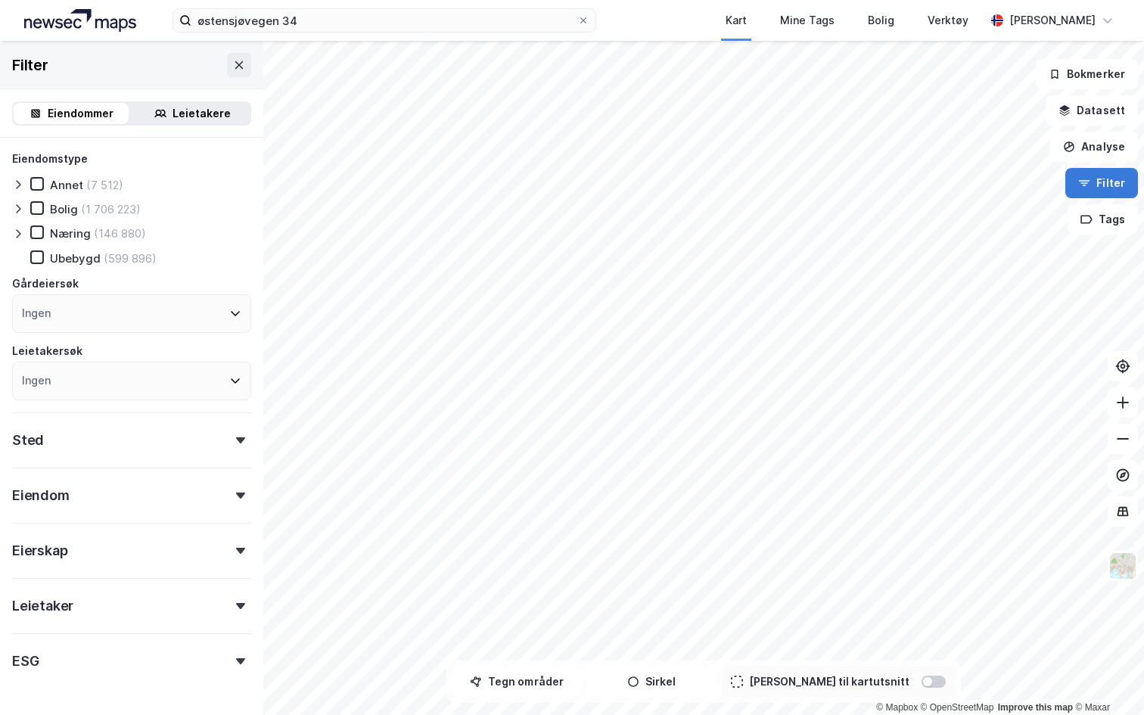
click at [1108, 185] on button "Filter" at bounding box center [1102, 183] width 73 height 30
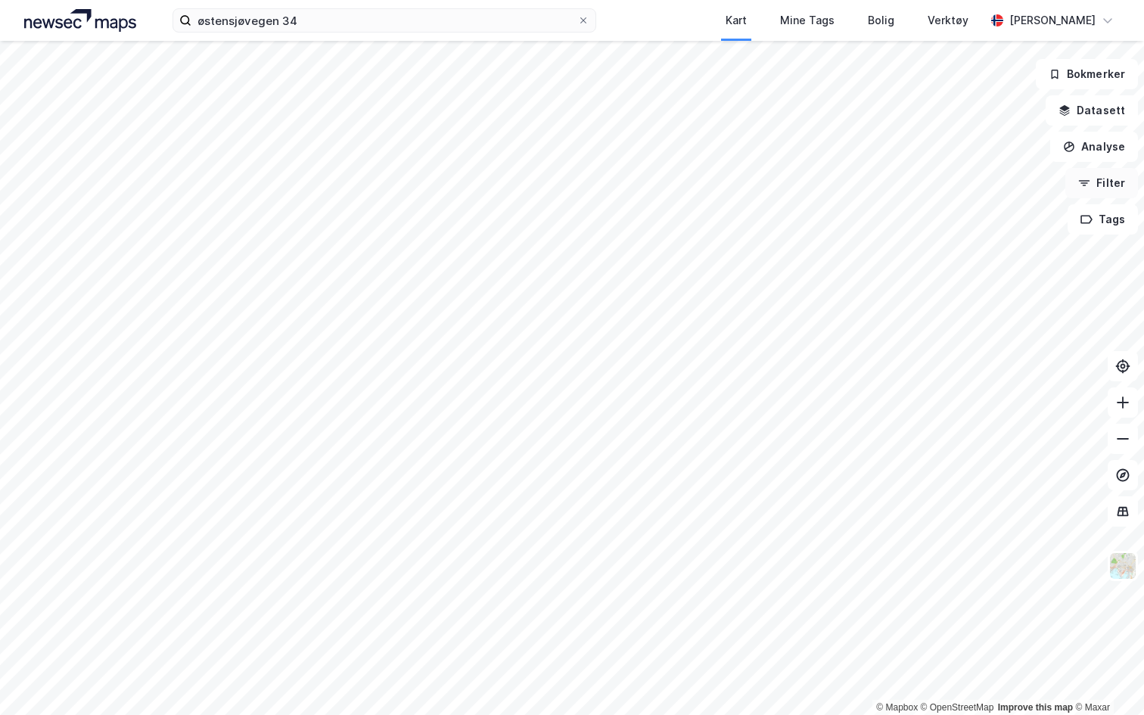
click at [1108, 185] on button "Filter" at bounding box center [1102, 183] width 73 height 30
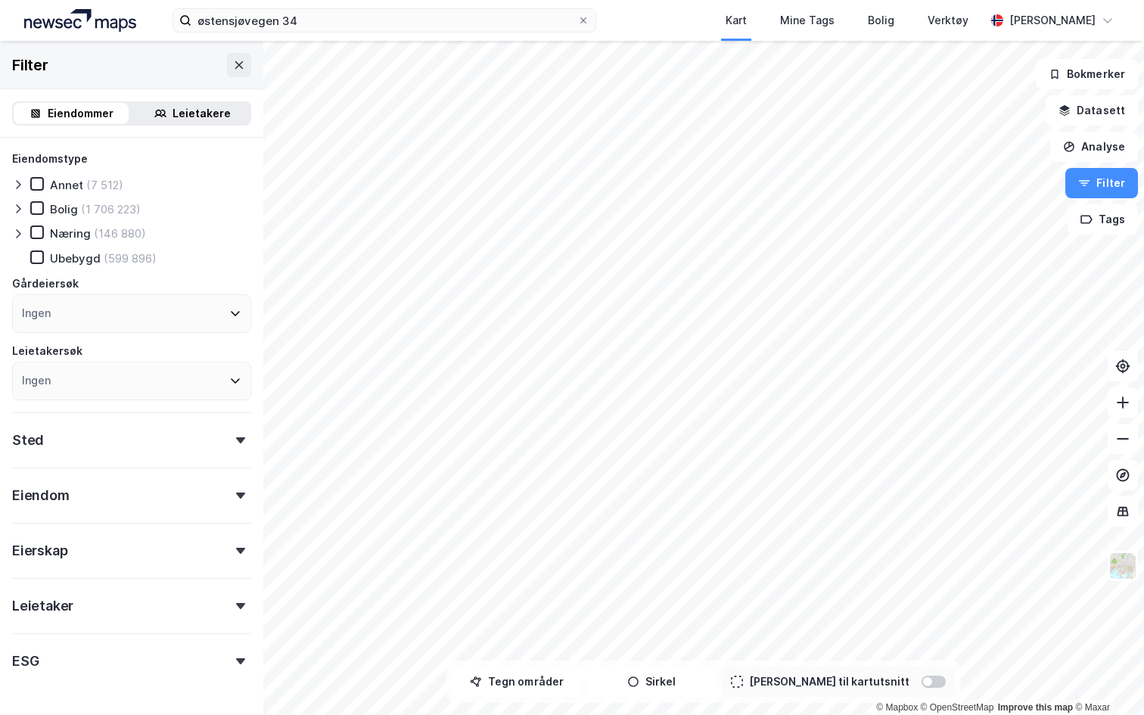
click at [20, 232] on icon at bounding box center [18, 234] width 12 height 12
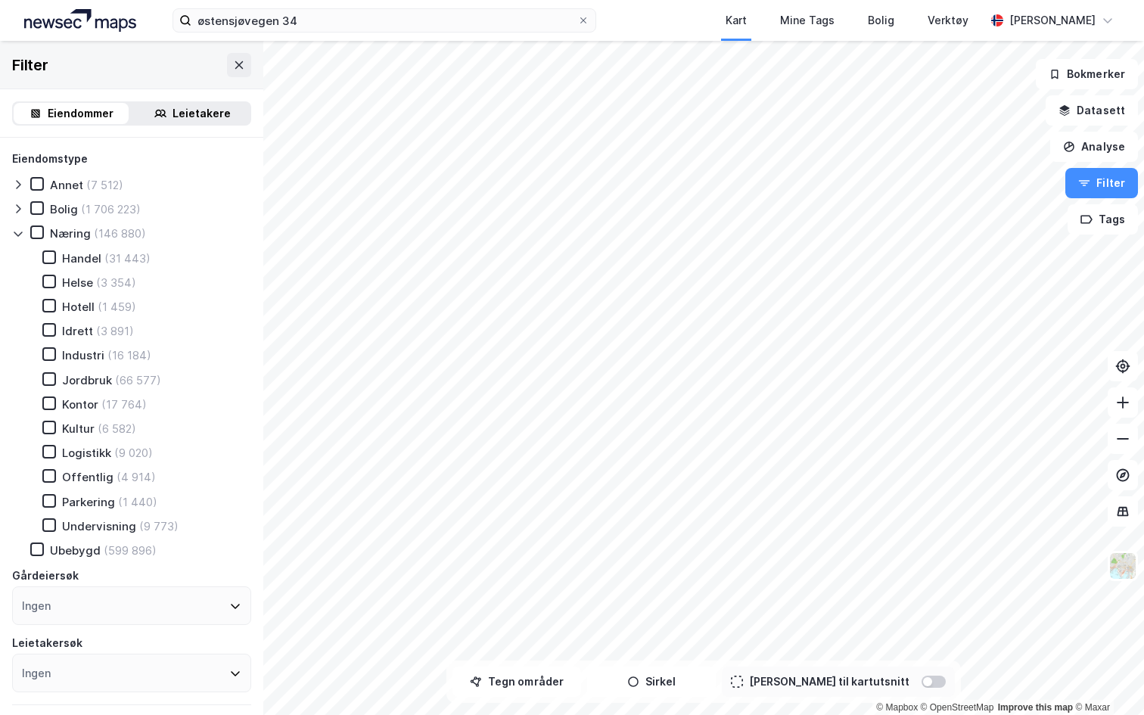
click at [42, 403] on div "Kontor (17 764)" at bounding box center [85, 404] width 123 height 15
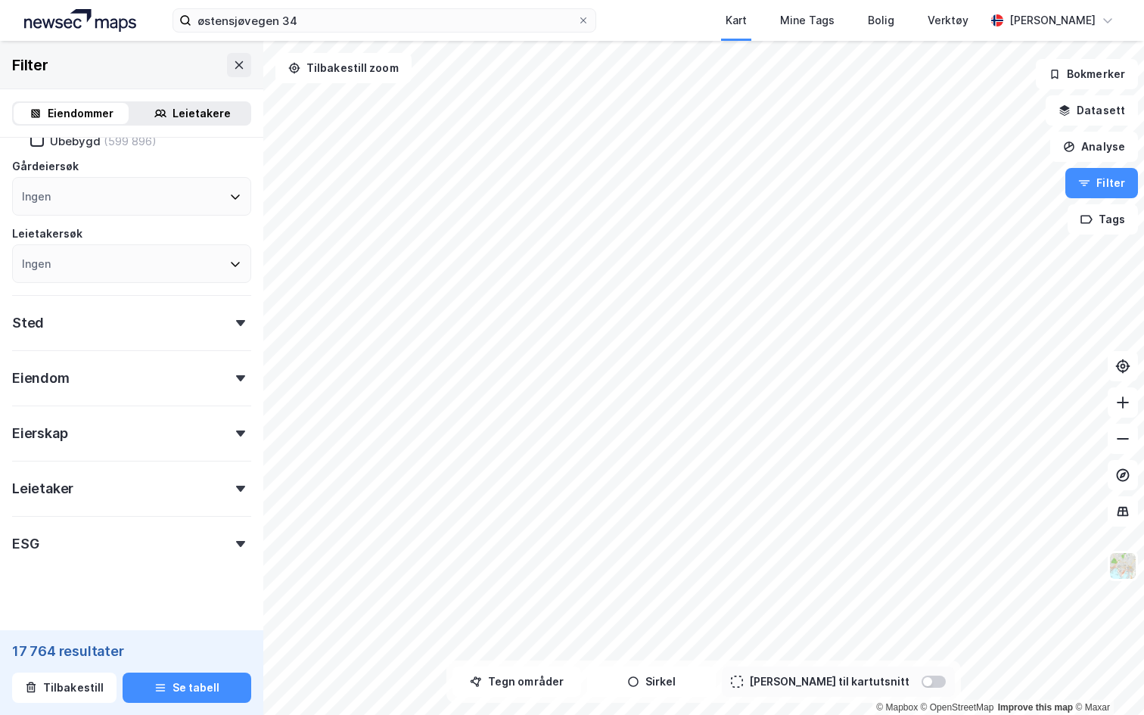
scroll to position [426, 0]
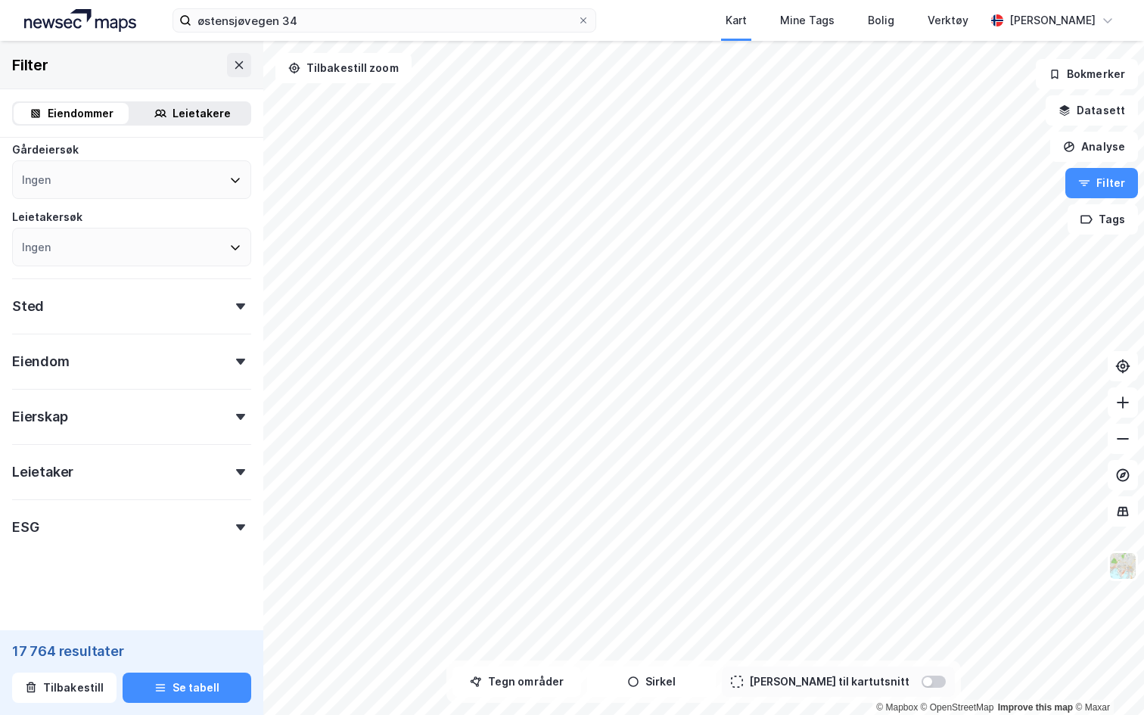
click at [78, 528] on div "ESG" at bounding box center [131, 520] width 239 height 43
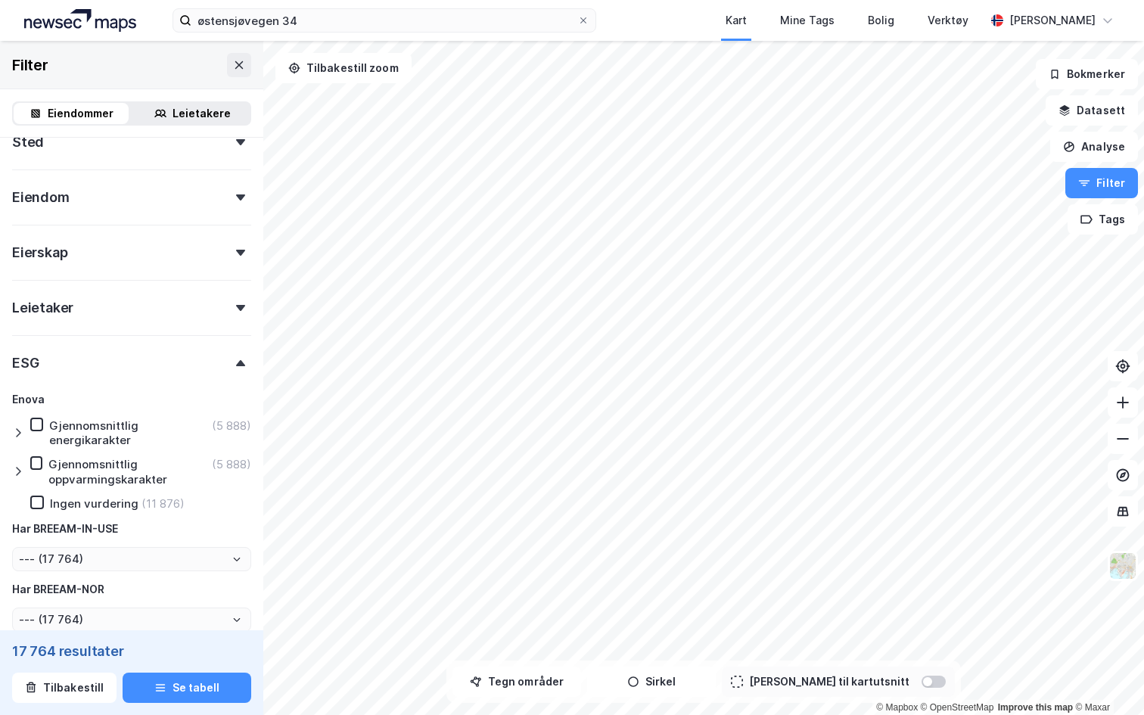
scroll to position [680, 0]
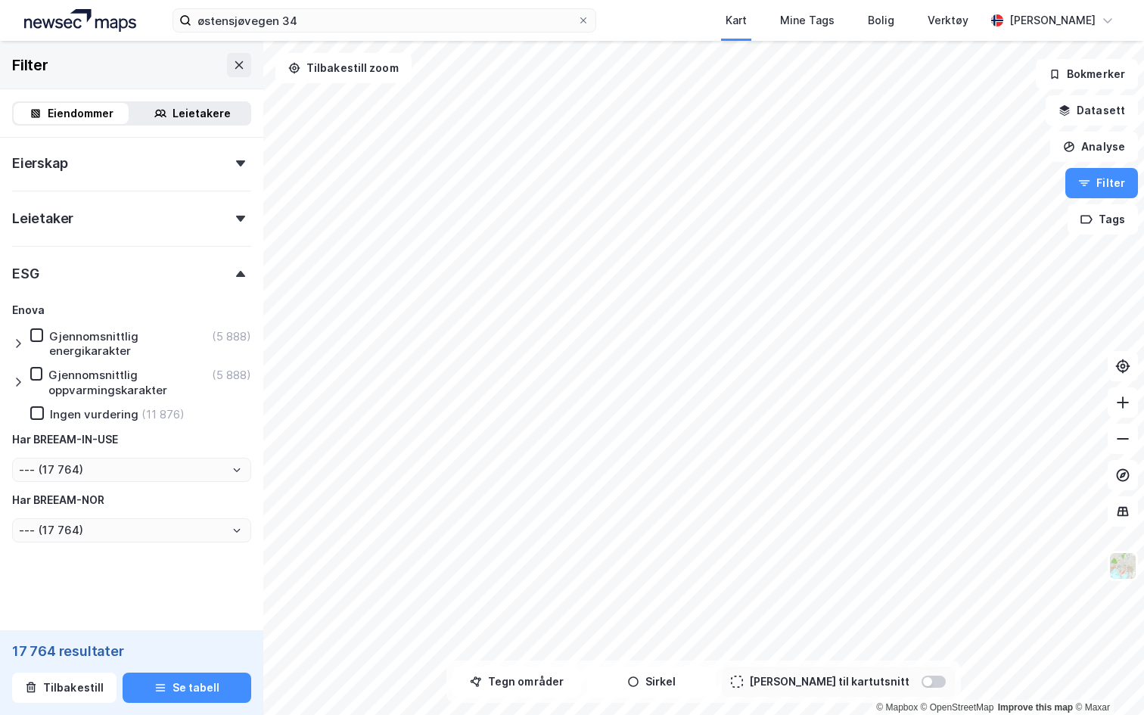
click at [14, 374] on div at bounding box center [21, 382] width 18 height 30
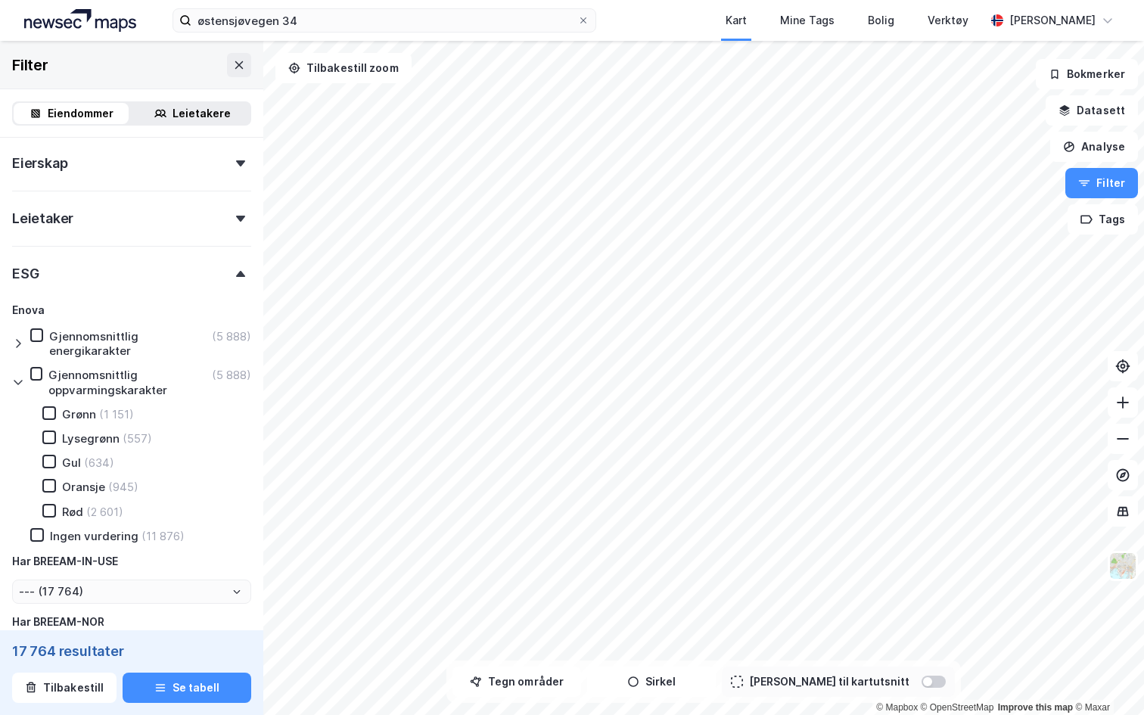
click at [17, 343] on icon at bounding box center [18, 344] width 12 height 12
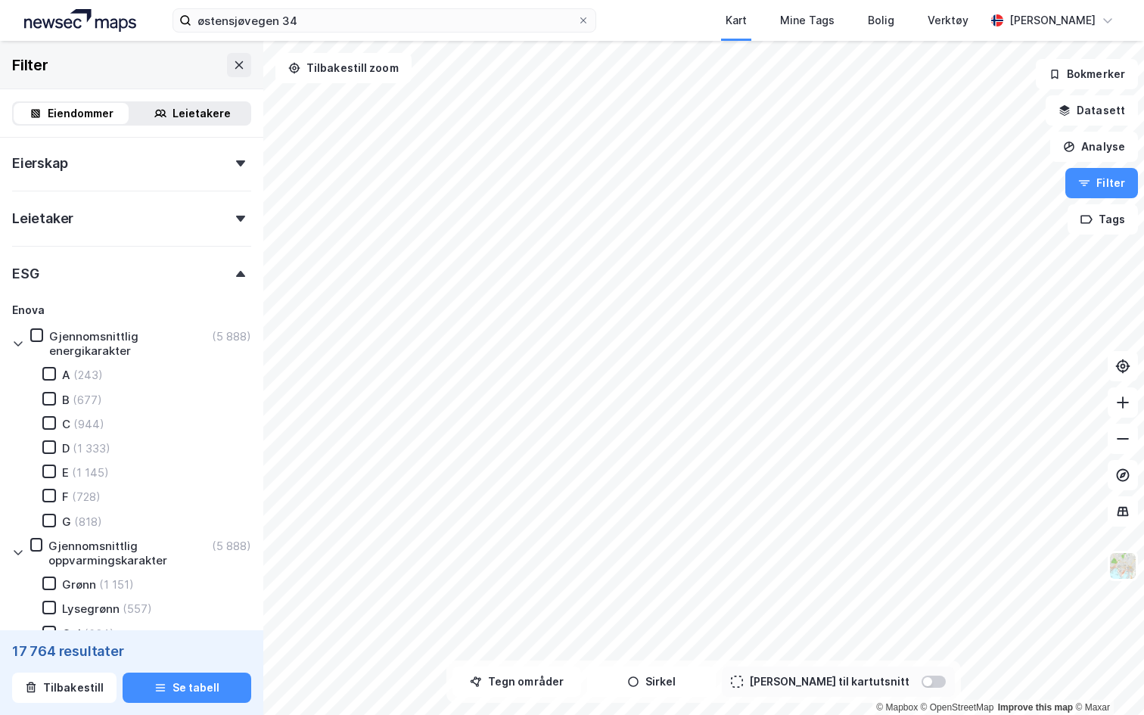
click at [57, 524] on div "G (818)" at bounding box center [63, 521] width 78 height 15
click at [54, 501] on div at bounding box center [49, 496] width 14 height 14
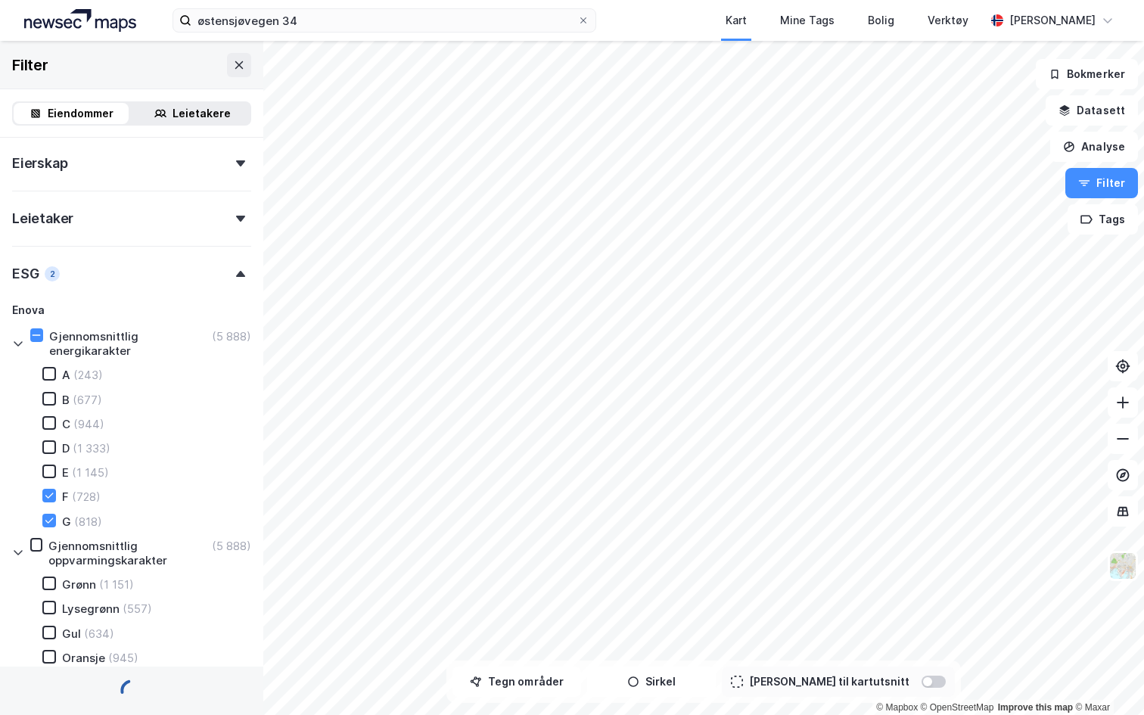
click at [51, 463] on div "A (243) B (677) C (944) D (1 333) E (1 145) F (728) G (818)" at bounding box center [137, 447] width 227 height 161
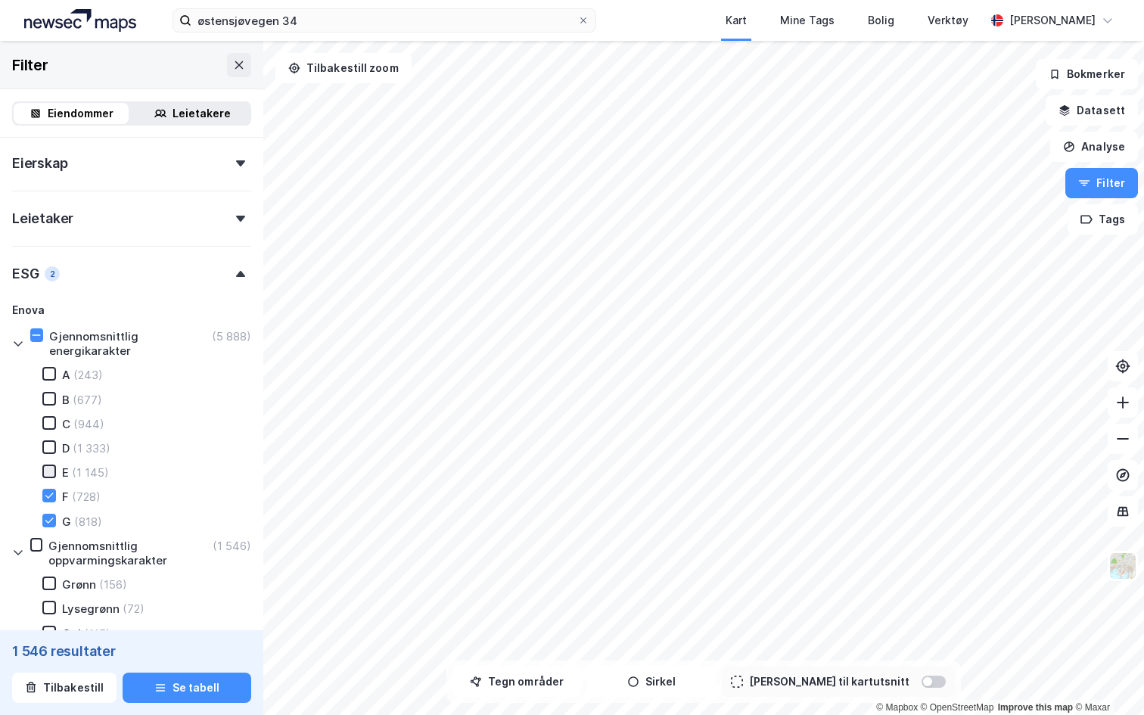
click at [53, 477] on icon at bounding box center [49, 471] width 11 height 11
click at [183, 686] on button "Se tabell" at bounding box center [187, 688] width 129 height 30
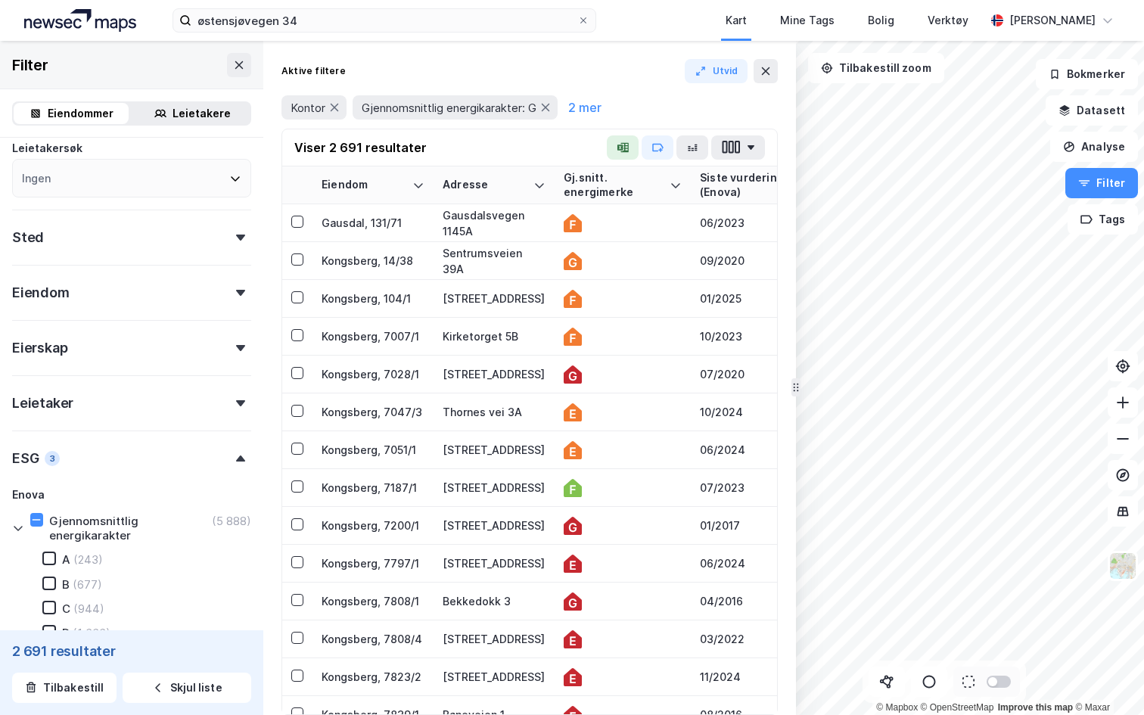
scroll to position [487, 0]
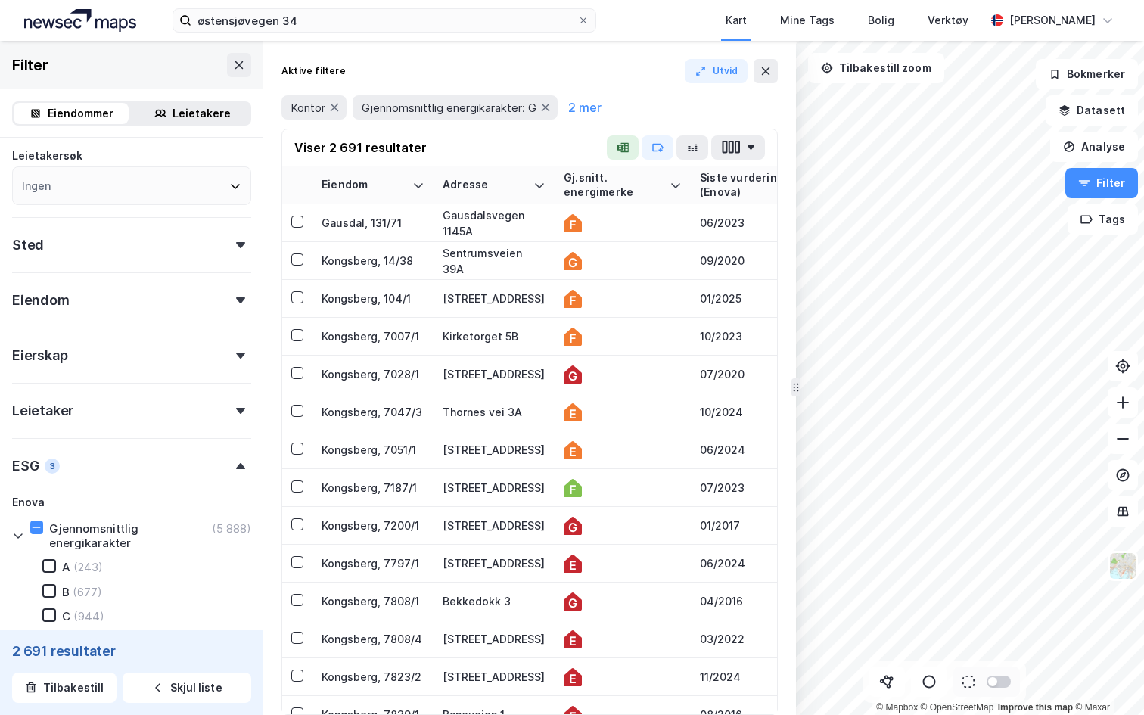
click at [129, 303] on div "Eiendom" at bounding box center [131, 293] width 239 height 43
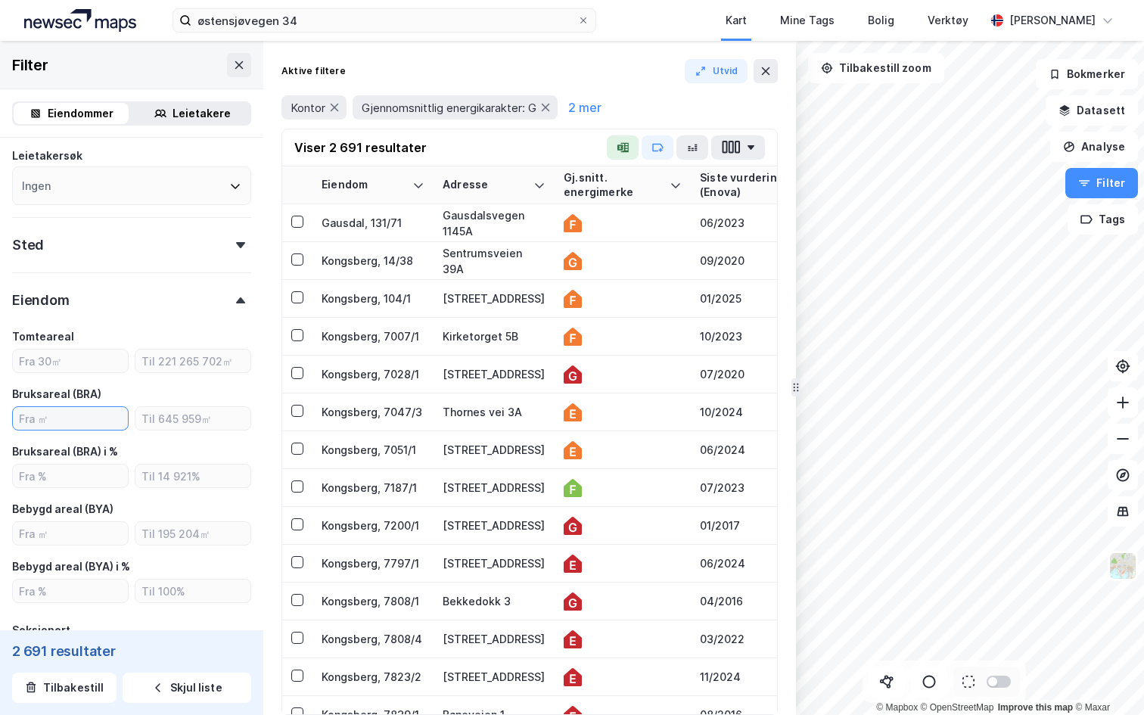
click at [79, 422] on input "number" at bounding box center [70, 418] width 115 height 23
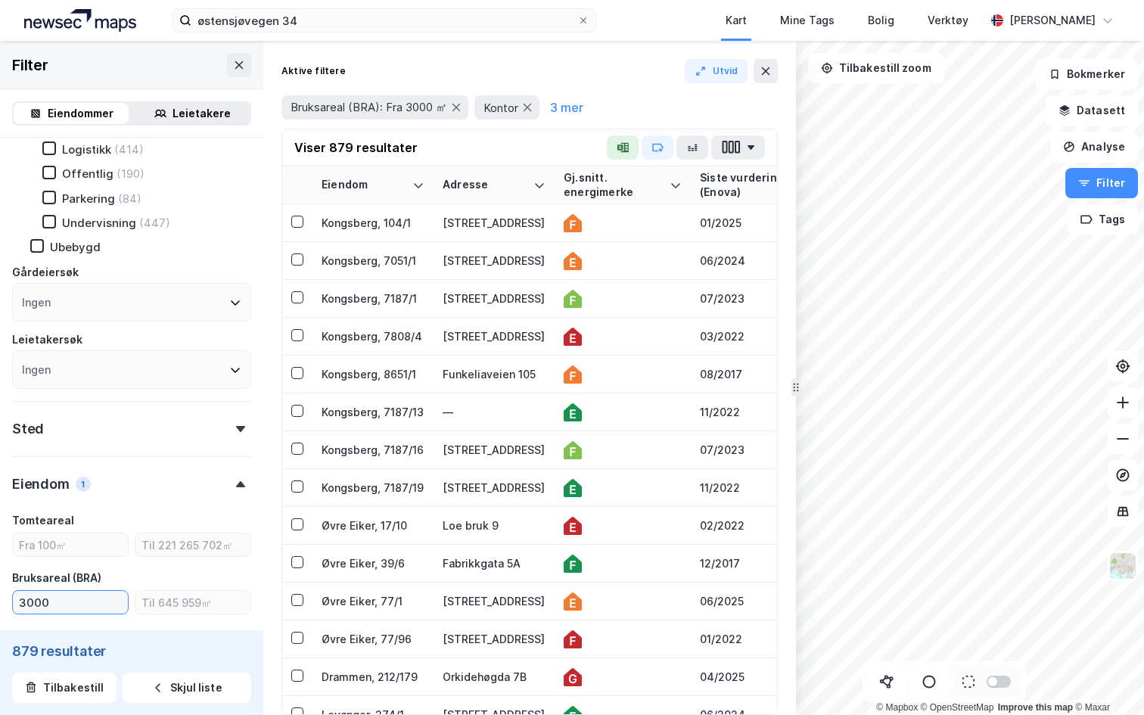
scroll to position [361, 0]
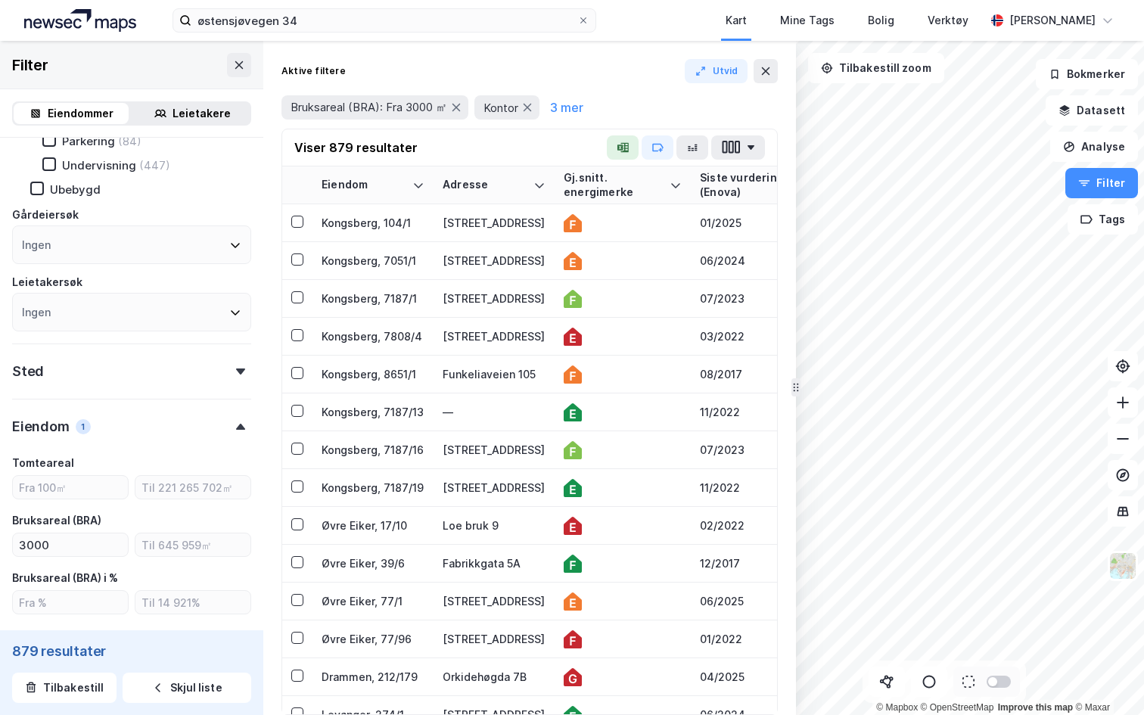
click at [158, 371] on div "Sted" at bounding box center [131, 365] width 239 height 43
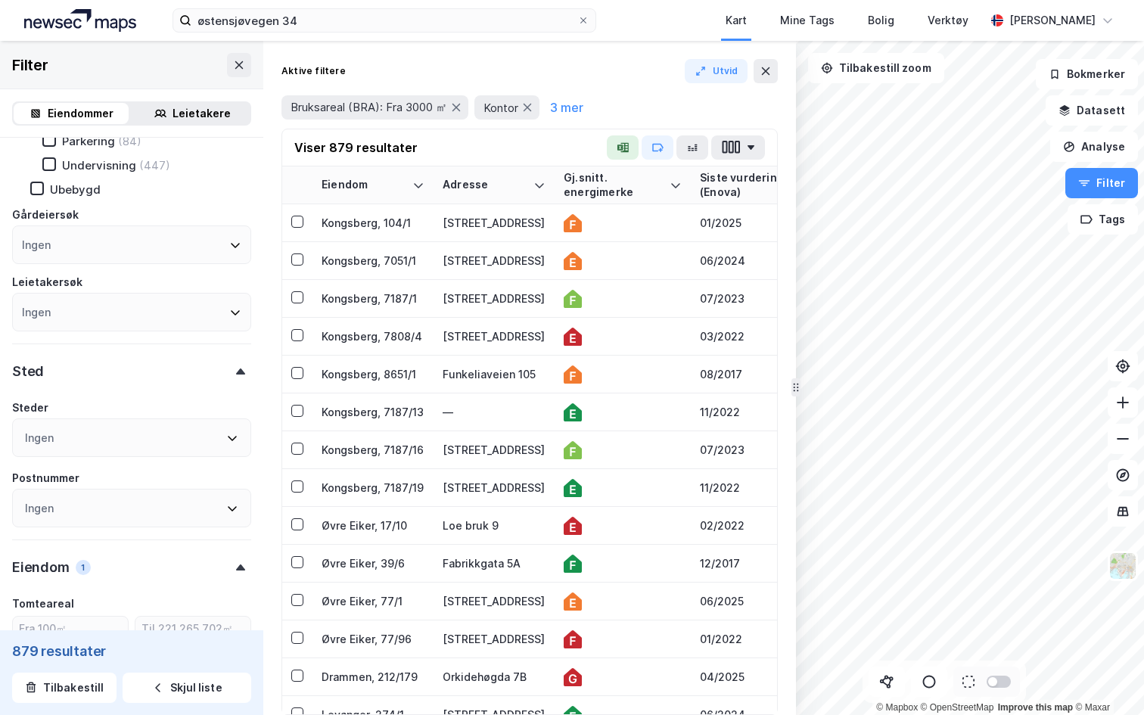
click at [174, 373] on div "Sted" at bounding box center [131, 365] width 239 height 43
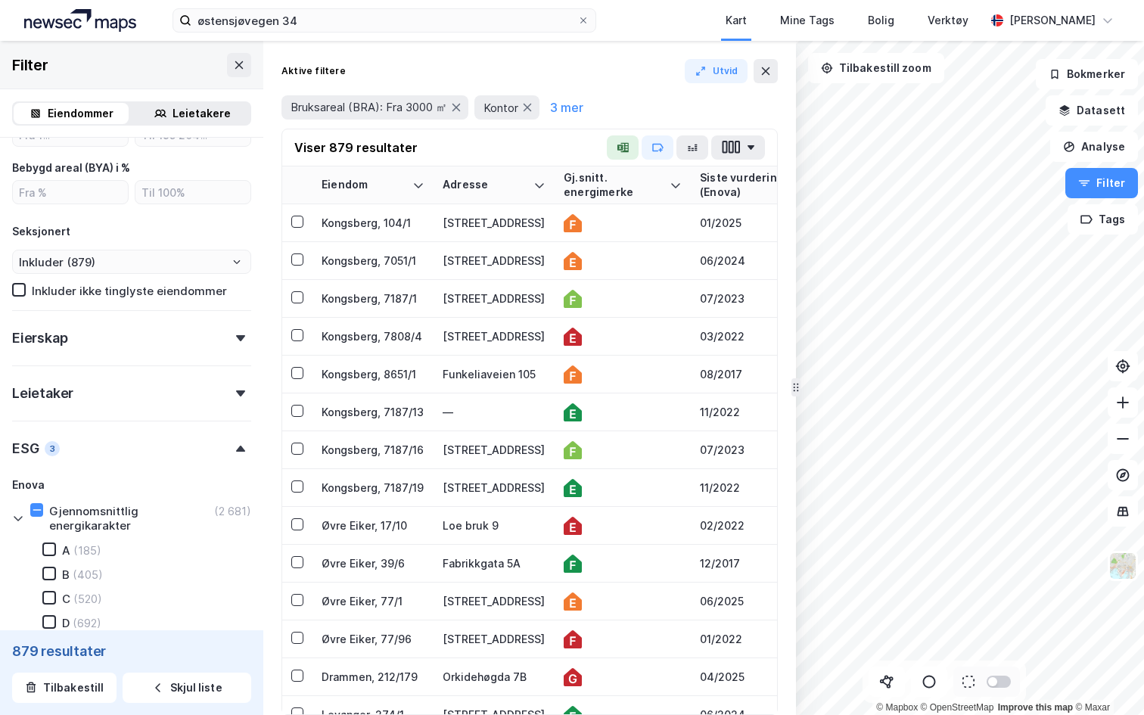
click at [173, 350] on div "Eierskap" at bounding box center [131, 331] width 239 height 43
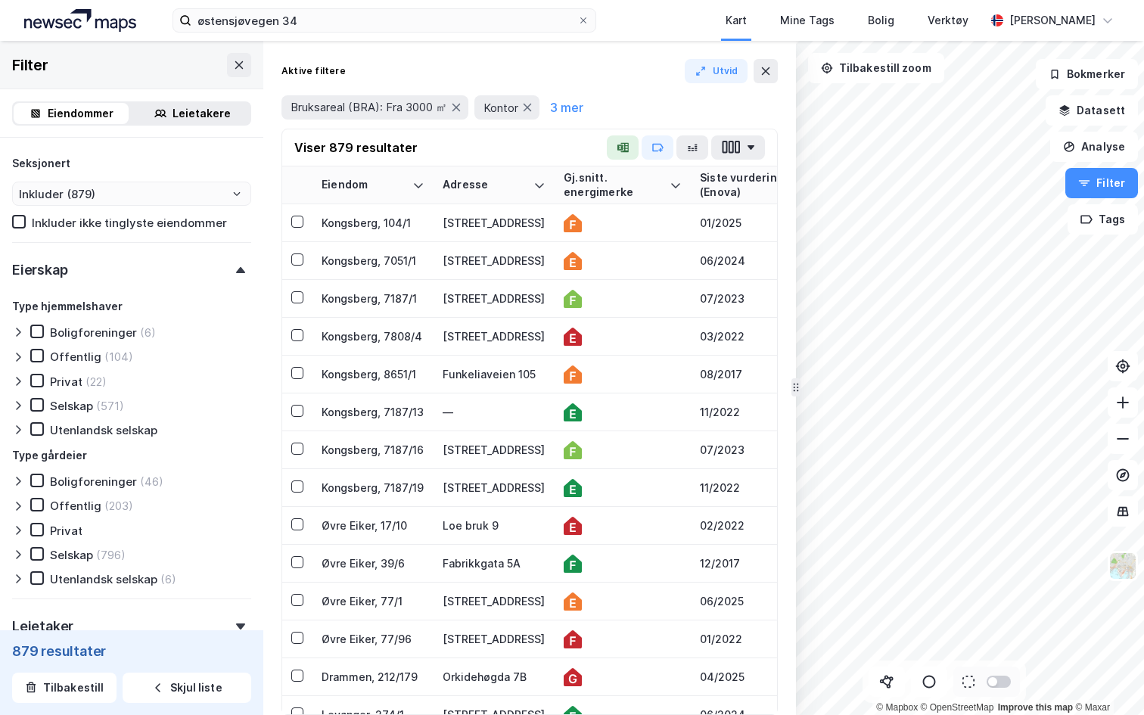
scroll to position [963, 0]
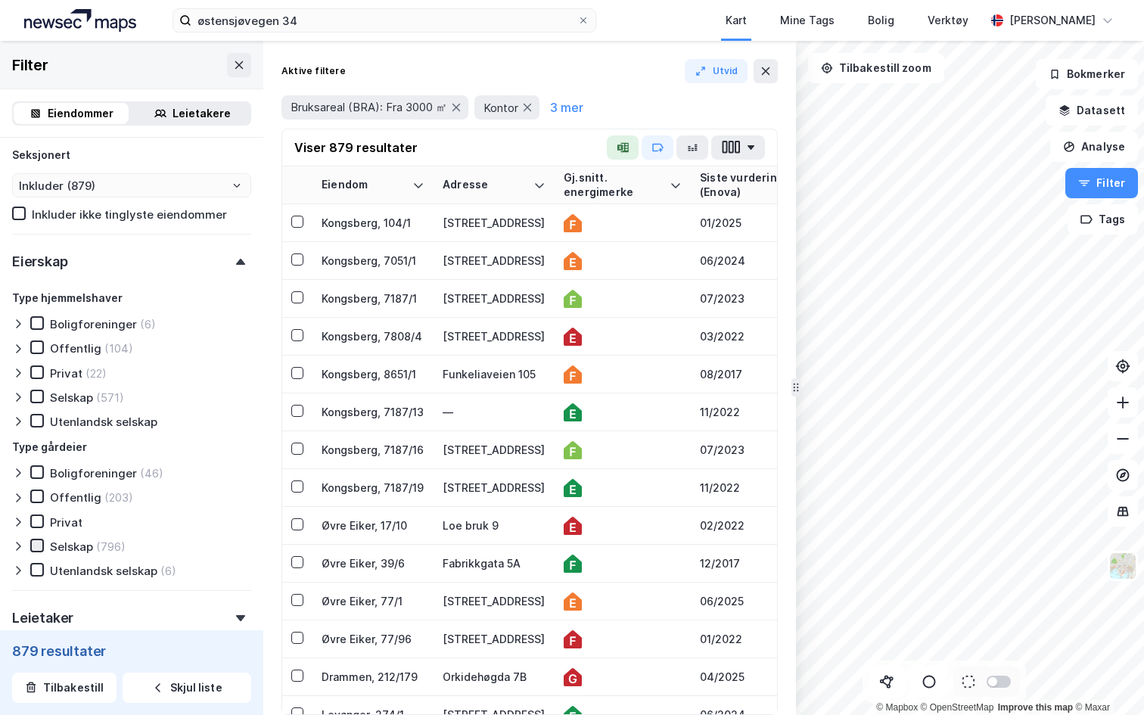
click at [33, 547] on icon at bounding box center [37, 545] width 11 height 11
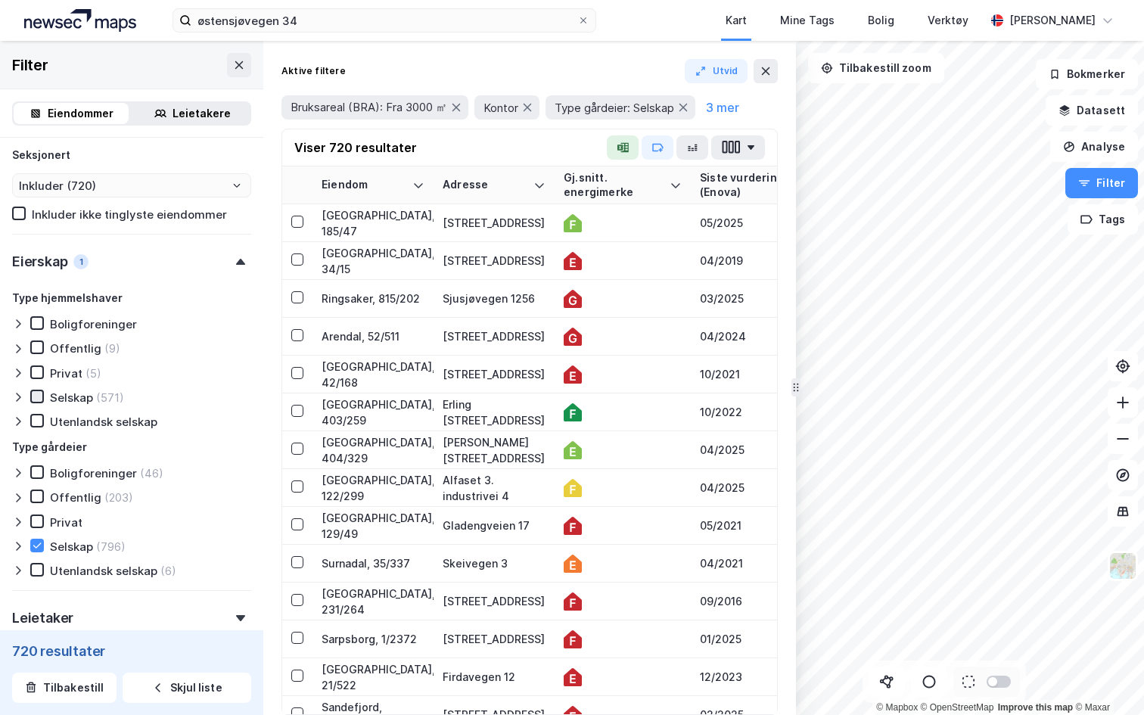
click at [36, 390] on div at bounding box center [37, 397] width 14 height 14
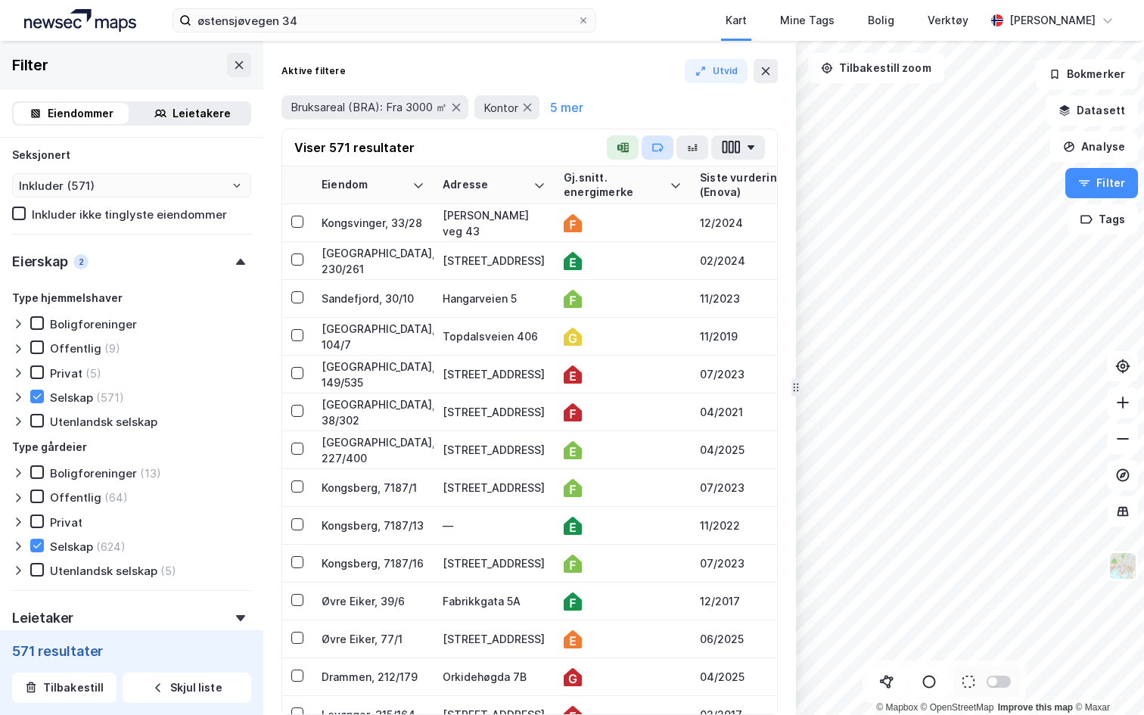
click at [656, 151] on icon "button" at bounding box center [658, 148] width 10 height 7
click at [633, 109] on div "Bruksareal (BRA): Fra 3000 ㎡ Kontor 5 mer" at bounding box center [530, 107] width 496 height 24
click at [624, 150] on icon "button" at bounding box center [623, 148] width 12 height 12
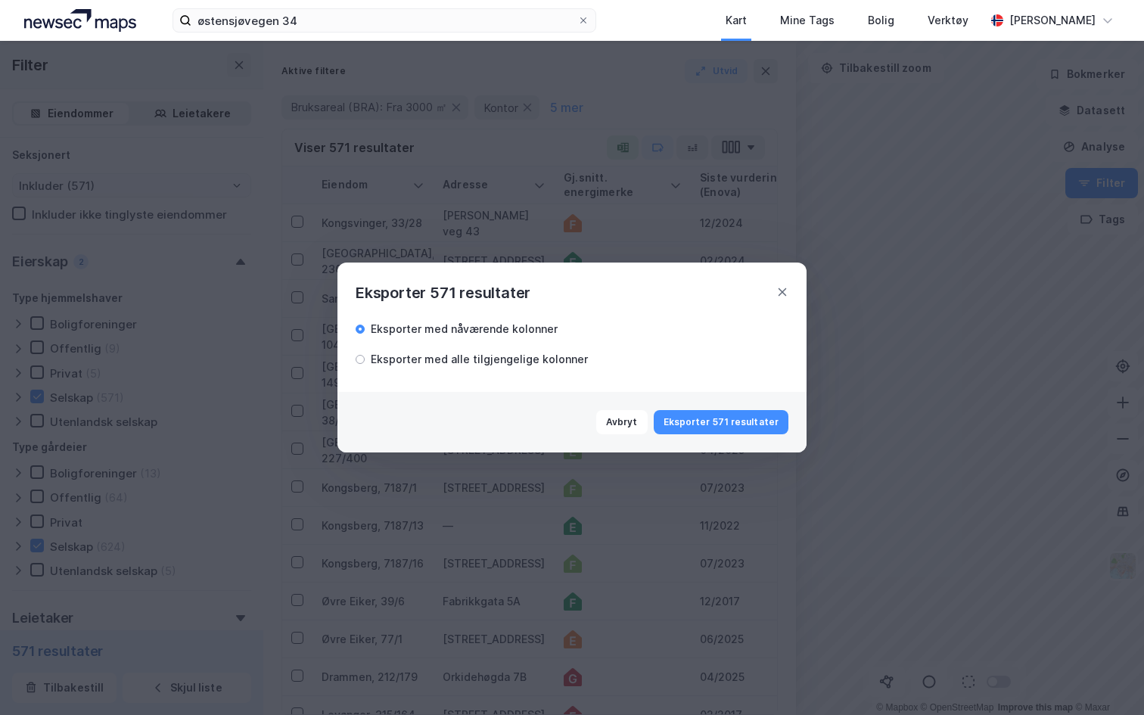
click at [519, 363] on div "Eksporter med alle tilgjengelige kolonner" at bounding box center [479, 359] width 217 height 18
click at [703, 418] on button "Eksporter 571 resultater" at bounding box center [721, 422] width 135 height 24
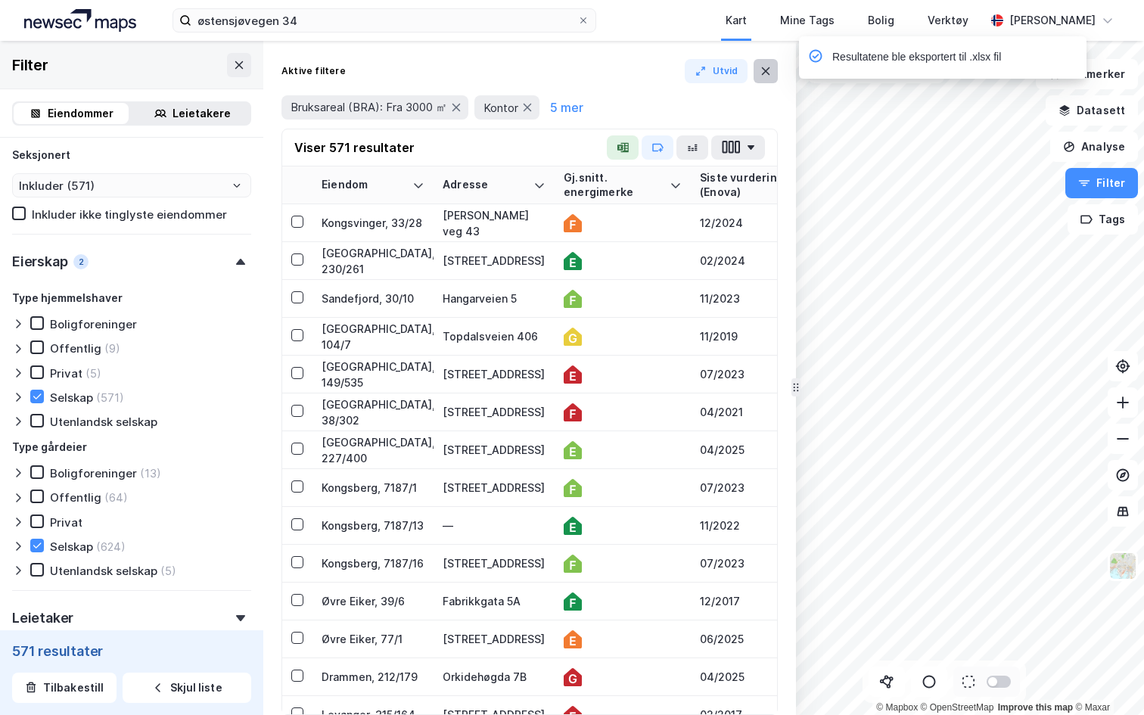
click at [762, 70] on icon at bounding box center [766, 71] width 12 height 12
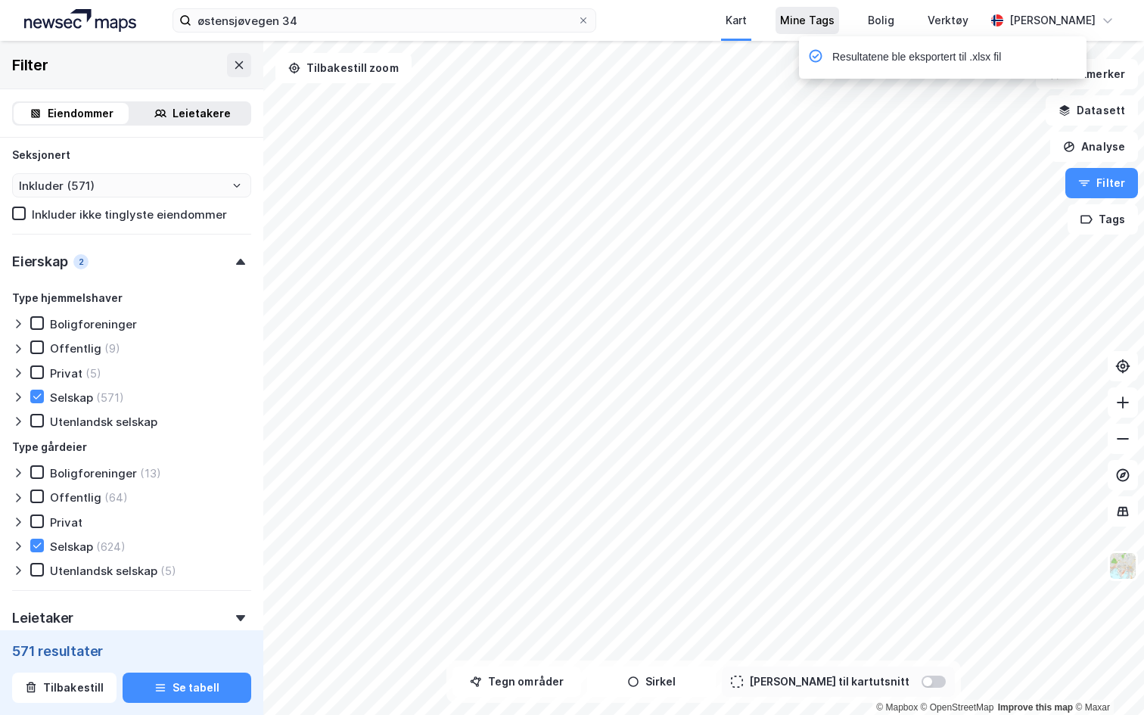
click at [790, 17] on div "Mine Tags" at bounding box center [807, 20] width 54 height 18
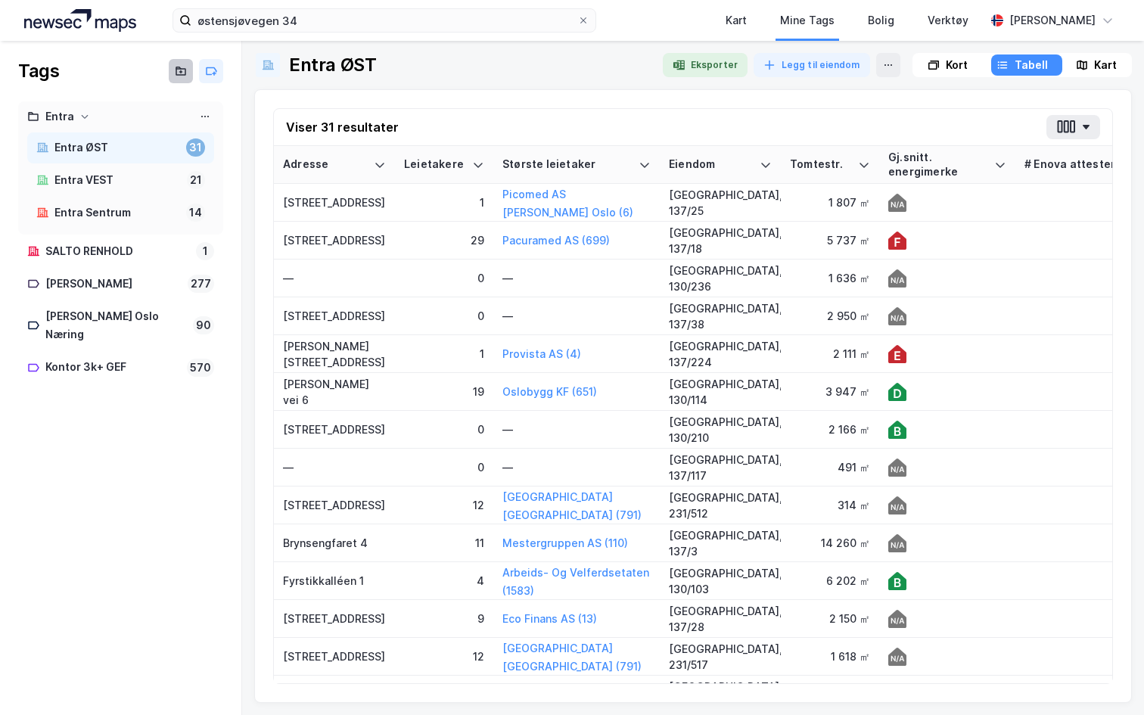
click at [192, 70] on button at bounding box center [181, 71] width 24 height 24
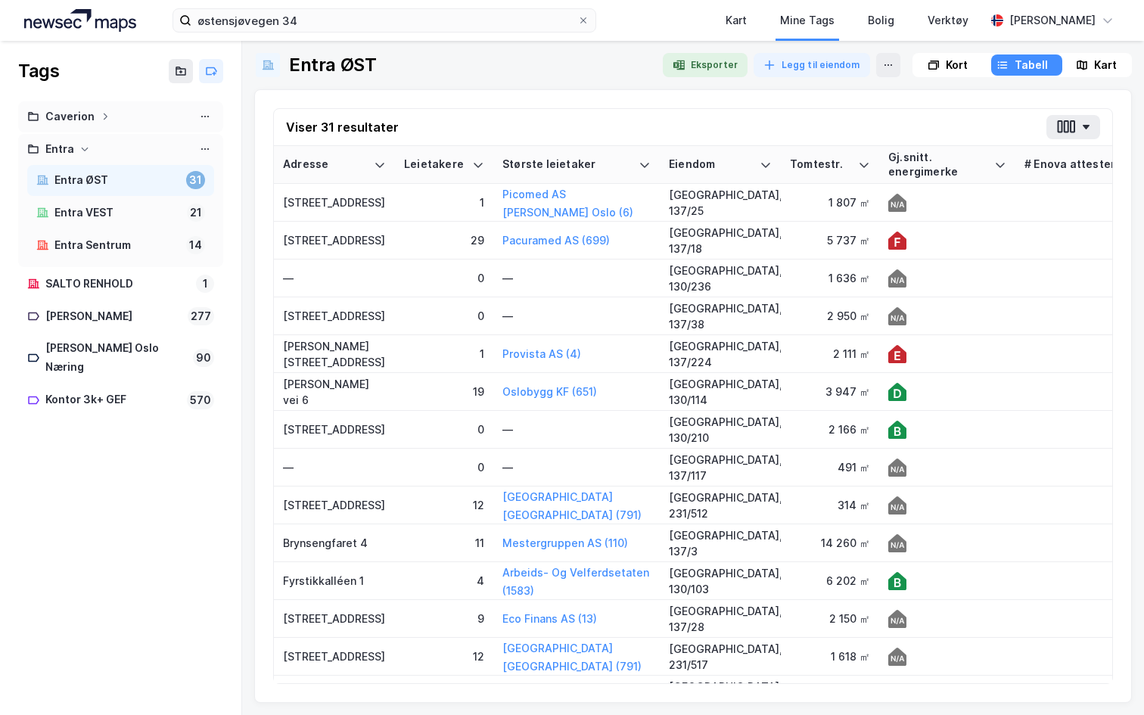
click at [101, 112] on icon at bounding box center [105, 116] width 9 height 9
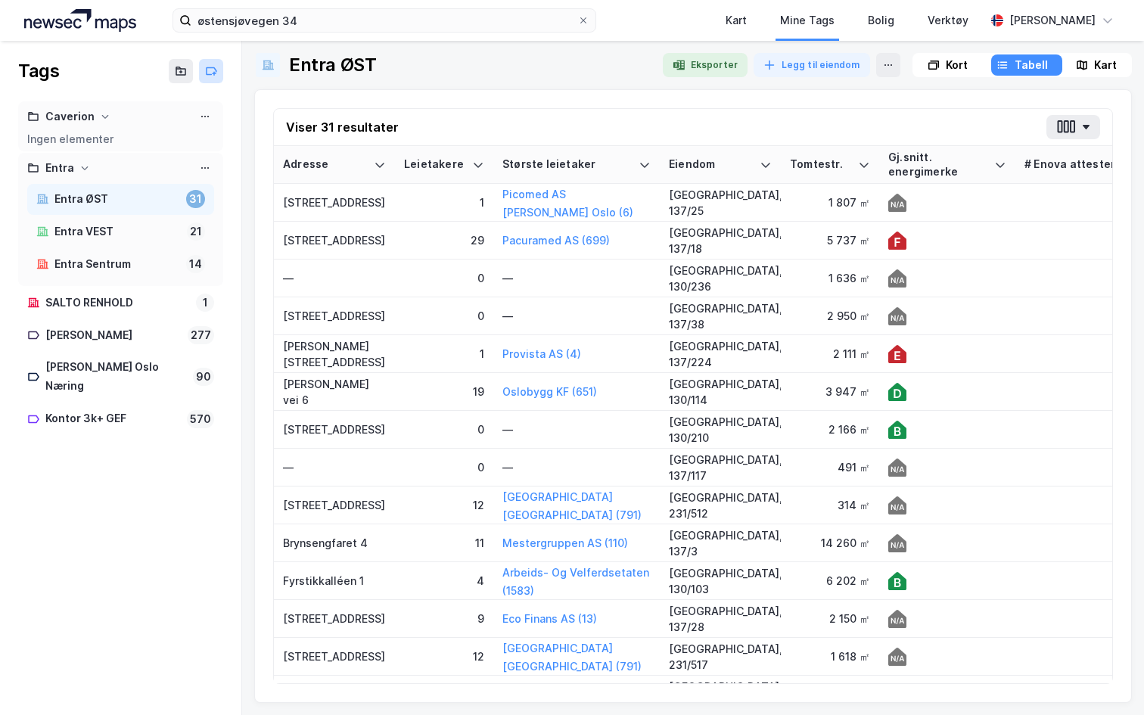
click at [219, 71] on button at bounding box center [211, 71] width 24 height 24
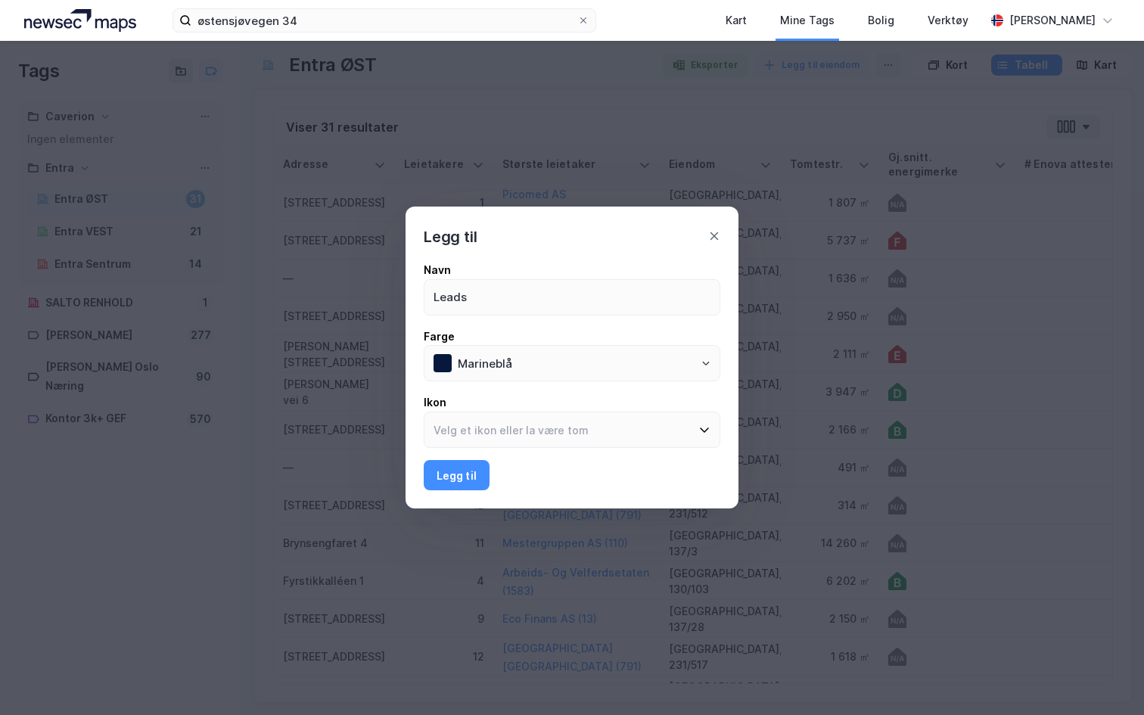
click at [548, 265] on div "Navn" at bounding box center [572, 270] width 297 height 18
click at [548, 280] on input "Leads" at bounding box center [572, 297] width 295 height 35
click at [471, 430] on input at bounding box center [563, 429] width 277 height 35
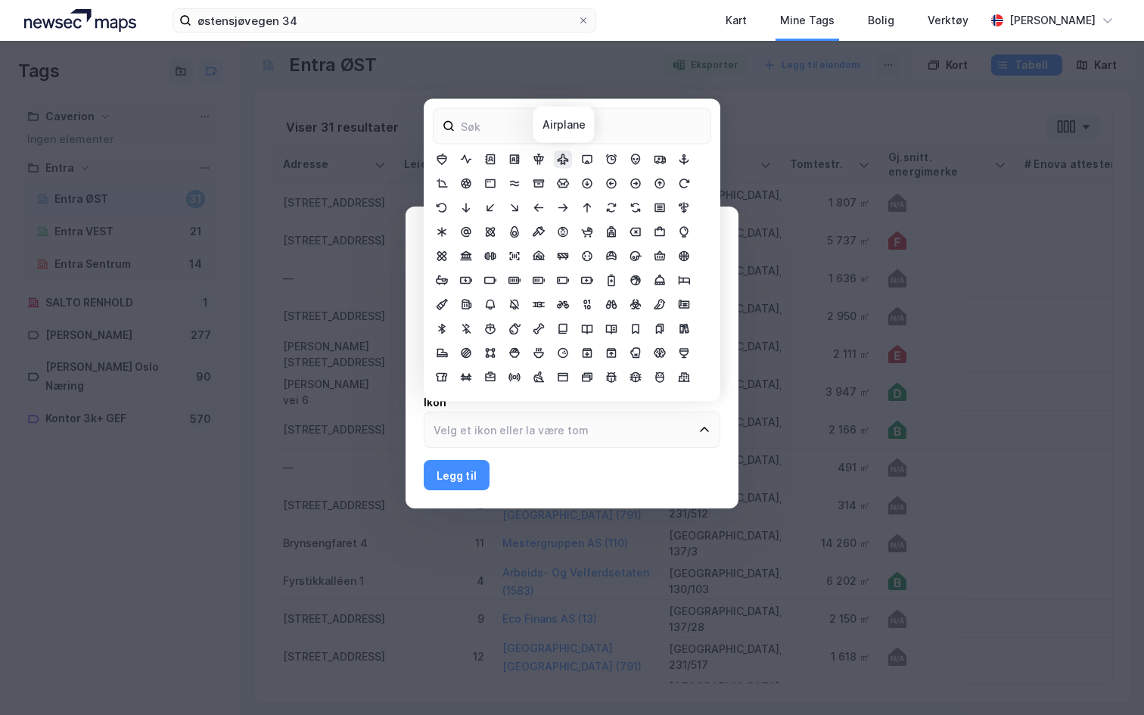
click at [566, 165] on icon at bounding box center [563, 160] width 12 height 12
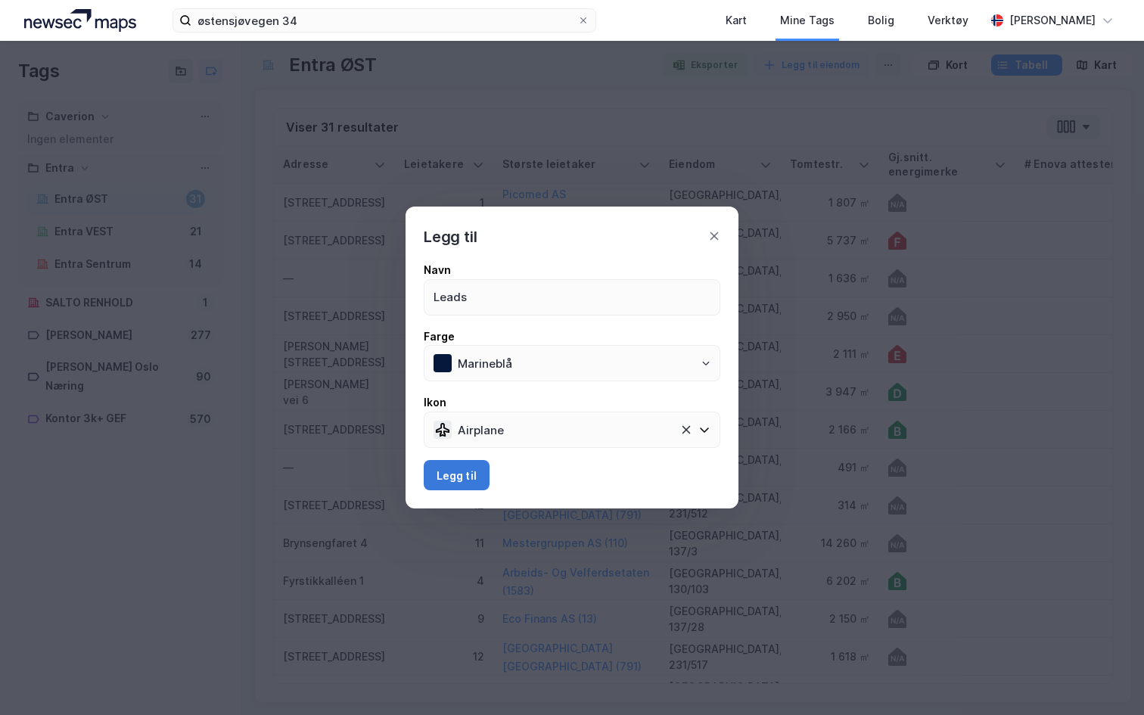
click at [459, 473] on button "Legg til" at bounding box center [457, 475] width 66 height 30
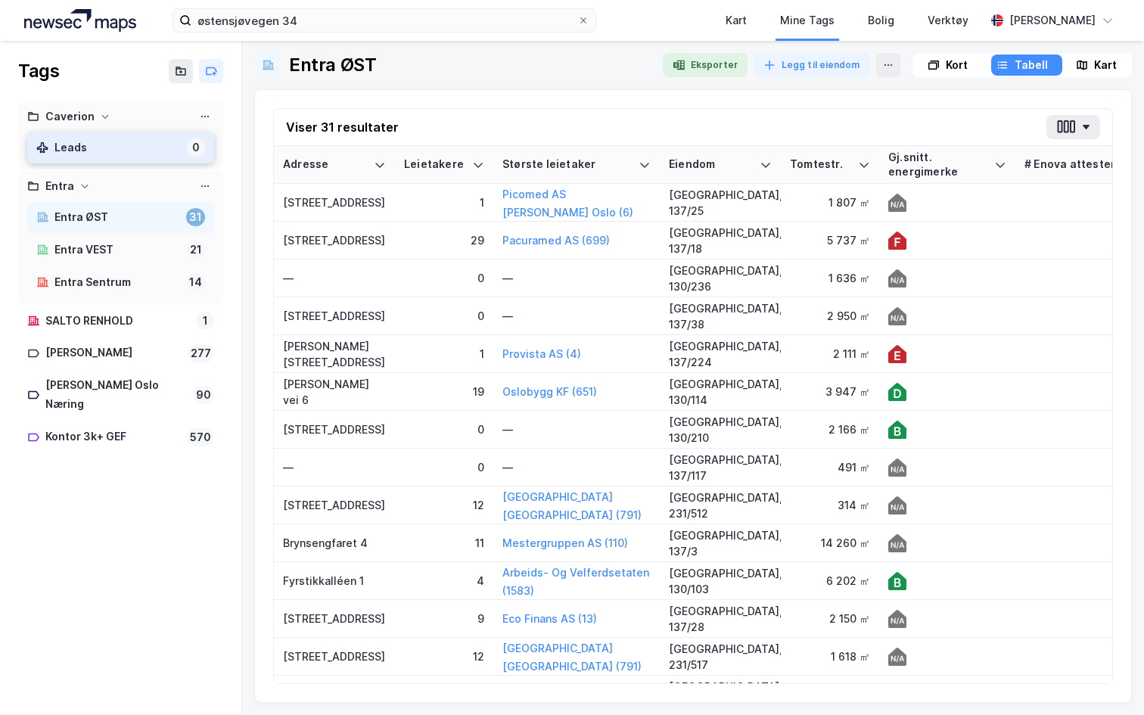
click at [84, 146] on div "Leads" at bounding box center [117, 147] width 126 height 19
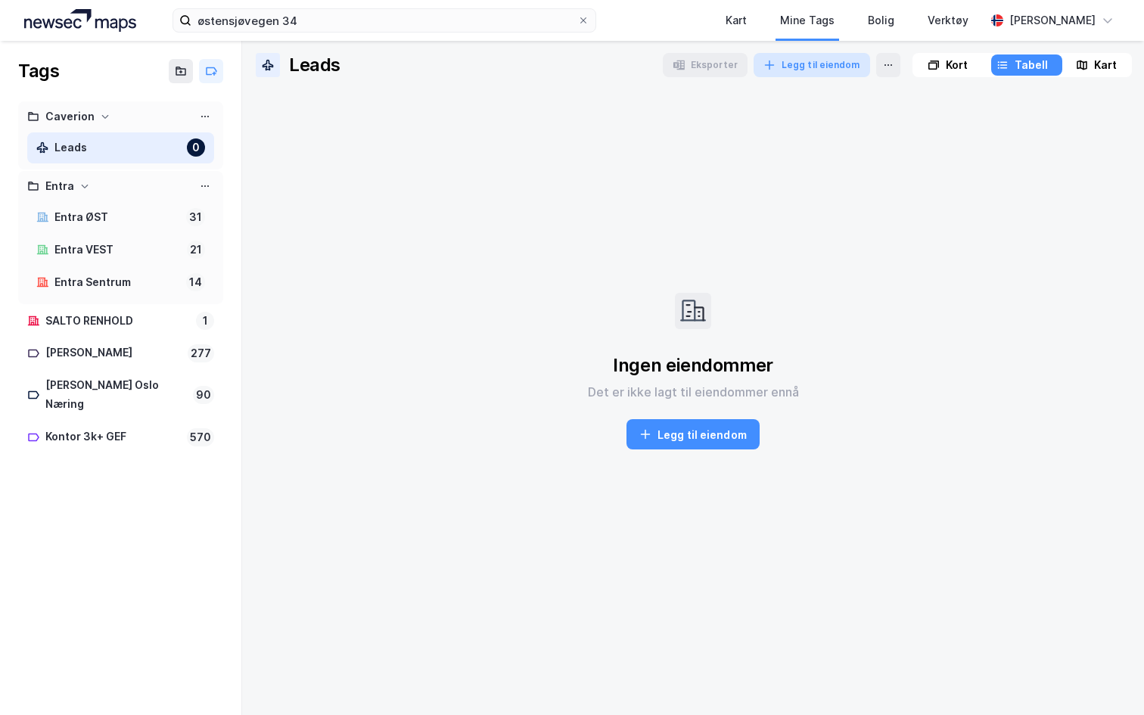
click at [818, 68] on button "Legg til eiendom" at bounding box center [812, 65] width 117 height 24
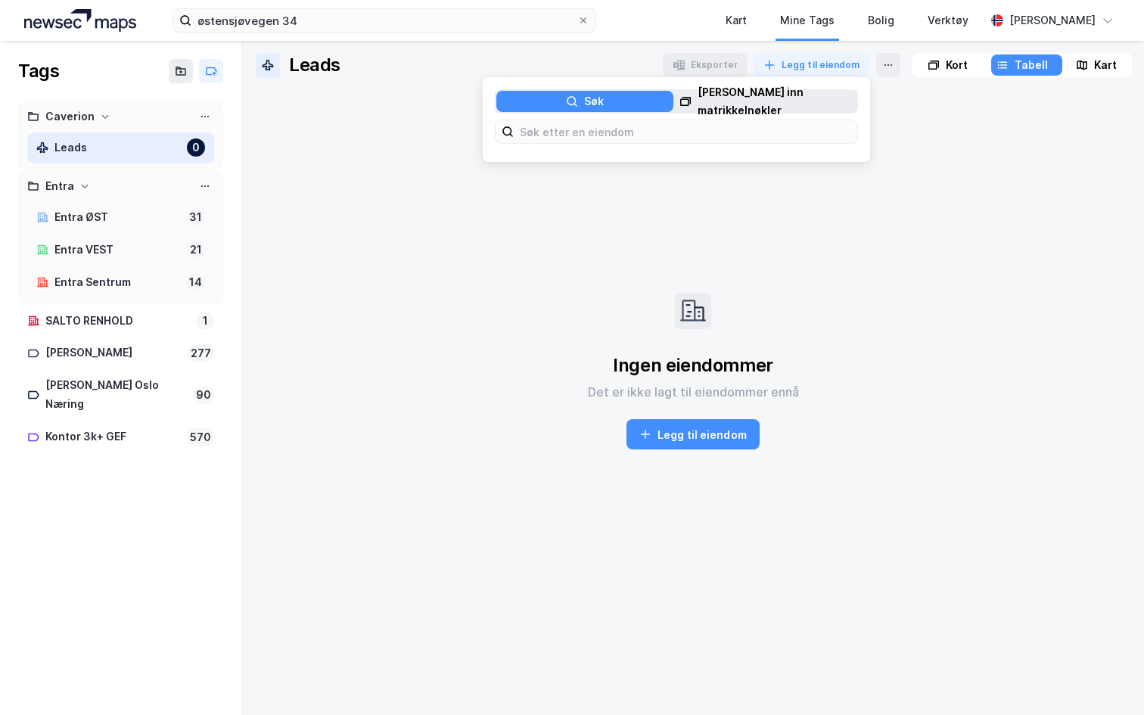
click at [724, 106] on div "Lim inn matrikkelnøkler" at bounding box center [777, 101] width 159 height 36
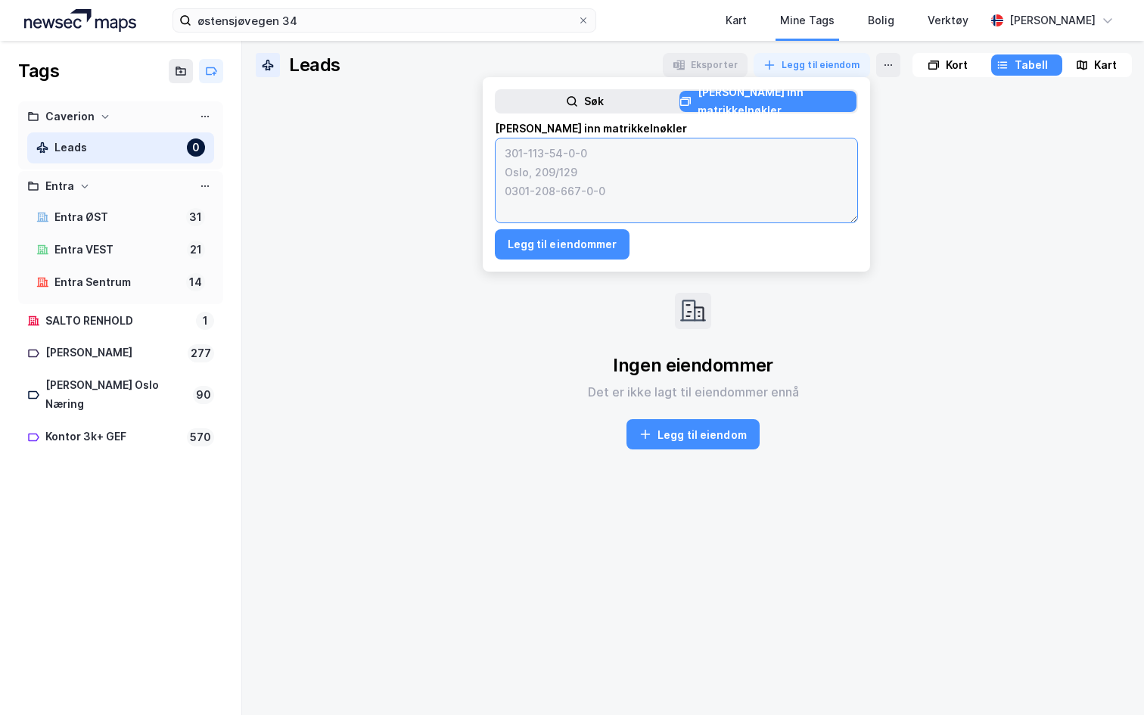
click at [648, 161] on textarea at bounding box center [677, 180] width 362 height 84
paste textarea "1101-13-1868-0-0 1101-13-441-0-0 1101-8-36-0-0 1103-13-58-0-0 1103-14-200-0-0 1…"
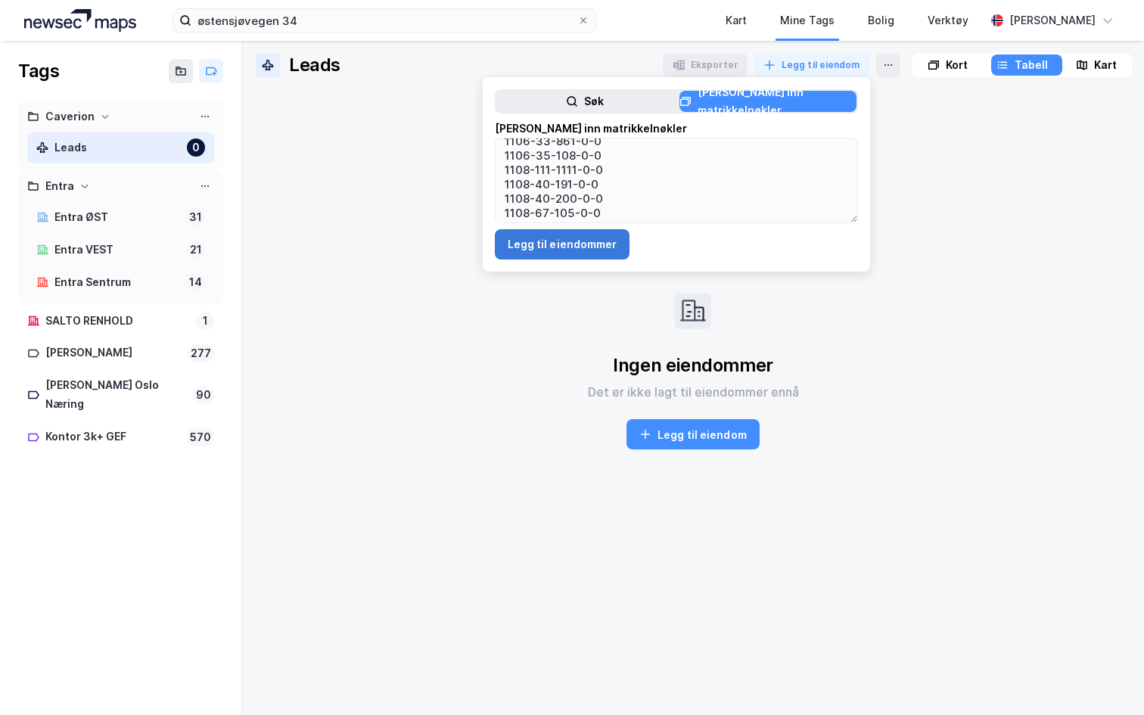
click at [549, 243] on button "Legg til eiendommer" at bounding box center [562, 244] width 135 height 30
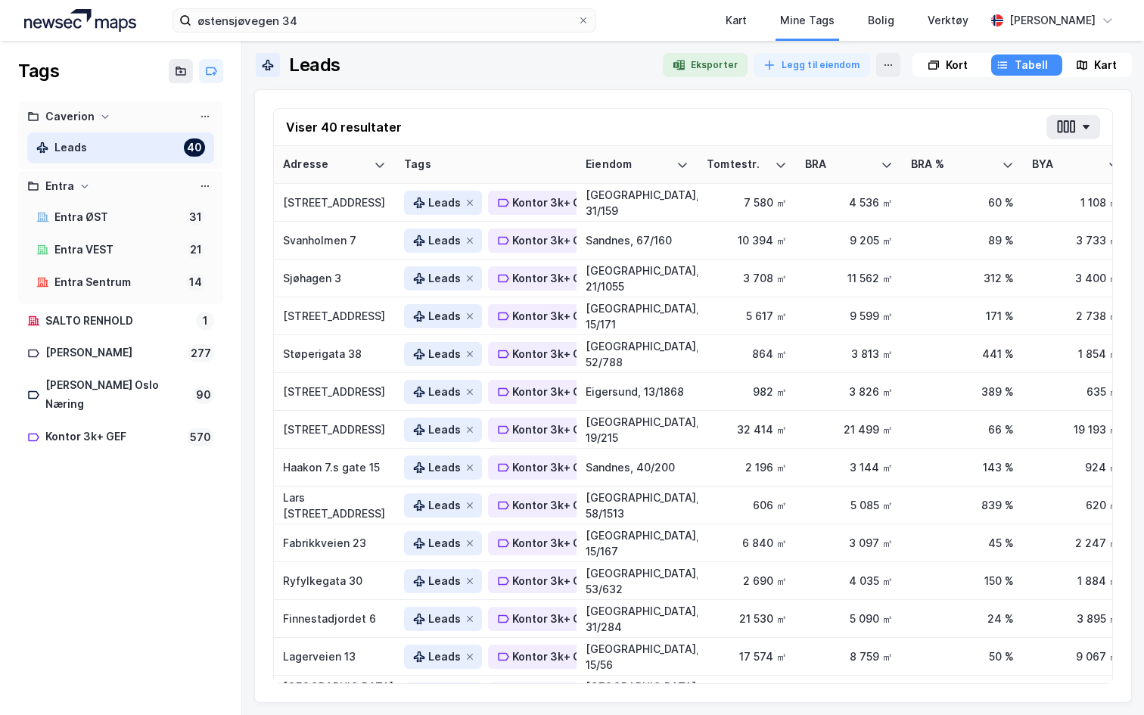
click at [559, 67] on div at bounding box center [512, 65] width 275 height 24
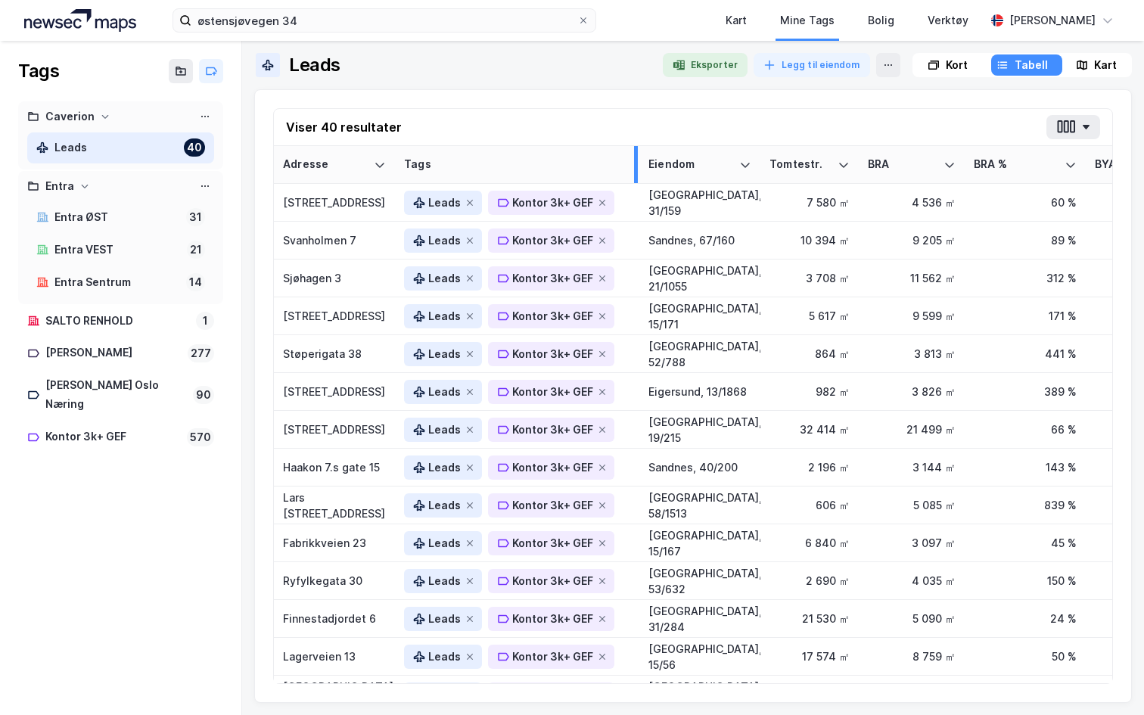
drag, startPoint x: 572, startPoint y: 168, endPoint x: 633, endPoint y: 166, distance: 60.6
click at [634, 166] on div at bounding box center [636, 164] width 4 height 37
click at [731, 26] on div "Kart" at bounding box center [736, 20] width 21 height 18
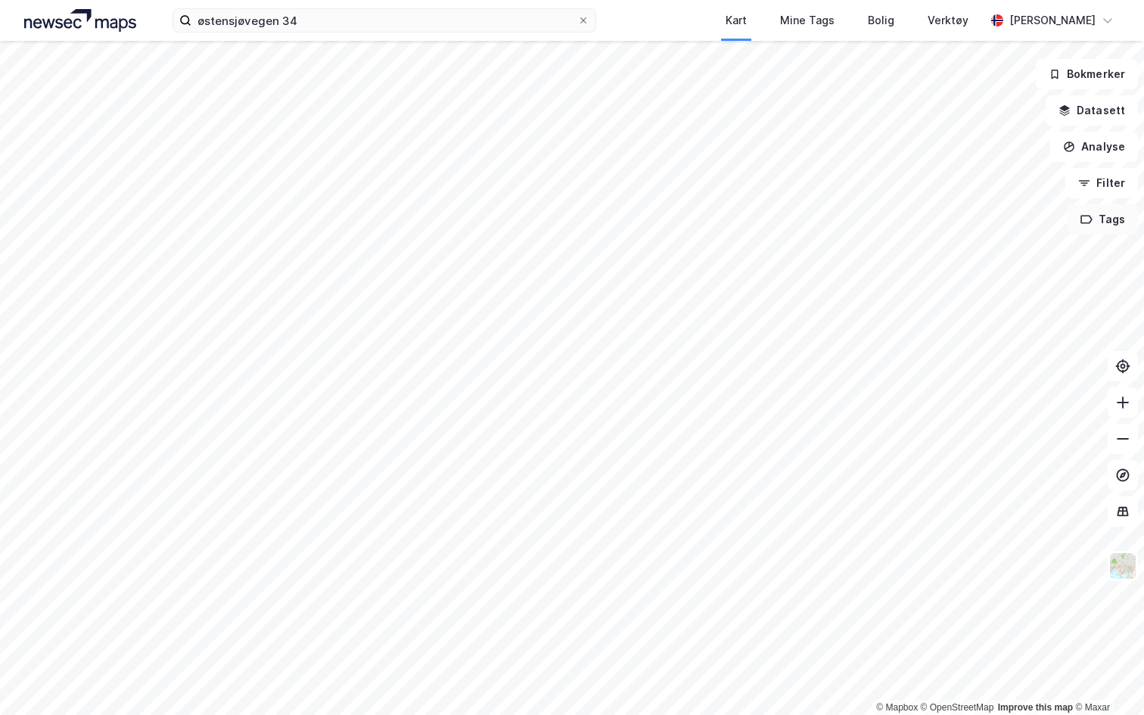
click at [1106, 207] on button "Tags" at bounding box center [1103, 219] width 70 height 30
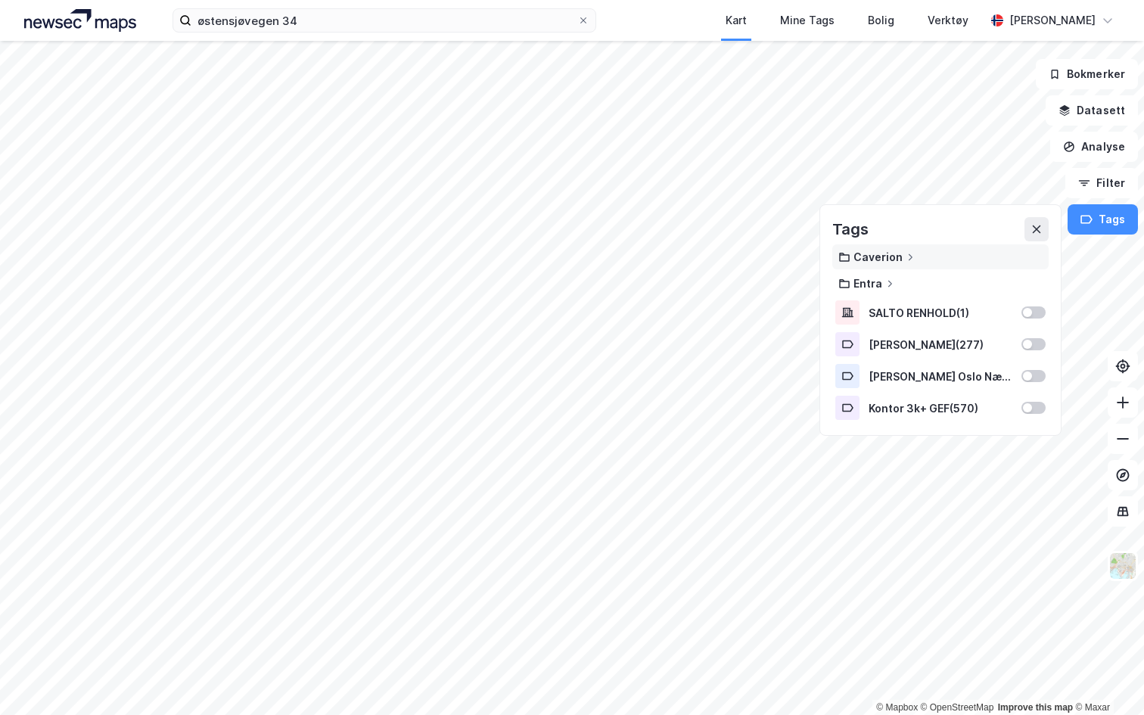
click at [894, 254] on div "Caverion" at bounding box center [878, 256] width 49 height 13
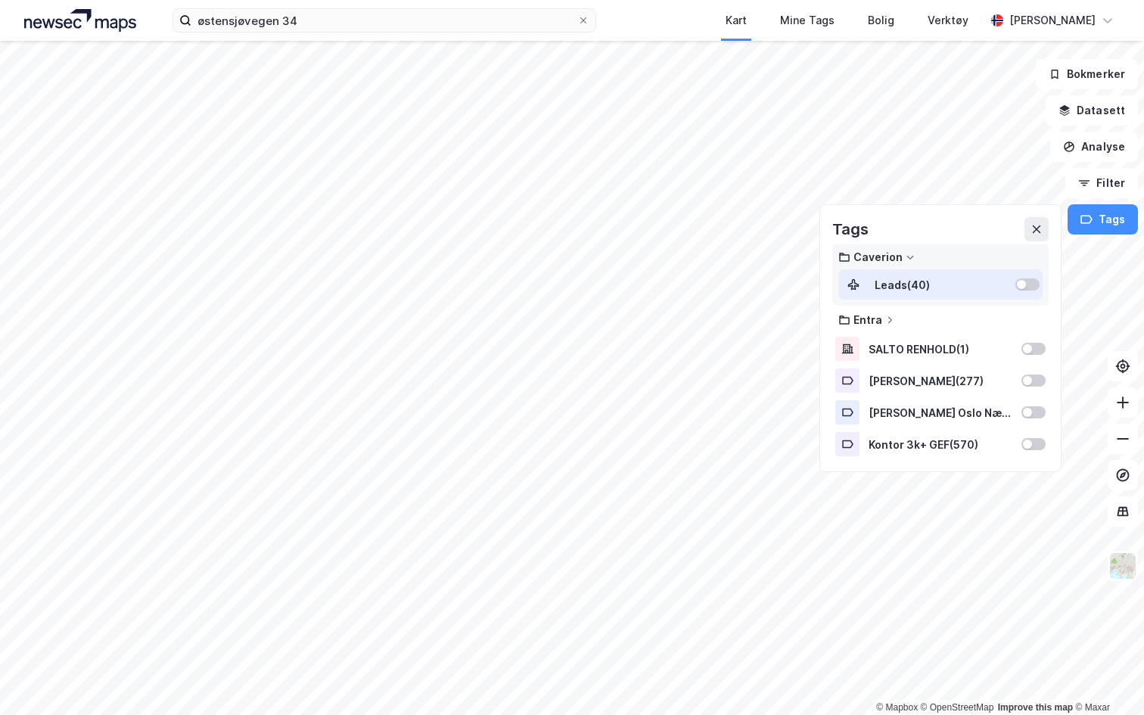
click at [1022, 281] on div at bounding box center [1021, 284] width 9 height 9
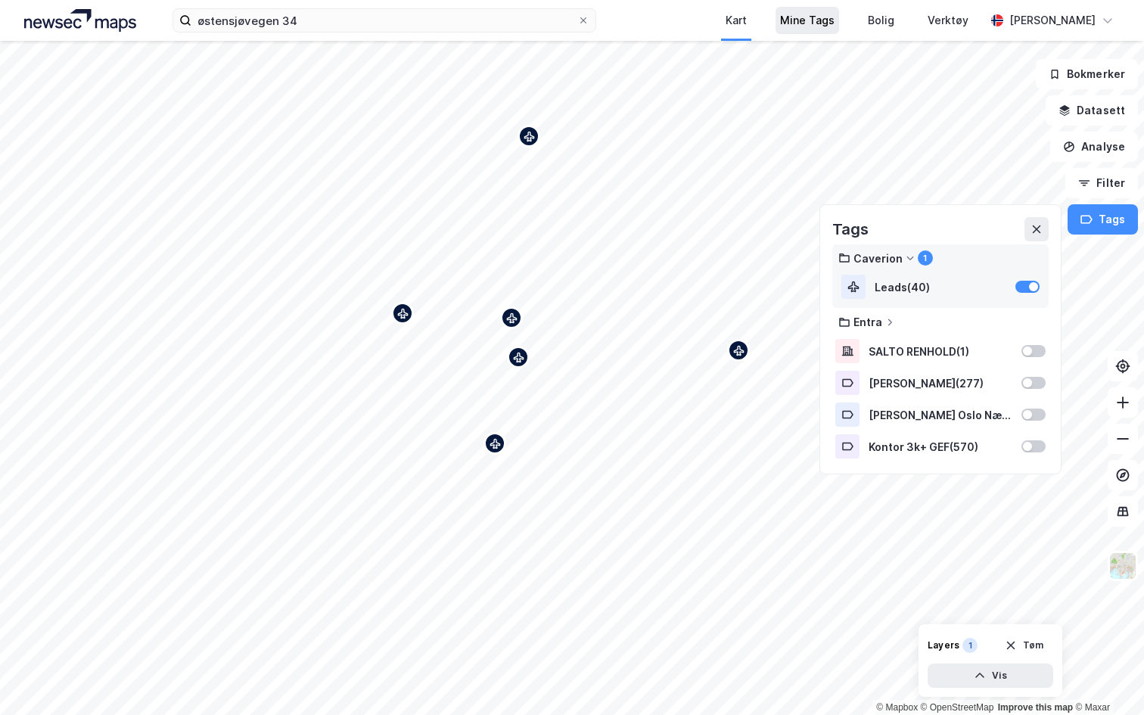
click at [814, 28] on div "Mine Tags" at bounding box center [807, 20] width 54 height 18
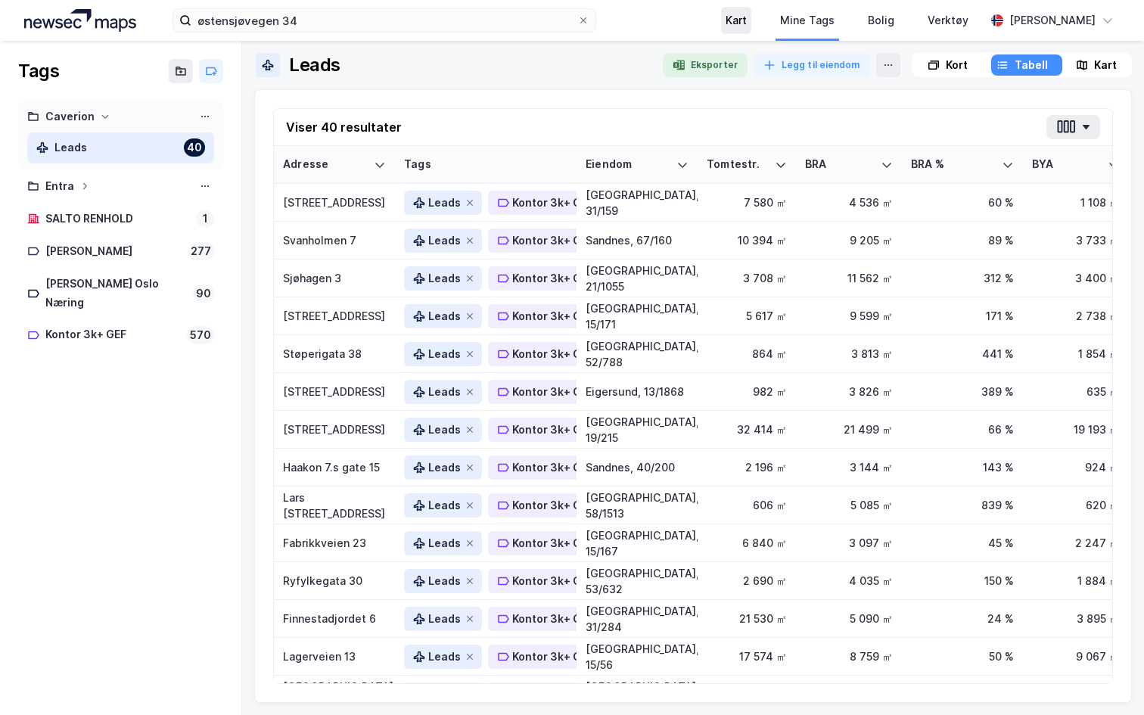
click at [729, 25] on div "Kart" at bounding box center [736, 20] width 21 height 18
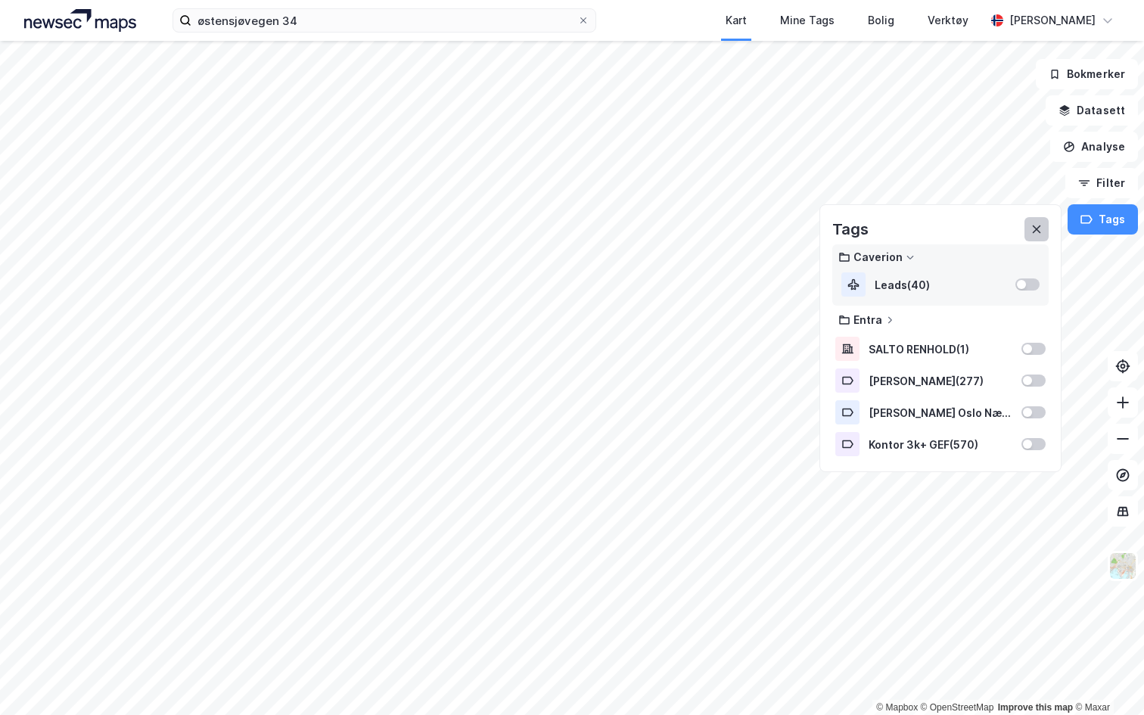
click at [1038, 229] on icon at bounding box center [1036, 230] width 8 height 8
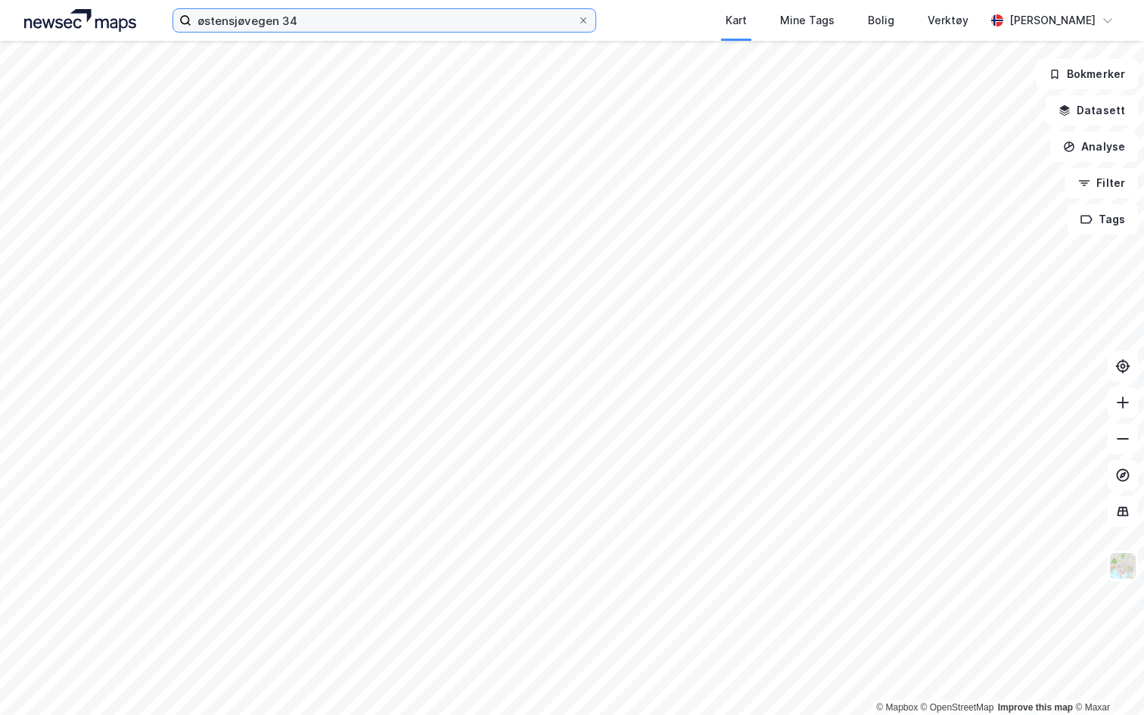
click at [280, 23] on input "østensjøvegen 34" at bounding box center [384, 20] width 386 height 23
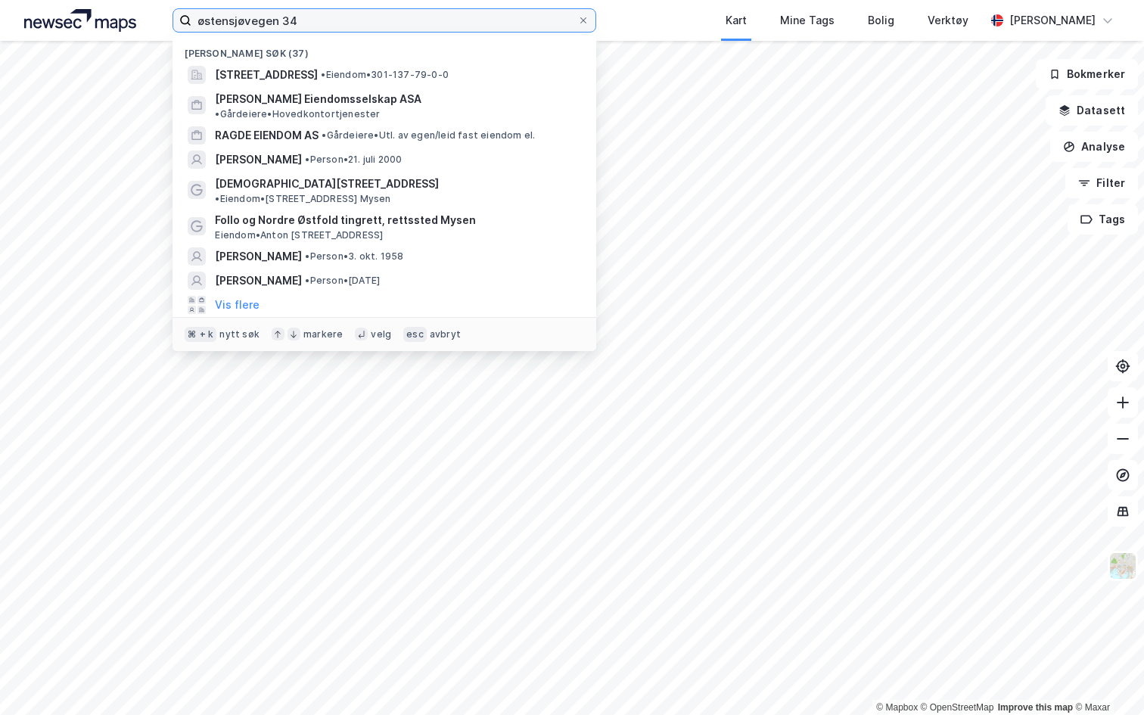
click at [280, 23] on input "østensjøvegen 34" at bounding box center [384, 20] width 386 height 23
click at [733, 23] on div "Kart" at bounding box center [736, 20] width 21 height 18
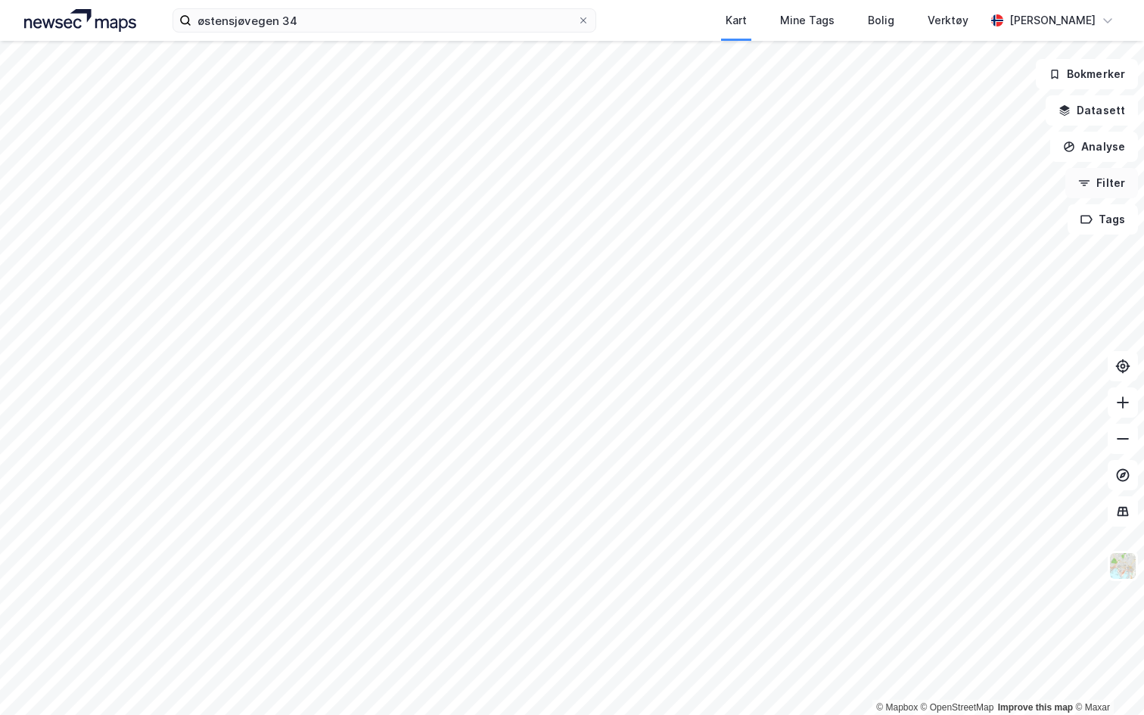
click at [1115, 180] on button "Filter" at bounding box center [1102, 183] width 73 height 30
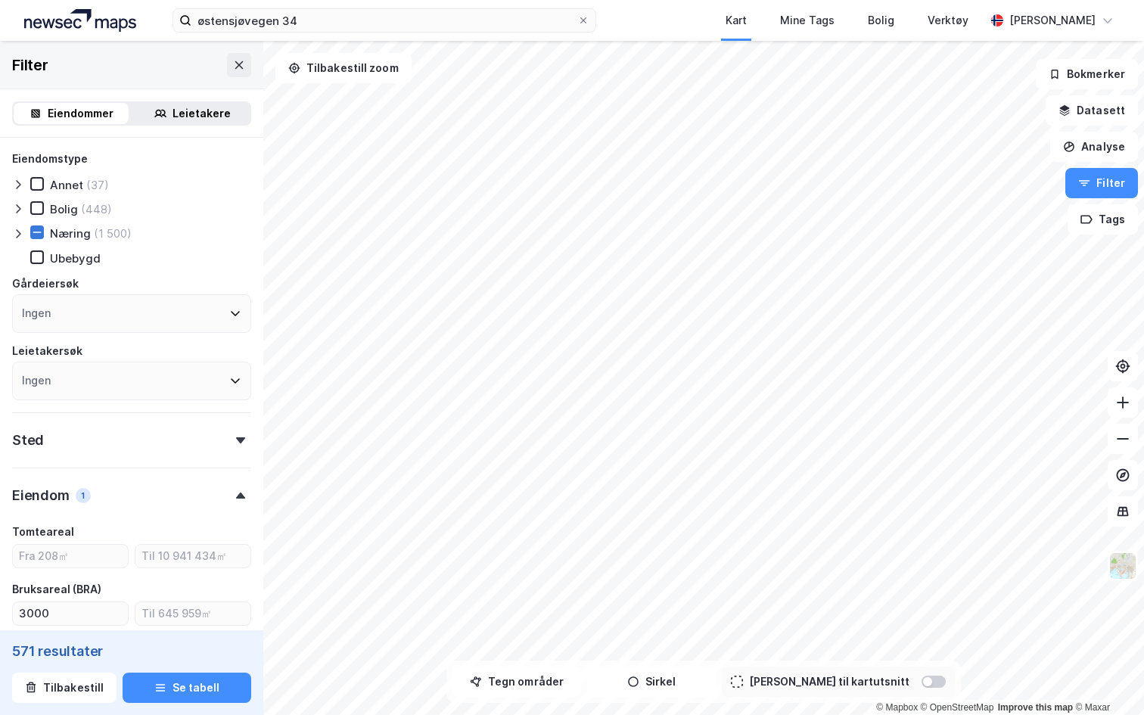
click at [38, 235] on icon at bounding box center [37, 232] width 11 height 11
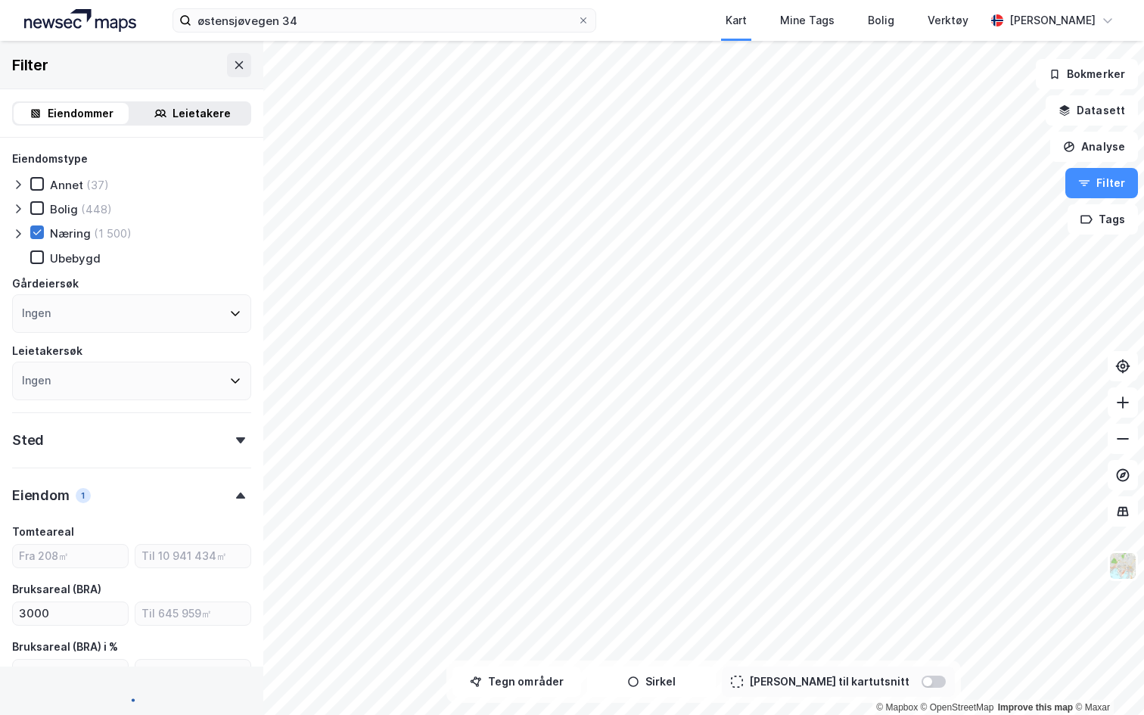
click at [39, 234] on icon at bounding box center [37, 232] width 11 height 11
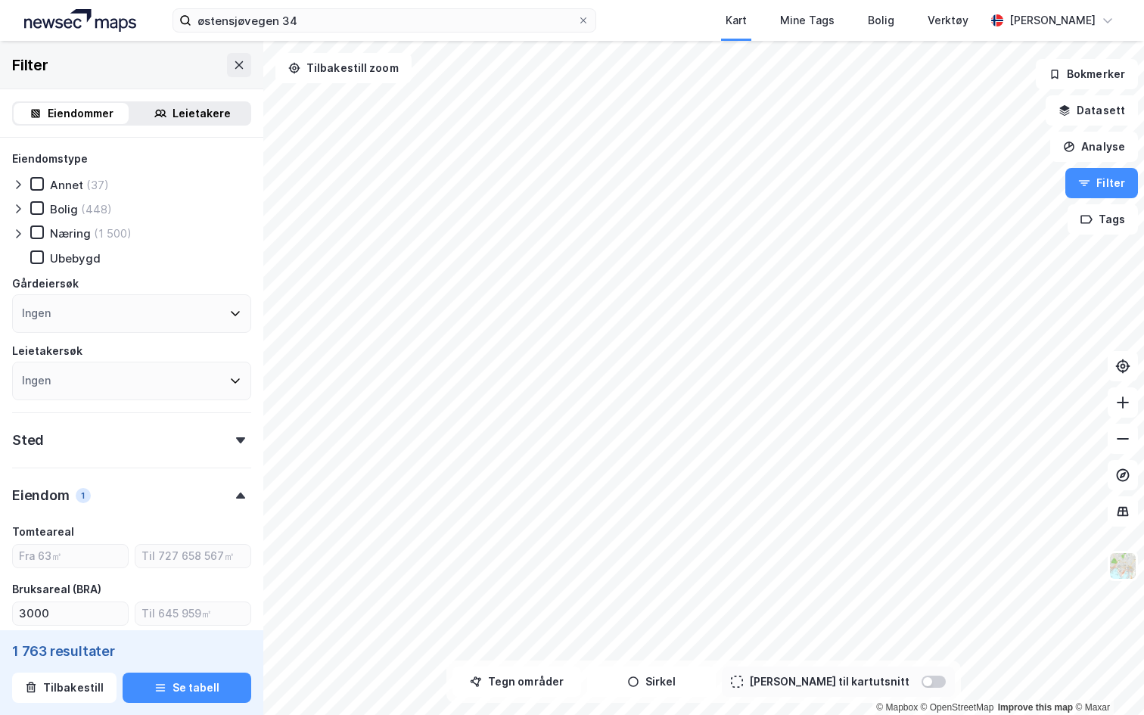
click at [19, 235] on icon at bounding box center [18, 234] width 12 height 12
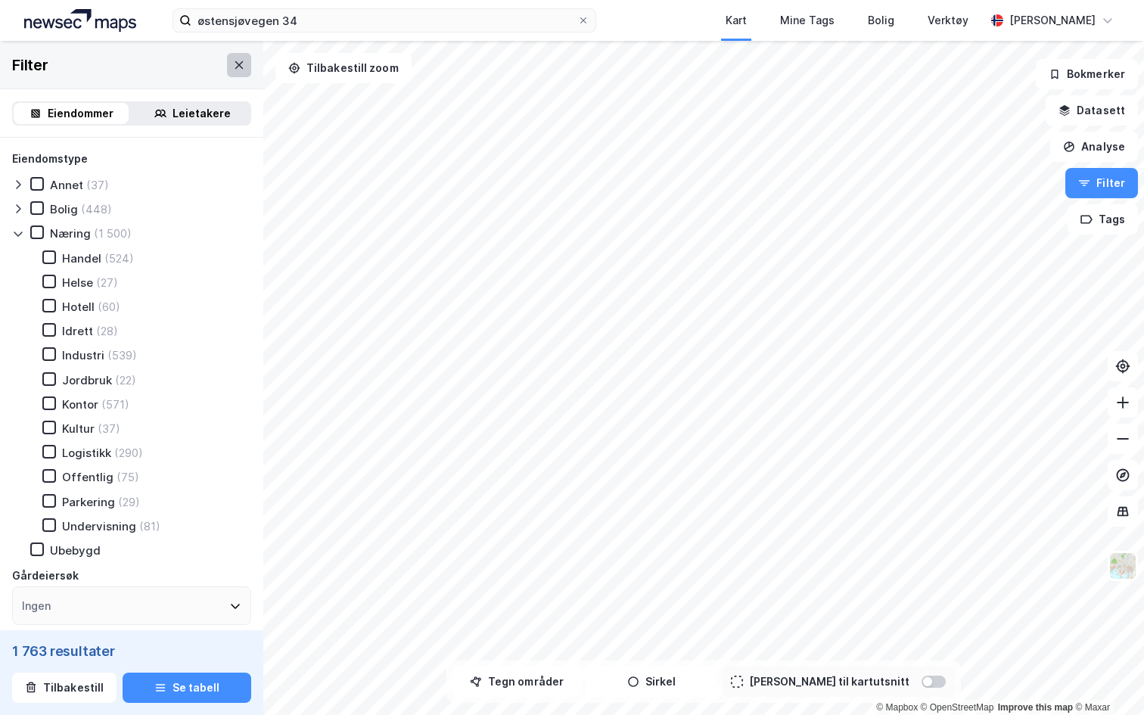
click at [241, 74] on button at bounding box center [239, 65] width 24 height 24
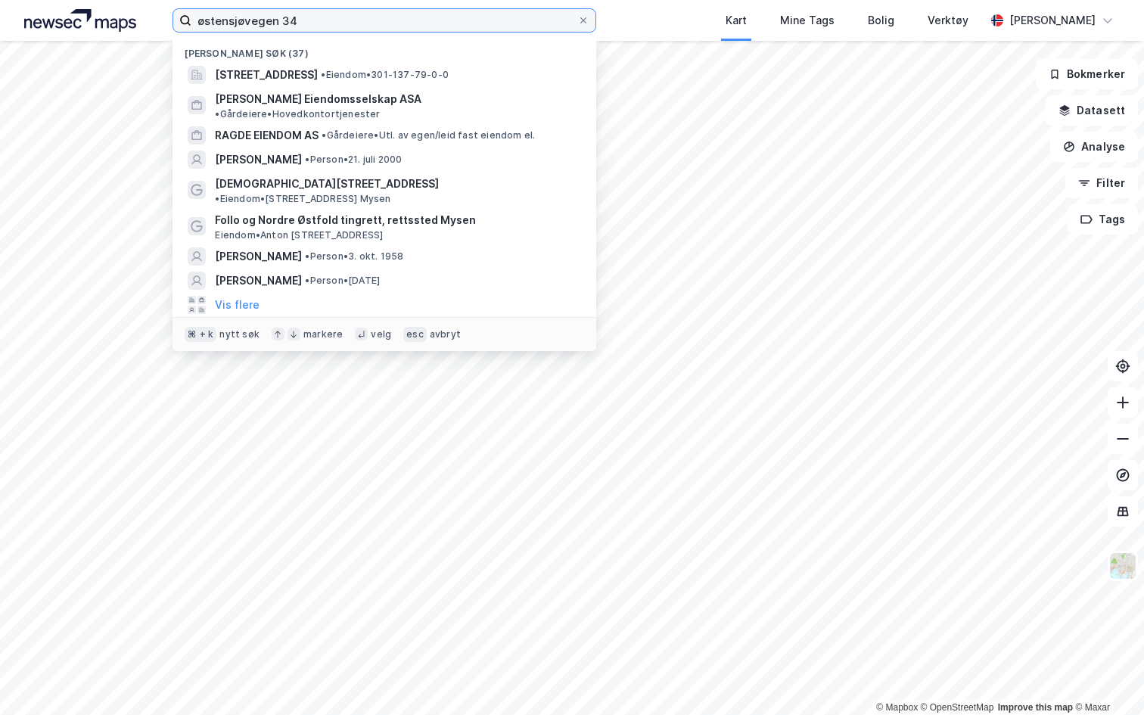
click at [272, 24] on input "østensjøvegen 34" at bounding box center [384, 20] width 386 height 23
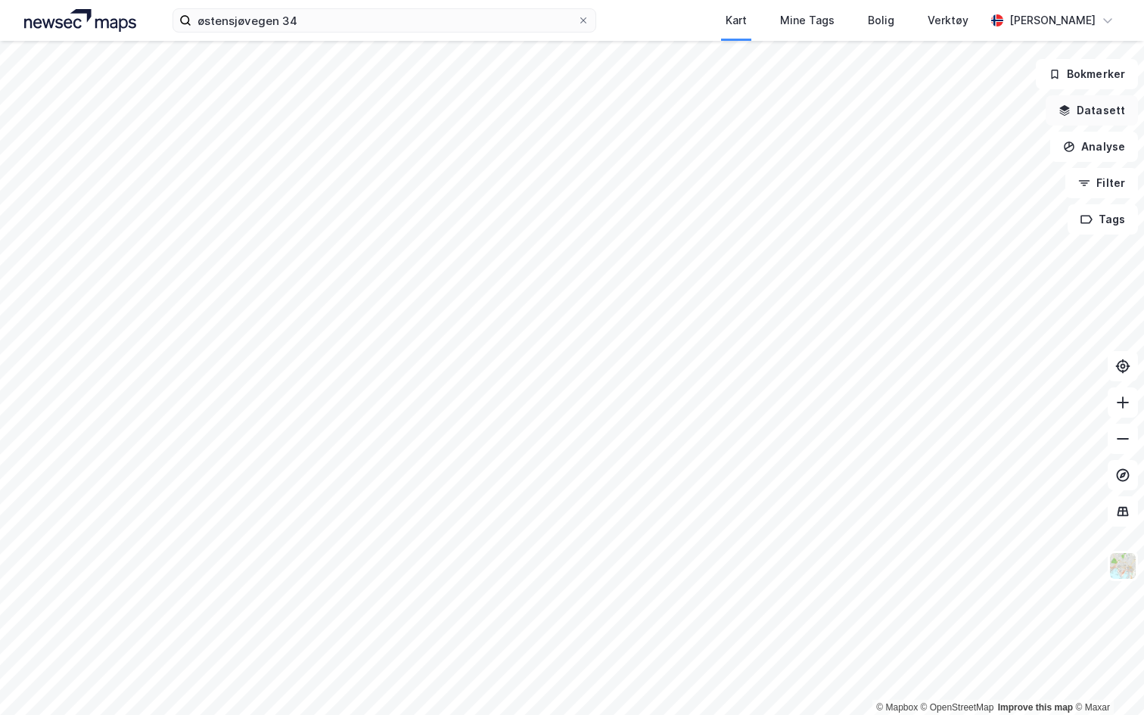
click at [1115, 115] on button "Datasett" at bounding box center [1092, 110] width 92 height 30
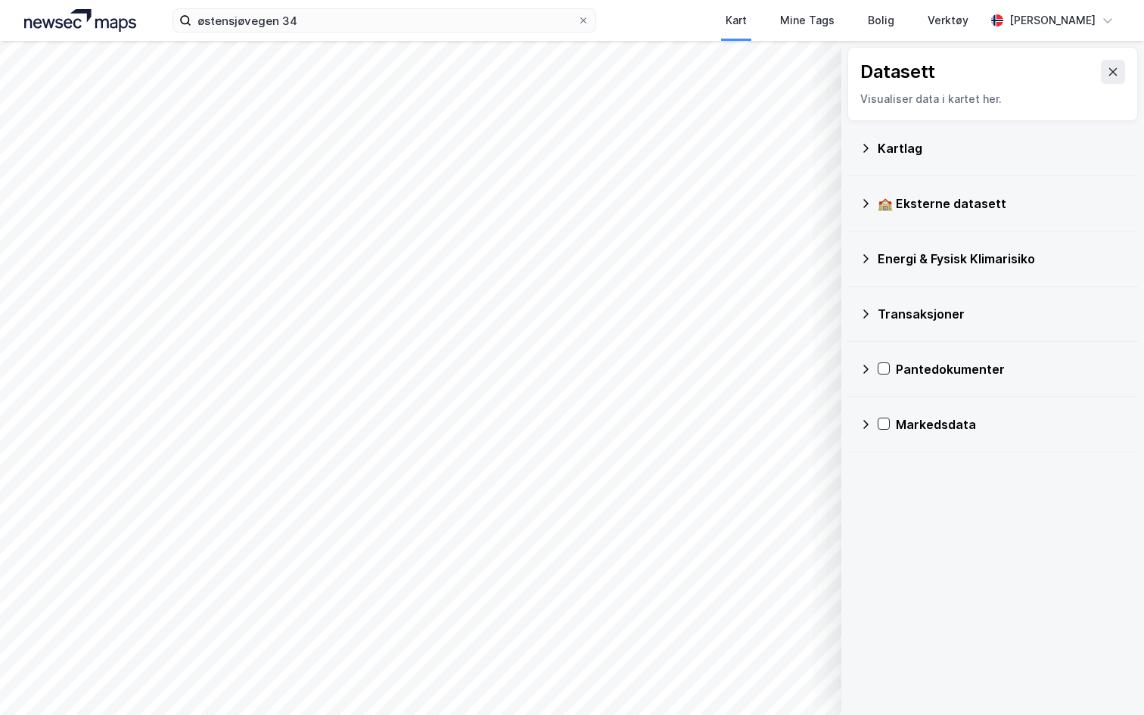
click at [952, 318] on div "Transaksjoner" at bounding box center [1002, 314] width 248 height 18
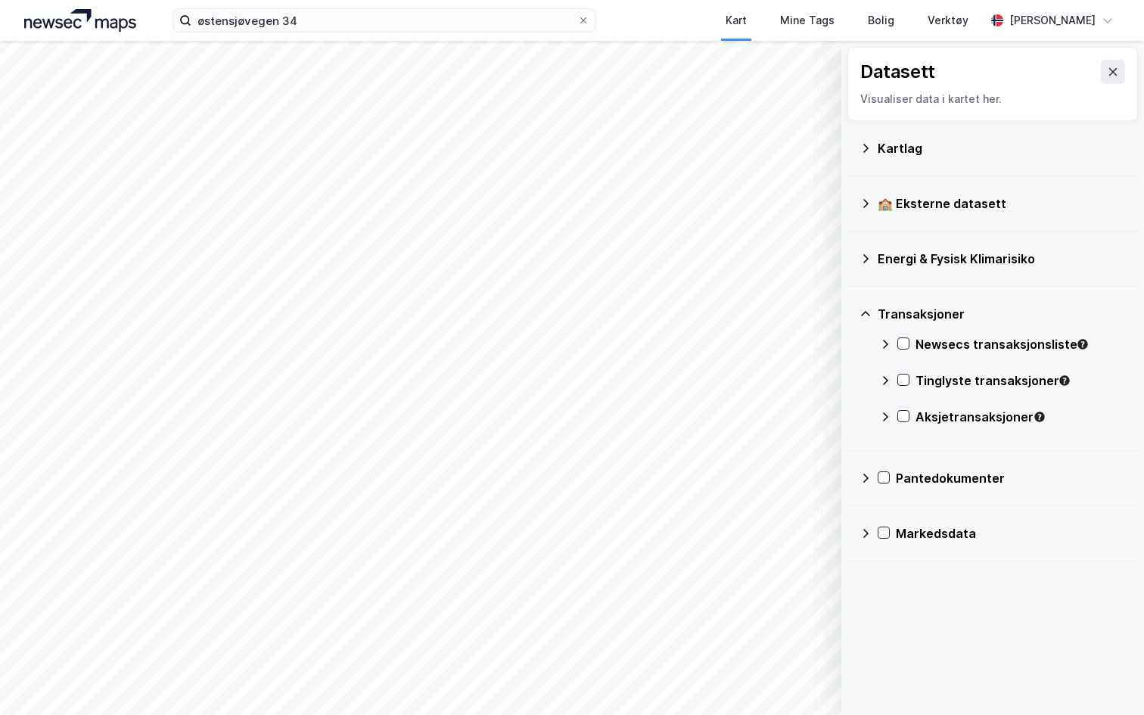
click at [891, 353] on div "Newsecs transaksjonsliste" at bounding box center [1002, 350] width 247 height 36
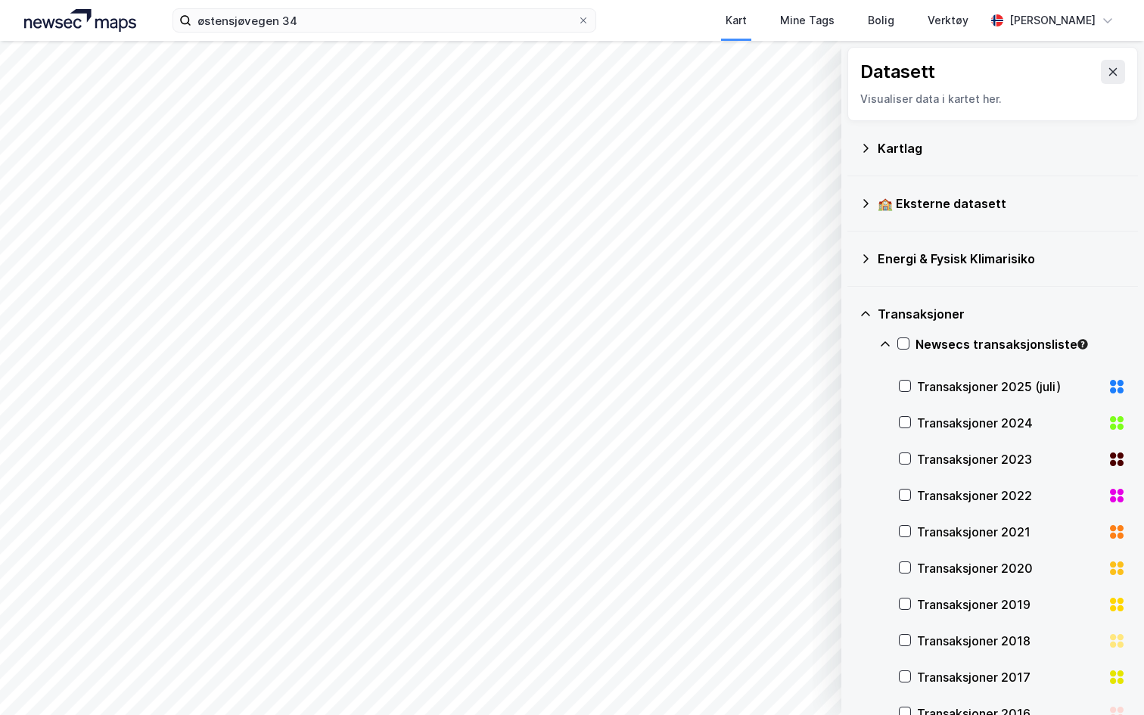
click at [1018, 394] on div "Transaksjoner 2025 (juli)" at bounding box center [1009, 387] width 185 height 18
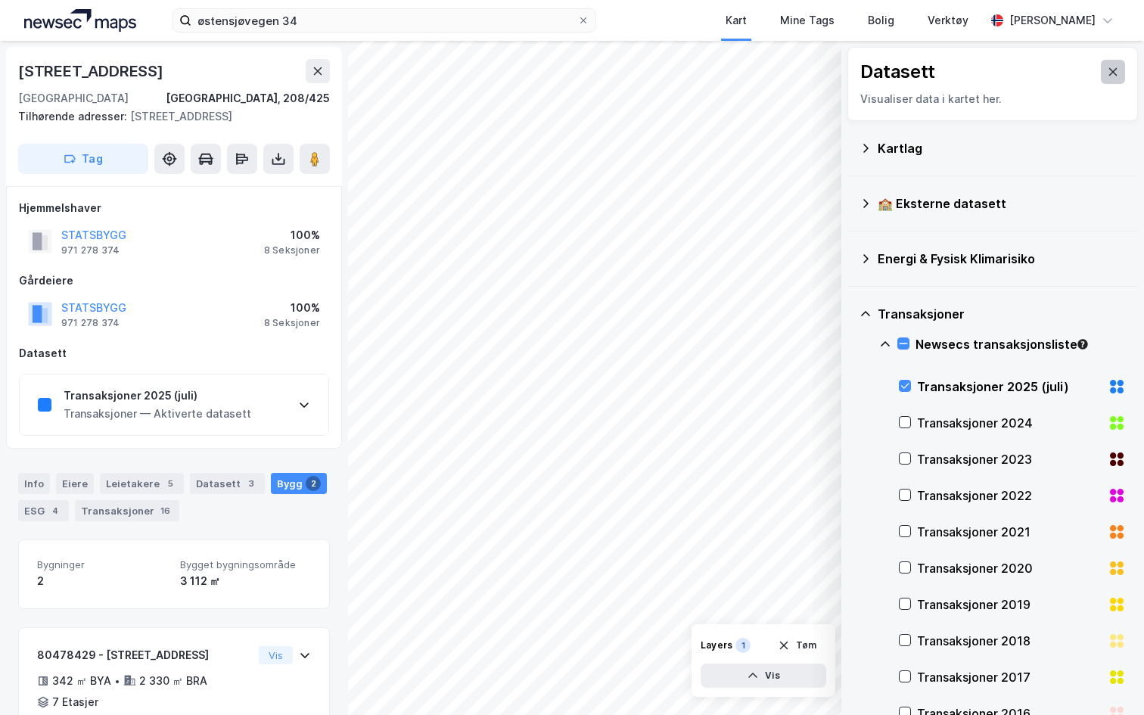
click at [1114, 62] on button at bounding box center [1113, 72] width 24 height 24
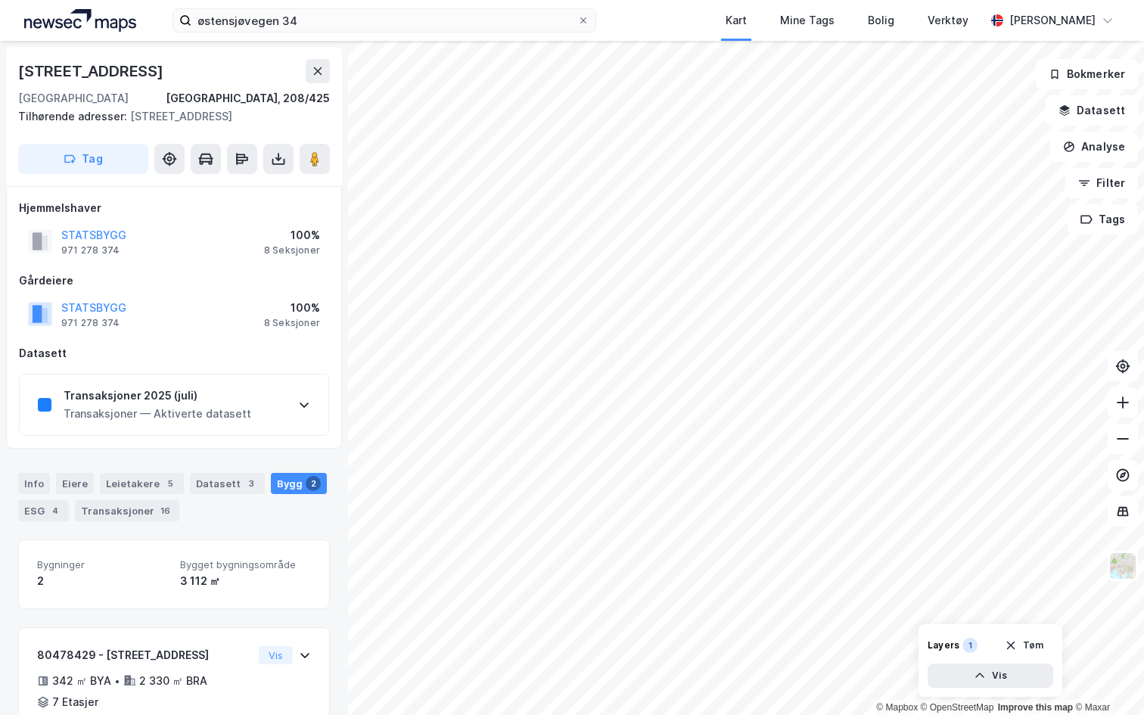
click at [176, 408] on div "Transaksjoner — Aktiverte datasett" at bounding box center [158, 414] width 188 height 18
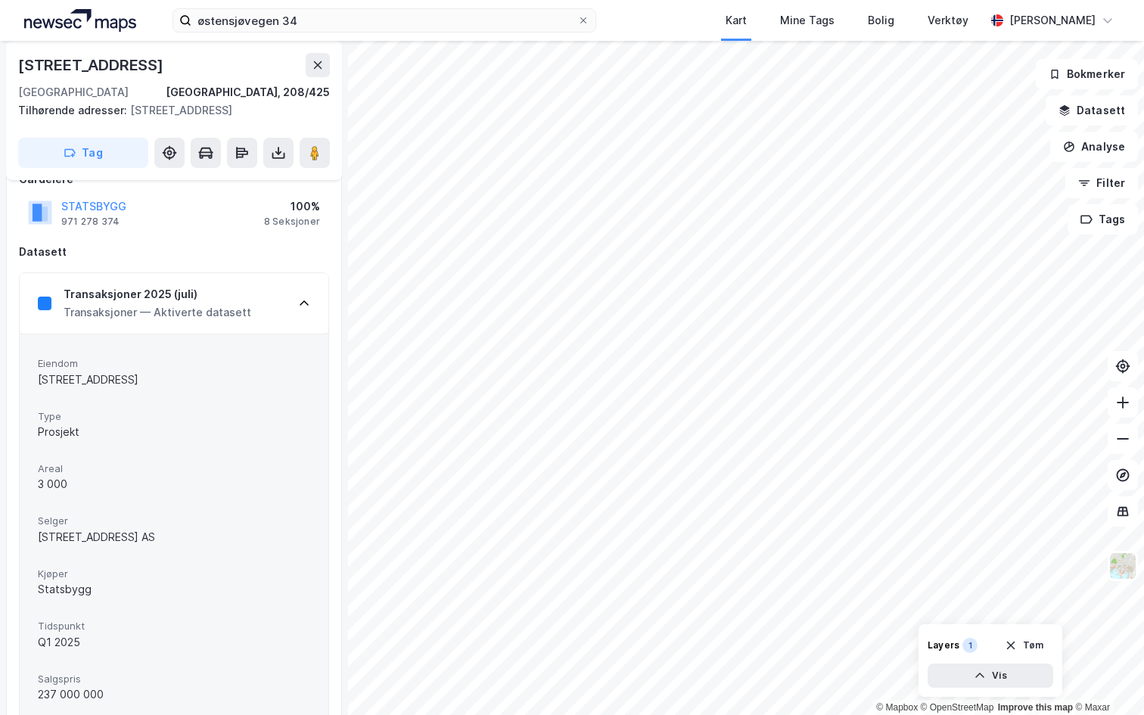
scroll to position [46, 0]
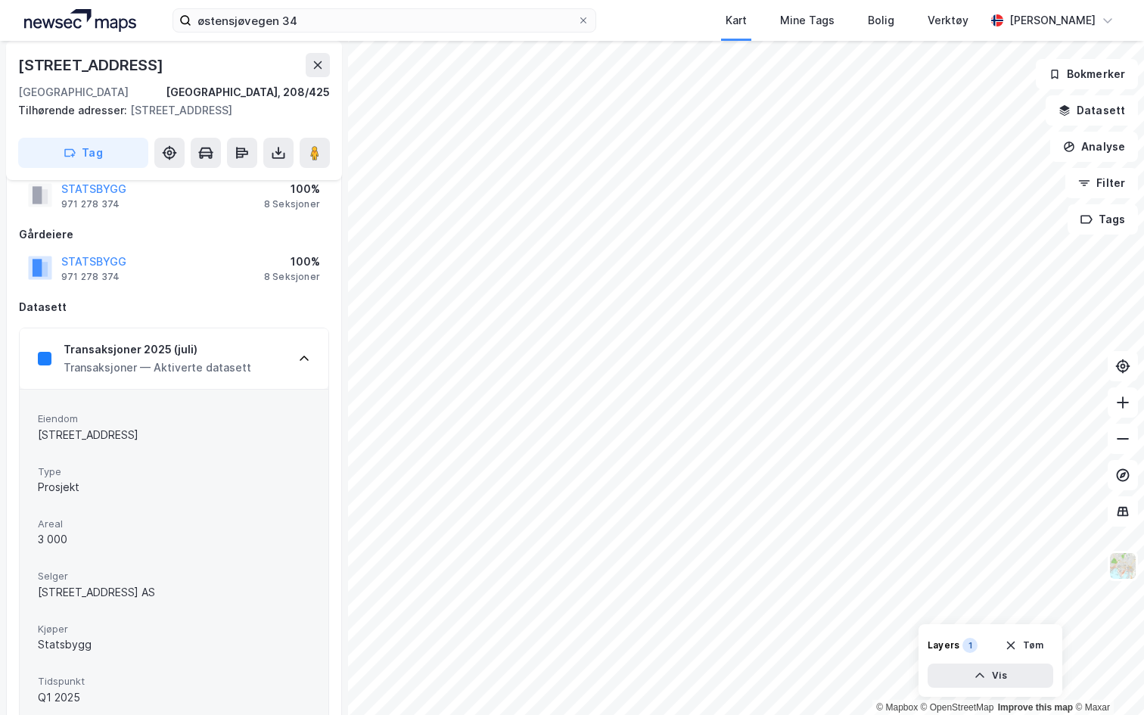
click at [278, 378] on div "Transaksjoner 2025 (juli) Transaksjoner — Aktiverte datasett" at bounding box center [174, 358] width 309 height 61
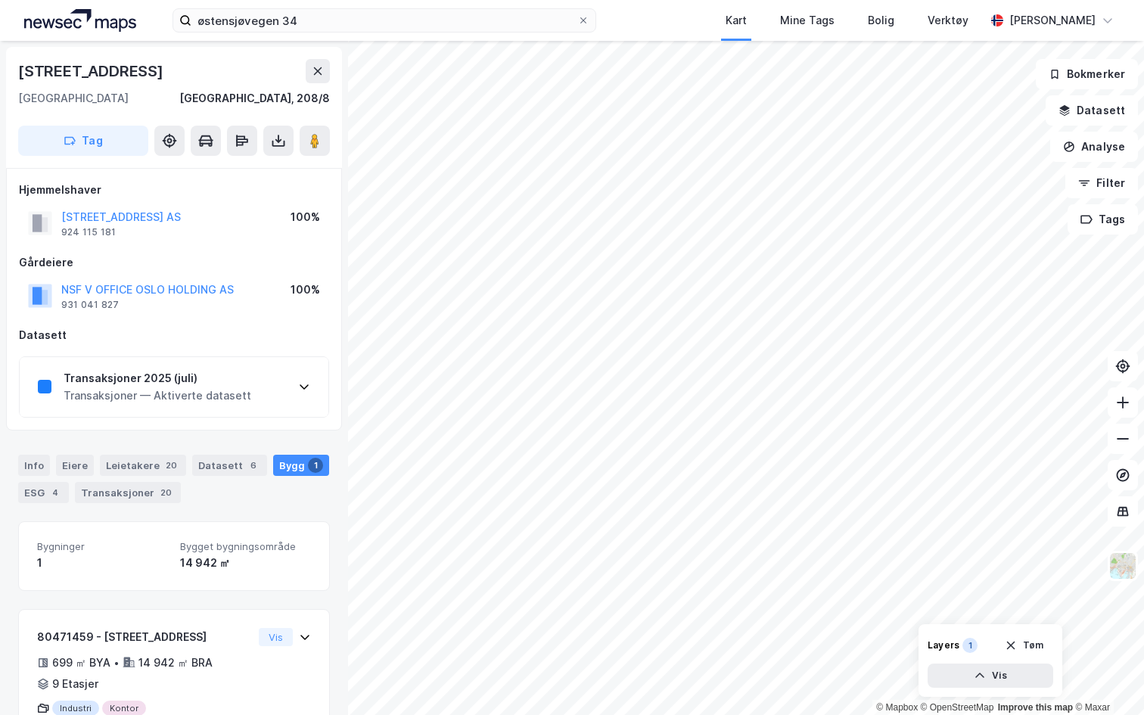
click at [173, 375] on div "Transaksjoner 2025 (juli)" at bounding box center [158, 378] width 188 height 18
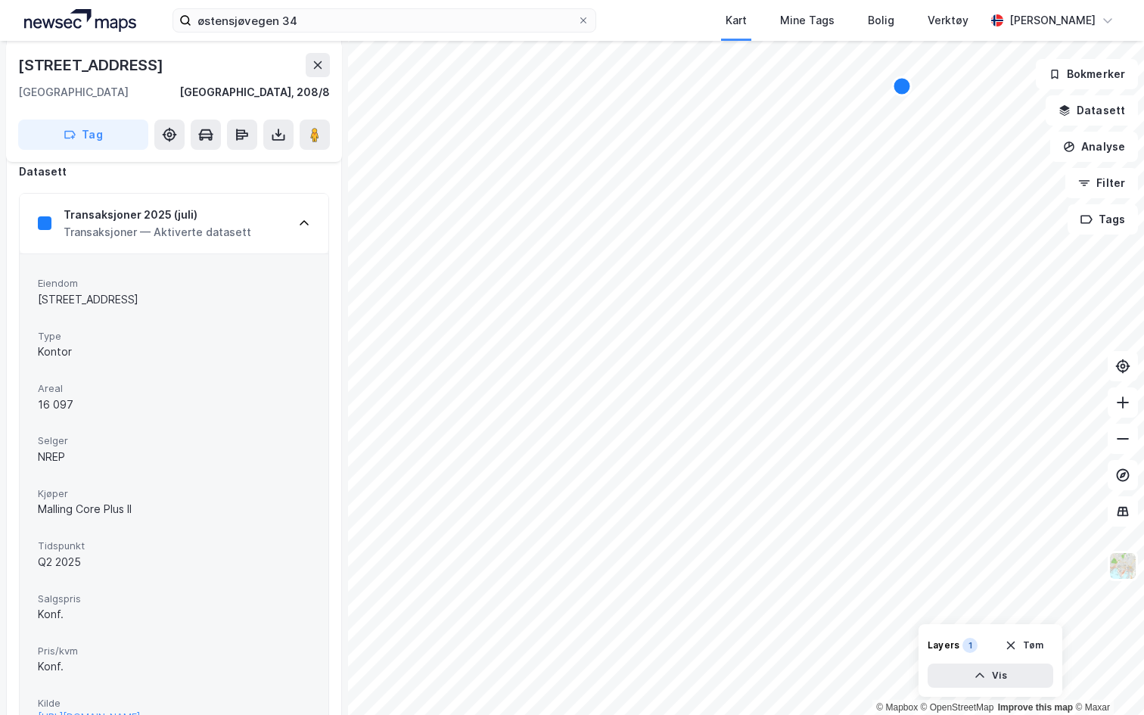
scroll to position [168, 0]
drag, startPoint x: 50, startPoint y: 512, endPoint x: 154, endPoint y: 512, distance: 104.4
click at [154, 512] on div "Malling Core Plus II" at bounding box center [174, 505] width 272 height 18
click at [132, 512] on div "Malling Core Plus II" at bounding box center [174, 505] width 272 height 18
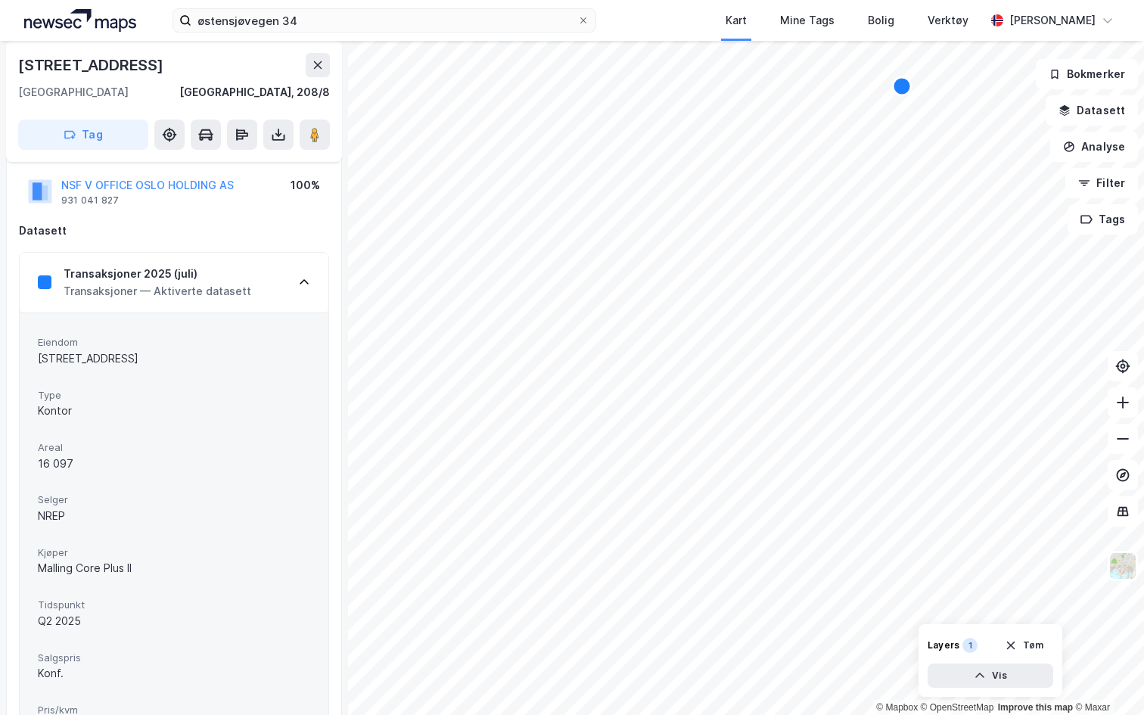
scroll to position [0, 0]
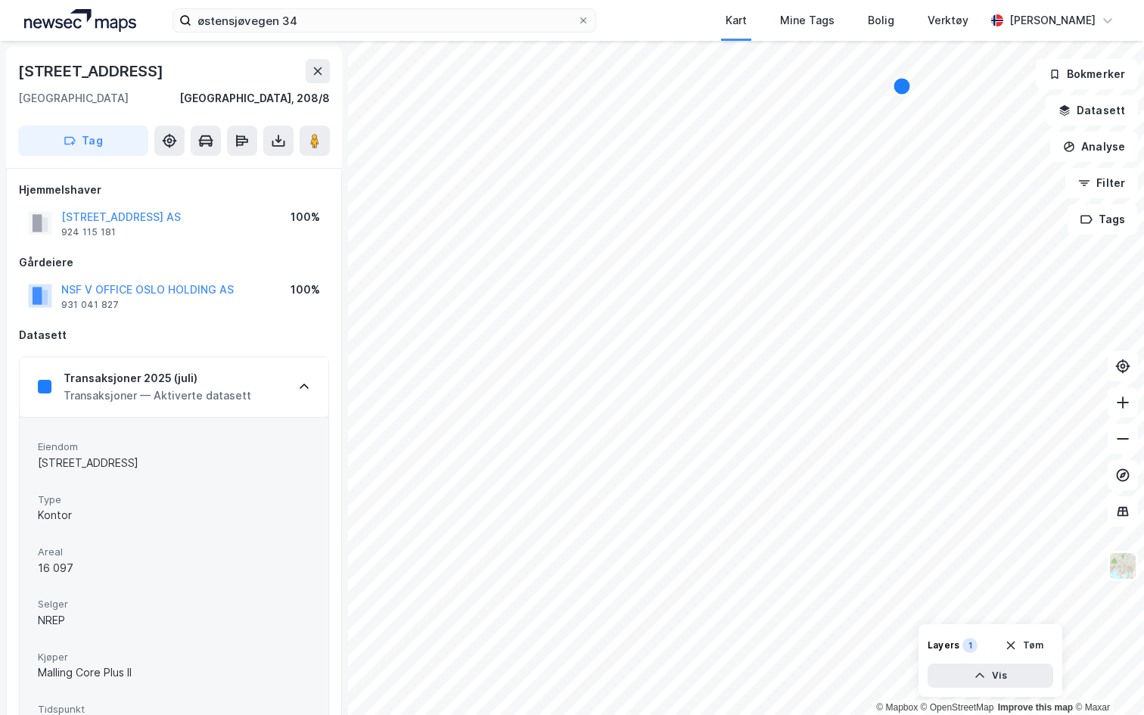
click at [304, 386] on icon at bounding box center [304, 386] width 9 height 5
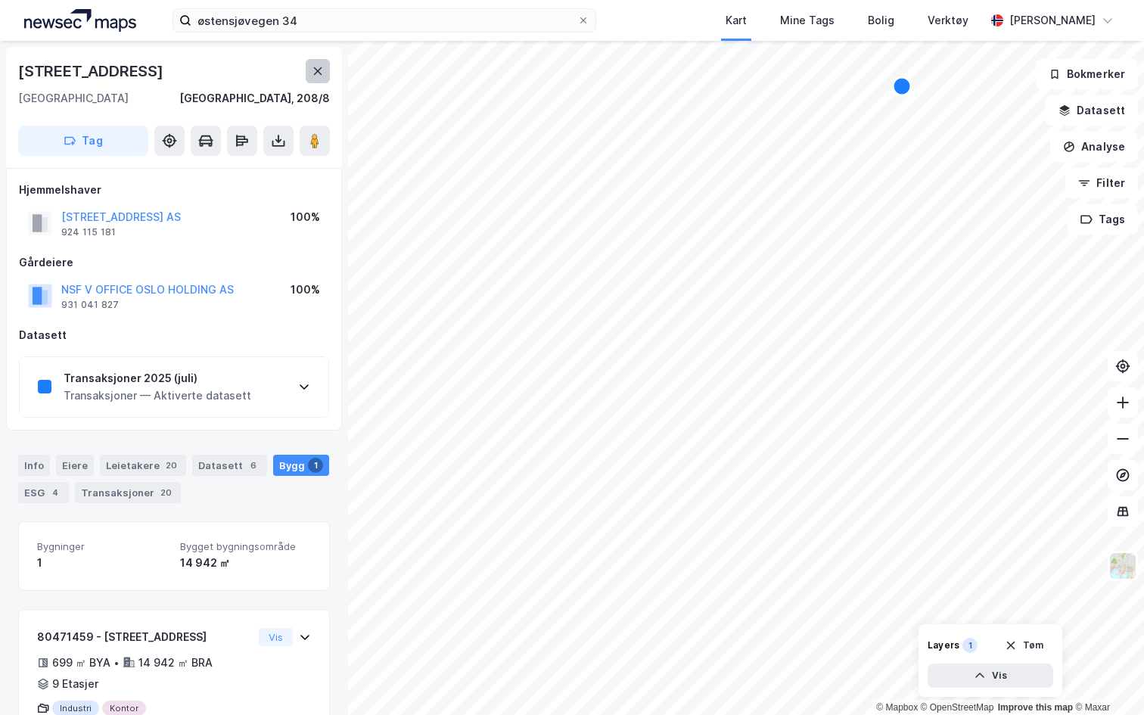
click at [316, 64] on button at bounding box center [318, 71] width 24 height 24
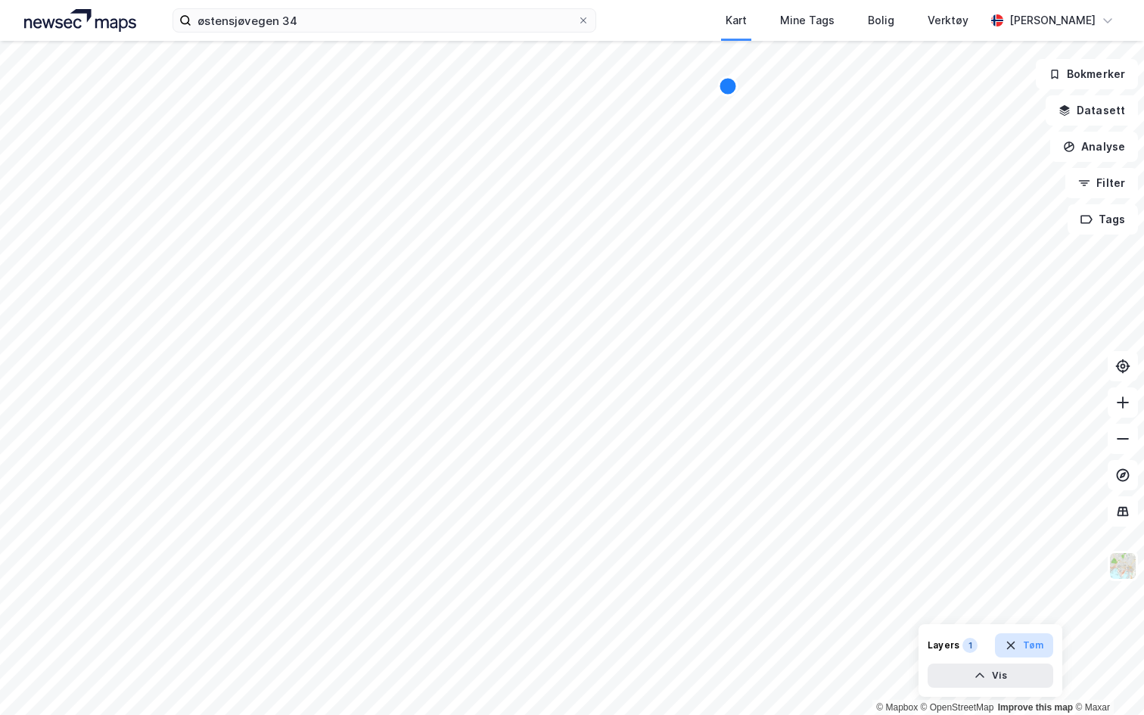
click at [1031, 637] on button "Tøm" at bounding box center [1024, 645] width 58 height 24
click at [1095, 106] on button "Datasett" at bounding box center [1092, 110] width 92 height 30
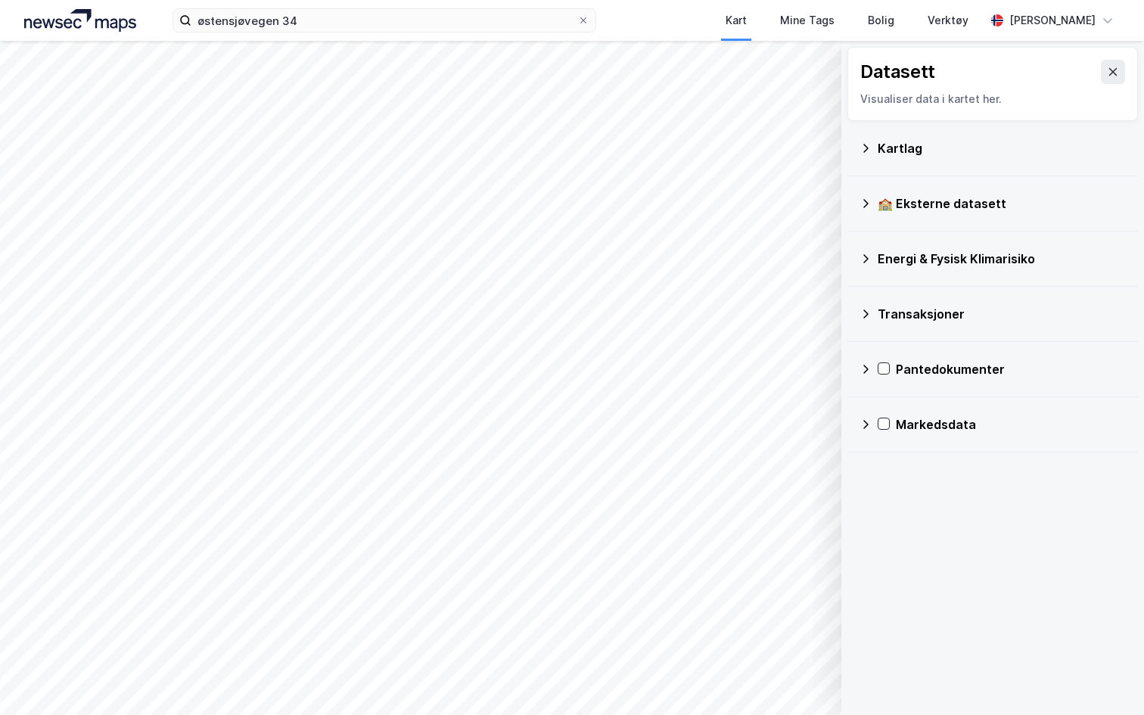
click at [945, 314] on div "Transaksjoner" at bounding box center [1002, 314] width 248 height 18
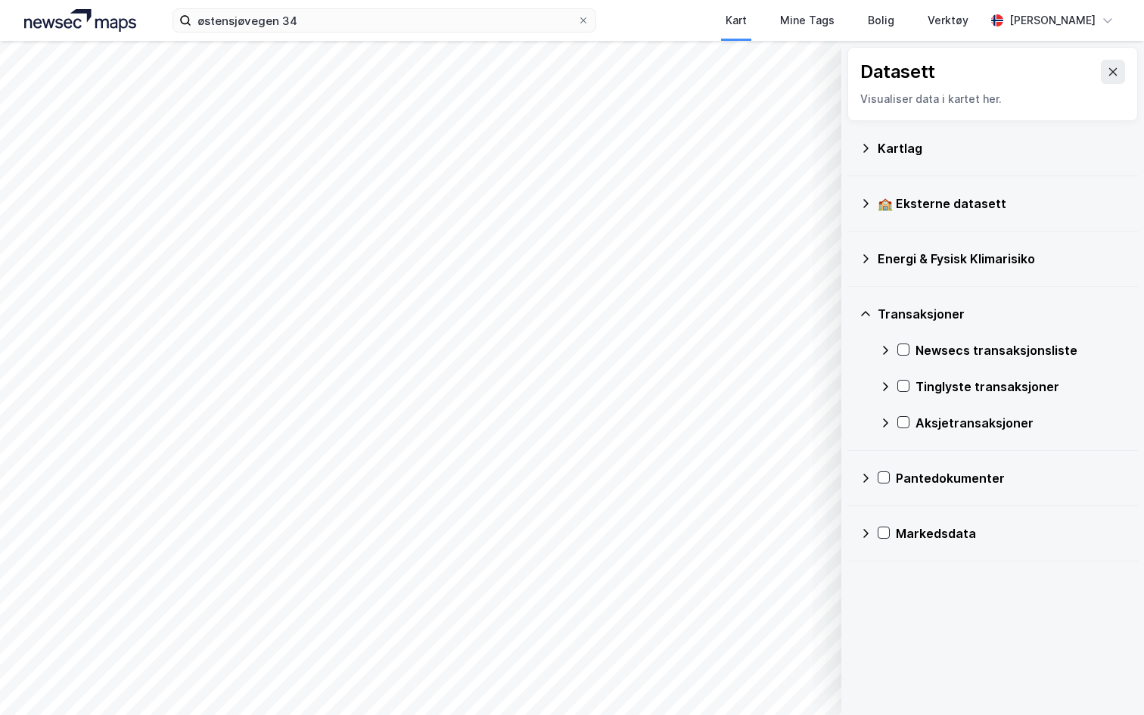
click at [944, 427] on div "Aksjetransaksjoner" at bounding box center [1002, 423] width 247 height 36
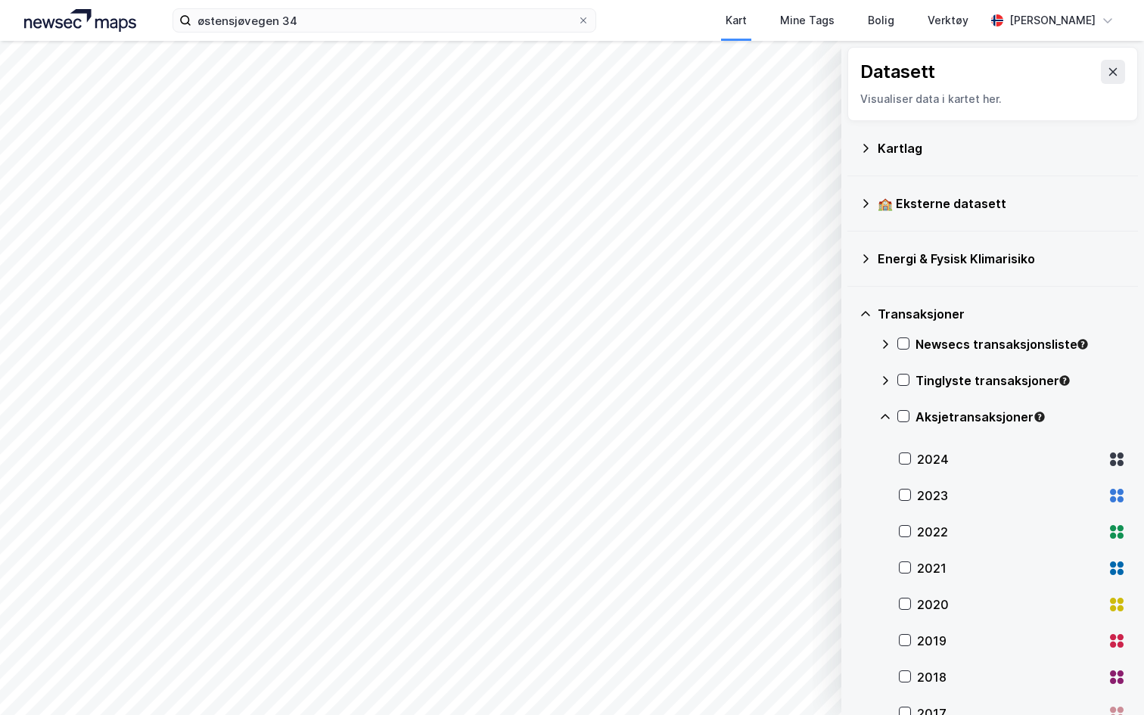
click at [916, 457] on div "2024" at bounding box center [1012, 459] width 227 height 36
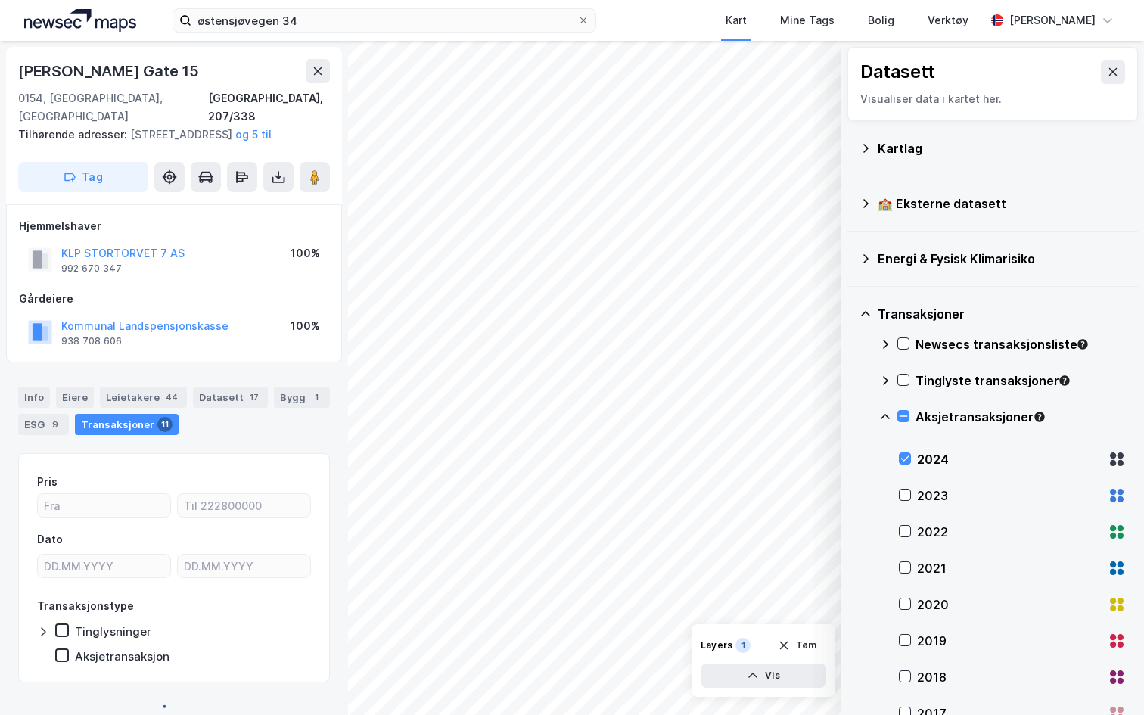
scroll to position [1, 0]
click at [1108, 70] on icon at bounding box center [1113, 72] width 12 height 12
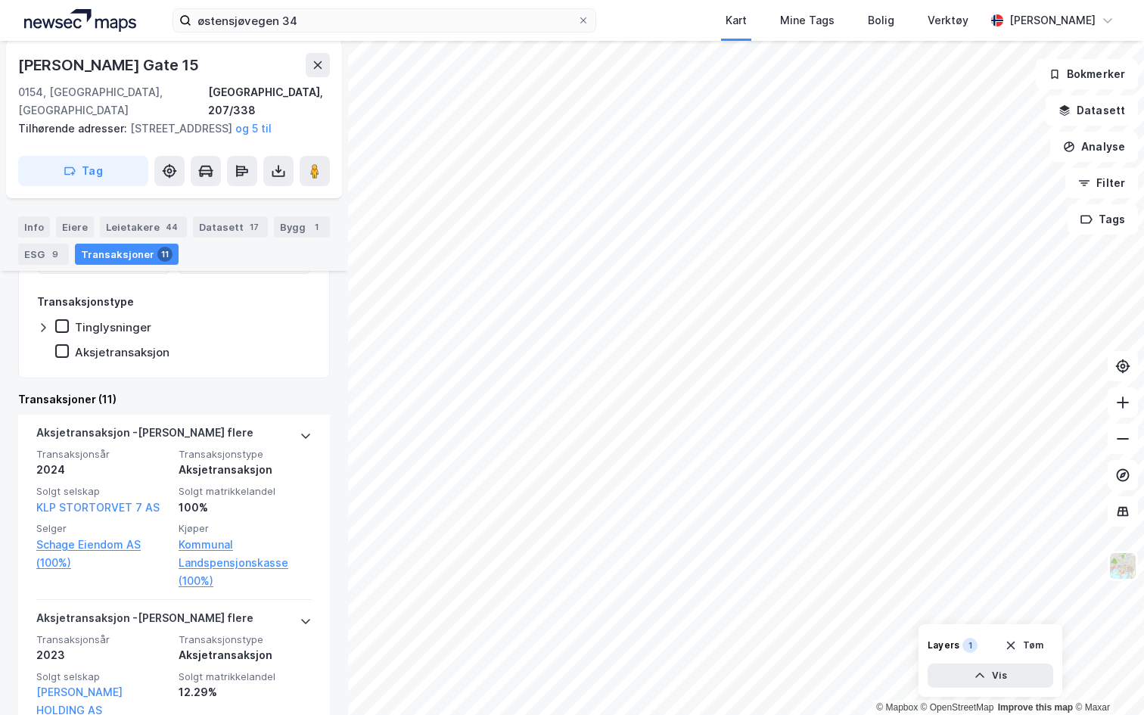
scroll to position [306, 0]
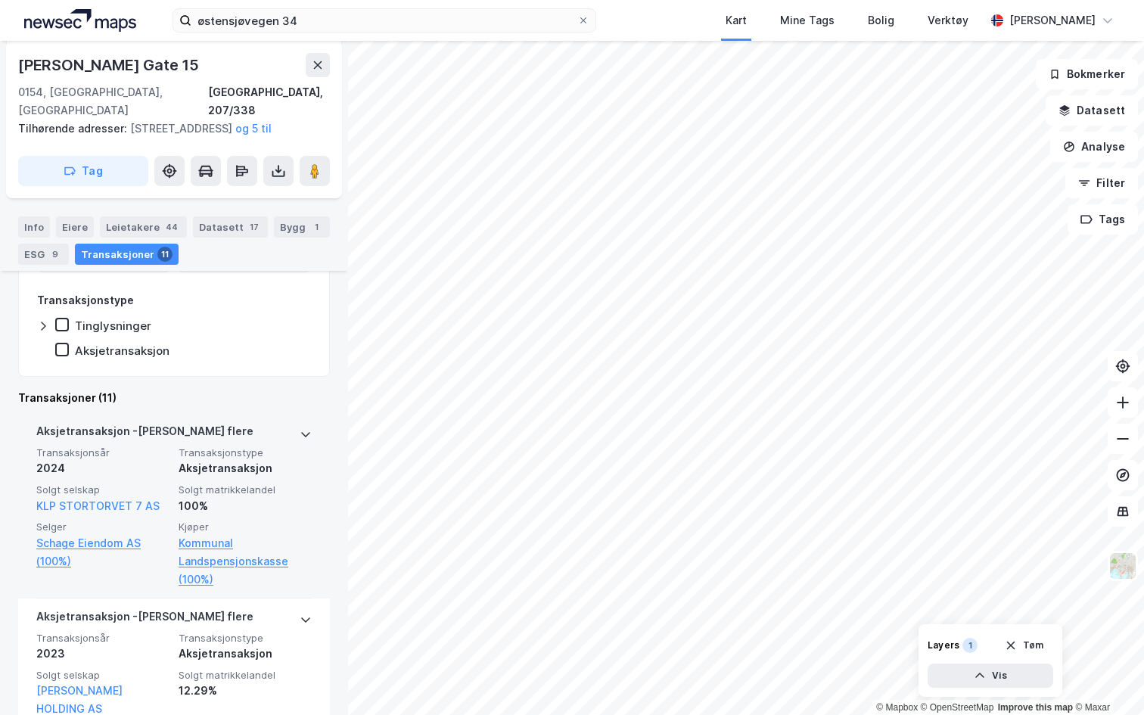
click at [310, 428] on icon at bounding box center [306, 434] width 12 height 12
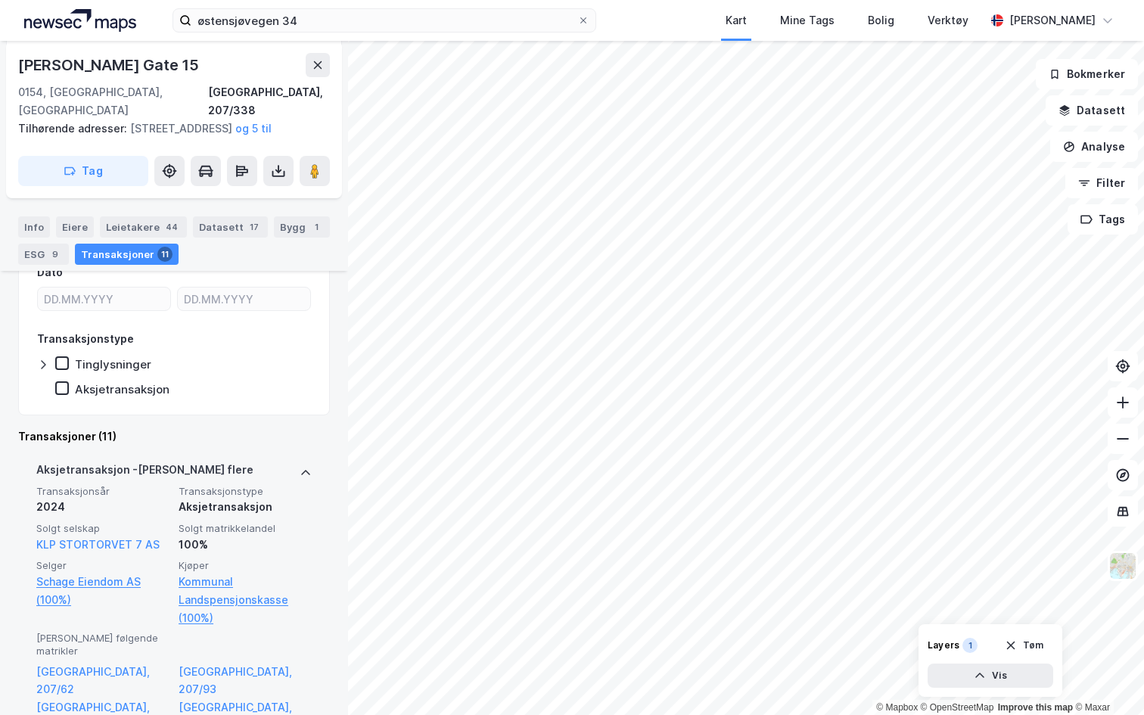
scroll to position [253, 0]
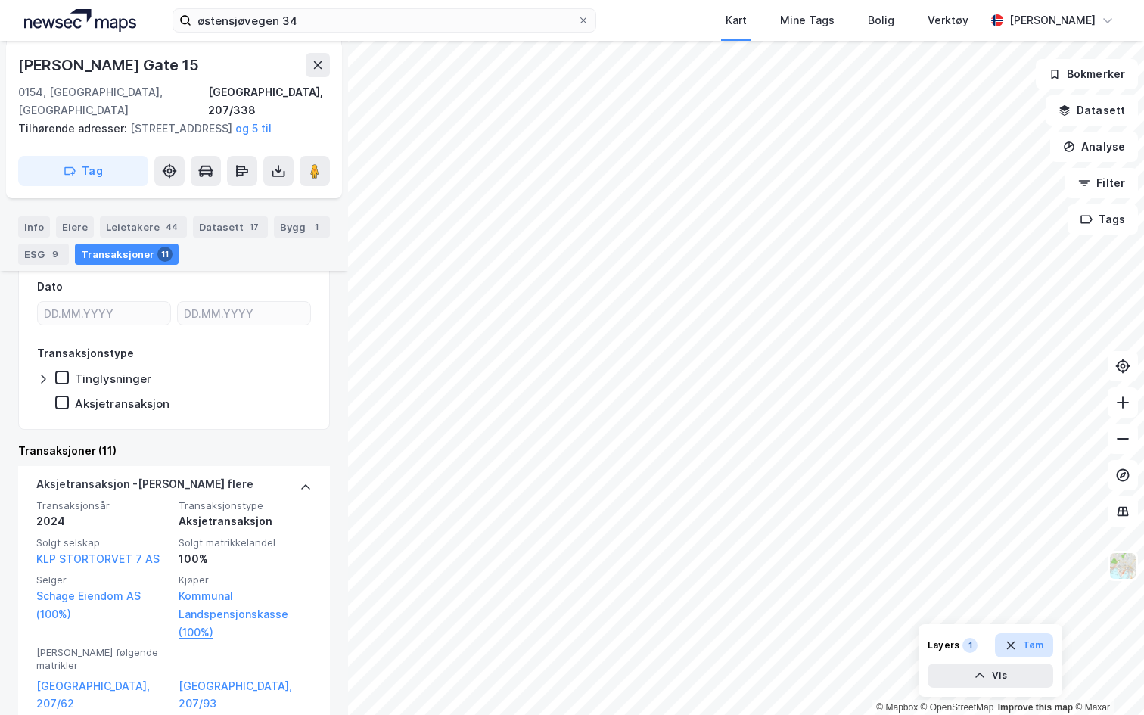
click at [1031, 644] on button "Tøm" at bounding box center [1024, 645] width 58 height 24
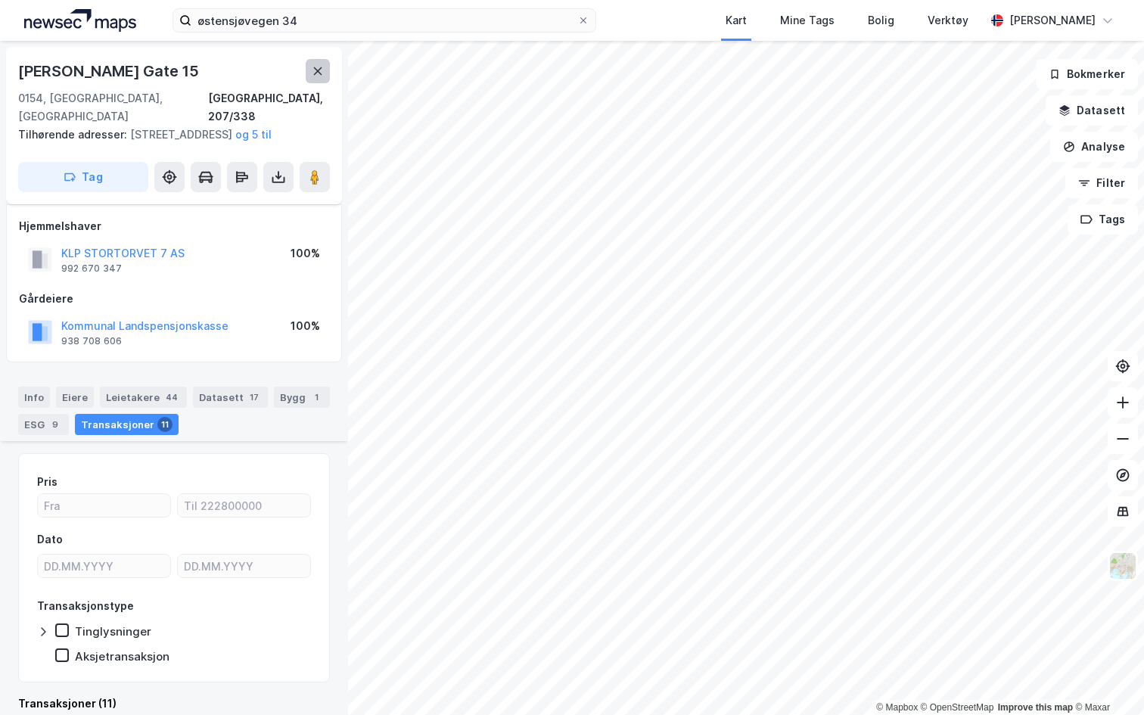
click at [322, 69] on icon at bounding box center [318, 71] width 12 height 12
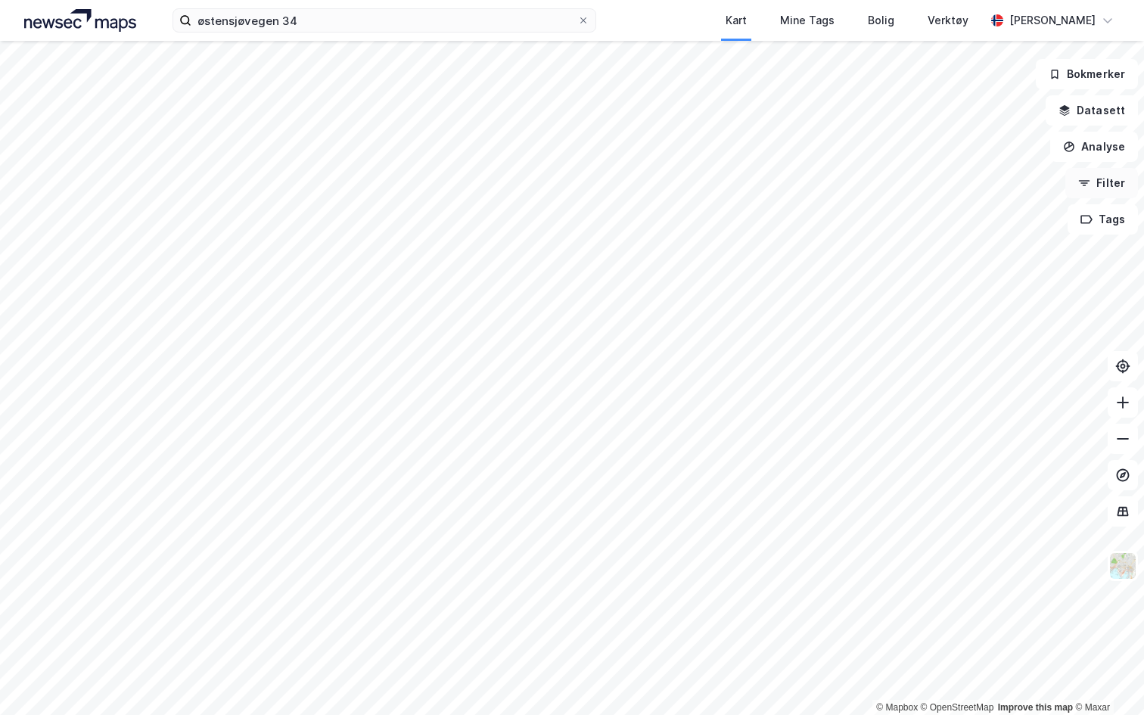
click at [1103, 184] on button "Filter" at bounding box center [1102, 183] width 73 height 30
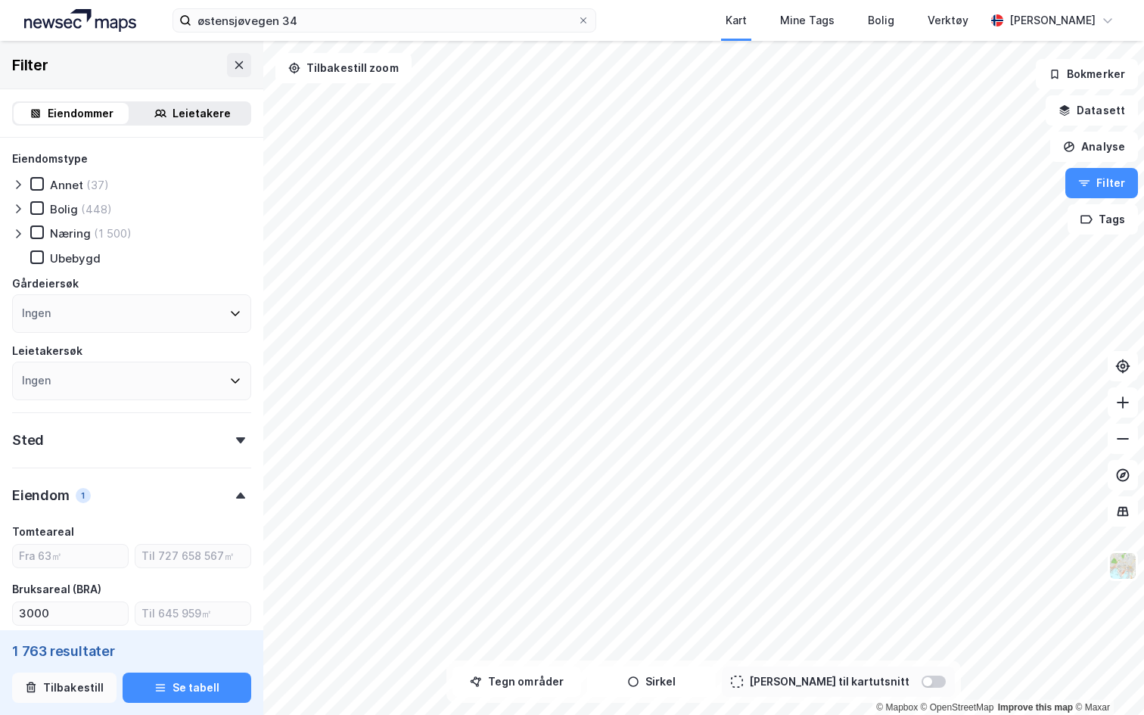
click at [69, 683] on button "Tilbakestill" at bounding box center [64, 688] width 104 height 30
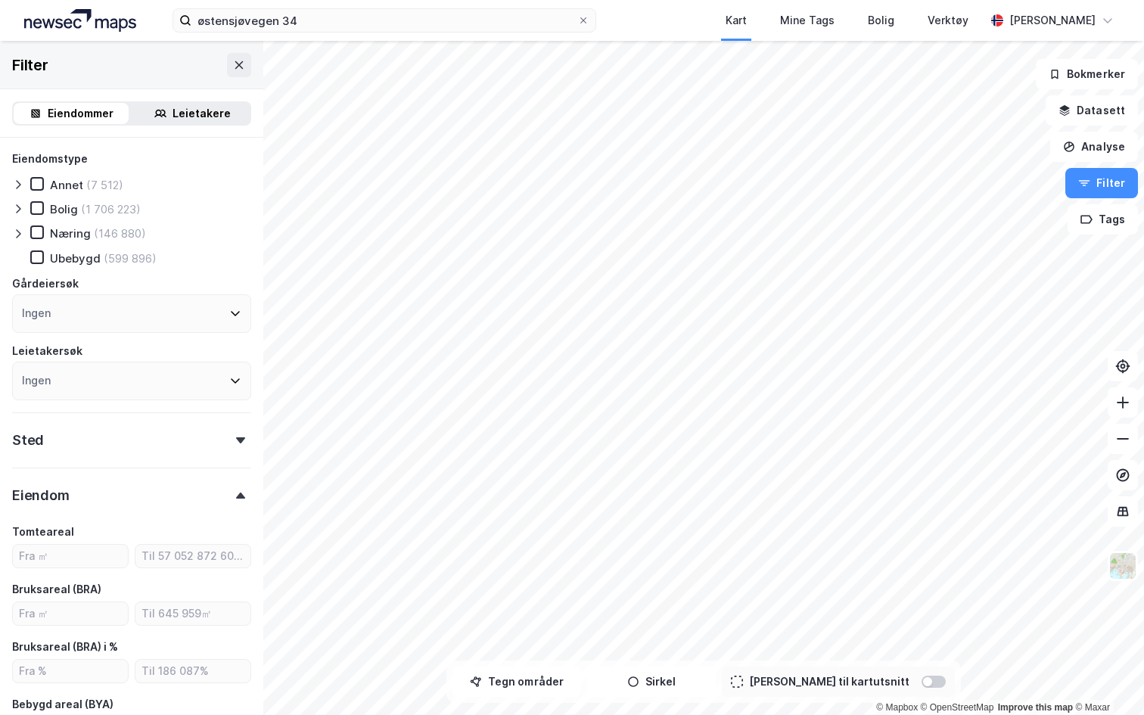
click at [197, 109] on div "Leietakere" at bounding box center [202, 113] width 58 height 18
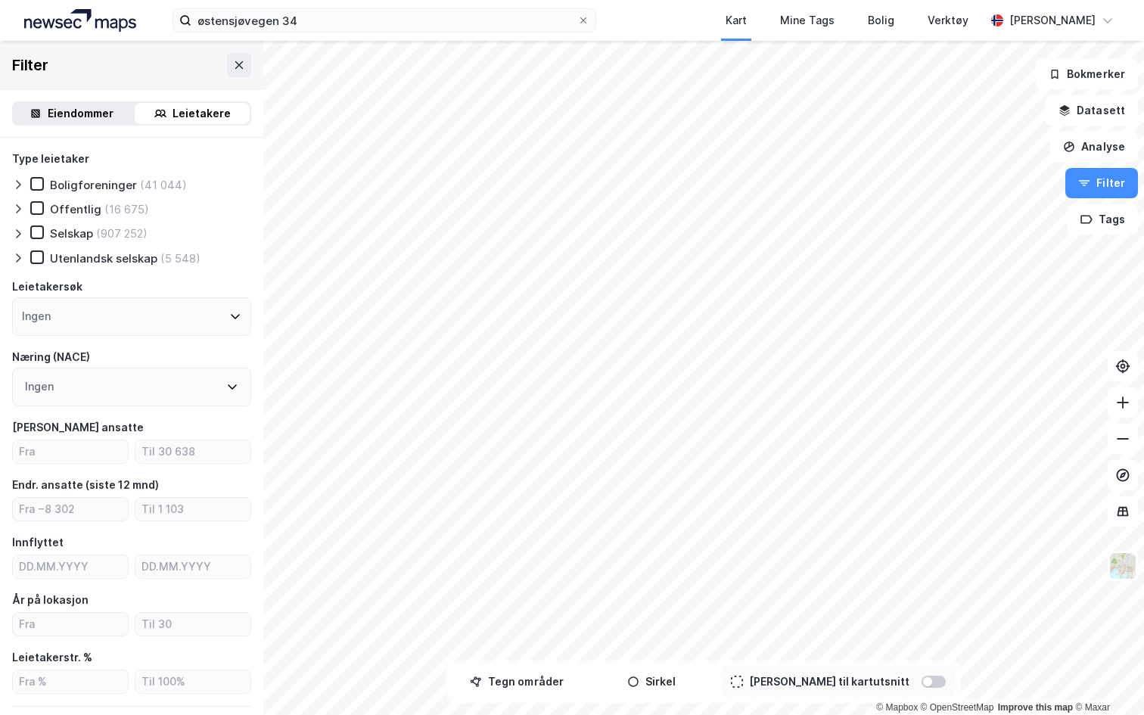
click at [24, 235] on div at bounding box center [21, 233] width 18 height 15
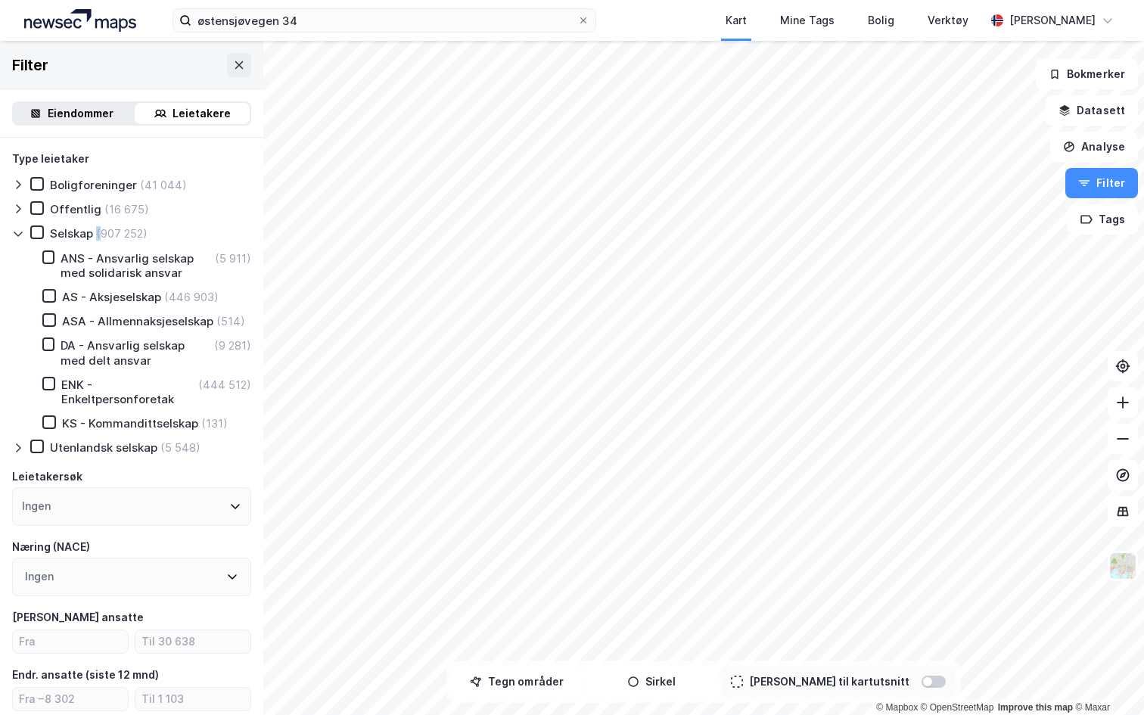
click at [24, 235] on div at bounding box center [21, 233] width 18 height 15
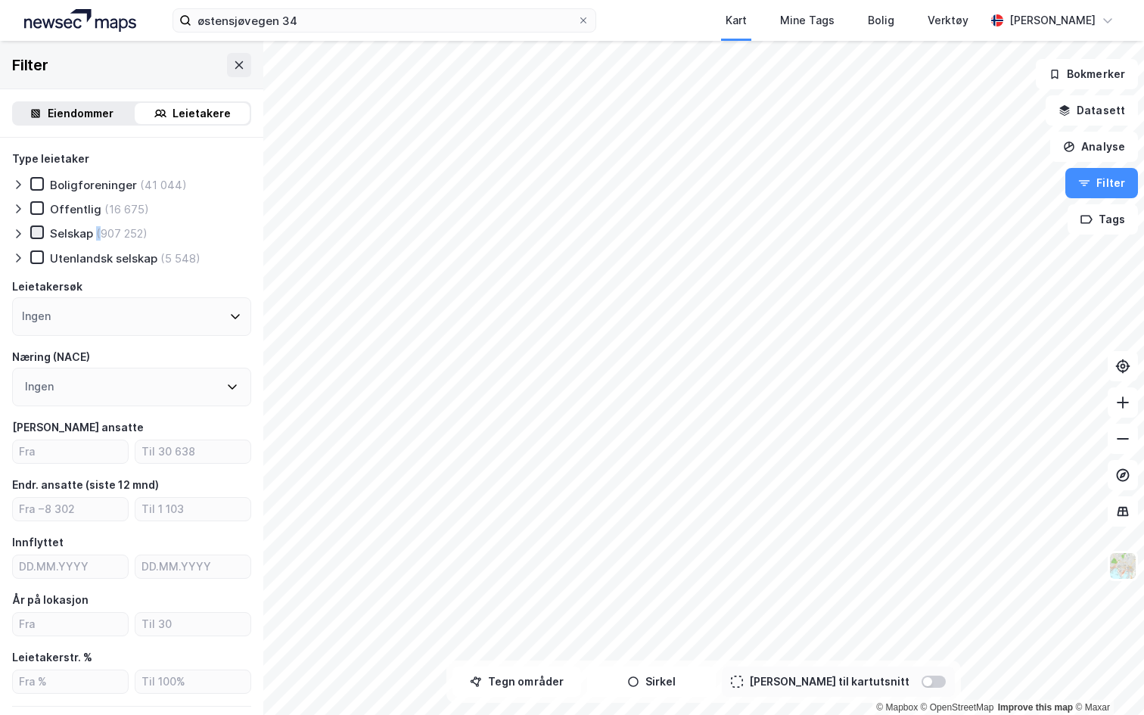
click at [38, 234] on icon at bounding box center [37, 232] width 11 height 11
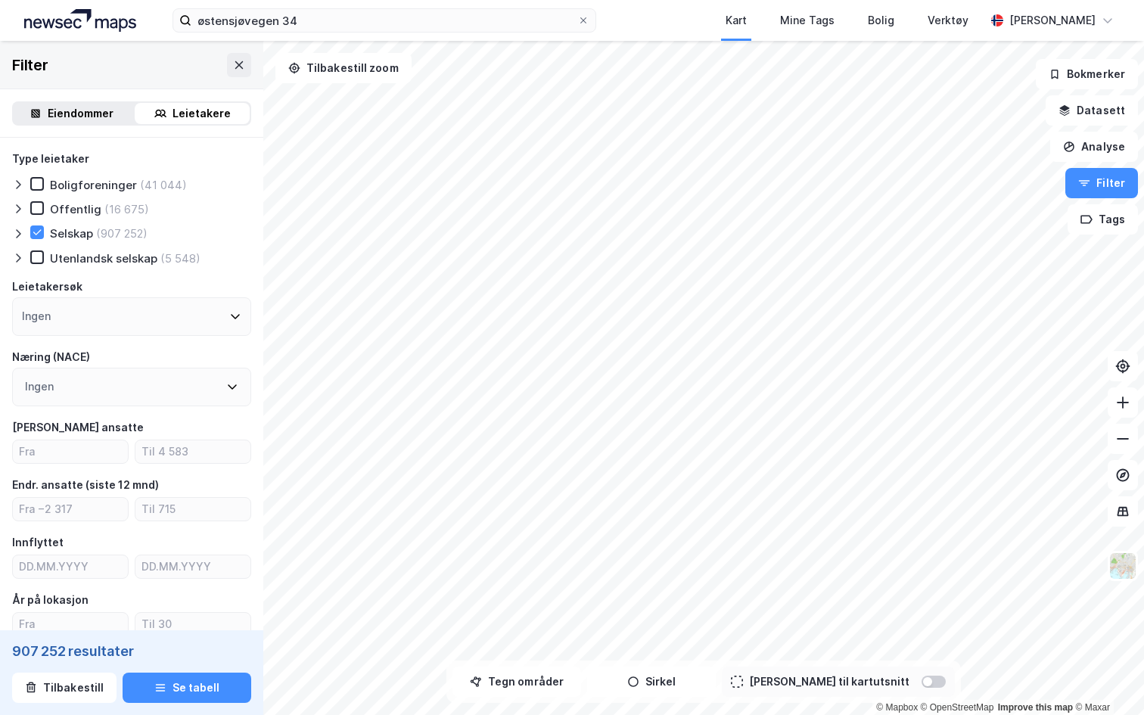
click at [14, 230] on icon at bounding box center [18, 234] width 12 height 12
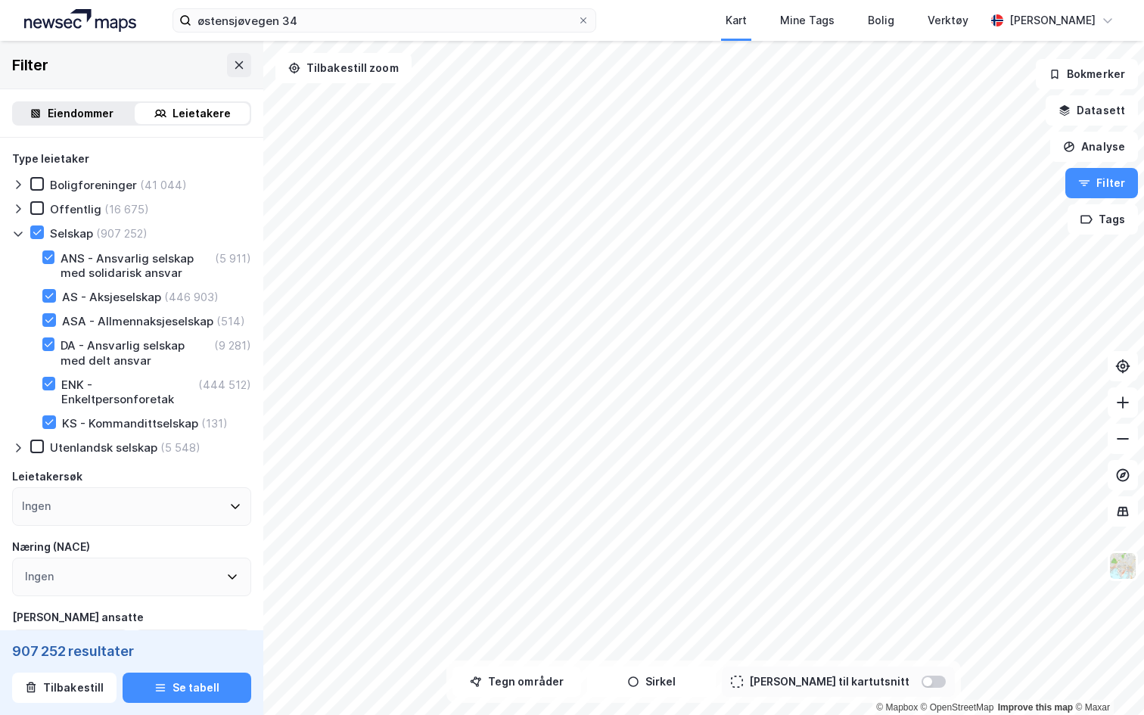
click at [50, 234] on div "Selskap" at bounding box center [71, 233] width 43 height 14
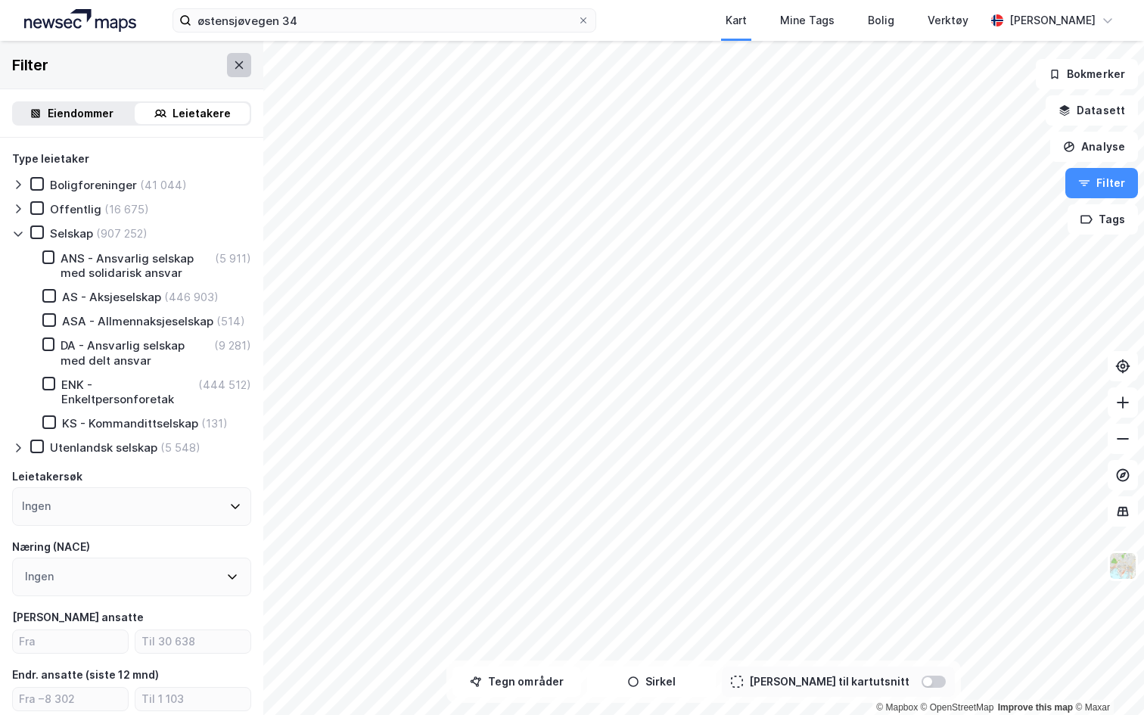
click at [238, 64] on icon at bounding box center [239, 65] width 12 height 12
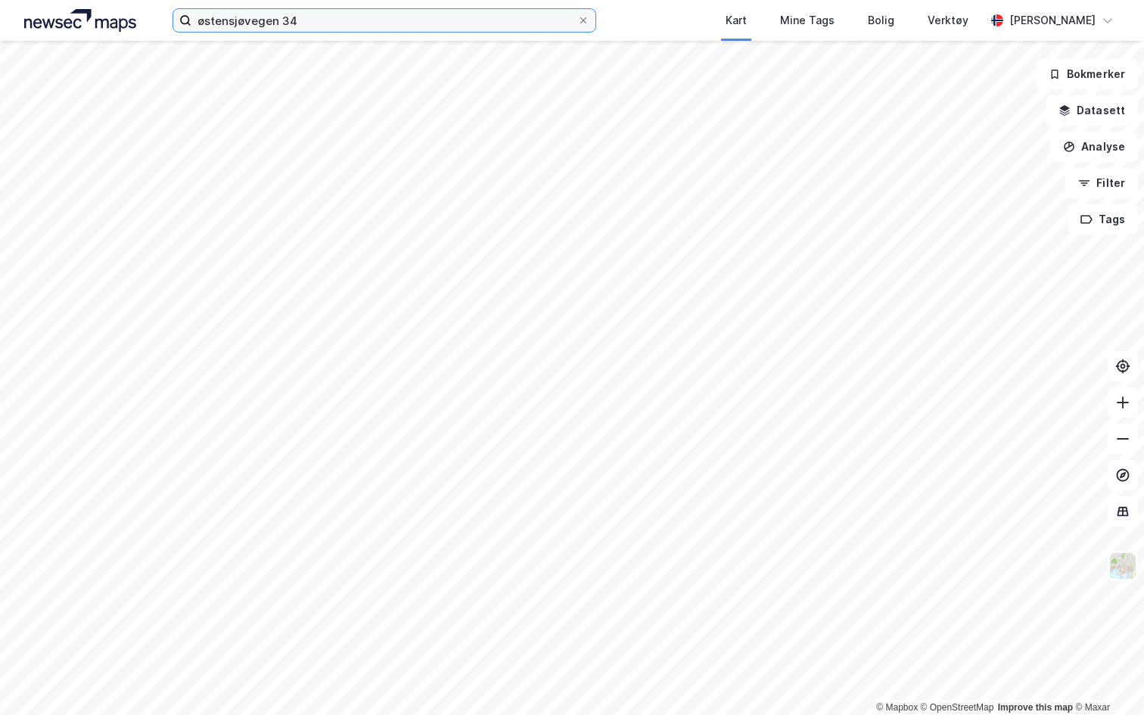
click at [245, 20] on input "østensjøvegen 34" at bounding box center [384, 20] width 386 height 23
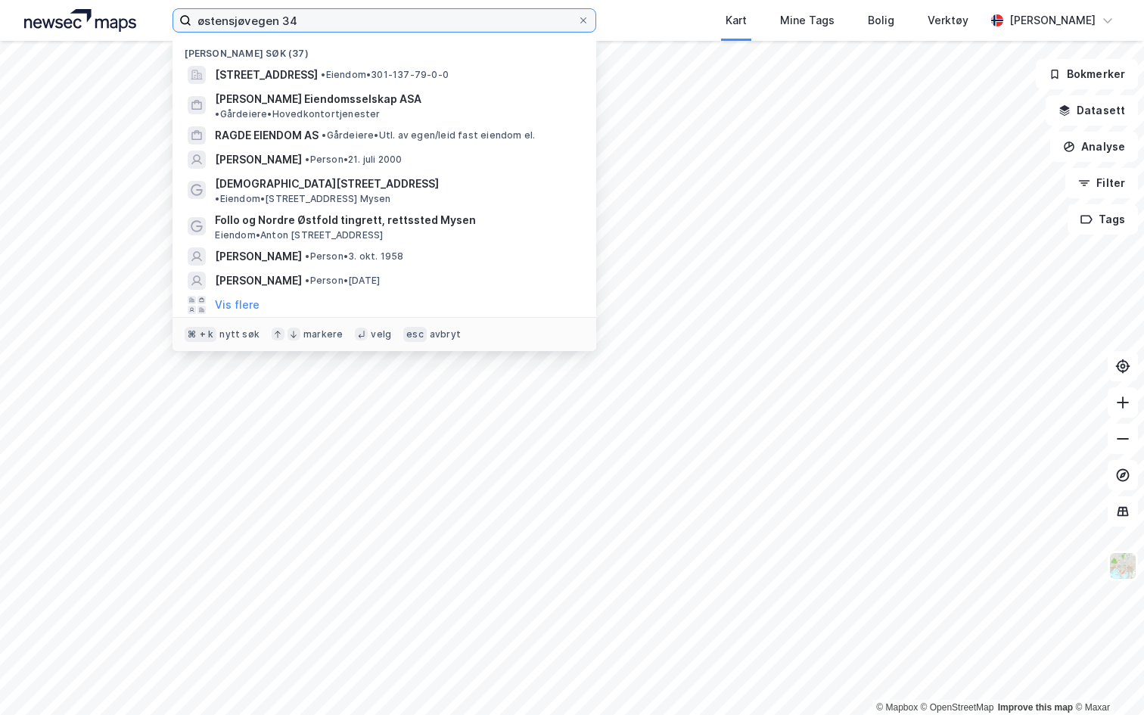
click at [245, 20] on input "østensjøvegen 34" at bounding box center [384, 20] width 386 height 23
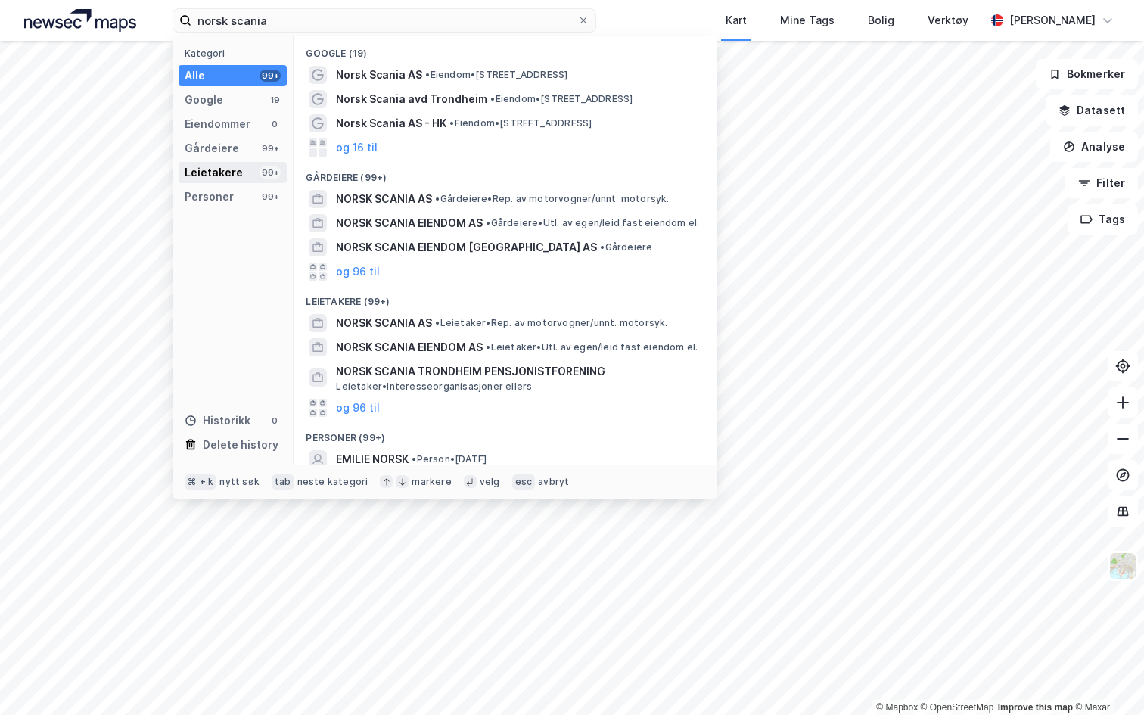
click at [232, 174] on div "Leietakere" at bounding box center [214, 172] width 58 height 18
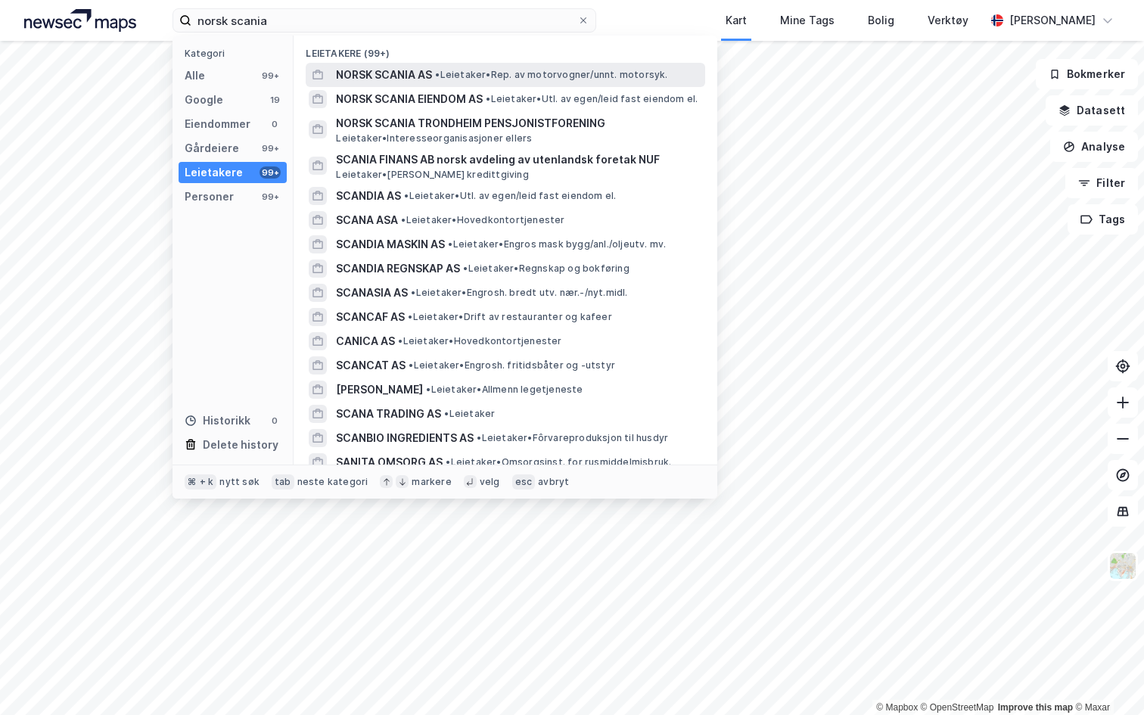
click at [404, 79] on span "NORSK SCANIA AS" at bounding box center [384, 75] width 96 height 18
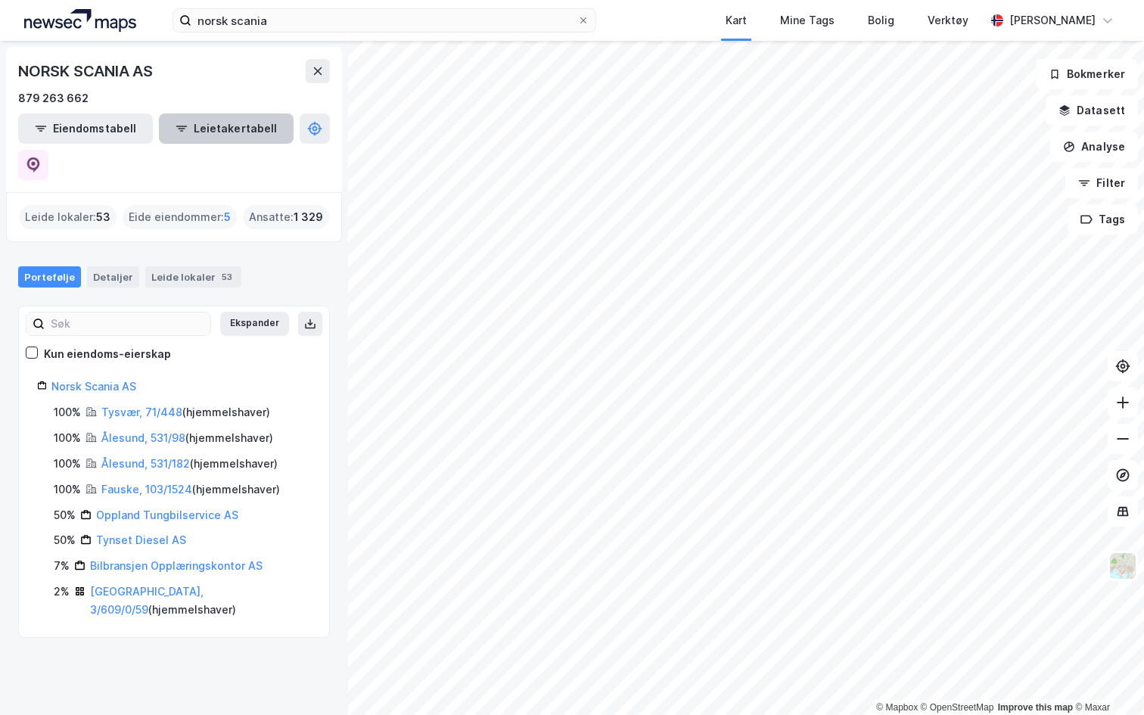
click at [169, 135] on button "Leietakertabell" at bounding box center [226, 129] width 135 height 30
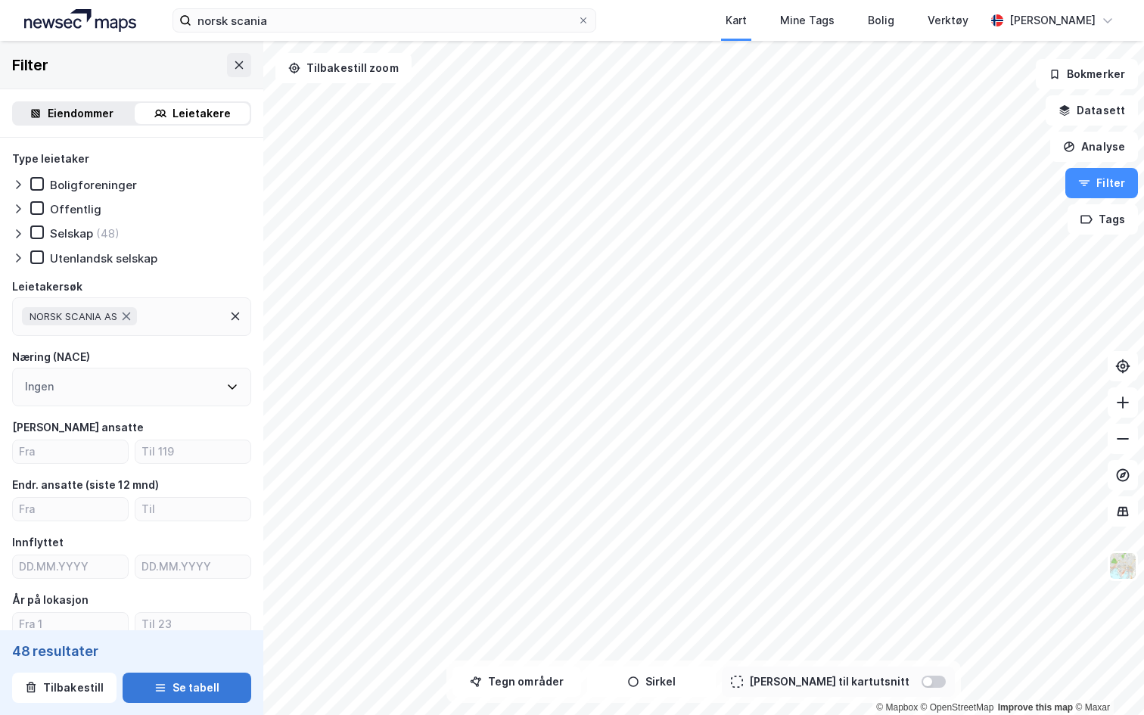
click at [188, 685] on button "Se tabell" at bounding box center [187, 688] width 129 height 30
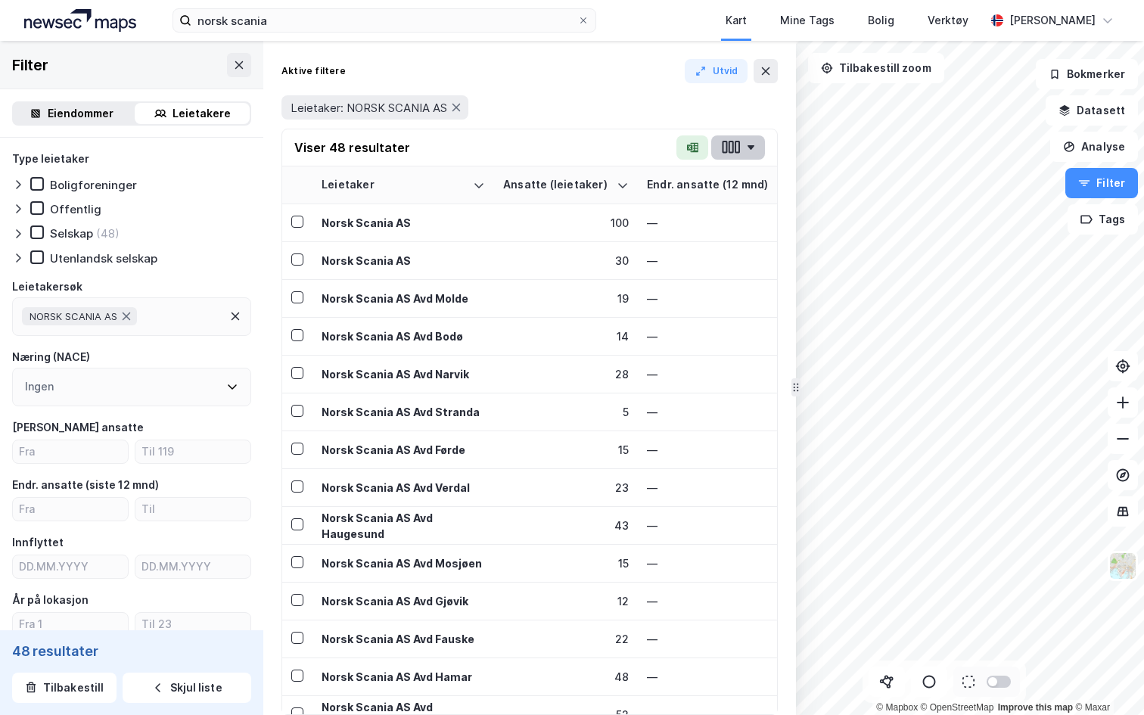
click at [750, 149] on icon "button" at bounding box center [751, 147] width 7 height 5
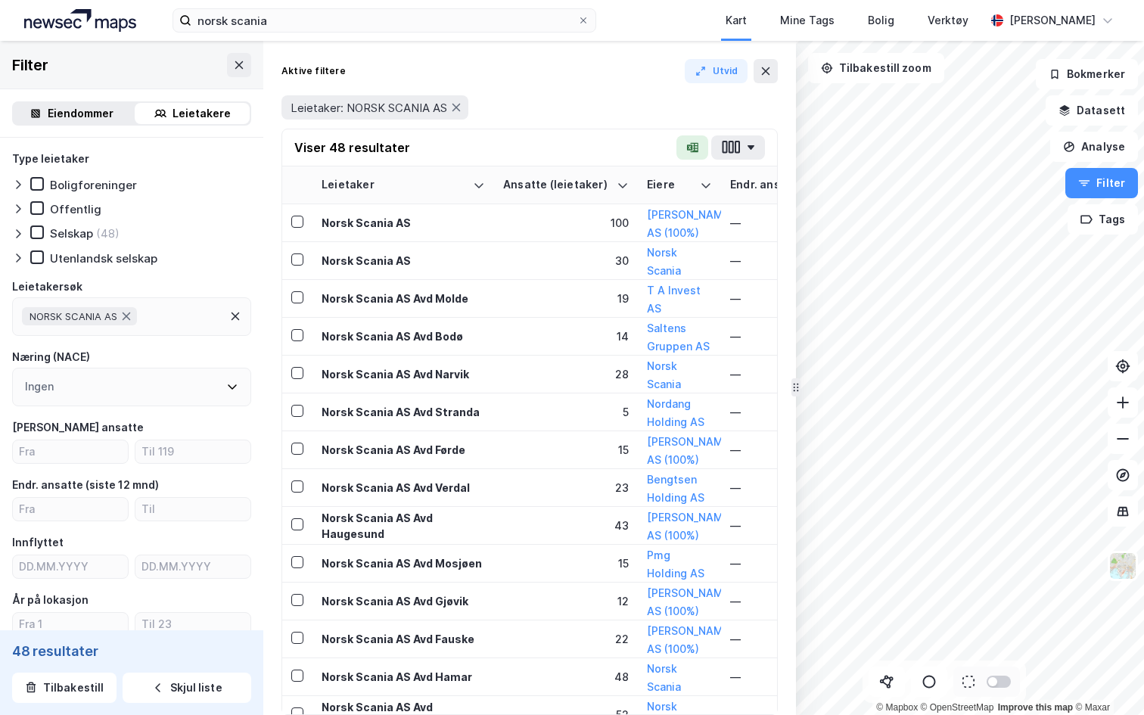
click at [588, 115] on div "Leietaker: NORSK SCANIA AS" at bounding box center [530, 107] width 496 height 24
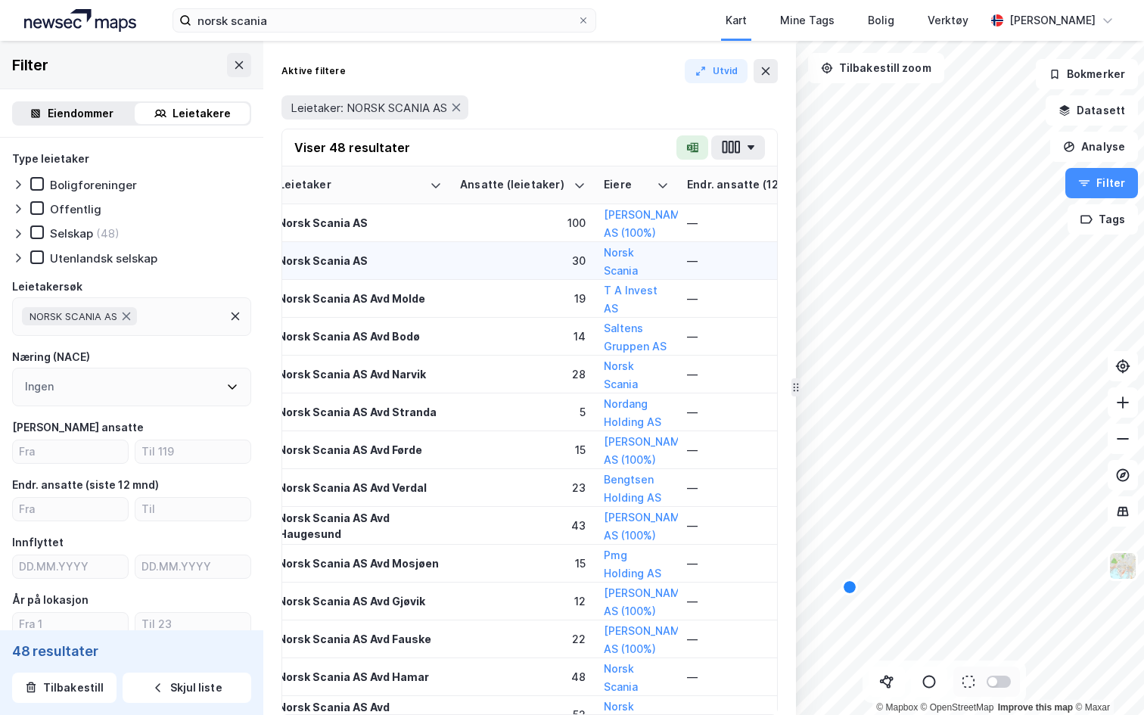
scroll to position [0, 42]
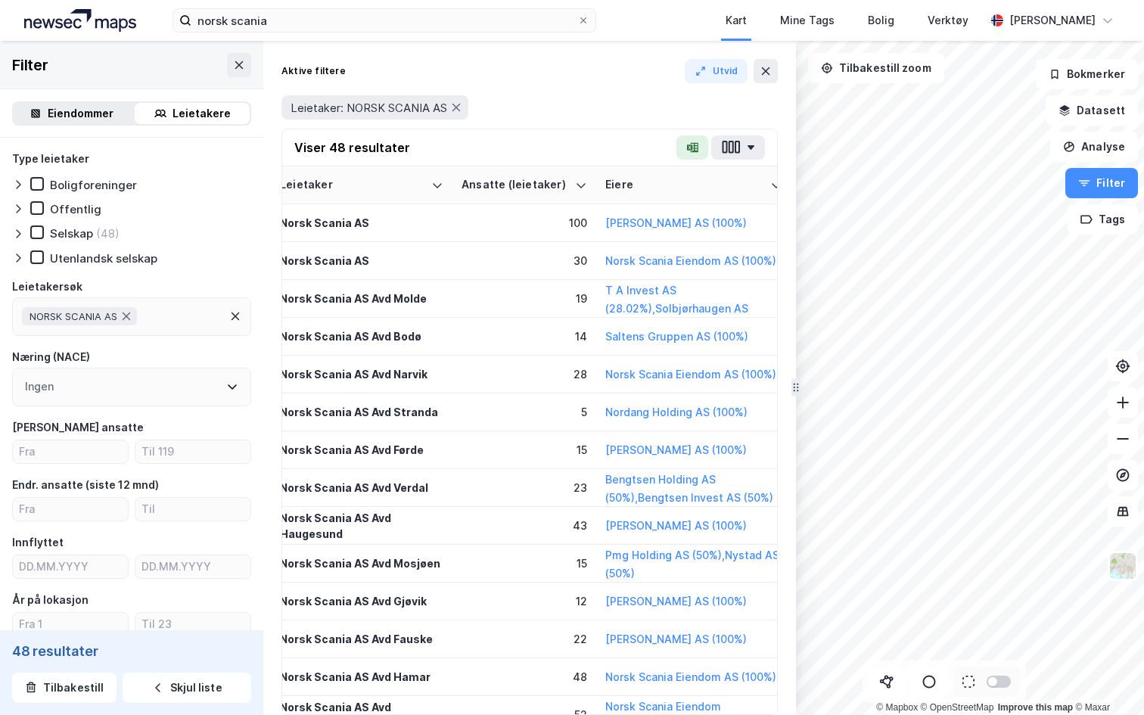
drag, startPoint x: 677, startPoint y: 175, endPoint x: 789, endPoint y: 186, distance: 111.8
click at [789, 186] on div "Aktive filtere Utvid Leietaker: NORSK SCANIA AS Viser 48 resultater Leietaker A…" at bounding box center [529, 378] width 533 height 674
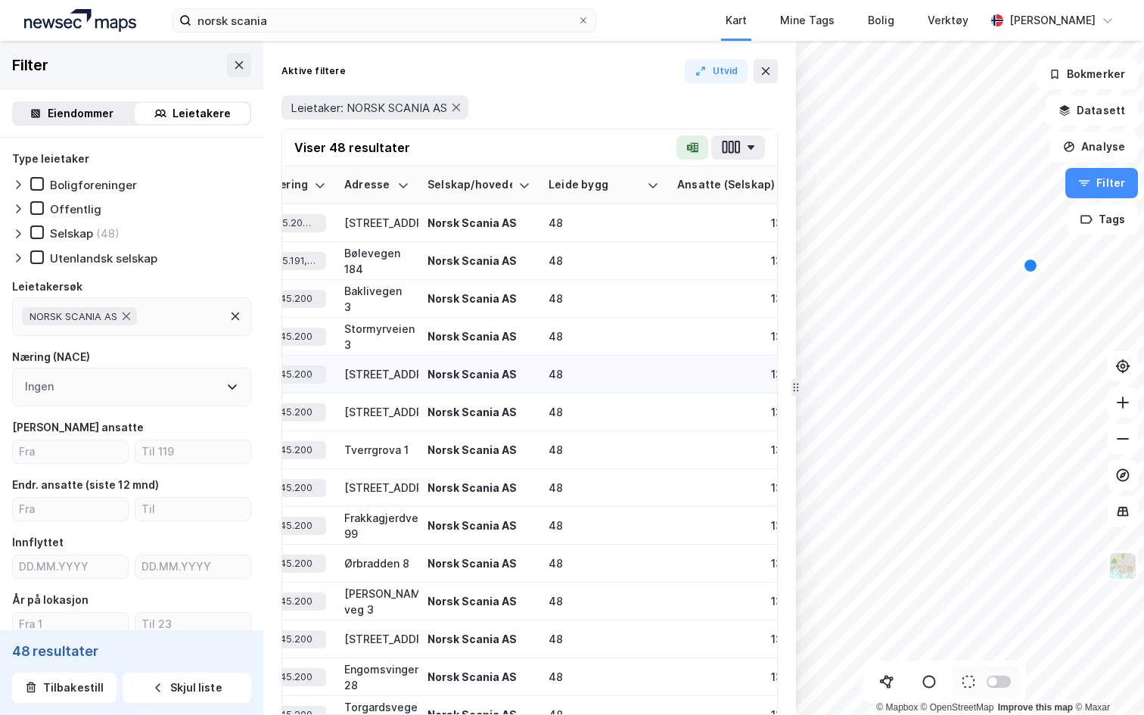
scroll to position [0, 1298]
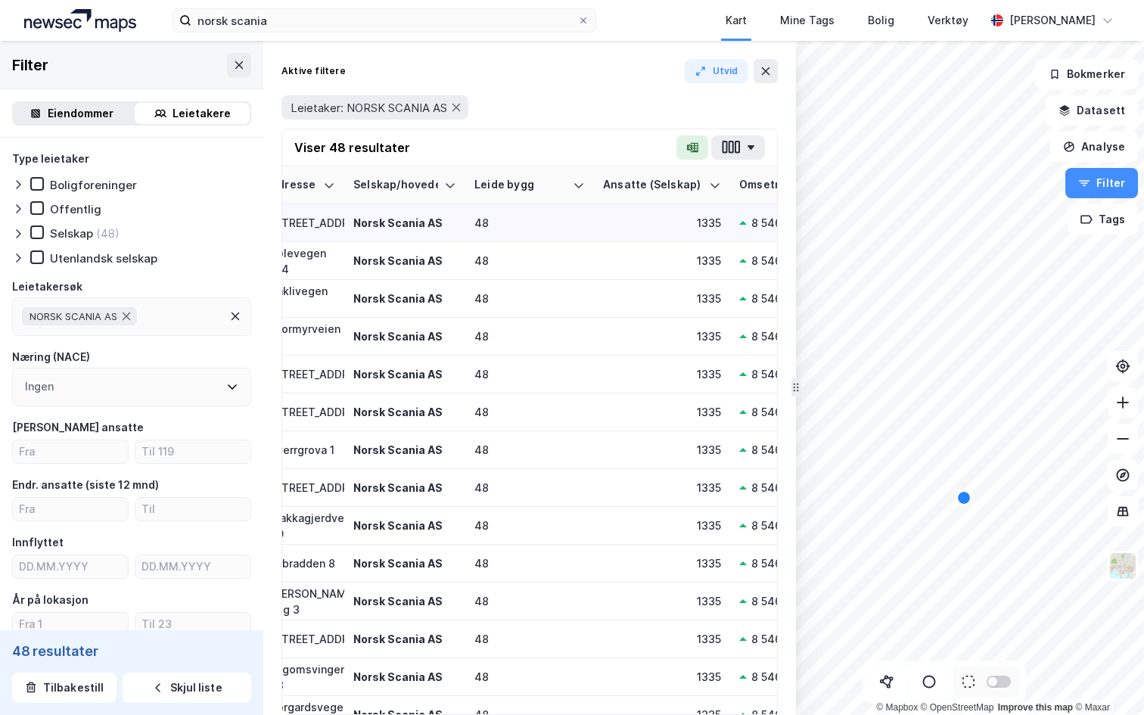
click at [412, 226] on div "Norsk Scania AS" at bounding box center [404, 223] width 103 height 16
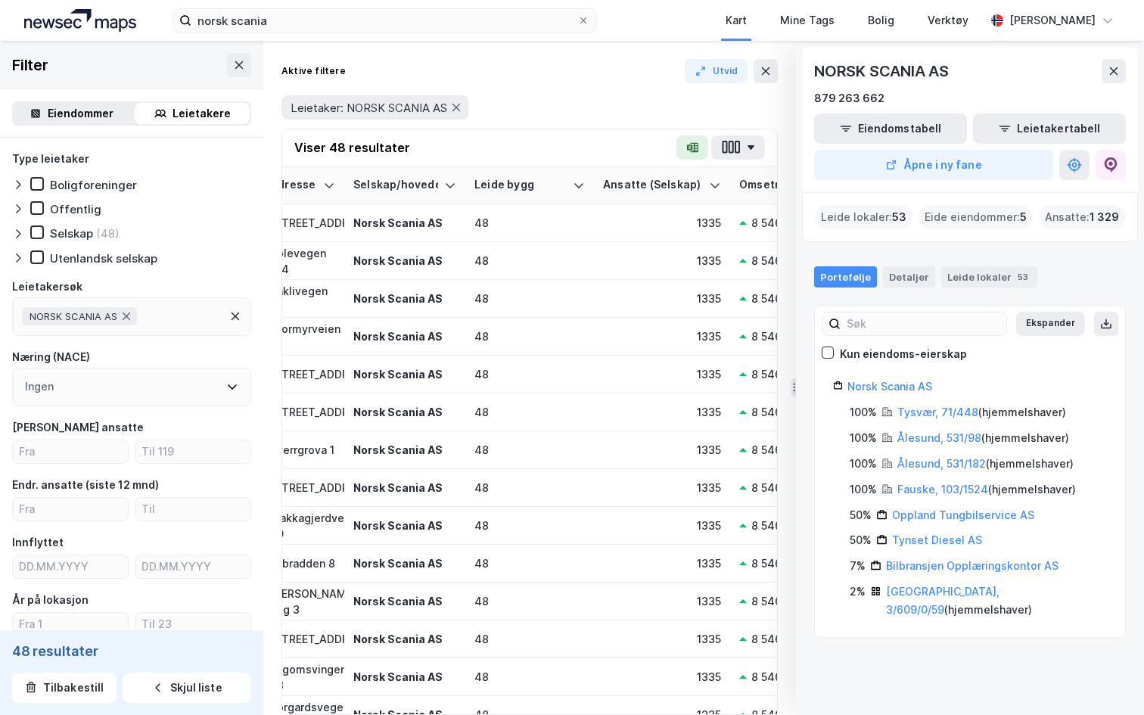
click at [991, 288] on div "Portefølje Detaljer Leide lokaler 53" at bounding box center [970, 270] width 348 height 45
click at [971, 266] on div "Leide lokaler 53" at bounding box center [989, 276] width 96 height 21
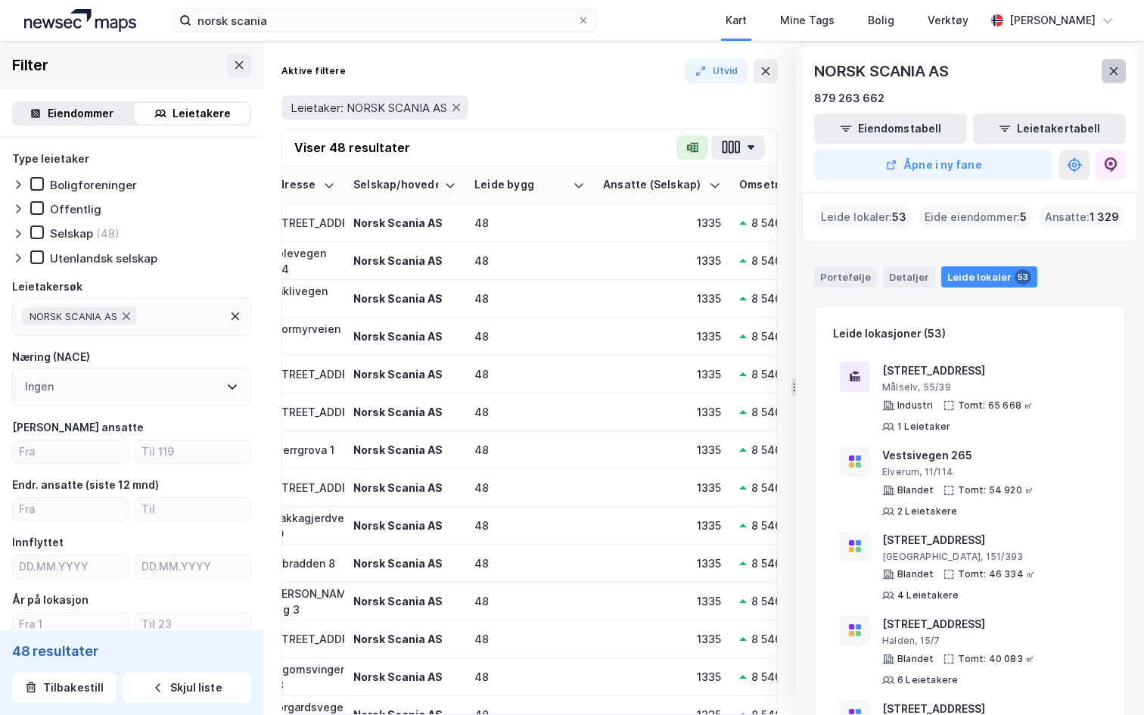
click at [1110, 67] on icon at bounding box center [1114, 71] width 12 height 12
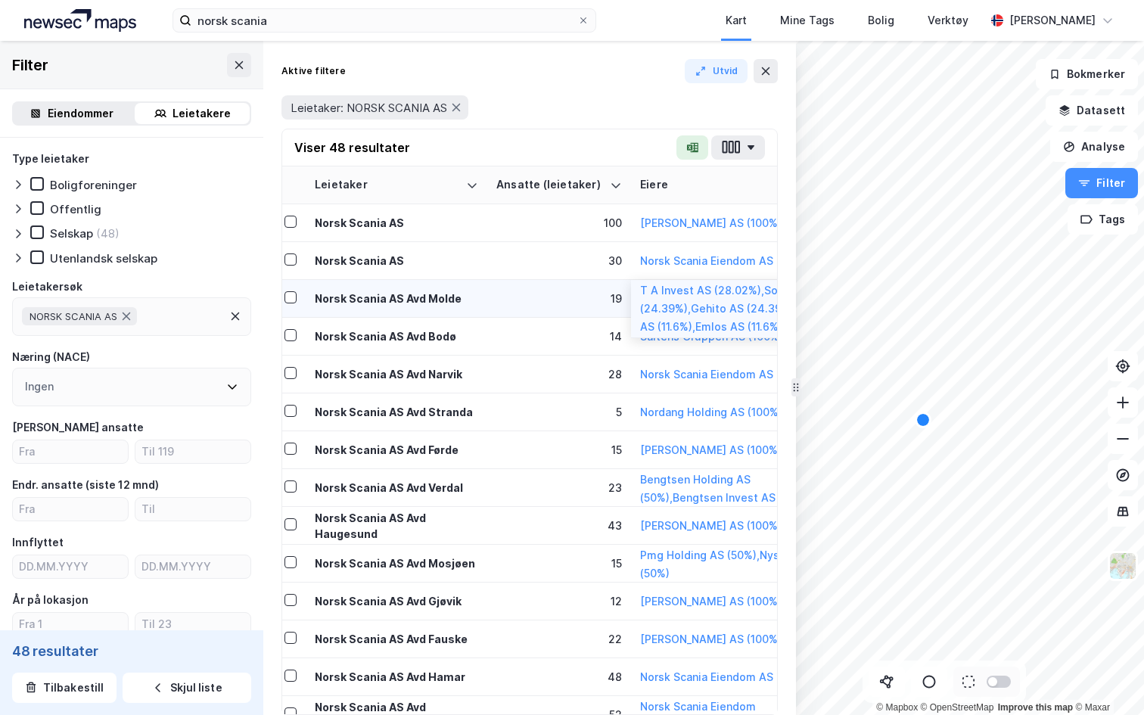
scroll to position [0, 0]
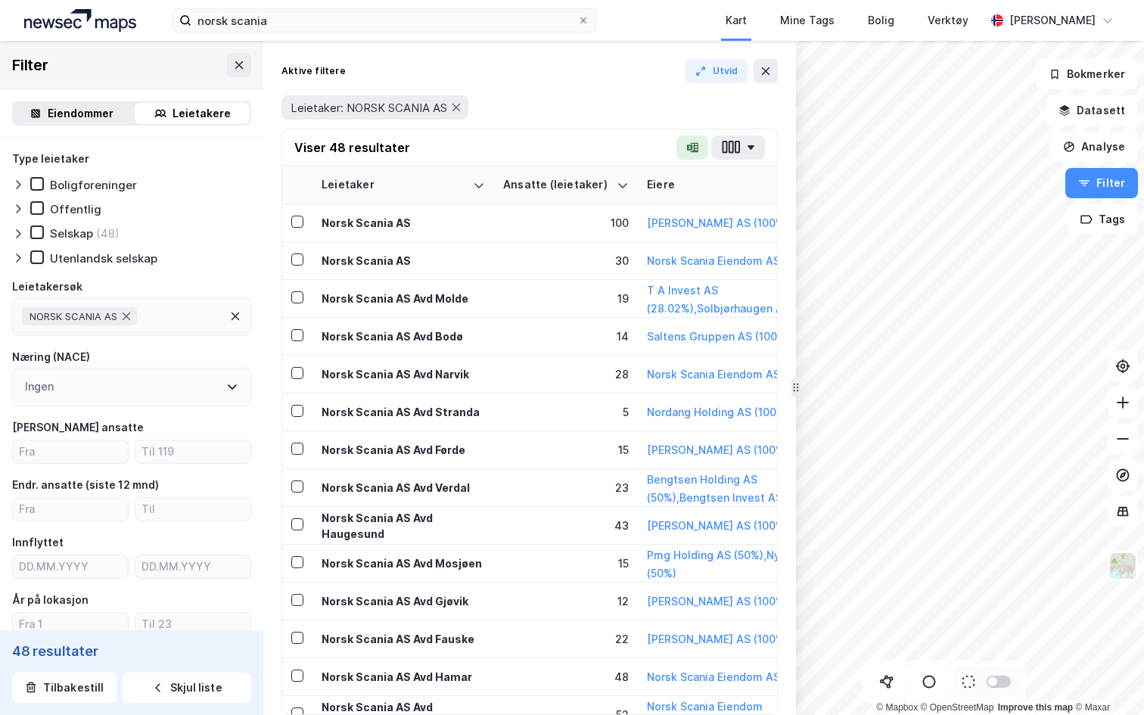
click at [91, 114] on div "Eiendommer" at bounding box center [81, 113] width 66 height 18
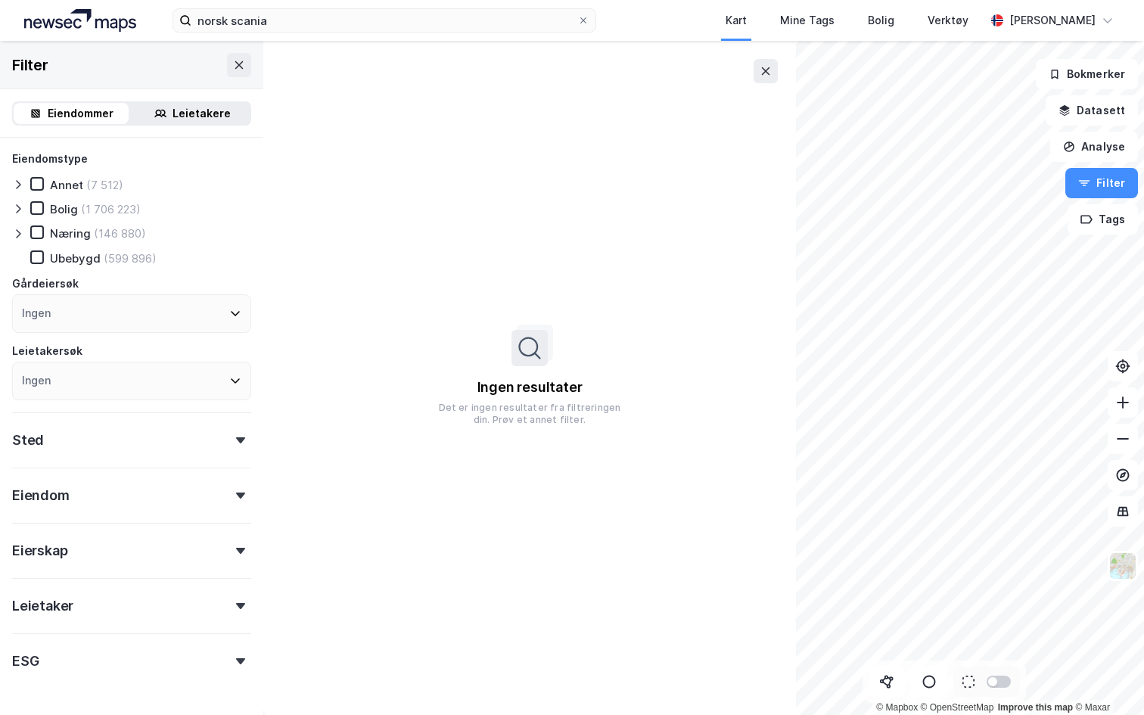
click at [90, 348] on div "Leietakersøk" at bounding box center [131, 351] width 239 height 18
click at [61, 380] on div "Ingen" at bounding box center [131, 381] width 239 height 39
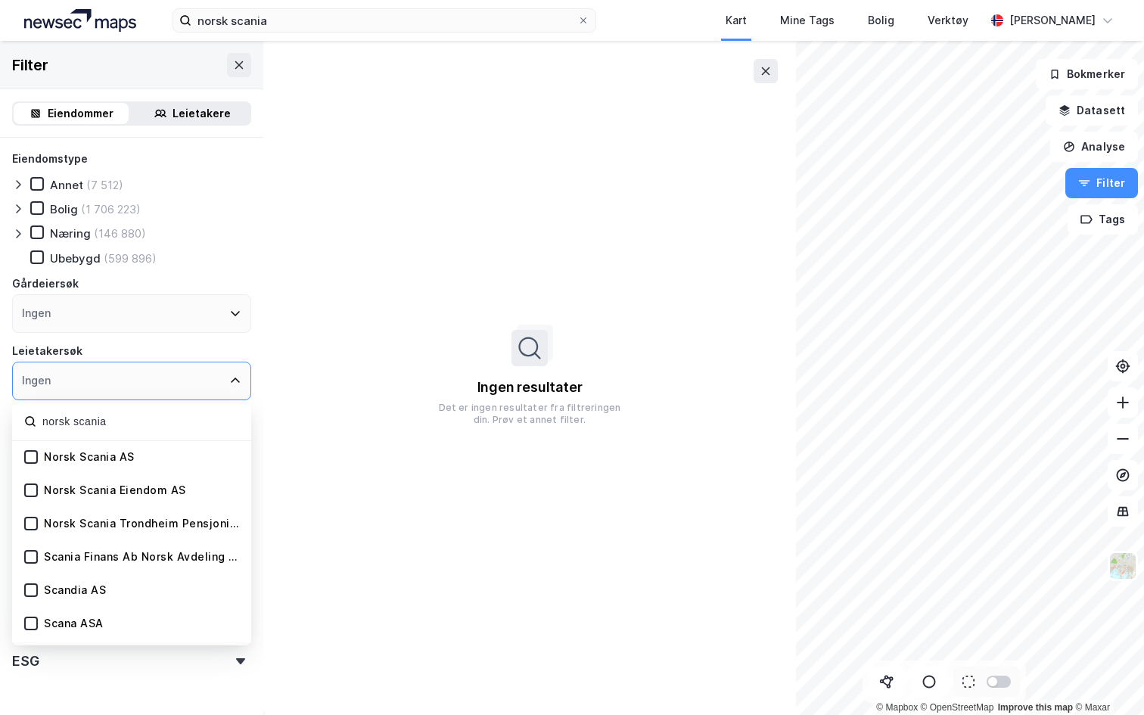
click at [37, 462] on div at bounding box center [31, 457] width 14 height 14
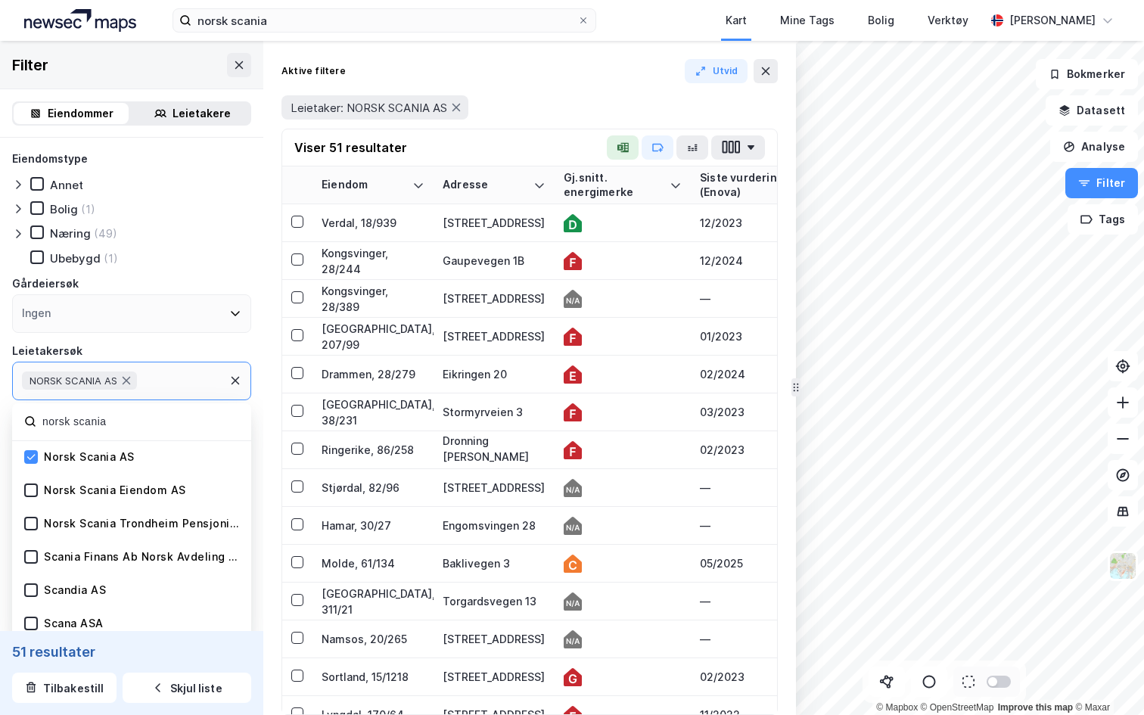
click at [162, 374] on div "NORSK SCANIA AS" at bounding box center [131, 381] width 239 height 39
click at [166, 381] on div "NORSK SCANIA AS" at bounding box center [131, 381] width 239 height 39
click at [149, 422] on input "norsk scania" at bounding box center [140, 422] width 198 height 20
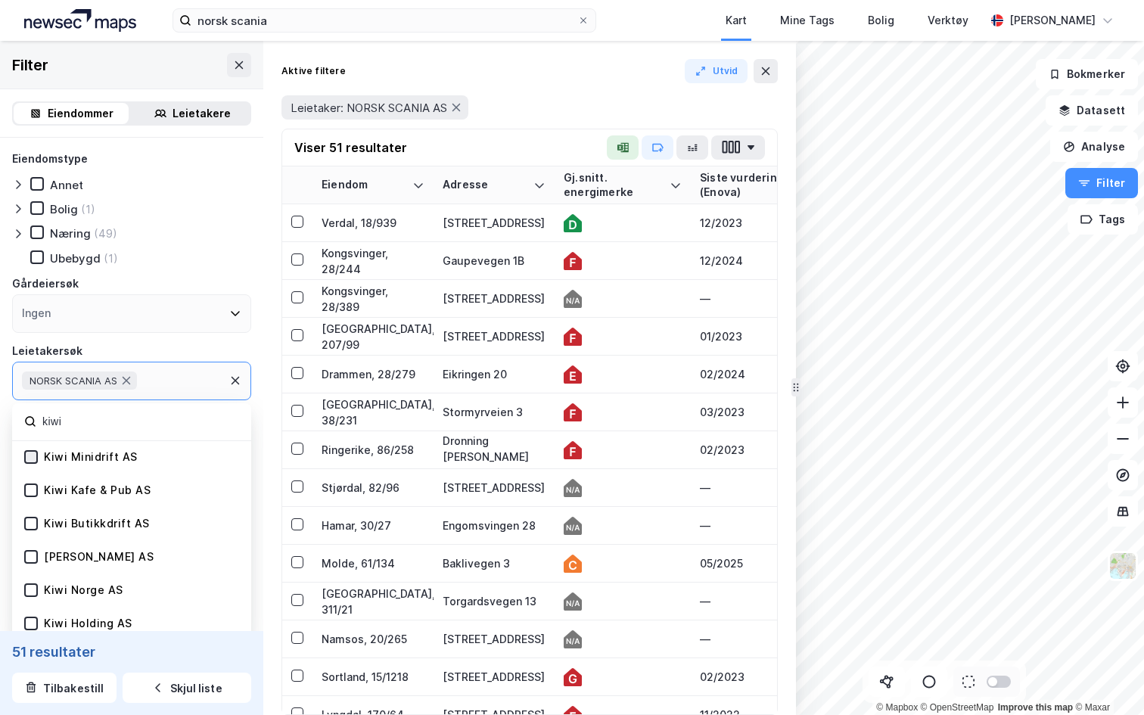
click at [29, 459] on icon at bounding box center [31, 456] width 8 height 5
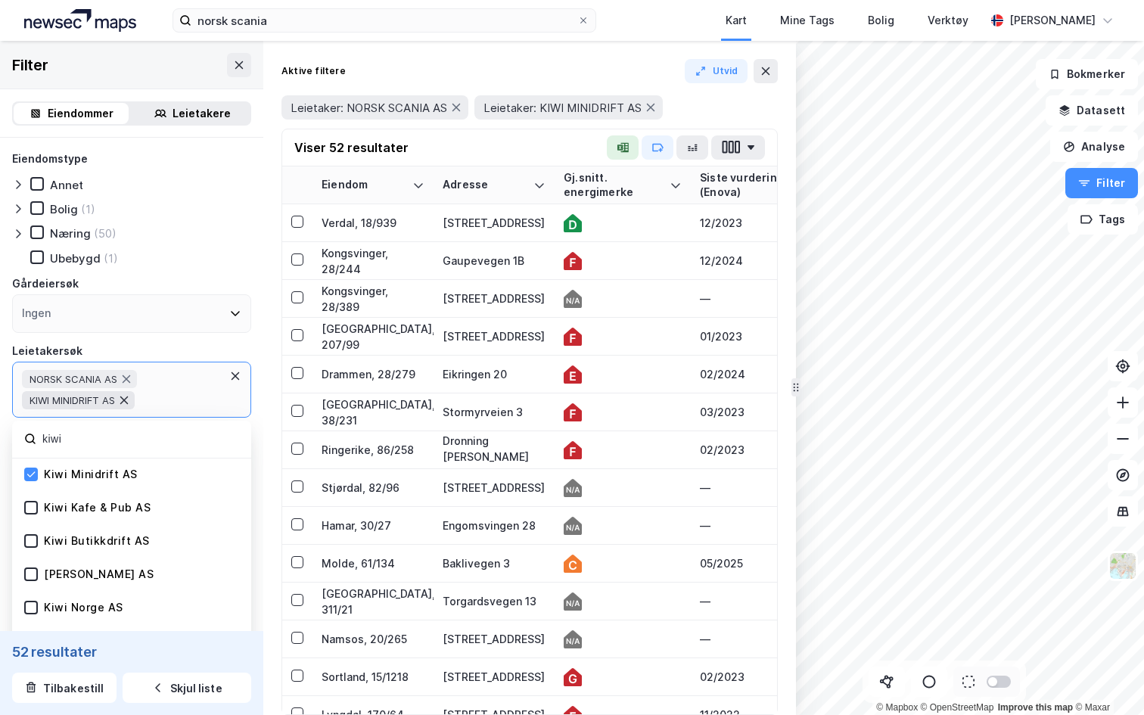
click at [127, 400] on icon at bounding box center [124, 401] width 8 height 8
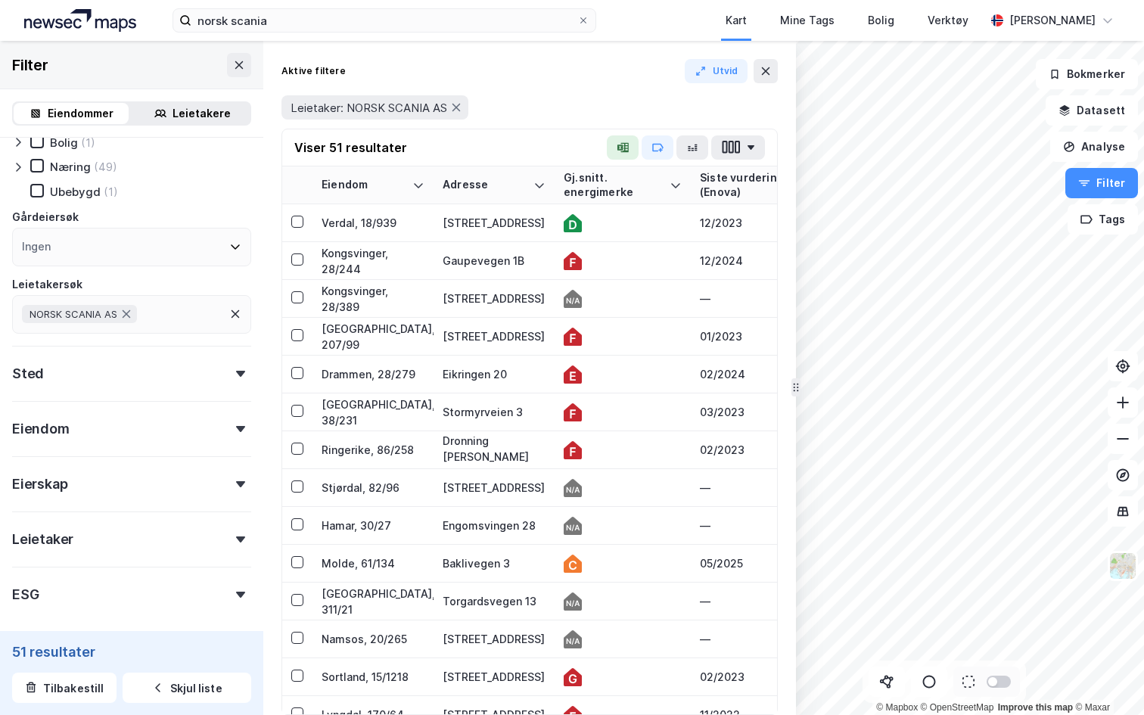
click at [123, 373] on div "Sted" at bounding box center [131, 367] width 239 height 43
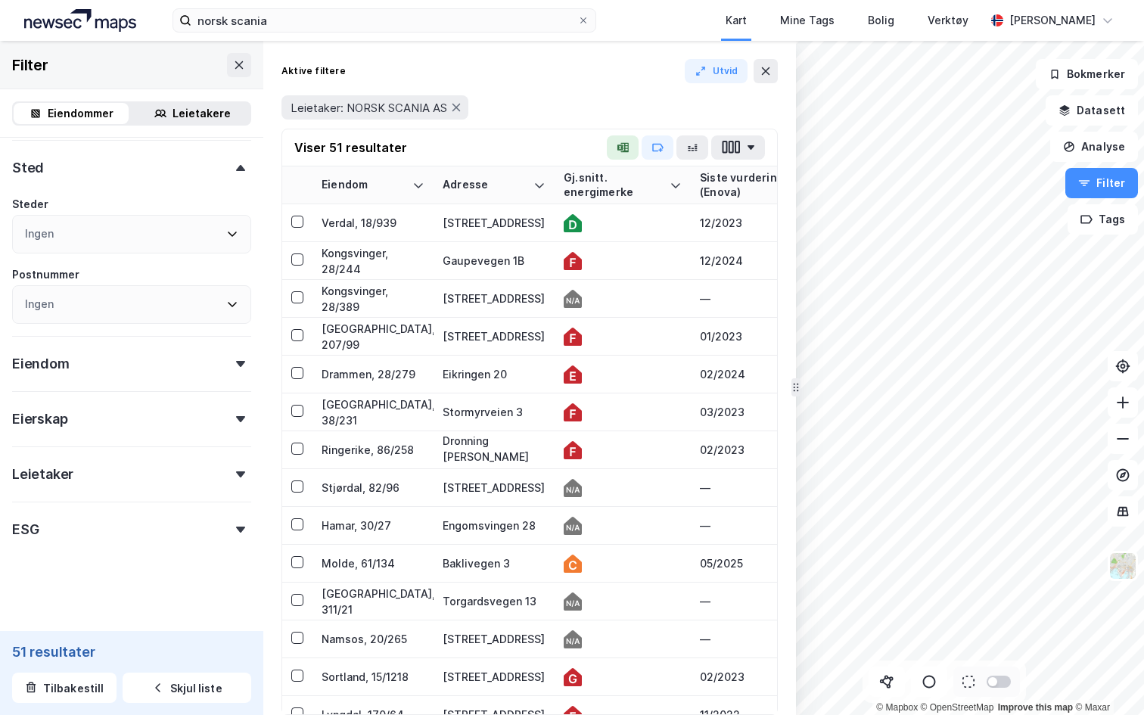
scroll to position [274, 0]
click at [109, 357] on div "Eiendom" at bounding box center [131, 355] width 239 height 43
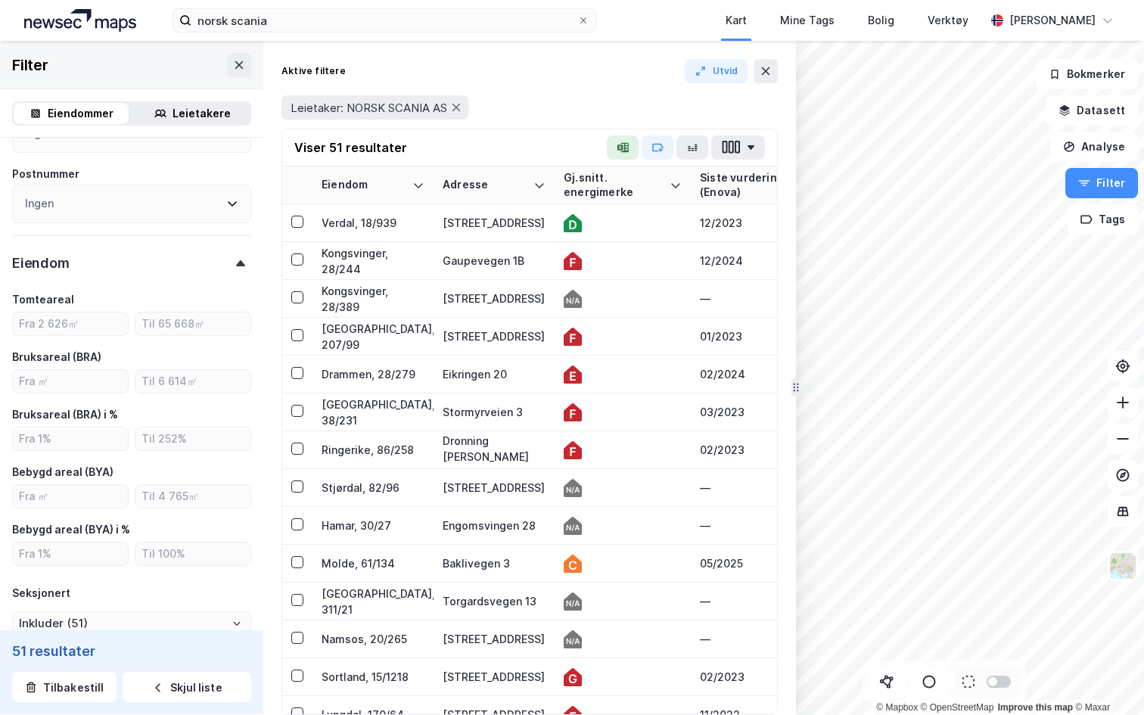
scroll to position [376, 0]
click at [85, 384] on input "number" at bounding box center [70, 378] width 115 height 23
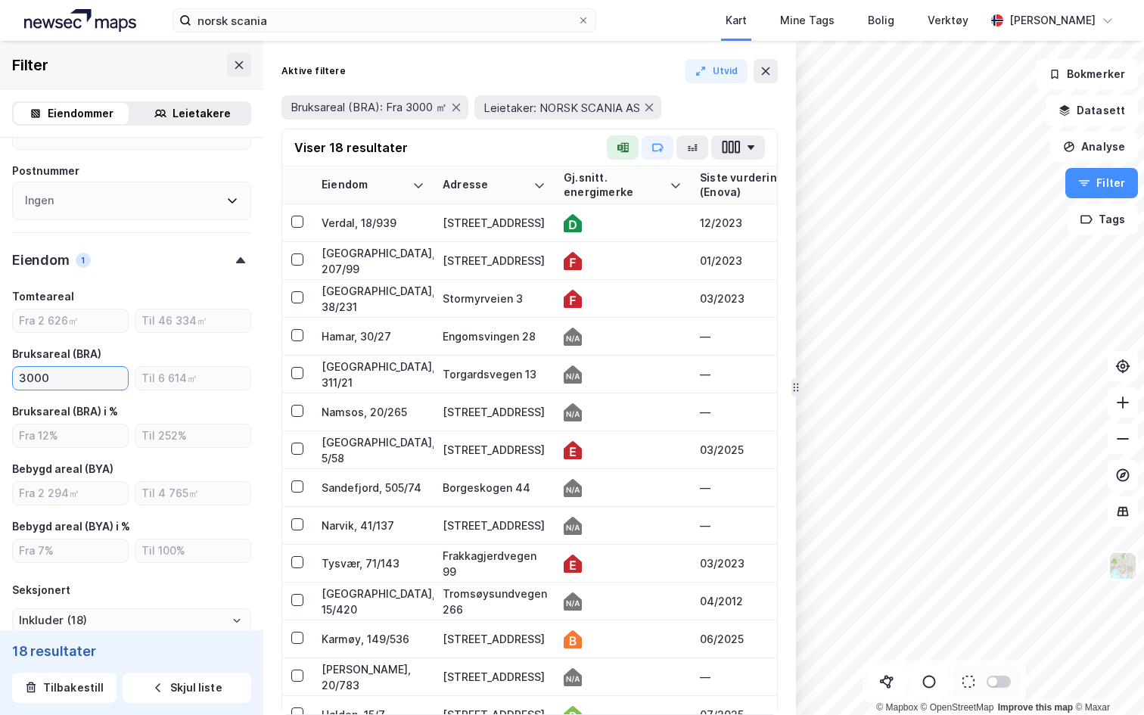
click at [87, 383] on input "3000" at bounding box center [70, 378] width 115 height 23
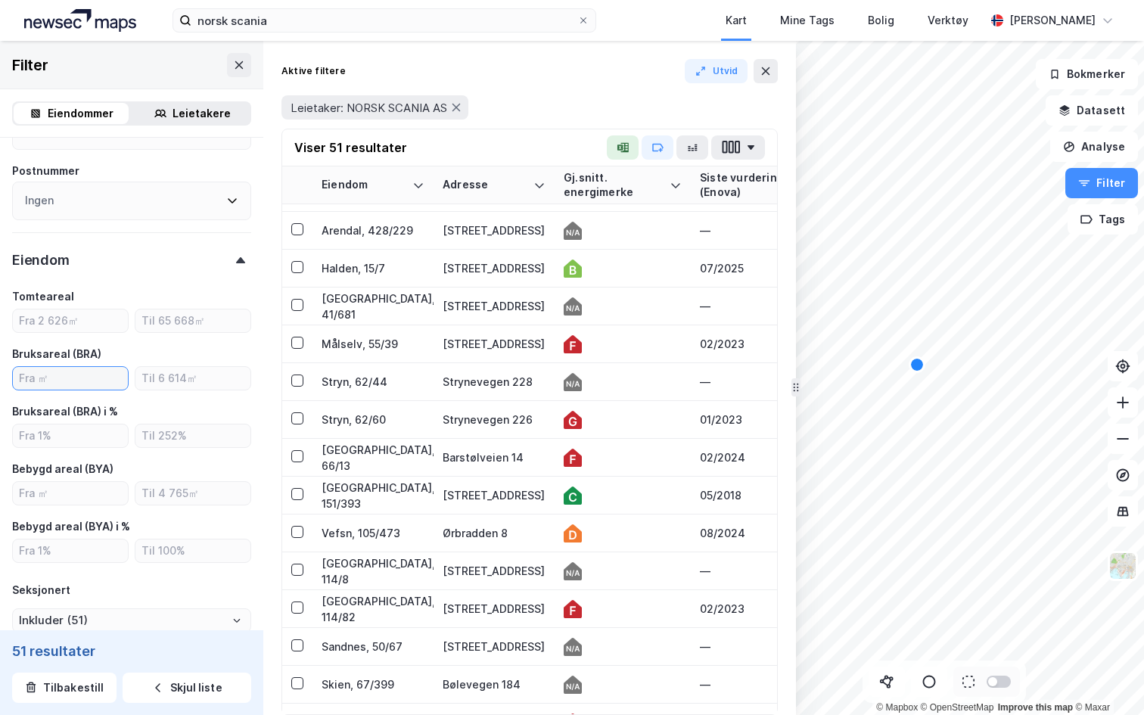
scroll to position [1227, 0]
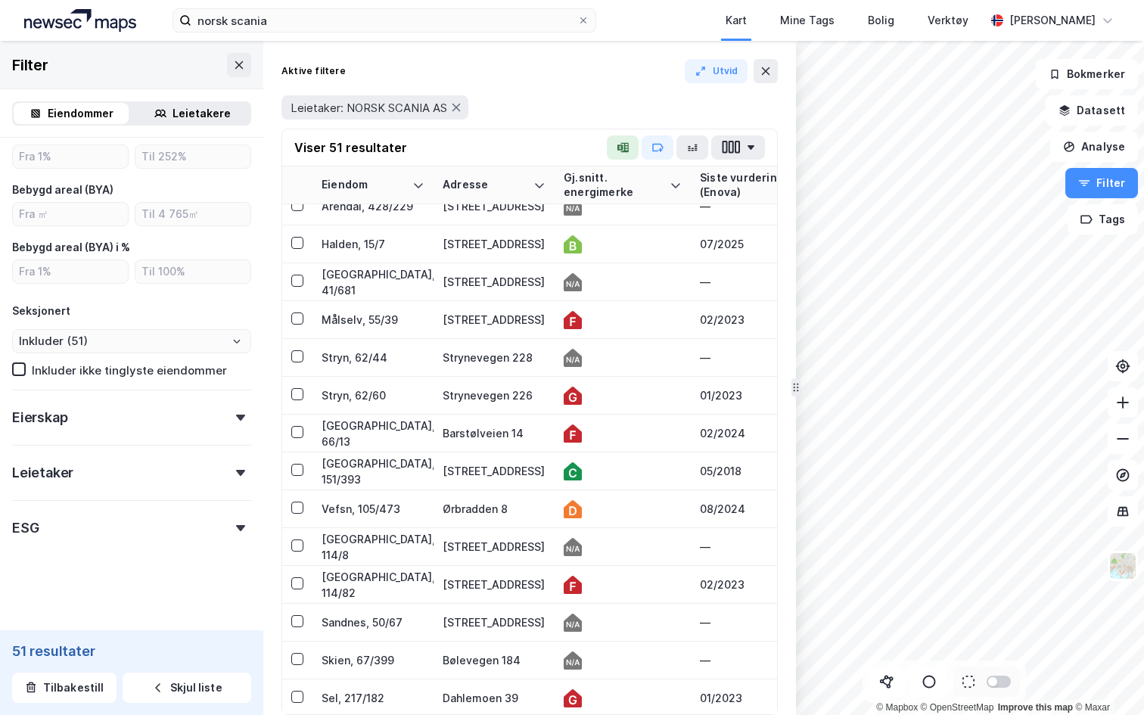
click at [61, 512] on div "ESG" at bounding box center [131, 521] width 239 height 43
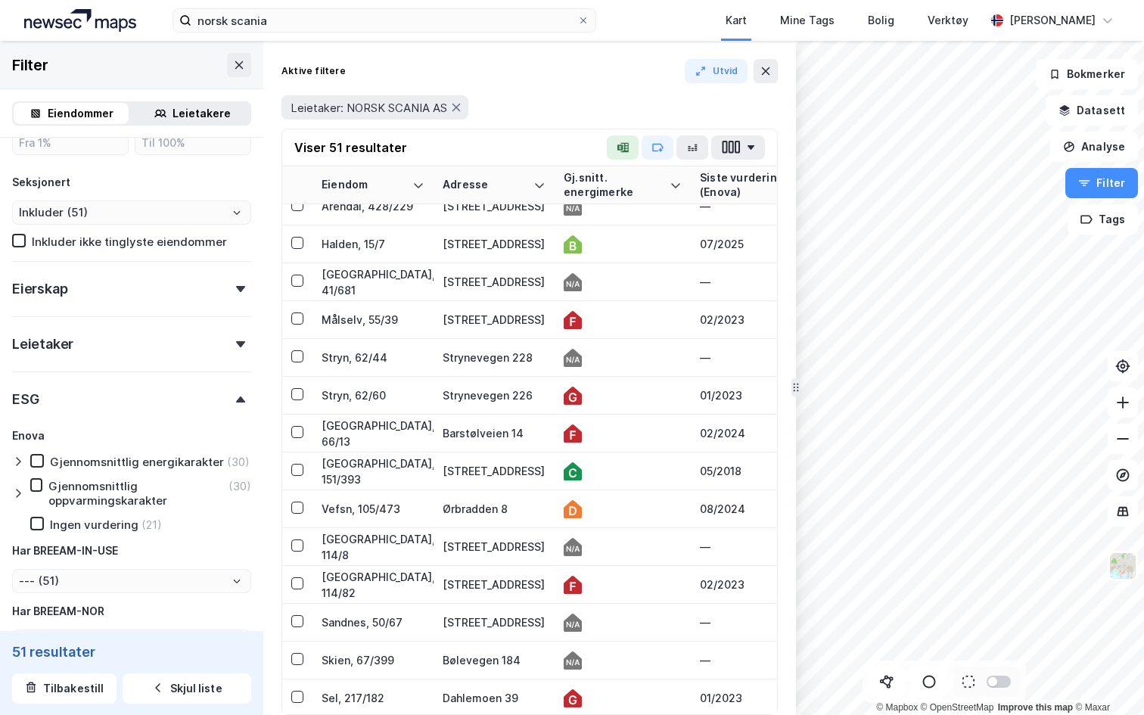
scroll to position [894, 0]
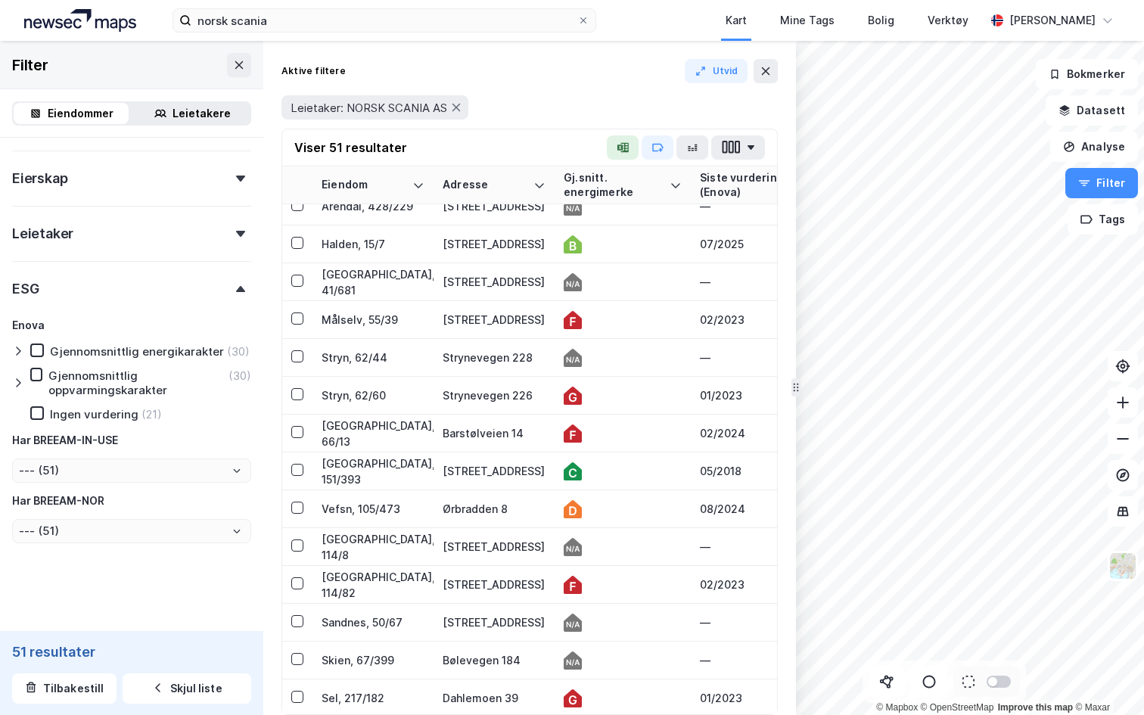
click at [23, 350] on icon at bounding box center [18, 351] width 12 height 12
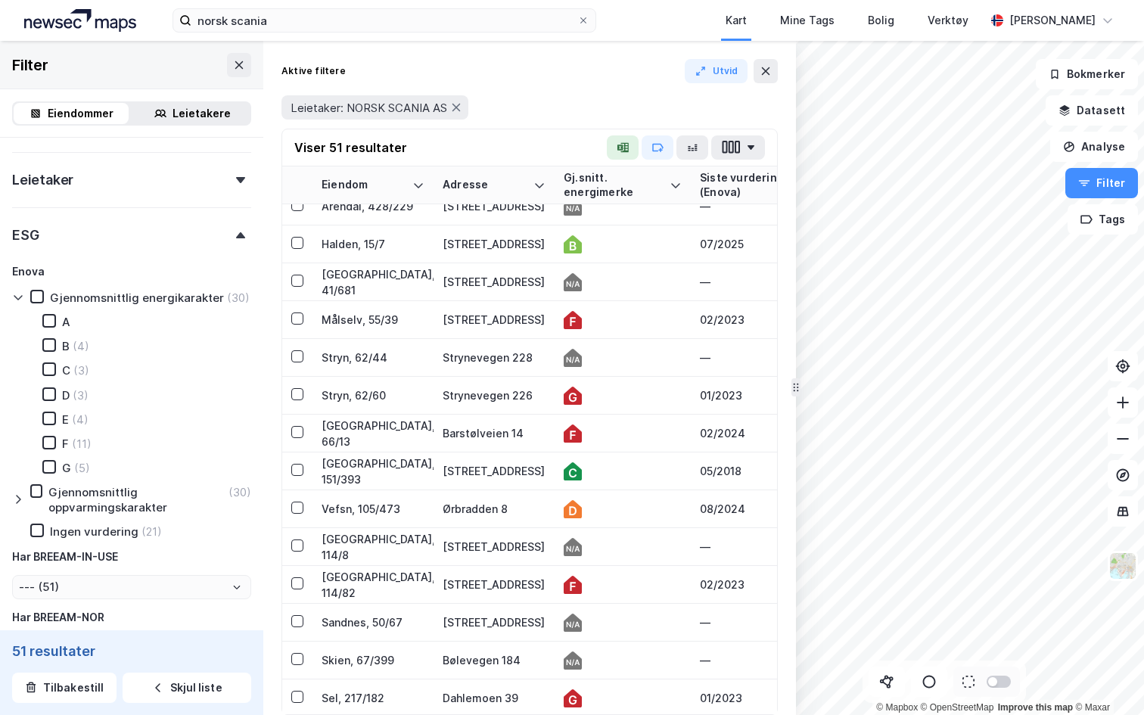
scroll to position [957, 0]
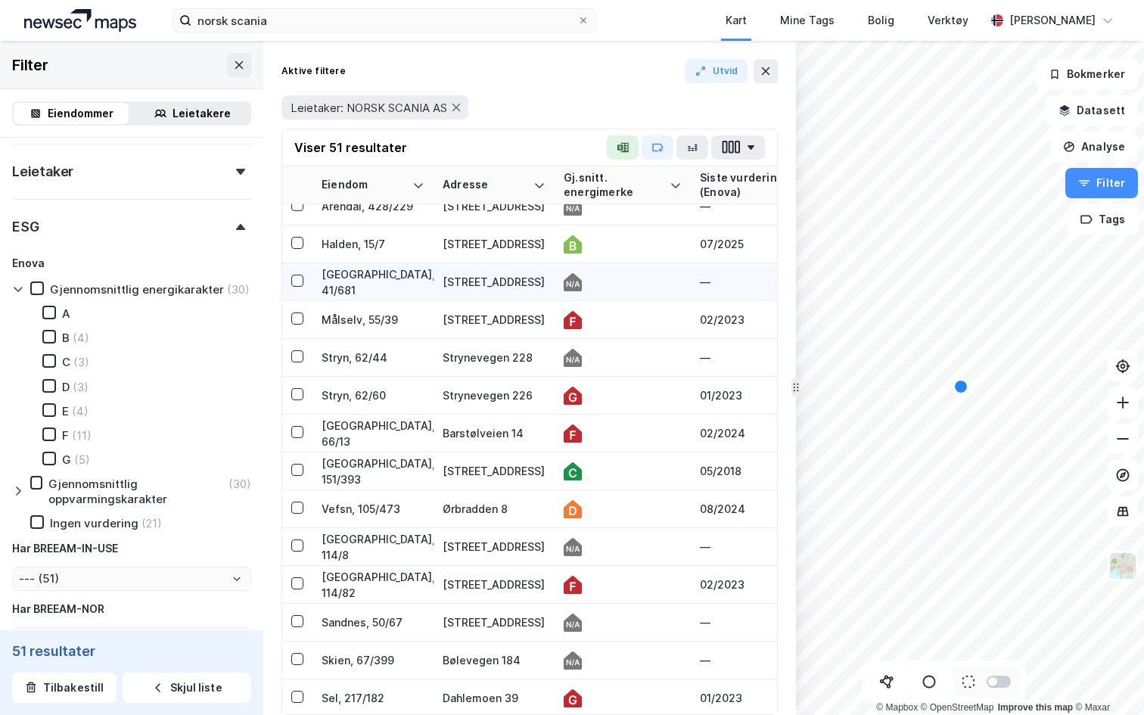
click at [519, 286] on div "Korgvegen 30" at bounding box center [494, 282] width 103 height 16
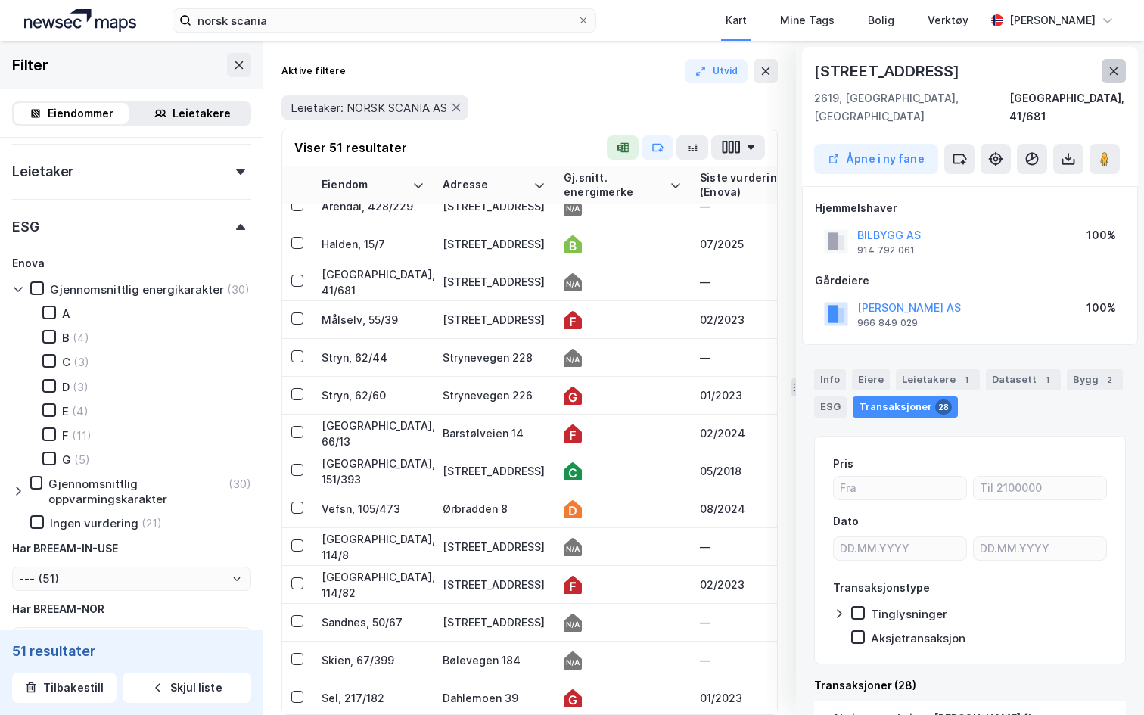
click at [1118, 71] on icon at bounding box center [1114, 71] width 12 height 12
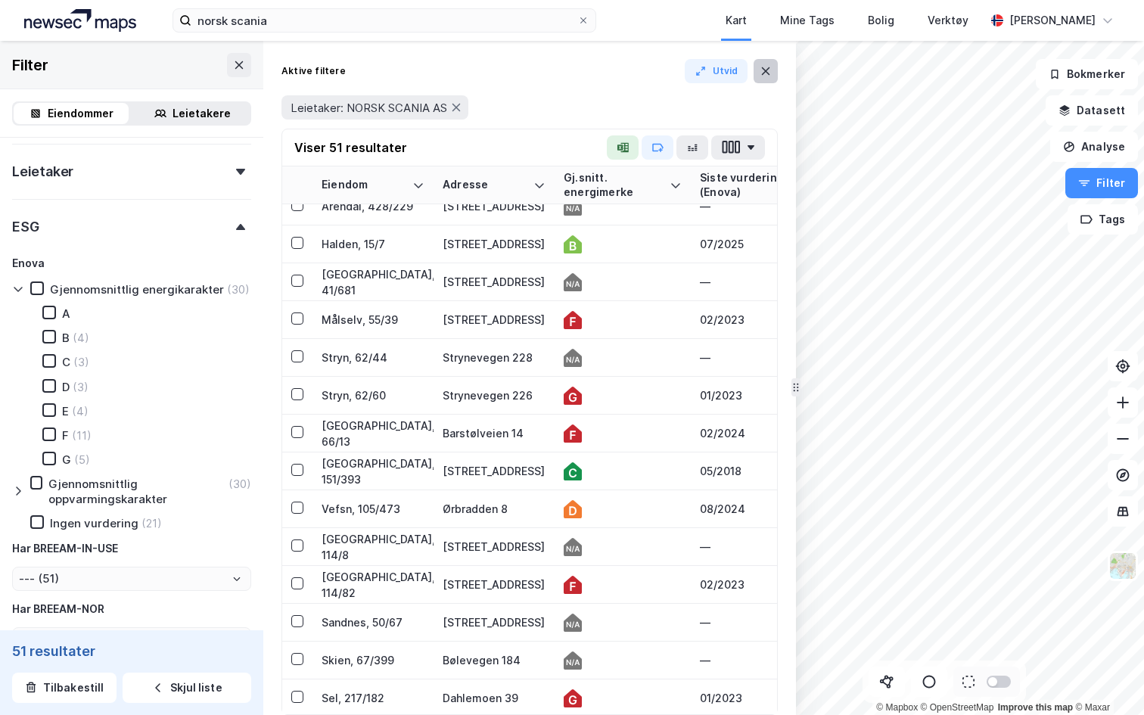
click at [763, 77] on button at bounding box center [766, 71] width 24 height 24
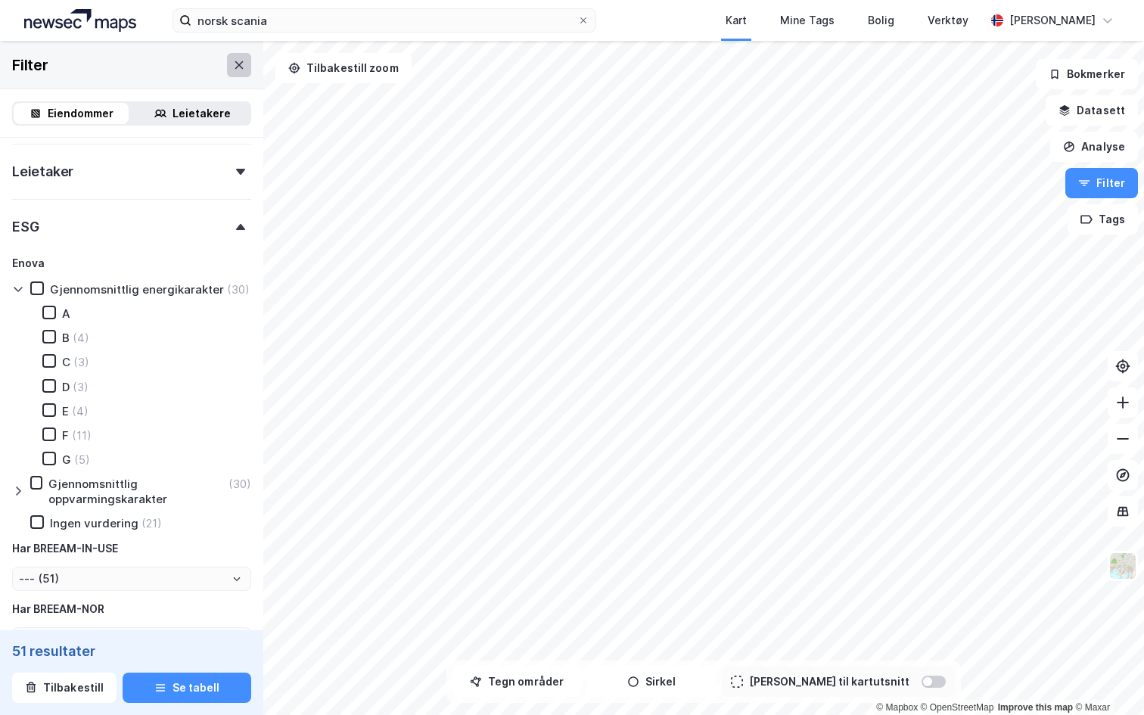
click at [229, 57] on button at bounding box center [239, 65] width 24 height 24
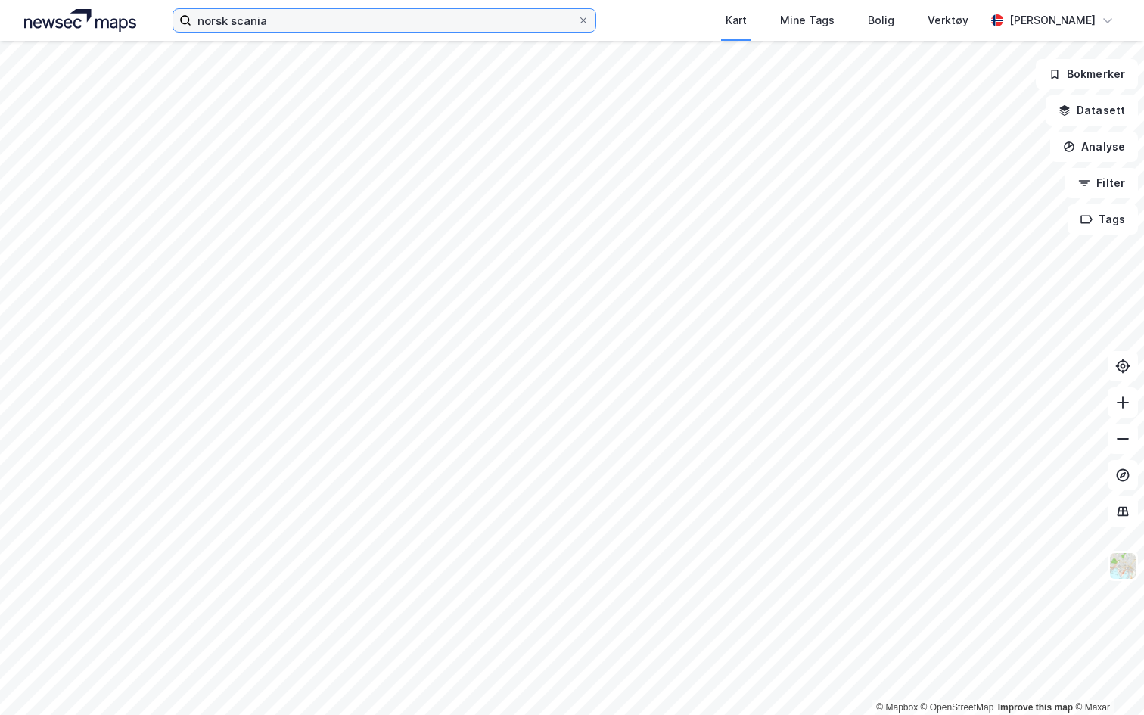
click at [281, 31] on label "norsk scania" at bounding box center [385, 20] width 424 height 24
click at [281, 31] on input "norsk scania" at bounding box center [384, 20] width 386 height 23
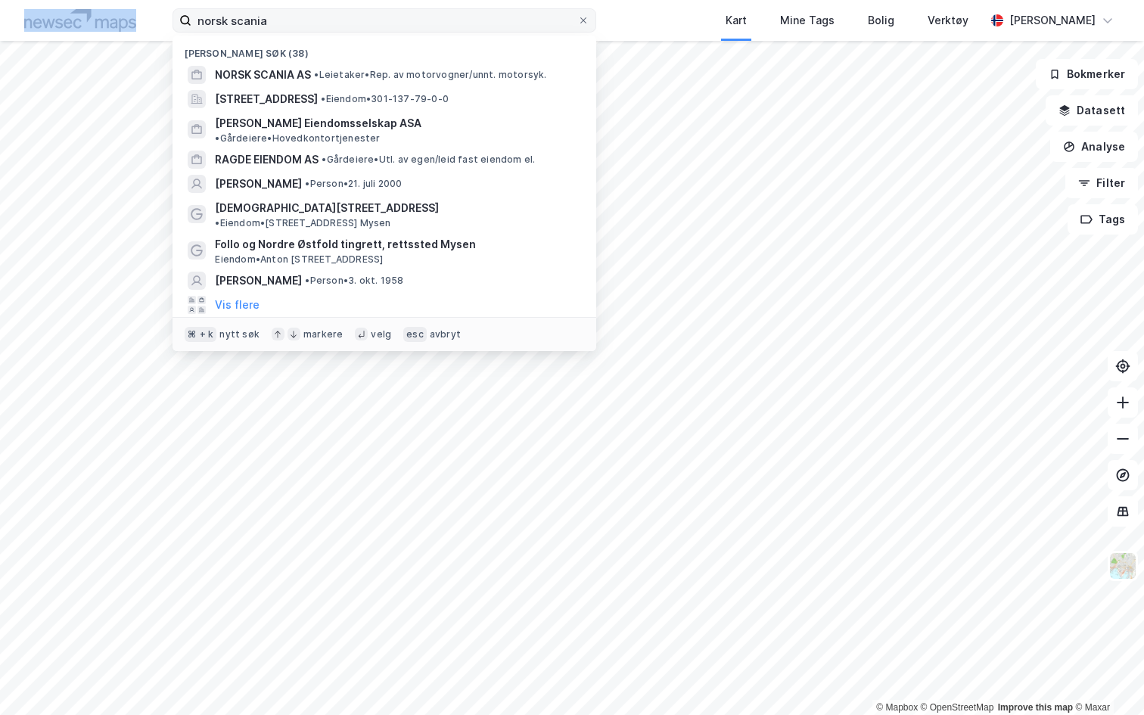
click at [281, 31] on label "norsk scania" at bounding box center [385, 20] width 424 height 24
click at [281, 31] on input "norsk scania" at bounding box center [384, 20] width 386 height 23
click at [281, 31] on label "norsk scania" at bounding box center [385, 20] width 424 height 24
click at [281, 31] on input "norsk scania" at bounding box center [384, 20] width 386 height 23
click at [294, 29] on input "norsk scania" at bounding box center [384, 20] width 386 height 23
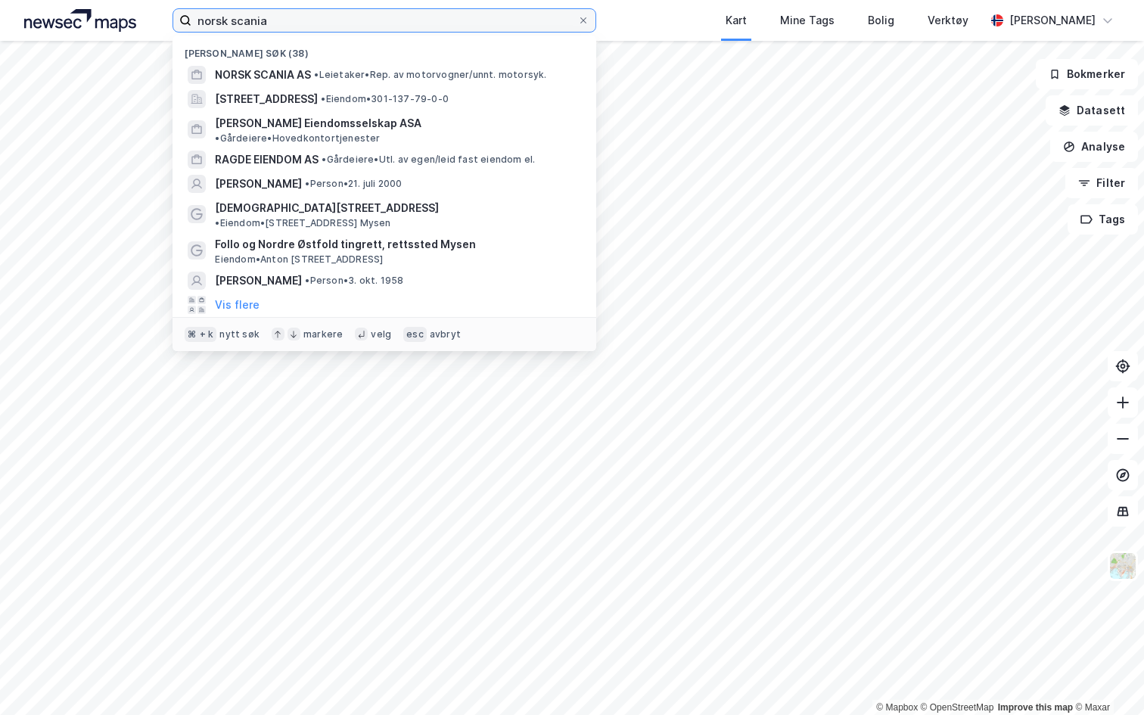
click at [294, 29] on input "norsk scania" at bounding box center [384, 20] width 386 height 23
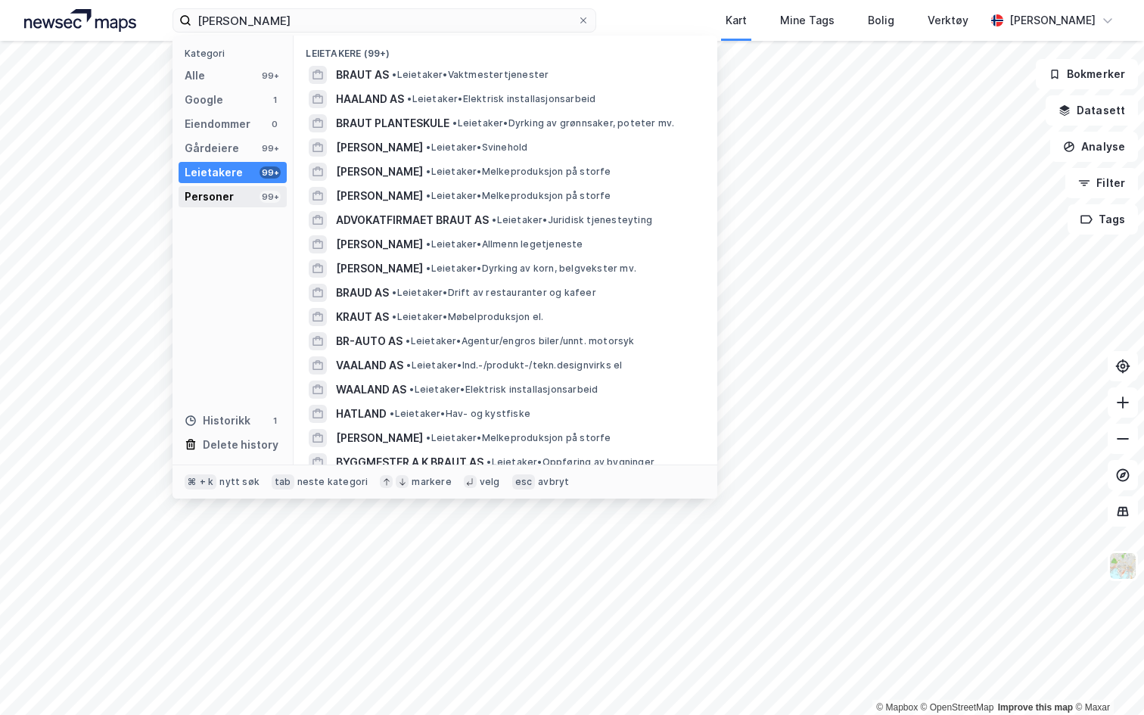
click at [241, 201] on div "Personer 99+" at bounding box center [233, 196] width 108 height 21
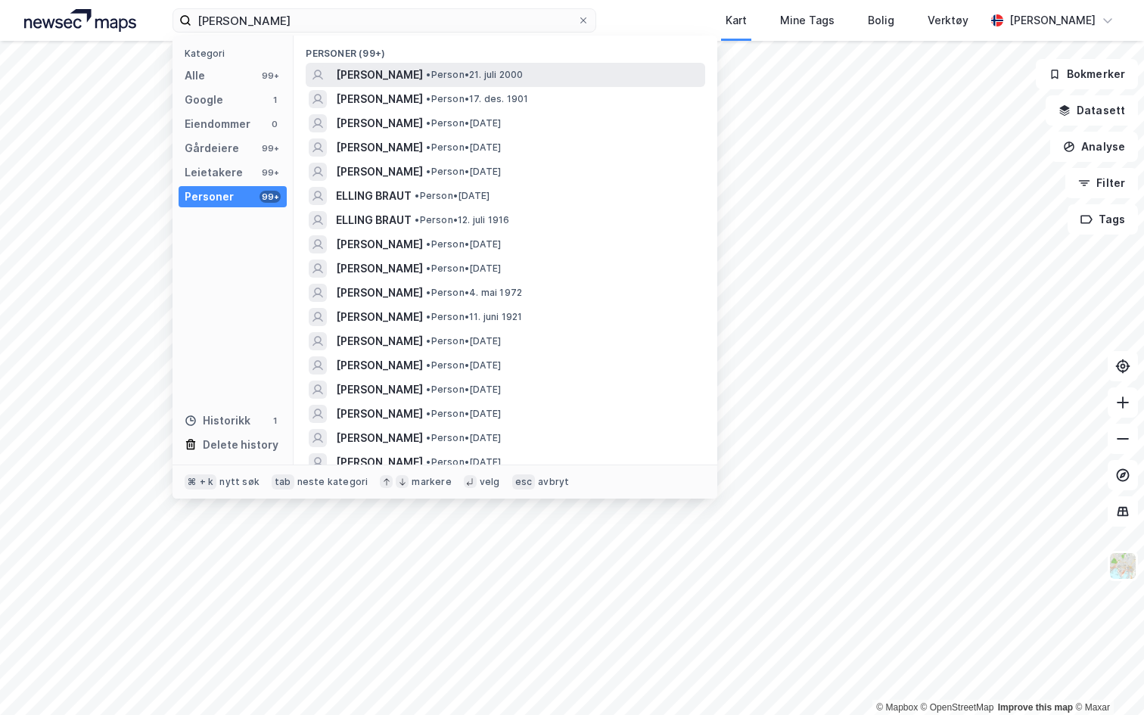
click at [411, 70] on span "ERLING BRAUT HAALAND" at bounding box center [379, 75] width 87 height 18
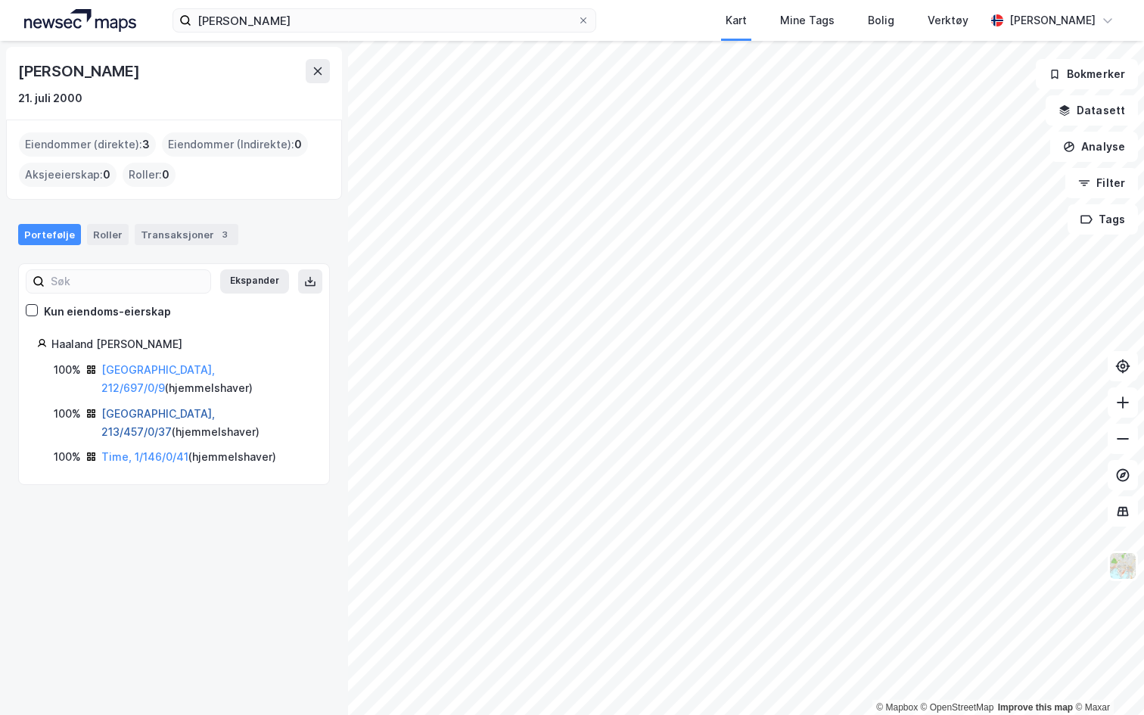
click at [154, 407] on link "Oslo, 213/457/0/37" at bounding box center [158, 422] width 114 height 31
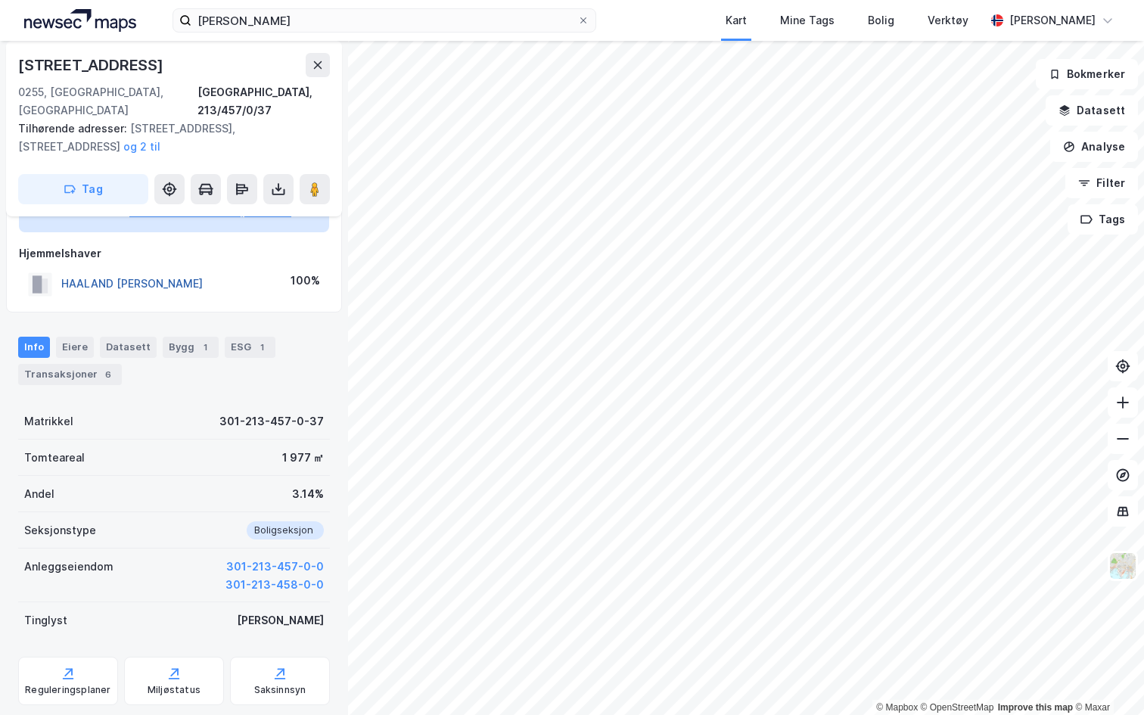
scroll to position [135, 0]
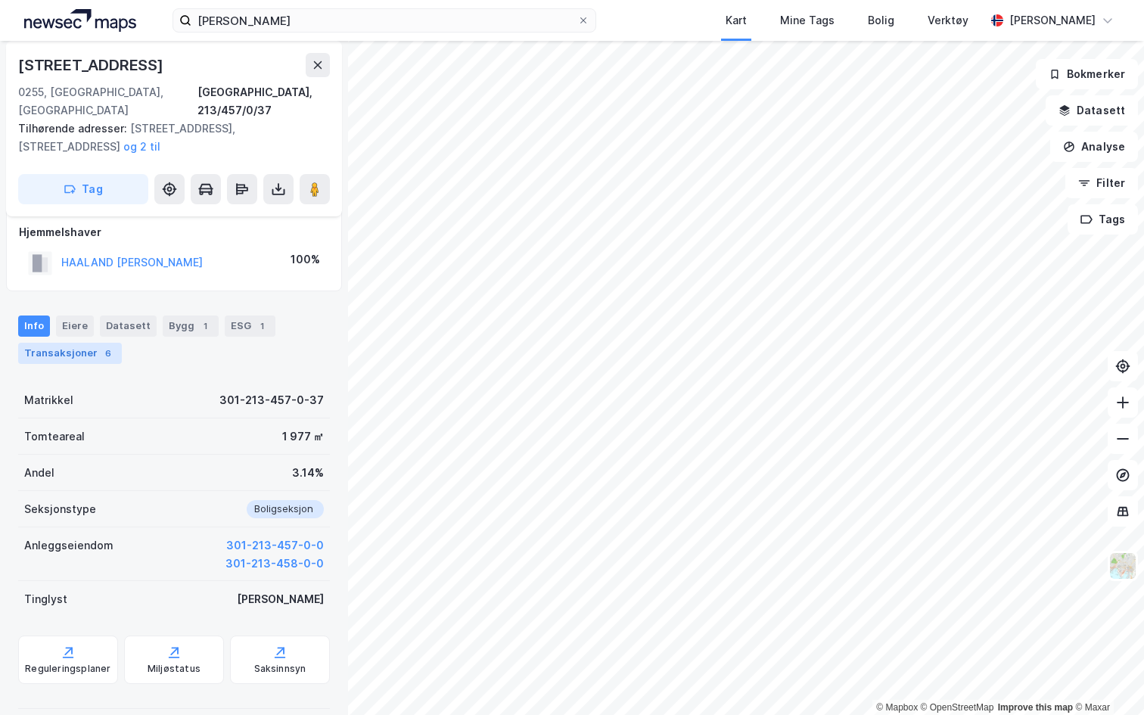
click at [75, 343] on div "Transaksjoner 6" at bounding box center [70, 353] width 104 height 21
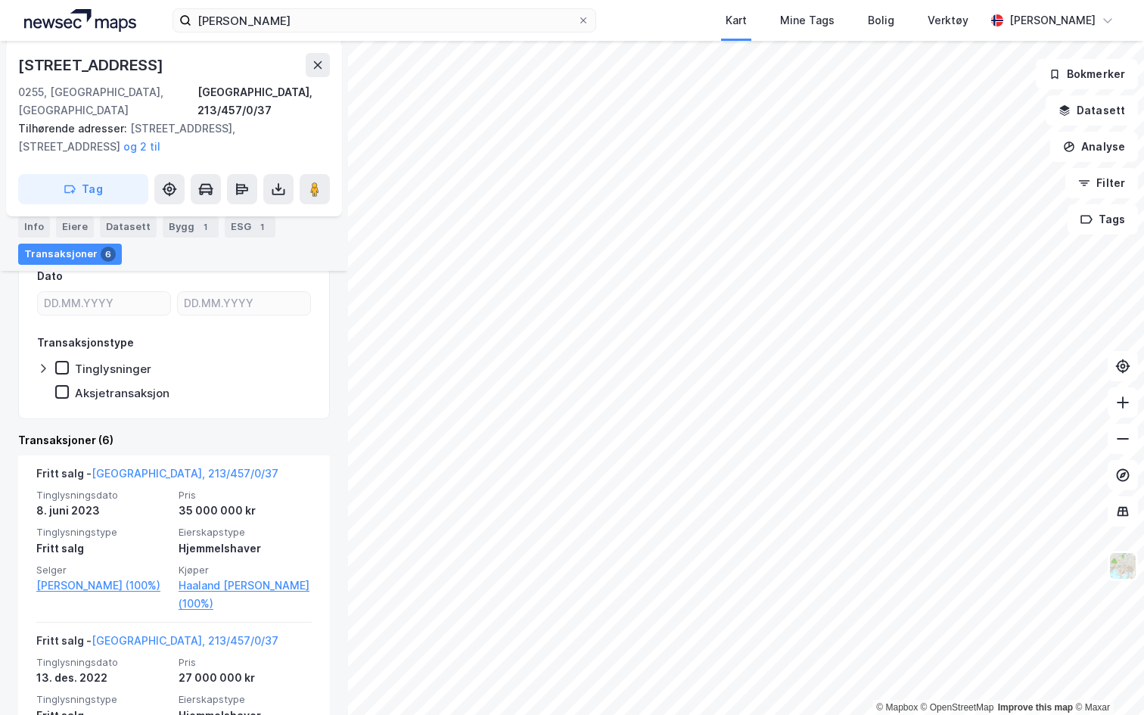
scroll to position [272, 0]
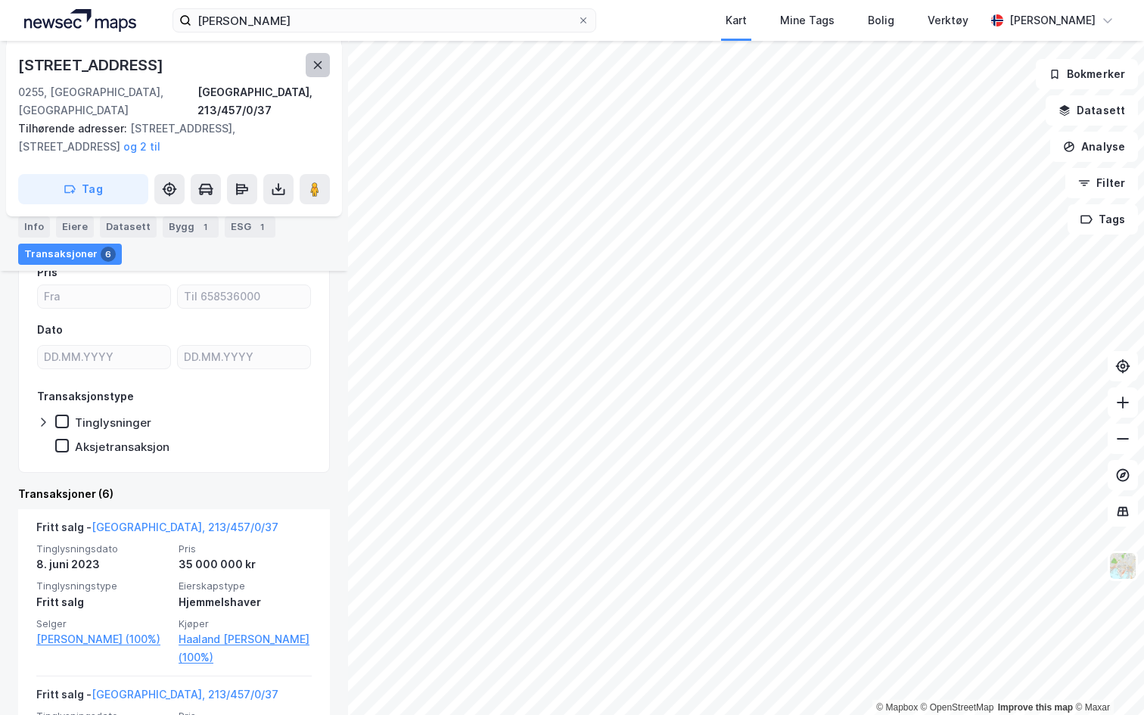
click at [316, 60] on icon at bounding box center [318, 65] width 12 height 12
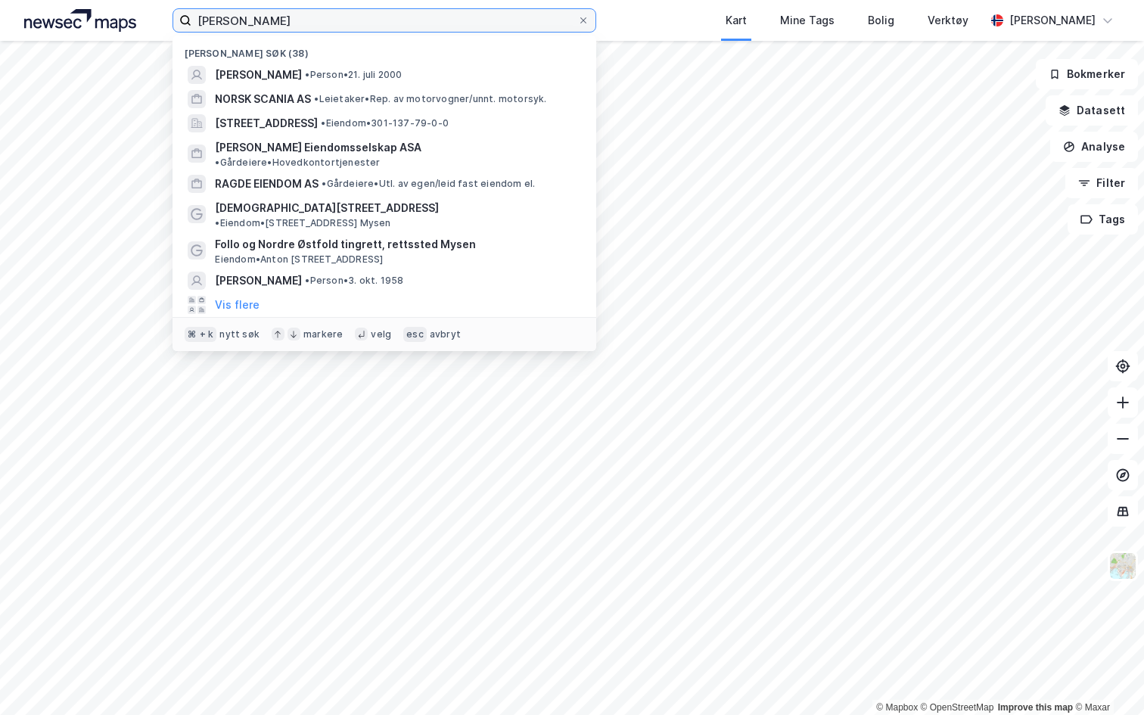
click at [271, 9] on input "erling braut haaland" at bounding box center [384, 20] width 386 height 23
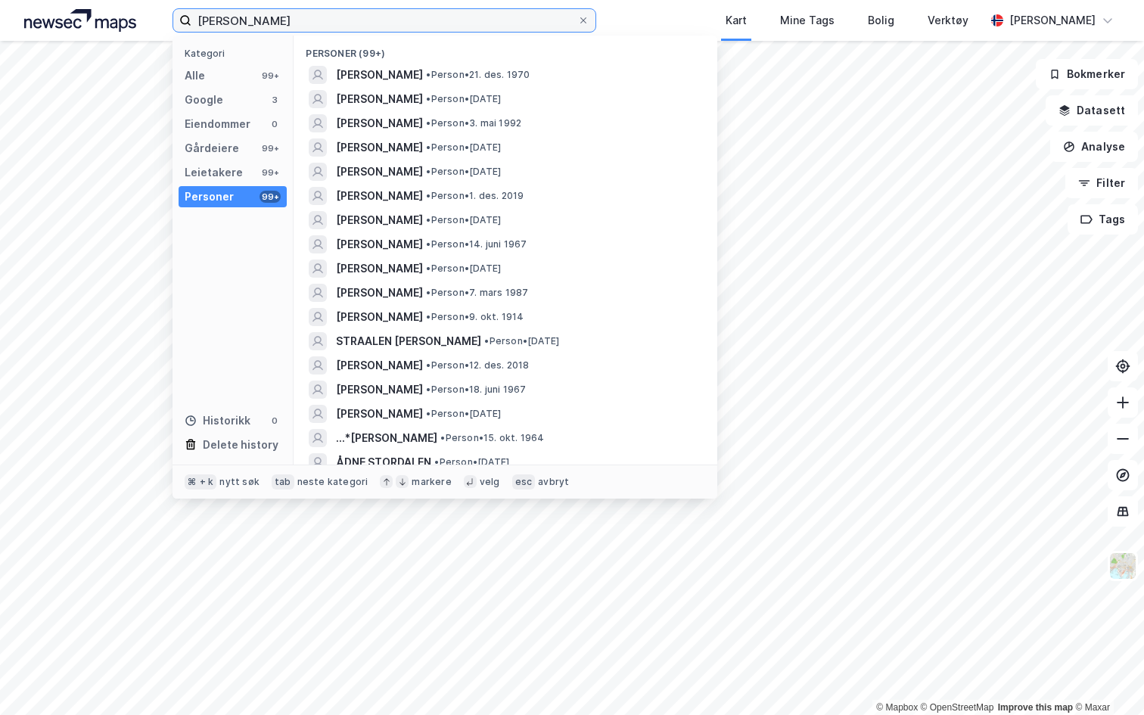
click at [235, 21] on input "petter stordalen" at bounding box center [384, 20] width 386 height 23
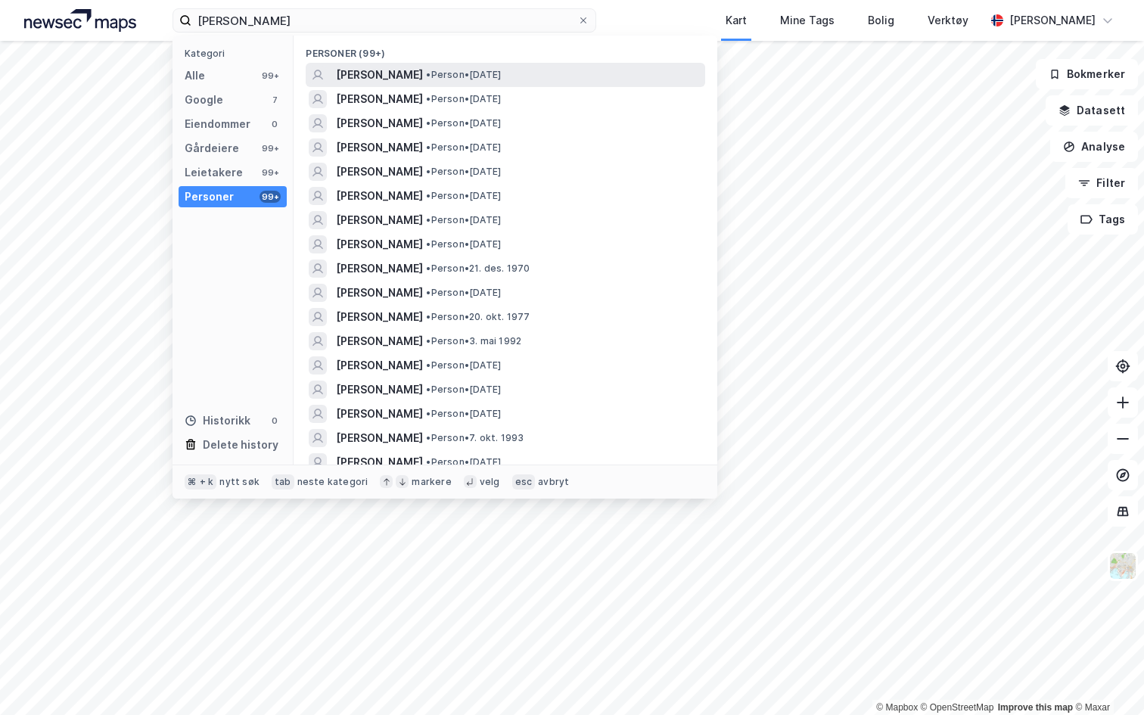
click at [423, 76] on span "PETTER ANKER STORDALEN" at bounding box center [379, 75] width 87 height 18
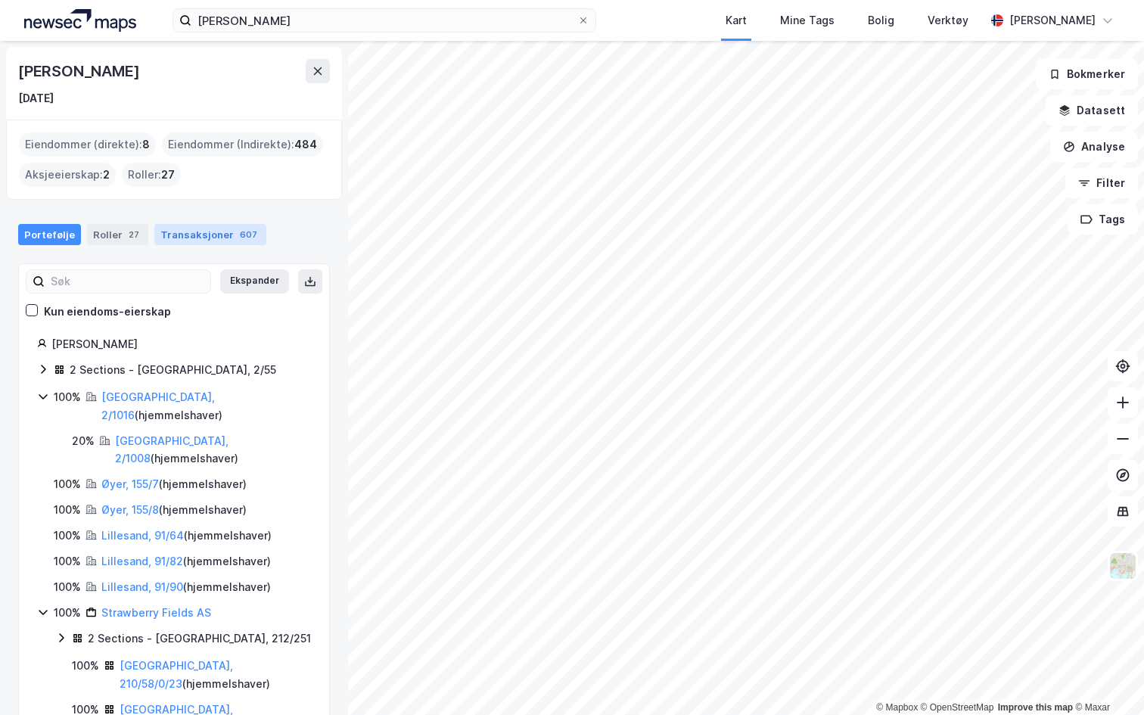
click at [189, 236] on div "Transaksjoner 607" at bounding box center [210, 234] width 112 height 21
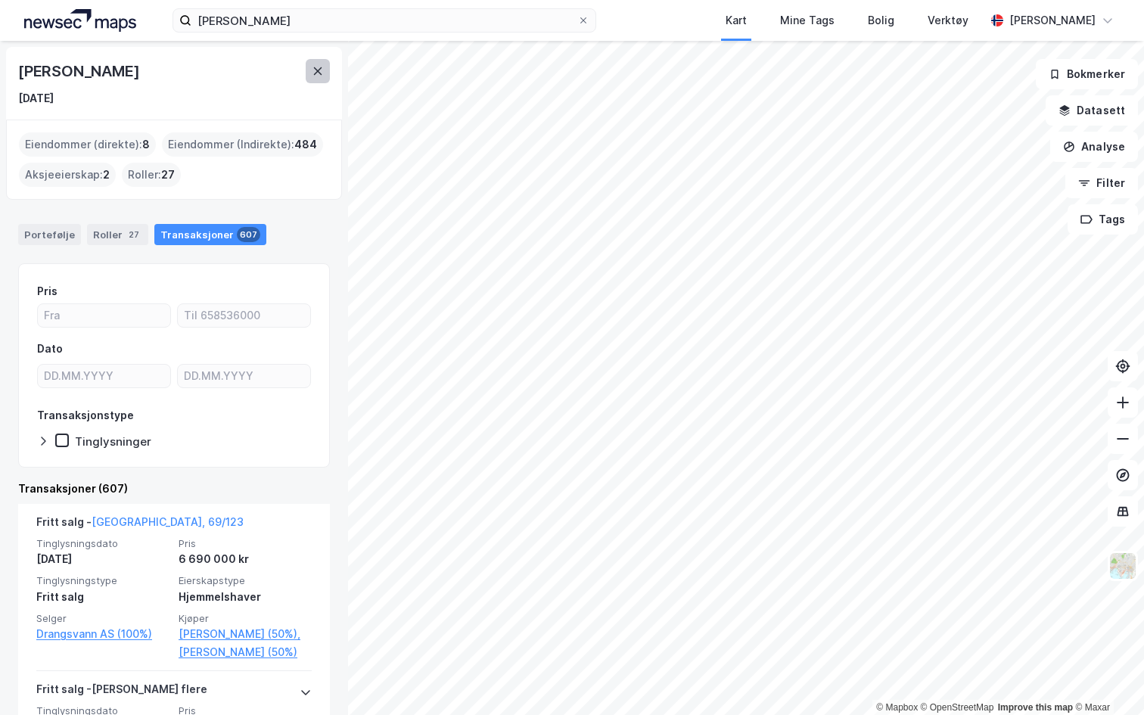
click at [319, 75] on icon at bounding box center [318, 71] width 12 height 12
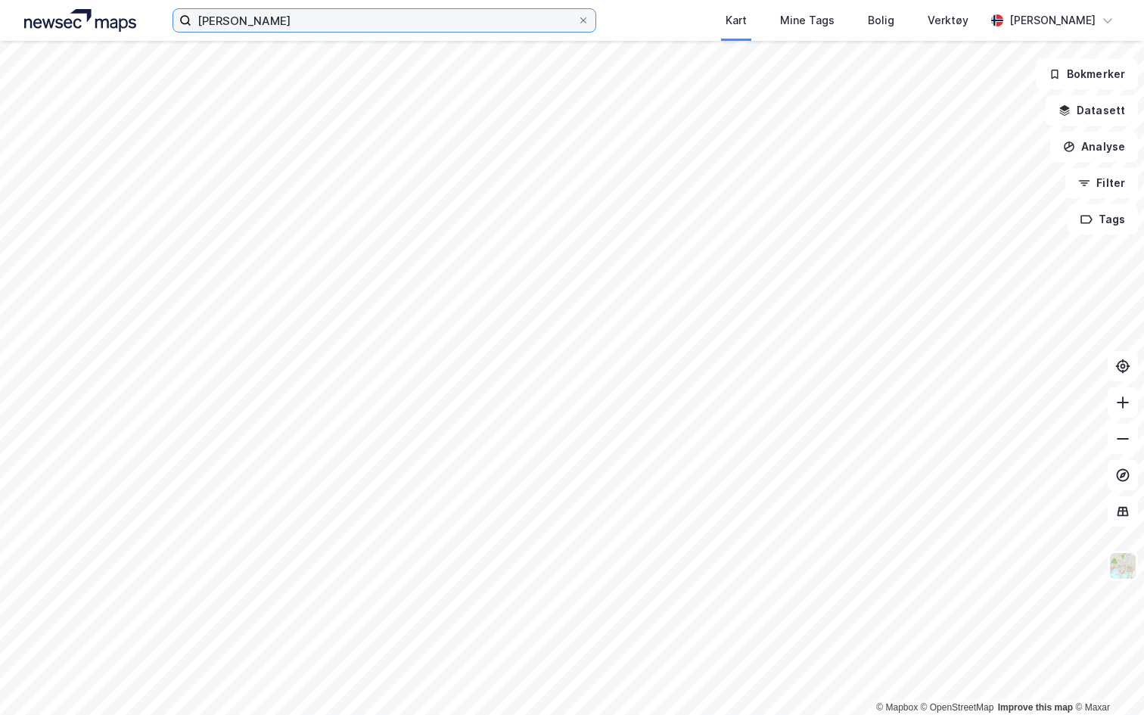
click at [280, 24] on input "petter anker stordalen" at bounding box center [384, 20] width 386 height 23
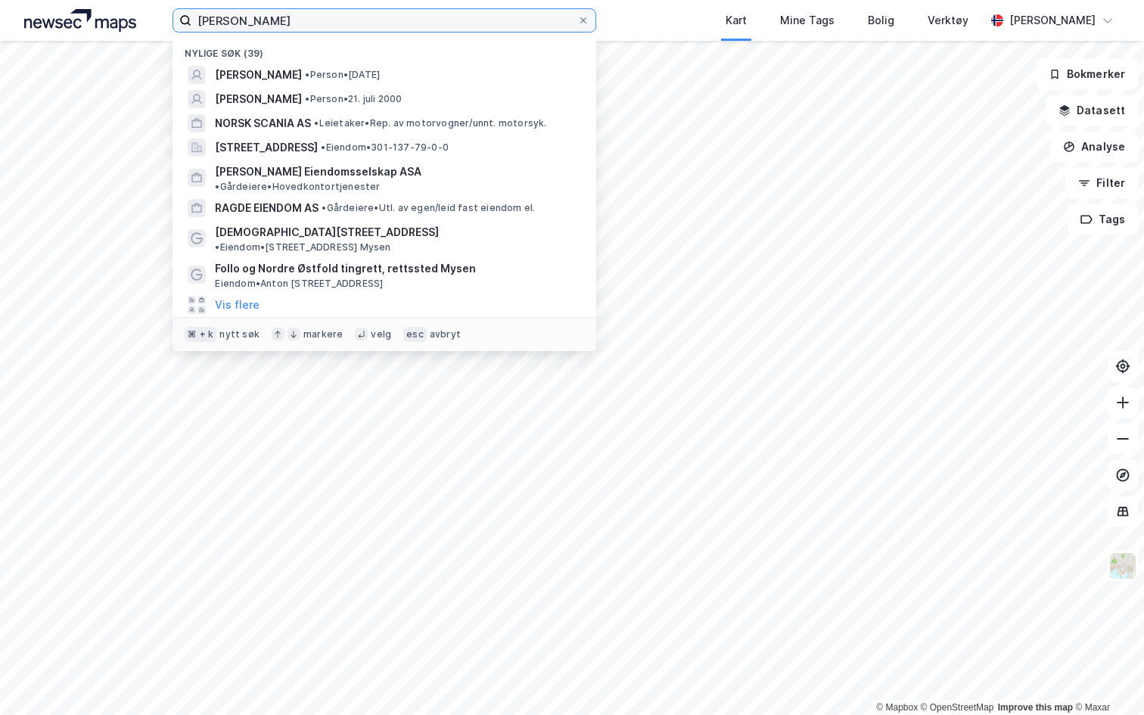
click at [280, 24] on input "petter anker stordalen" at bounding box center [384, 20] width 386 height 23
click at [117, 25] on img at bounding box center [80, 20] width 112 height 23
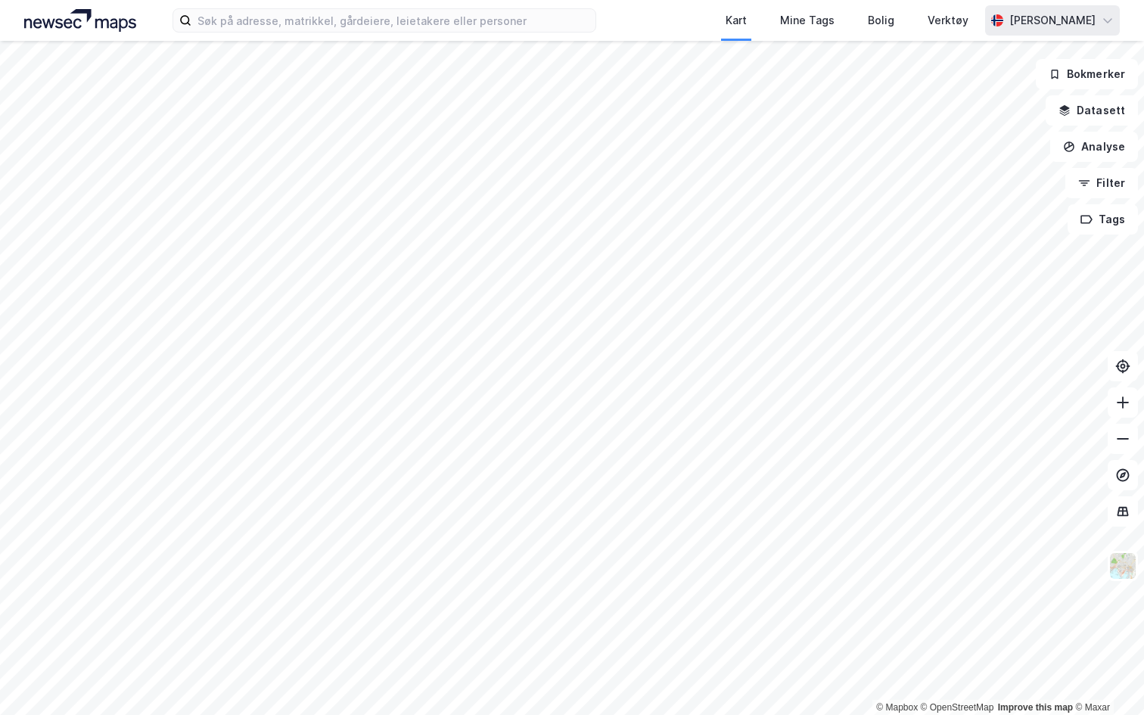
click at [1039, 23] on div "[PERSON_NAME]" at bounding box center [1053, 20] width 86 height 18
click at [1004, 97] on div "Åpne Supervisor portalen" at bounding box center [1024, 93] width 134 height 18
click at [1024, 21] on div "[PERSON_NAME]" at bounding box center [1053, 20] width 86 height 18
click at [1002, 85] on div "Åpne Supervisor portalen" at bounding box center [1024, 93] width 134 height 18
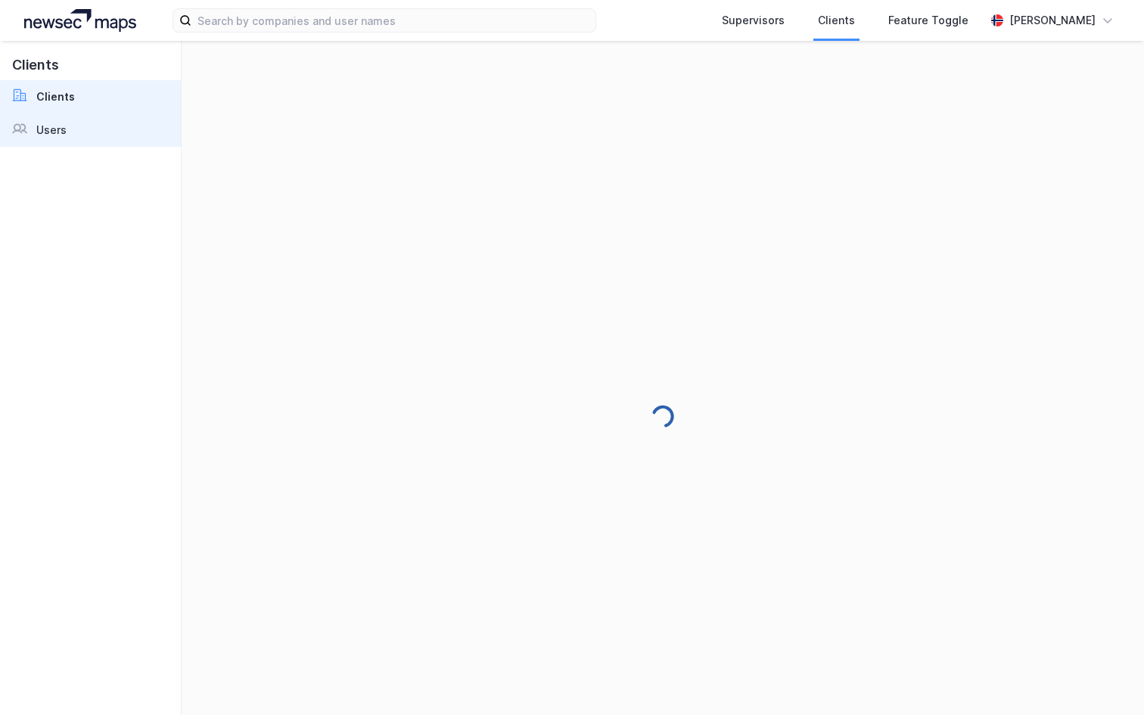
click at [80, 138] on link "Users" at bounding box center [90, 130] width 181 height 33
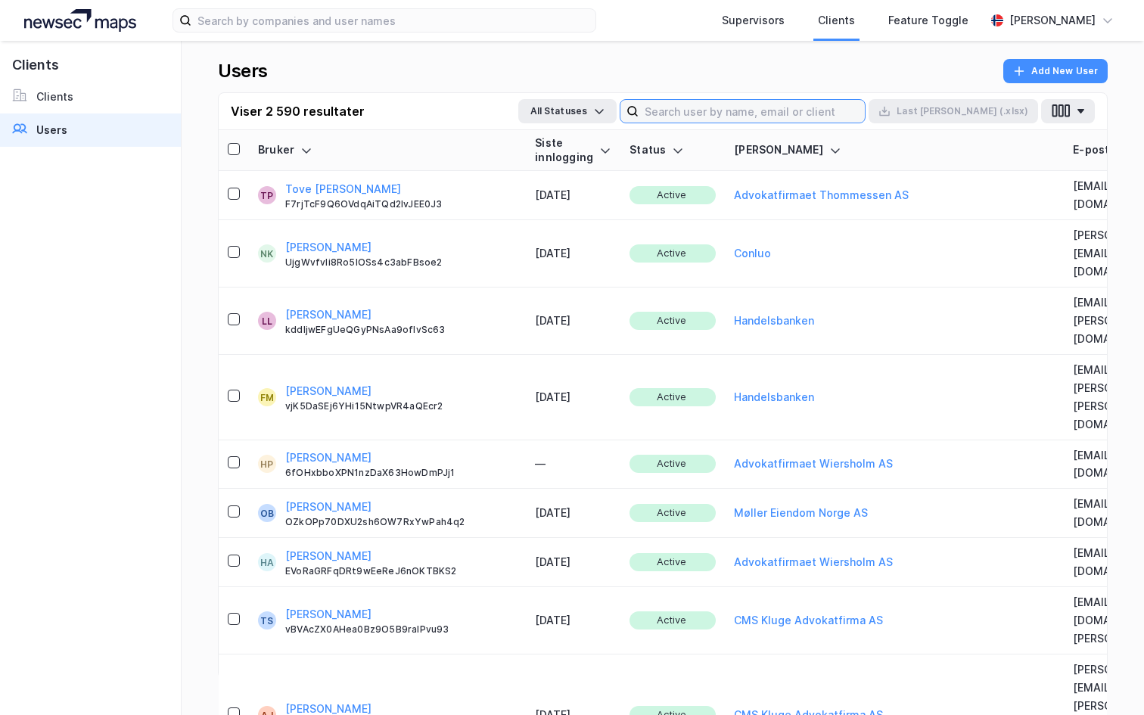
click at [751, 114] on input at bounding box center [752, 111] width 226 height 23
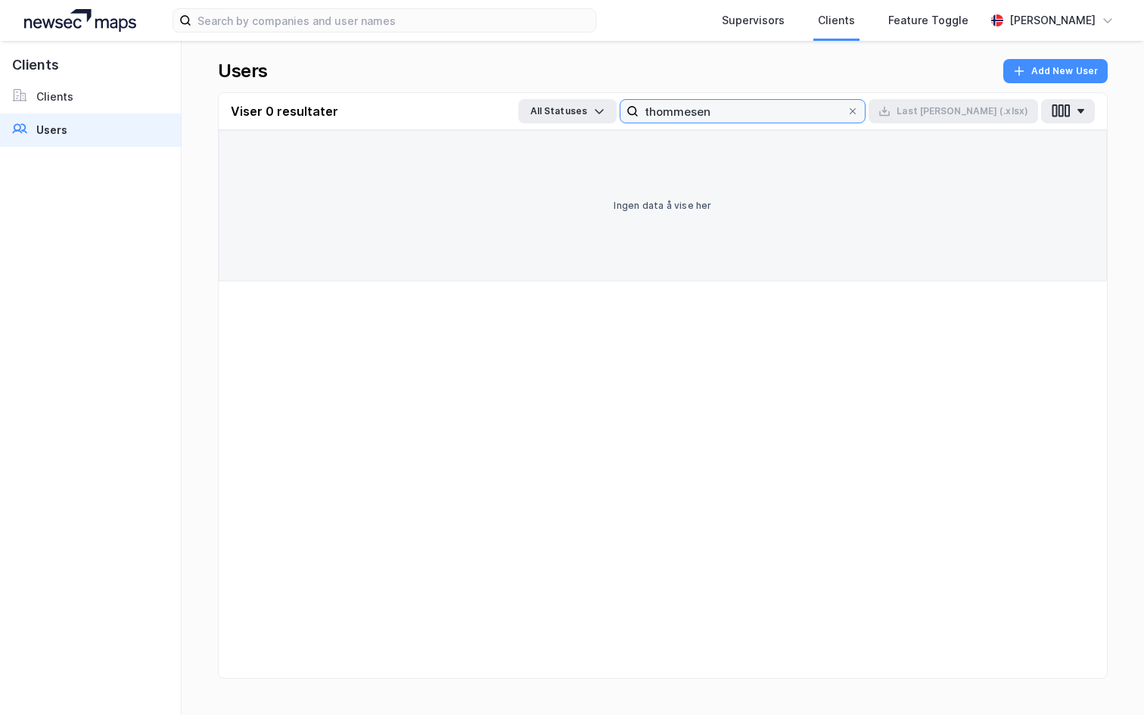
click at [748, 110] on input "thommesen" at bounding box center [743, 111] width 208 height 23
type input "thomesen"
click at [76, 115] on link "Users" at bounding box center [90, 130] width 181 height 33
click at [76, 86] on link "Clients" at bounding box center [90, 96] width 181 height 33
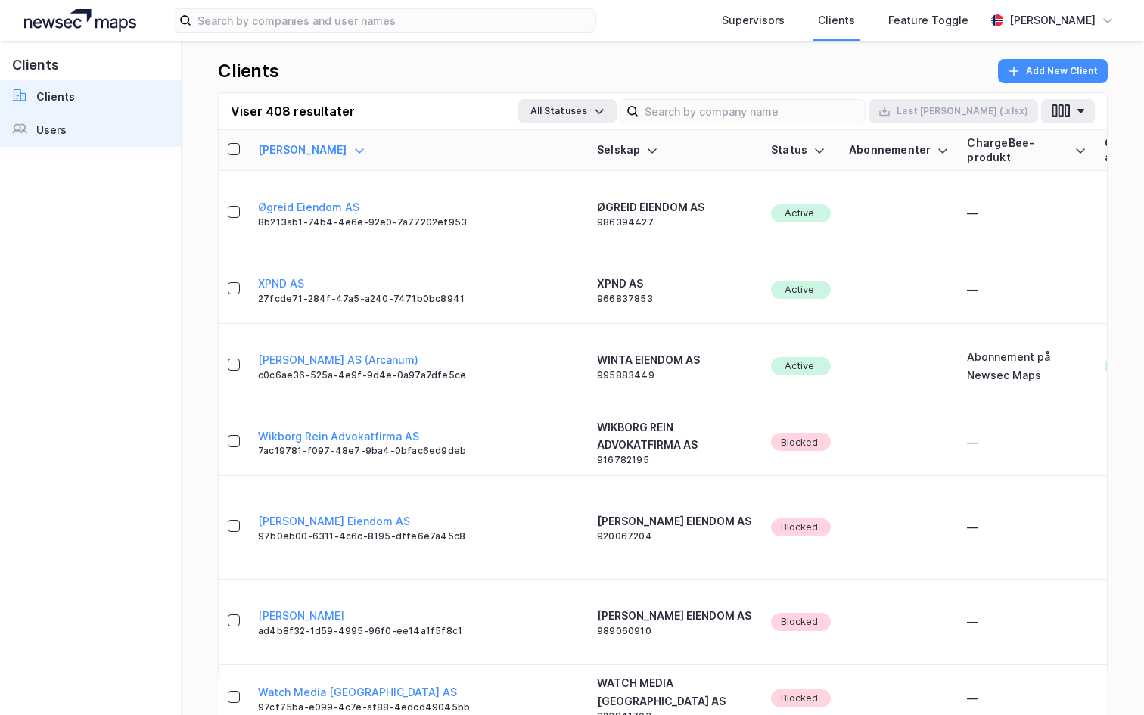
click at [71, 115] on link "Users" at bounding box center [90, 130] width 181 height 33
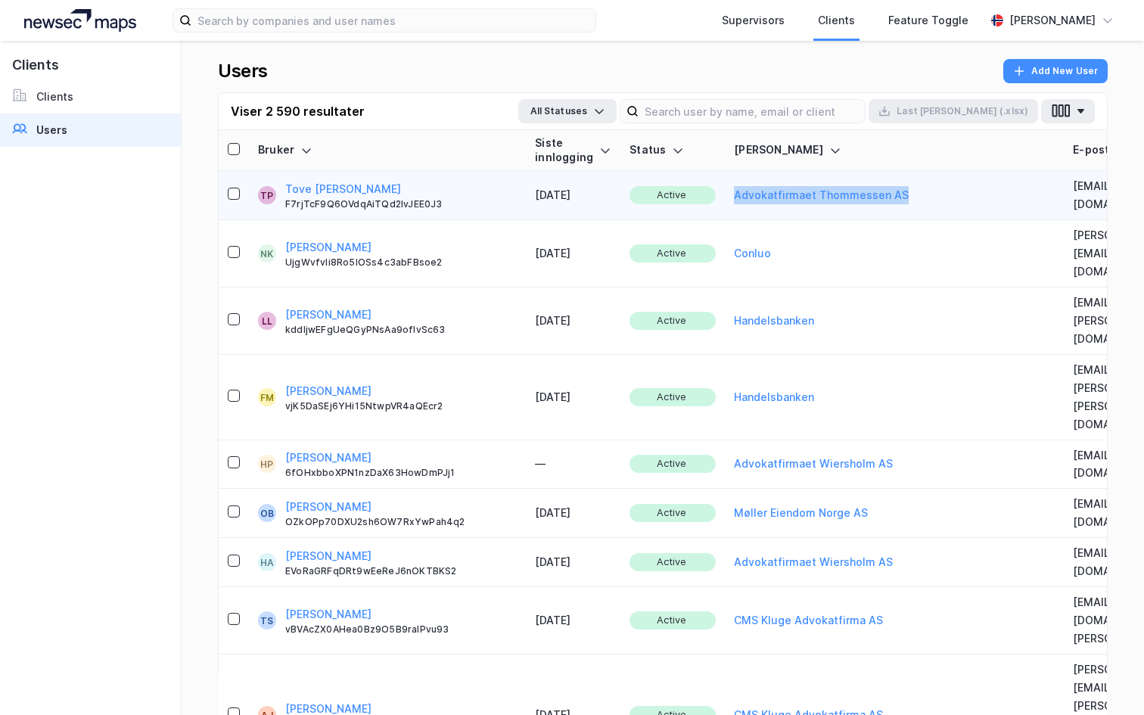
drag, startPoint x: 876, startPoint y: 193, endPoint x: 678, endPoint y: 183, distance: 198.5
click at [725, 183] on td "Advokatfirmaet Thommessen AS" at bounding box center [894, 195] width 339 height 49
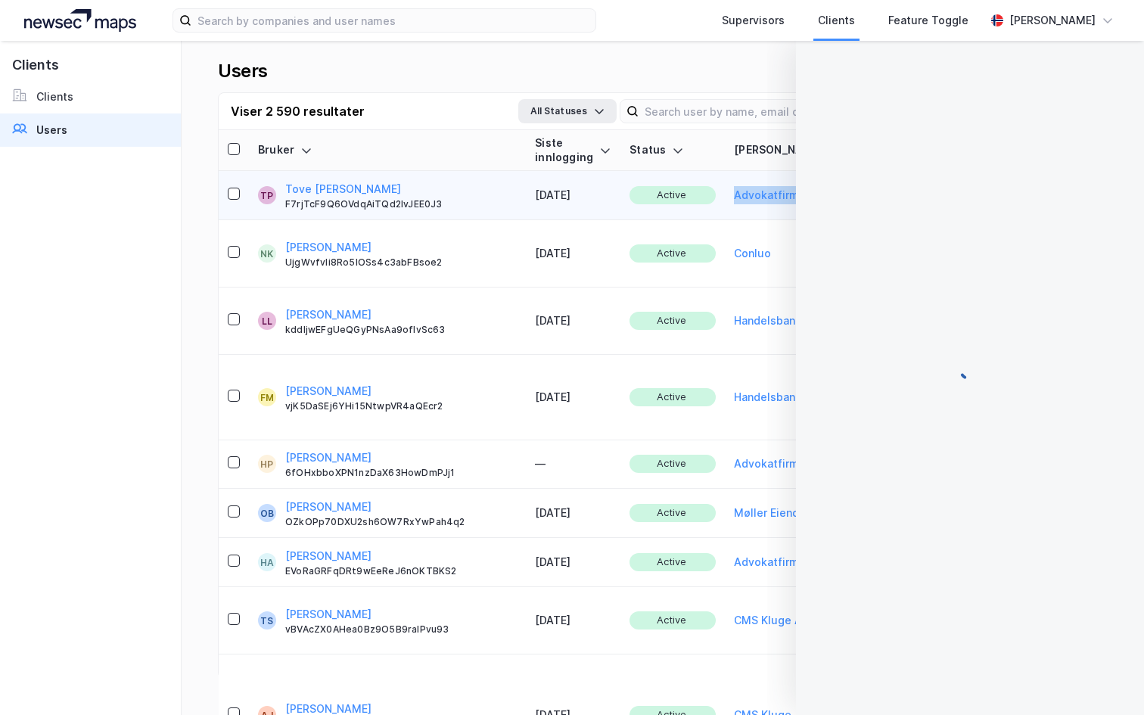
copy button "Advokatfirmaet Thommessen AS"
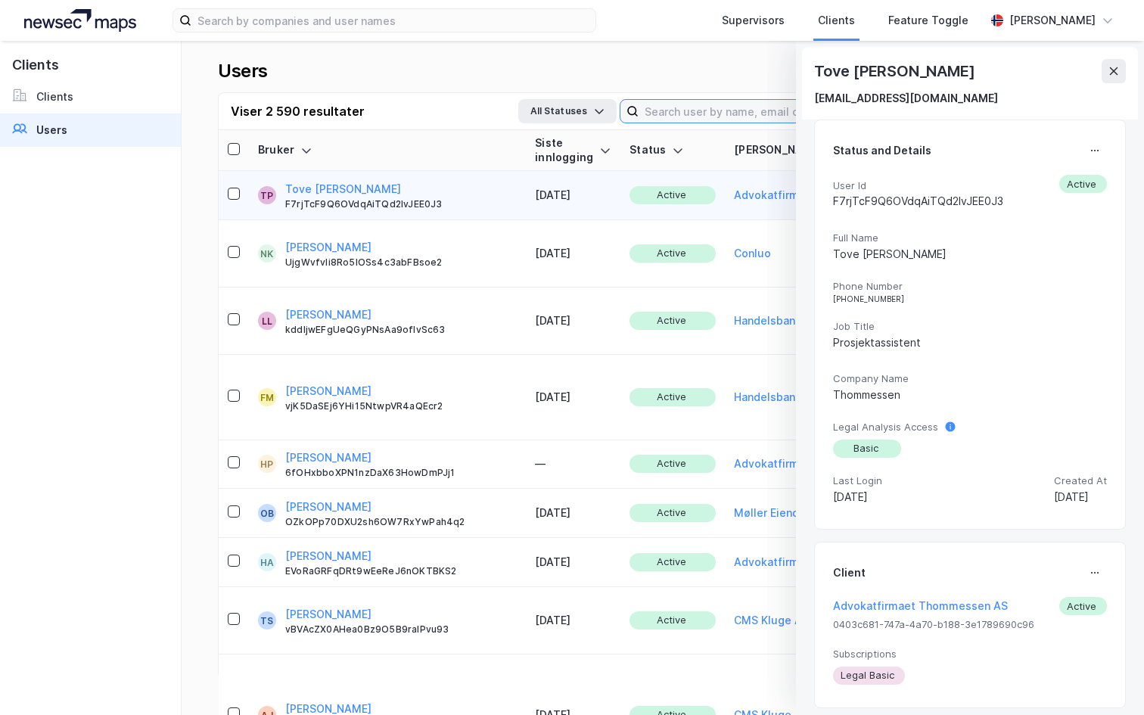
click at [745, 107] on input at bounding box center [752, 111] width 226 height 23
paste input "Advokatfirmaet Thommessen AS"
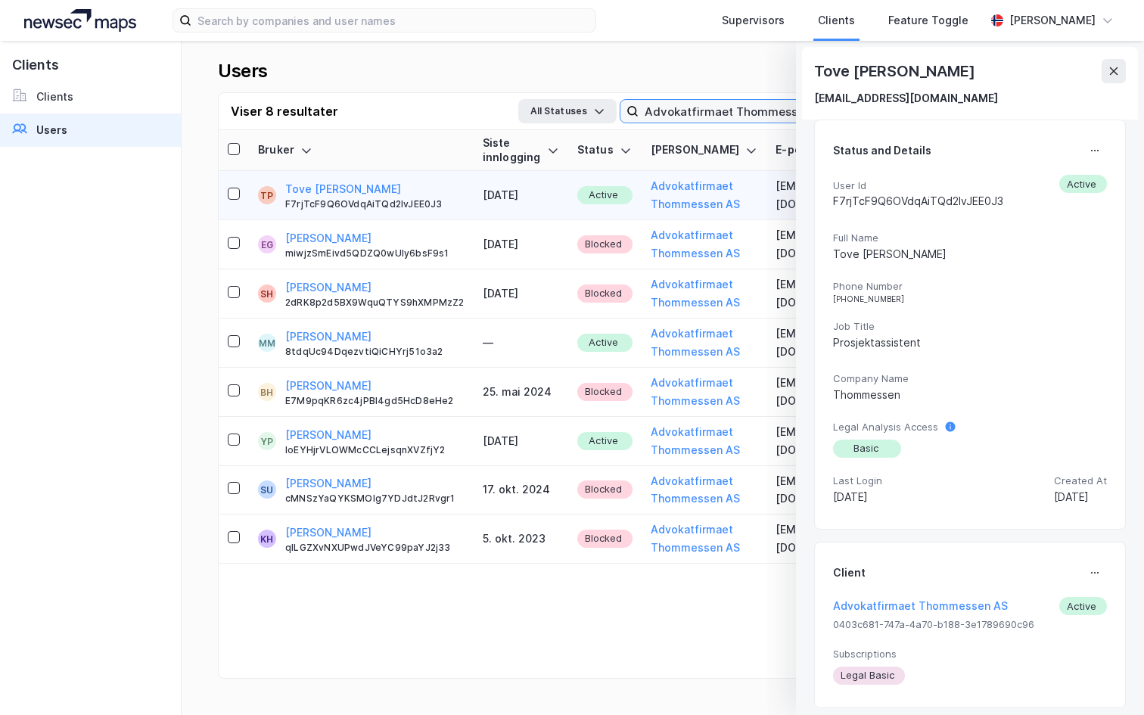
type input "Advokatfirmaet Thommessen AS"
click at [1106, 88] on div "Tove Anette Pedersen tovea@thommessen.no" at bounding box center [970, 83] width 312 height 48
click at [1106, 80] on button at bounding box center [1114, 71] width 24 height 24
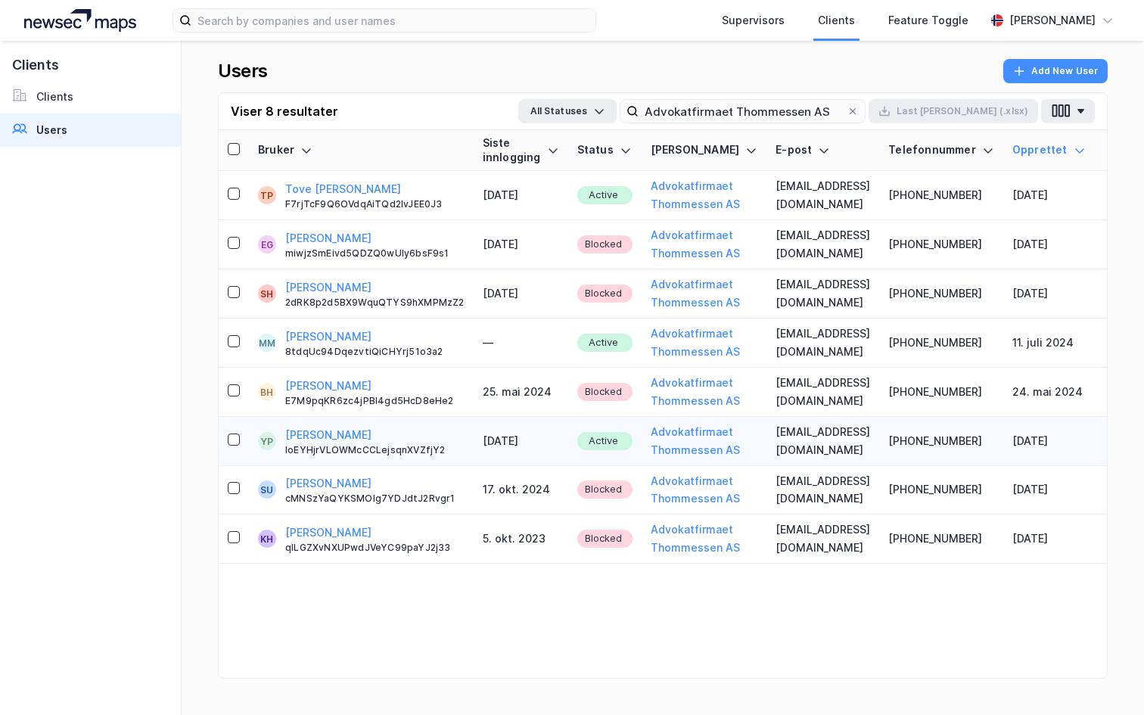
click at [496, 495] on tbody "TP Tove Anette Pedersen F7rjTcF9Q6OVdqAiTQd2lvJEE0J3 19. aug. 2025 Active Advok…" at bounding box center [666, 367] width 894 height 393
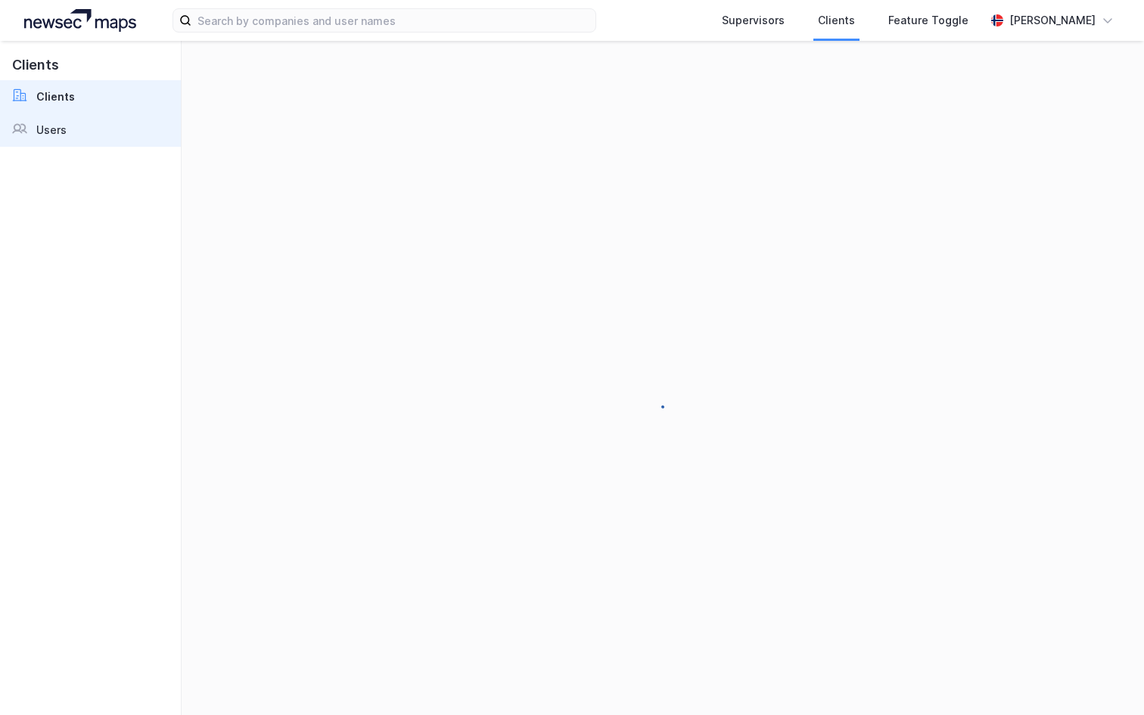
click at [98, 131] on link "Users" at bounding box center [90, 130] width 181 height 33
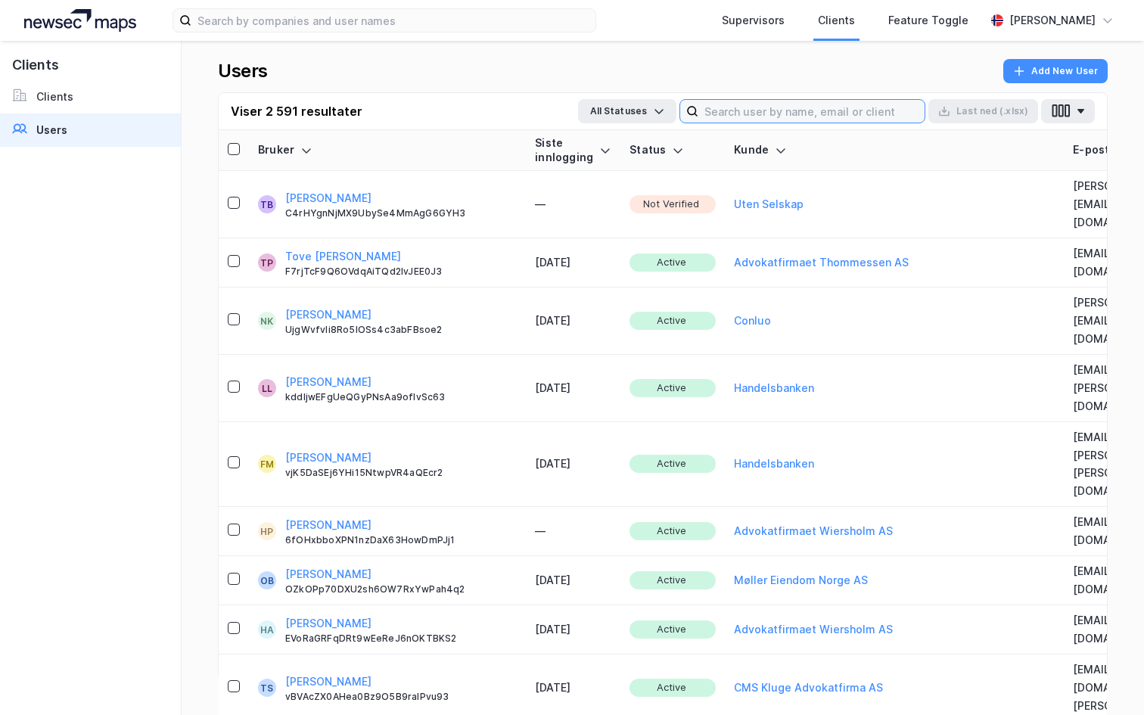
click at [750, 117] on input at bounding box center [811, 111] width 226 height 23
paste input "Tove [PERSON_NAME]"
type input "Tove [PERSON_NAME]"
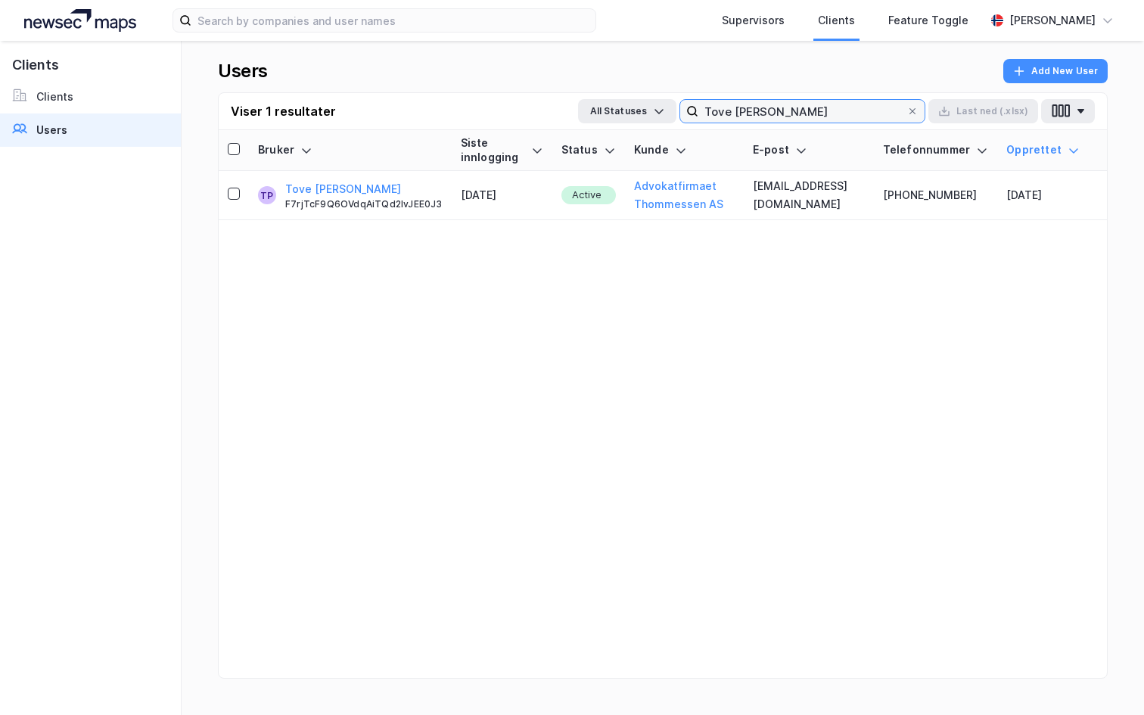
click at [733, 103] on input "Tove [PERSON_NAME]" at bounding box center [802, 111] width 208 height 23
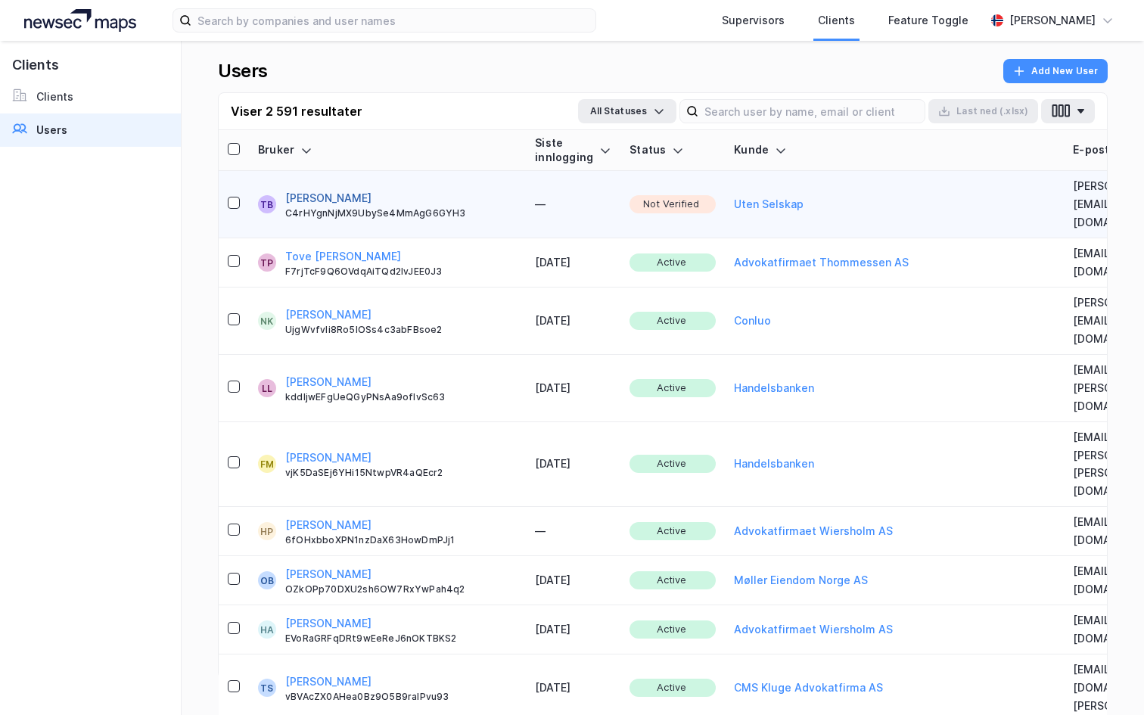
click at [341, 189] on button "[PERSON_NAME]" at bounding box center [328, 198] width 86 height 18
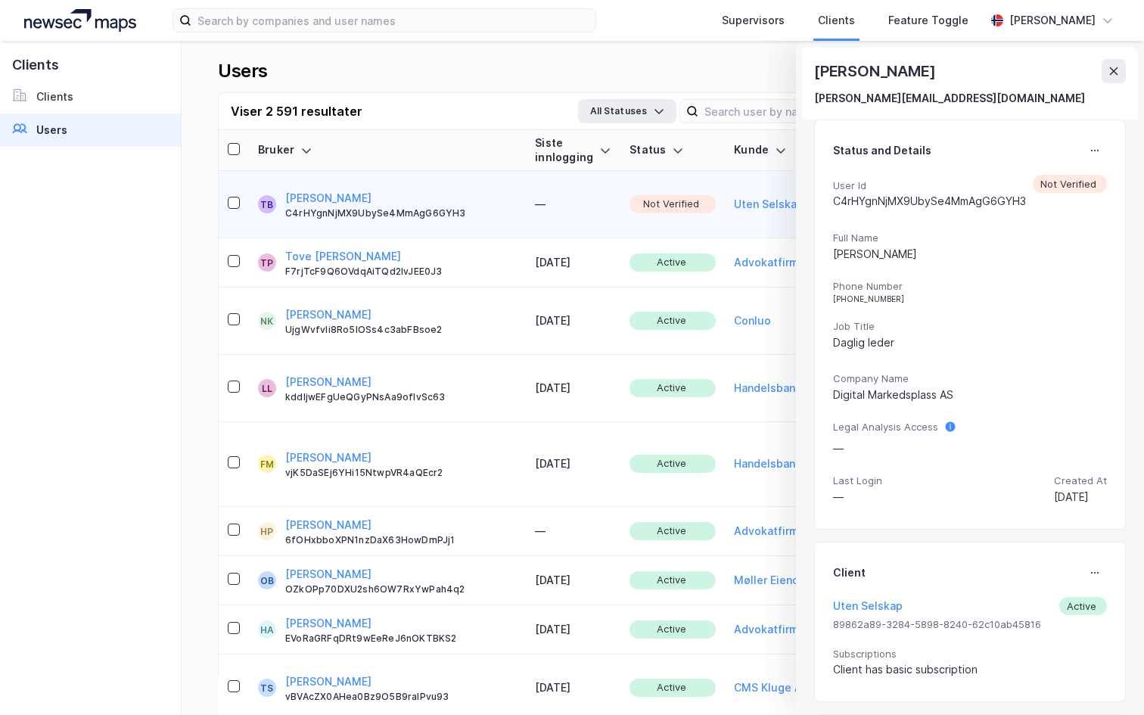
click at [944, 176] on div "User Id C4rHYgnNjMX9UbySe4MmAgG6GYH3" at bounding box center [929, 195] width 193 height 40
click at [1081, 153] on div "Status and Details" at bounding box center [970, 150] width 274 height 24
click at [1100, 157] on button at bounding box center [1095, 150] width 24 height 24
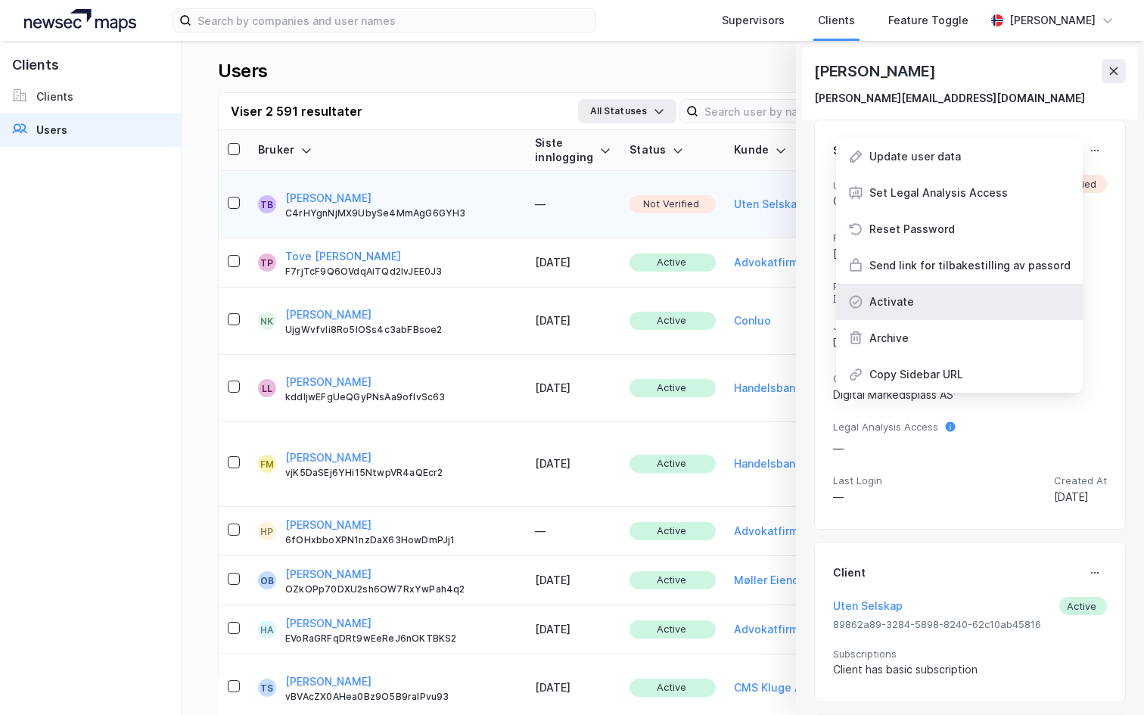
click at [927, 289] on div "Activate" at bounding box center [959, 302] width 247 height 36
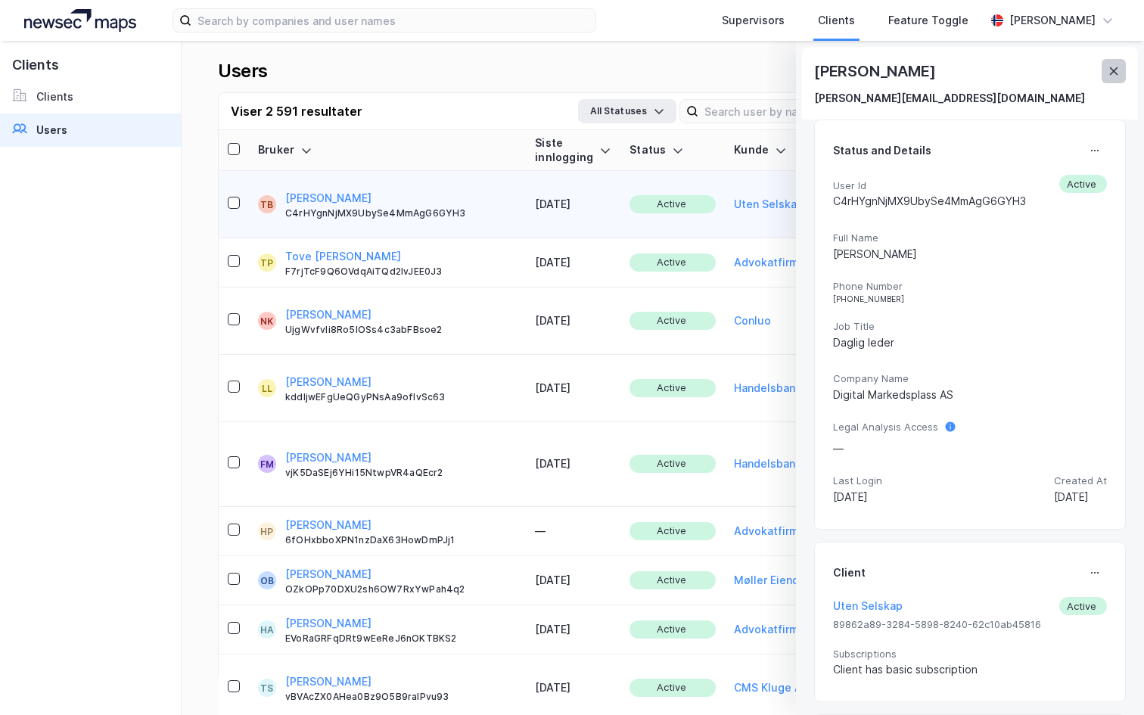
click at [1121, 62] on button at bounding box center [1114, 71] width 24 height 24
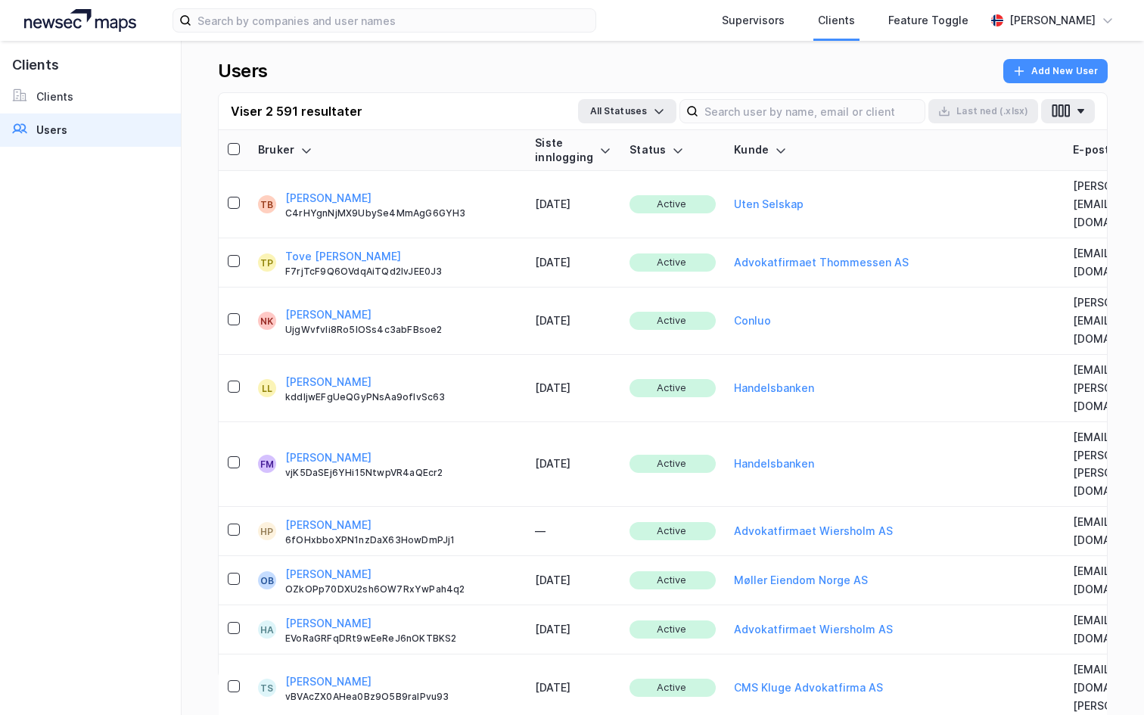
click at [750, 124] on div "Viser 2 591 resultater All Statuses Last [PERSON_NAME] (.xlsx)" at bounding box center [663, 111] width 888 height 37
click at [750, 113] on input at bounding box center [811, 111] width 226 height 23
paste input "[EMAIL_ADDRESS][PERSON_NAME][DOMAIN_NAME]"
type input "[EMAIL_ADDRESS][PERSON_NAME][DOMAIN_NAME]"
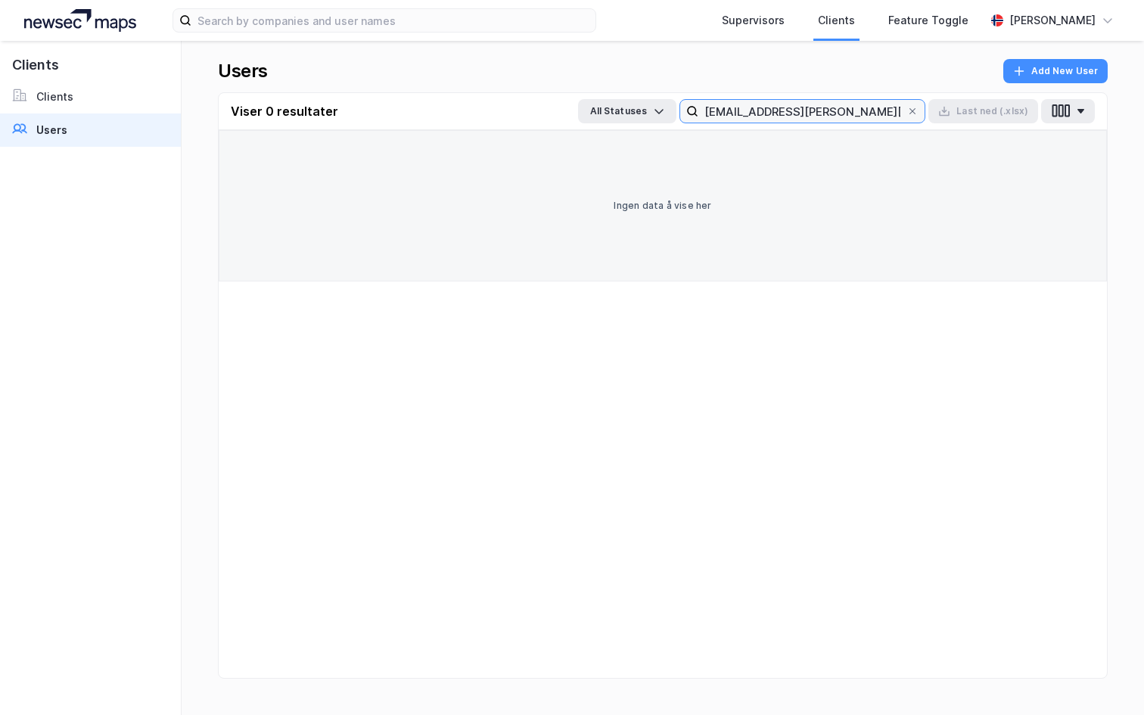
click at [750, 113] on input "[EMAIL_ADDRESS][PERSON_NAME][DOMAIN_NAME]" at bounding box center [802, 111] width 208 height 23
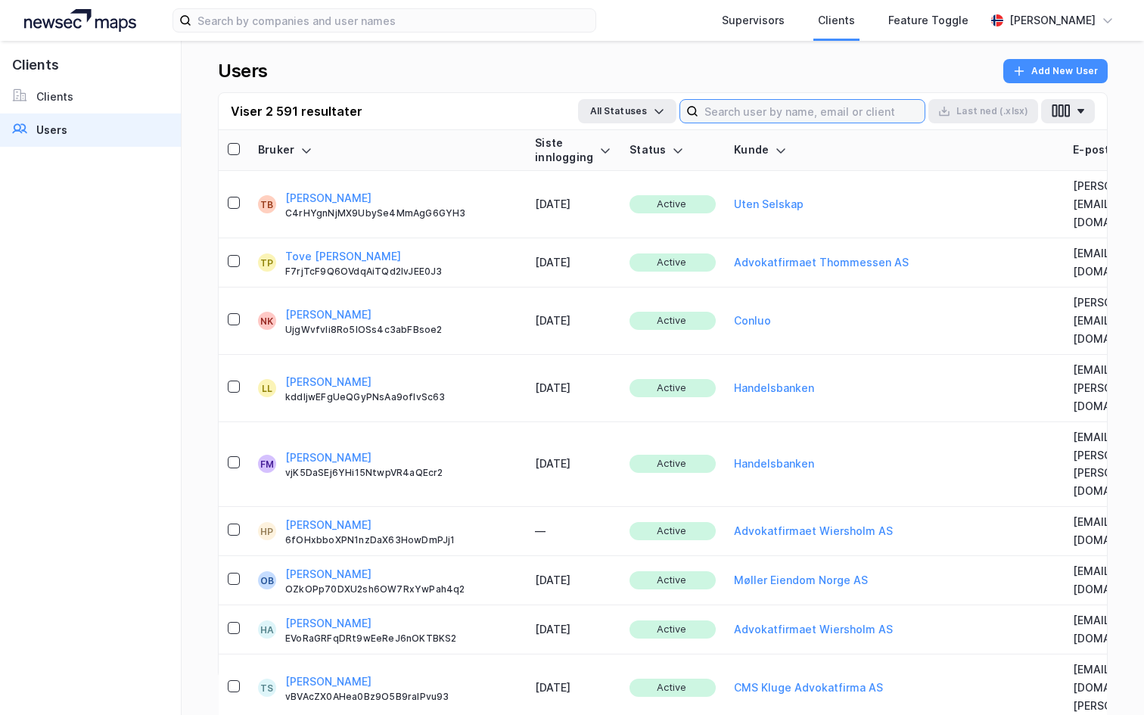
paste input "Tove [PERSON_NAME]"
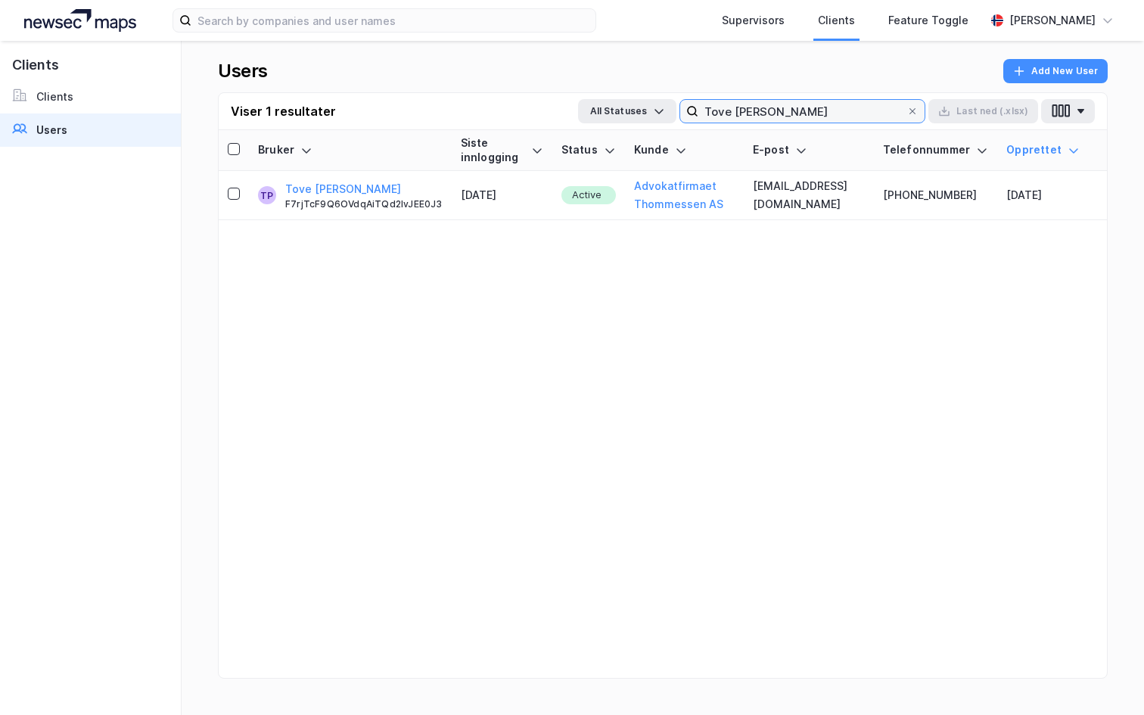
type input "Tove [PERSON_NAME]"
